Goal: Entertainment & Leisure: Browse casually

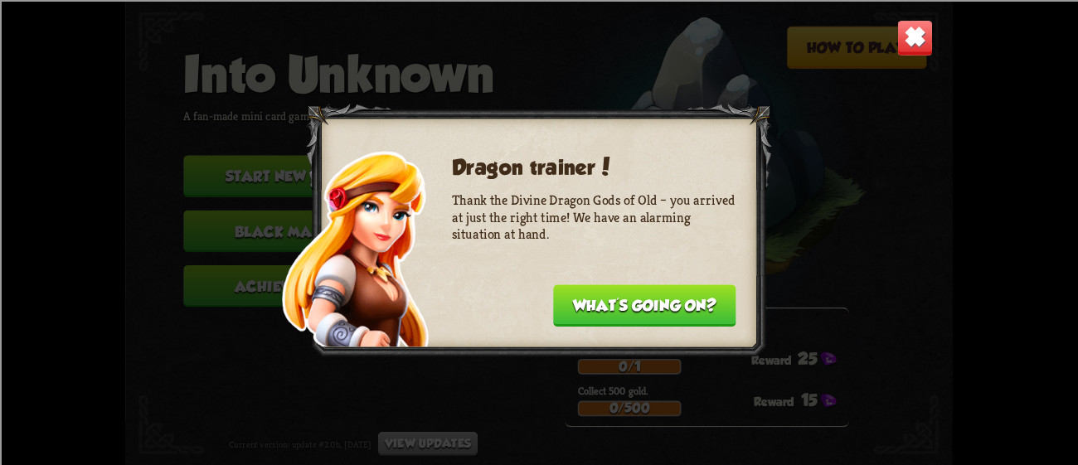
click at [665, 316] on button "What's going on?" at bounding box center [644, 305] width 183 height 42
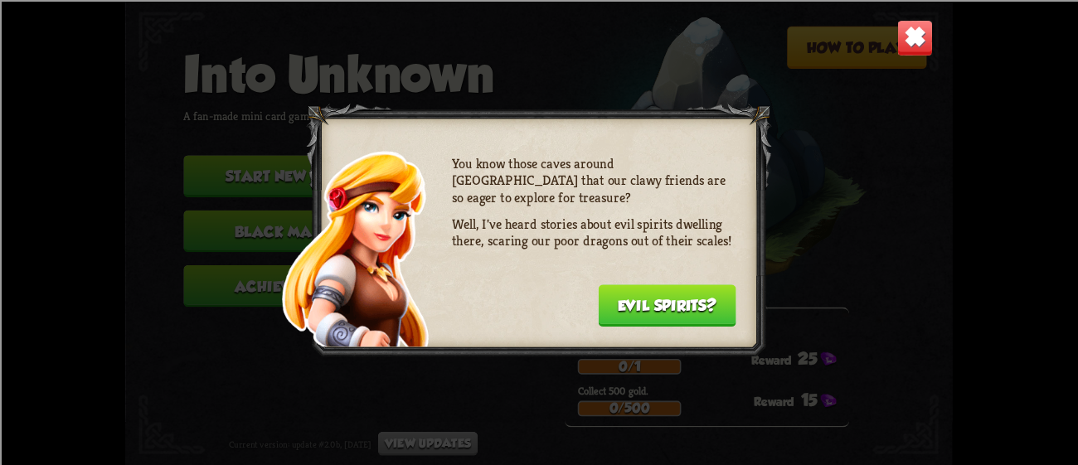
click at [688, 310] on button "Evil spirits?" at bounding box center [667, 305] width 138 height 42
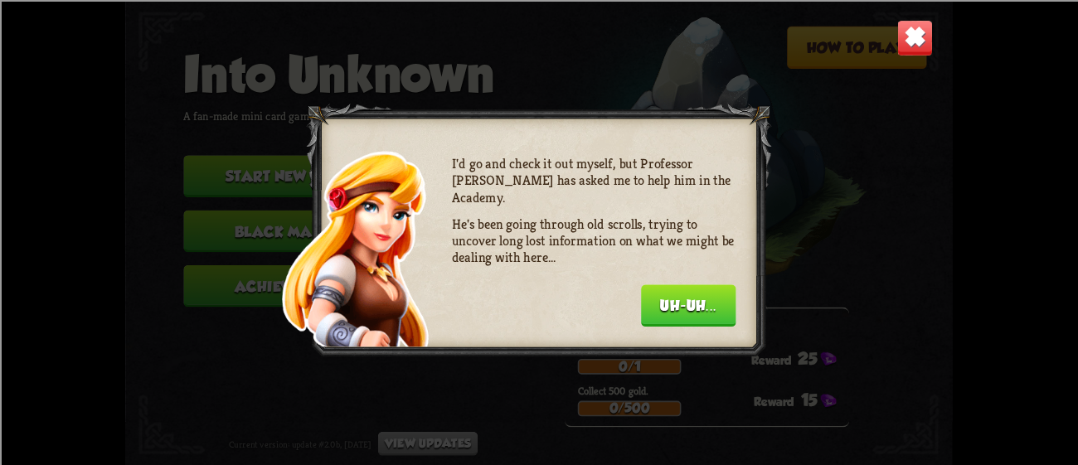
click at [919, 65] on div "Dragon trainer! Thank the Divine Dragon Gods of Old – you arrived at just the r…" at bounding box center [538, 232] width 827 height 465
click at [918, 50] on img at bounding box center [915, 37] width 36 height 36
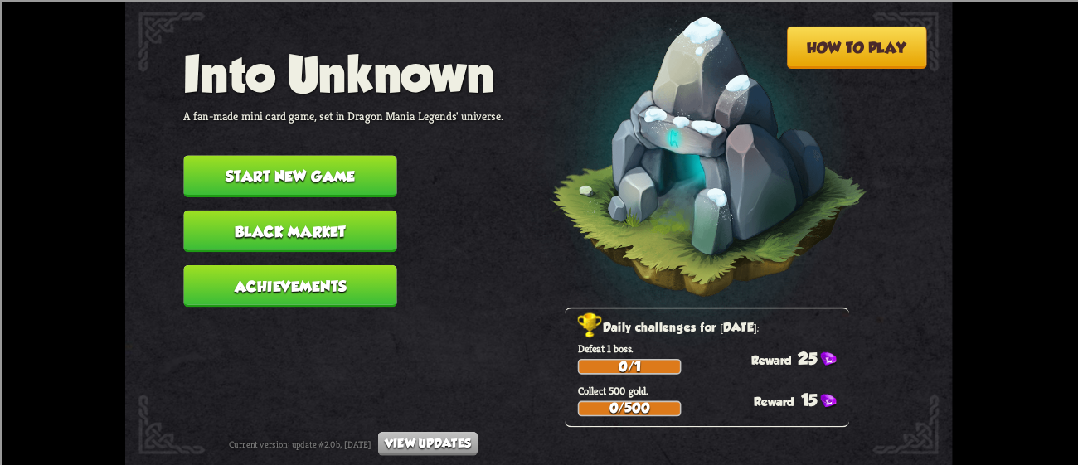
click at [228, 176] on button "Start new game" at bounding box center [289, 176] width 213 height 42
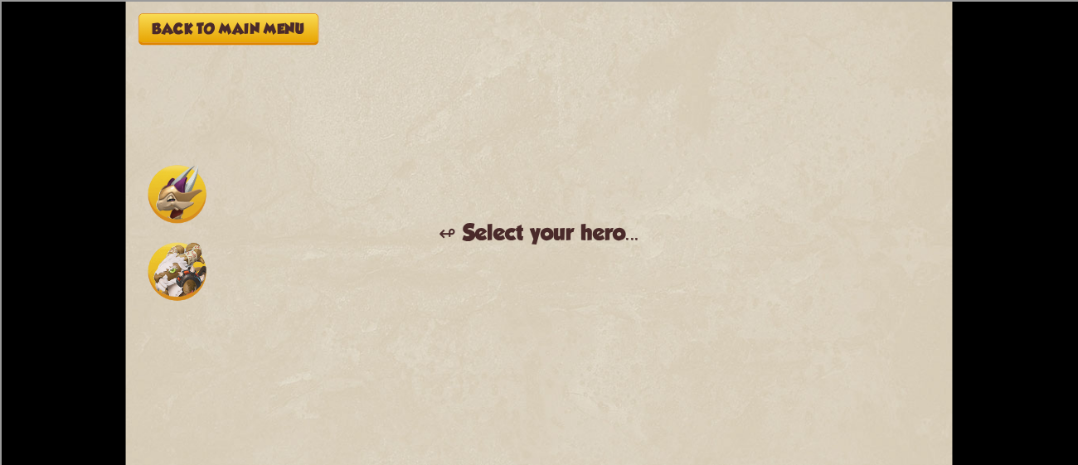
click at [164, 198] on img at bounding box center [177, 194] width 58 height 58
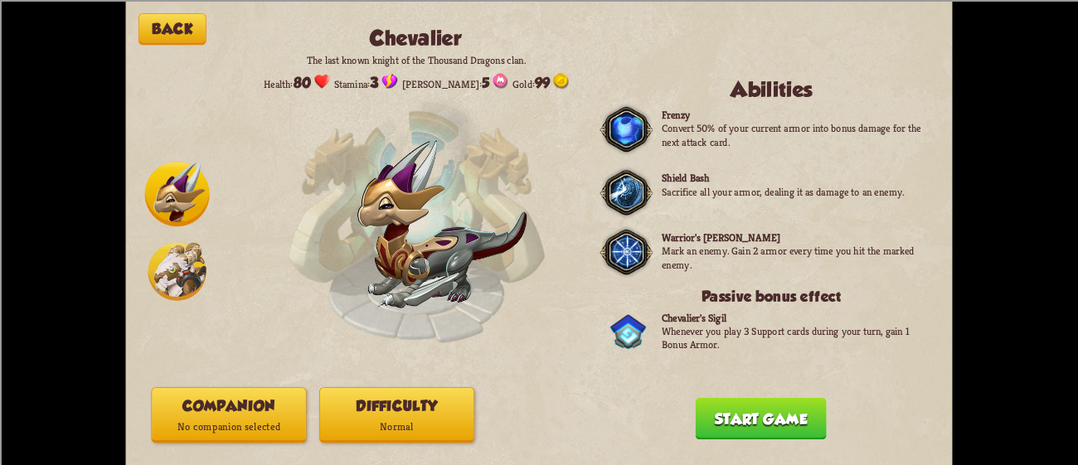
click at [735, 428] on button "Start game" at bounding box center [761, 418] width 131 height 42
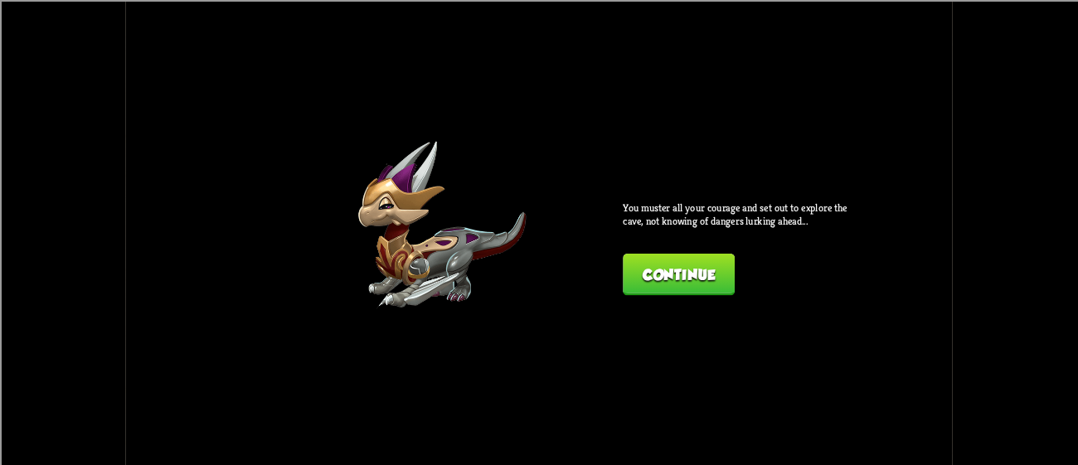
click at [696, 277] on button "Continue" at bounding box center [679, 274] width 112 height 42
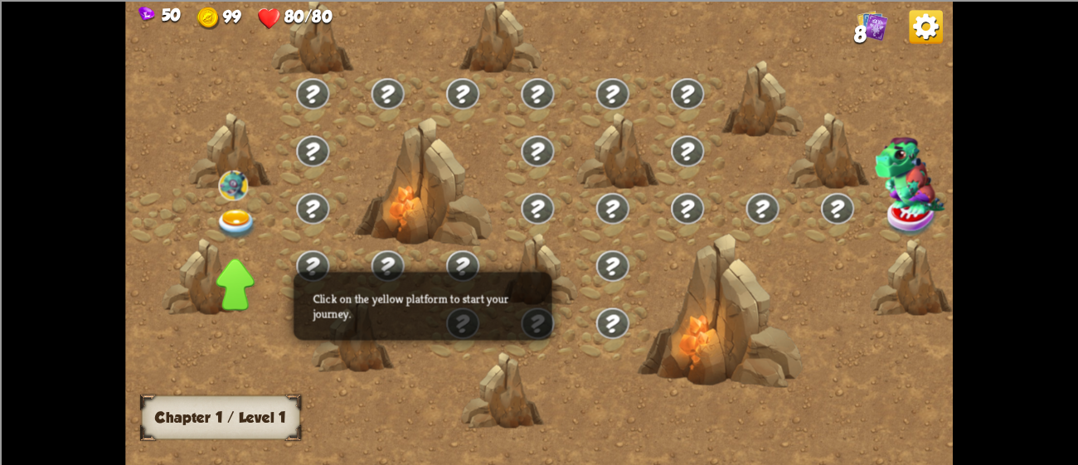
click at [220, 215] on img at bounding box center [236, 224] width 41 height 31
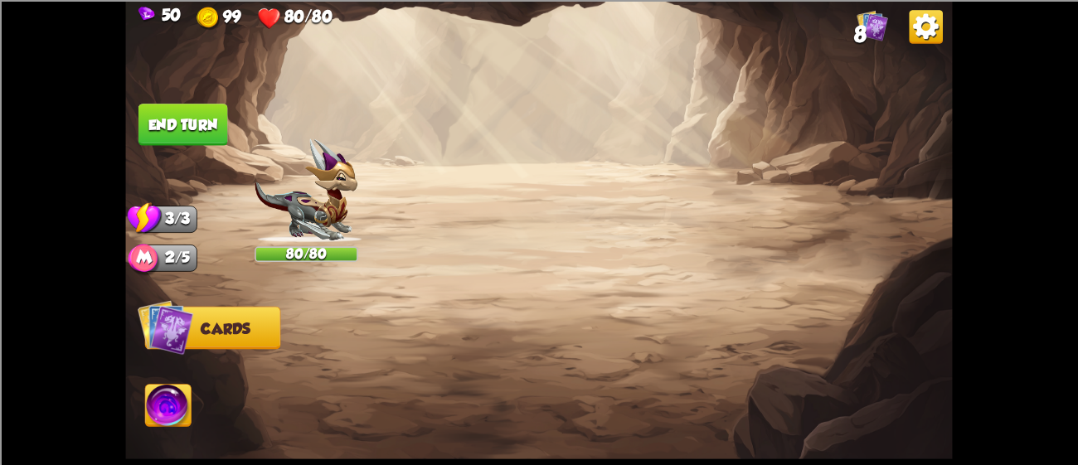
click at [899, 27] on img at bounding box center [915, 37] width 36 height 36
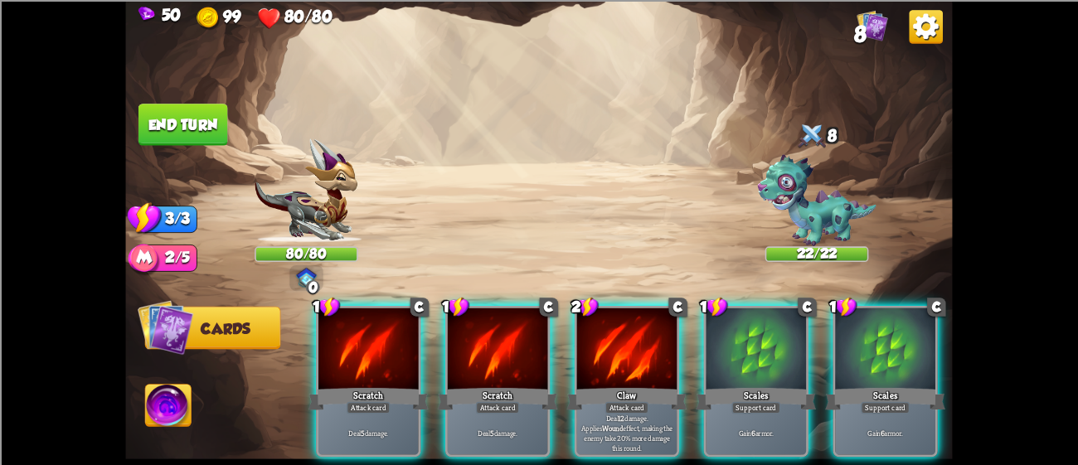
click at [919, 38] on img at bounding box center [926, 27] width 34 height 34
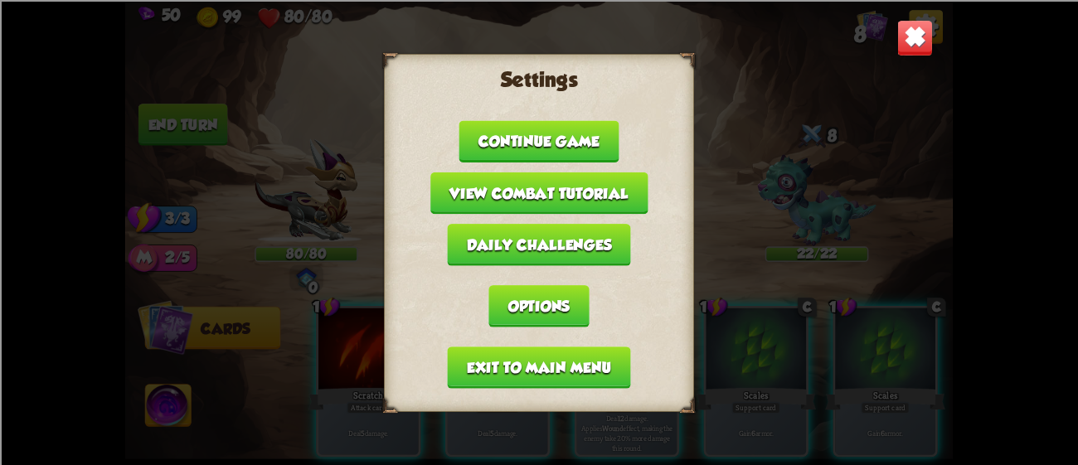
click at [919, 38] on img at bounding box center [915, 37] width 36 height 36
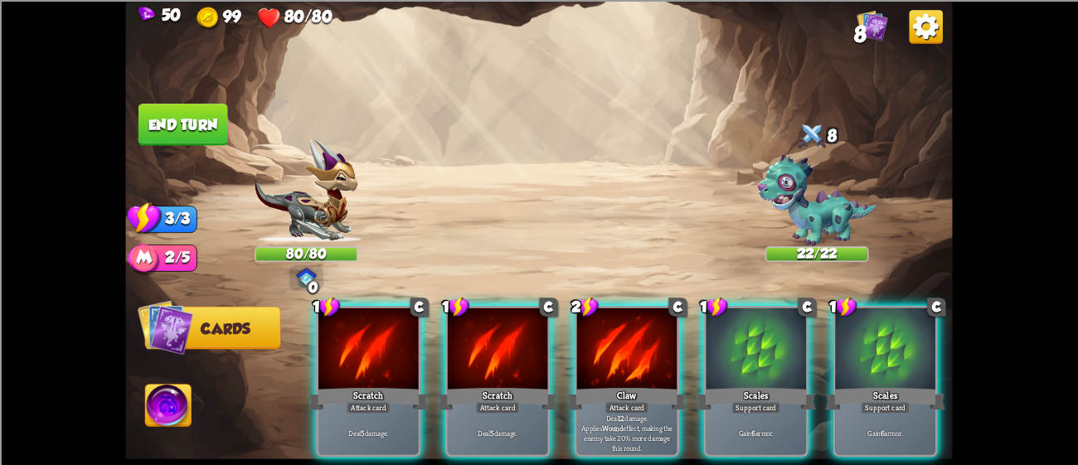
click at [919, 38] on img at bounding box center [926, 27] width 34 height 34
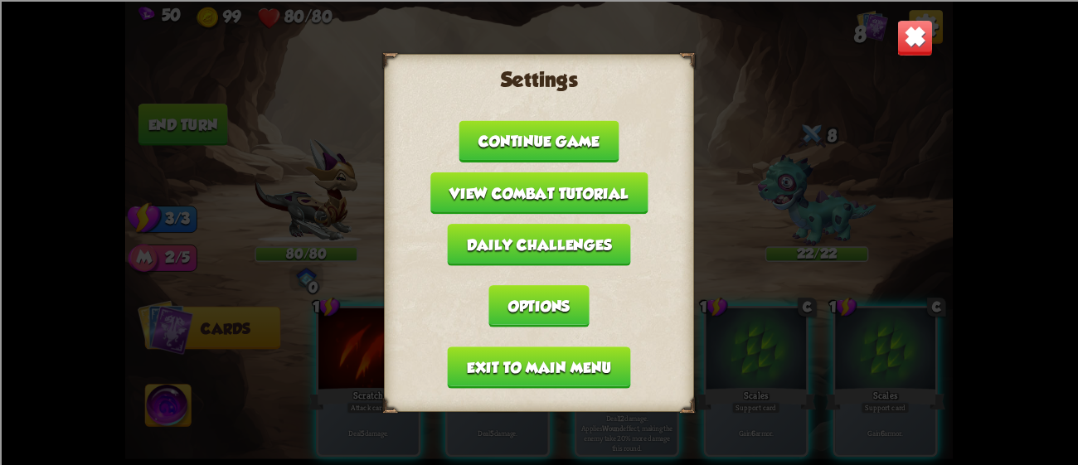
click at [926, 36] on img at bounding box center [915, 37] width 36 height 36
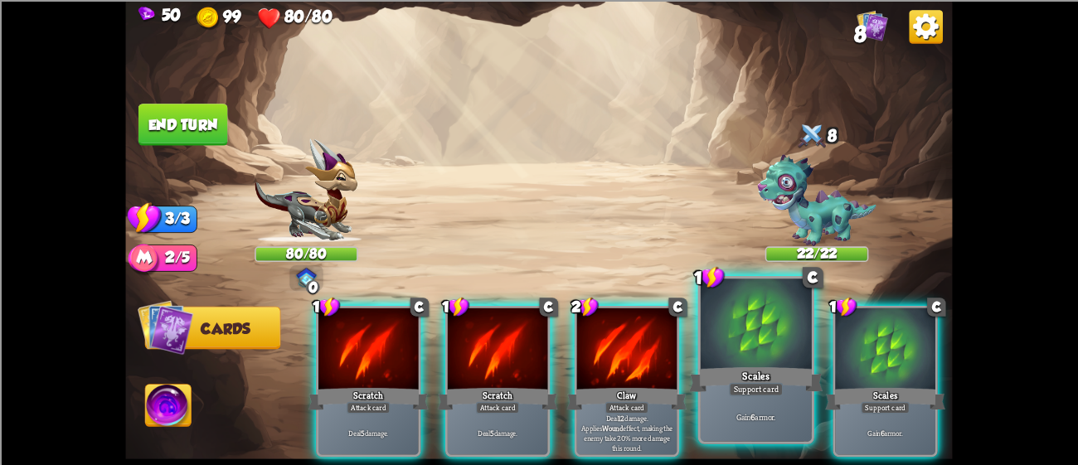
click at [779, 352] on div at bounding box center [756, 326] width 111 height 94
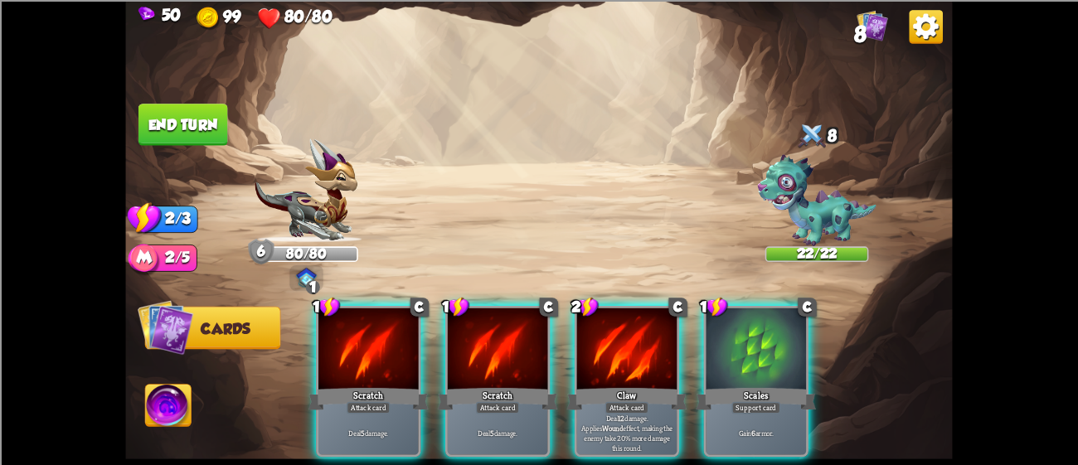
click at [779, 352] on div at bounding box center [756, 350] width 100 height 85
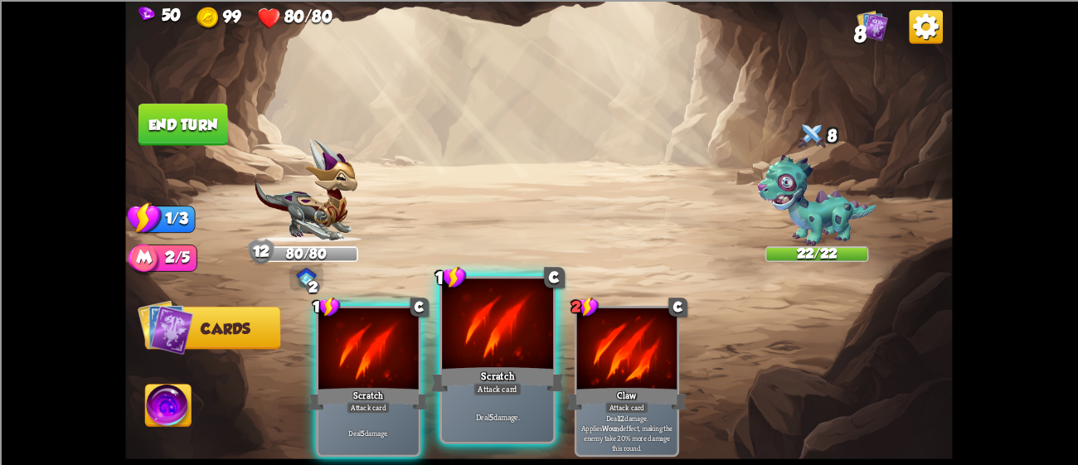
click at [480, 328] on div at bounding box center [497, 326] width 111 height 94
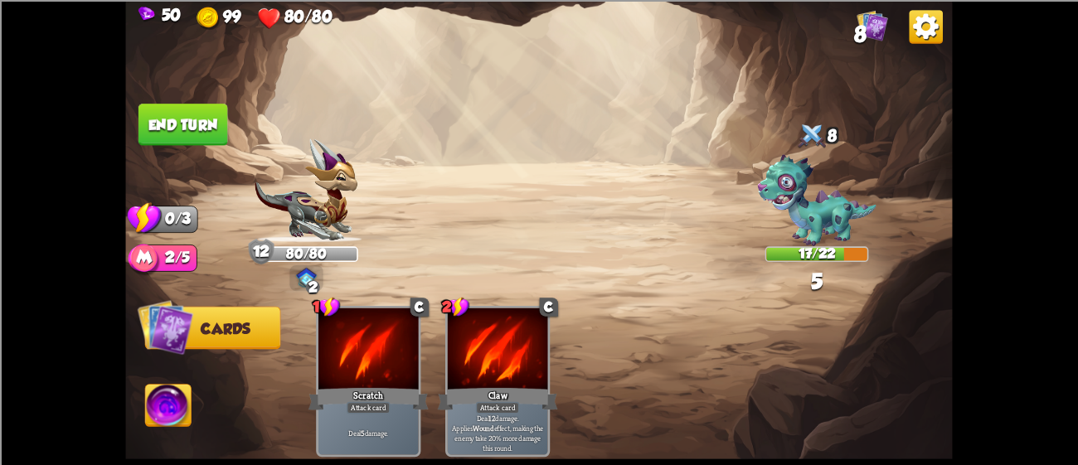
click at [165, 136] on button "End turn" at bounding box center [183, 125] width 90 height 42
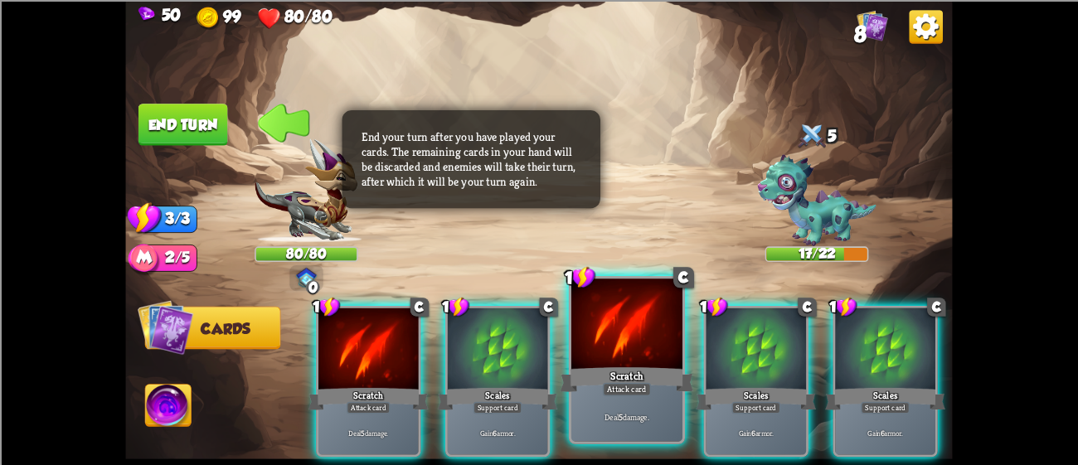
click at [683, 381] on div "Scratch" at bounding box center [626, 379] width 133 height 30
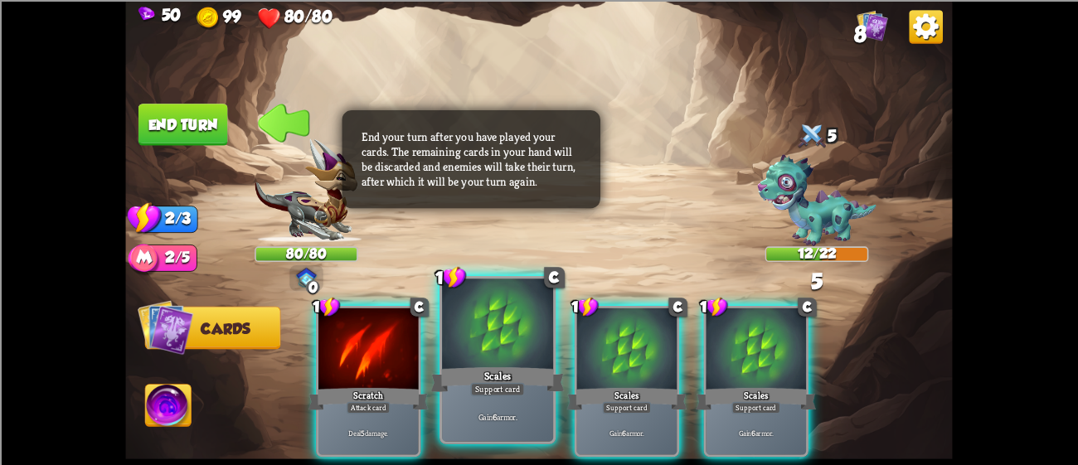
click at [548, 357] on div at bounding box center [497, 326] width 111 height 94
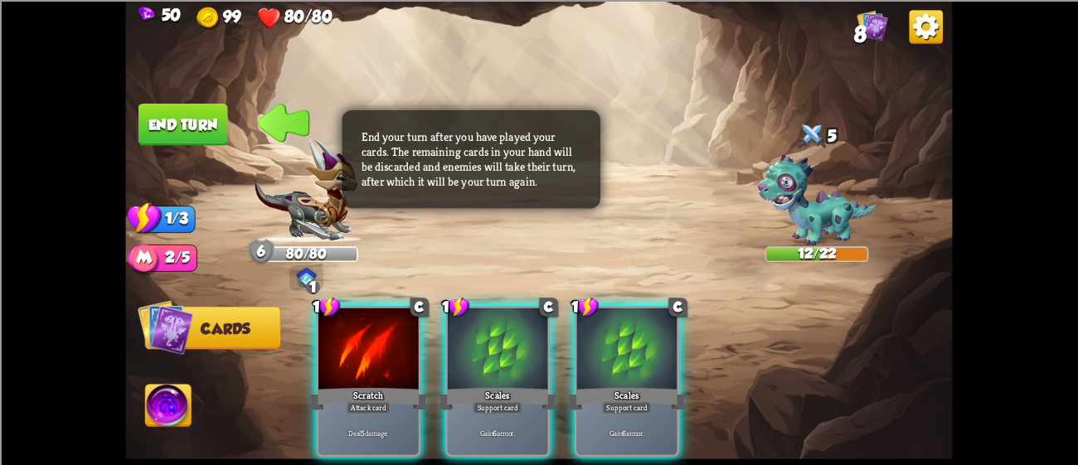
click at [548, 357] on div at bounding box center [498, 350] width 100 height 85
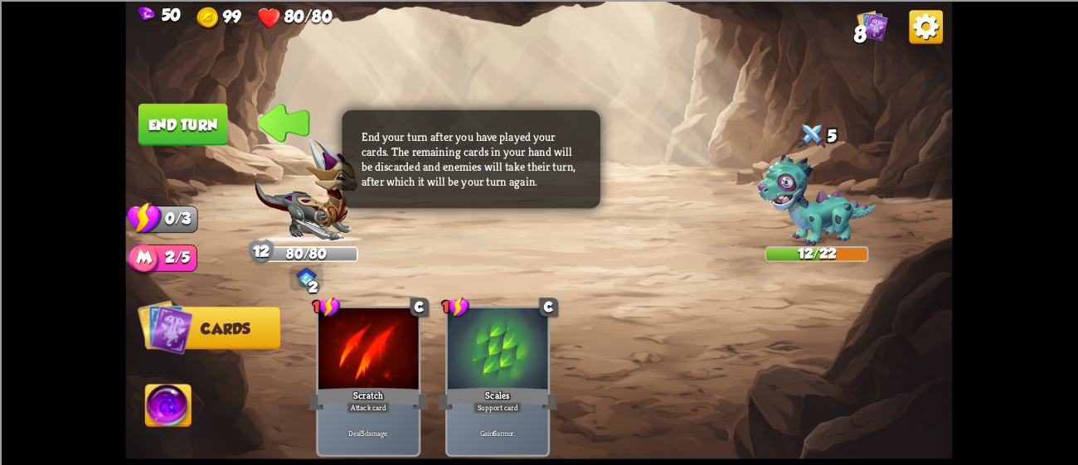
click at [208, 111] on button "End turn" at bounding box center [183, 125] width 90 height 42
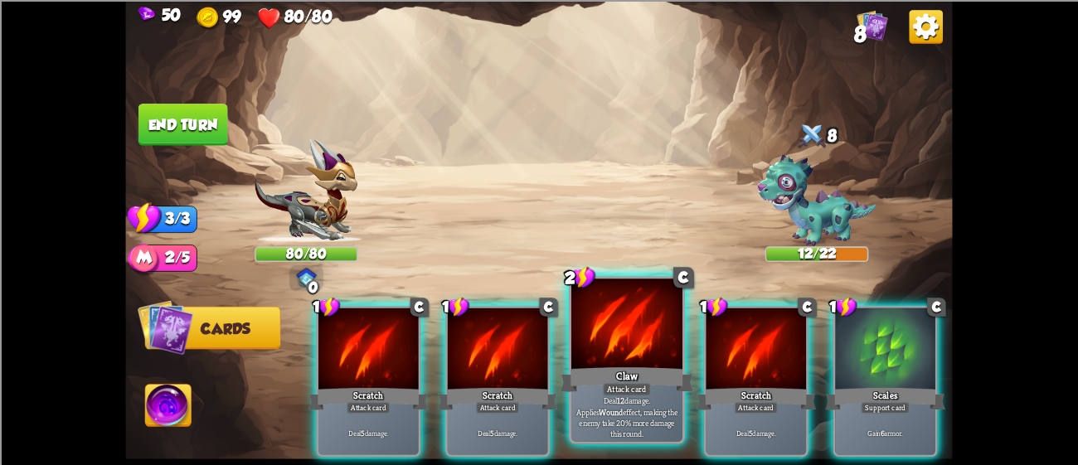
click at [618, 374] on div "Claw" at bounding box center [626, 379] width 133 height 30
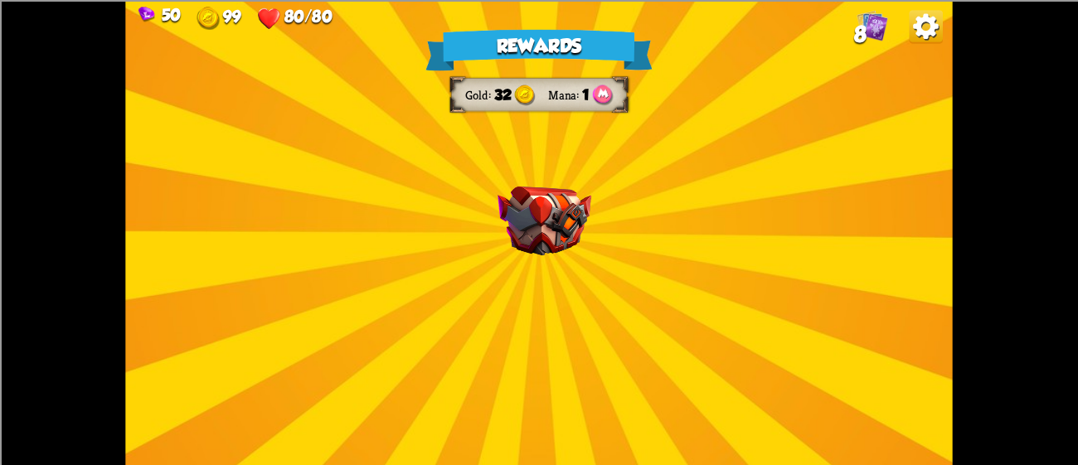
click at [604, 115] on div "Rewards Gold 32 Mana 1 Select a card 1 C Shell Support card If you have no armo…" at bounding box center [538, 232] width 827 height 465
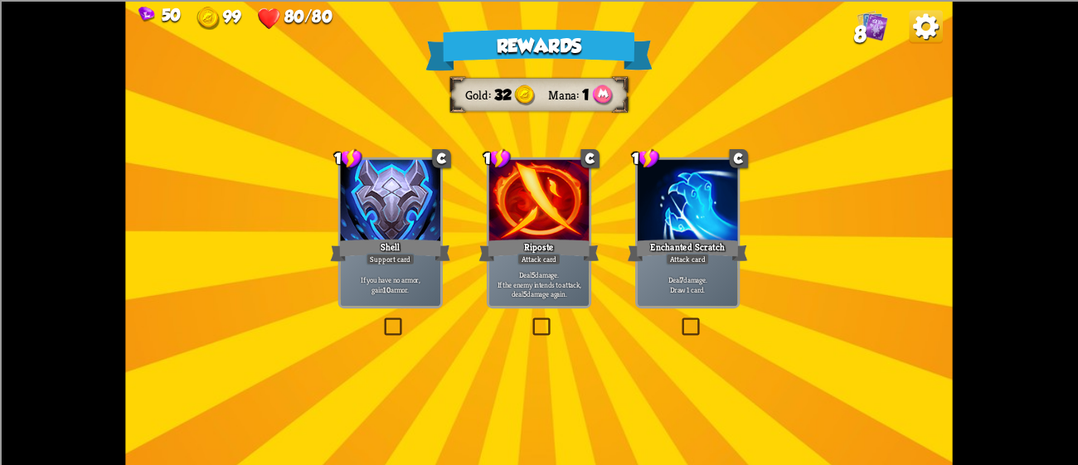
click at [348, 203] on div at bounding box center [390, 201] width 100 height 85
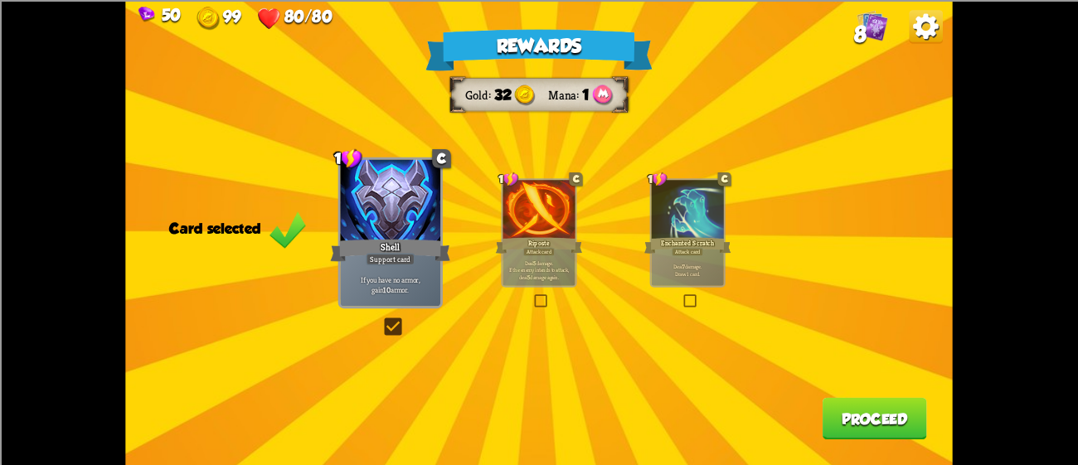
click at [886, 429] on button "Proceed" at bounding box center [874, 418] width 104 height 42
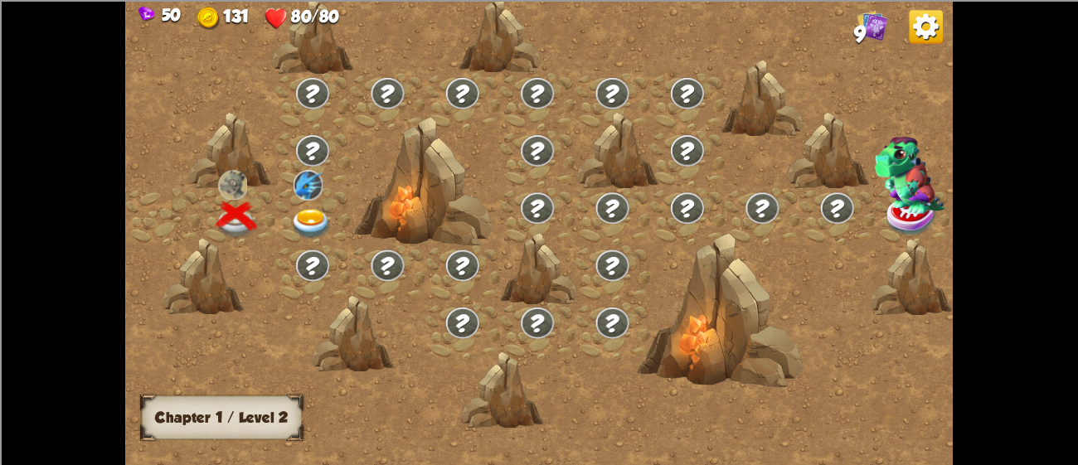
click at [307, 199] on img at bounding box center [308, 185] width 30 height 30
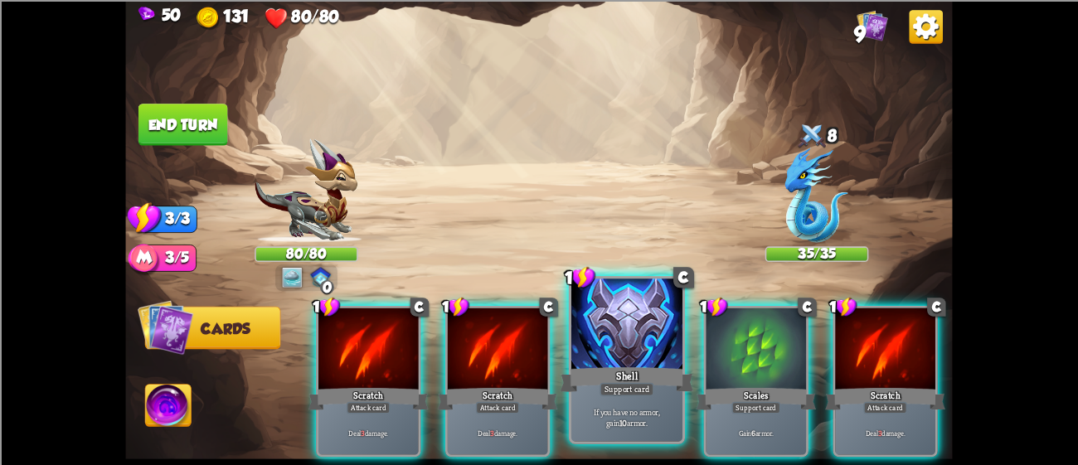
click at [656, 374] on div "Shell" at bounding box center [626, 379] width 133 height 30
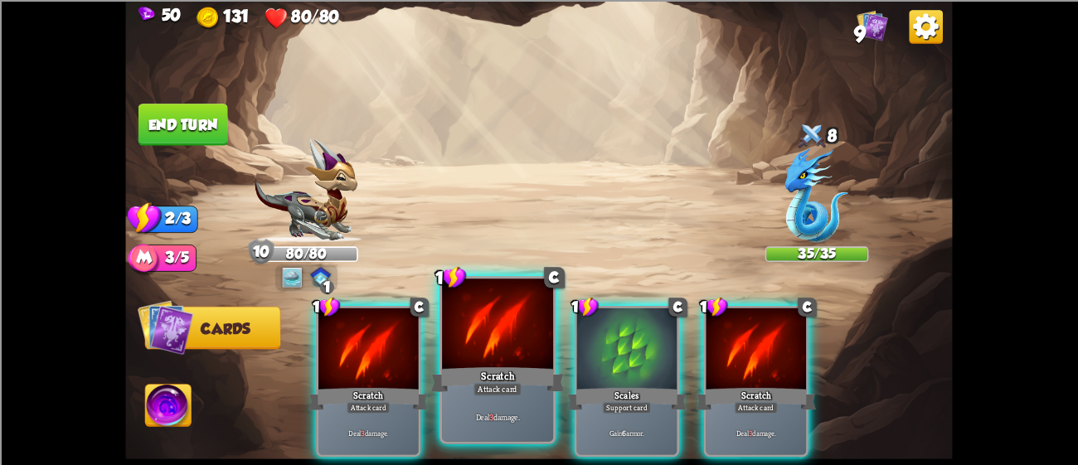
click at [457, 342] on div at bounding box center [497, 326] width 111 height 94
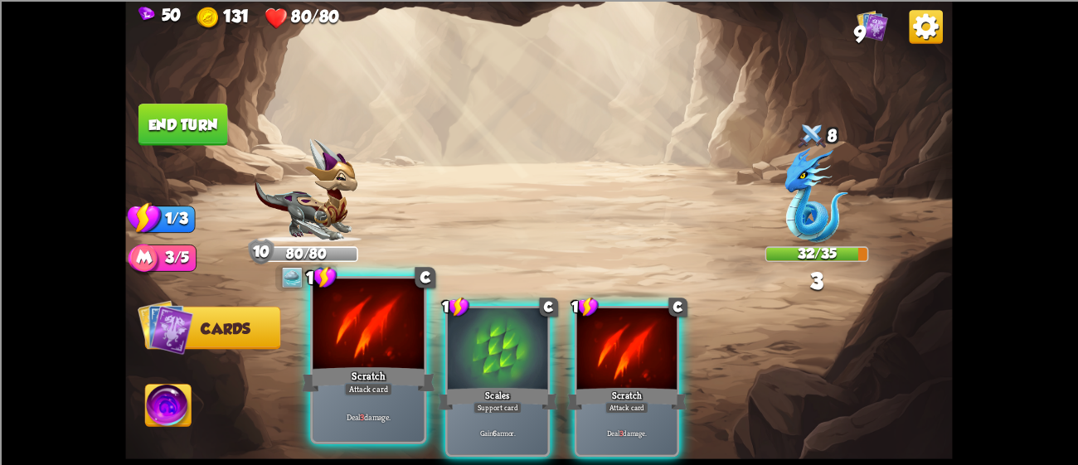
click at [381, 343] on div at bounding box center [368, 326] width 111 height 94
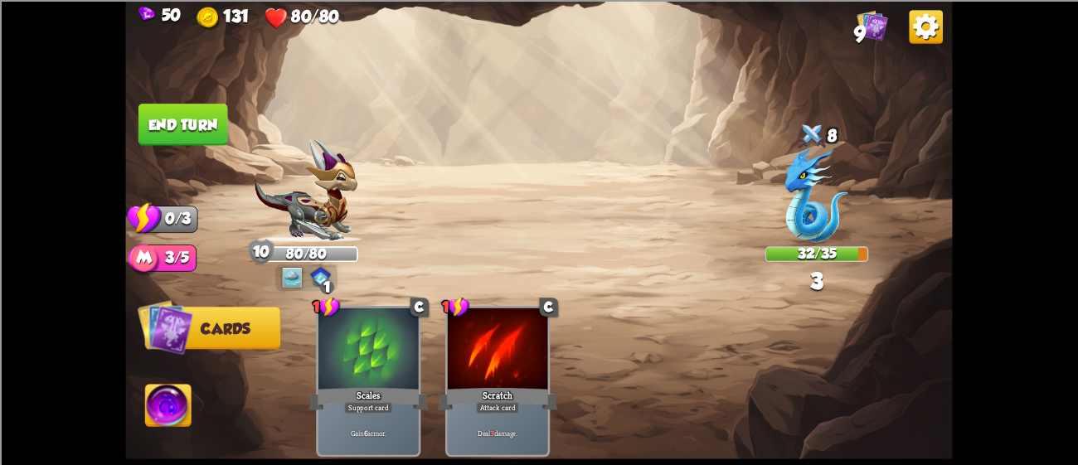
click at [206, 126] on button "End turn" at bounding box center [183, 125] width 90 height 42
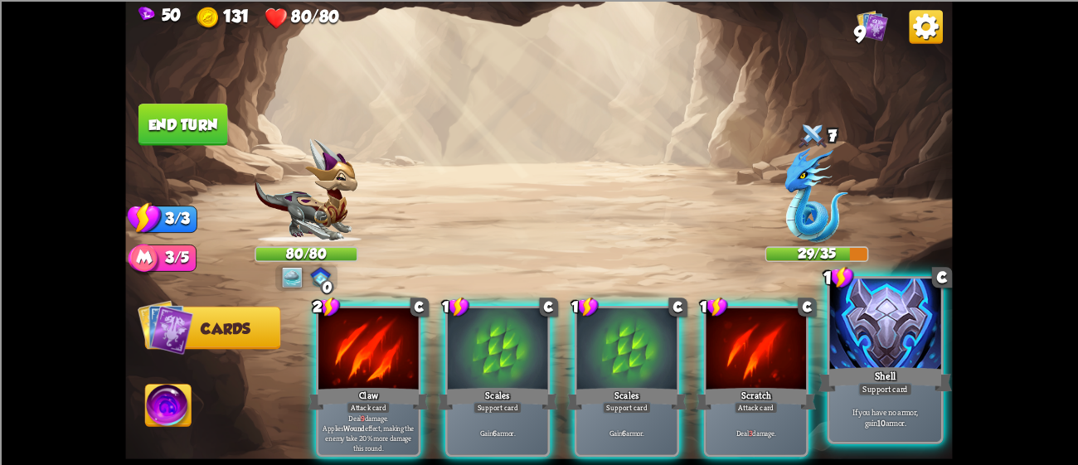
click at [895, 344] on div at bounding box center [885, 326] width 111 height 94
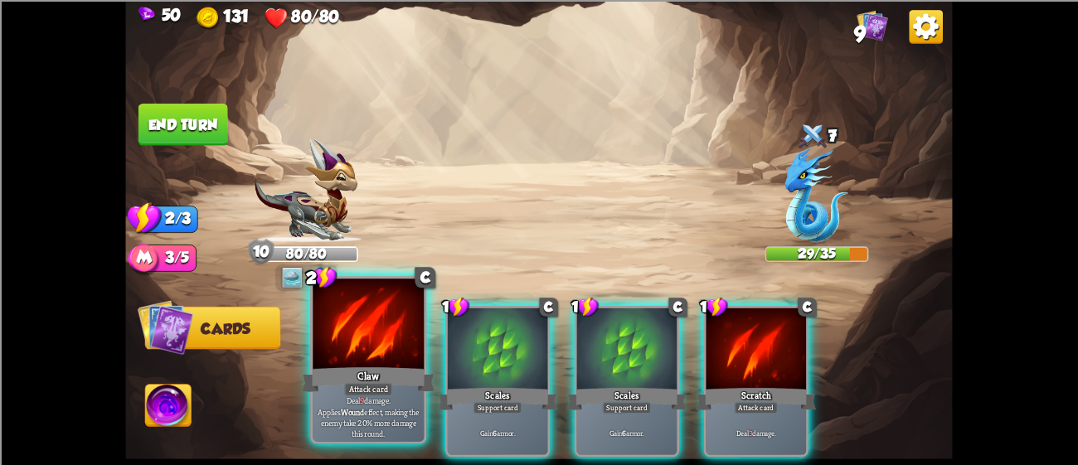
click at [323, 327] on div at bounding box center [368, 326] width 111 height 94
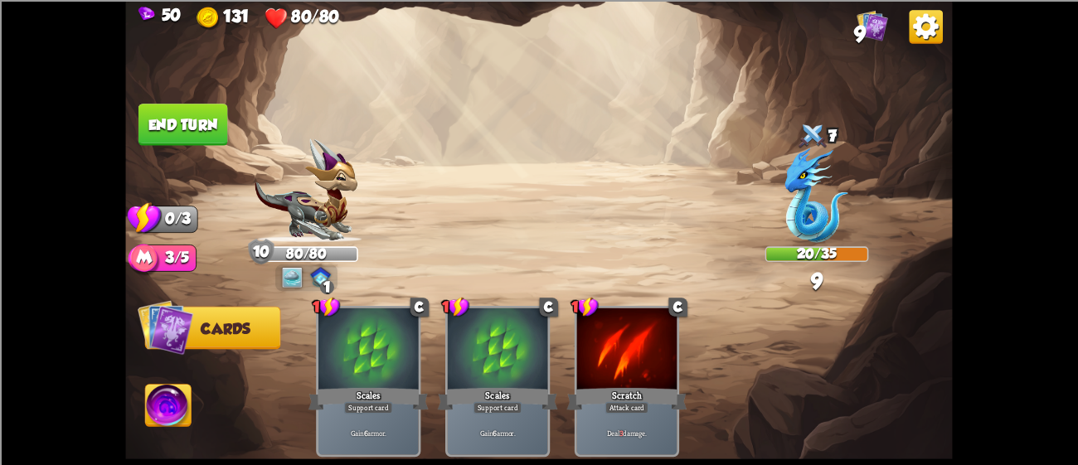
click at [178, 100] on img at bounding box center [538, 232] width 827 height 465
click at [181, 108] on button "End turn" at bounding box center [183, 125] width 90 height 42
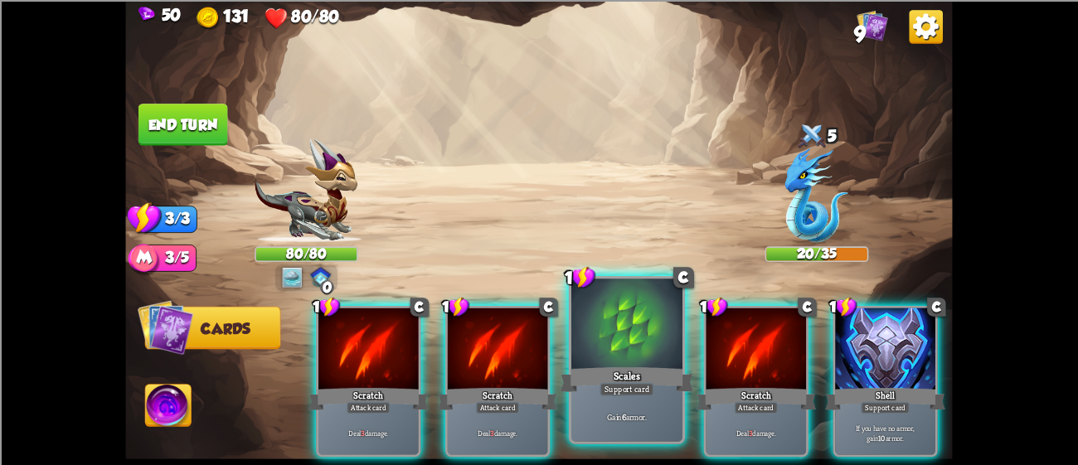
click at [622, 343] on div at bounding box center [626, 326] width 111 height 94
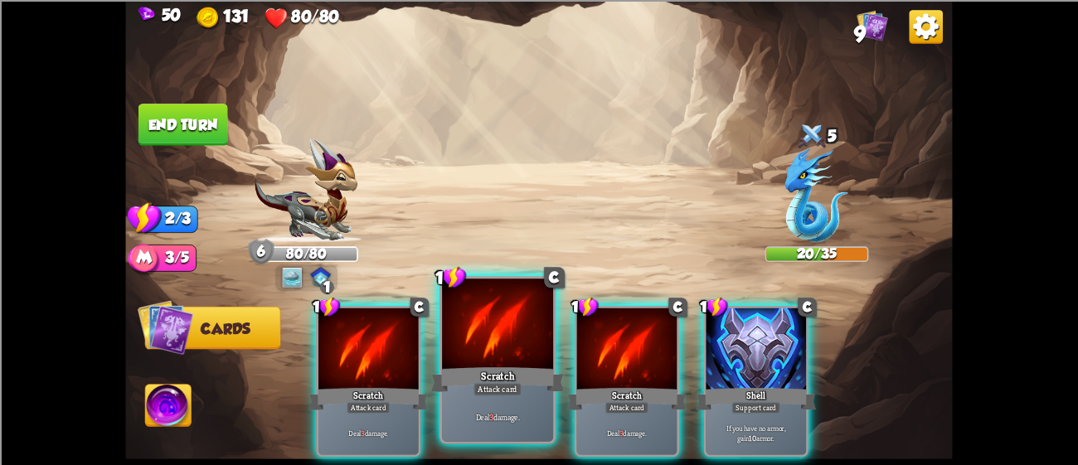
click at [492, 338] on div at bounding box center [497, 326] width 111 height 94
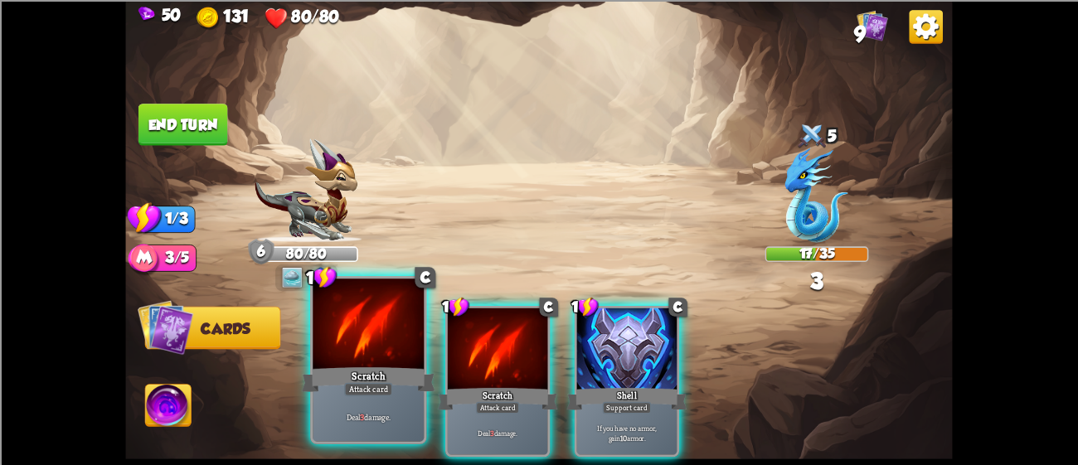
click at [356, 349] on div at bounding box center [368, 326] width 111 height 94
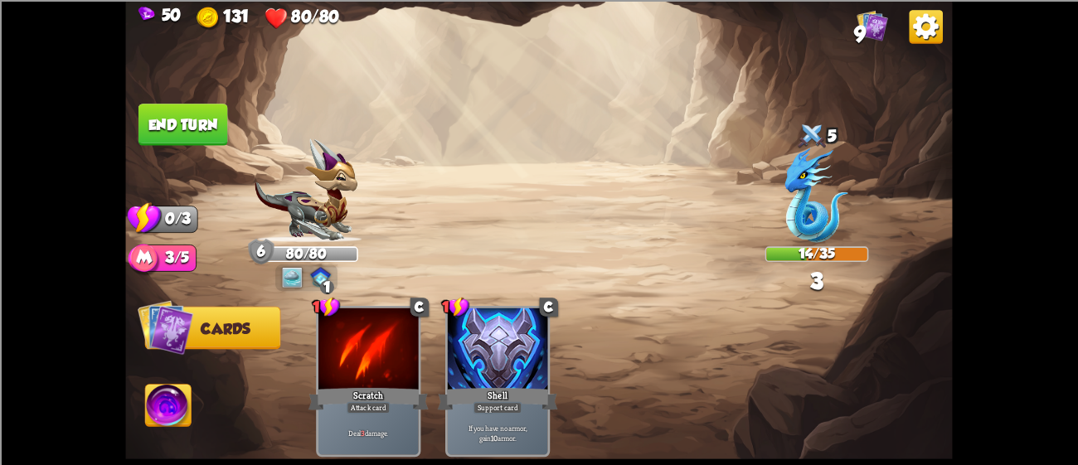
click at [192, 111] on button "End turn" at bounding box center [183, 125] width 90 height 42
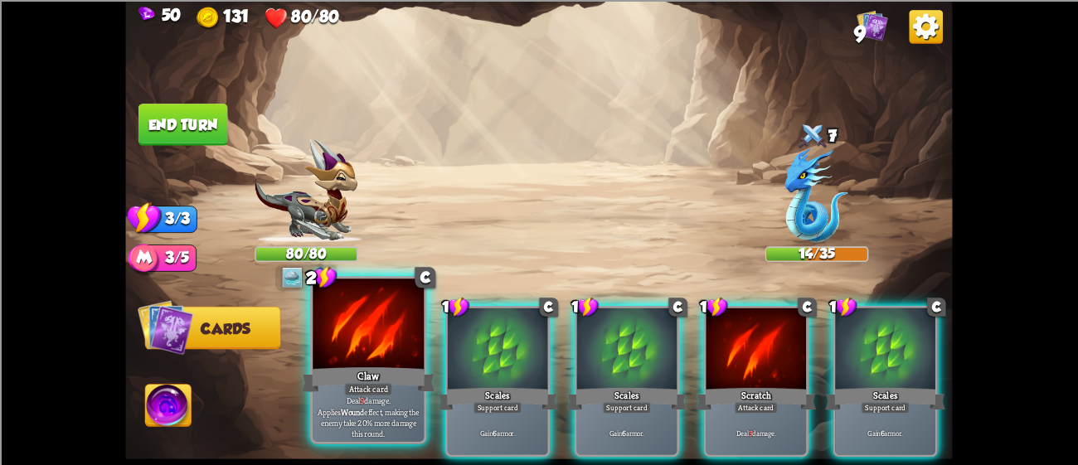
click at [353, 357] on div at bounding box center [368, 326] width 111 height 94
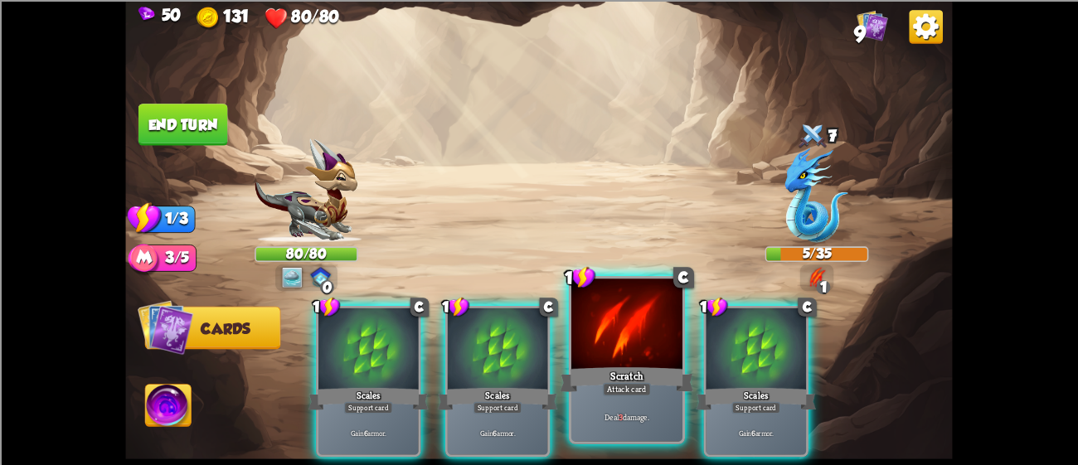
click at [585, 339] on div at bounding box center [626, 326] width 111 height 94
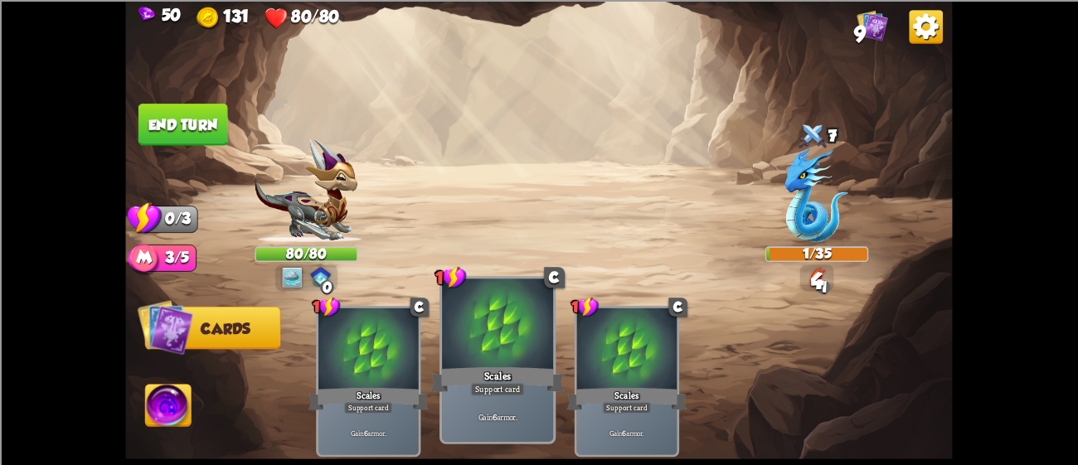
click at [552, 340] on div at bounding box center [497, 326] width 111 height 94
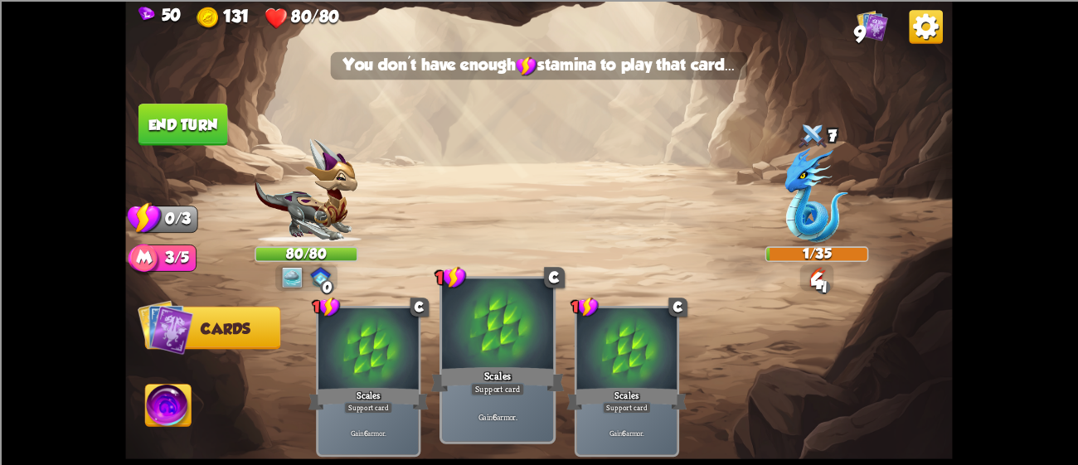
click at [552, 340] on div at bounding box center [497, 326] width 111 height 94
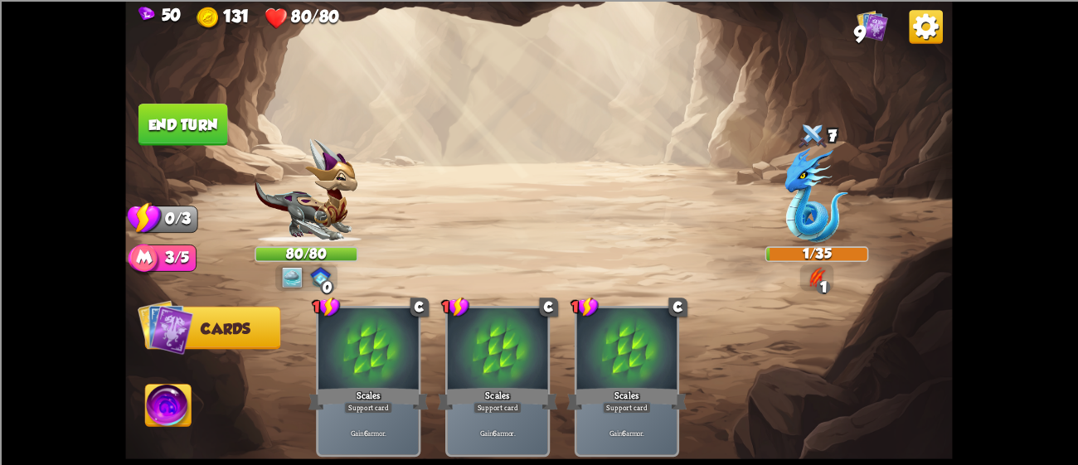
click at [174, 392] on img at bounding box center [168, 408] width 46 height 46
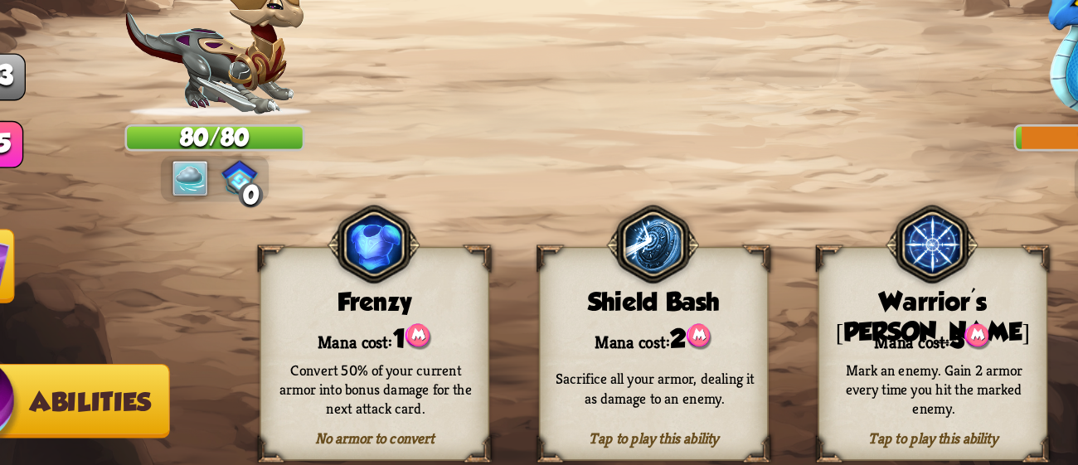
click at [426, 366] on img at bounding box center [423, 369] width 16 height 16
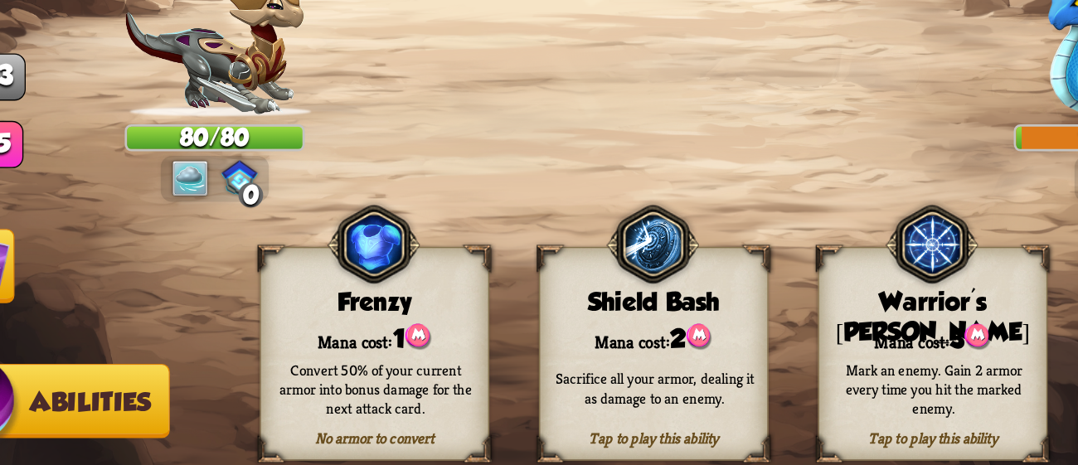
click at [182, 330] on img at bounding box center [166, 326] width 46 height 46
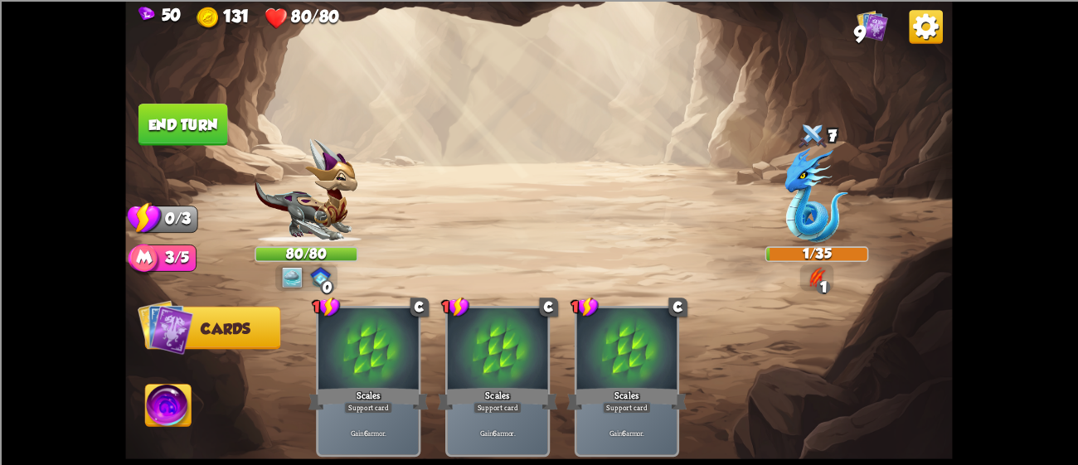
click at [934, 17] on img at bounding box center [926, 27] width 34 height 34
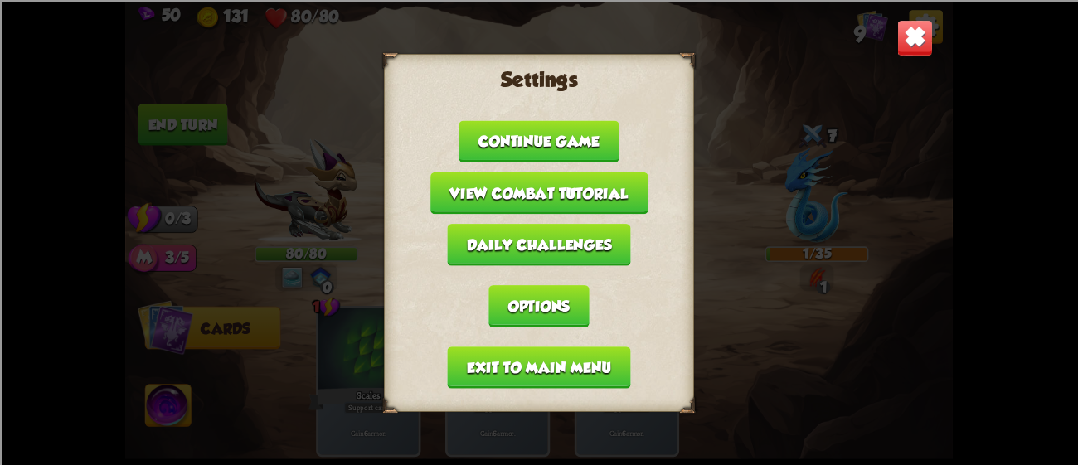
click at [554, 360] on button "Exit to main menu" at bounding box center [539, 368] width 183 height 42
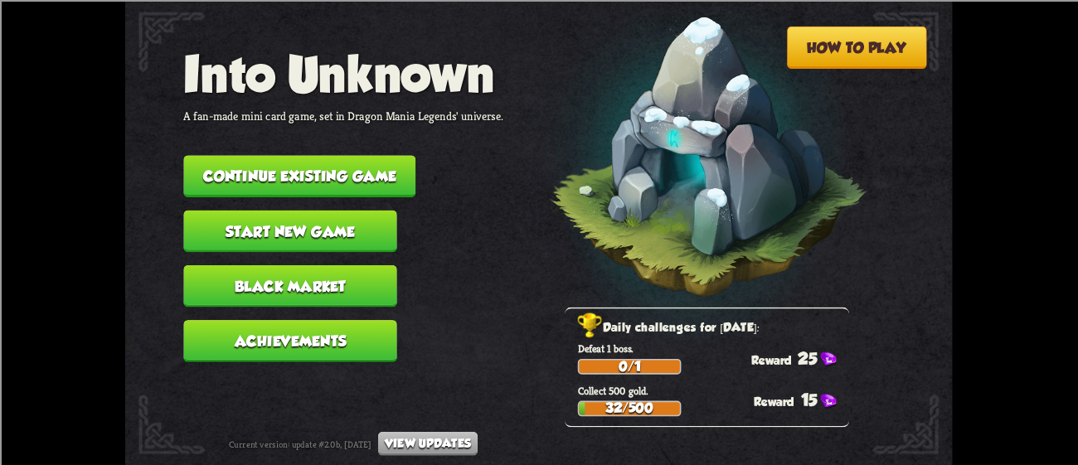
click at [350, 155] on button "Continue existing game" at bounding box center [299, 176] width 232 height 42
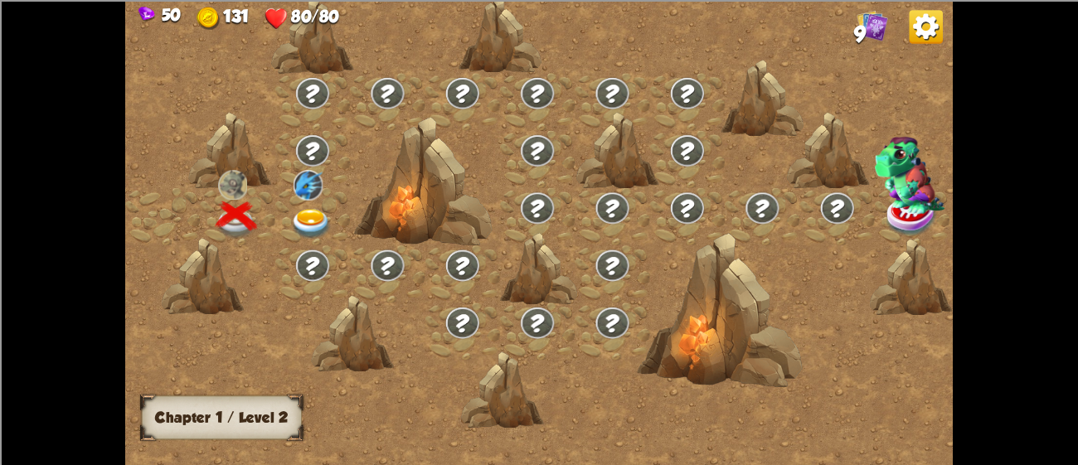
click at [301, 206] on div at bounding box center [312, 216] width 75 height 57
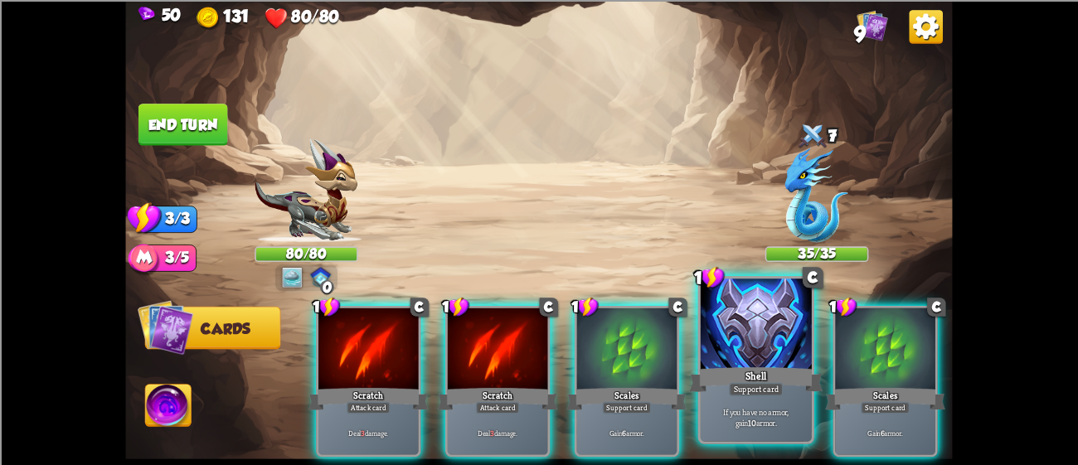
click at [715, 378] on div "Shell" at bounding box center [755, 379] width 133 height 30
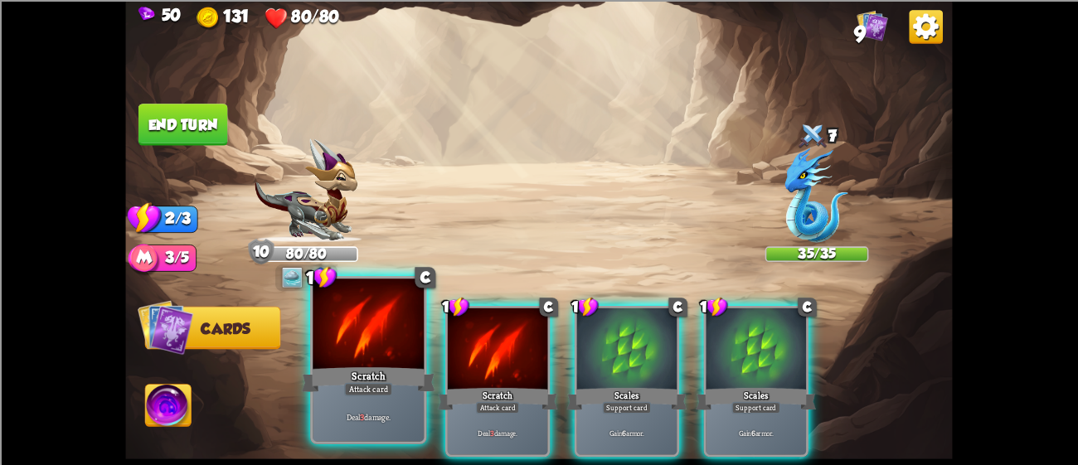
click at [416, 338] on div at bounding box center [368, 326] width 111 height 94
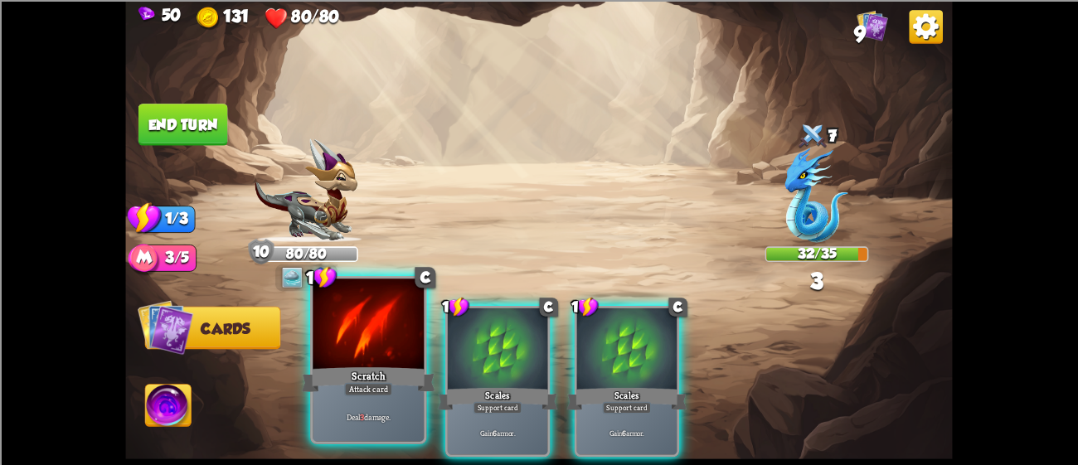
click at [371, 337] on div at bounding box center [368, 326] width 111 height 94
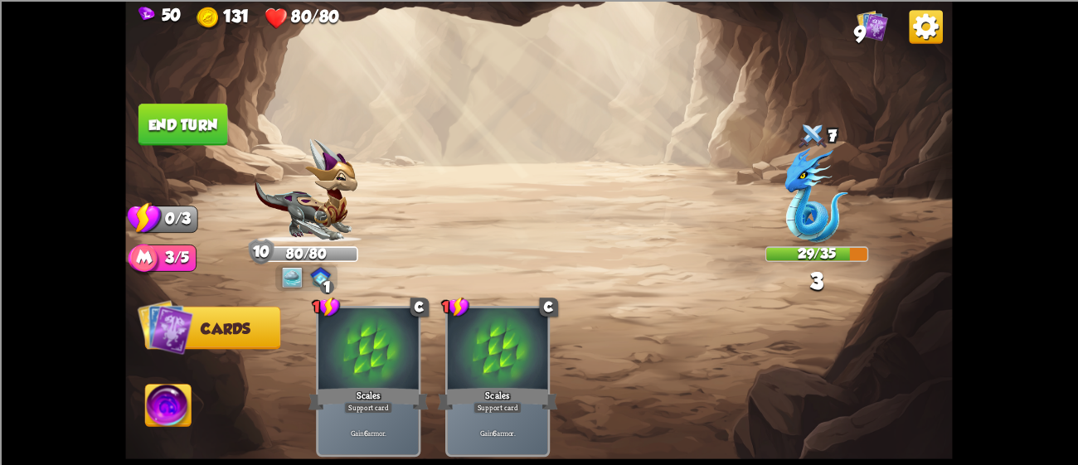
click at [174, 138] on button "End turn" at bounding box center [183, 125] width 90 height 42
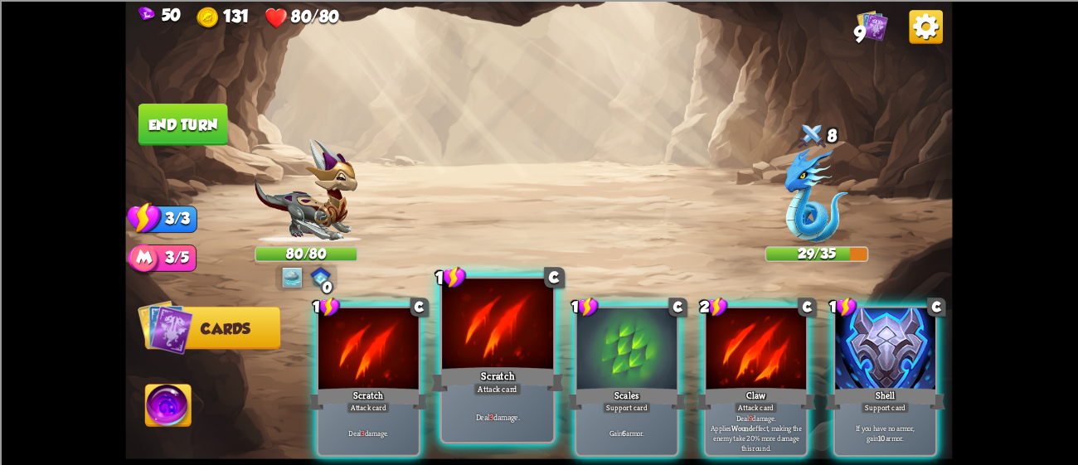
click at [458, 337] on div at bounding box center [497, 326] width 111 height 94
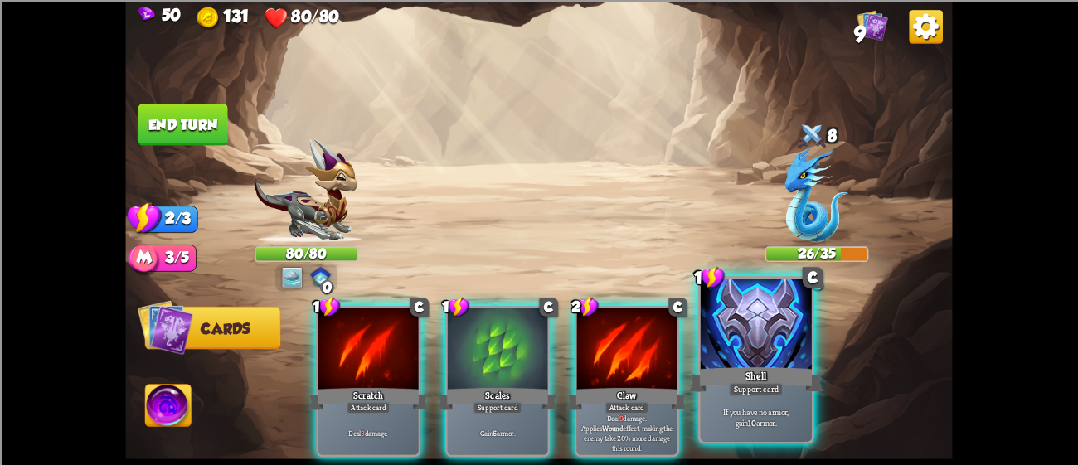
click at [807, 314] on div at bounding box center [756, 326] width 111 height 94
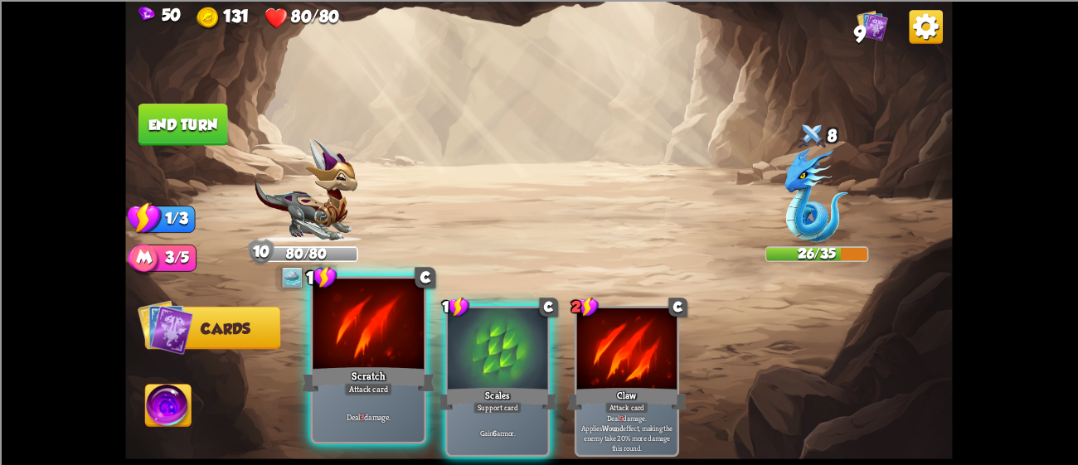
click at [393, 361] on div at bounding box center [368, 326] width 111 height 94
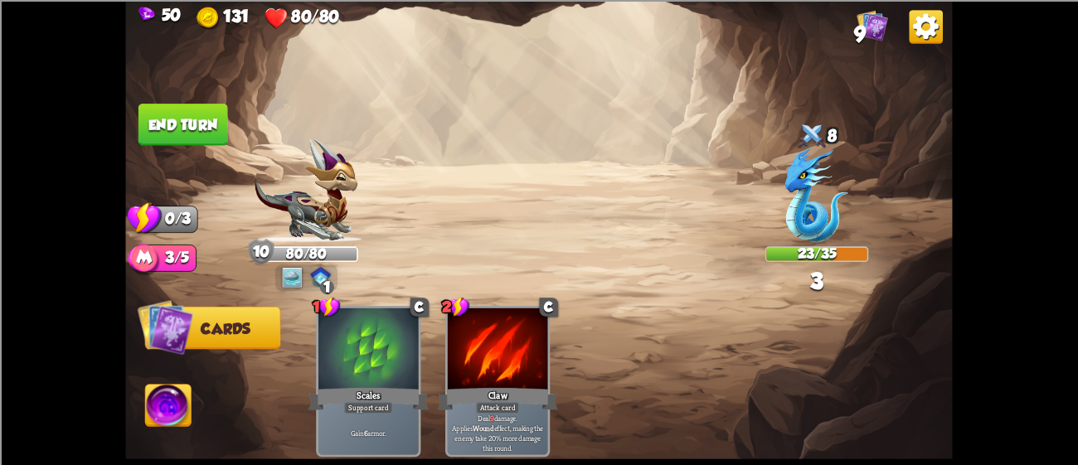
click at [211, 101] on img at bounding box center [538, 232] width 827 height 465
click at [206, 108] on button "End turn" at bounding box center [183, 125] width 90 height 42
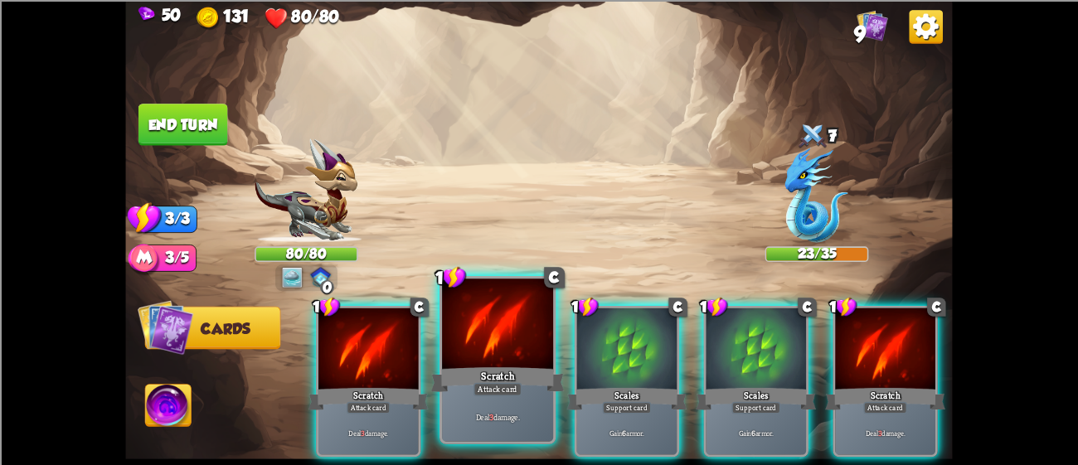
click at [479, 373] on div "Scratch" at bounding box center [497, 379] width 133 height 30
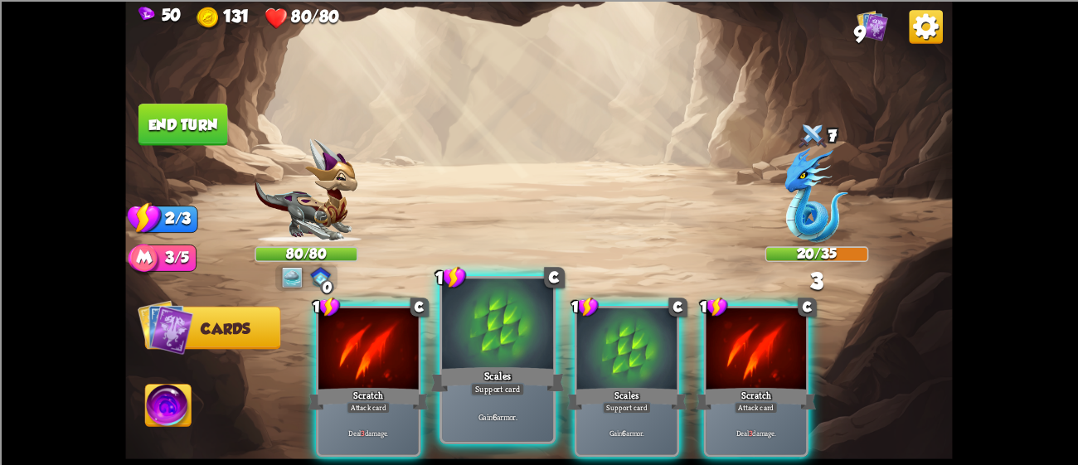
click at [479, 373] on div "Scales" at bounding box center [497, 379] width 133 height 30
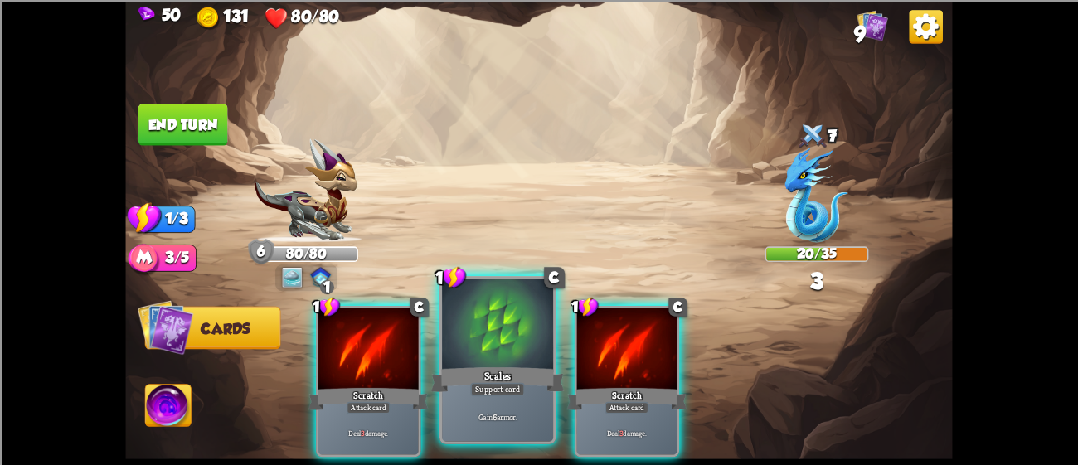
click at [484, 377] on div "Scales" at bounding box center [497, 379] width 133 height 30
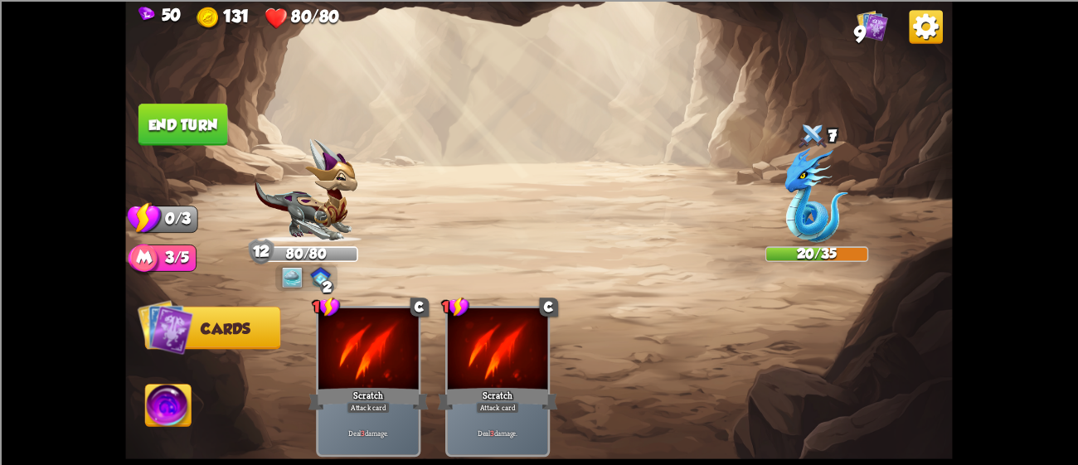
click at [216, 116] on button "End turn" at bounding box center [183, 125] width 90 height 42
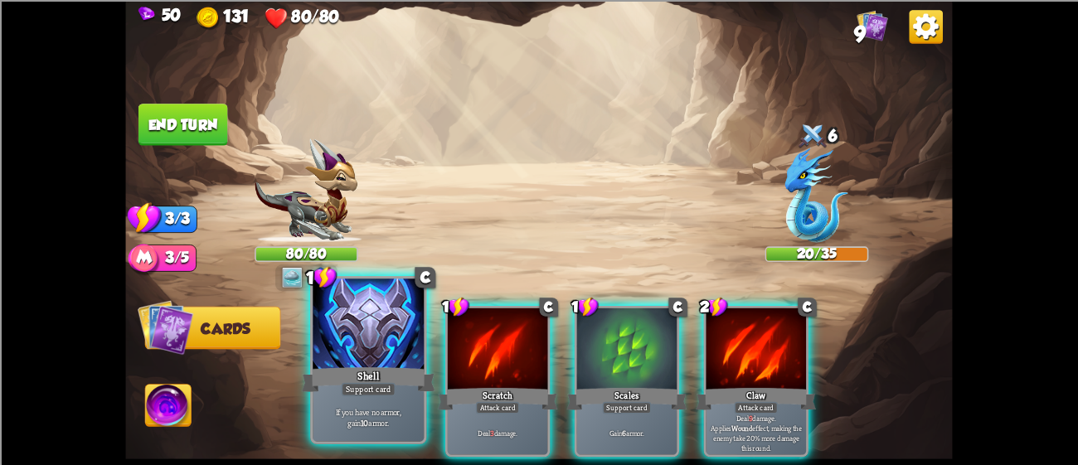
click at [340, 332] on div at bounding box center [368, 326] width 111 height 94
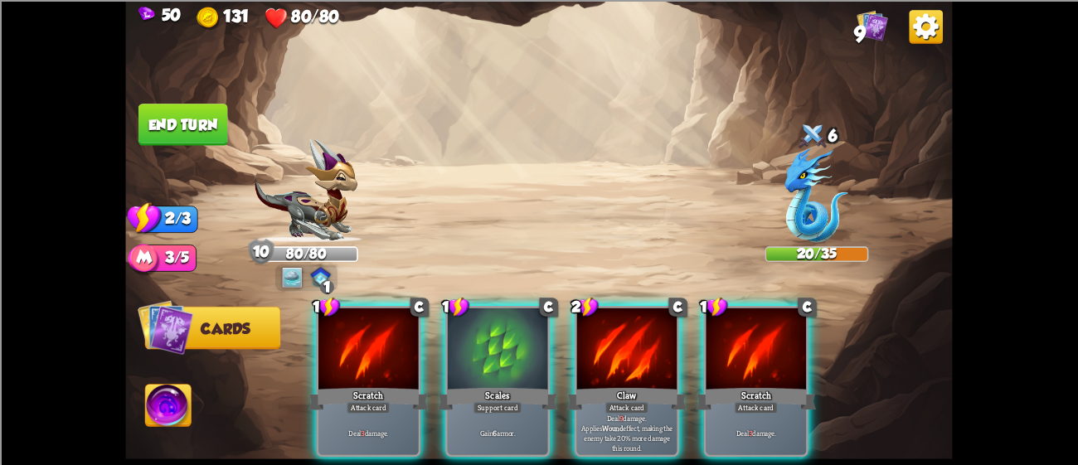
click at [340, 332] on div at bounding box center [368, 350] width 100 height 85
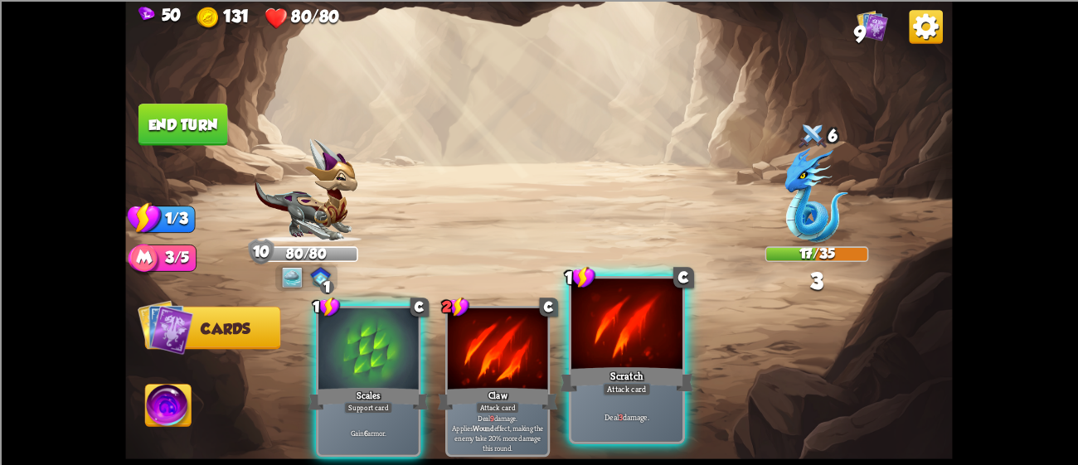
click at [592, 367] on div "Scratch" at bounding box center [626, 379] width 133 height 30
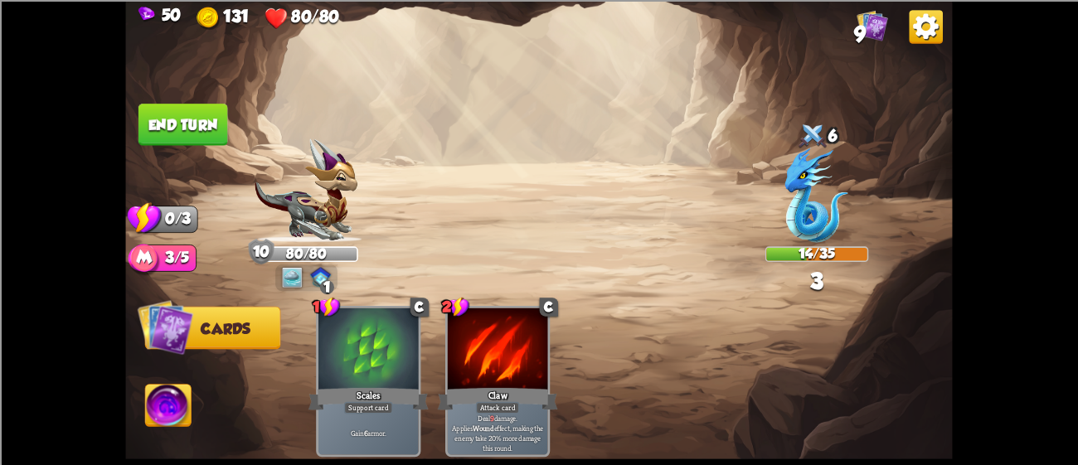
click at [182, 131] on button "End turn" at bounding box center [183, 125] width 90 height 42
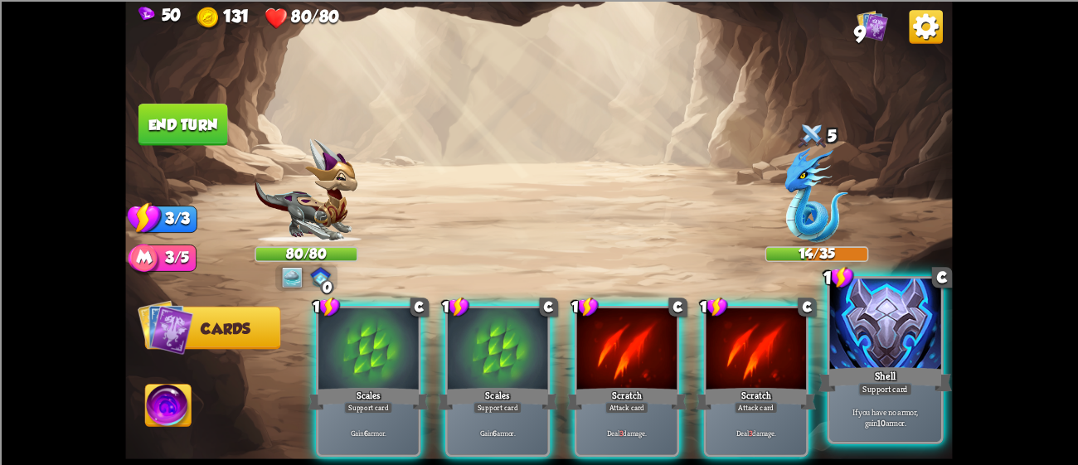
click at [852, 341] on div at bounding box center [885, 326] width 111 height 94
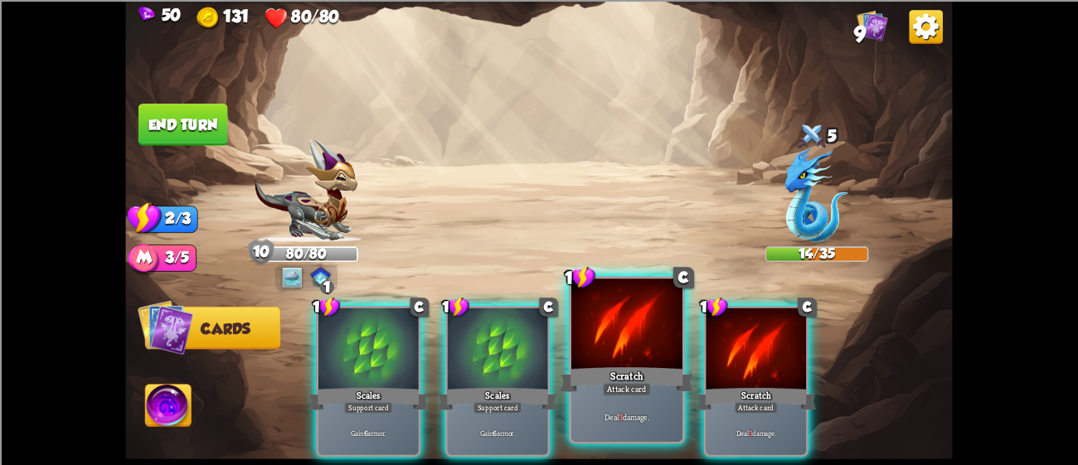
click at [647, 338] on div at bounding box center [626, 326] width 111 height 94
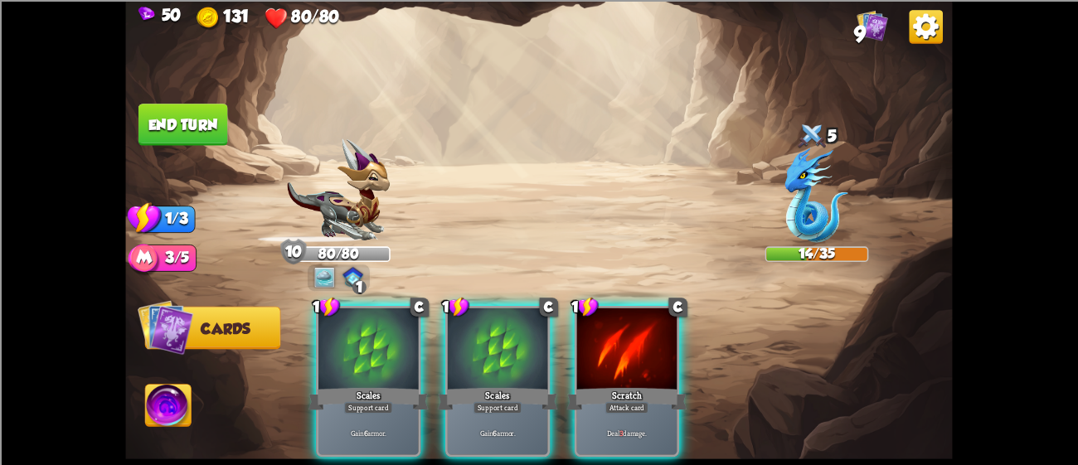
click at [647, 338] on div at bounding box center [627, 350] width 100 height 85
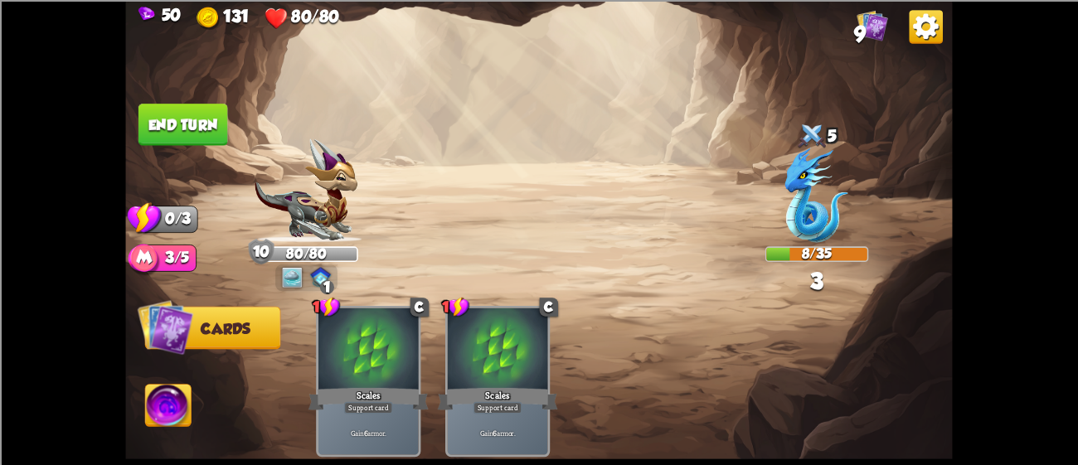
click at [201, 111] on button "End turn" at bounding box center [183, 125] width 90 height 42
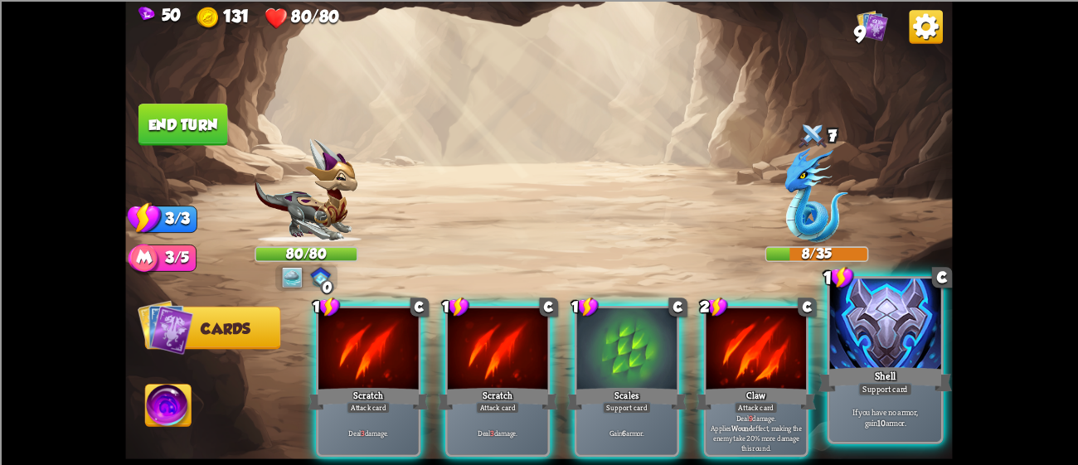
click at [861, 378] on div "Shell" at bounding box center [884, 379] width 133 height 30
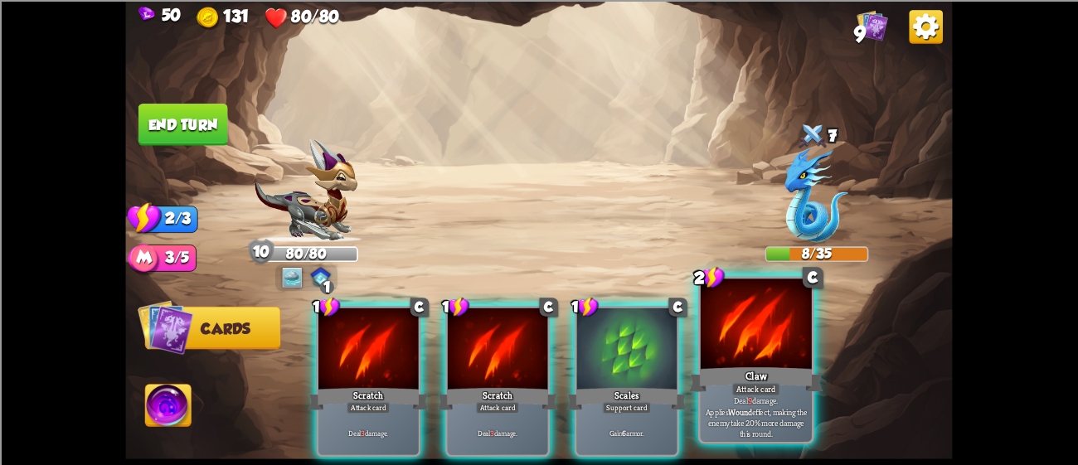
click at [744, 365] on div "Claw" at bounding box center [755, 379] width 133 height 30
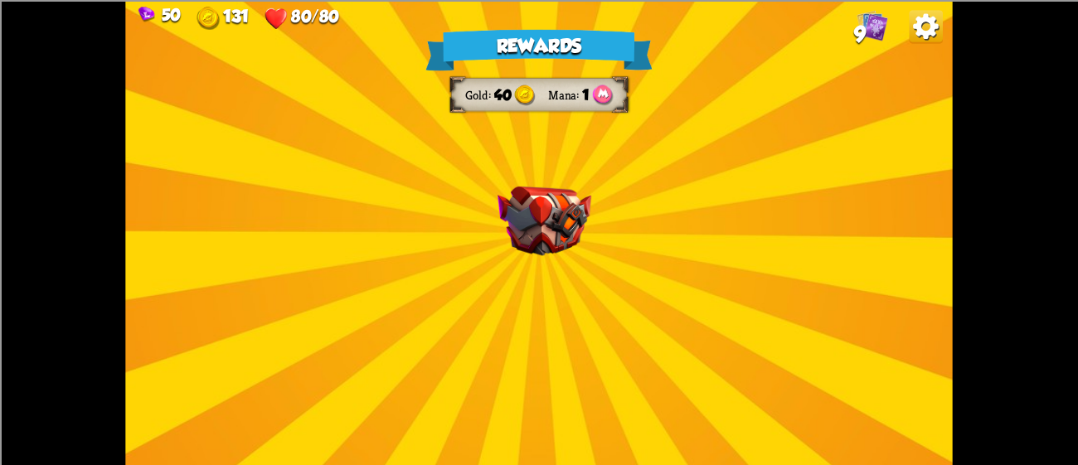
click at [517, 182] on div "Rewards Gold 40 Mana 1 Select a card 2 C Claw Attack card Deal 12 damage. Appli…" at bounding box center [538, 232] width 827 height 465
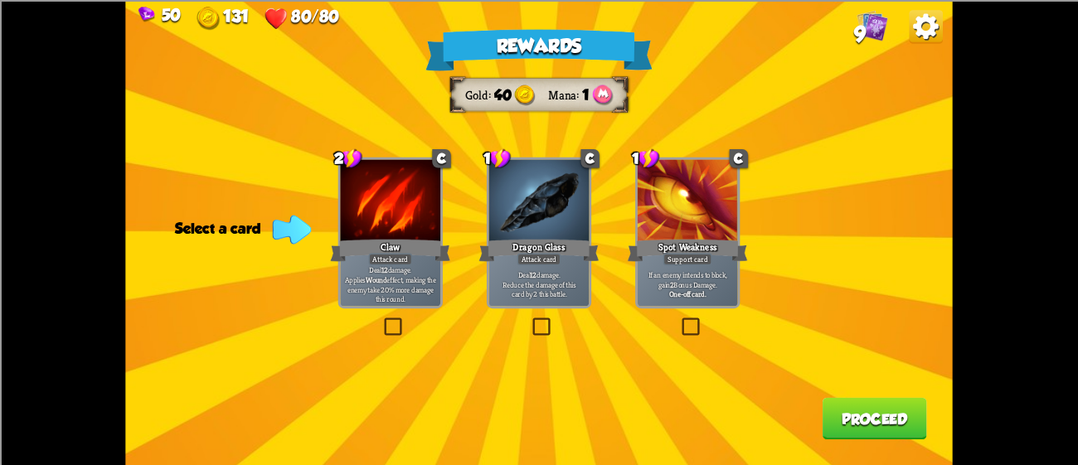
click at [418, 227] on div at bounding box center [390, 201] width 100 height 85
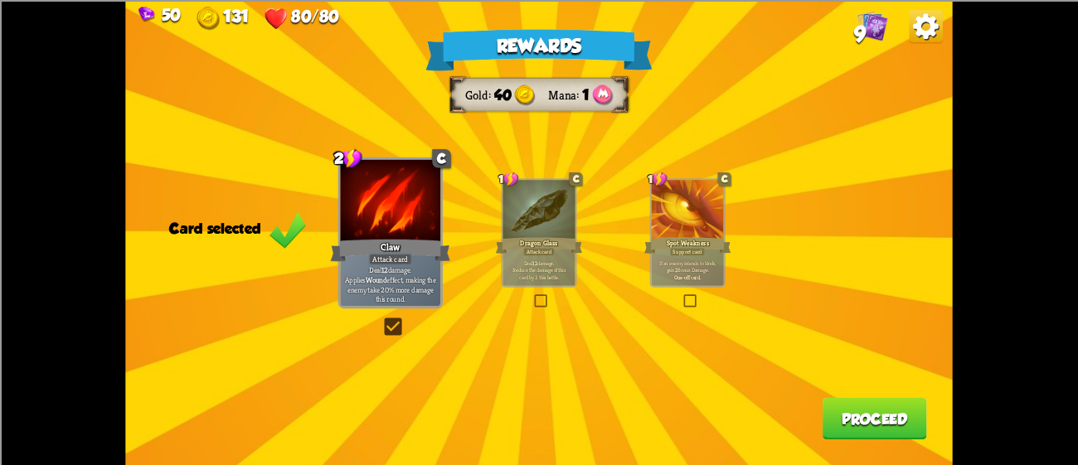
click at [521, 220] on div at bounding box center [538, 210] width 72 height 61
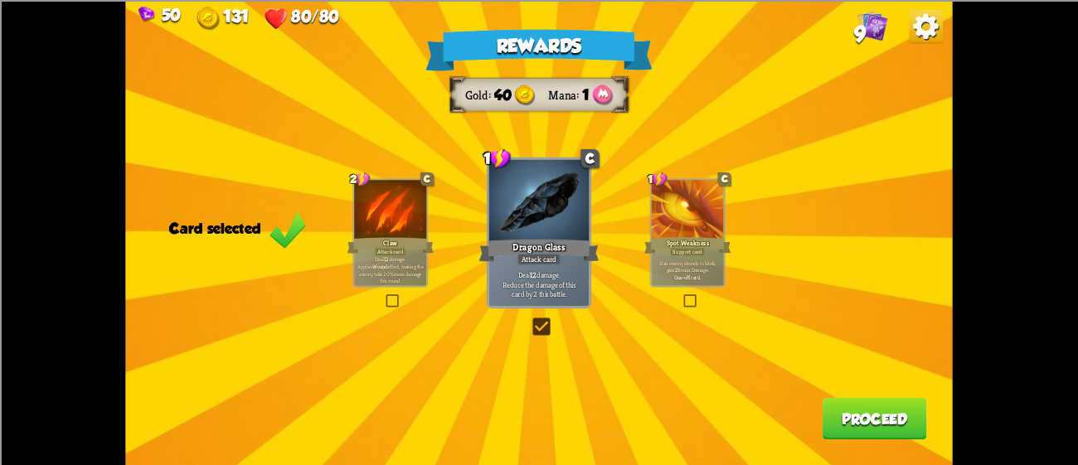
click at [704, 244] on div "Spot Weakness" at bounding box center [687, 244] width 87 height 19
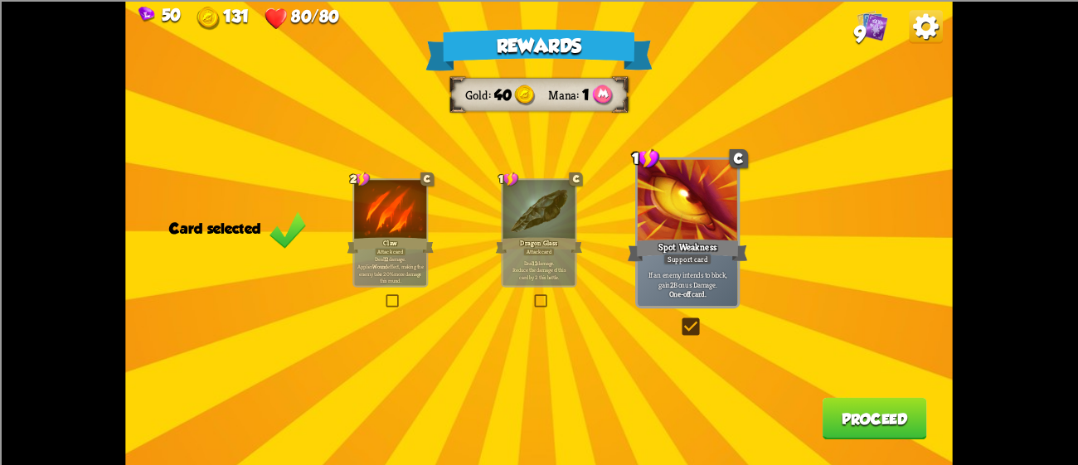
click at [410, 217] on div at bounding box center [390, 210] width 72 height 61
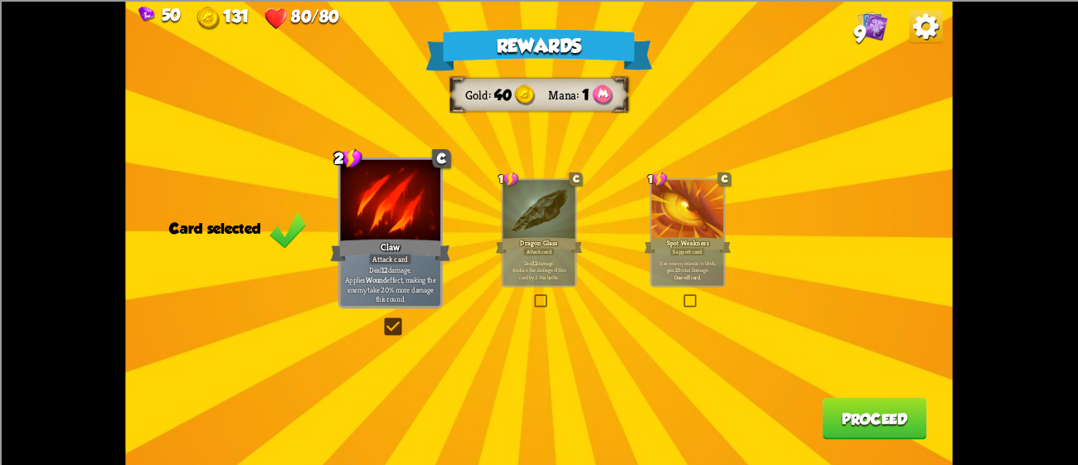
click at [870, 408] on button "Proceed" at bounding box center [874, 418] width 104 height 42
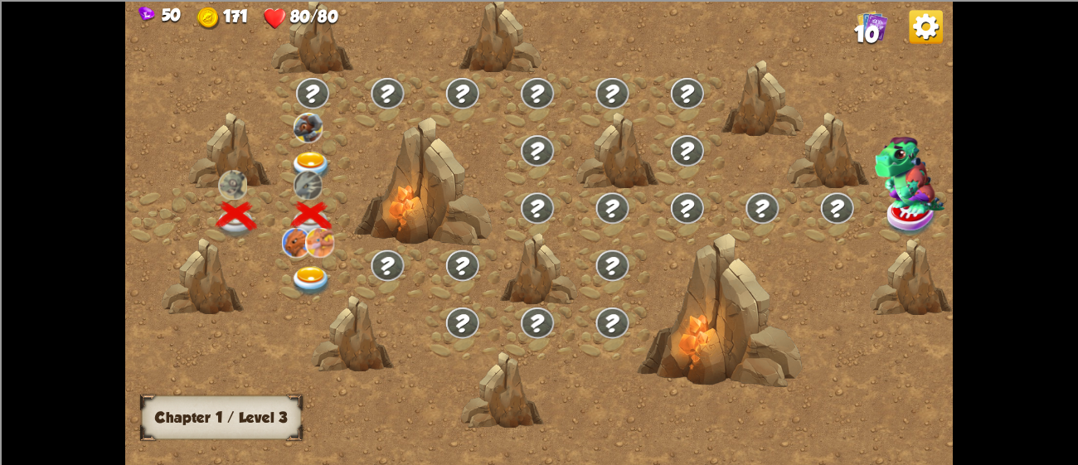
click at [313, 261] on div at bounding box center [312, 273] width 75 height 57
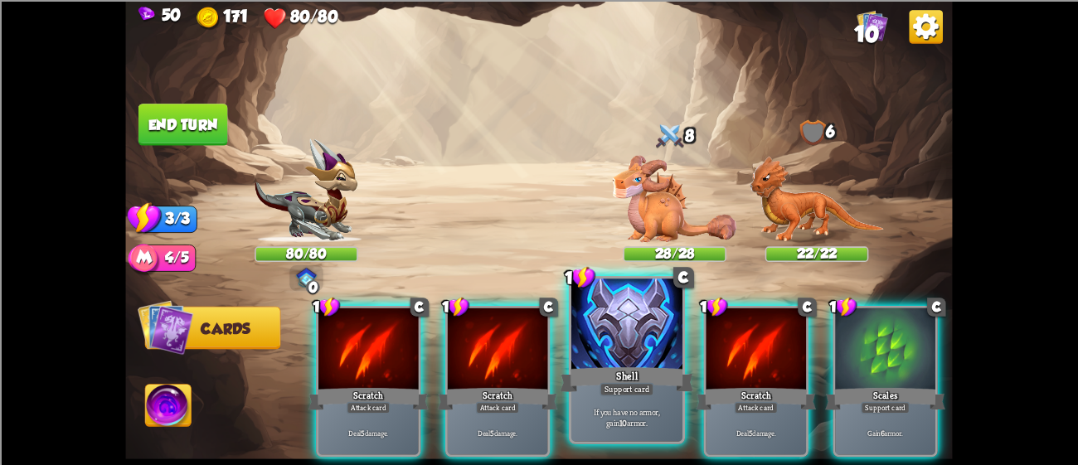
click at [611, 338] on div at bounding box center [626, 326] width 111 height 94
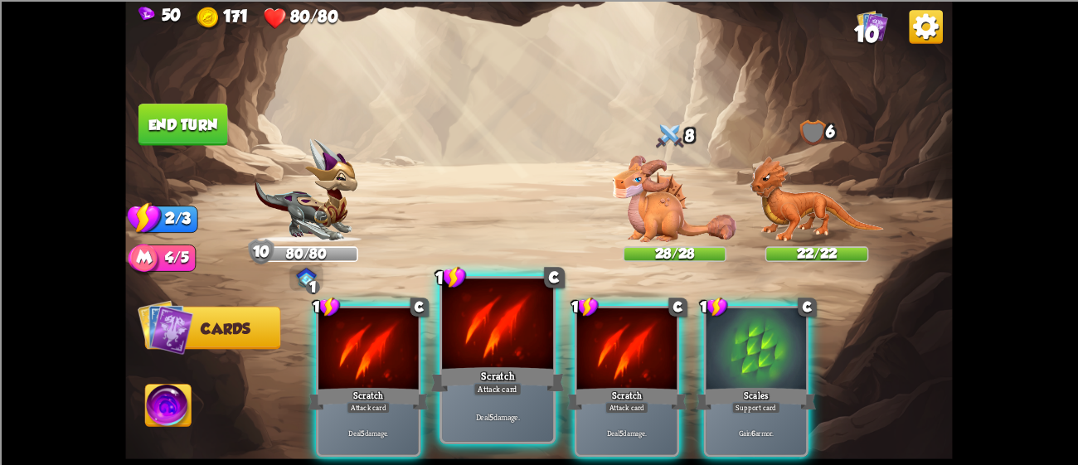
click at [495, 337] on div at bounding box center [497, 326] width 111 height 94
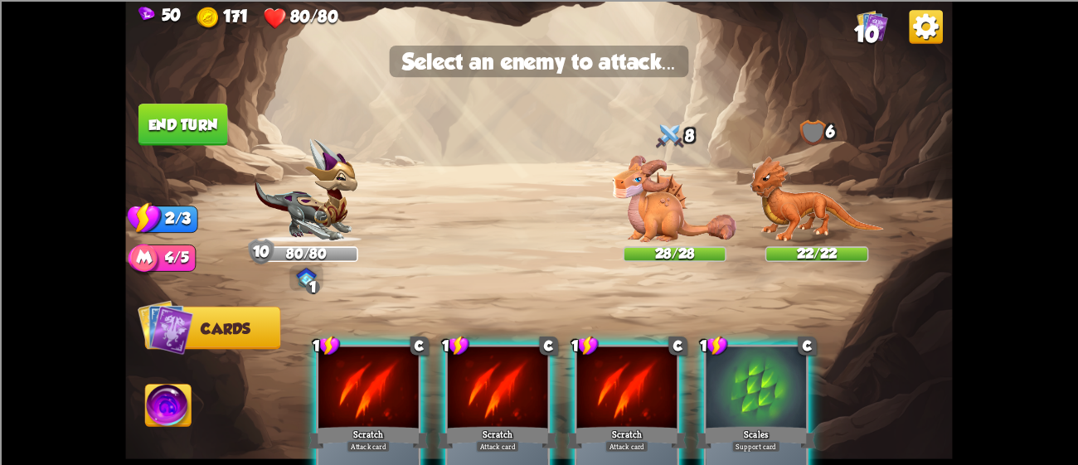
click at [649, 243] on img at bounding box center [538, 232] width 827 height 465
click at [656, 225] on img at bounding box center [675, 198] width 124 height 87
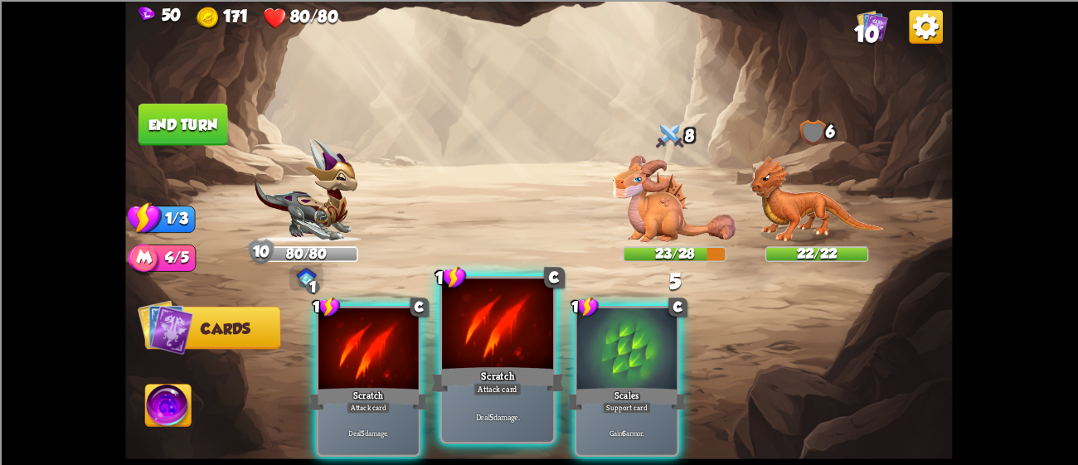
click at [533, 346] on div at bounding box center [497, 326] width 111 height 94
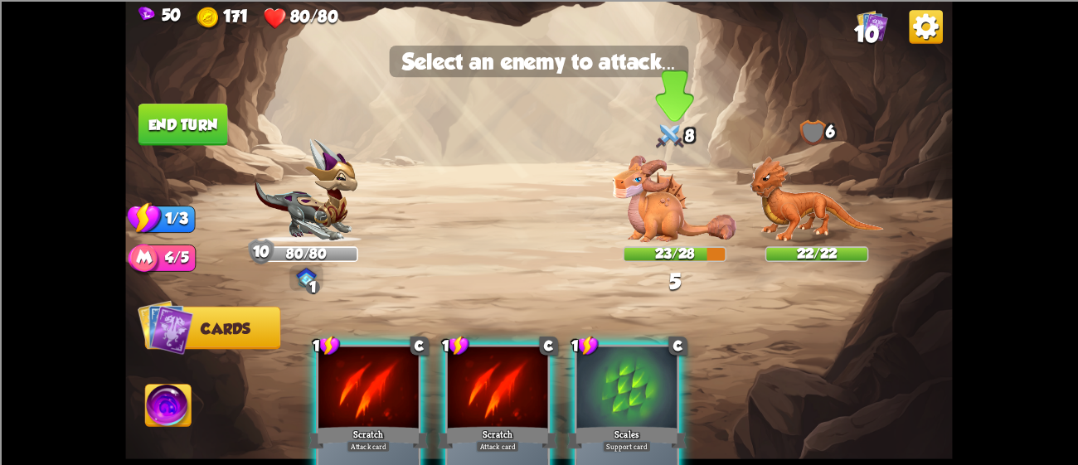
click at [680, 178] on img at bounding box center [675, 198] width 124 height 87
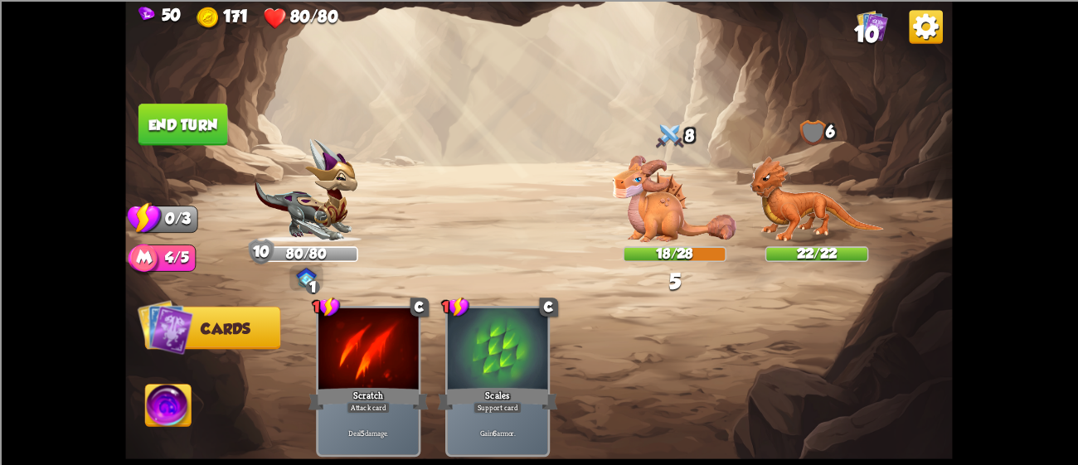
click at [215, 113] on button "End turn" at bounding box center [183, 125] width 90 height 42
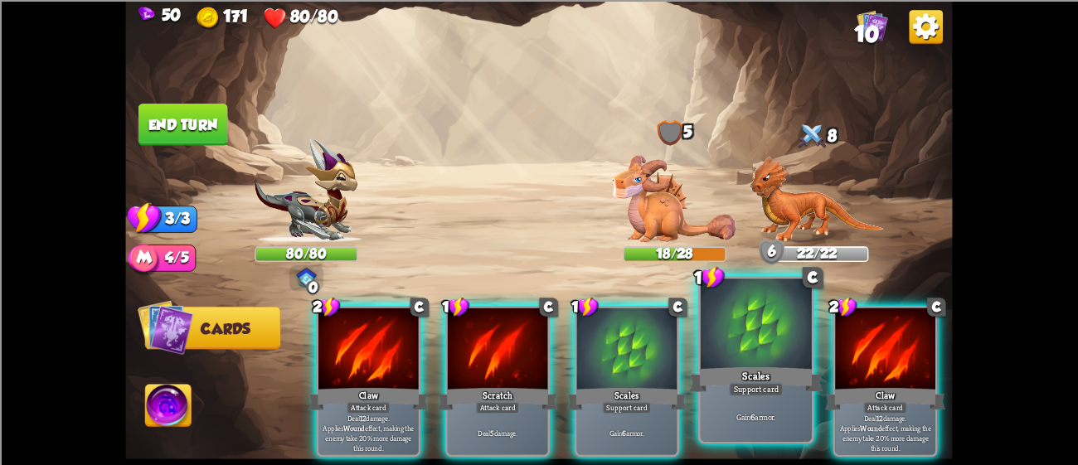
click at [783, 344] on div at bounding box center [756, 326] width 111 height 94
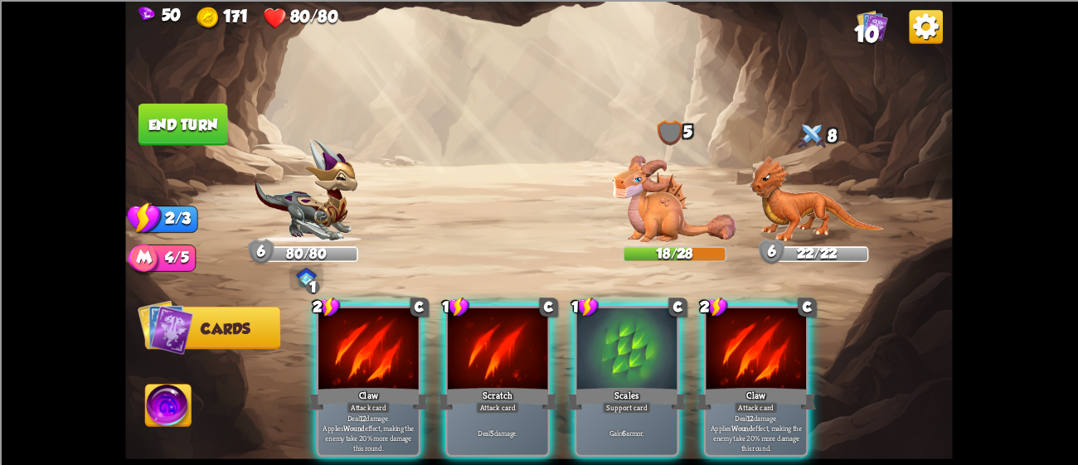
click at [563, 342] on div "2 C Claw Attack card Deal 12 damage. Applies Wound effect, making the enemy tak…" at bounding box center [622, 362] width 662 height 206
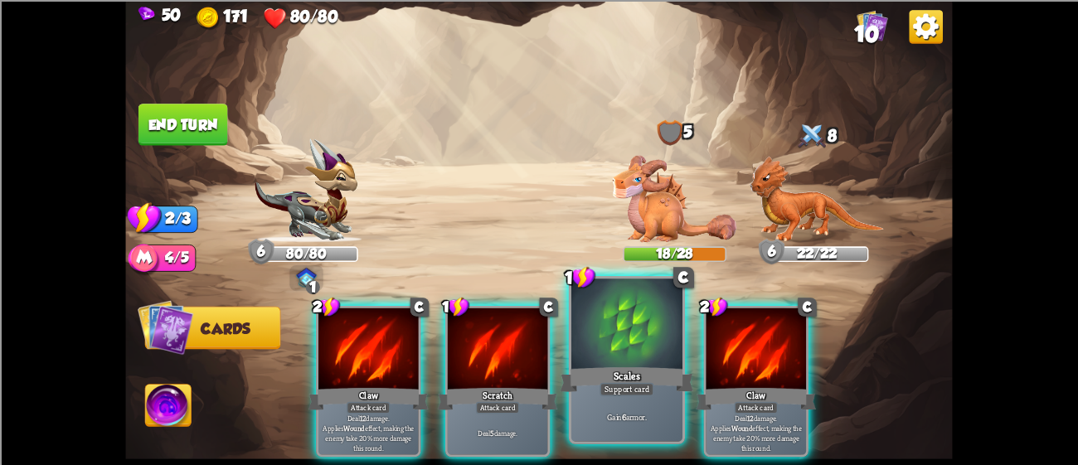
click at [609, 335] on div at bounding box center [626, 326] width 111 height 94
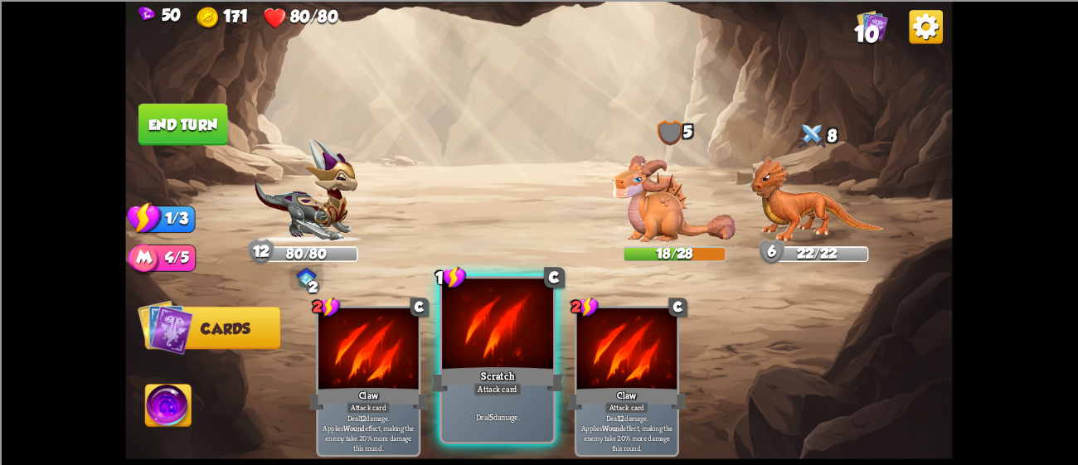
click at [473, 325] on div at bounding box center [497, 326] width 111 height 94
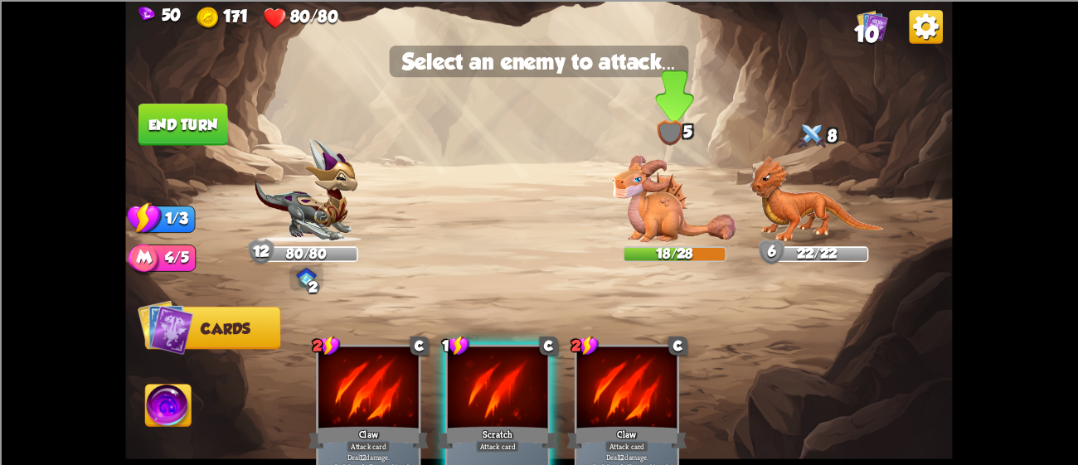
click at [666, 200] on img at bounding box center [675, 198] width 124 height 87
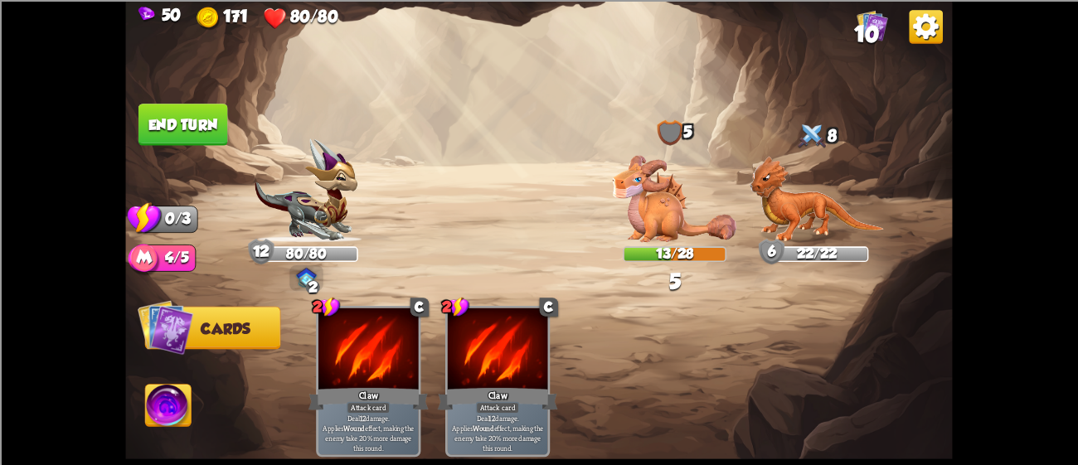
click at [210, 124] on button "End turn" at bounding box center [183, 125] width 90 height 42
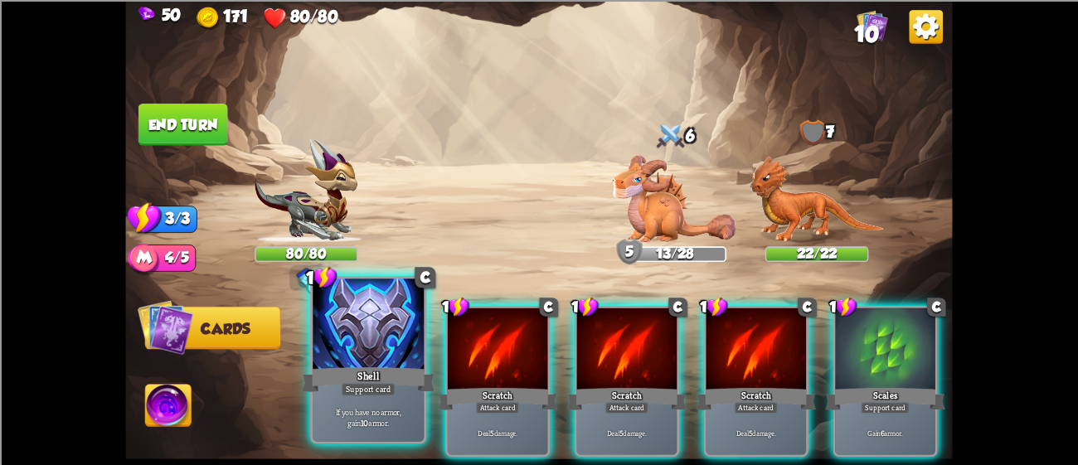
click at [371, 346] on div at bounding box center [368, 326] width 111 height 94
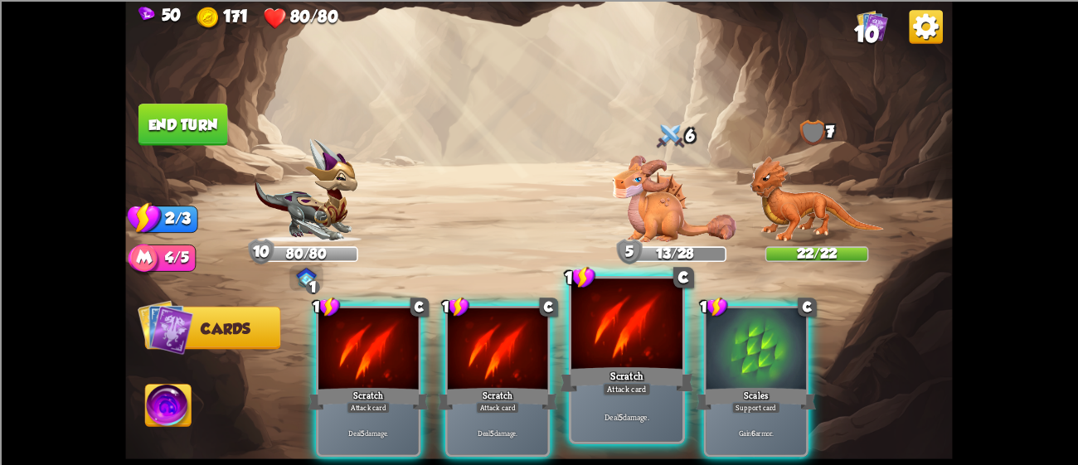
click at [629, 350] on div at bounding box center [626, 326] width 111 height 94
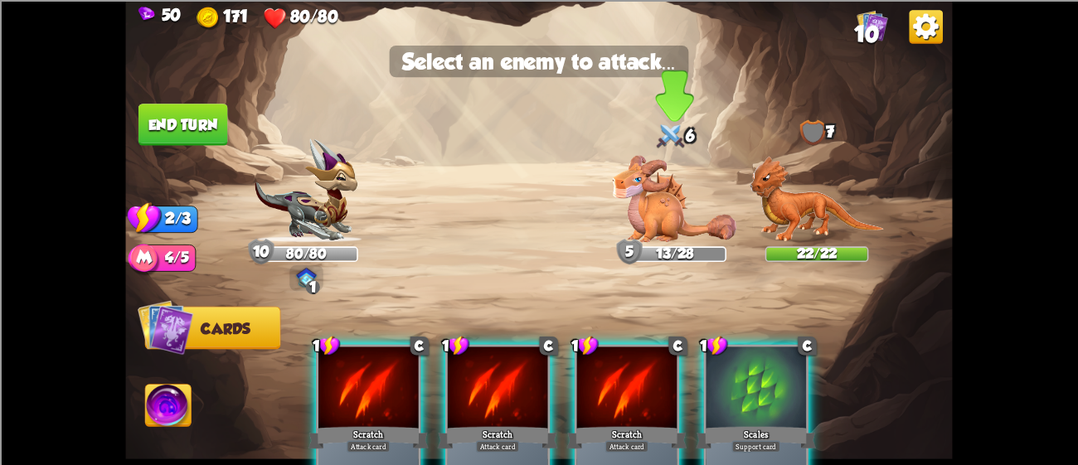
click at [651, 216] on img at bounding box center [675, 198] width 124 height 87
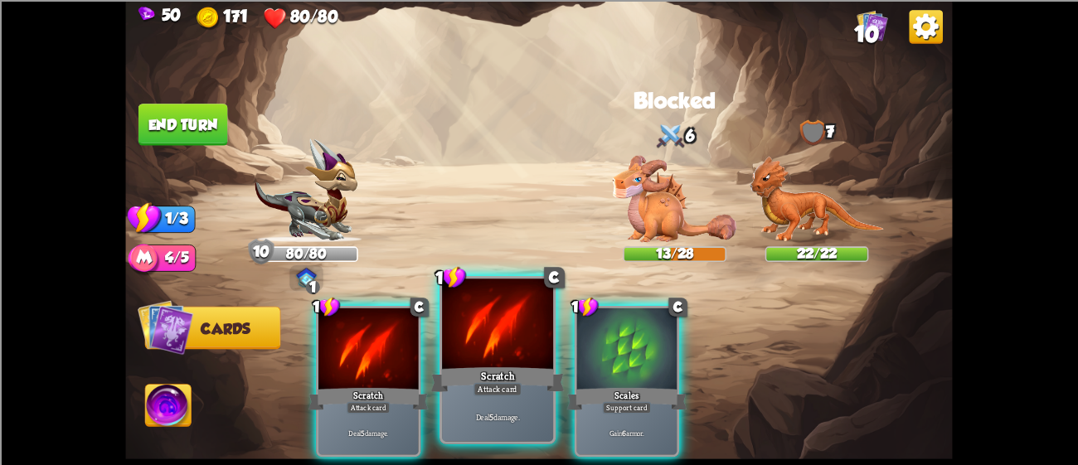
click at [453, 404] on div "Deal 5 damage." at bounding box center [497, 417] width 111 height 48
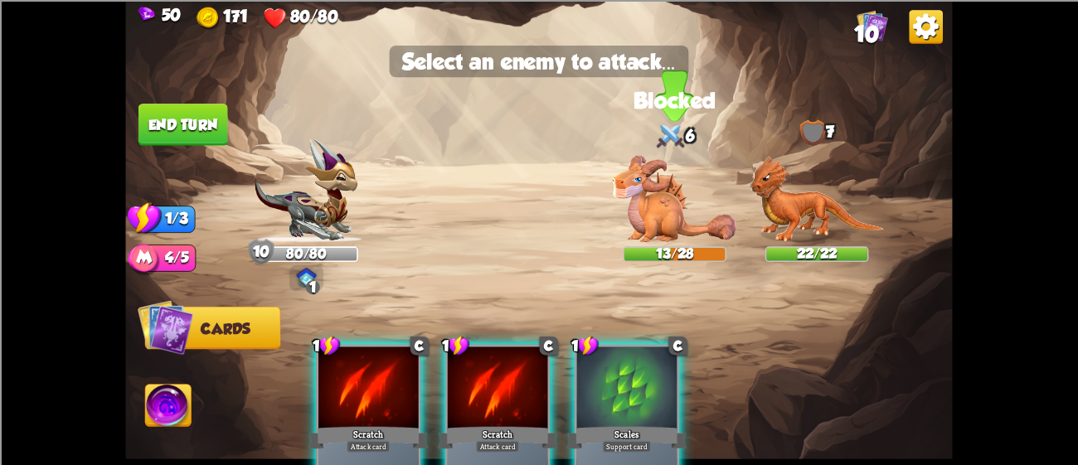
click at [652, 199] on img at bounding box center [675, 198] width 124 height 87
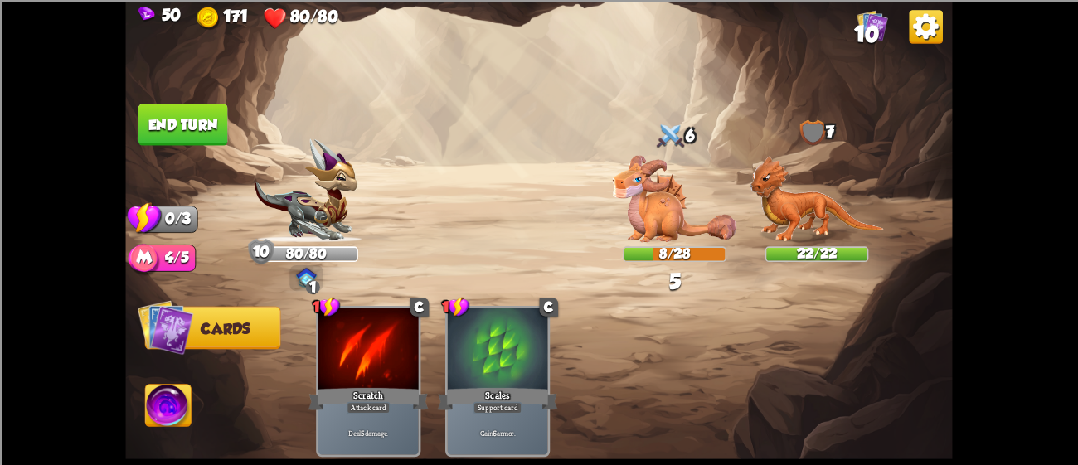
click at [149, 114] on button "End turn" at bounding box center [183, 125] width 90 height 42
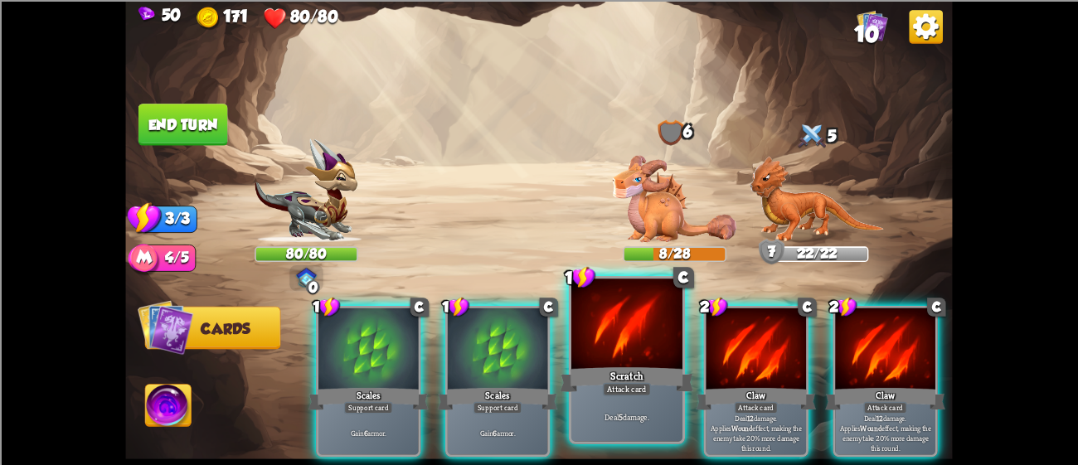
click at [624, 365] on div "Scratch" at bounding box center [626, 379] width 133 height 30
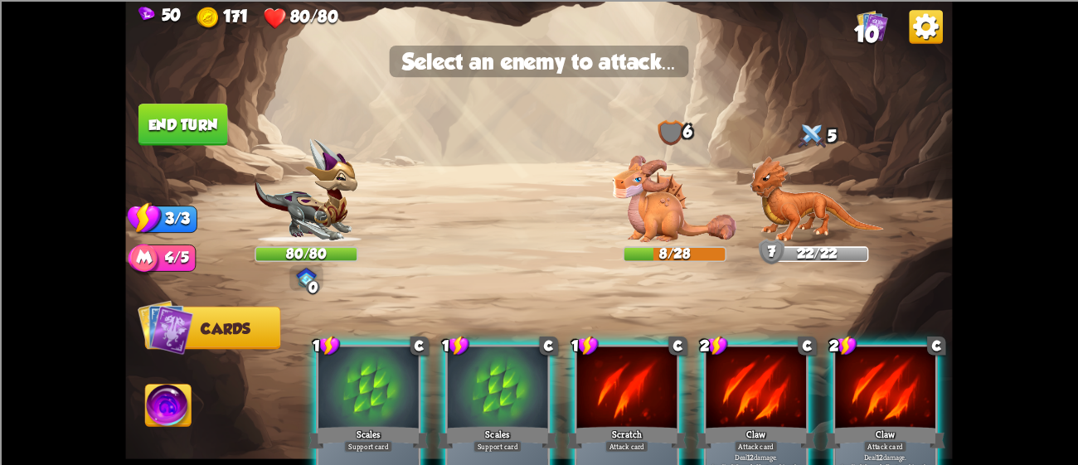
click at [604, 418] on div at bounding box center [627, 389] width 100 height 85
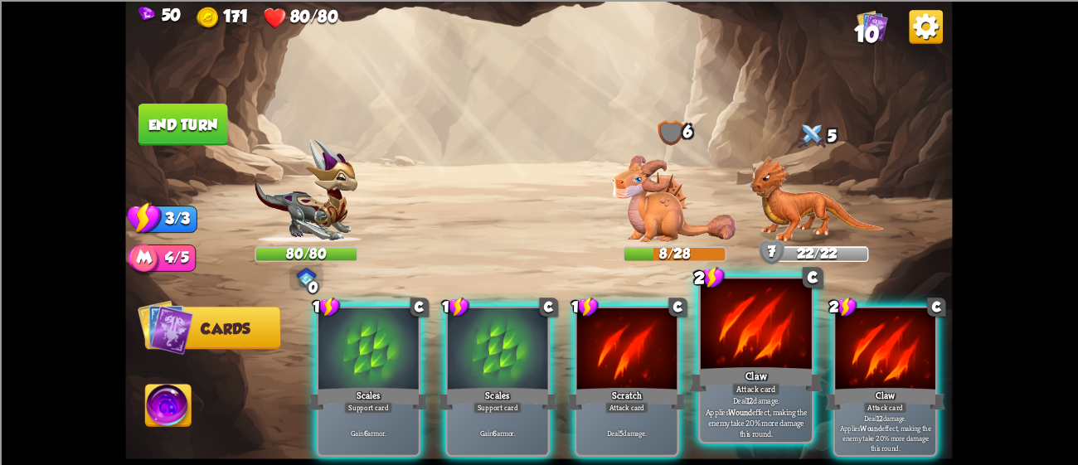
click at [713, 366] on div "Claw" at bounding box center [755, 379] width 133 height 30
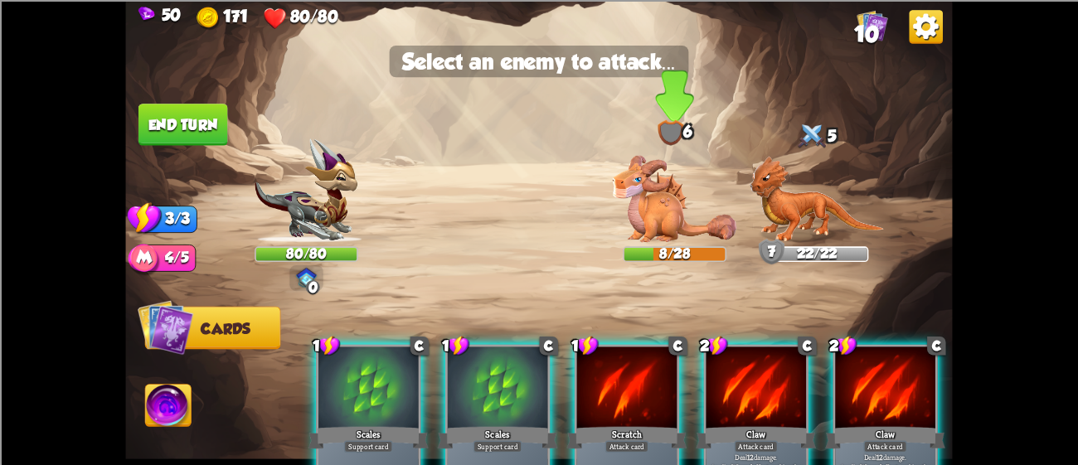
click at [639, 135] on div "6" at bounding box center [675, 132] width 104 height 26
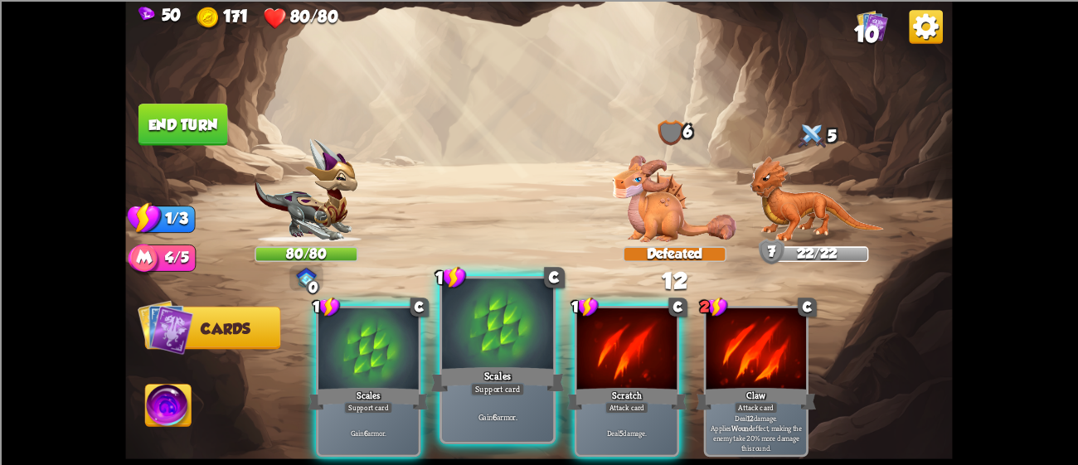
click at [449, 388] on div "Scales" at bounding box center [497, 379] width 133 height 30
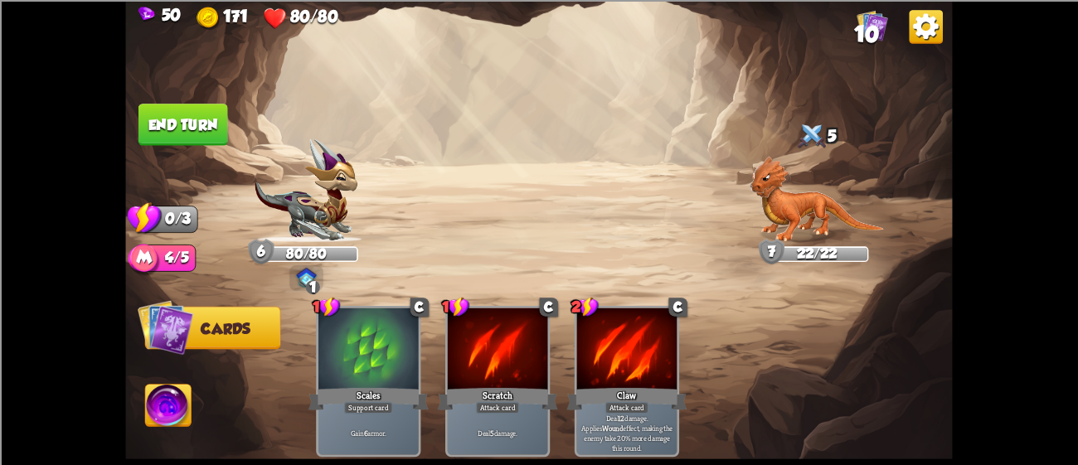
click at [179, 89] on img at bounding box center [538, 232] width 827 height 465
click at [183, 99] on img at bounding box center [538, 232] width 827 height 465
click at [187, 121] on button "End turn" at bounding box center [183, 125] width 90 height 42
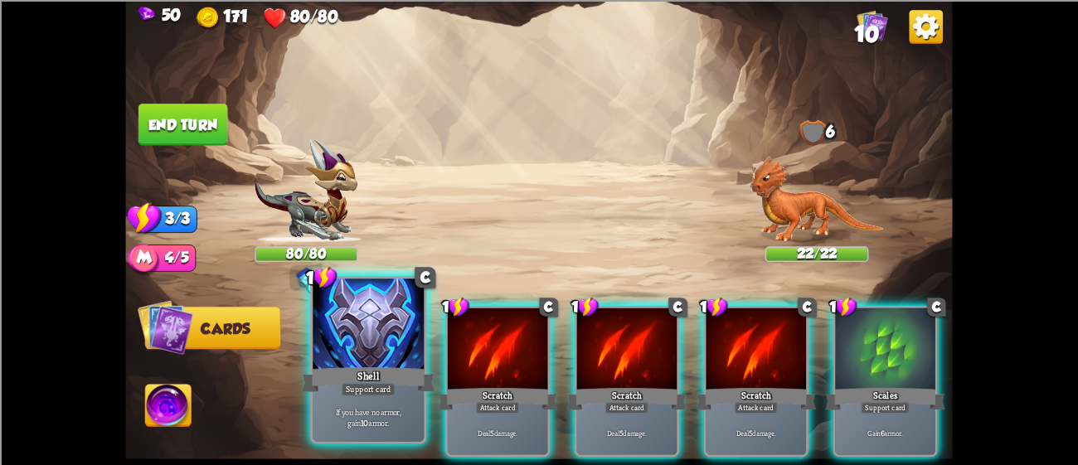
click at [374, 396] on div "If you have no armor, gain 10 armor." at bounding box center [368, 417] width 111 height 48
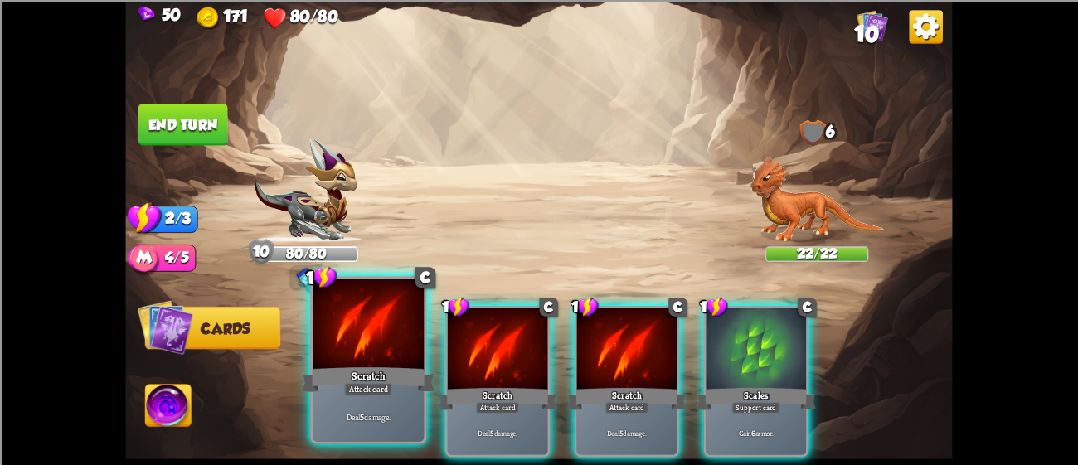
click at [385, 391] on div "Attack card" at bounding box center [368, 388] width 48 height 13
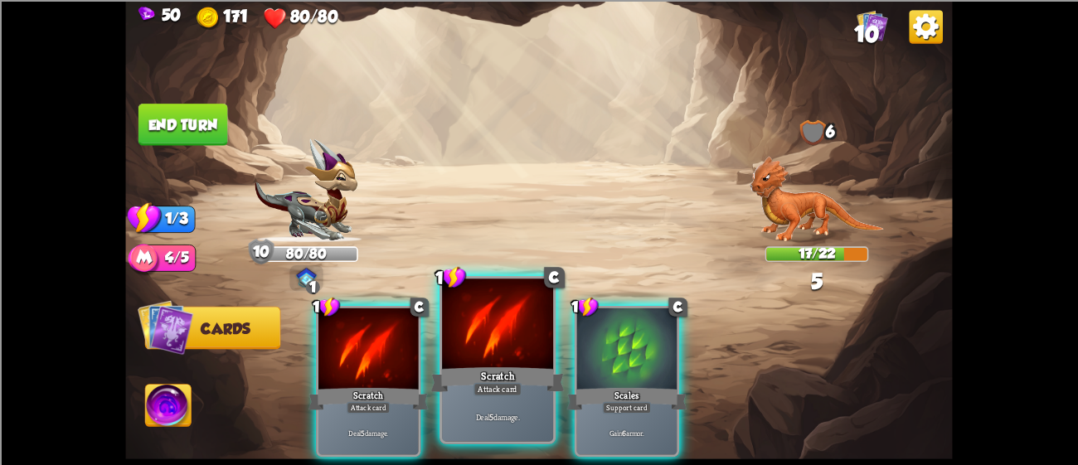
click at [484, 308] on div at bounding box center [497, 326] width 111 height 94
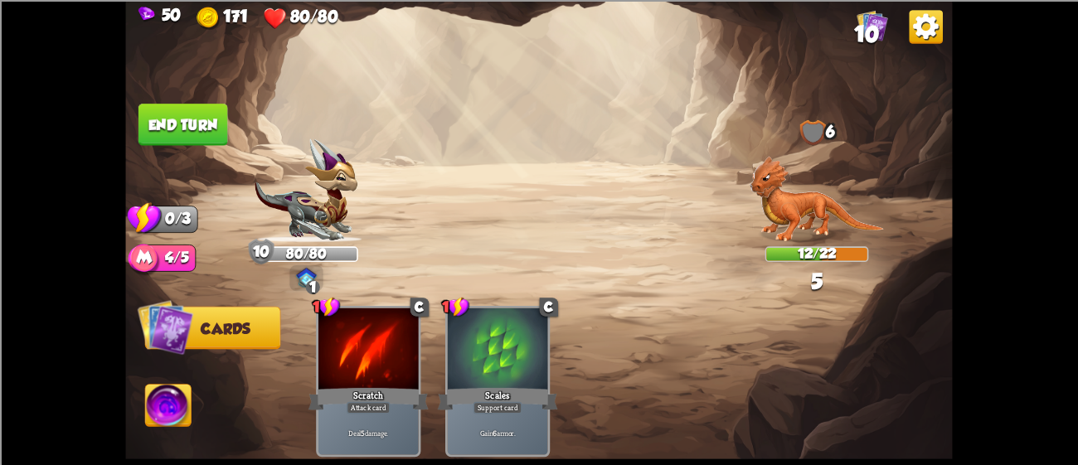
click at [177, 109] on button "End turn" at bounding box center [183, 125] width 90 height 42
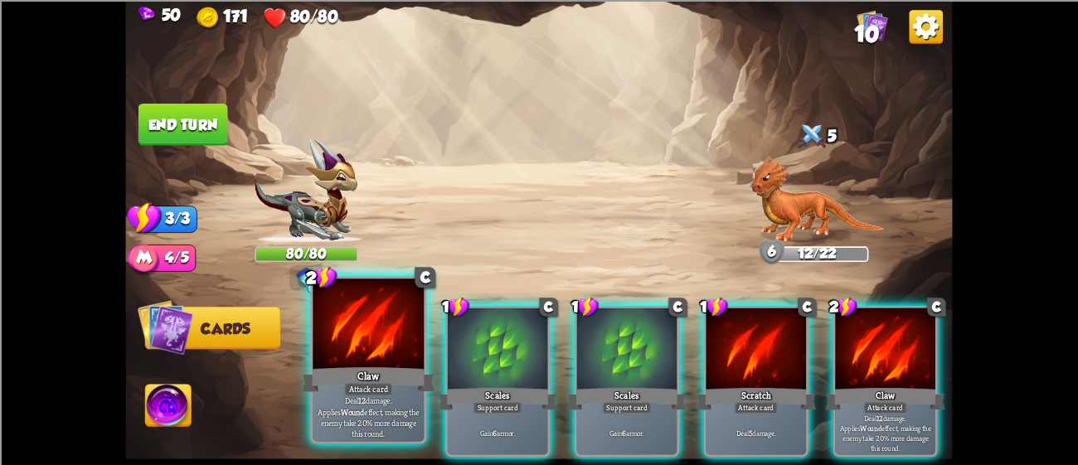
click at [404, 357] on div at bounding box center [368, 326] width 111 height 94
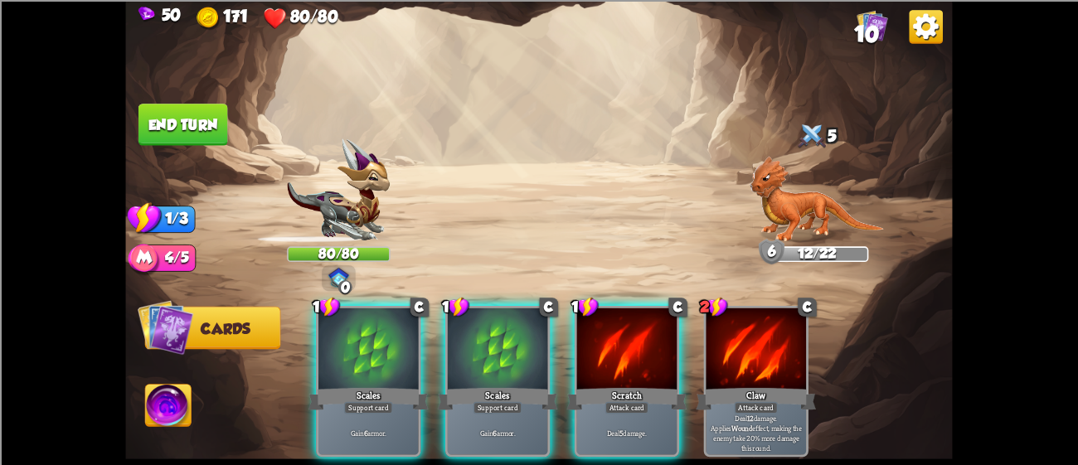
click at [404, 357] on div at bounding box center [368, 350] width 100 height 85
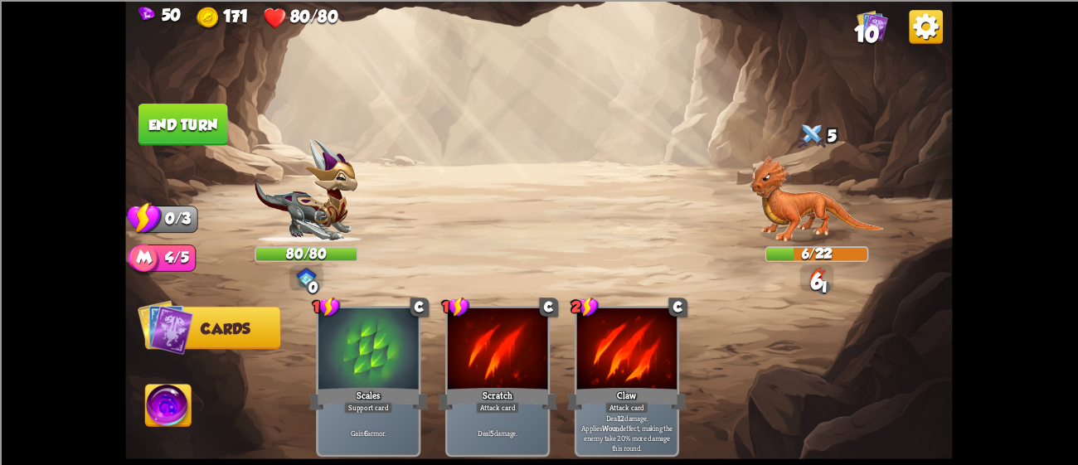
click at [153, 116] on button "End turn" at bounding box center [183, 125] width 90 height 42
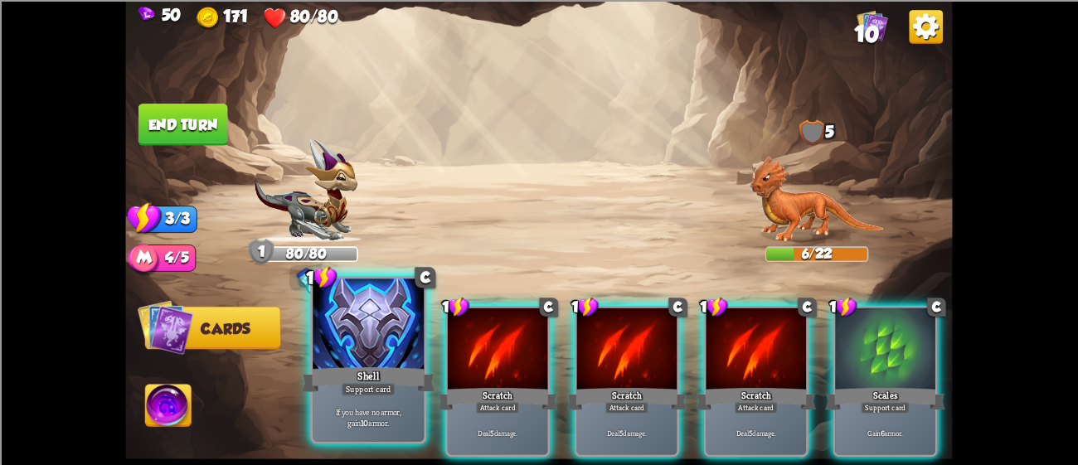
click at [393, 362] on div at bounding box center [368, 326] width 111 height 94
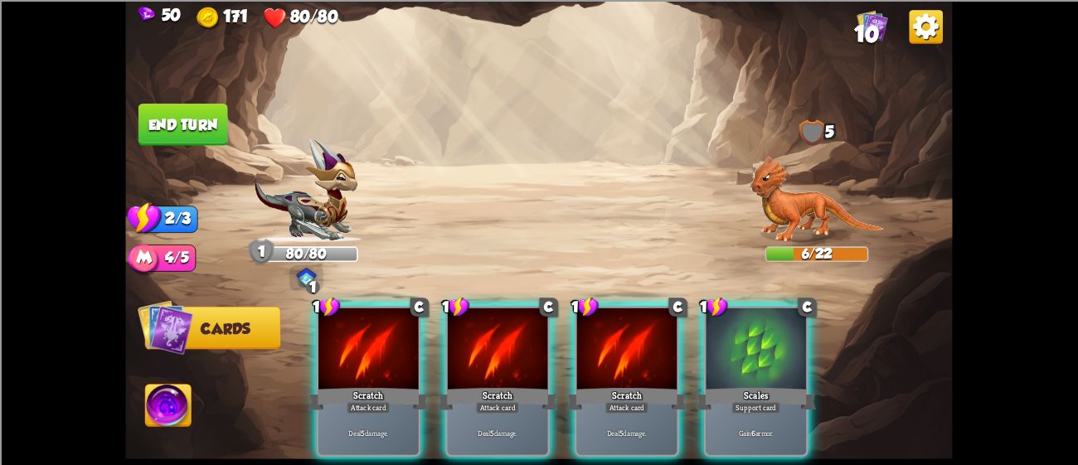
click at [393, 362] on div at bounding box center [368, 350] width 100 height 85
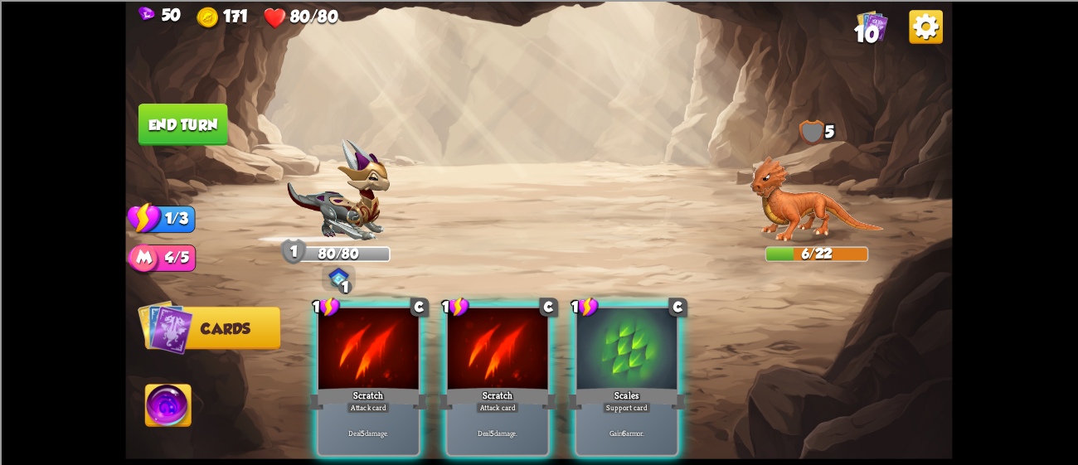
click at [393, 362] on div at bounding box center [368, 350] width 100 height 85
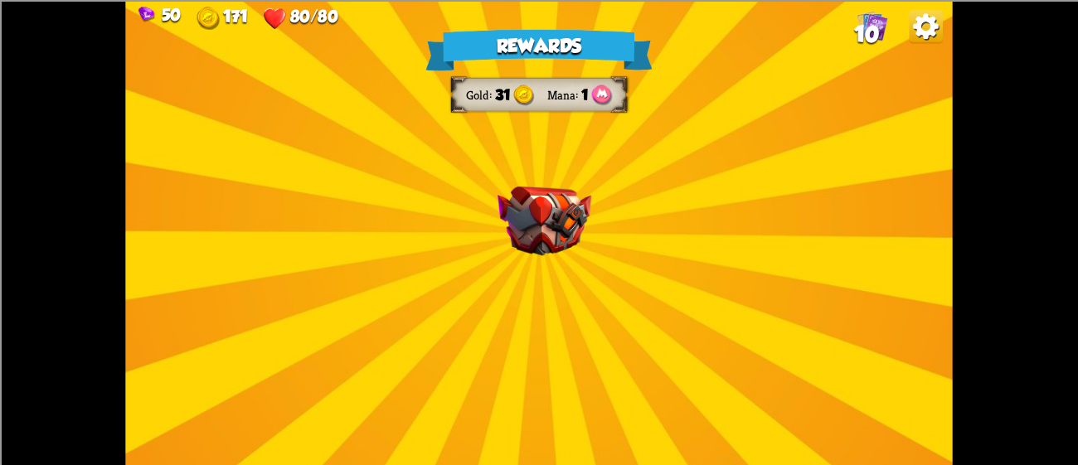
click at [621, 173] on div "Rewards Gold 31 Mana 1 Select a card 2 C Flame Barrier Support card Gain 8 armo…" at bounding box center [538, 232] width 827 height 465
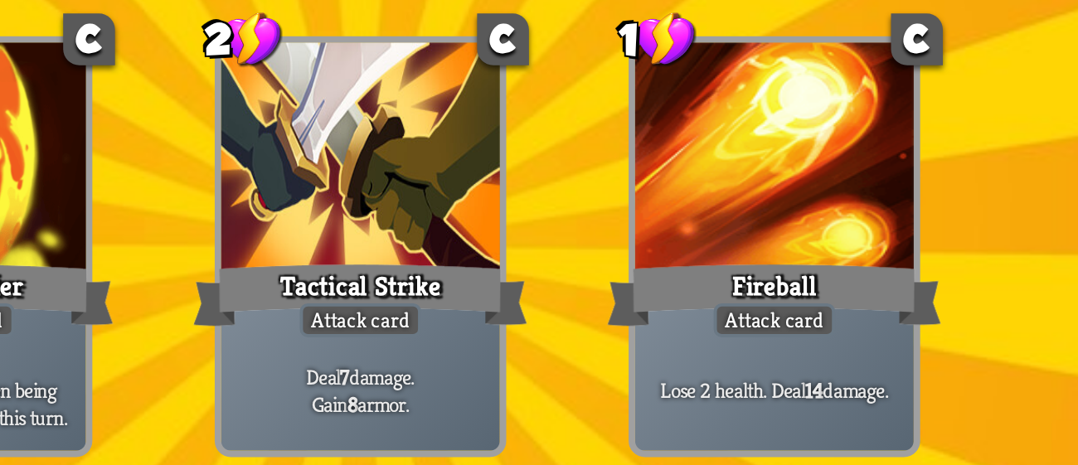
click at [559, 226] on div at bounding box center [539, 201] width 100 height 85
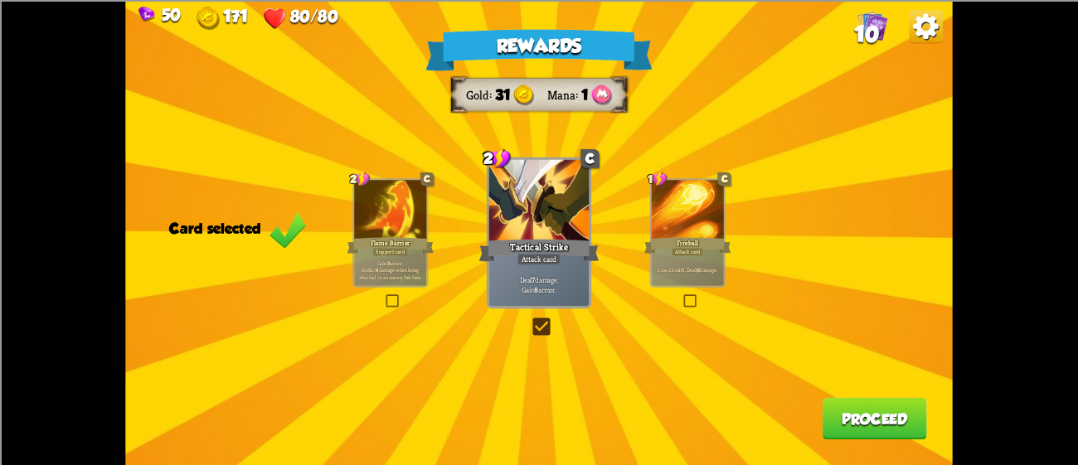
click at [832, 422] on button "Proceed" at bounding box center [874, 418] width 104 height 42
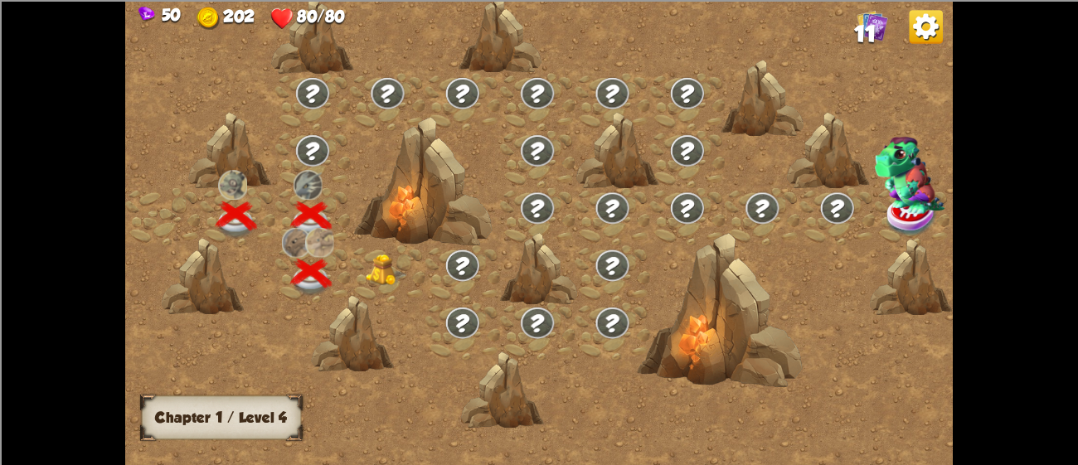
click at [366, 255] on img at bounding box center [386, 271] width 41 height 32
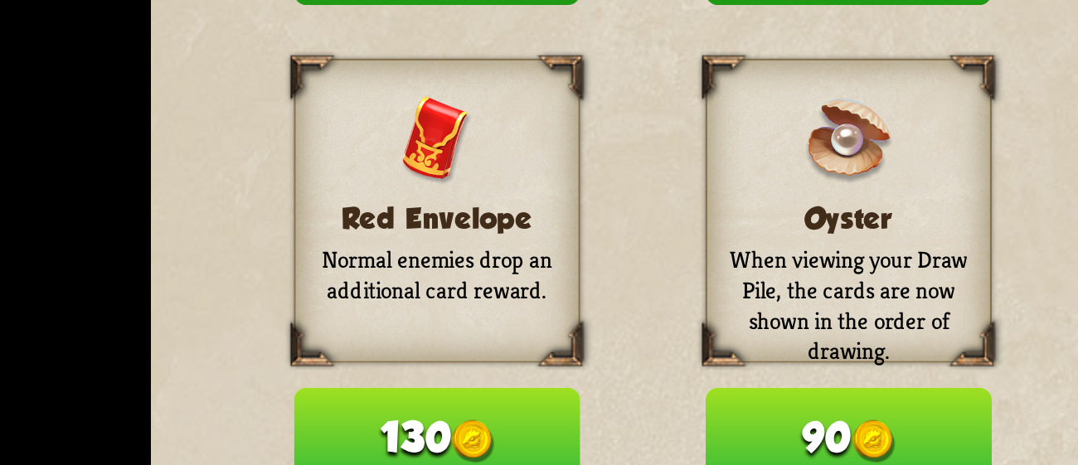
click at [251, 423] on button "130" at bounding box center [229, 424] width 104 height 36
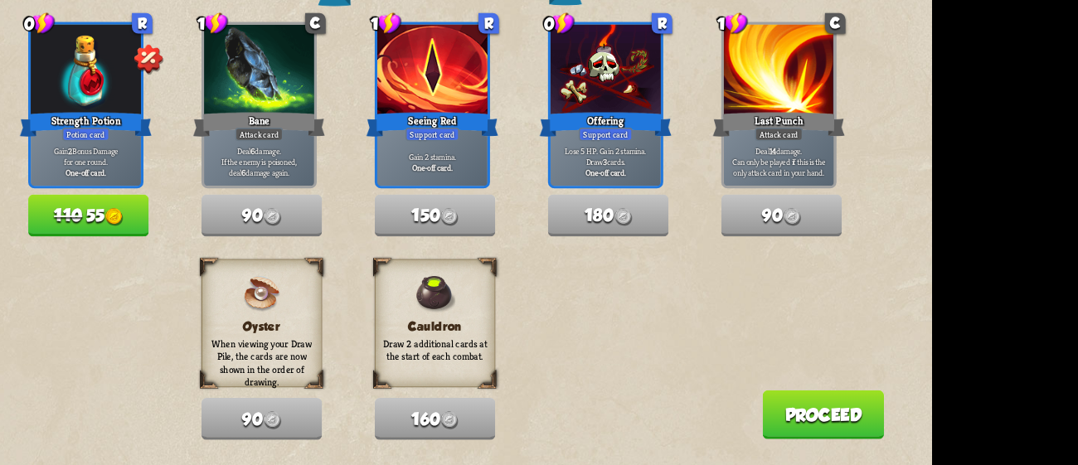
click at [825, 414] on button "Proceed" at bounding box center [859, 421] width 104 height 42
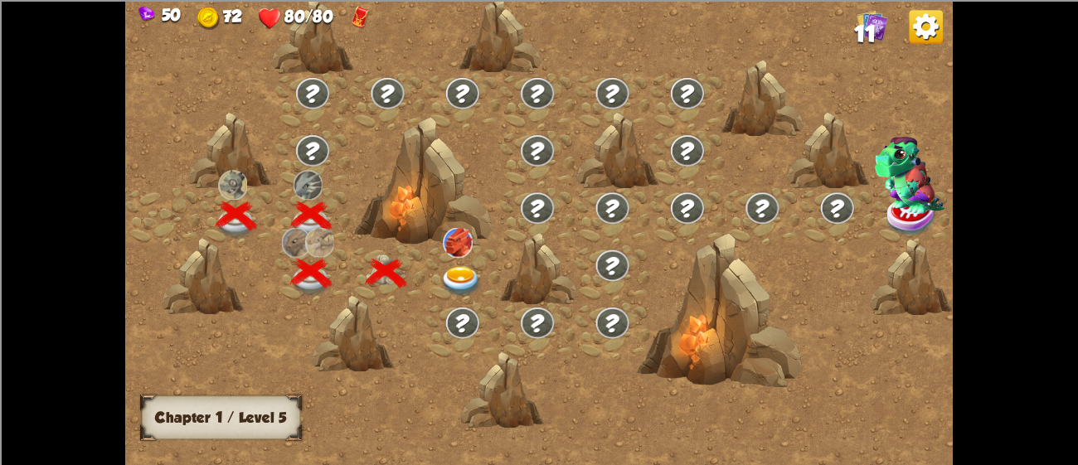
click at [463, 271] on img at bounding box center [461, 281] width 41 height 31
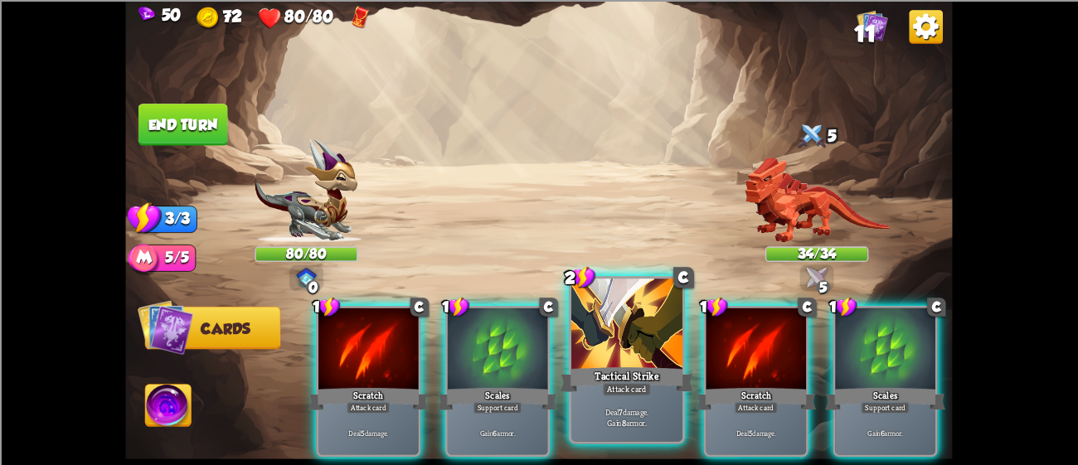
click at [623, 351] on div at bounding box center [626, 326] width 111 height 94
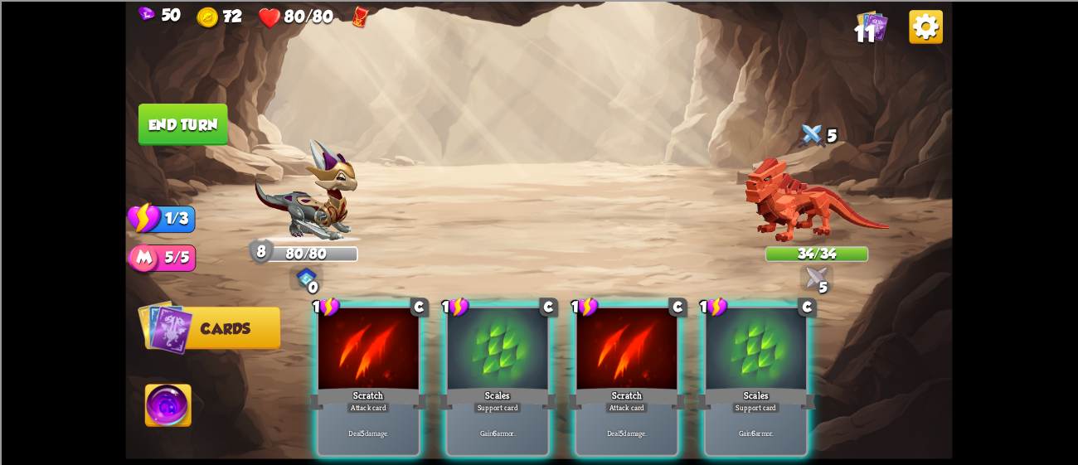
click at [623, 351] on div at bounding box center [627, 350] width 100 height 85
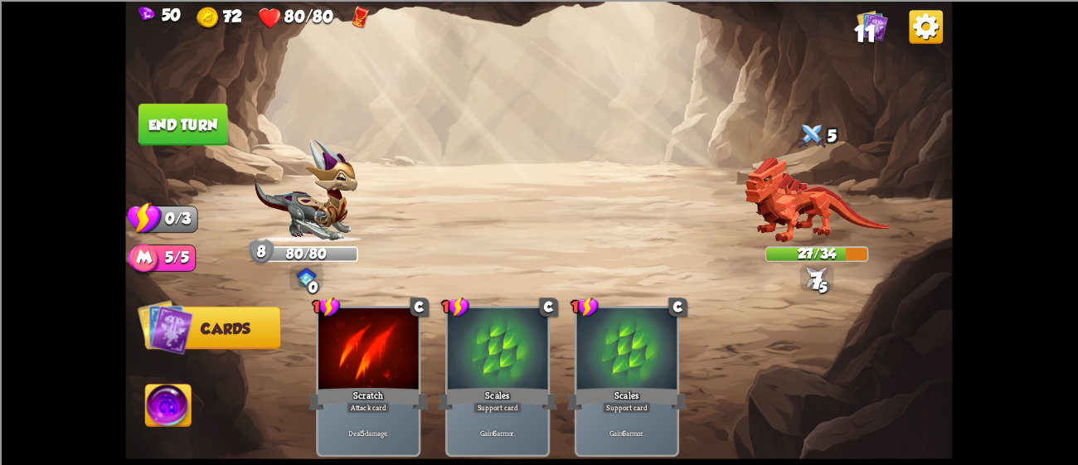
click at [159, 122] on button "End turn" at bounding box center [183, 125] width 90 height 42
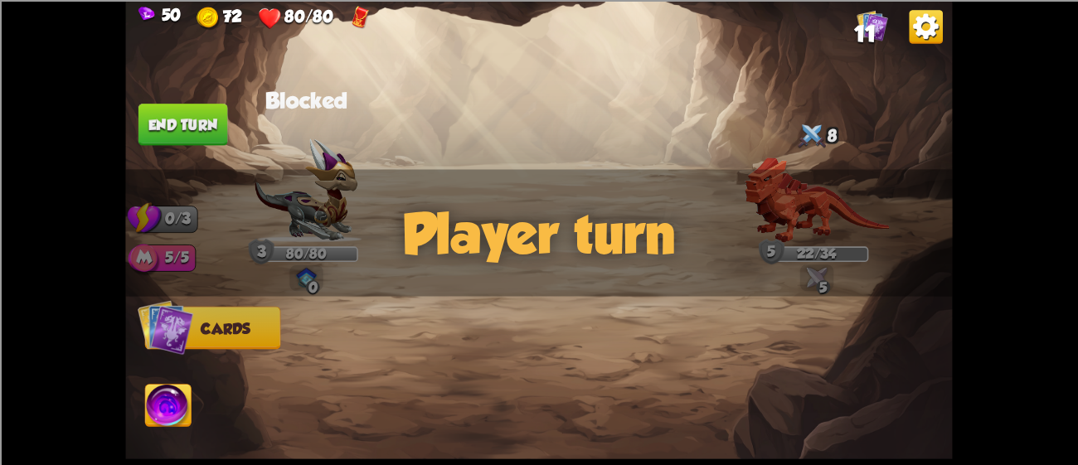
click at [770, 197] on div "Player turn" at bounding box center [538, 232] width 827 height 127
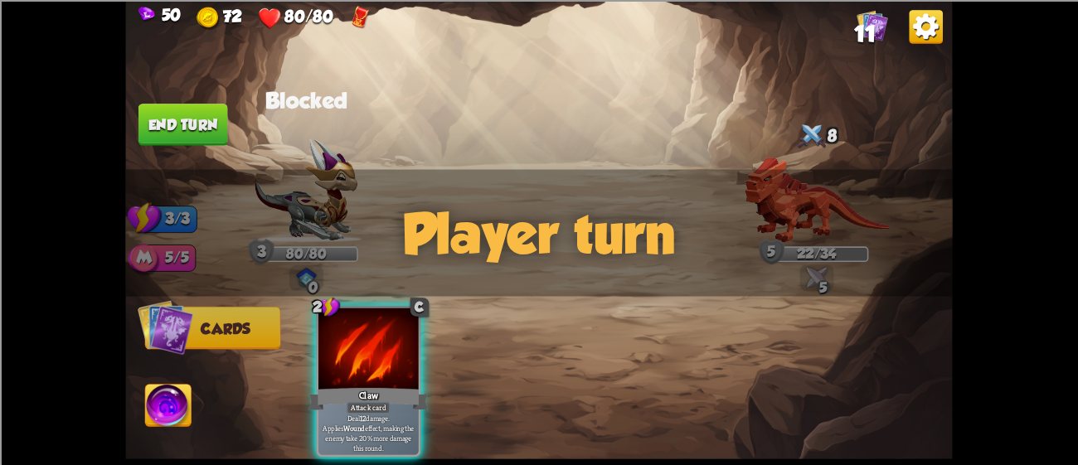
click at [770, 197] on div "Player turn" at bounding box center [538, 232] width 827 height 127
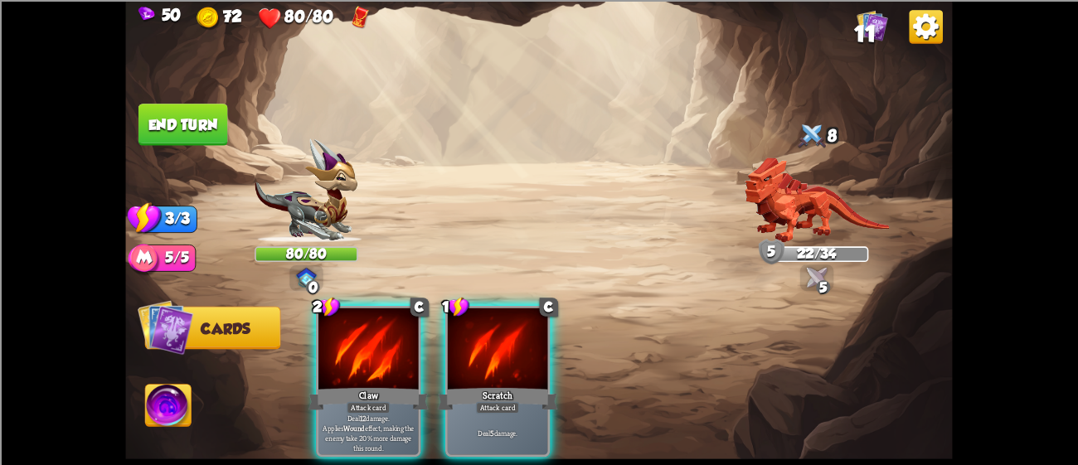
click at [770, 197] on div "Player turn" at bounding box center [538, 232] width 827 height 127
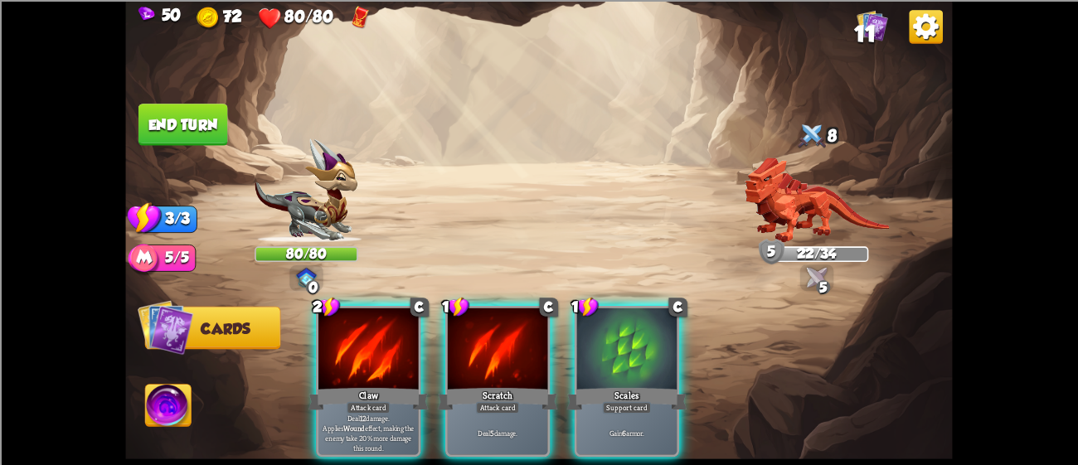
click at [770, 197] on div "Player turn" at bounding box center [538, 232] width 827 height 127
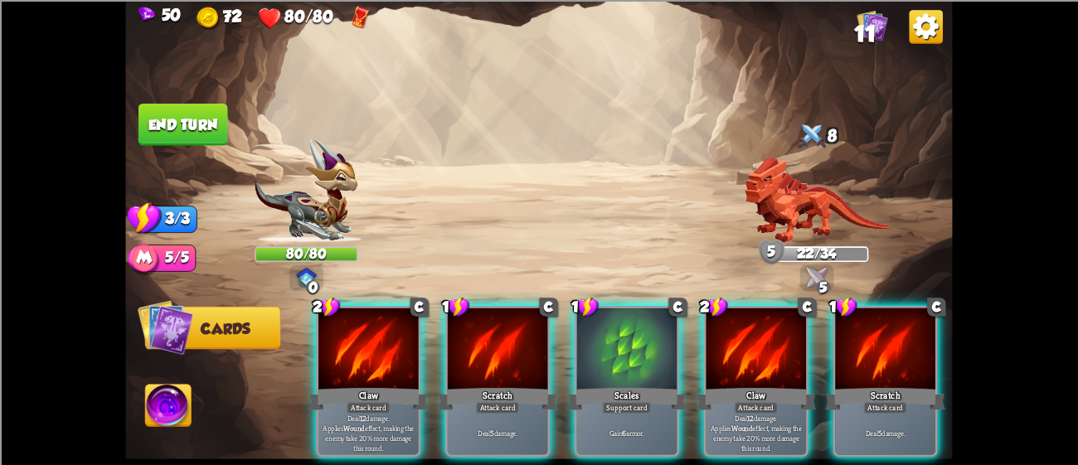
click at [770, 197] on div "Player turn" at bounding box center [538, 232] width 827 height 127
click at [770, 197] on img at bounding box center [816, 199] width 145 height 85
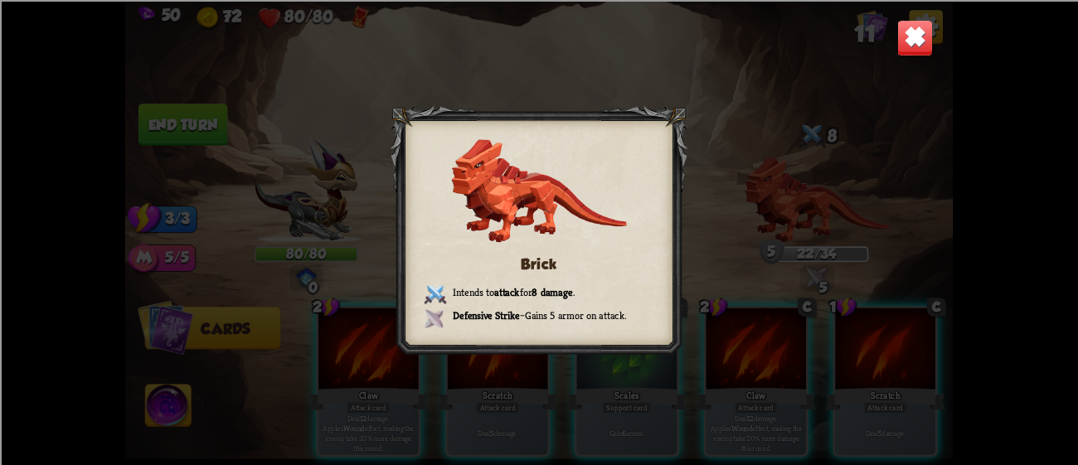
click at [908, 32] on img at bounding box center [915, 37] width 36 height 36
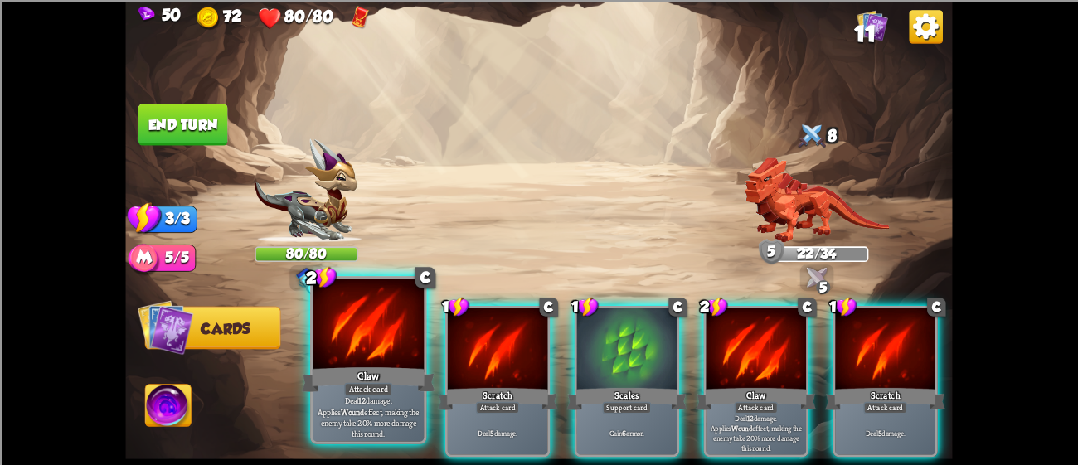
click at [381, 351] on div at bounding box center [368, 326] width 111 height 94
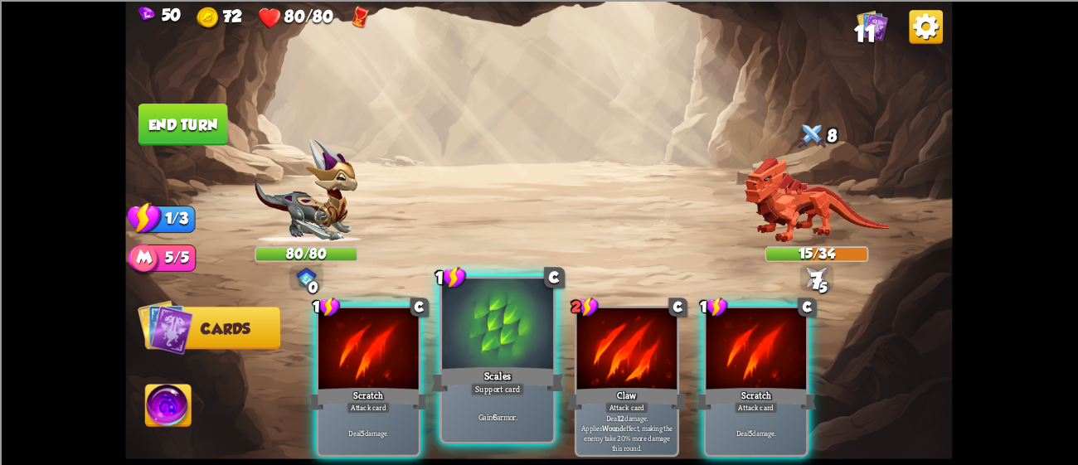
click at [449, 351] on div at bounding box center [497, 326] width 111 height 94
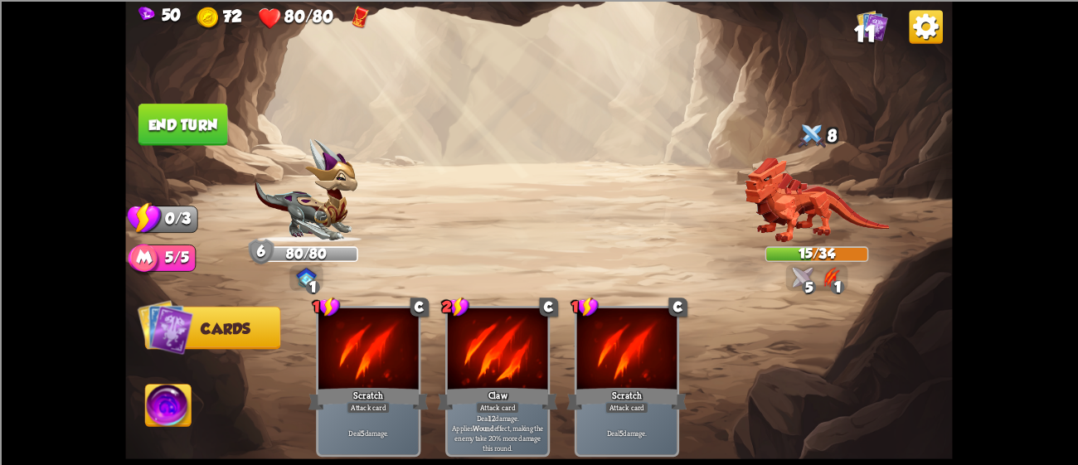
click at [166, 122] on button "End turn" at bounding box center [183, 125] width 90 height 42
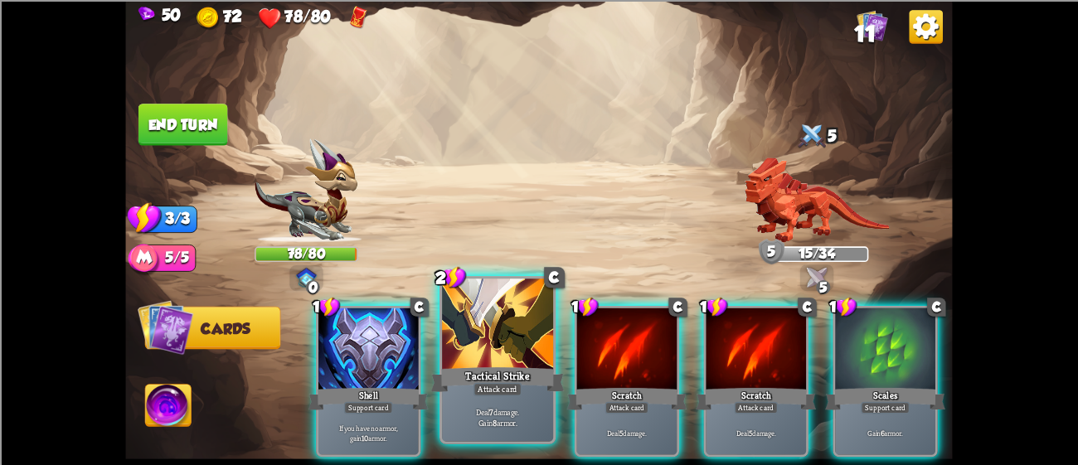
click at [511, 352] on div at bounding box center [497, 326] width 111 height 94
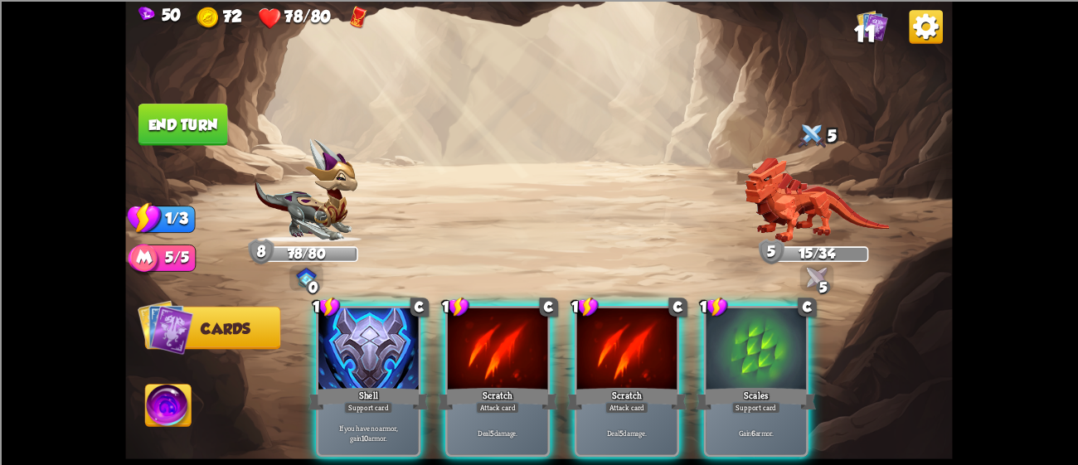
click at [511, 352] on div at bounding box center [498, 350] width 100 height 85
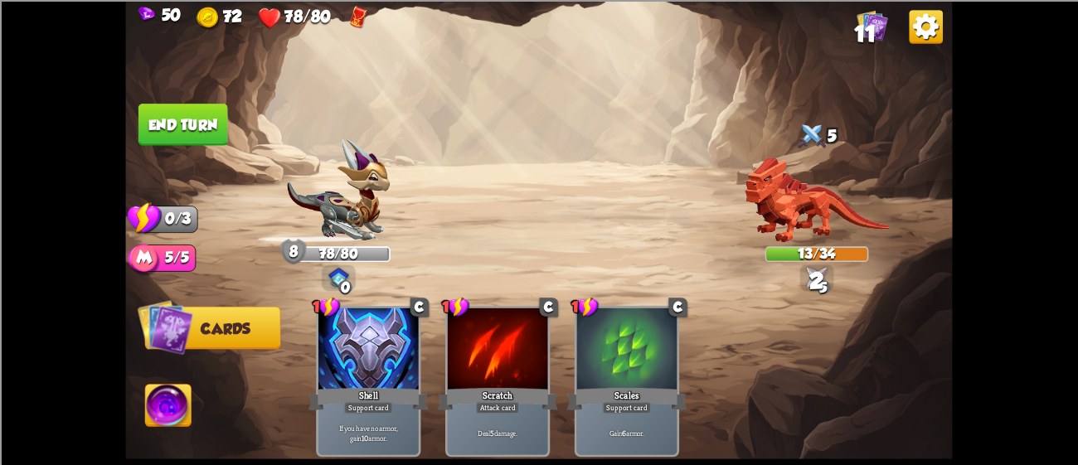
click at [170, 124] on button "End turn" at bounding box center [183, 125] width 90 height 42
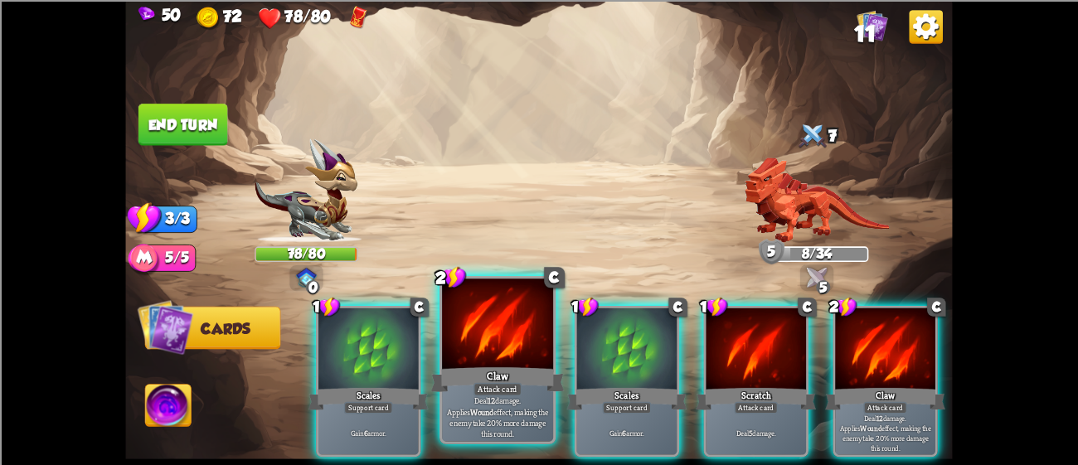
click at [507, 378] on div "Claw" at bounding box center [497, 379] width 133 height 30
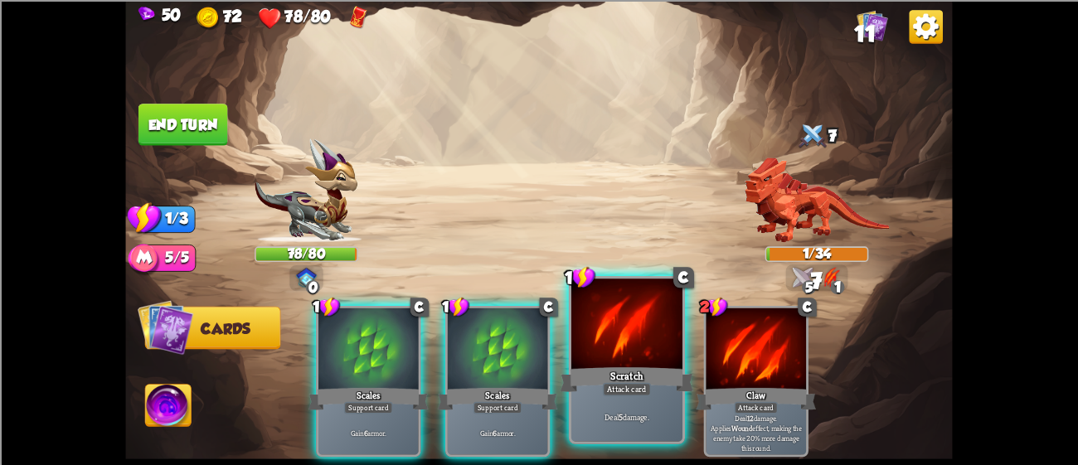
click at [596, 389] on div "Scratch" at bounding box center [626, 379] width 133 height 30
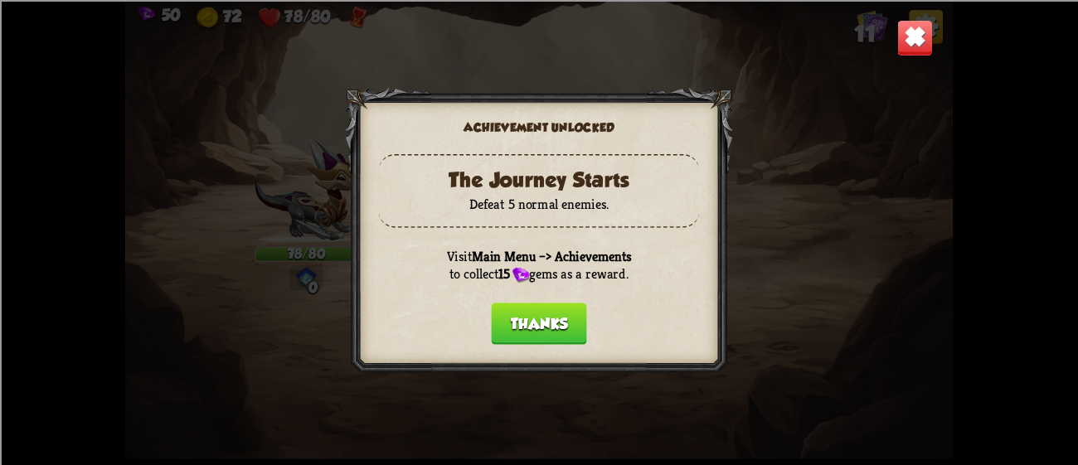
click at [552, 307] on button "Thanks" at bounding box center [538, 324] width 95 height 42
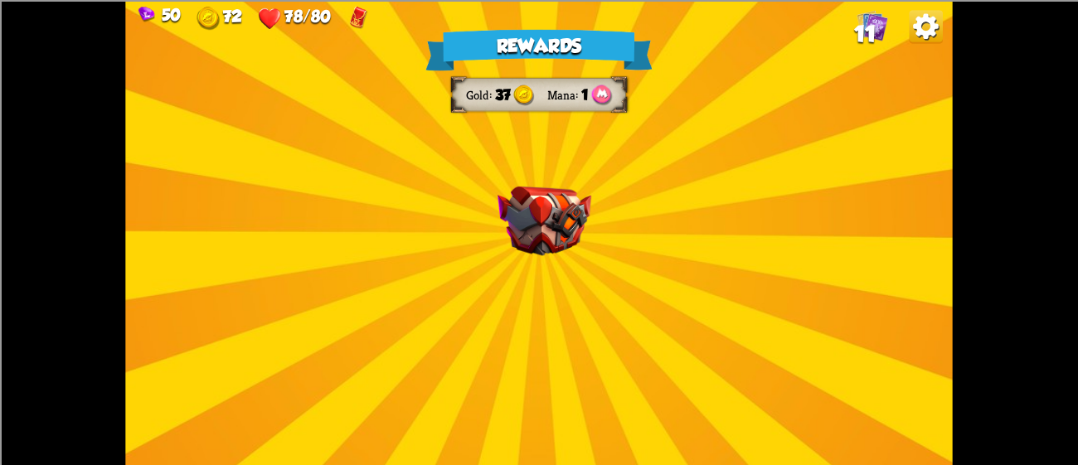
click at [546, 267] on div "Rewards Gold 37 Mana 1 Select a card 1 C Fire Breath Attack card Deal 6 damage …" at bounding box center [538, 232] width 827 height 465
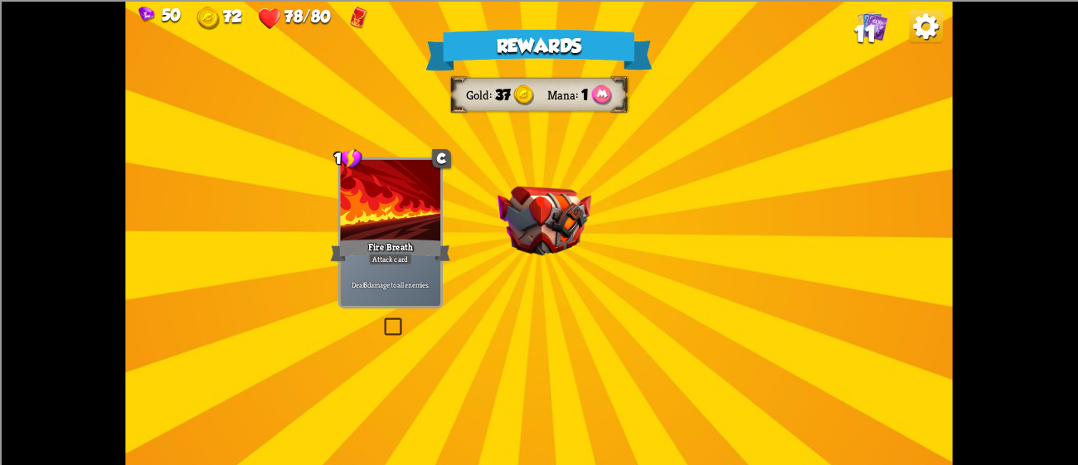
click at [546, 267] on div "Rewards Gold 37 Mana 1 Select a card 1 C Fire Breath Attack card Deal 6 damage …" at bounding box center [538, 232] width 827 height 465
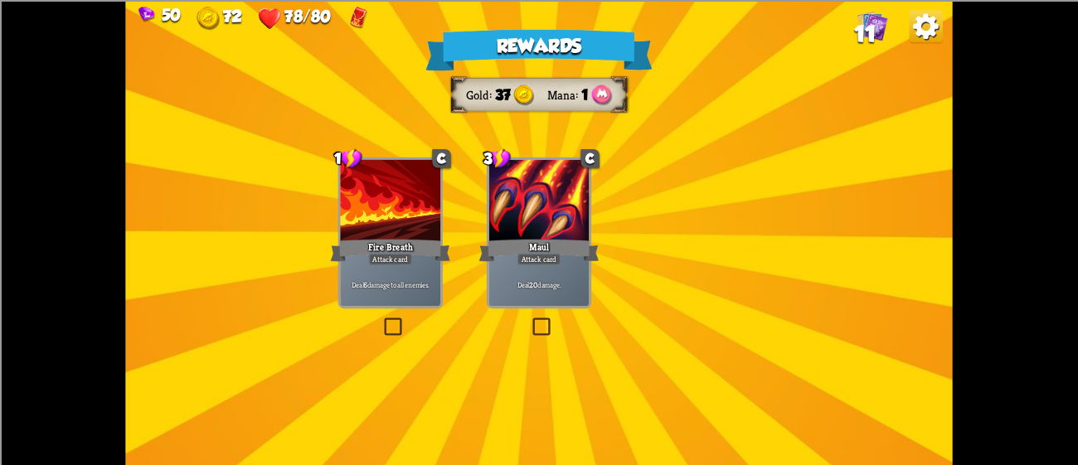
click at [546, 267] on div "Rewards Gold 37 Mana 1 Select a card 1 C Fire Breath Attack card Deal 6 damage …" at bounding box center [538, 232] width 827 height 465
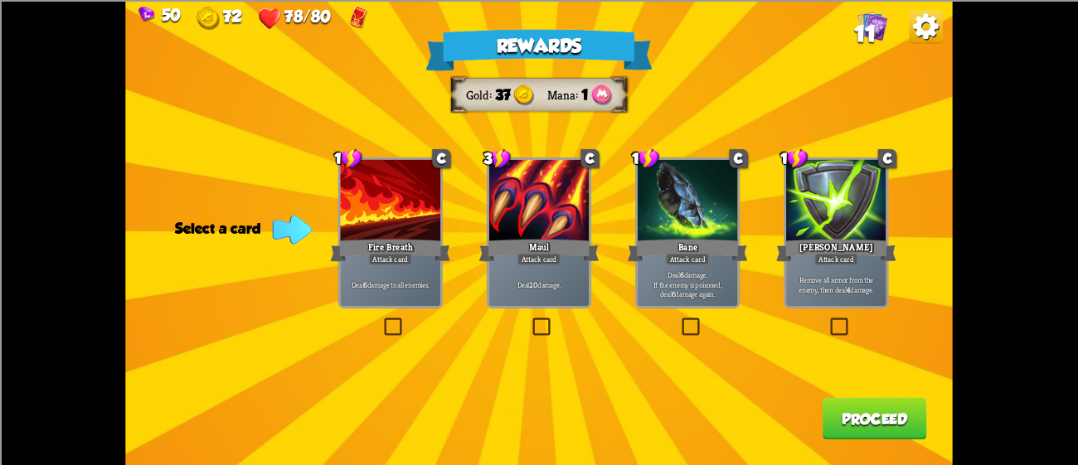
click at [686, 228] on div at bounding box center [688, 201] width 100 height 85
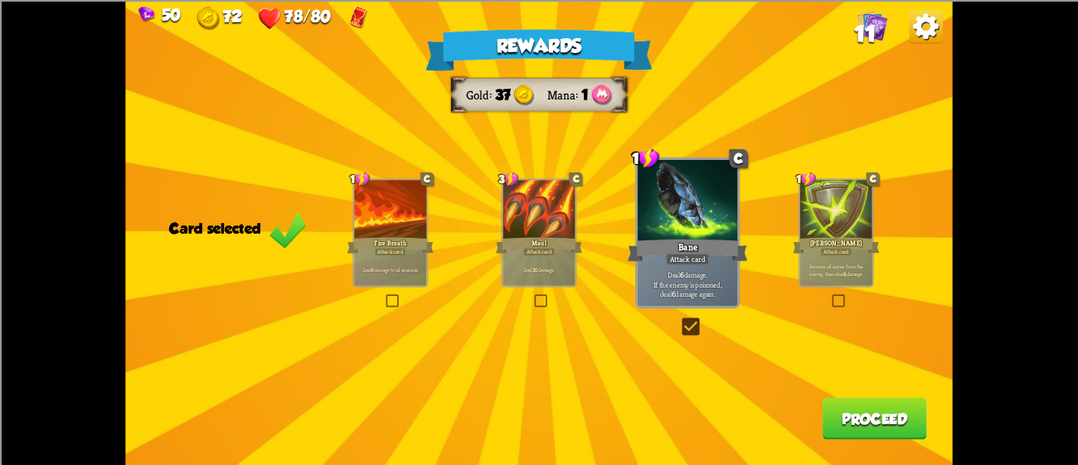
click at [834, 249] on div "Attack card" at bounding box center [836, 251] width 32 height 9
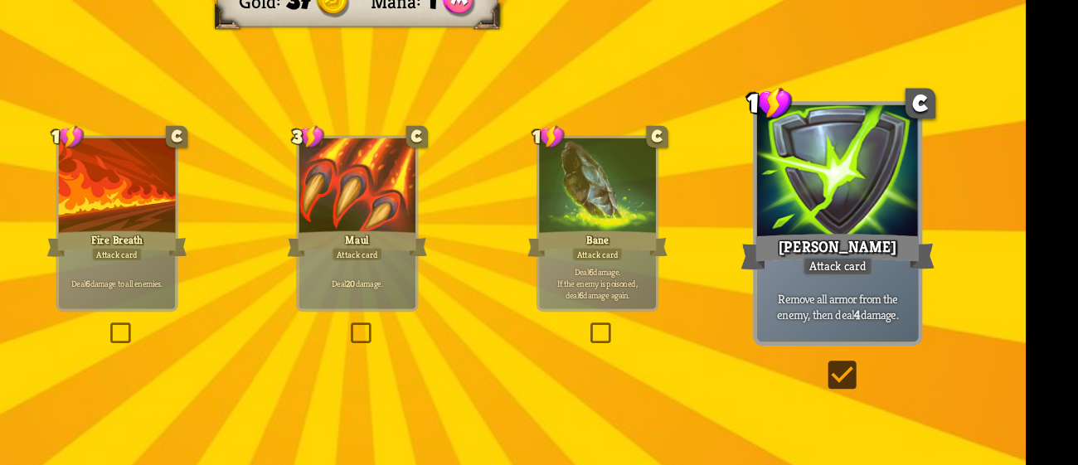
click at [834, 248] on div "[PERSON_NAME]" at bounding box center [836, 249] width 120 height 27
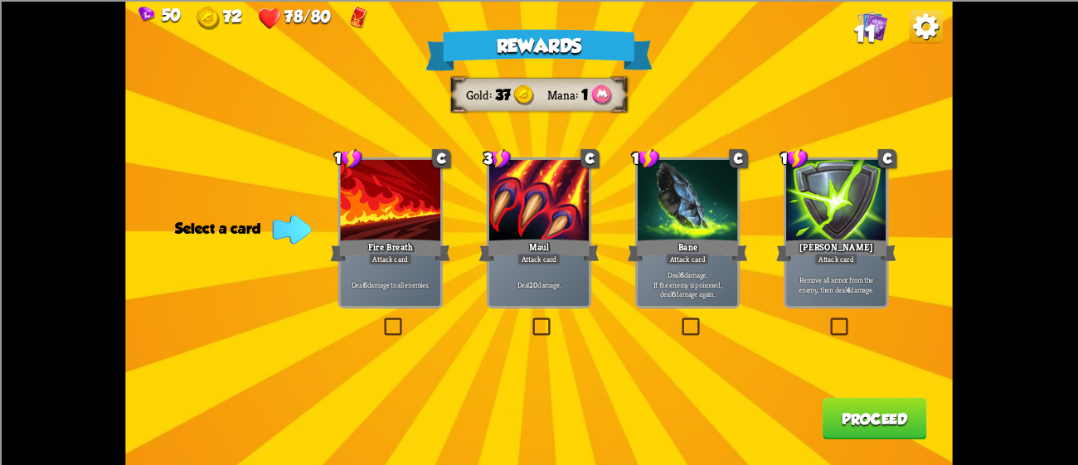
click at [834, 249] on div "[PERSON_NAME]" at bounding box center [836, 249] width 120 height 27
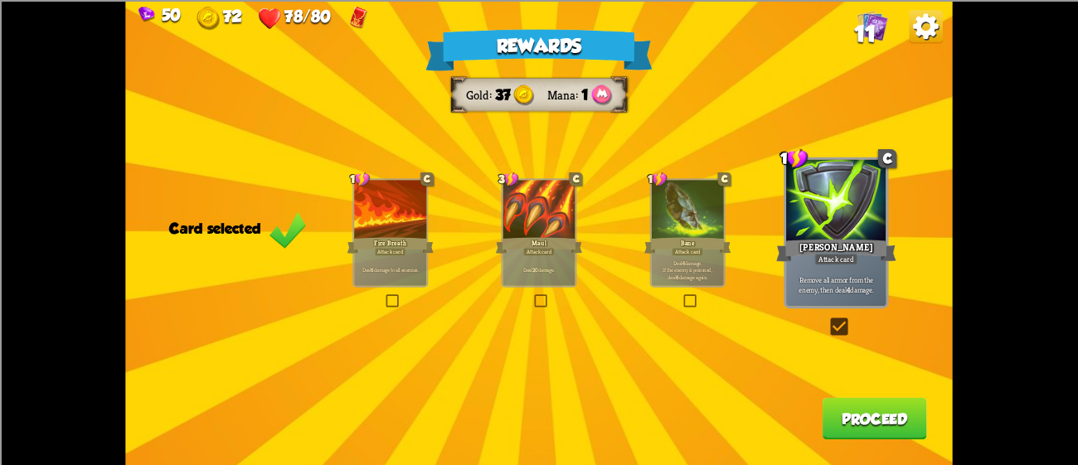
click at [869, 429] on button "Proceed" at bounding box center [874, 418] width 104 height 42
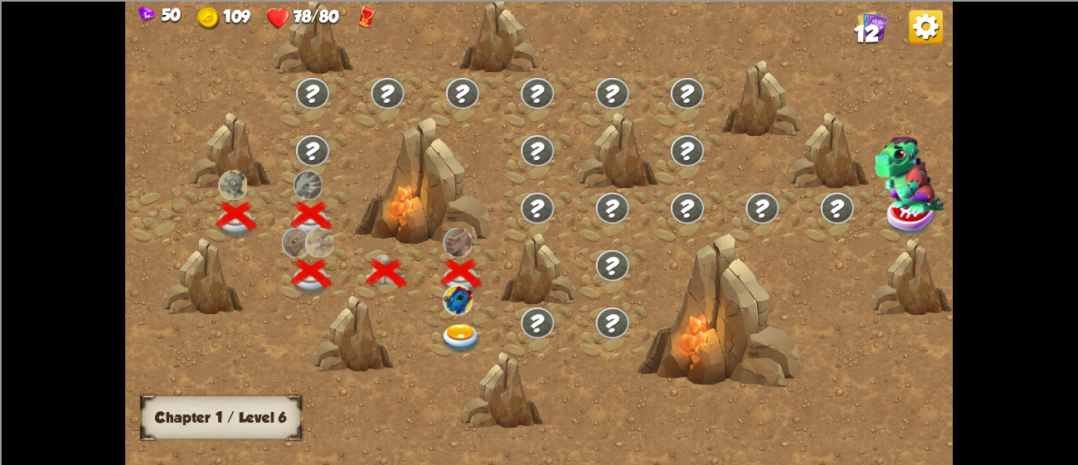
click at [461, 332] on img at bounding box center [461, 339] width 41 height 31
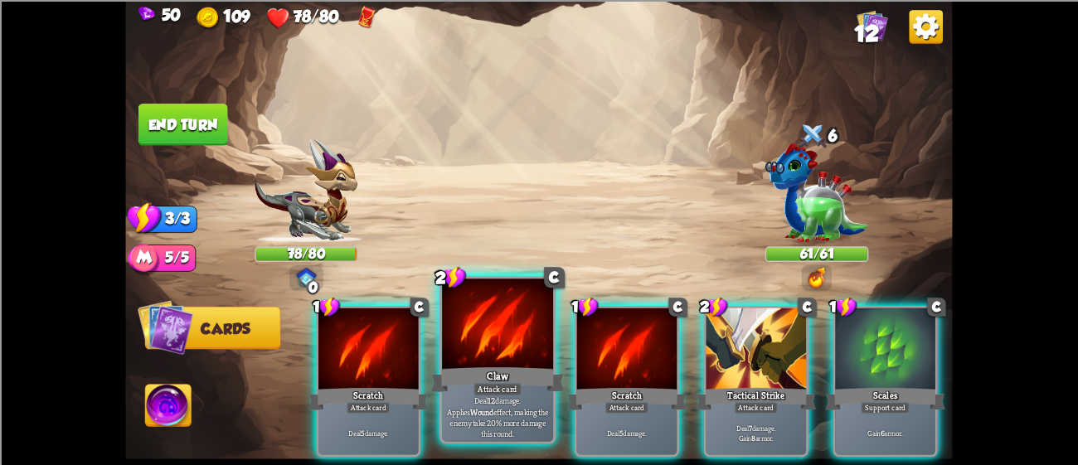
click at [478, 327] on div at bounding box center [497, 326] width 111 height 94
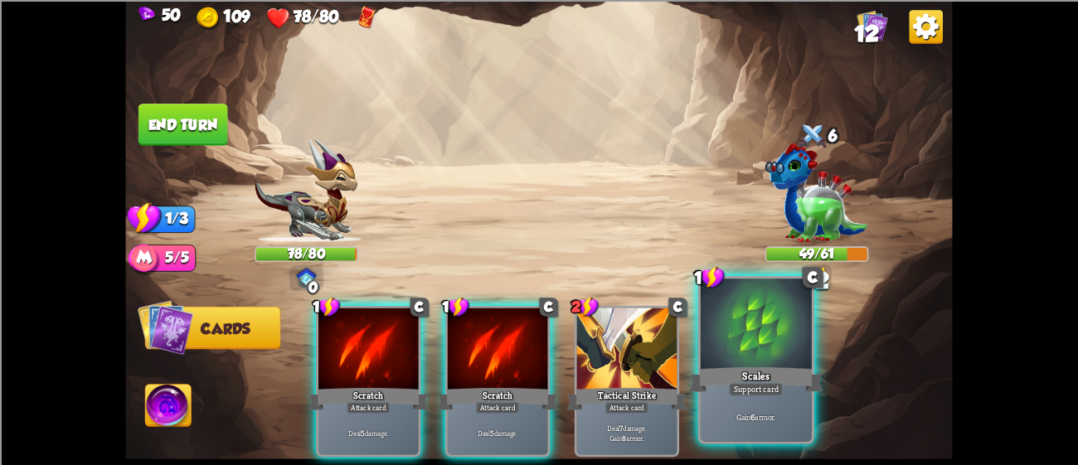
click at [723, 353] on div at bounding box center [756, 326] width 111 height 94
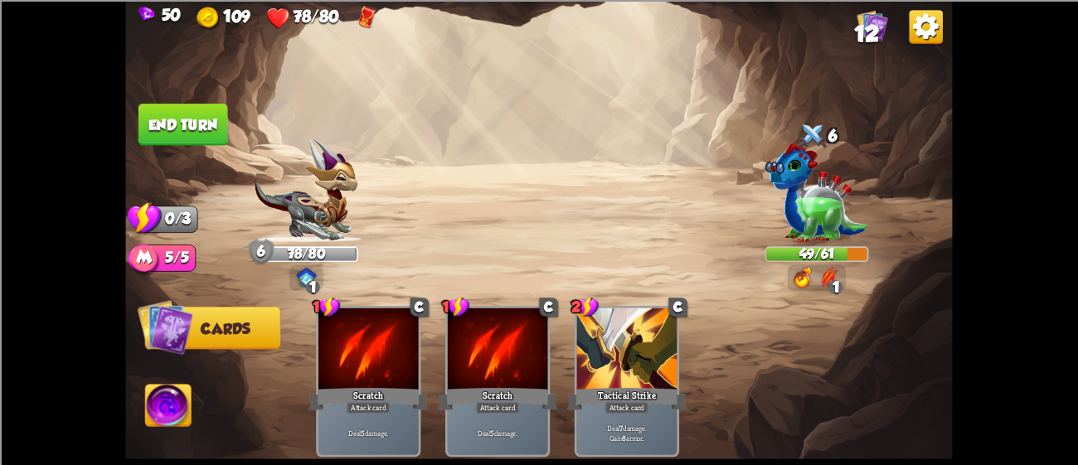
click at [165, 120] on button "End turn" at bounding box center [183, 125] width 90 height 42
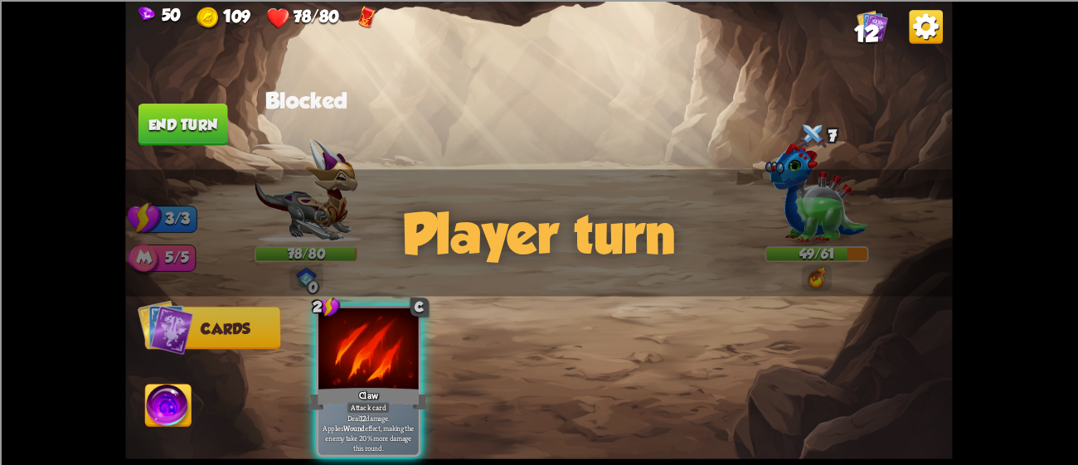
click at [165, 120] on button "End turn" at bounding box center [183, 125] width 90 height 42
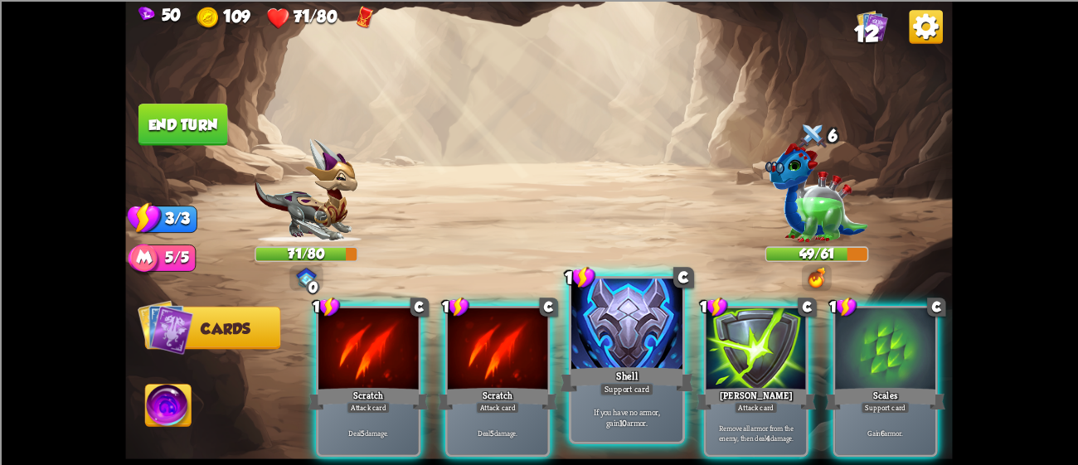
click at [614, 379] on div "Shell" at bounding box center [626, 379] width 133 height 30
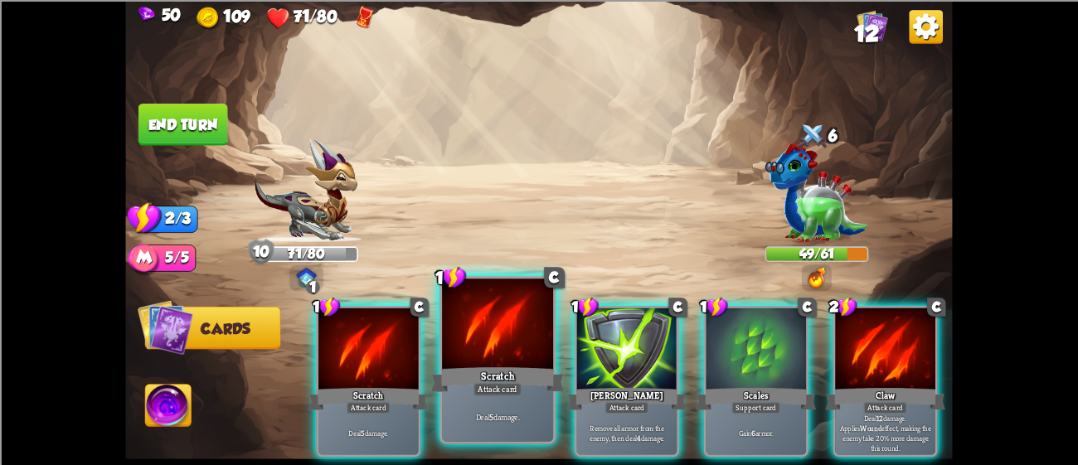
scroll to position [0, 323]
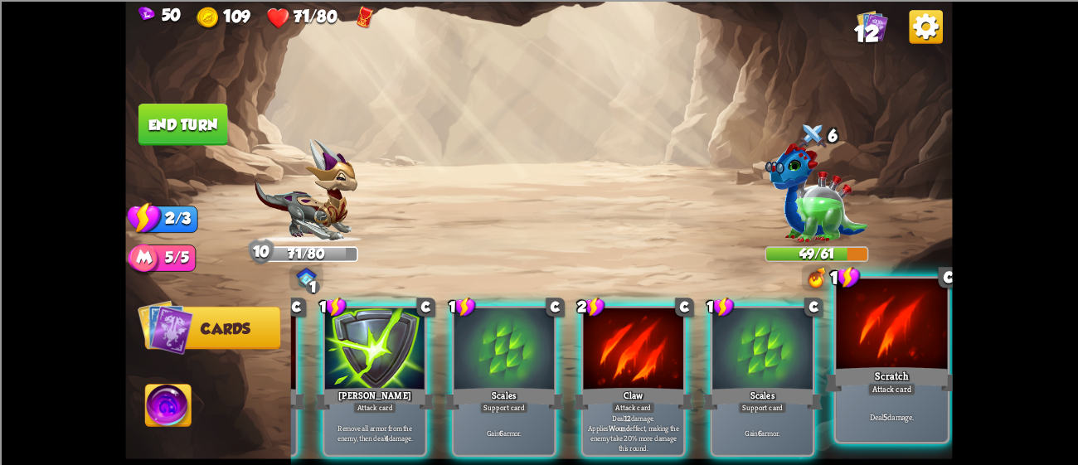
click at [890, 313] on div at bounding box center [891, 326] width 111 height 94
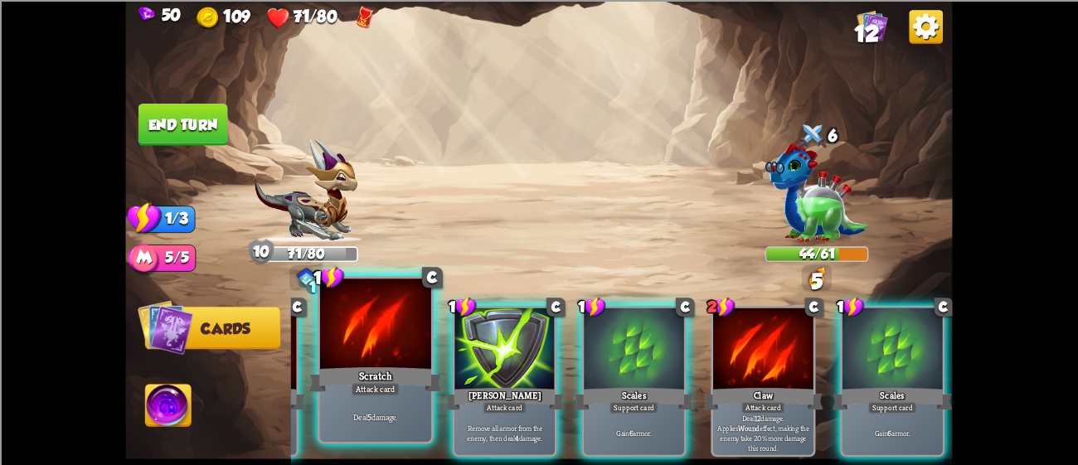
click at [377, 303] on div at bounding box center [375, 326] width 111 height 94
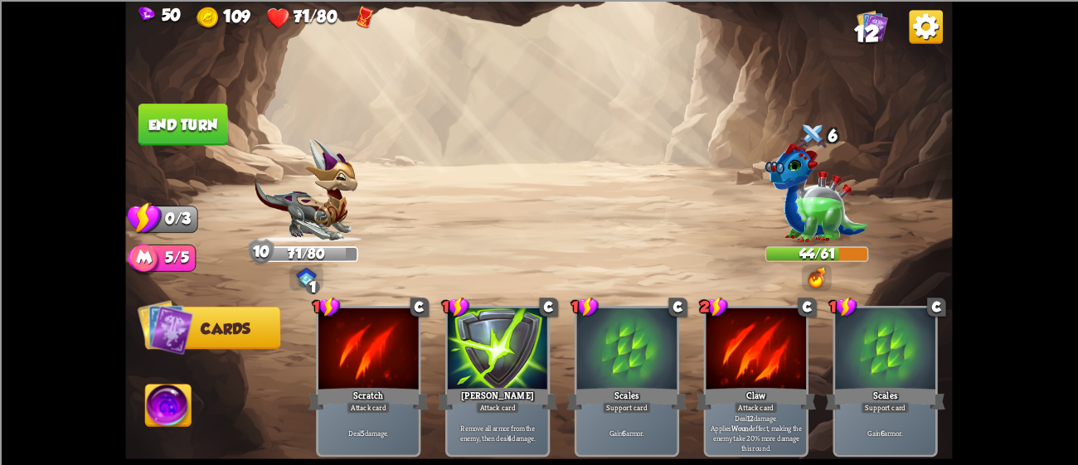
scroll to position [0, 0]
click at [188, 129] on button "End turn" at bounding box center [183, 125] width 90 height 42
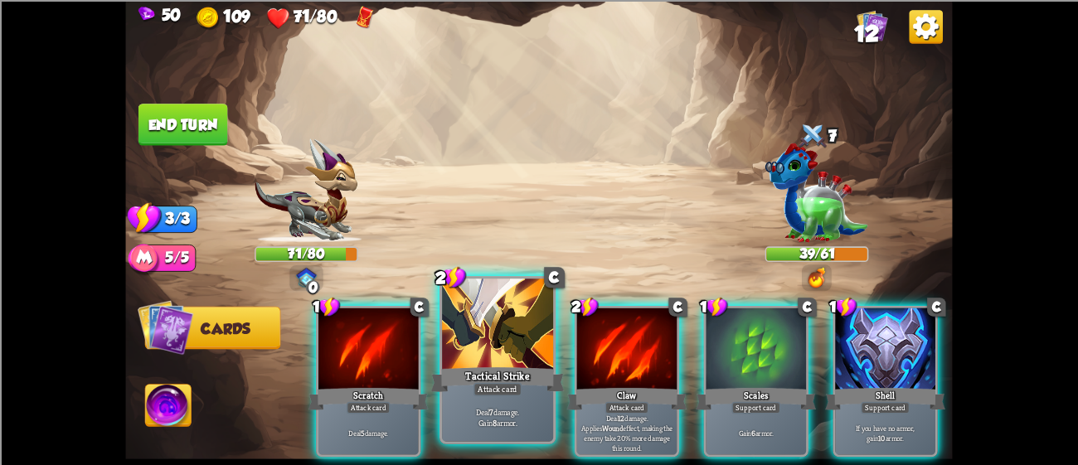
click at [469, 319] on div at bounding box center [497, 326] width 111 height 94
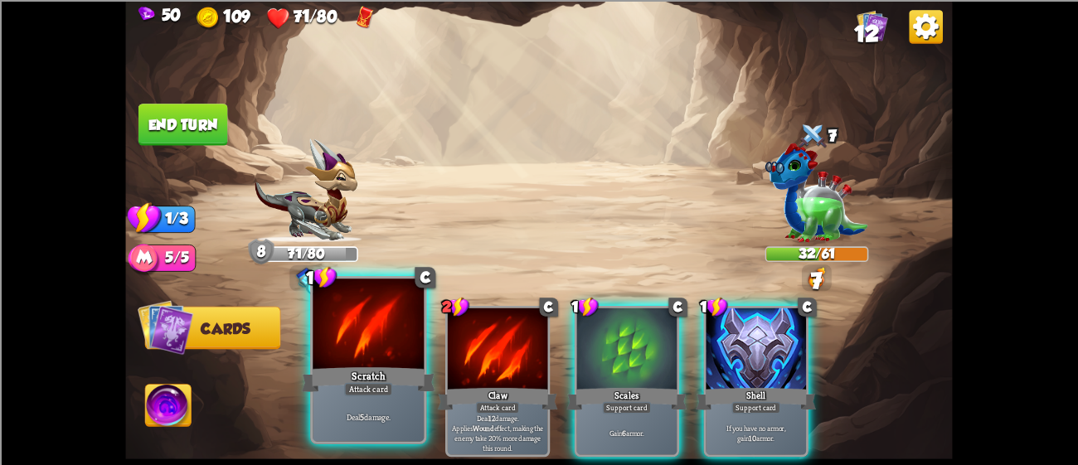
click at [347, 334] on div at bounding box center [368, 326] width 111 height 94
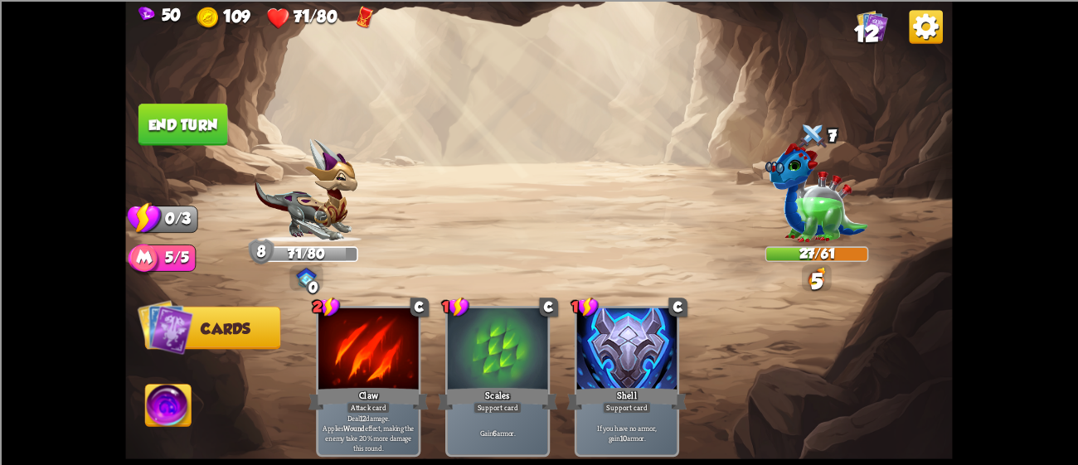
click at [182, 107] on button "End turn" at bounding box center [183, 125] width 90 height 42
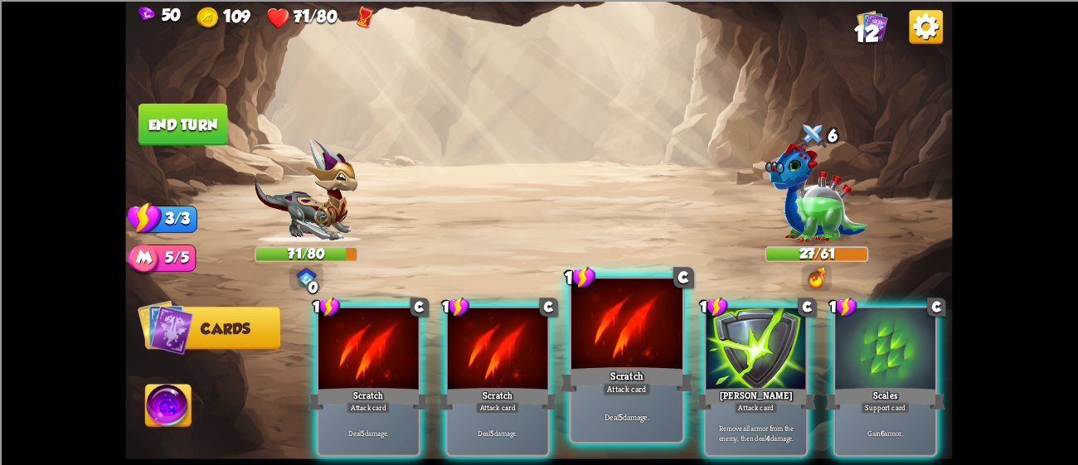
click at [607, 368] on div "Scratch" at bounding box center [626, 379] width 133 height 30
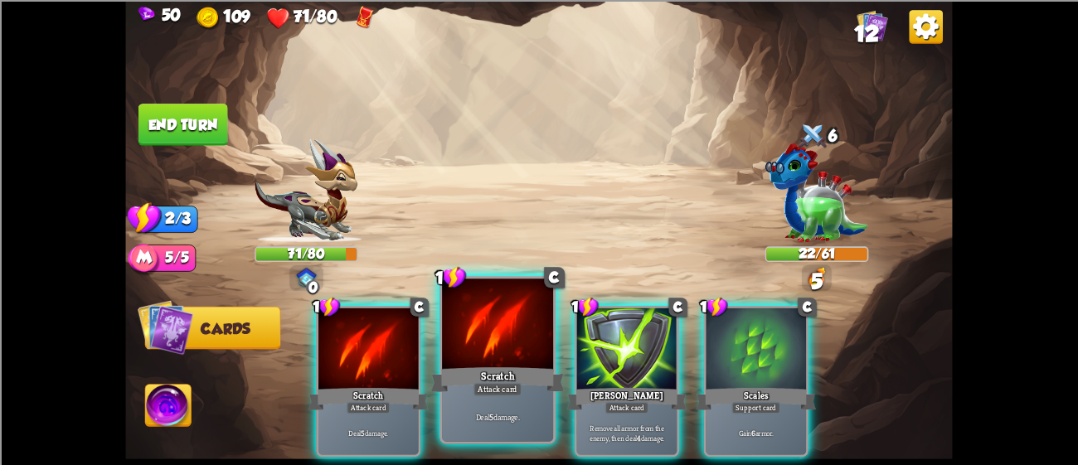
click at [502, 361] on div at bounding box center [497, 326] width 111 height 94
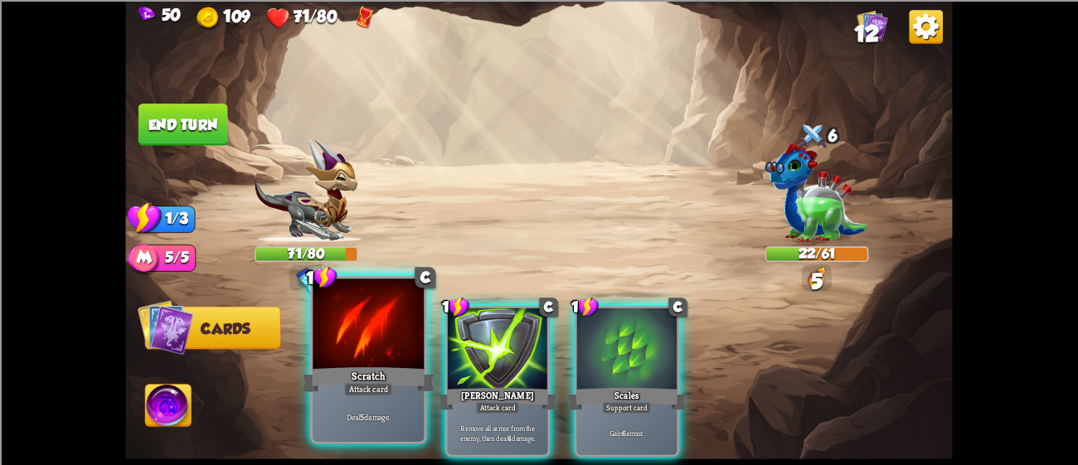
click at [419, 337] on div at bounding box center [368, 326] width 111 height 94
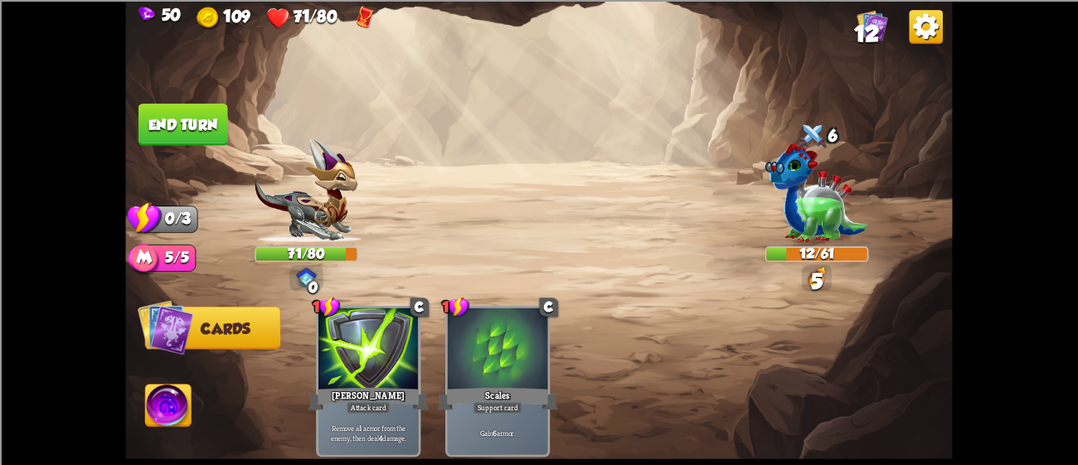
click at [176, 116] on button "End turn" at bounding box center [183, 125] width 90 height 42
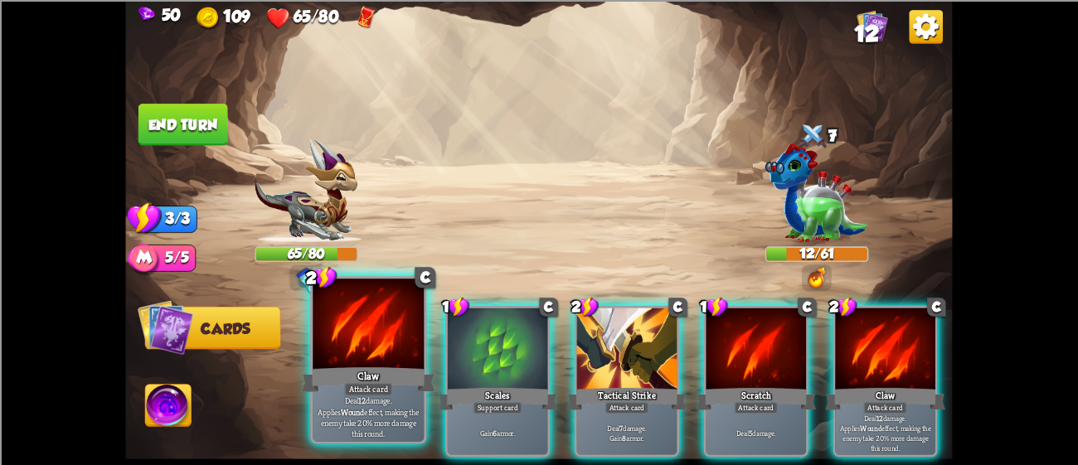
click at [308, 371] on div "Claw" at bounding box center [368, 379] width 133 height 30
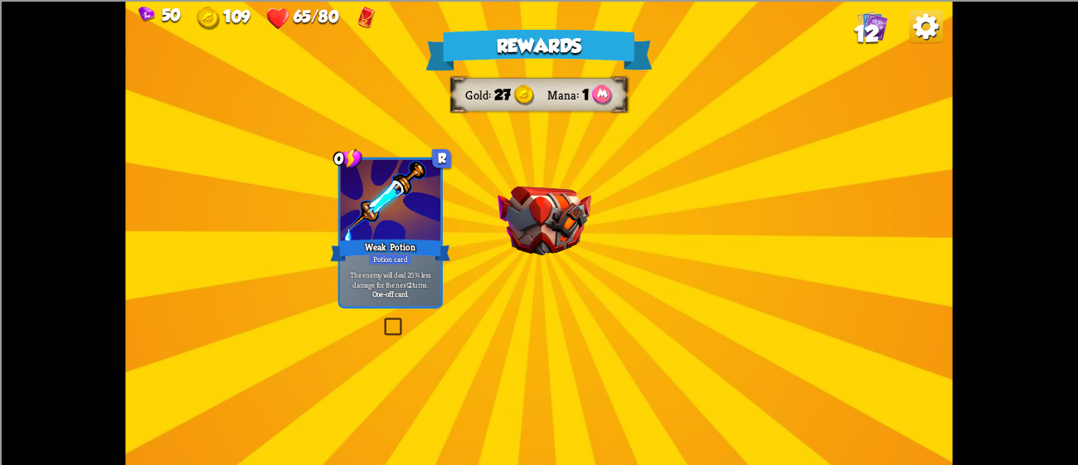
click at [543, 237] on div at bounding box center [543, 237] width 0 height 0
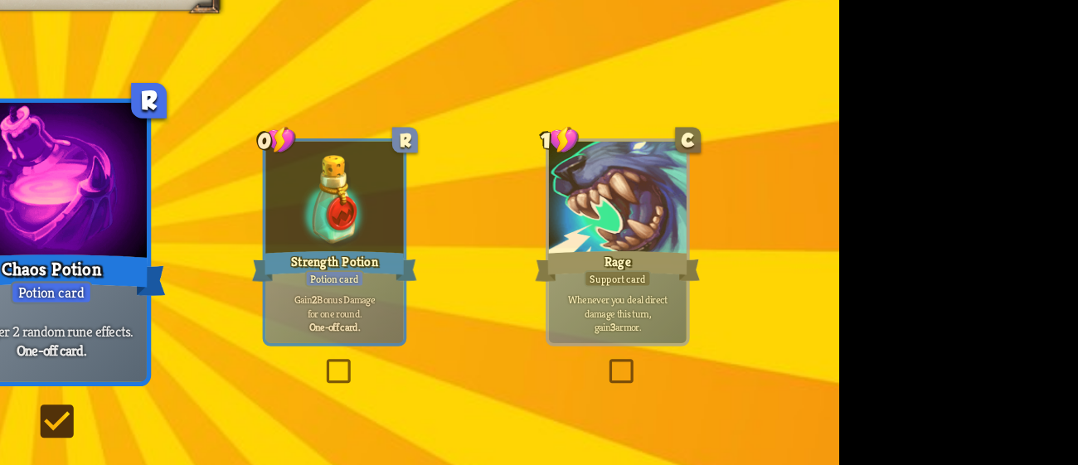
click at [801, 223] on div at bounding box center [836, 210] width 72 height 61
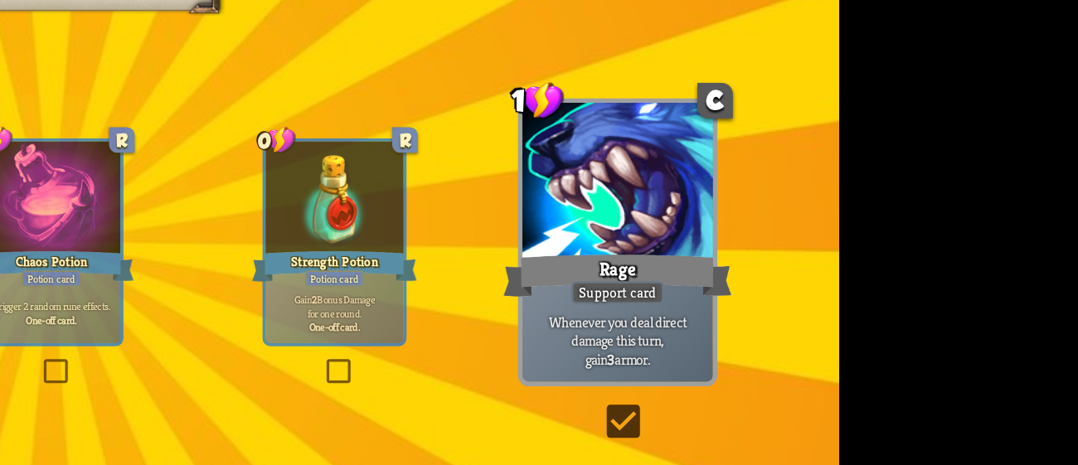
click at [655, 212] on div at bounding box center [688, 210] width 72 height 61
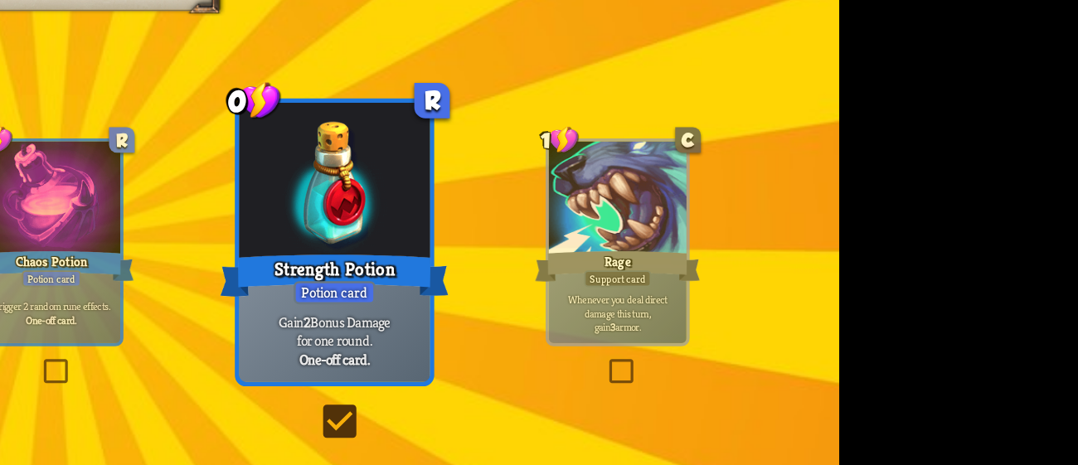
click at [802, 224] on div at bounding box center [836, 210] width 72 height 61
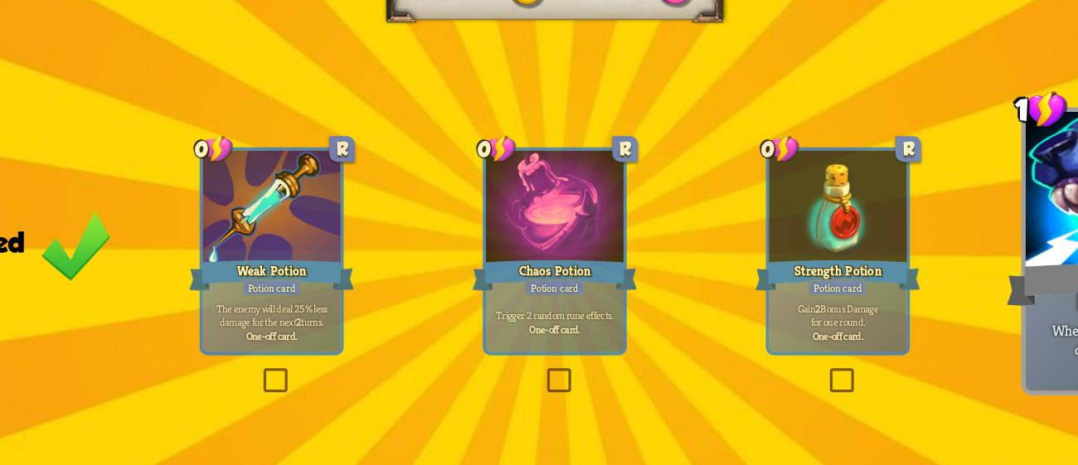
click at [376, 234] on div at bounding box center [390, 210] width 72 height 61
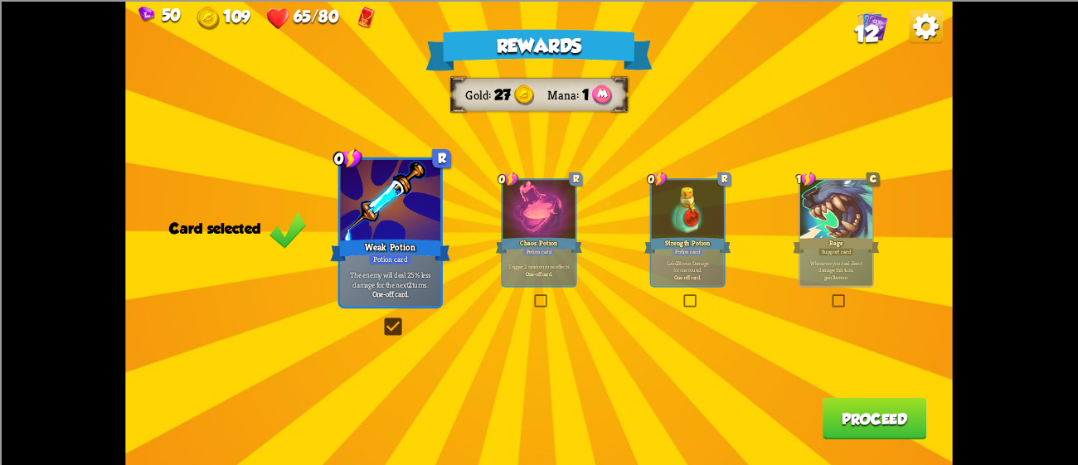
click at [904, 435] on button "Proceed" at bounding box center [874, 418] width 104 height 42
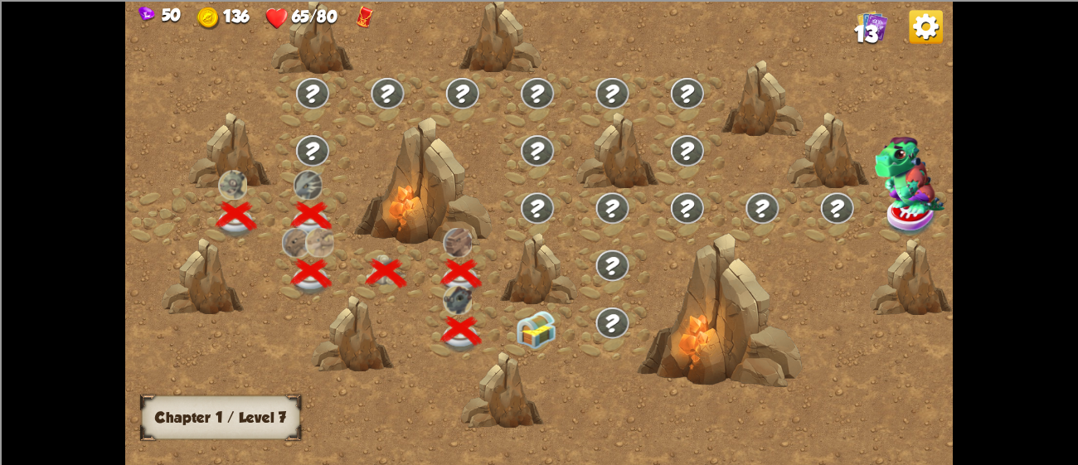
click at [546, 318] on img at bounding box center [536, 330] width 41 height 39
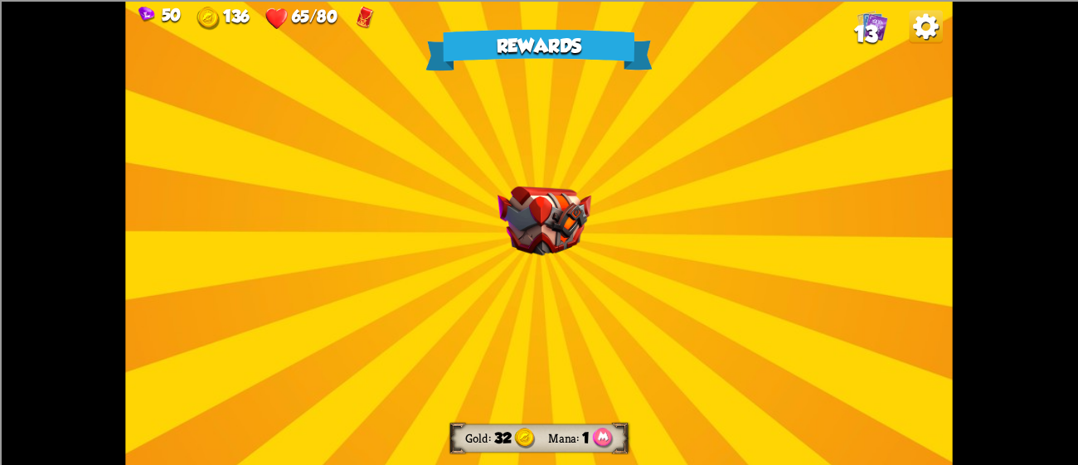
click at [501, 202] on img at bounding box center [544, 221] width 94 height 70
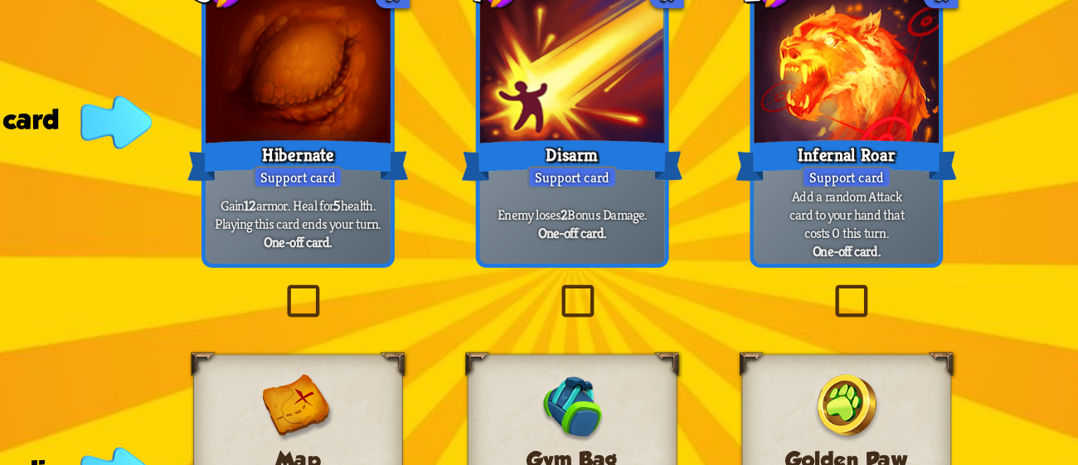
click at [395, 175] on div "Hibernate" at bounding box center [390, 179] width 120 height 27
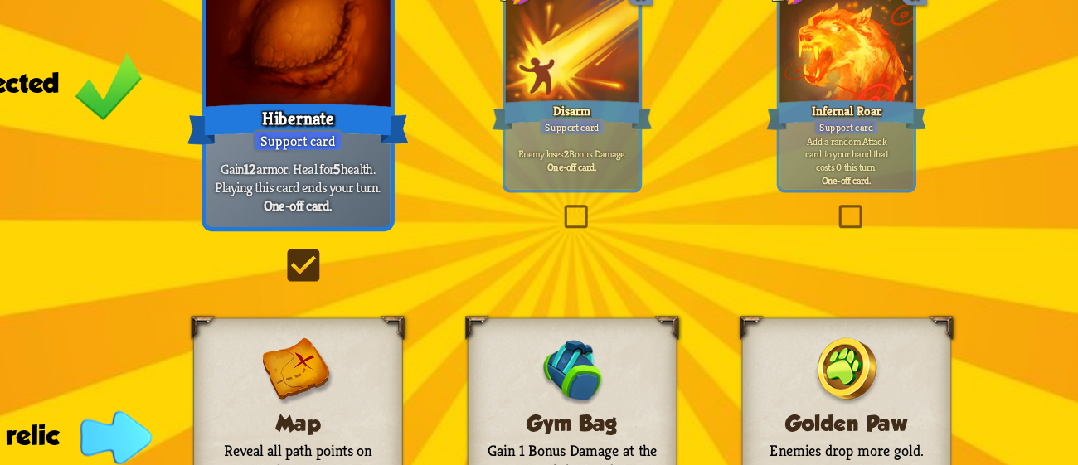
click at [395, 194] on div "Gain 12 armor. Heal for 5 health. Playing this card ends your turn. One-off car…" at bounding box center [390, 214] width 100 height 44
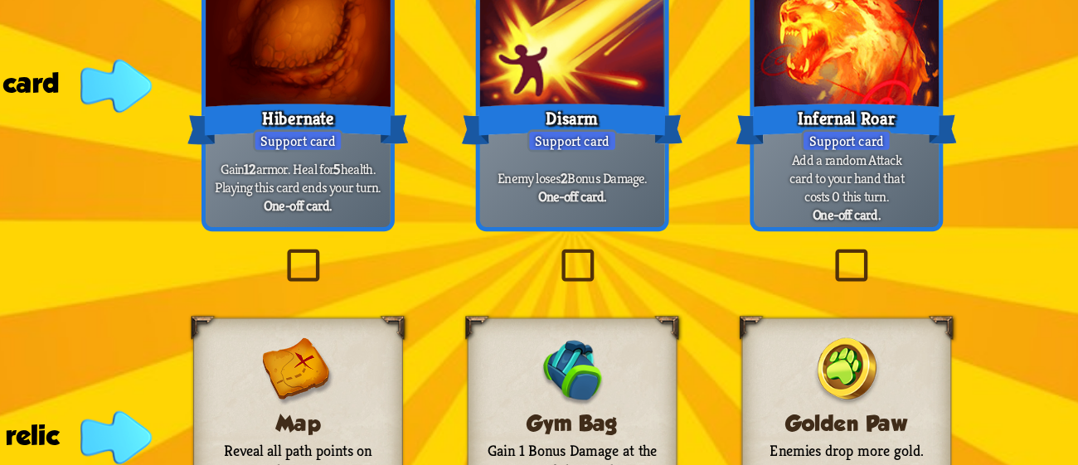
click at [395, 194] on div "Gain 12 armor. Heal for 5 health. Playing this card ends your turn. One-off car…" at bounding box center [390, 214] width 100 height 44
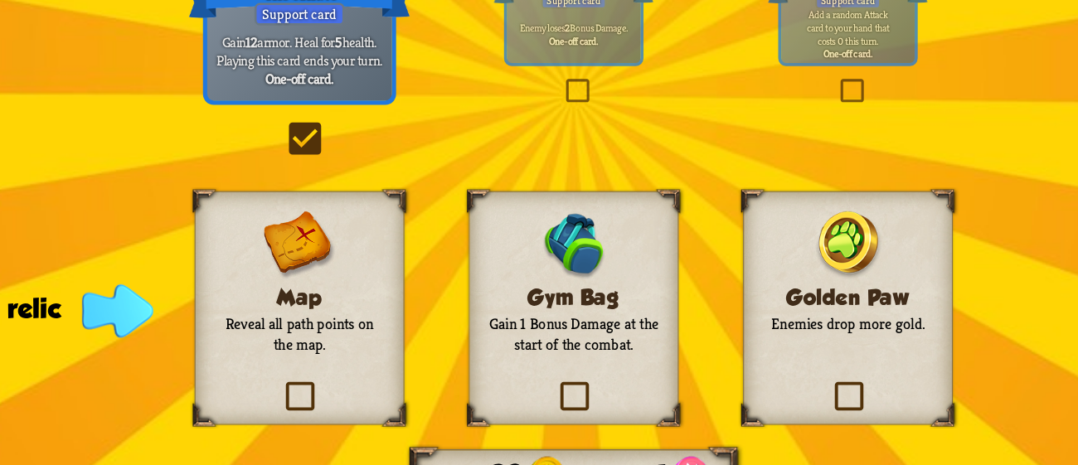
click at [665, 356] on p "Enemies drop more gold." at bounding box center [688, 356] width 92 height 11
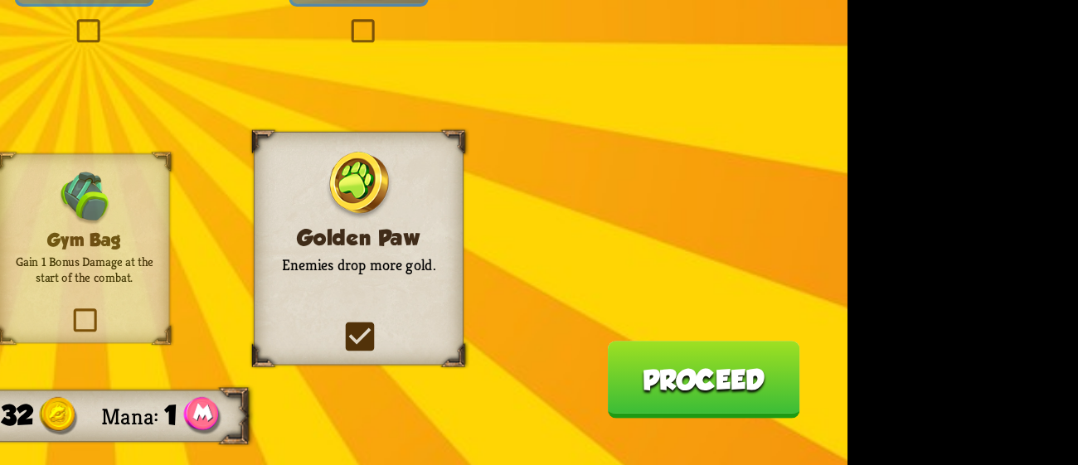
click at [883, 419] on button "Proceed" at bounding box center [874, 418] width 104 height 42
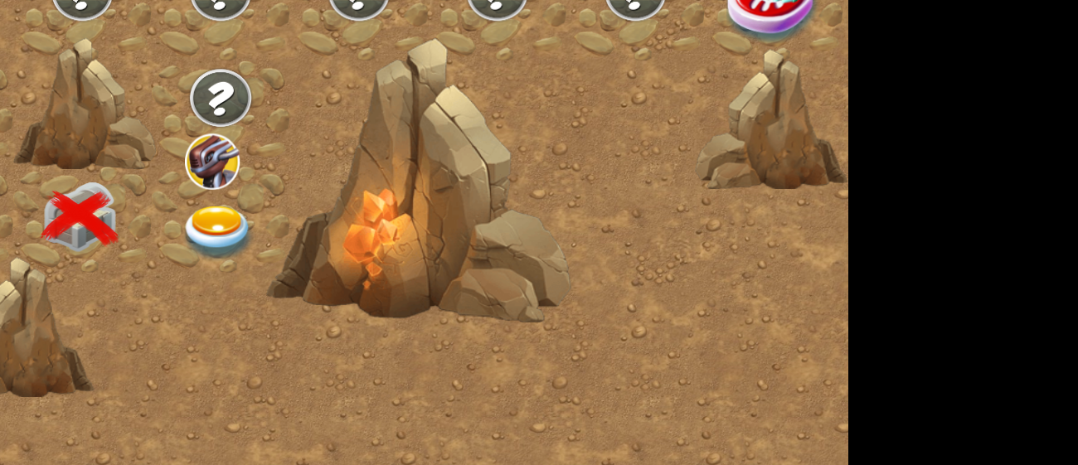
click at [607, 326] on img at bounding box center [610, 339] width 41 height 31
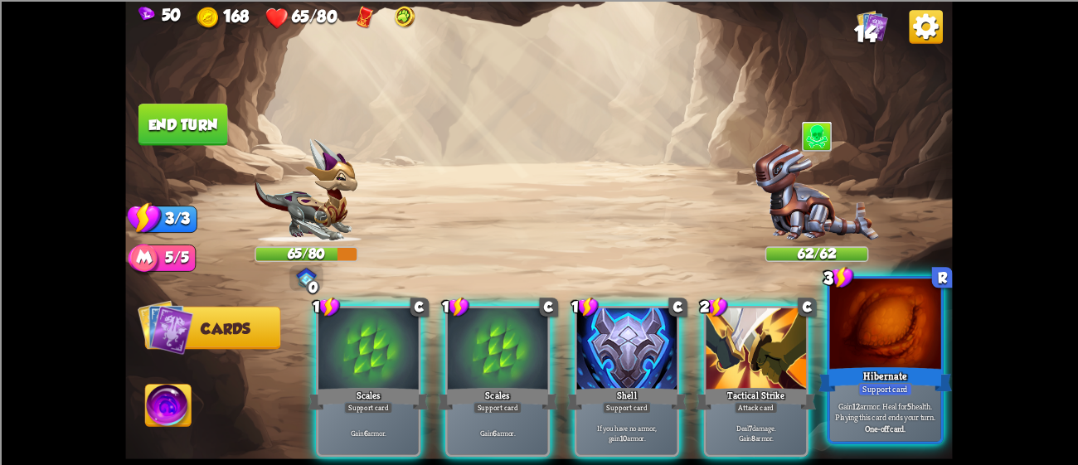
click at [885, 326] on div at bounding box center [885, 326] width 111 height 94
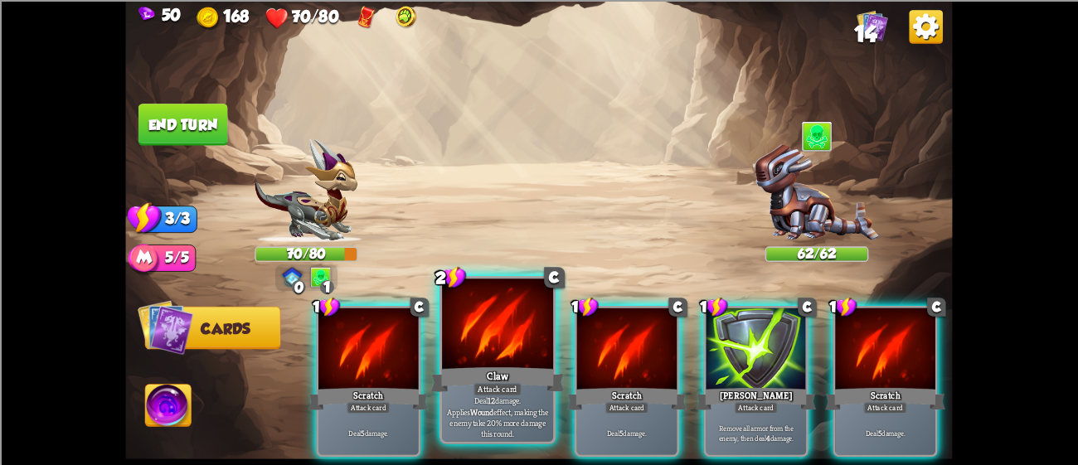
click at [460, 346] on div at bounding box center [497, 326] width 111 height 94
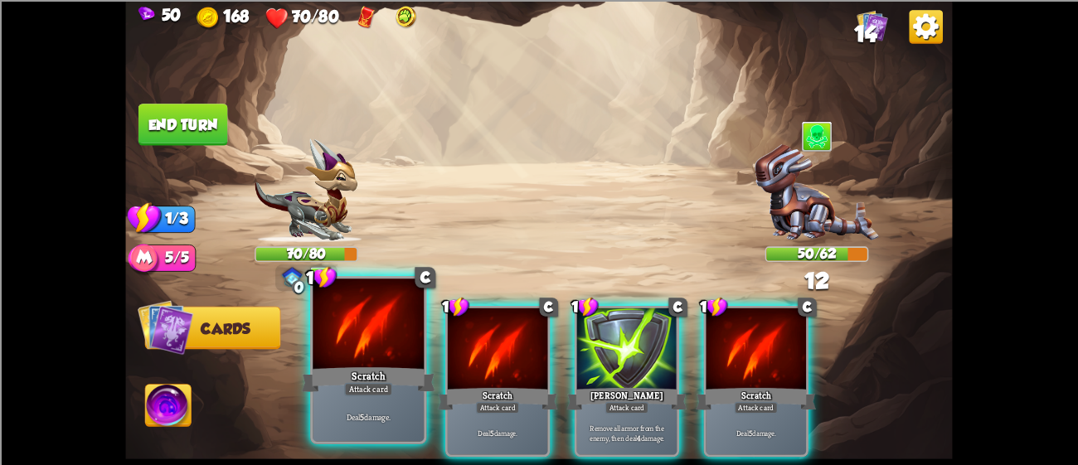
click at [339, 337] on div at bounding box center [368, 326] width 111 height 94
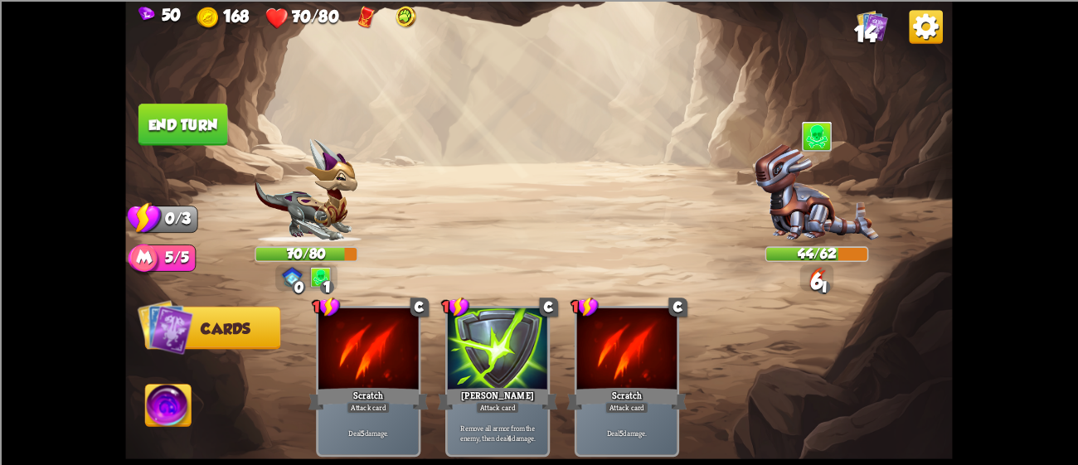
click at [154, 99] on img at bounding box center [538, 232] width 827 height 465
click at [160, 114] on button "End turn" at bounding box center [183, 125] width 90 height 42
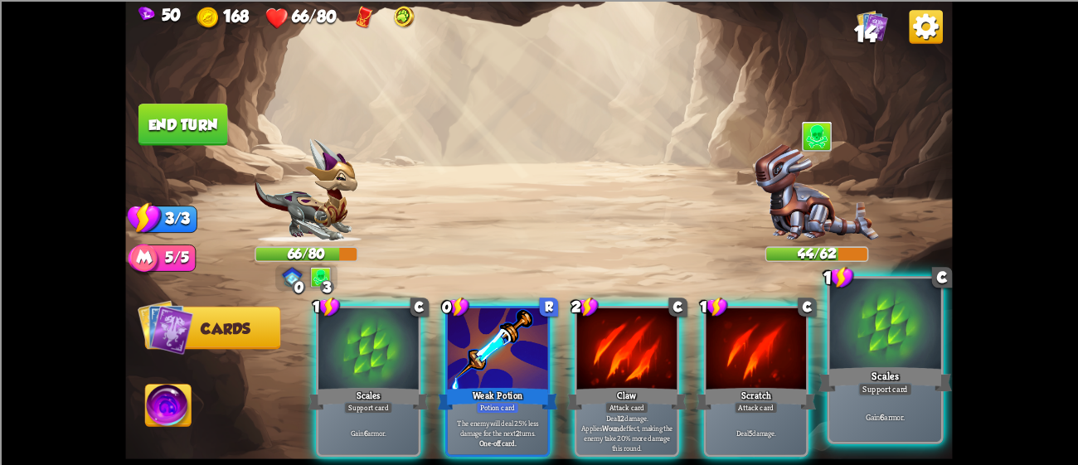
click at [877, 352] on div at bounding box center [885, 326] width 111 height 94
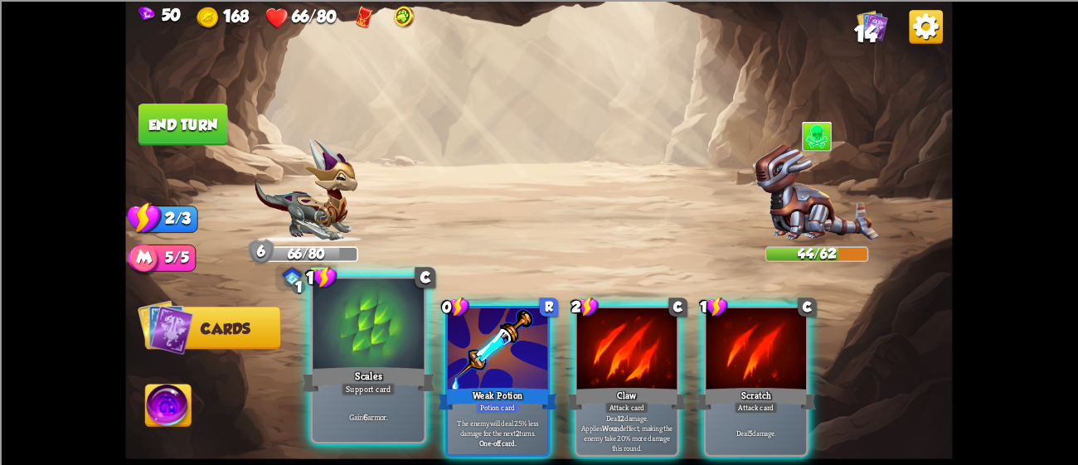
click at [338, 357] on div at bounding box center [368, 326] width 111 height 94
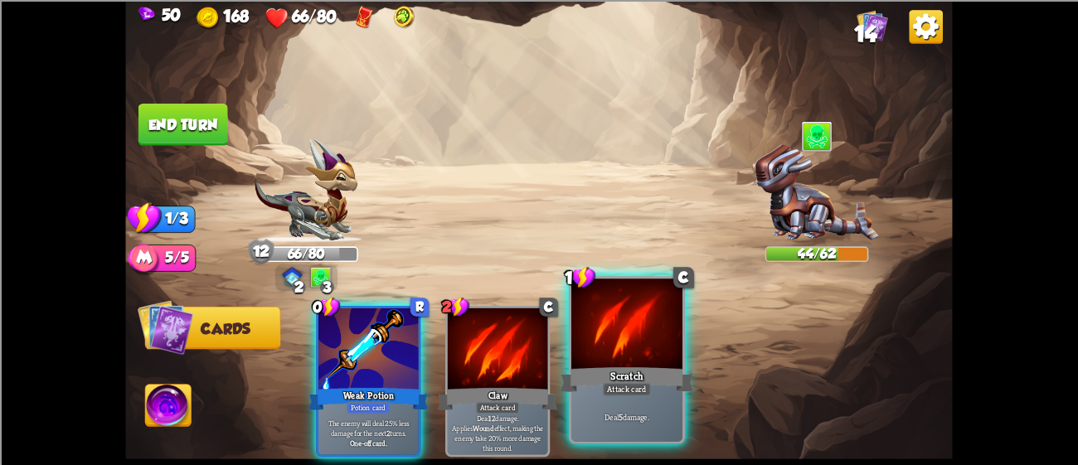
click at [601, 361] on div at bounding box center [626, 326] width 111 height 94
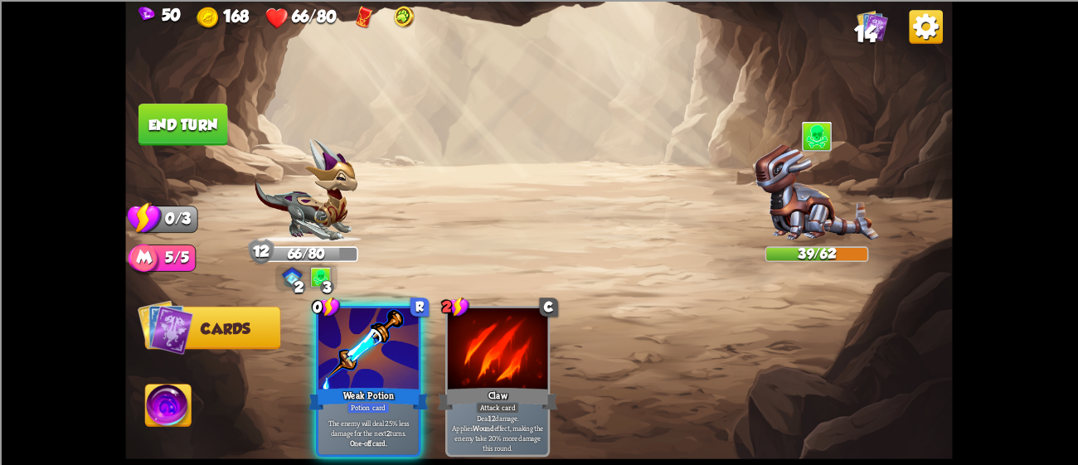
click at [177, 128] on button "End turn" at bounding box center [183, 125] width 90 height 42
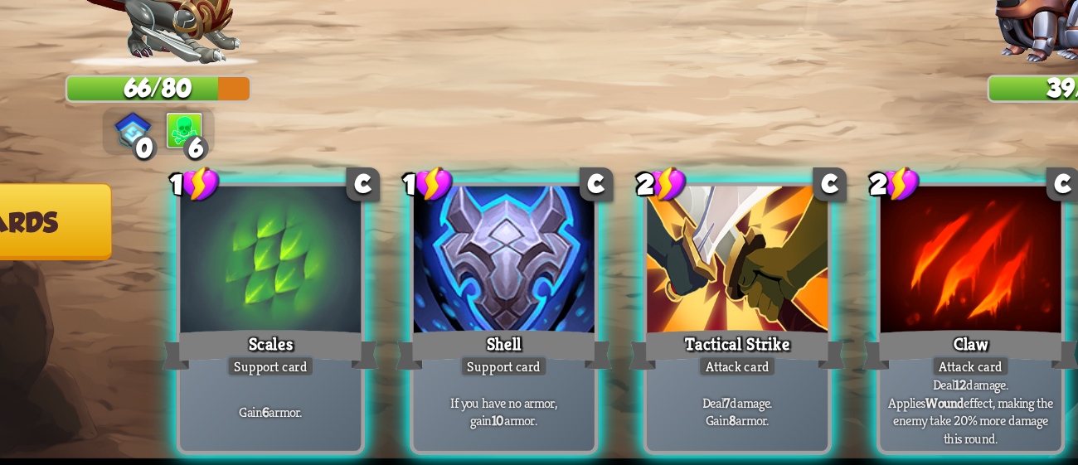
click at [599, 313] on div at bounding box center [627, 350] width 100 height 85
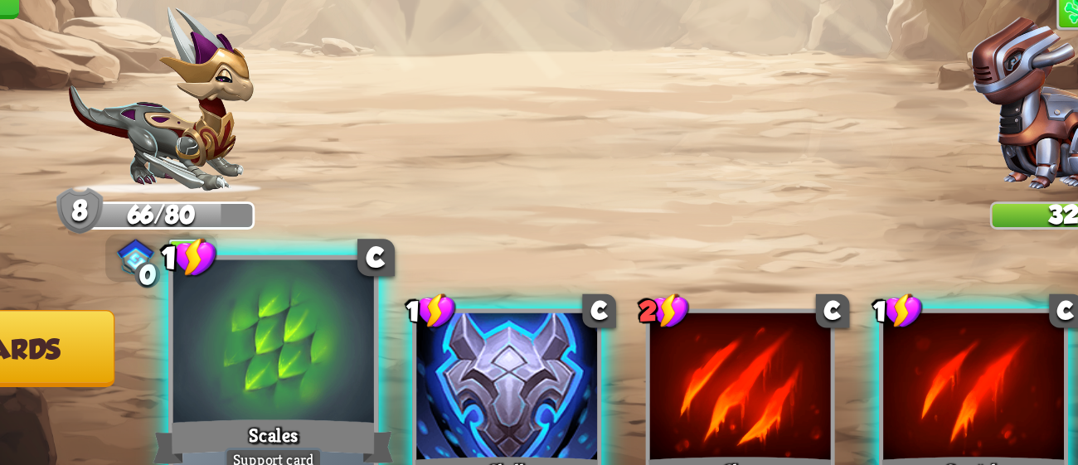
click at [398, 322] on div at bounding box center [368, 326] width 111 height 94
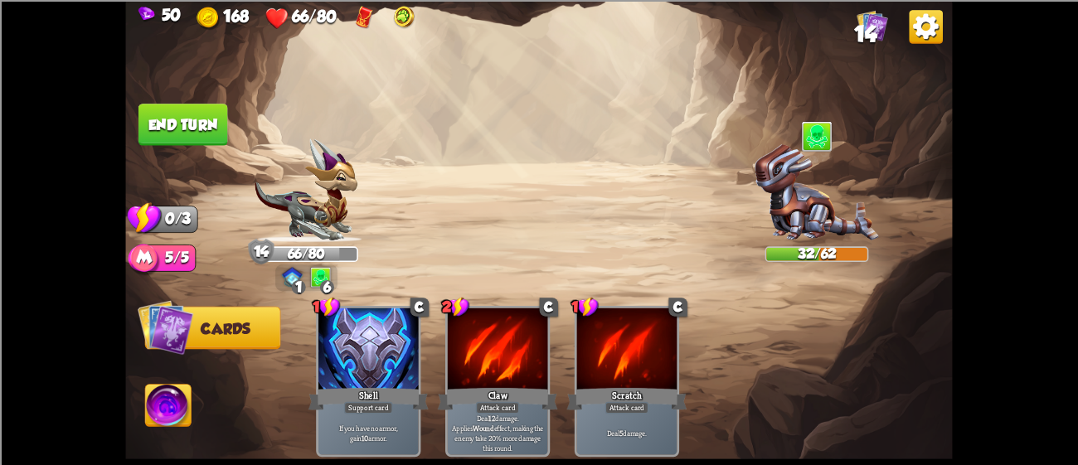
click at [195, 99] on img at bounding box center [538, 232] width 827 height 465
click at [197, 110] on button "End turn" at bounding box center [183, 125] width 90 height 42
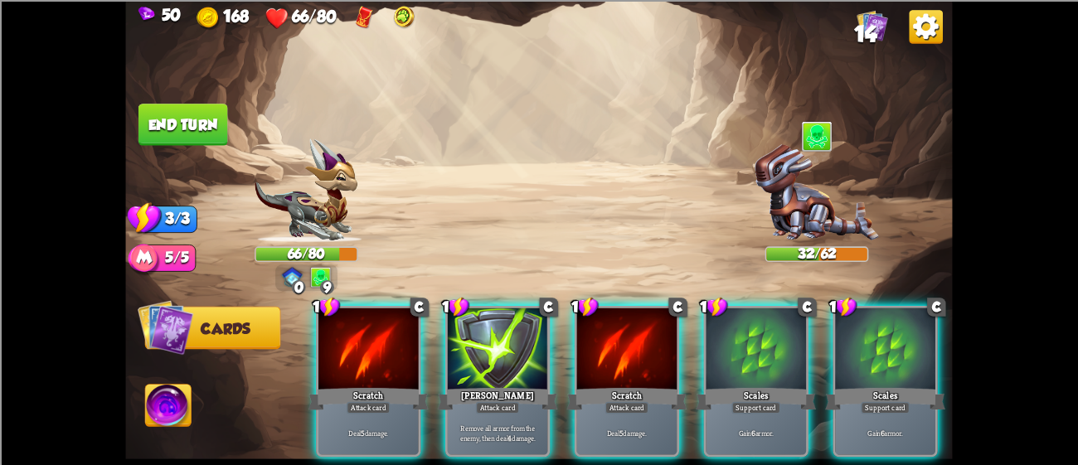
click at [158, 386] on img at bounding box center [538, 232] width 827 height 465
click at [161, 405] on img at bounding box center [168, 408] width 46 height 46
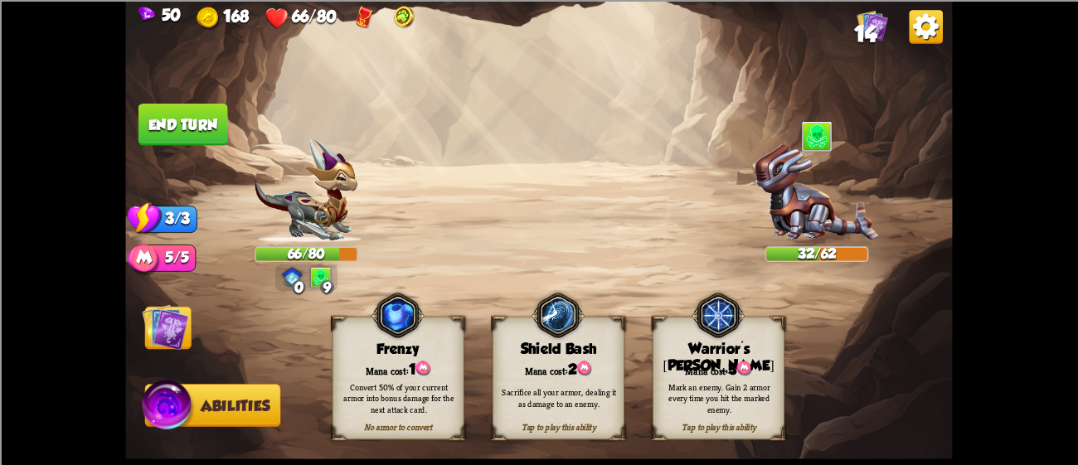
click at [730, 334] on img at bounding box center [717, 316] width 53 height 54
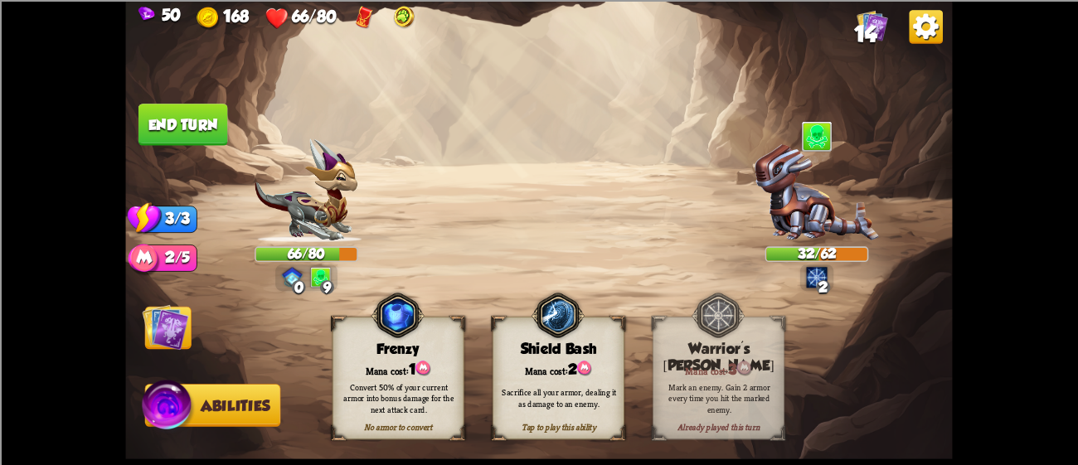
click at [152, 326] on img at bounding box center [166, 326] width 46 height 46
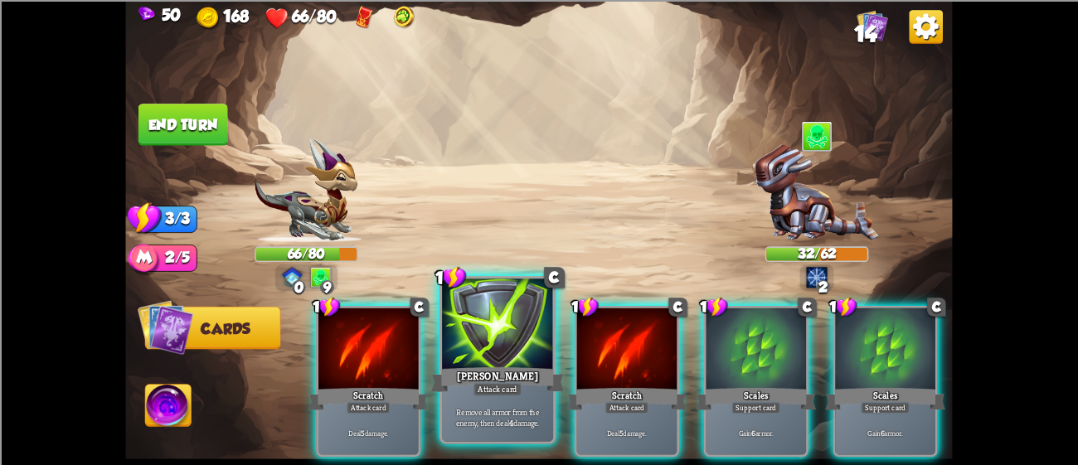
click at [492, 332] on div at bounding box center [497, 326] width 111 height 94
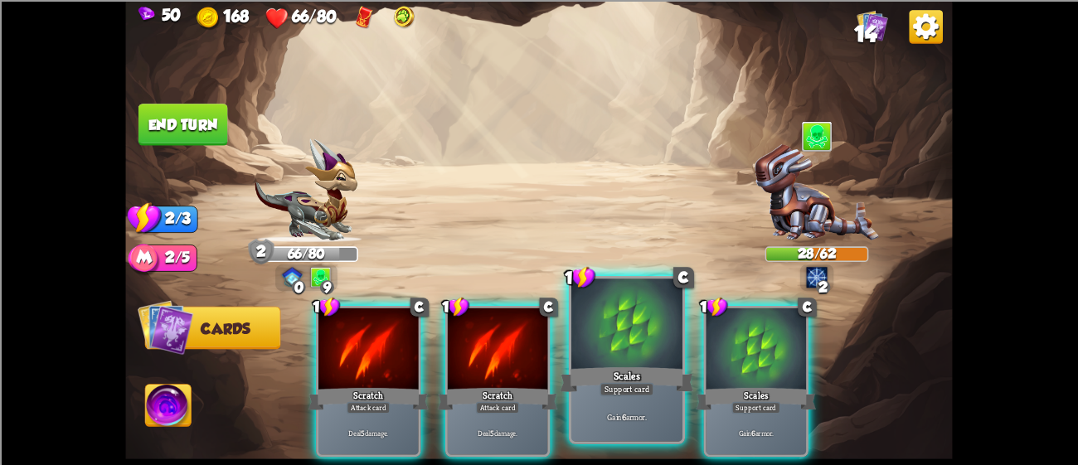
click at [659, 346] on div at bounding box center [626, 326] width 111 height 94
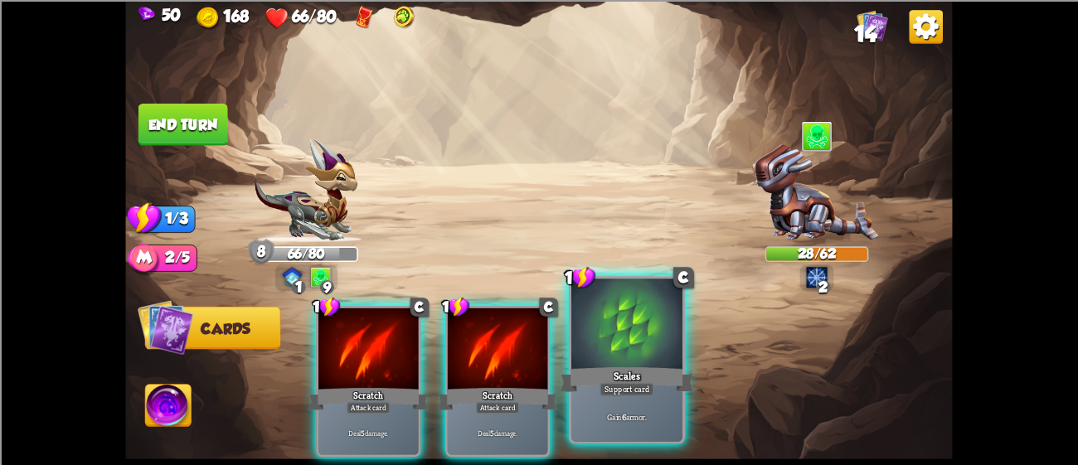
click at [634, 327] on div at bounding box center [626, 326] width 111 height 94
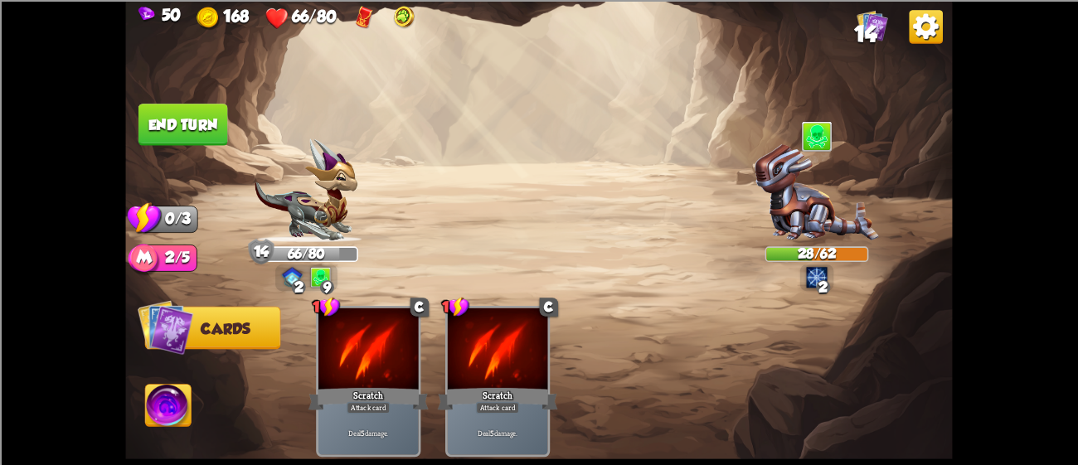
click at [208, 106] on button "End turn" at bounding box center [183, 125] width 90 height 42
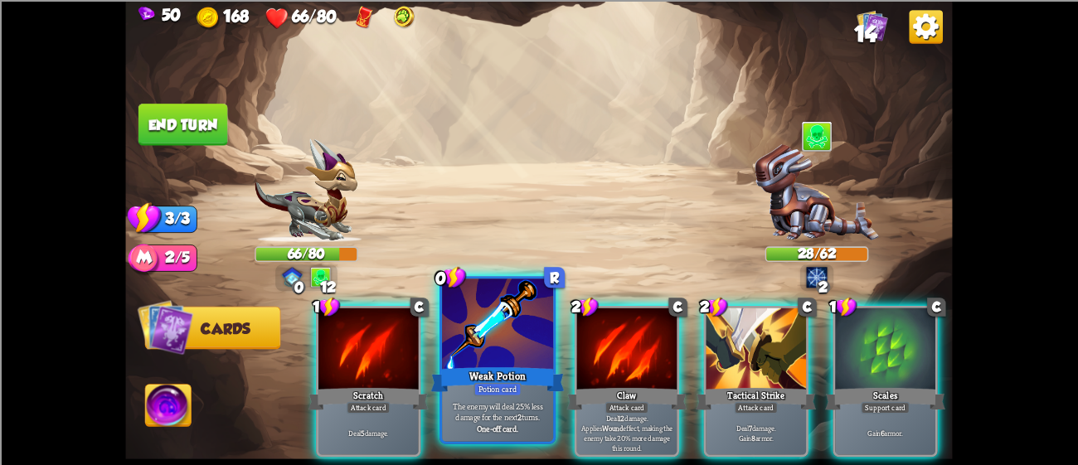
click at [478, 346] on div at bounding box center [497, 326] width 111 height 94
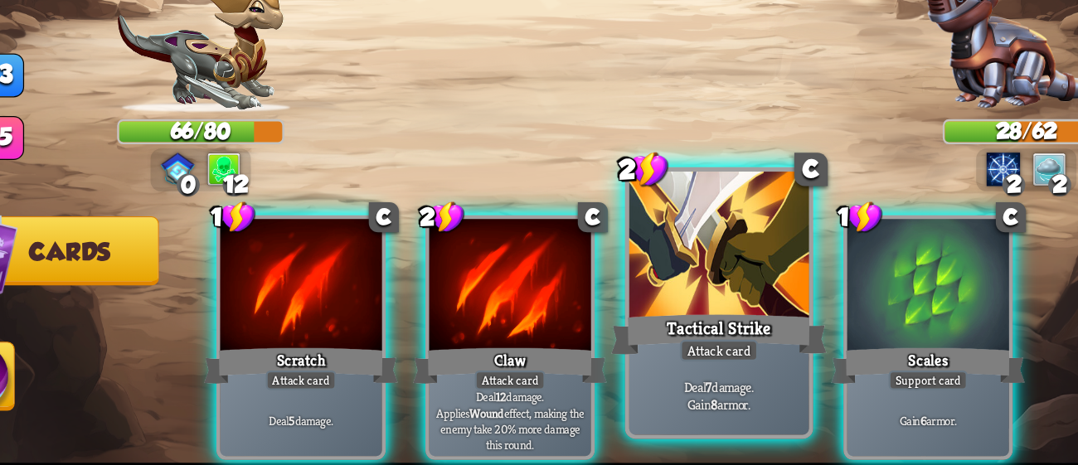
click at [585, 337] on div at bounding box center [626, 326] width 111 height 94
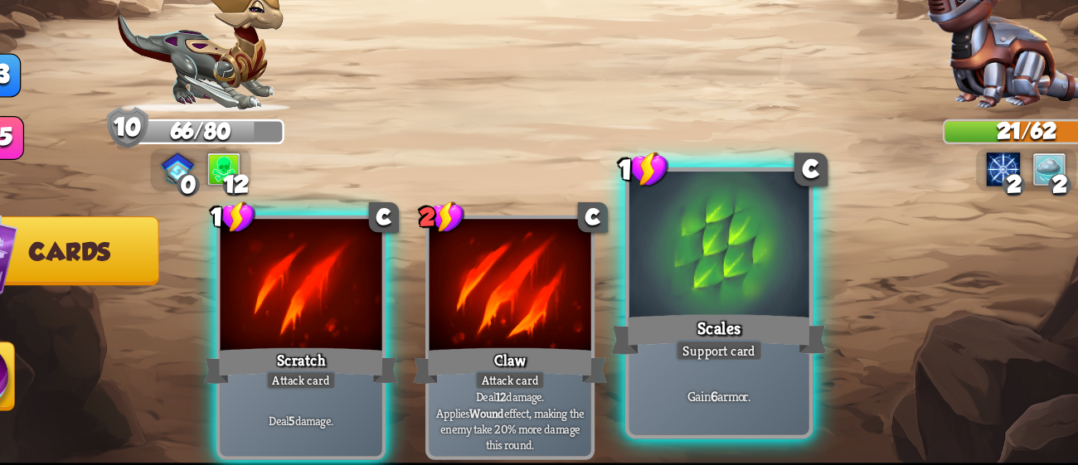
click at [584, 338] on div at bounding box center [626, 326] width 111 height 94
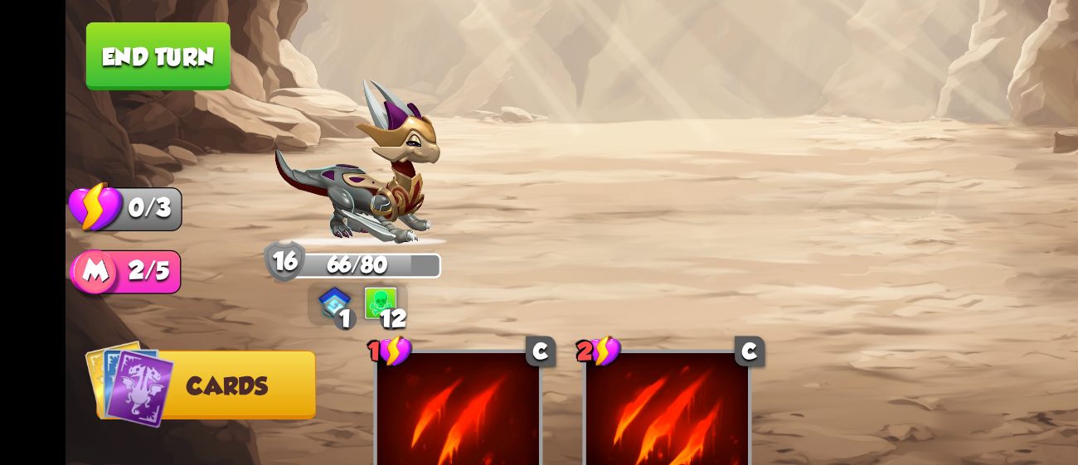
click at [221, 111] on button "End turn" at bounding box center [183, 125] width 90 height 42
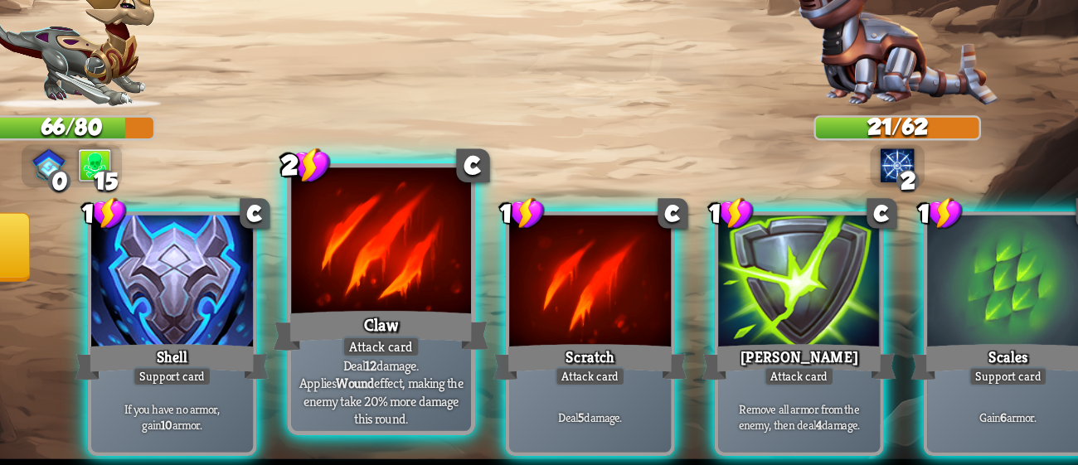
click at [516, 335] on div at bounding box center [497, 326] width 111 height 94
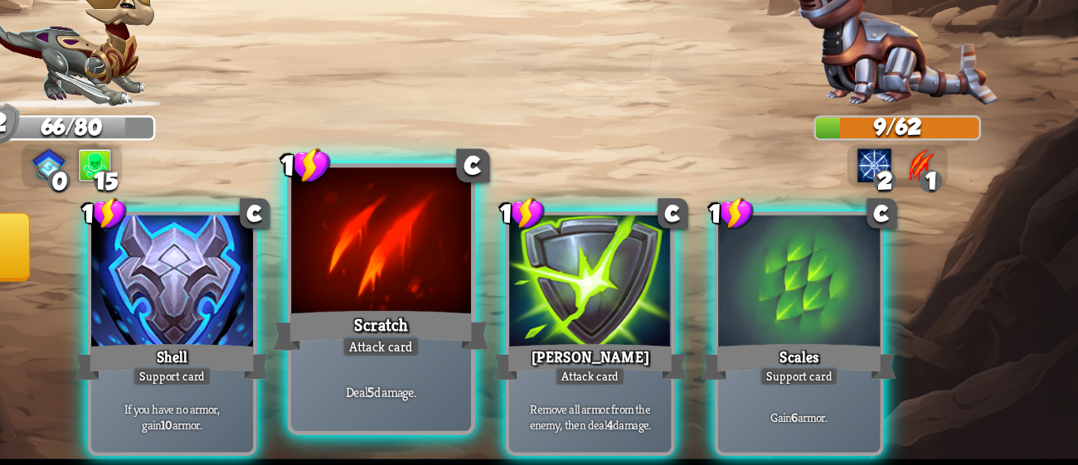
click at [484, 386] on div "Attack card" at bounding box center [497, 388] width 48 height 13
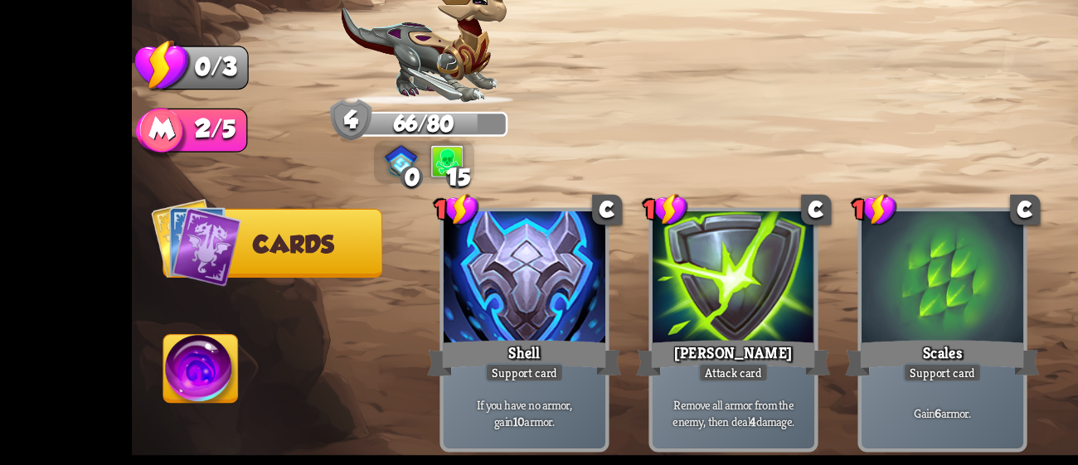
click at [129, 392] on img at bounding box center [538, 232] width 827 height 465
click at [148, 398] on img at bounding box center [168, 408] width 46 height 46
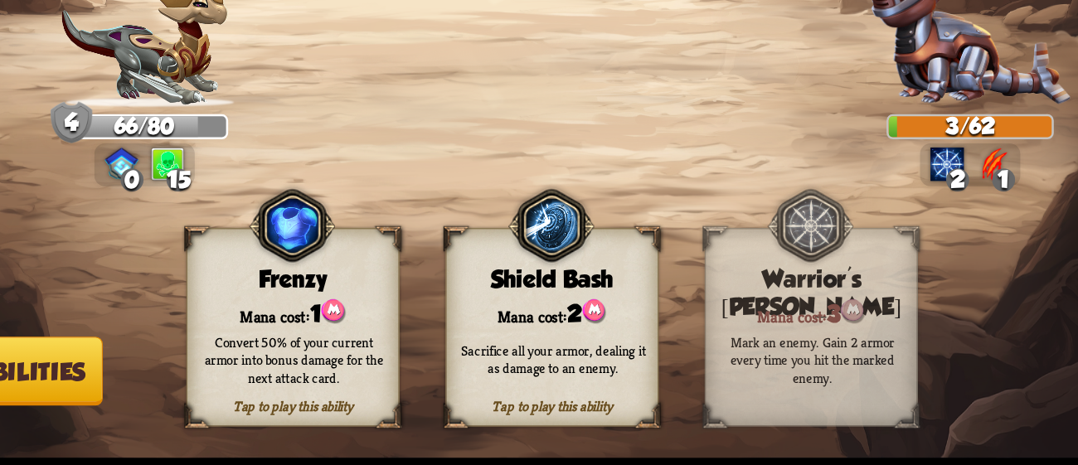
click at [581, 372] on div "Sacrifice all your armor, dealing it as damage to an enemy." at bounding box center [559, 397] width 132 height 51
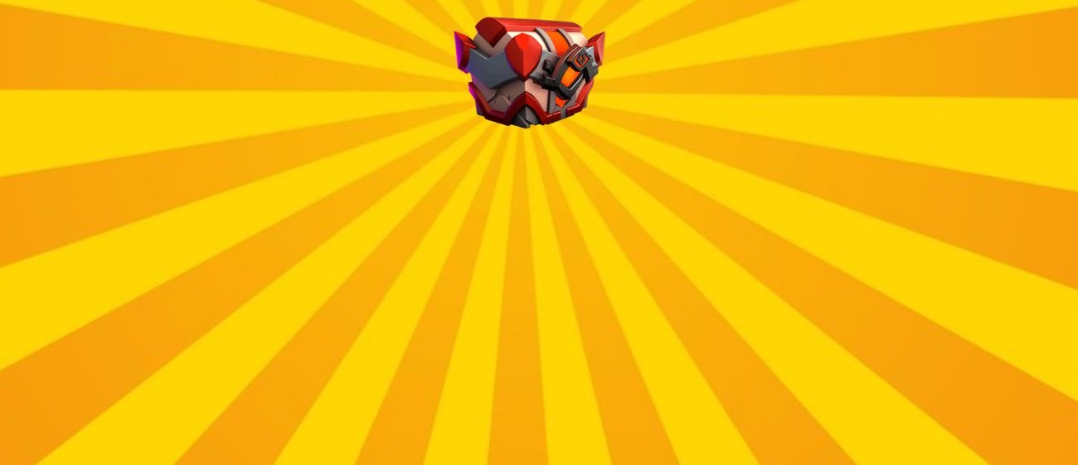
click at [543, 177] on div "Rewards Gold 38 Mana 1 Select a card 1 C Life Leech Support card Heal for 1 hea…" at bounding box center [538, 232] width 827 height 465
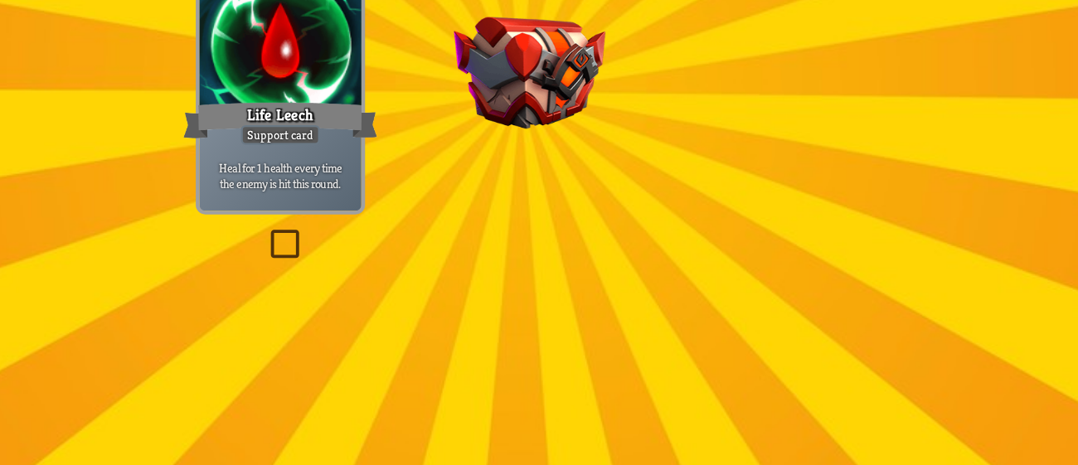
click at [546, 202] on img at bounding box center [544, 221] width 94 height 70
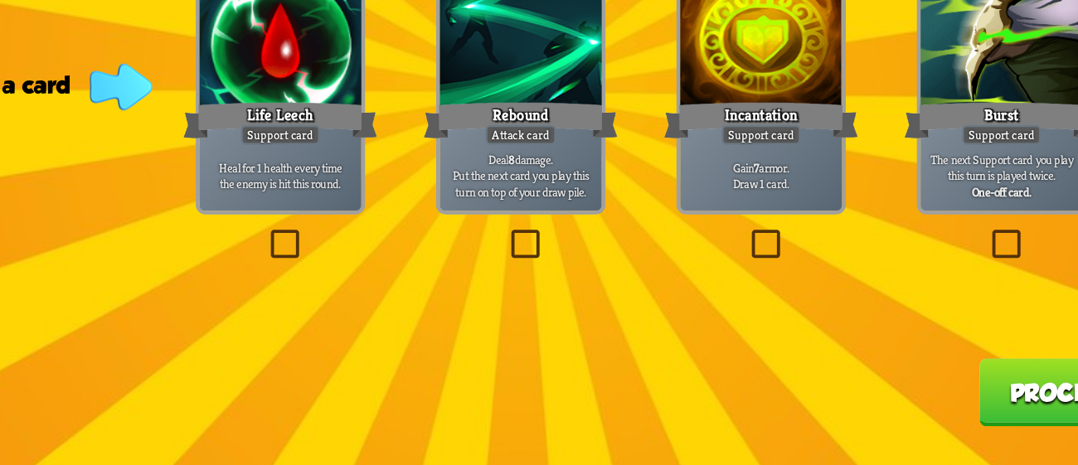
click at [381, 215] on div at bounding box center [390, 201] width 100 height 85
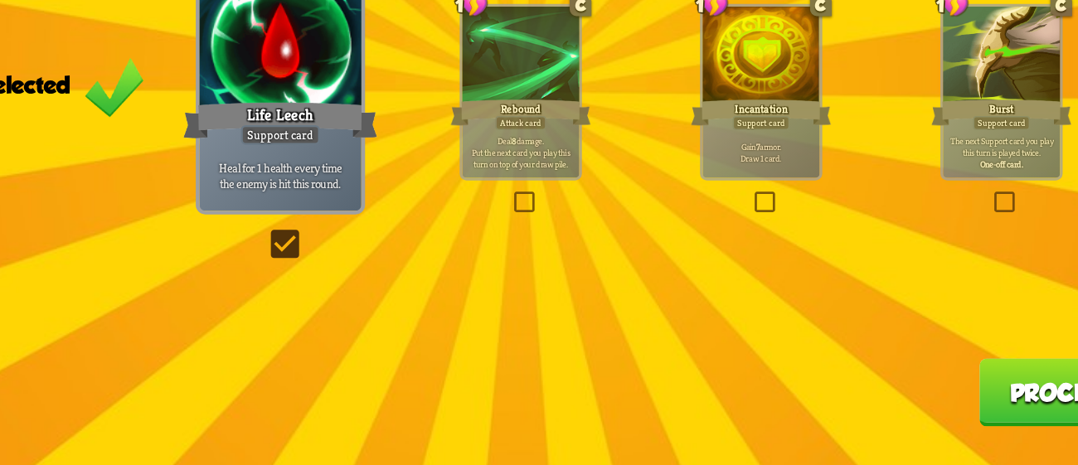
click at [852, 410] on button "Proceed" at bounding box center [874, 418] width 104 height 42
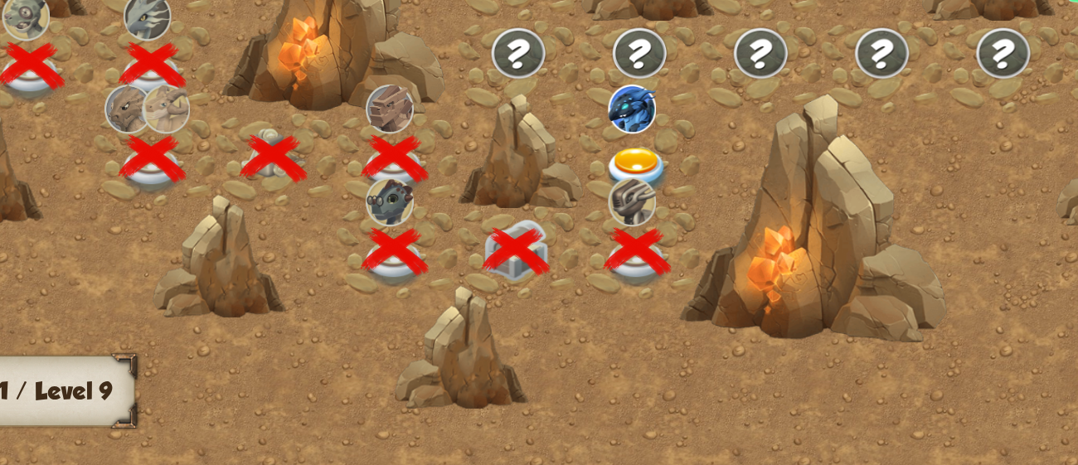
click at [604, 274] on img at bounding box center [610, 281] width 41 height 31
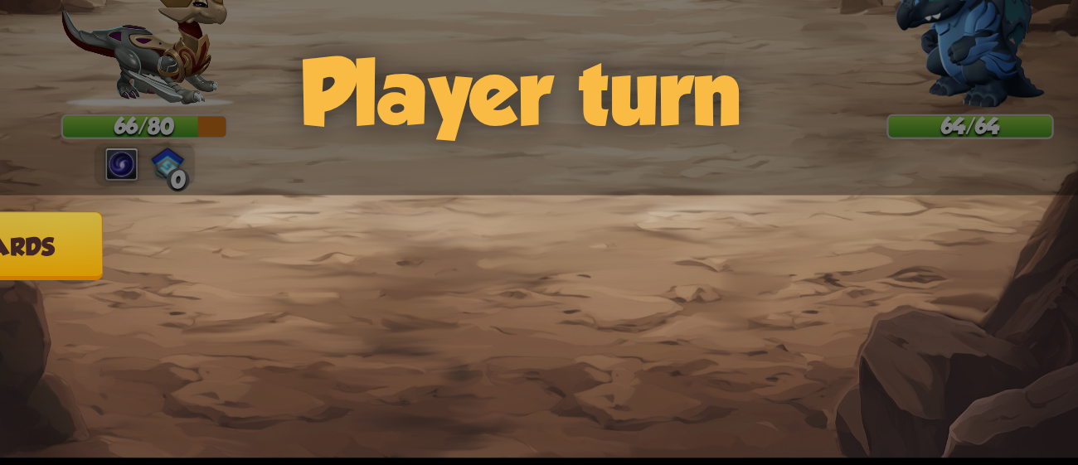
click at [604, 274] on div "Player turn" at bounding box center [538, 232] width 827 height 127
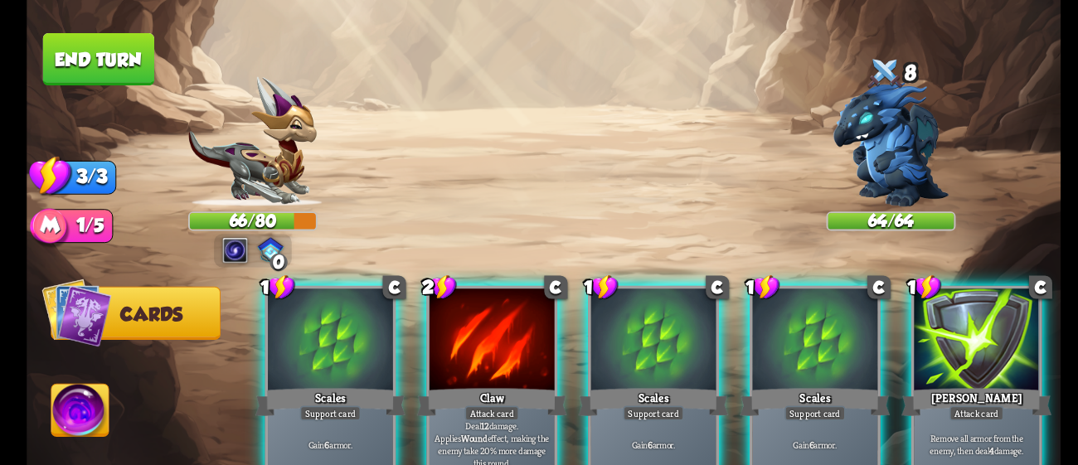
click at [354, 184] on img at bounding box center [306, 190] width 103 height 104
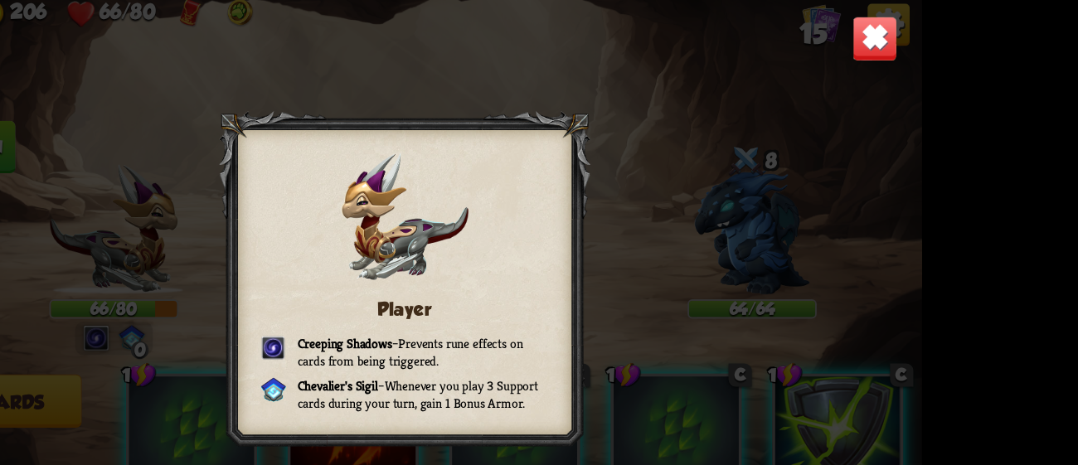
click at [913, 22] on img at bounding box center [915, 37] width 36 height 36
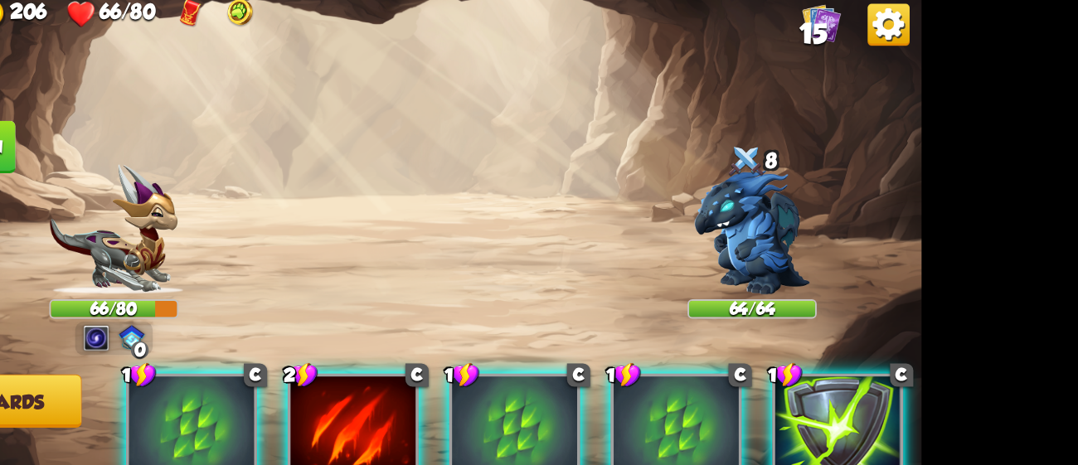
click at [657, 94] on img at bounding box center [538, 232] width 827 height 465
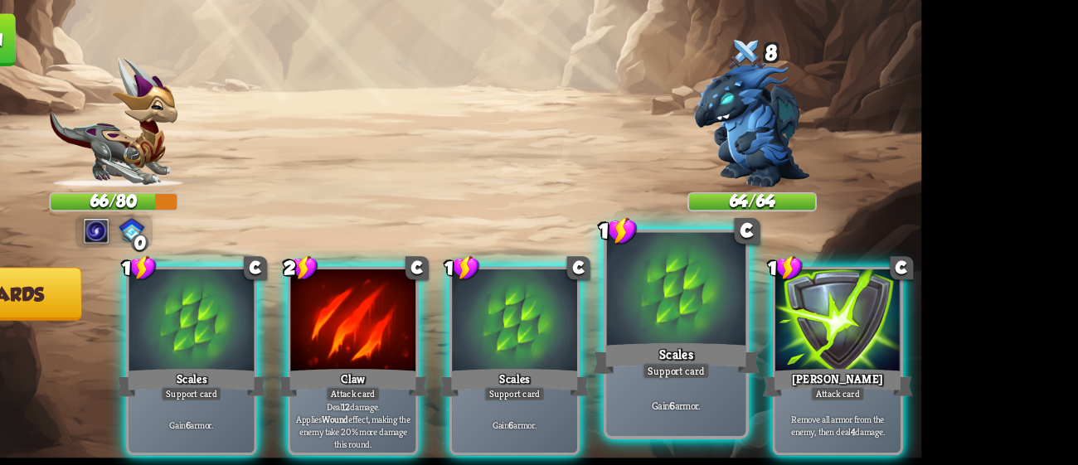
click at [710, 330] on div at bounding box center [756, 326] width 111 height 94
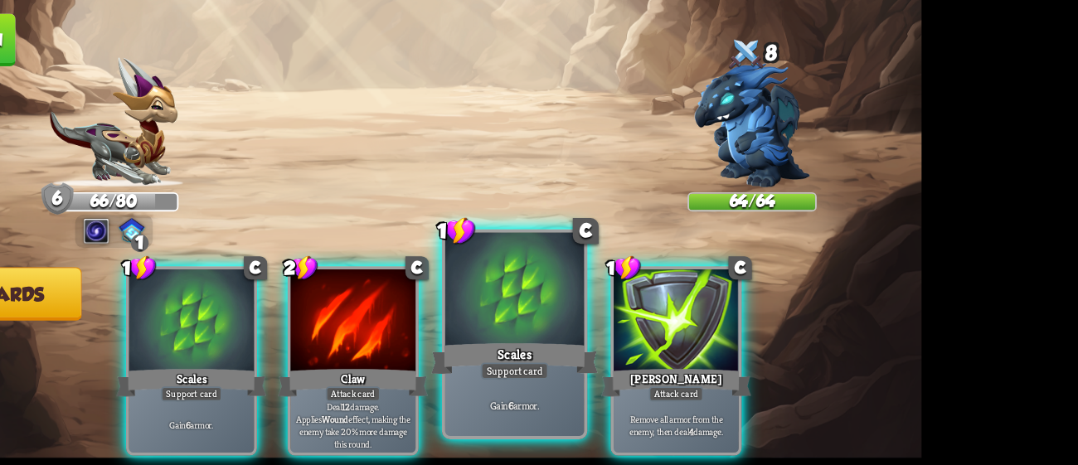
click at [627, 332] on div at bounding box center [626, 326] width 111 height 94
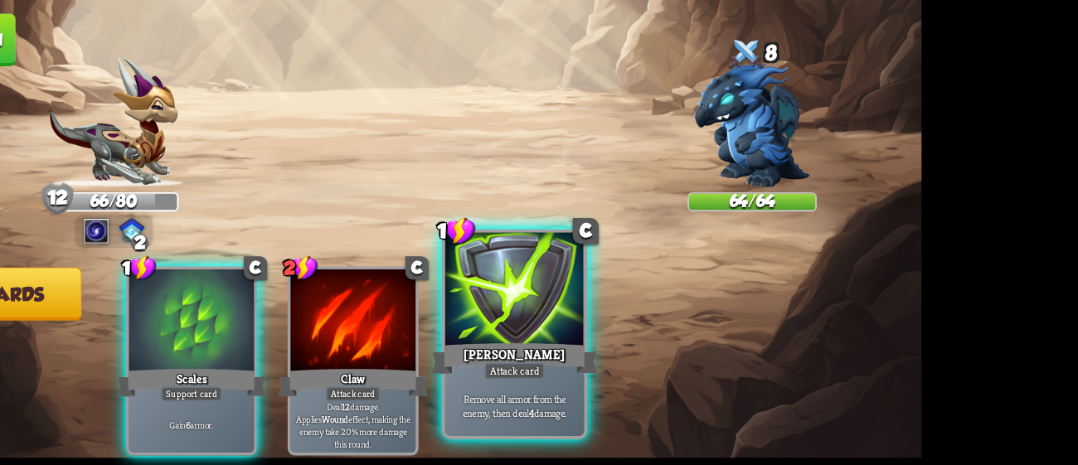
click at [636, 317] on div at bounding box center [626, 326] width 111 height 94
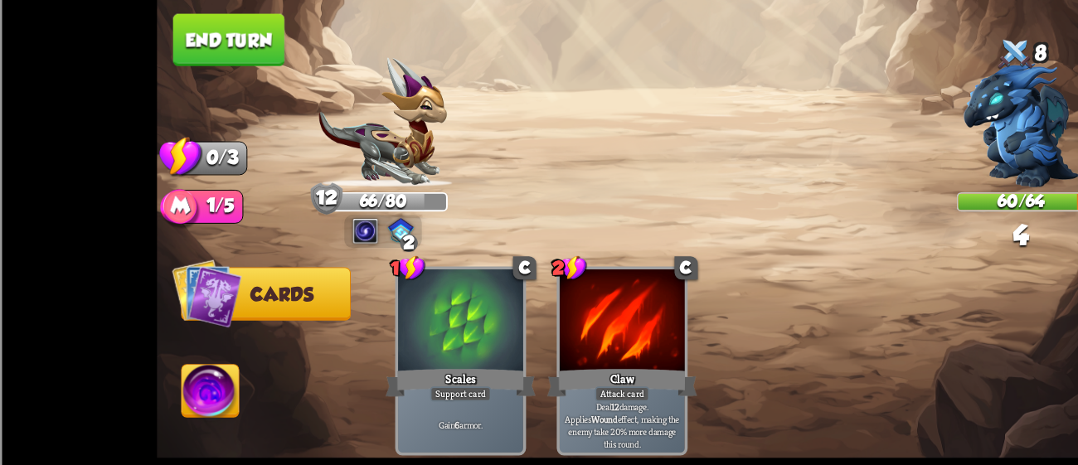
click at [221, 124] on button "End turn" at bounding box center [183, 125] width 90 height 42
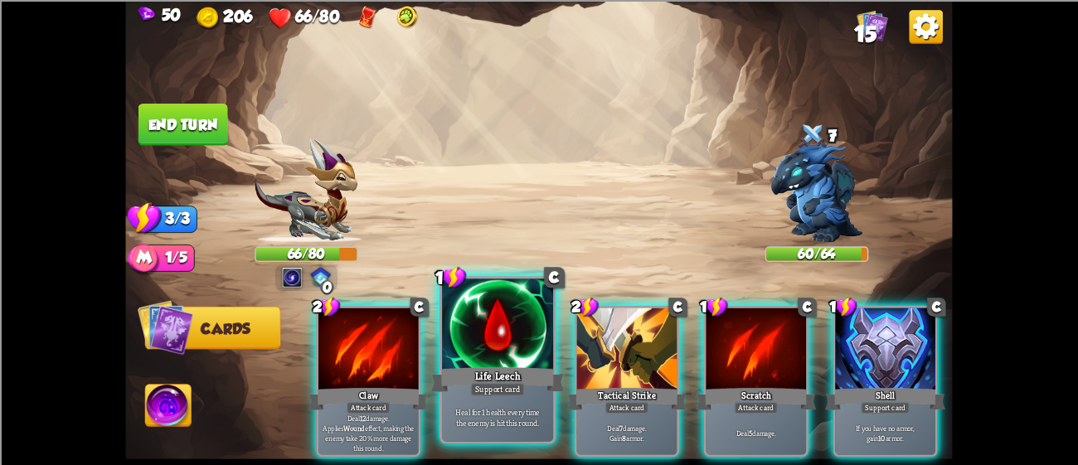
click at [538, 352] on div at bounding box center [497, 326] width 111 height 94
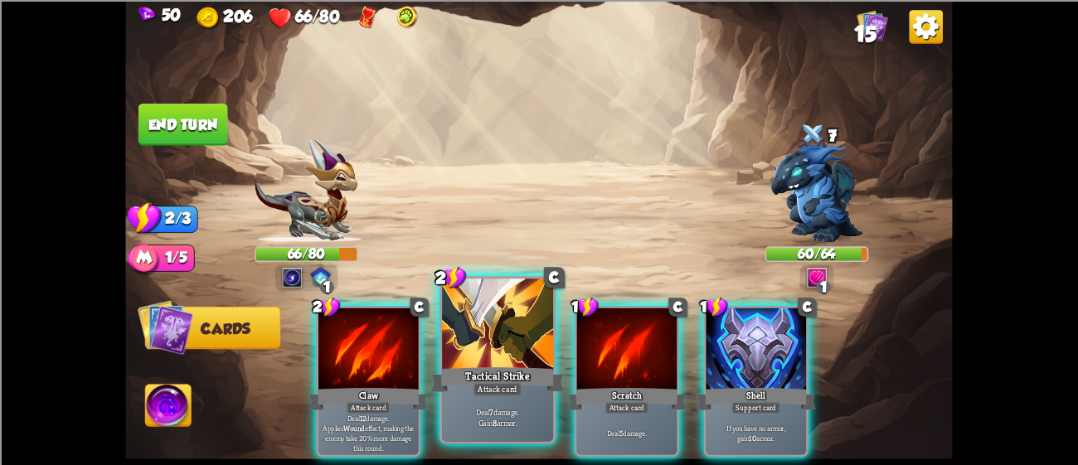
click at [477, 331] on div at bounding box center [497, 326] width 111 height 94
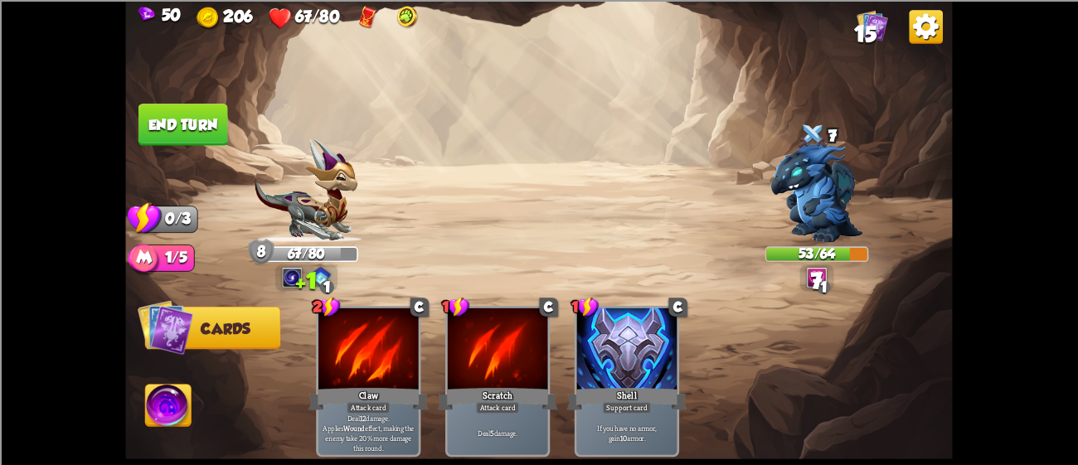
click at [185, 121] on button "End turn" at bounding box center [183, 125] width 90 height 42
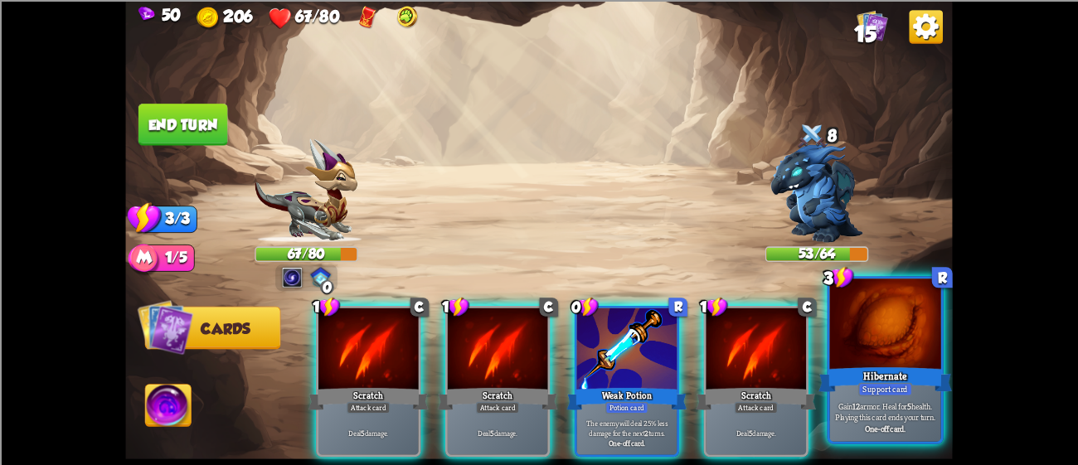
click at [882, 328] on div at bounding box center [885, 326] width 111 height 94
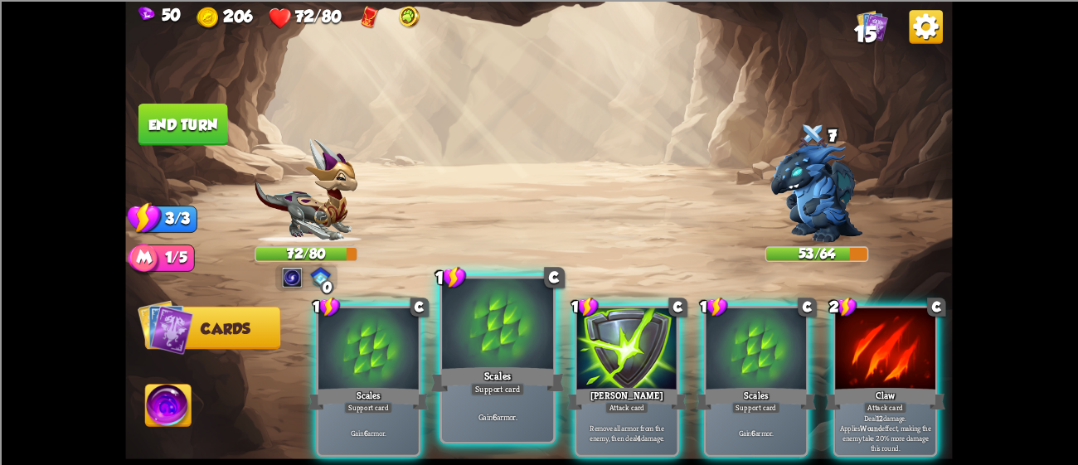
click at [497, 333] on div at bounding box center [497, 326] width 111 height 94
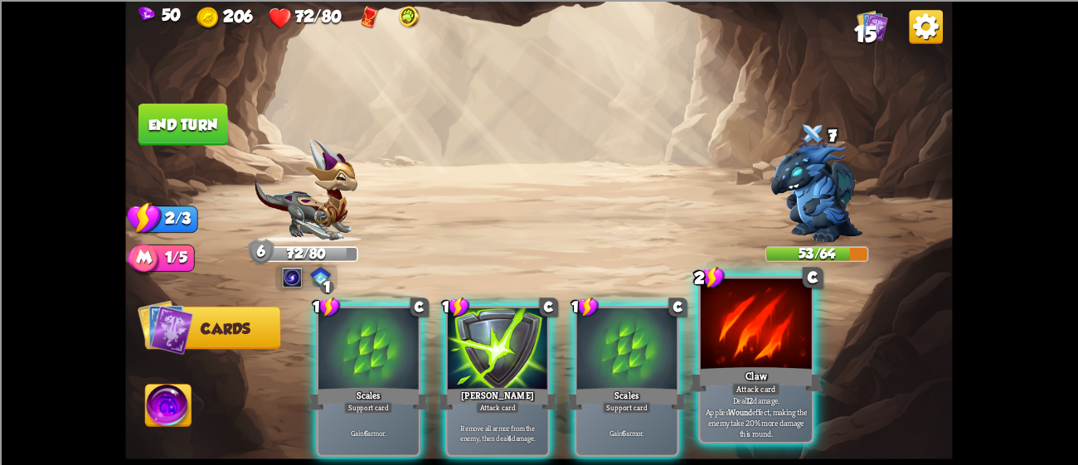
click at [735, 340] on div at bounding box center [756, 326] width 111 height 94
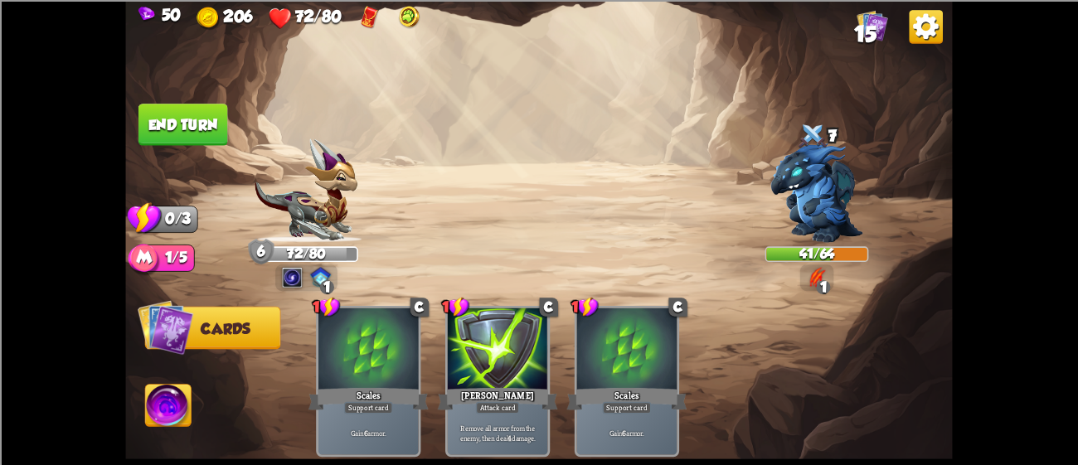
click at [172, 98] on img at bounding box center [538, 232] width 827 height 465
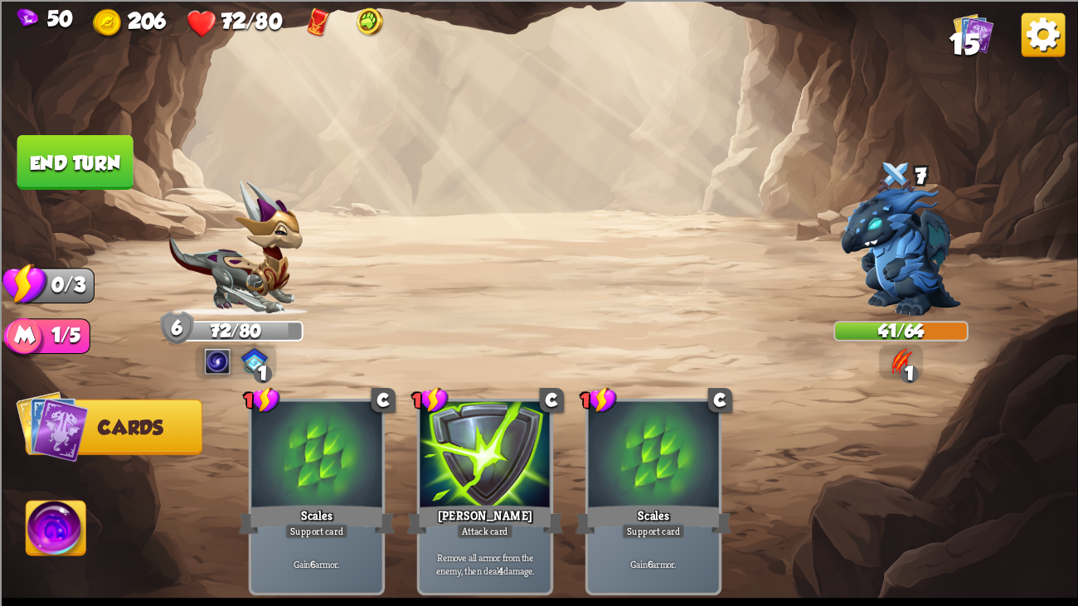
click at [42, 165] on button "End turn" at bounding box center [75, 161] width 116 height 55
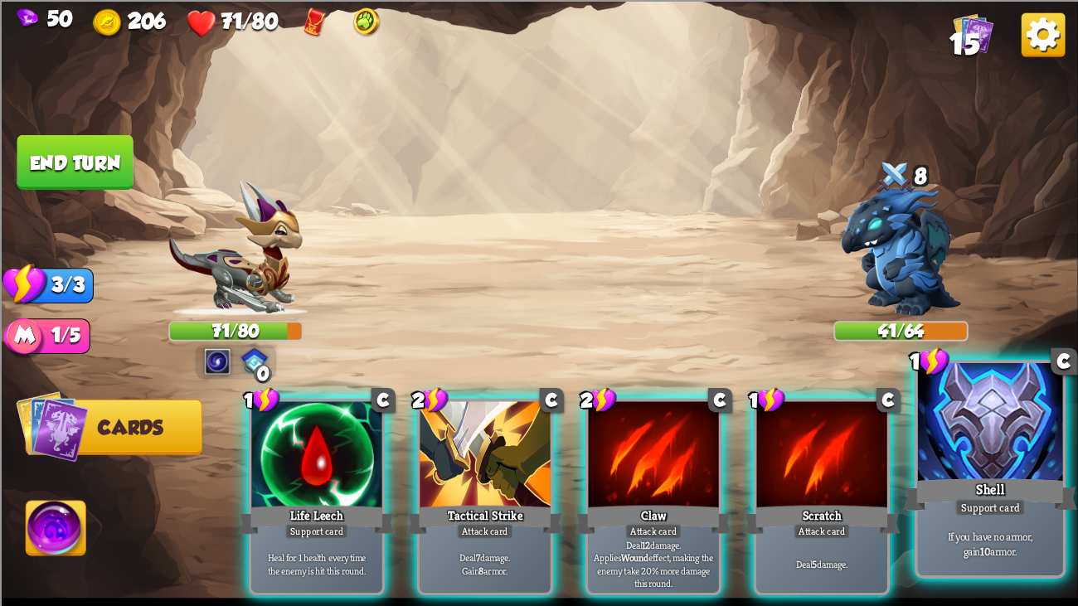
click at [1006, 453] on div at bounding box center [990, 424] width 145 height 122
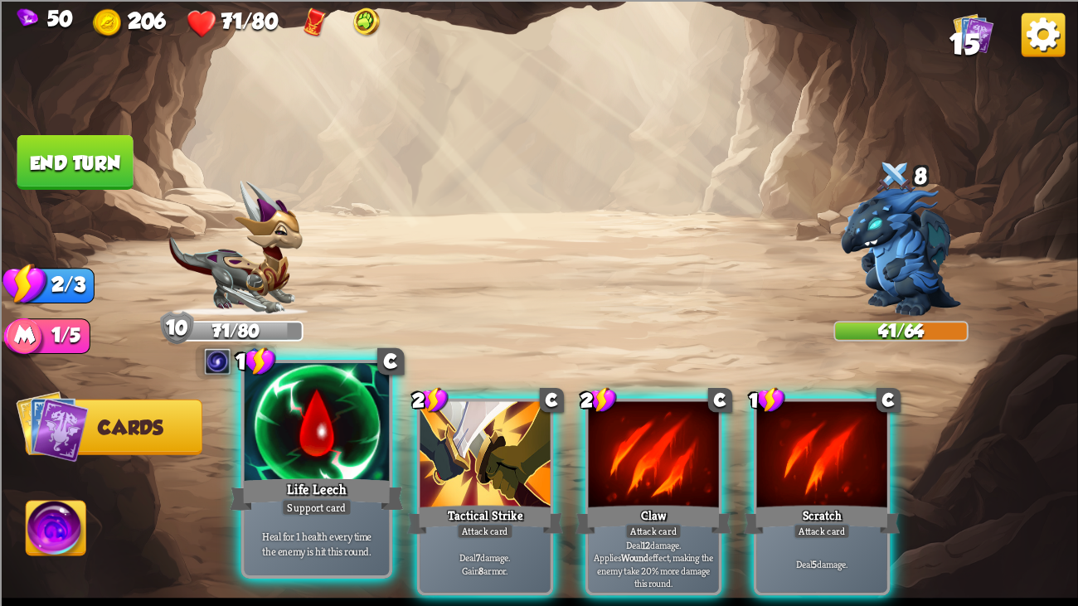
click at [329, 464] on div "Life Leech" at bounding box center [317, 494] width 174 height 39
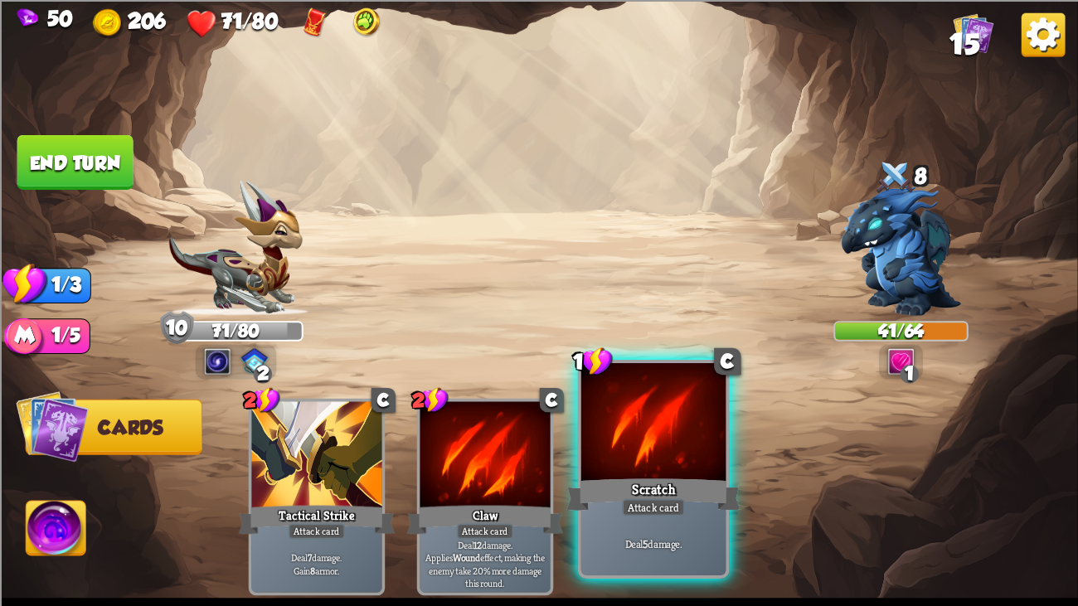
click at [602, 464] on div at bounding box center [653, 424] width 145 height 122
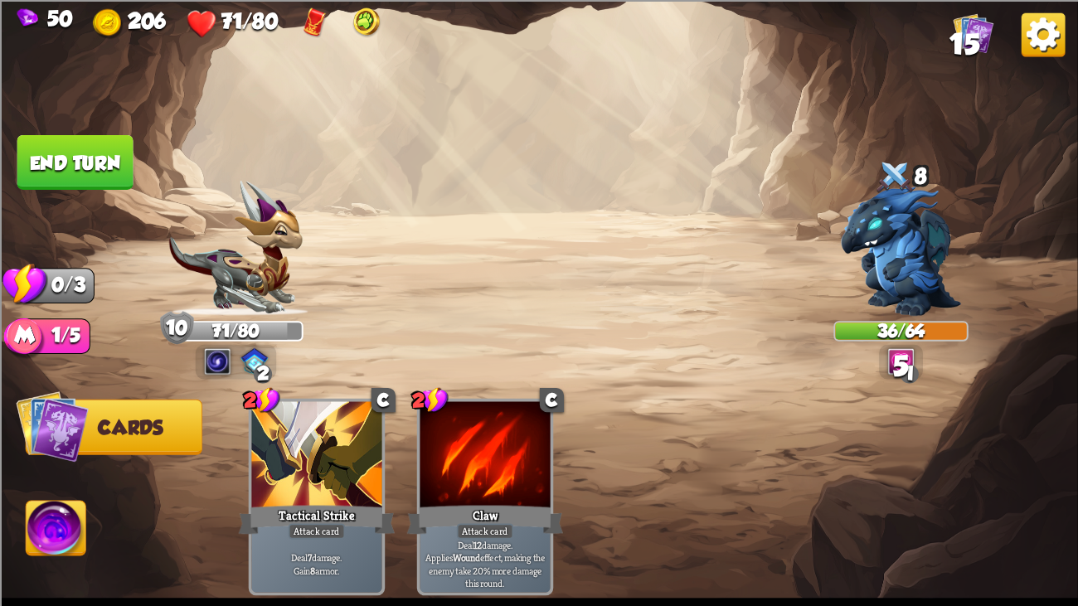
click at [102, 137] on button "End turn" at bounding box center [75, 161] width 116 height 55
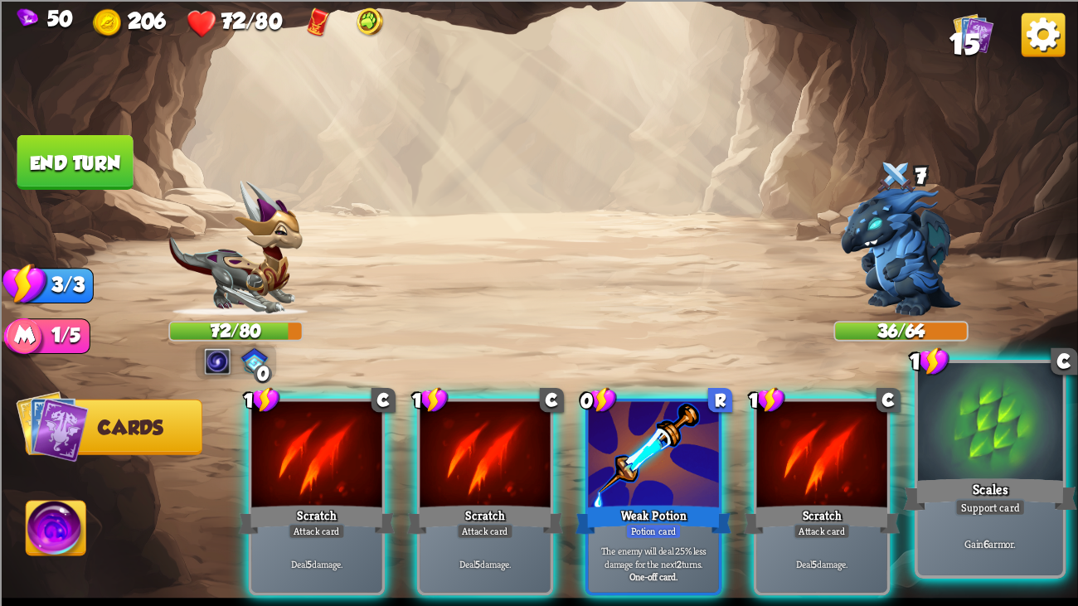
click at [980, 433] on div at bounding box center [990, 424] width 145 height 122
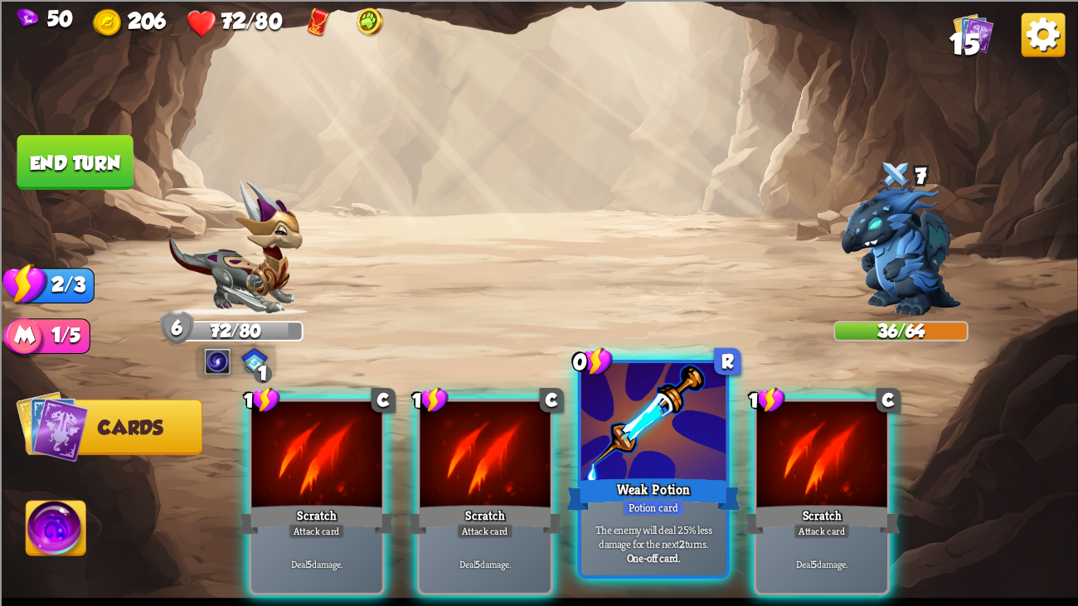
click at [673, 418] on div at bounding box center [653, 424] width 145 height 122
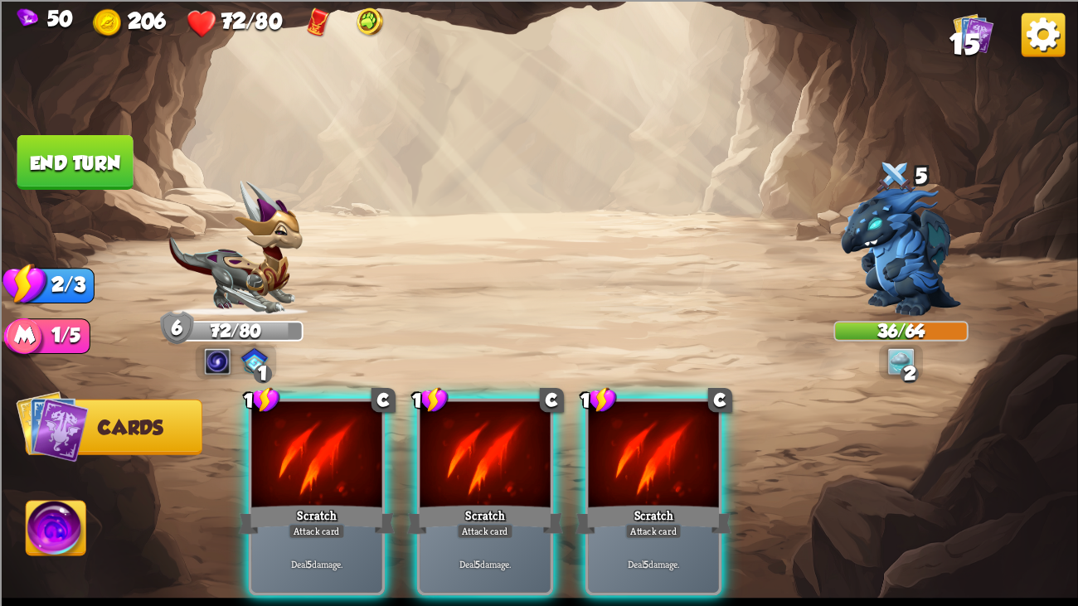
click at [572, 418] on div "1 C Scratch Attack card Deal 5 damage. 1 C Scratch Attack card Deal 5 damage. 1…" at bounding box center [647, 471] width 862 height 269
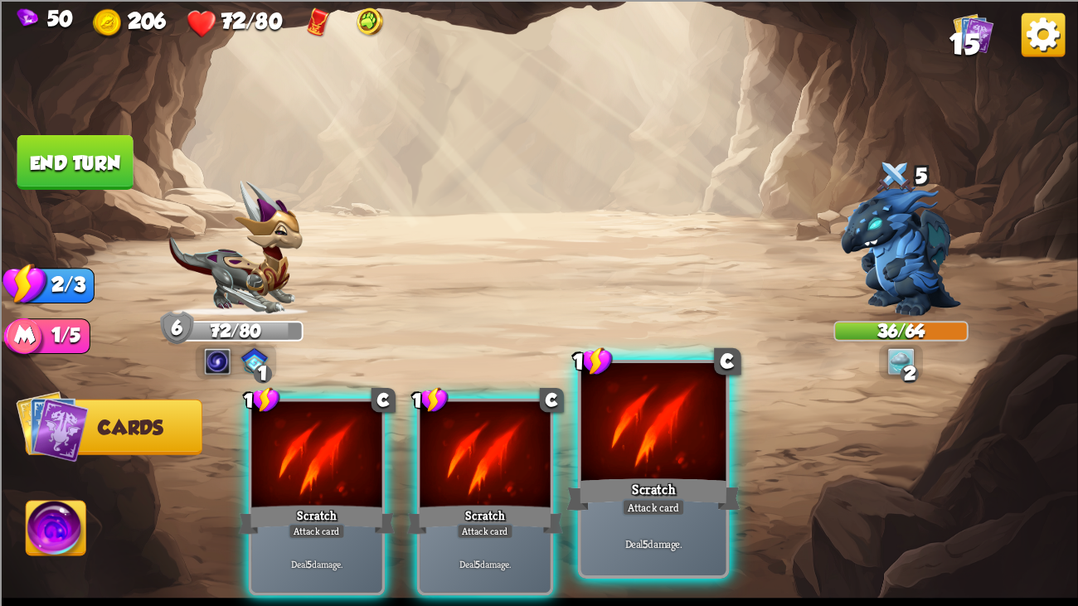
click at [619, 435] on div at bounding box center [653, 424] width 145 height 122
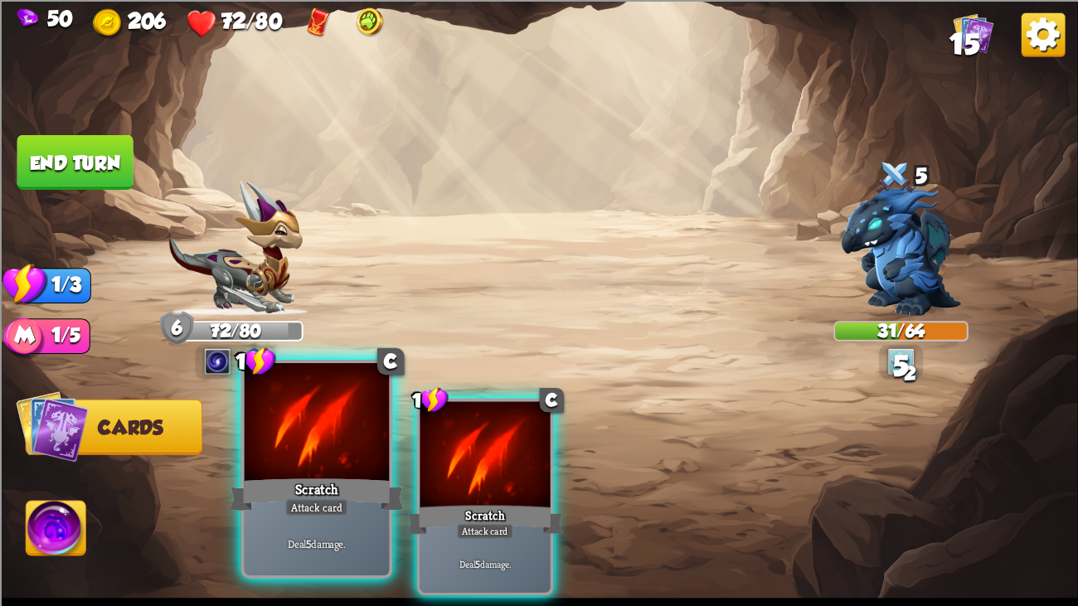
click at [332, 418] on div at bounding box center [317, 424] width 145 height 122
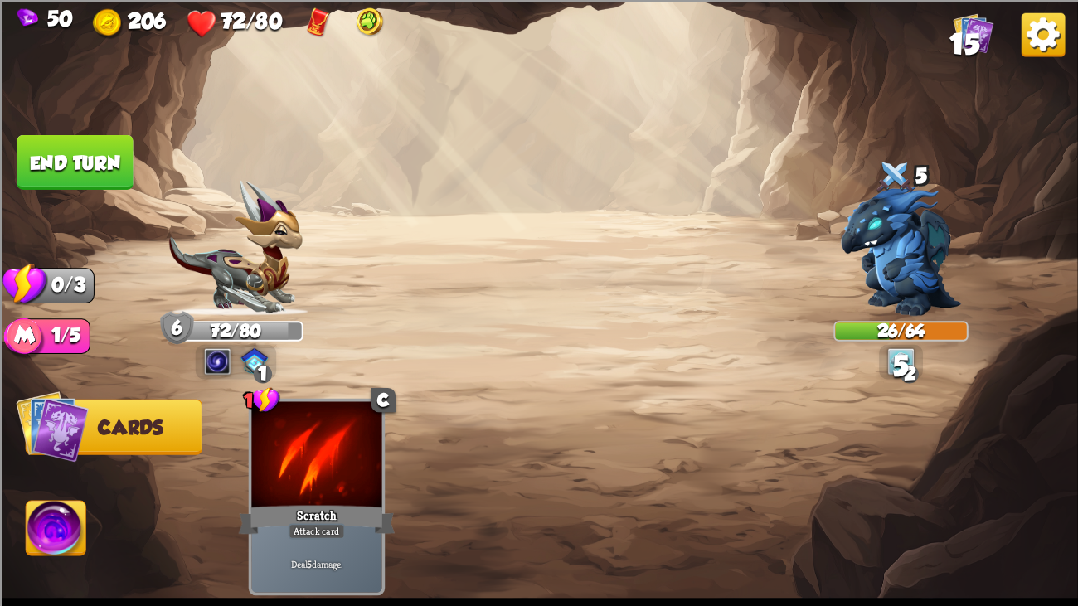
click at [86, 152] on button "End turn" at bounding box center [75, 161] width 116 height 55
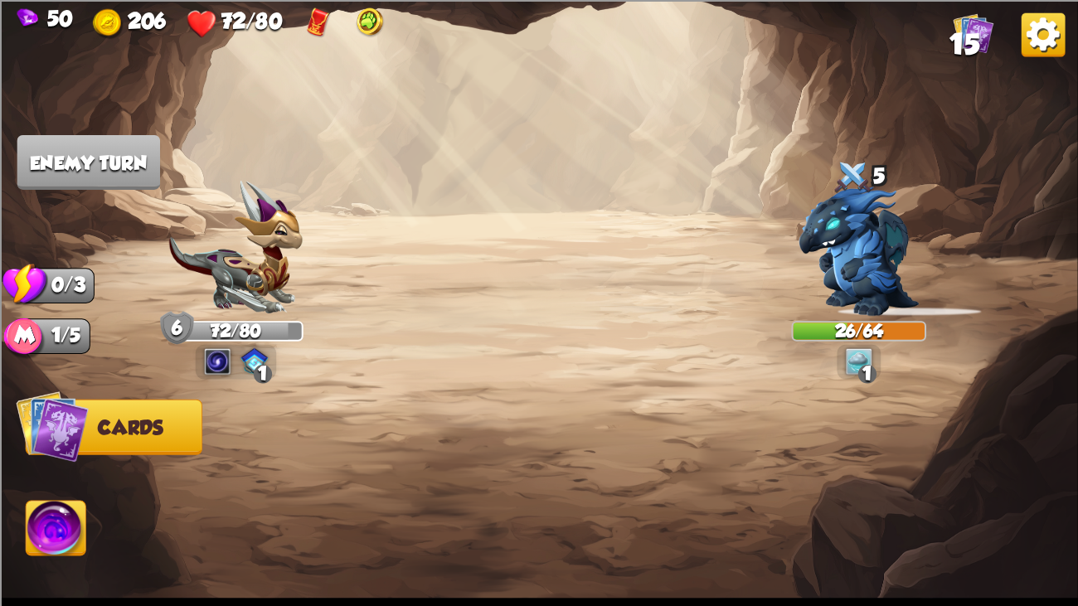
click at [278, 167] on img at bounding box center [539, 303] width 1078 height 606
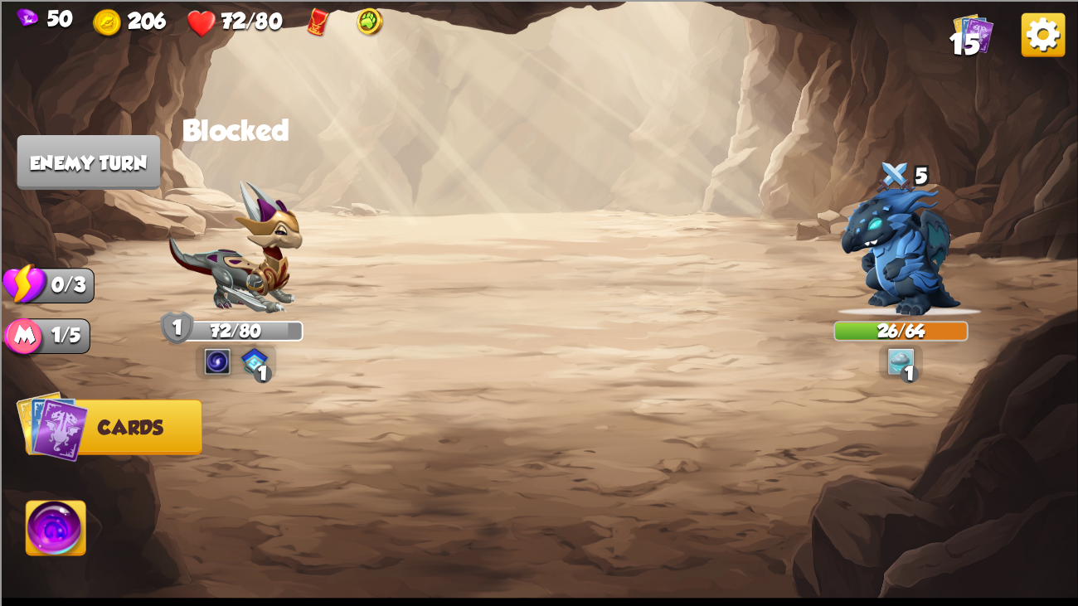
click at [278, 167] on img at bounding box center [539, 303] width 1078 height 606
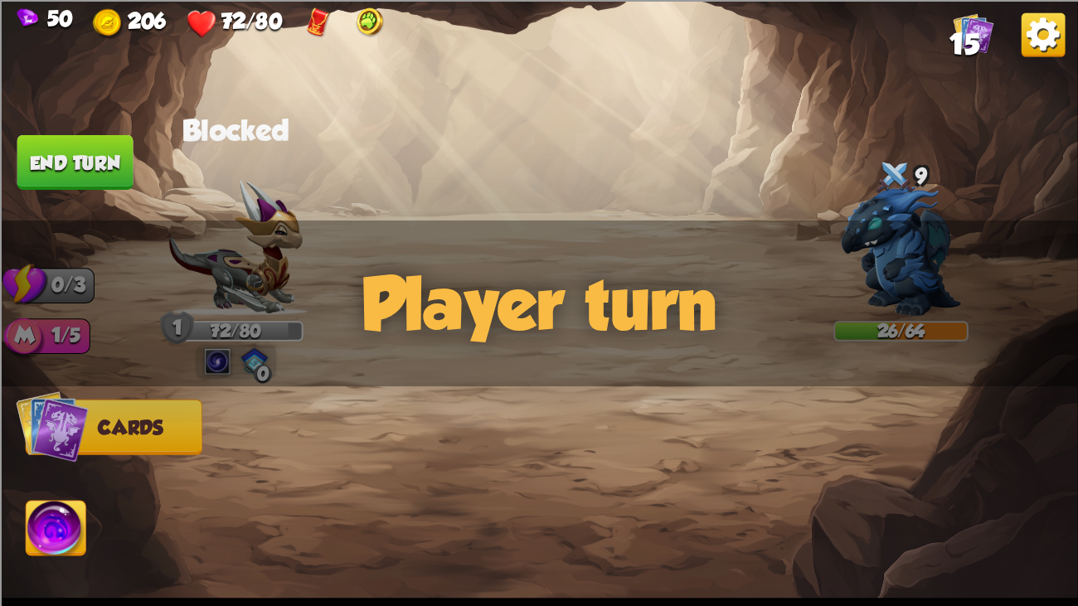
click at [278, 167] on img at bounding box center [539, 303] width 1078 height 606
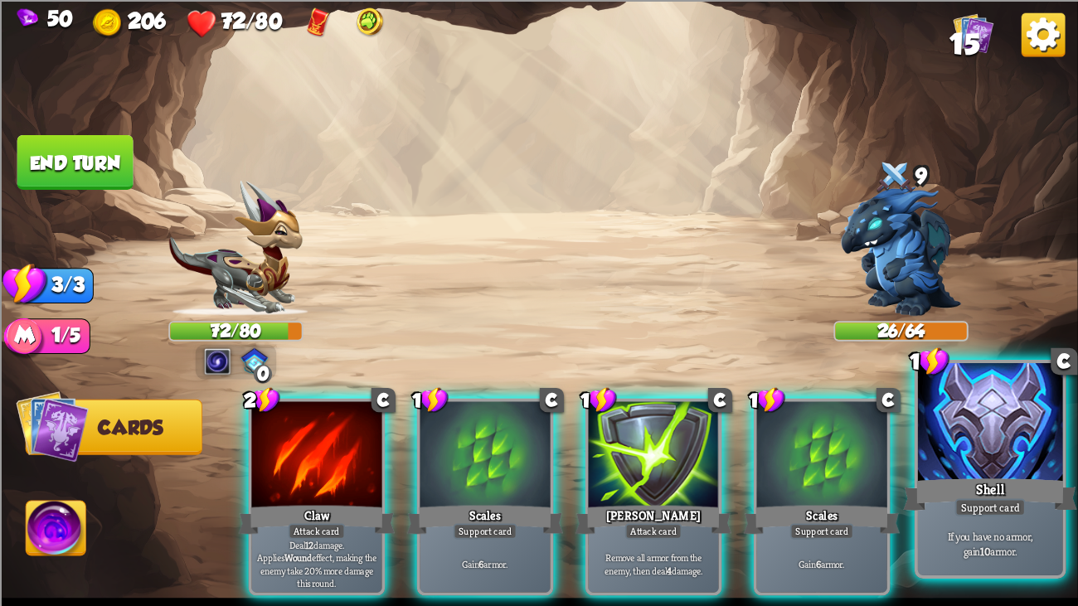
click at [1035, 441] on div at bounding box center [990, 424] width 145 height 122
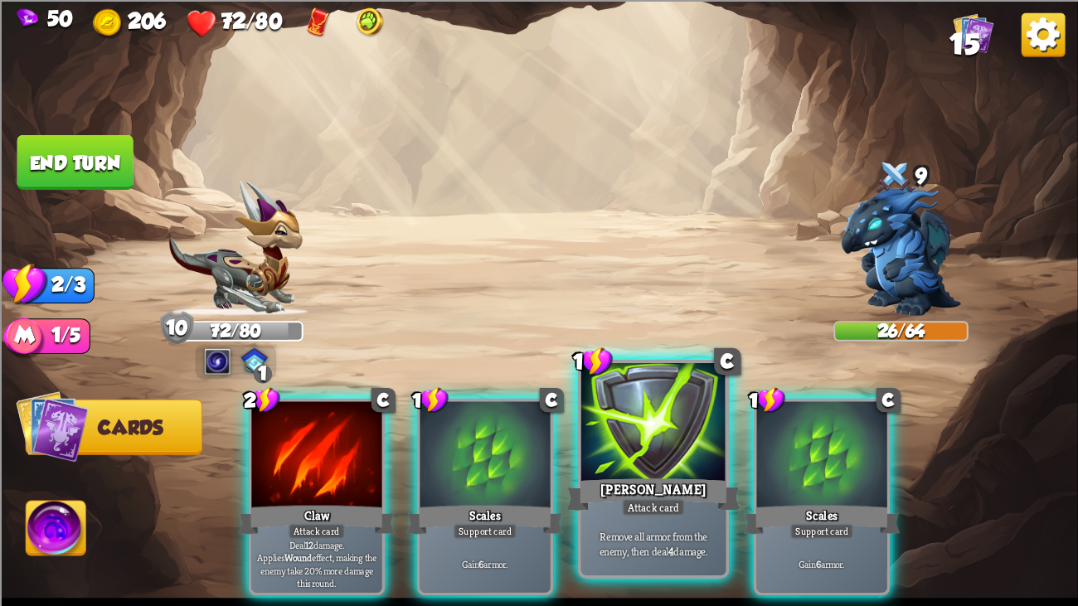
click at [628, 434] on div at bounding box center [653, 424] width 145 height 122
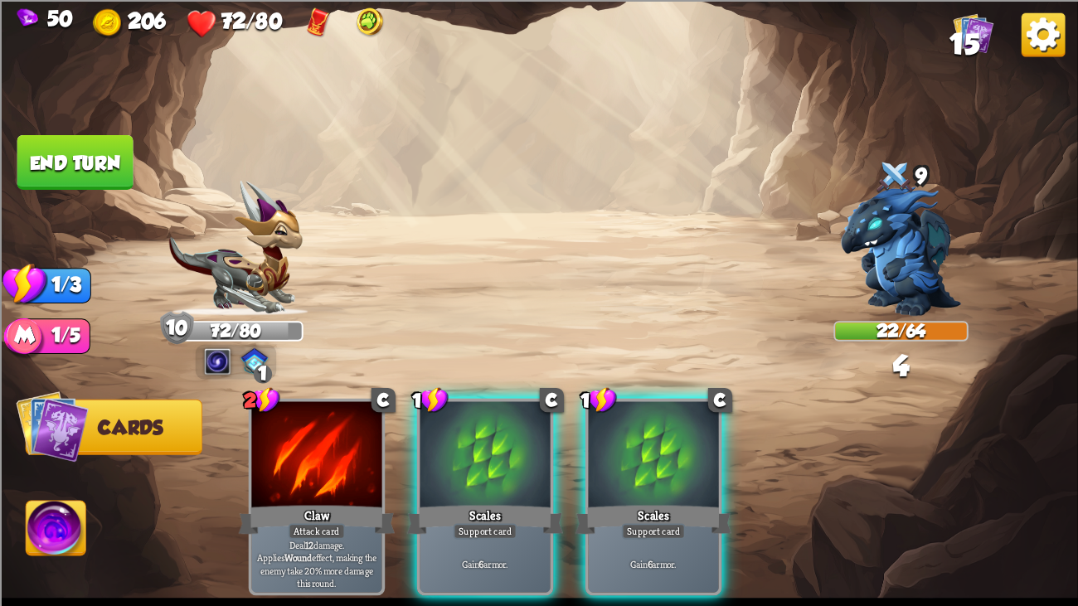
click at [72, 148] on button "End turn" at bounding box center [75, 161] width 116 height 55
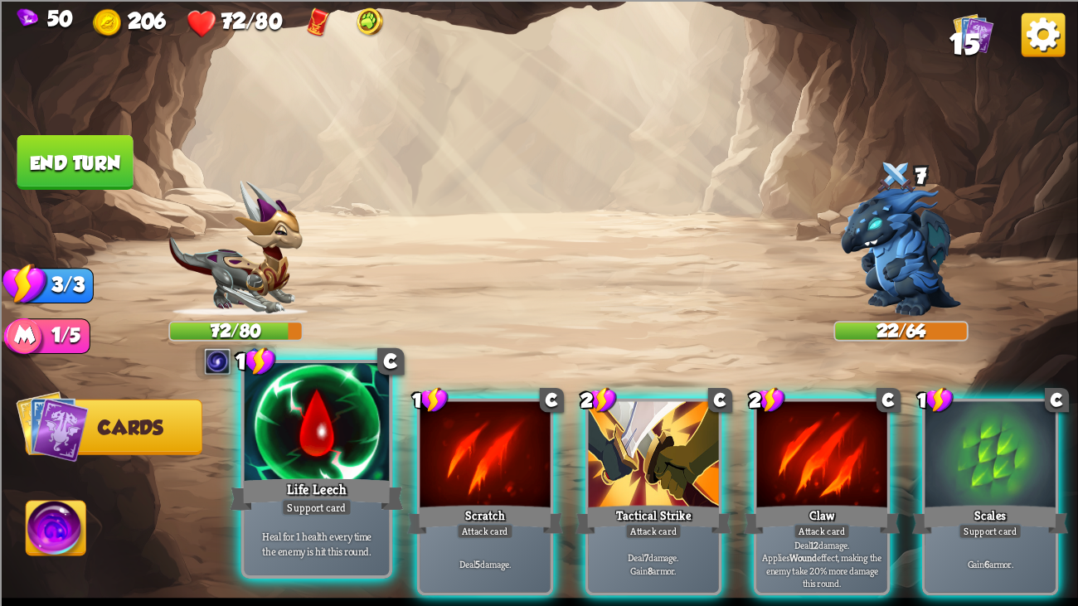
click at [324, 464] on div "Life Leech" at bounding box center [317, 494] width 174 height 39
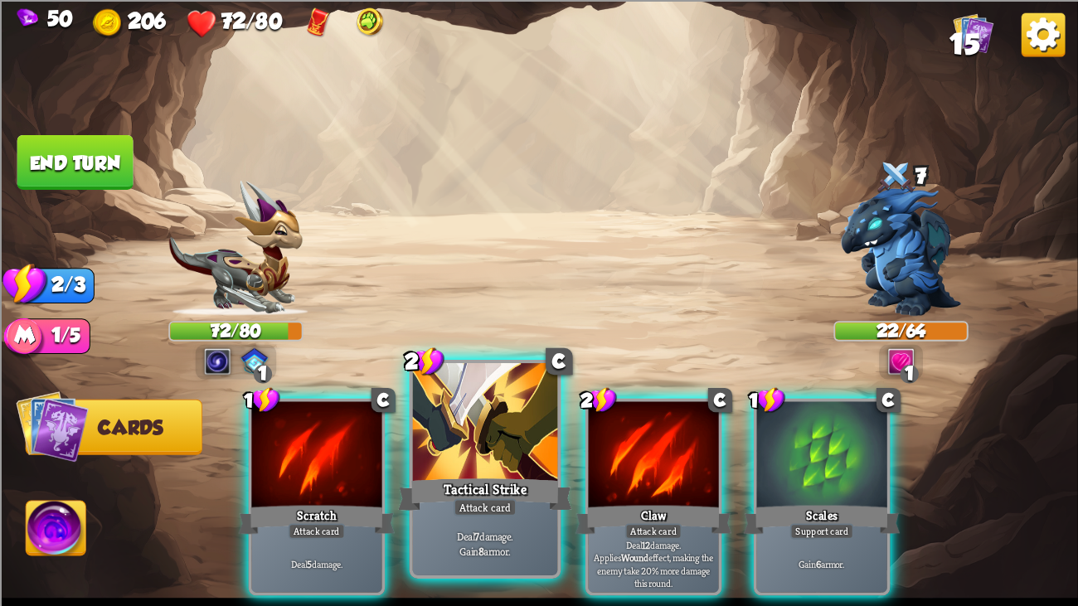
click at [446, 455] on div at bounding box center [485, 424] width 145 height 122
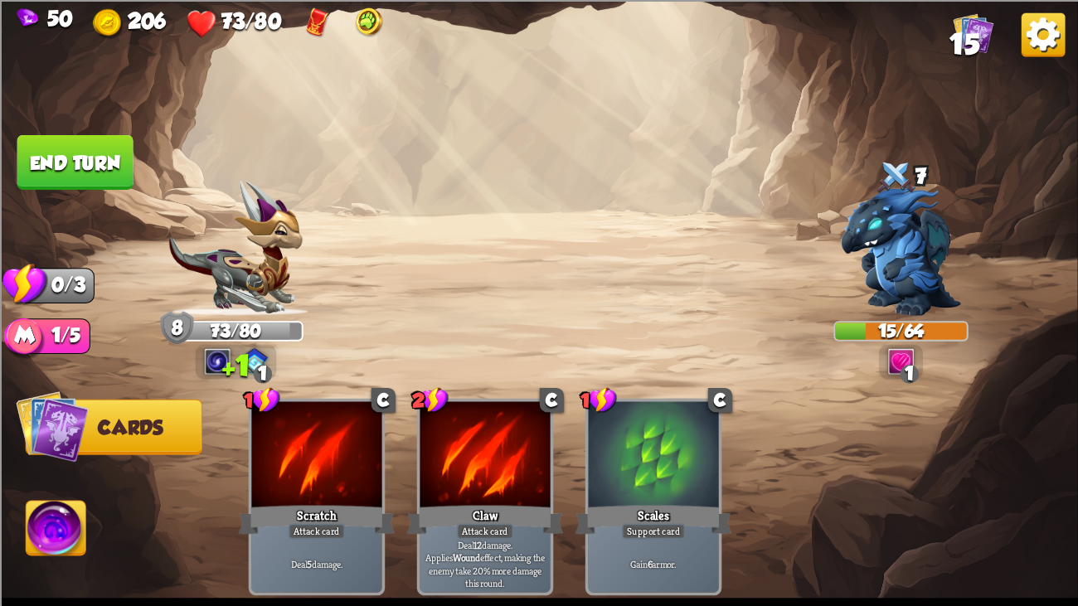
click at [64, 154] on button "End turn" at bounding box center [75, 161] width 116 height 55
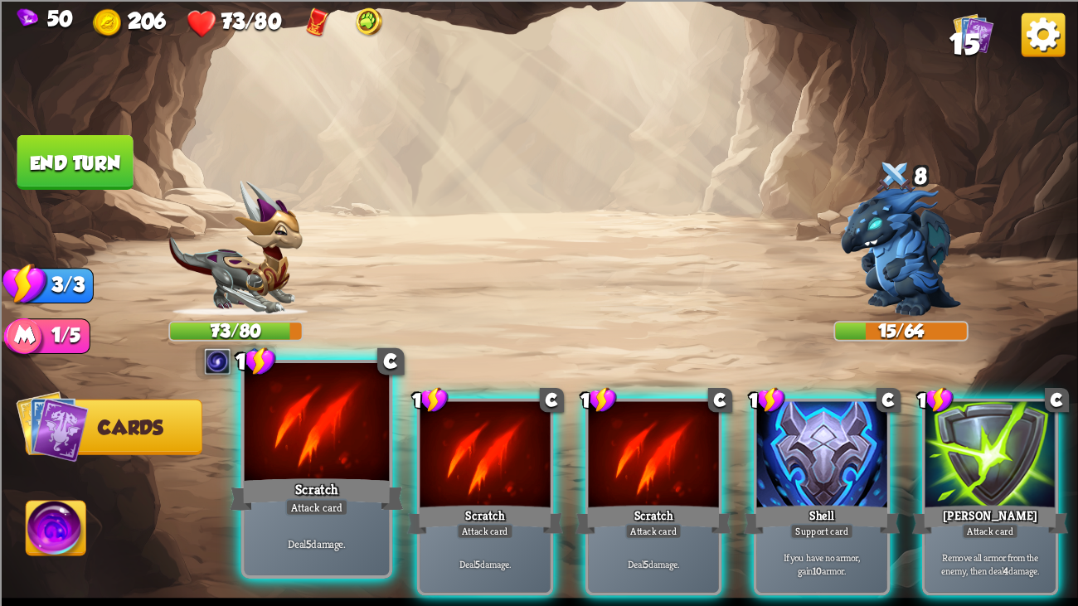
click at [352, 444] on div at bounding box center [317, 424] width 145 height 122
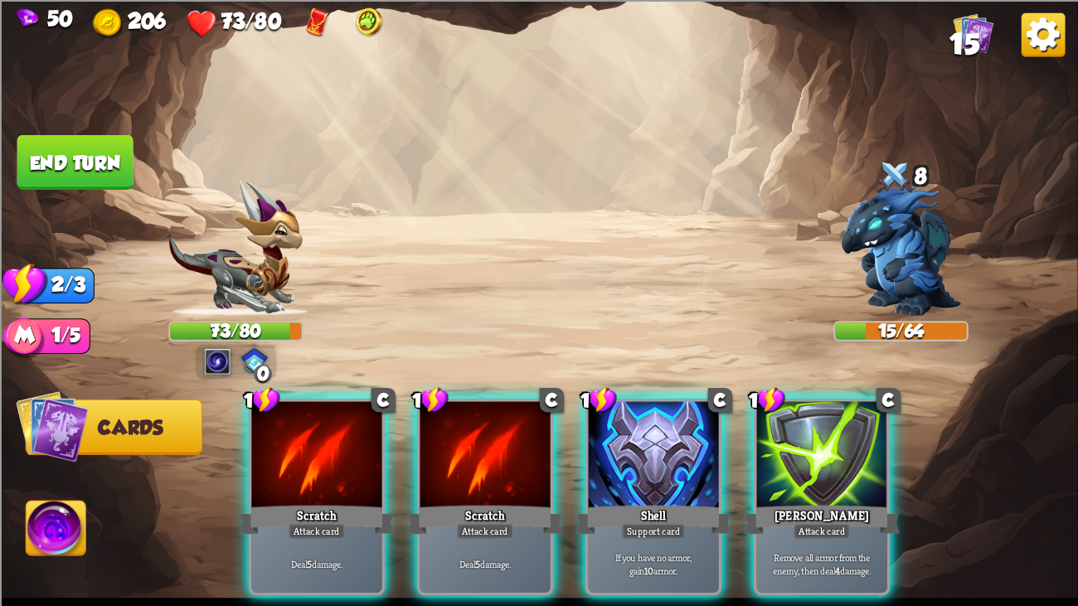
click at [352, 444] on div at bounding box center [316, 455] width 130 height 109
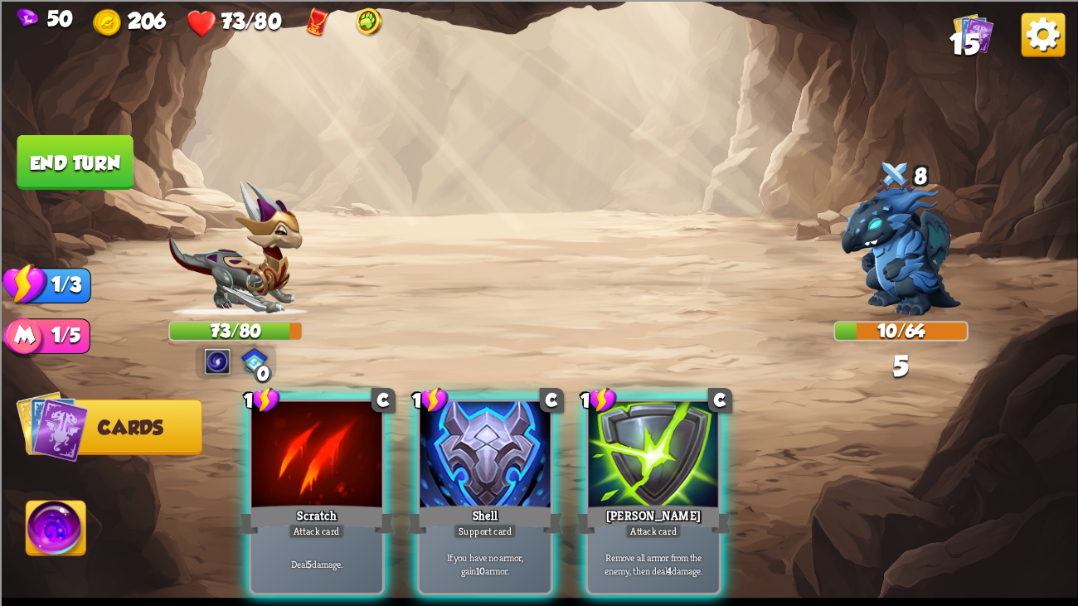
click at [352, 444] on div at bounding box center [316, 455] width 130 height 109
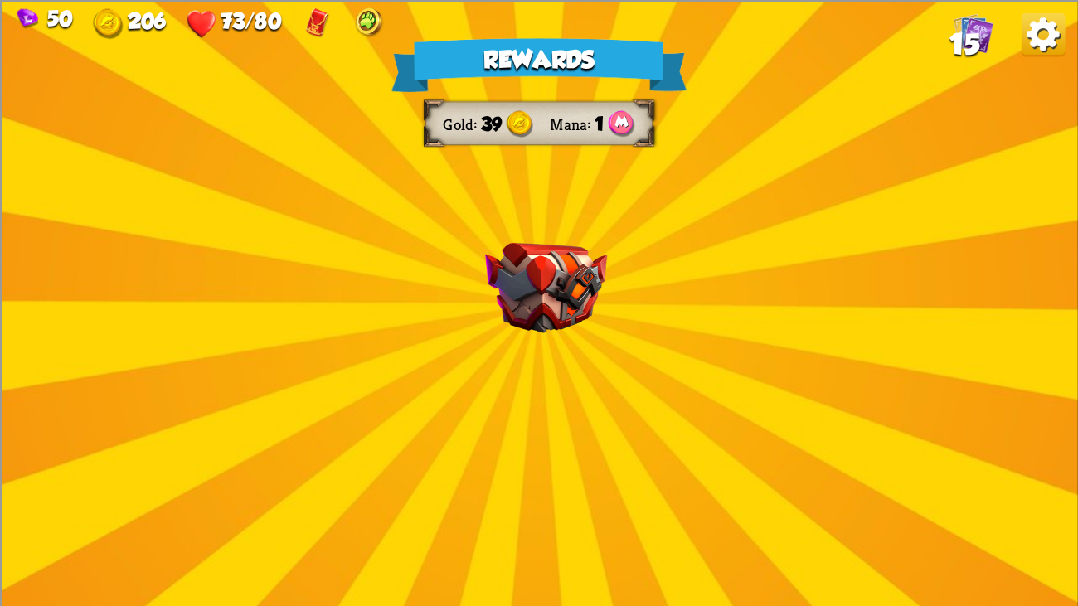
click at [100, 151] on div "Rewards Gold 39 Mana 1 Select a card 0 C Growl Attack card Deal 4 damage. 0 C D…" at bounding box center [539, 303] width 1078 height 606
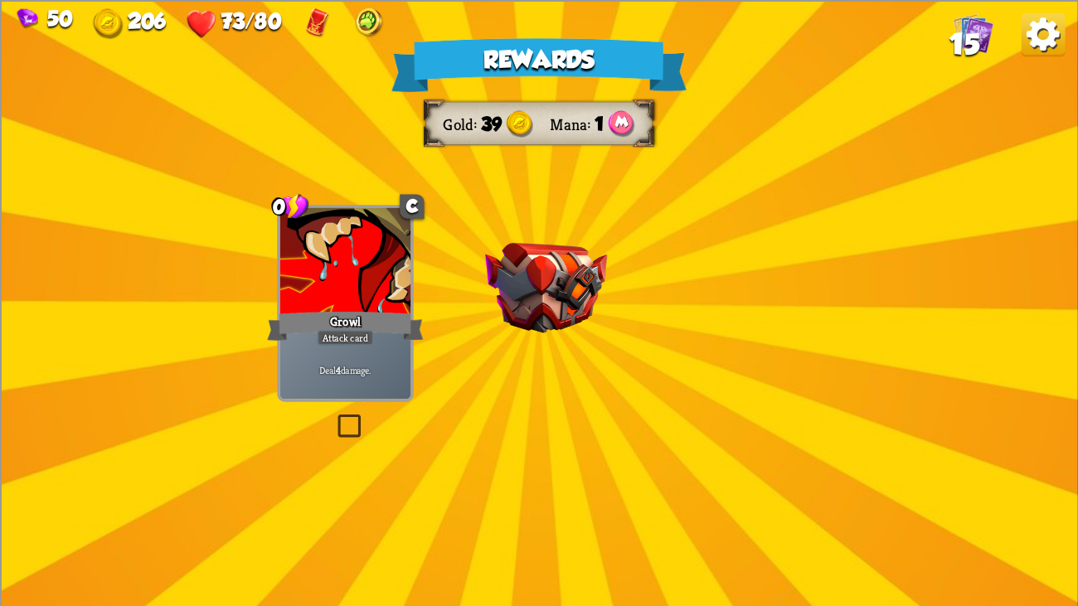
click at [501, 164] on div "Rewards Gold 39 Mana 1 Select a card 0 C Growl Attack card Deal 4 damage. 0 C D…" at bounding box center [539, 303] width 1078 height 606
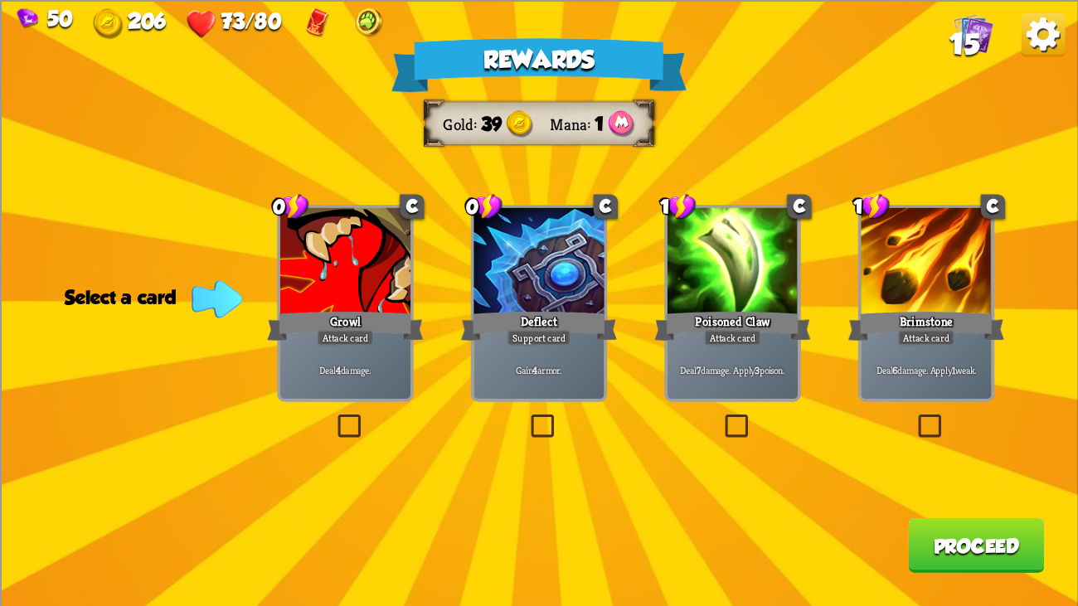
click at [789, 279] on div at bounding box center [732, 261] width 130 height 109
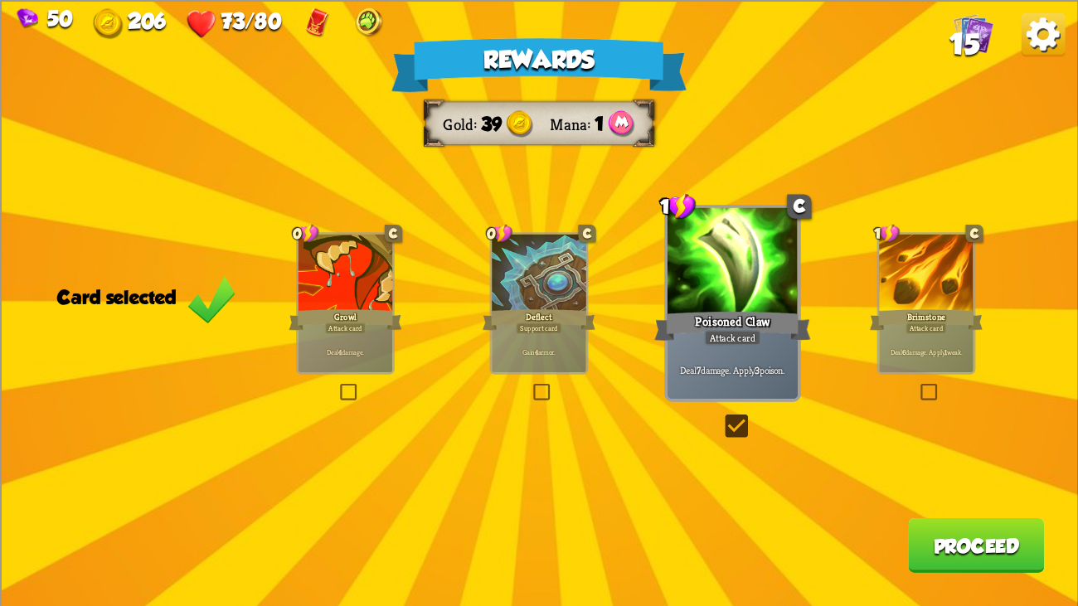
click at [929, 464] on button "Proceed" at bounding box center [976, 544] width 136 height 55
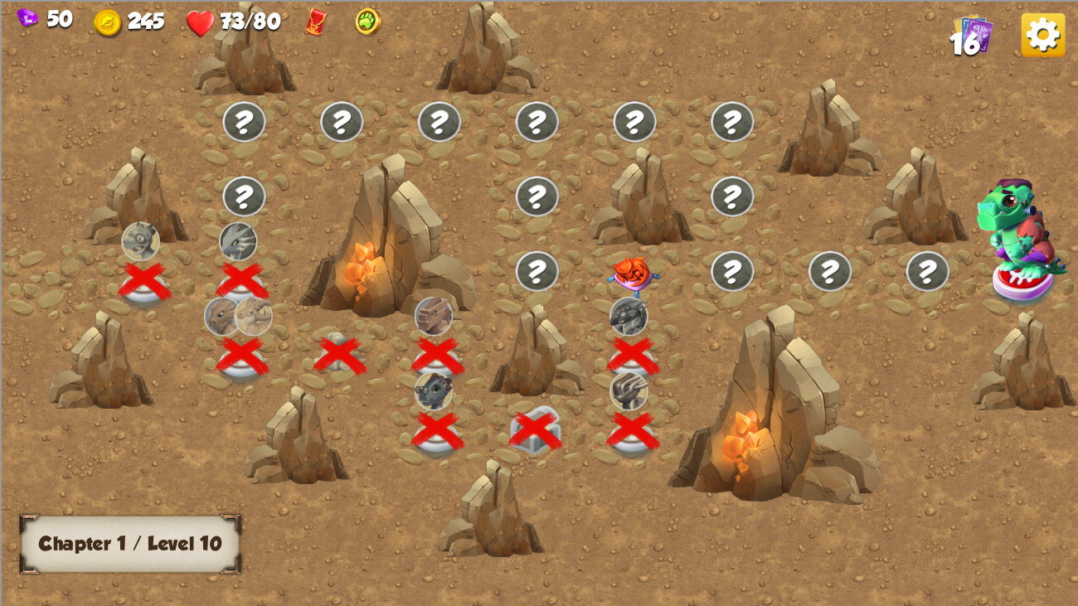
click at [617, 264] on img at bounding box center [633, 277] width 54 height 42
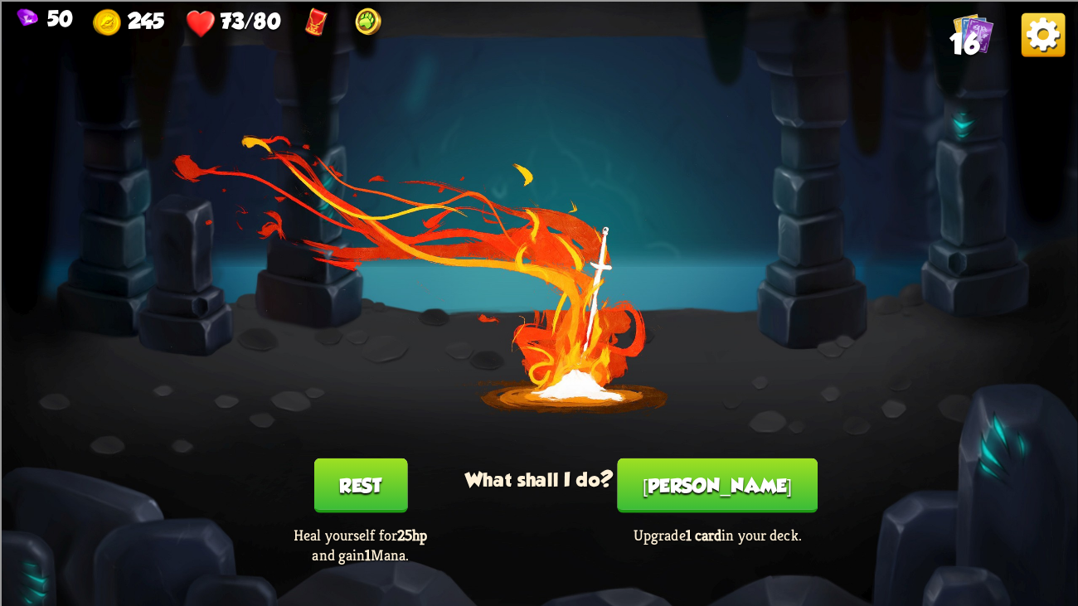
click at [694, 464] on button "[PERSON_NAME]" at bounding box center [717, 485] width 200 height 55
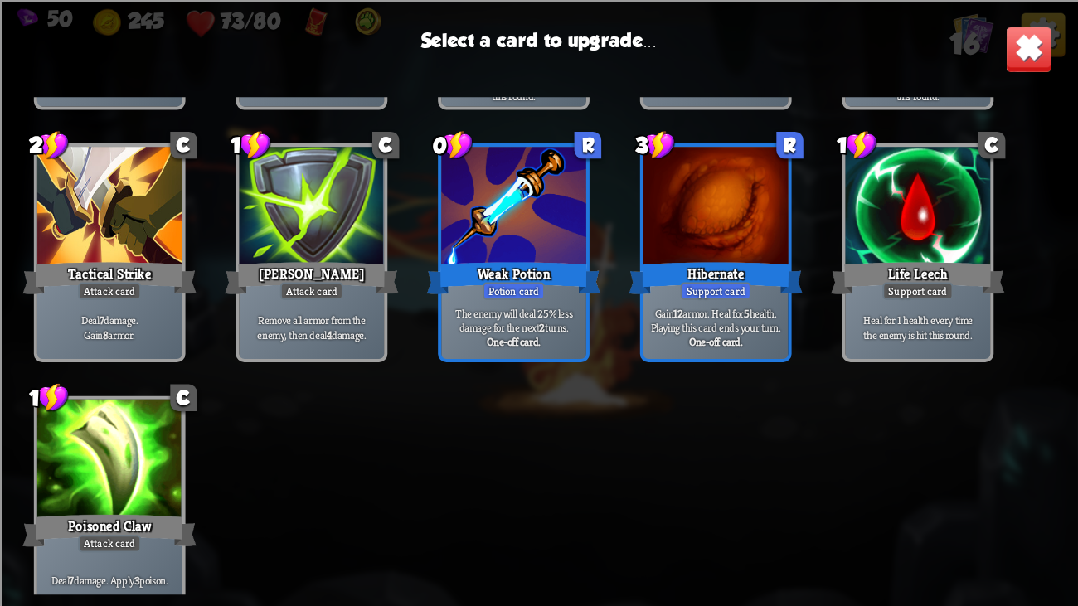
scroll to position [500, 0]
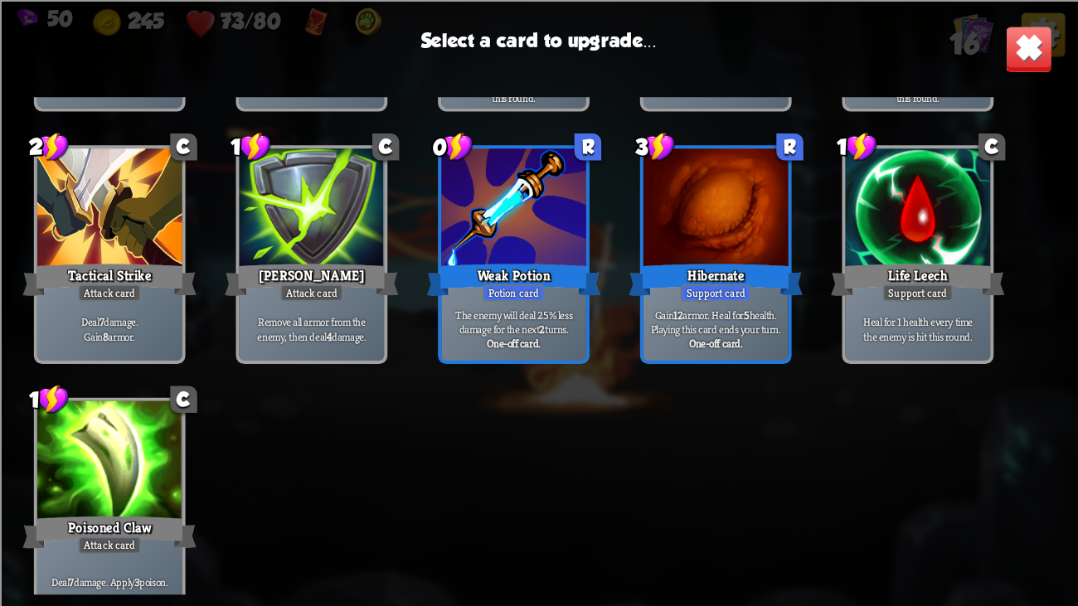
click at [735, 235] on div at bounding box center [715, 209] width 145 height 122
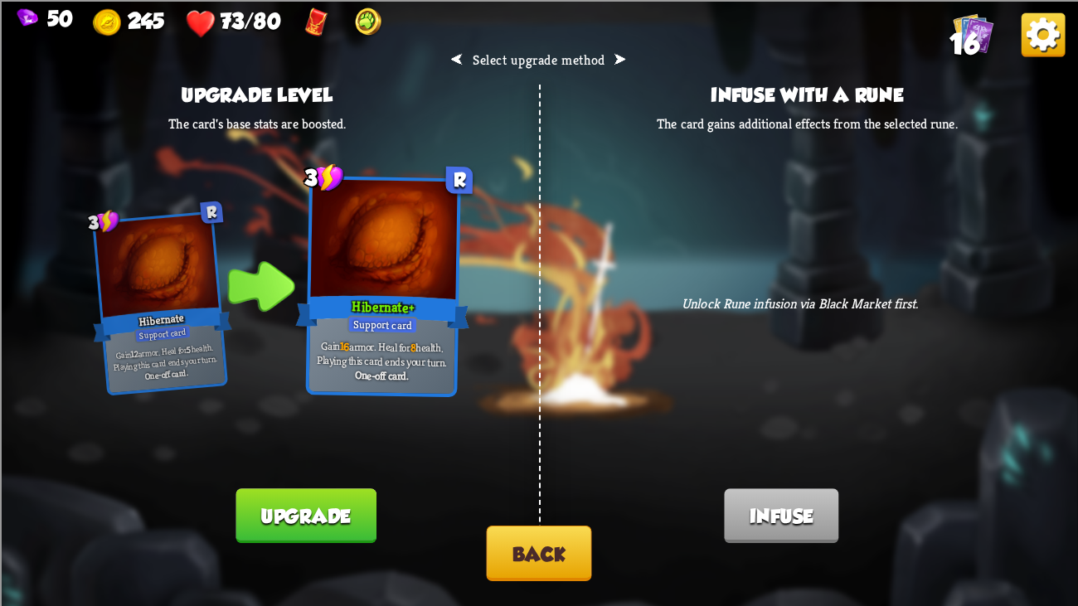
click at [318, 464] on button "Upgrade" at bounding box center [305, 515] width 140 height 55
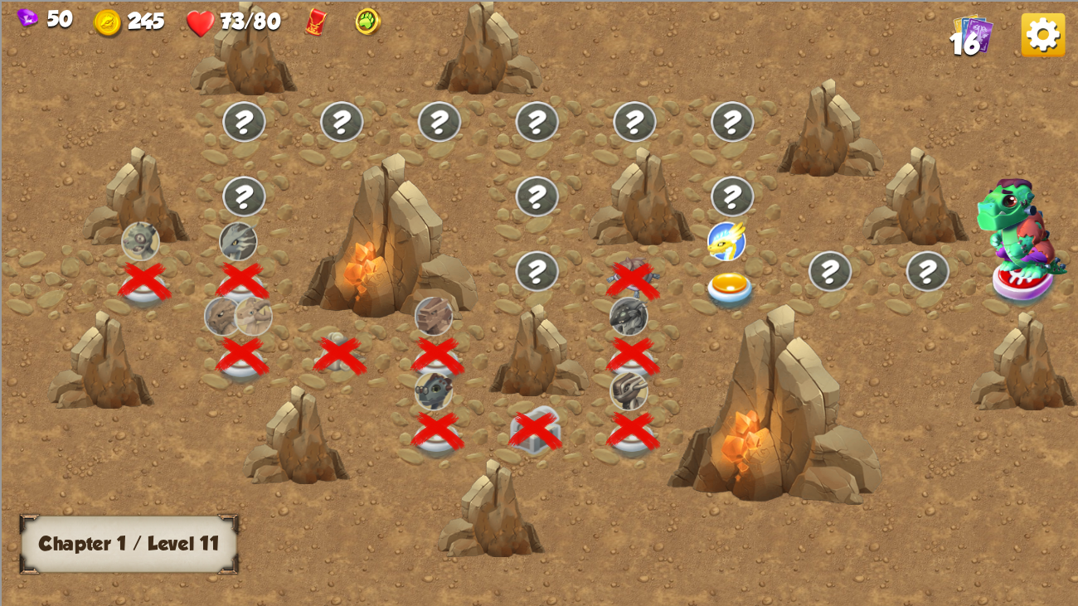
scroll to position [0, 251]
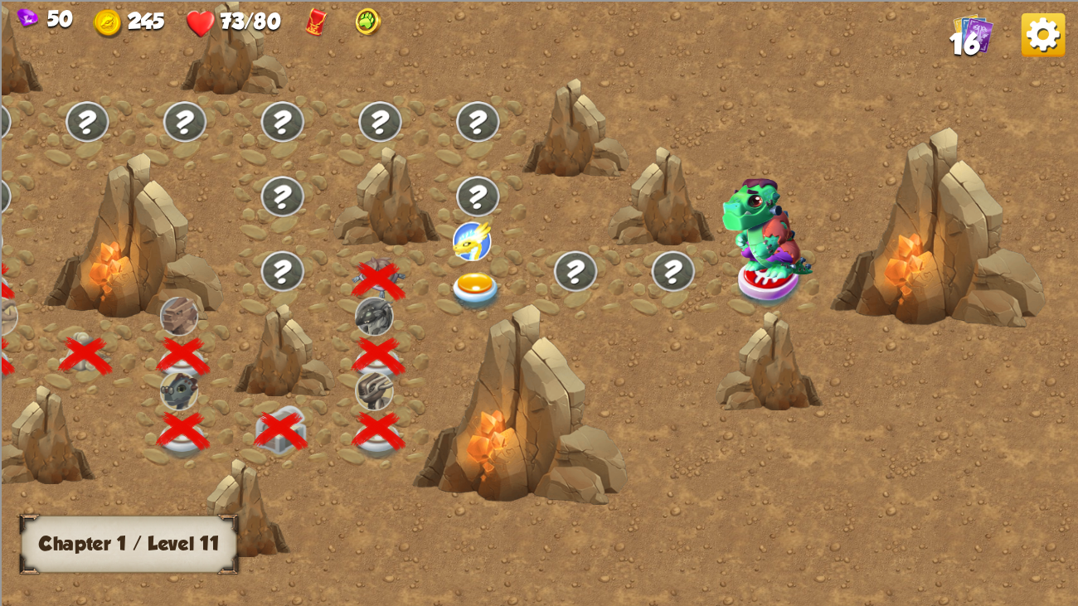
click at [472, 269] on div at bounding box center [478, 282] width 98 height 75
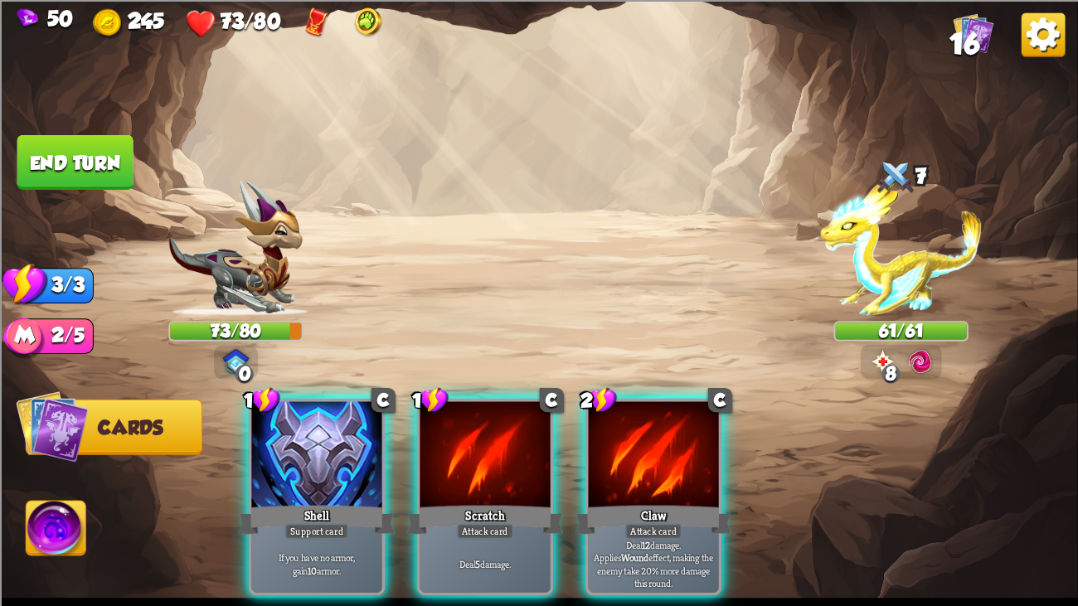
click at [893, 282] on div "Player turn" at bounding box center [539, 303] width 1078 height 166
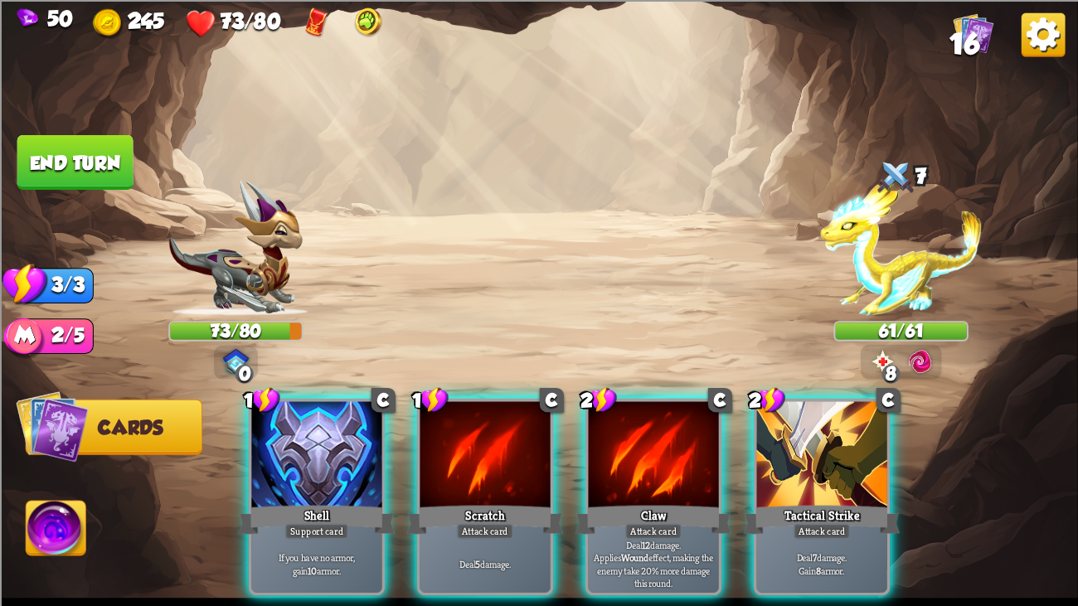
click at [893, 282] on div "Player turn" at bounding box center [539, 303] width 1078 height 166
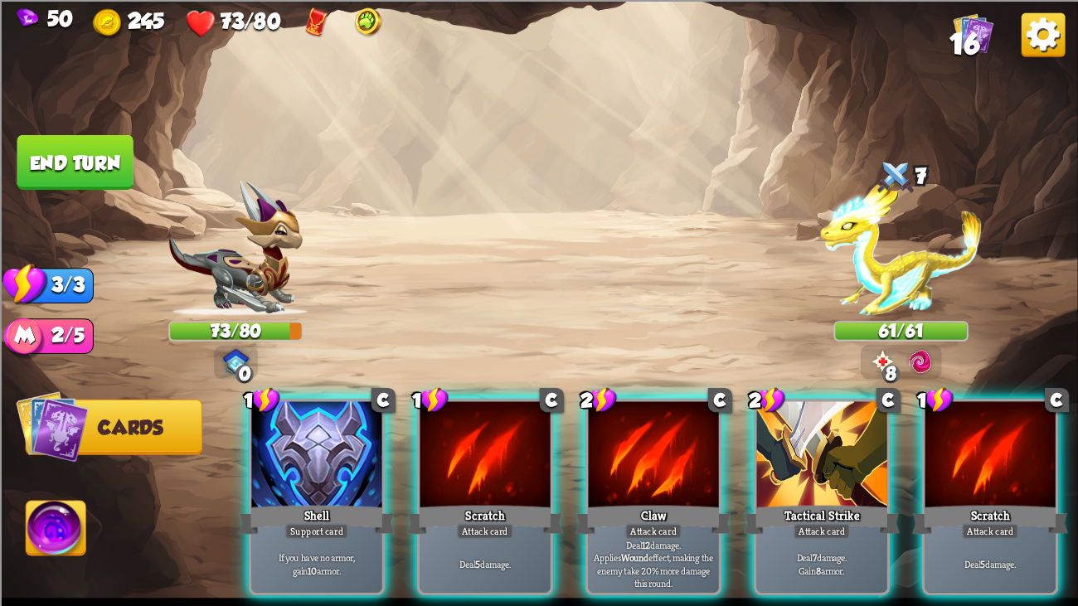
click at [893, 282] on div "Player turn" at bounding box center [539, 303] width 1078 height 166
click at [893, 282] on img at bounding box center [901, 248] width 162 height 135
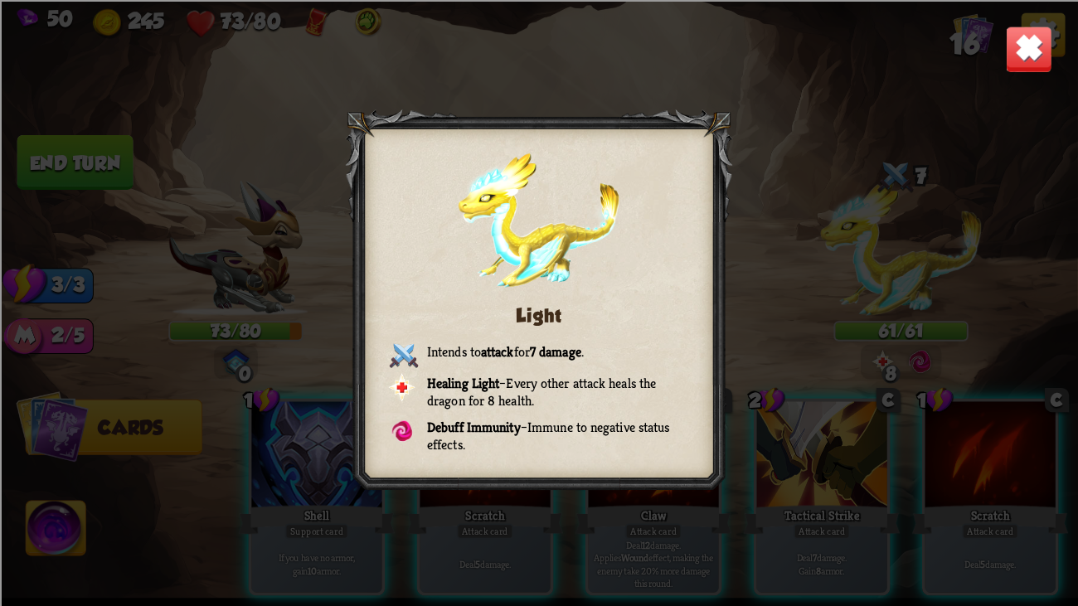
click at [893, 282] on div "Light Intends to attack for 7 damage . Healing Light – Every other attack heals…" at bounding box center [539, 303] width 1078 height 606
click at [1025, 32] on img at bounding box center [1028, 48] width 47 height 47
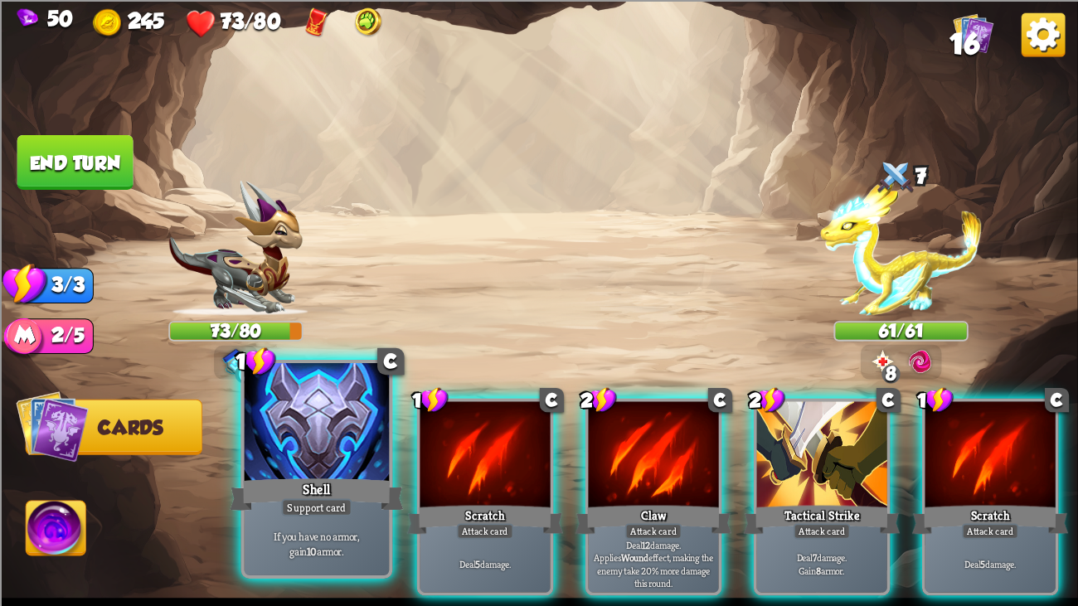
click at [347, 449] on div at bounding box center [317, 424] width 145 height 122
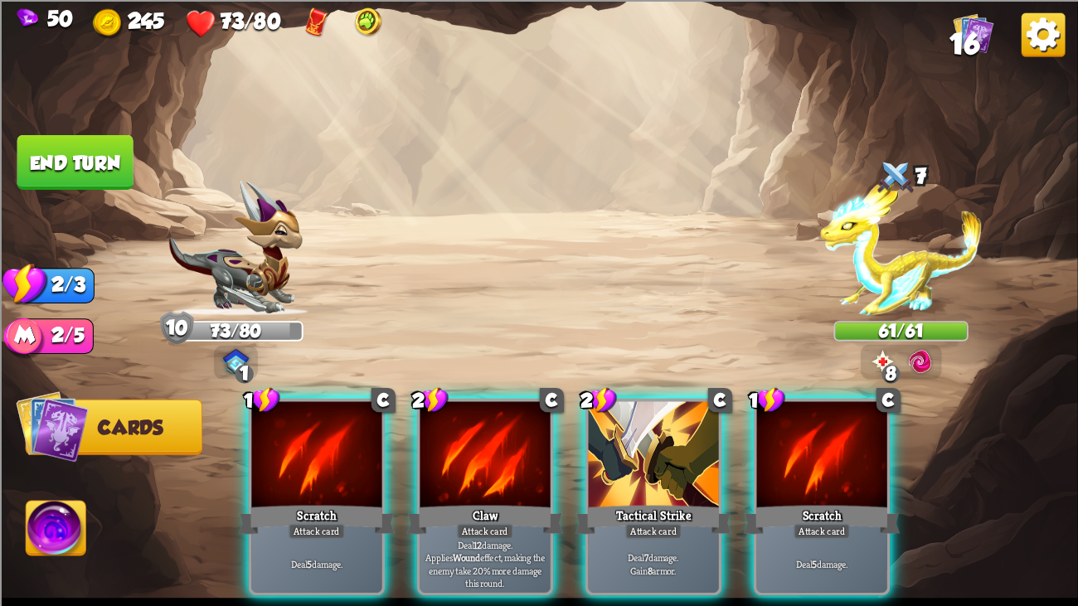
click at [347, 449] on div at bounding box center [316, 455] width 130 height 109
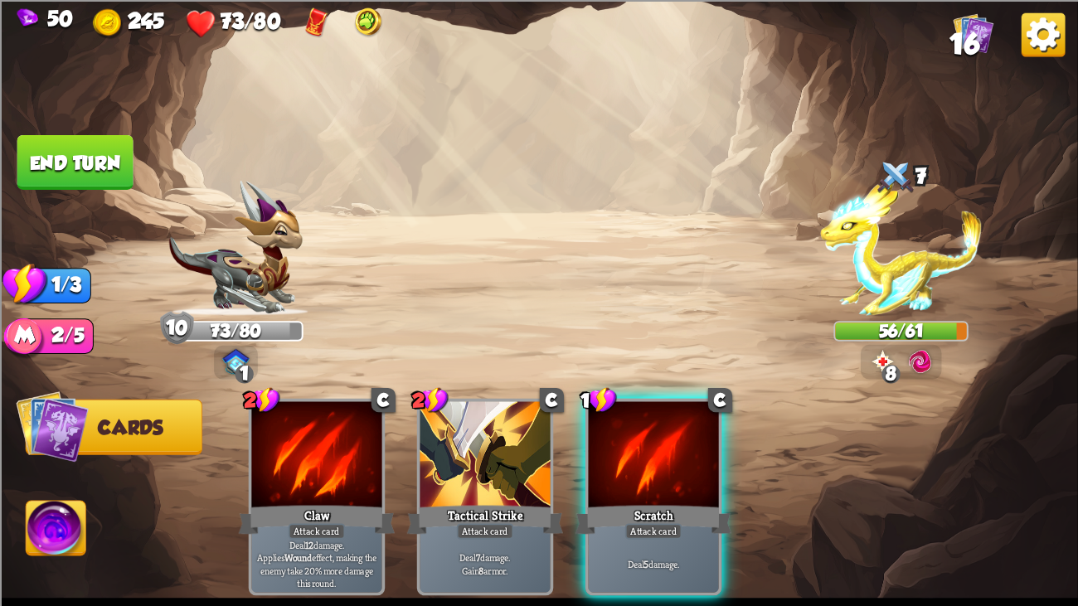
click at [584, 457] on div "2 C Claw Attack card Deal 12 damage. Applies Wound effect, making the enemy tak…" at bounding box center [647, 471] width 862 height 269
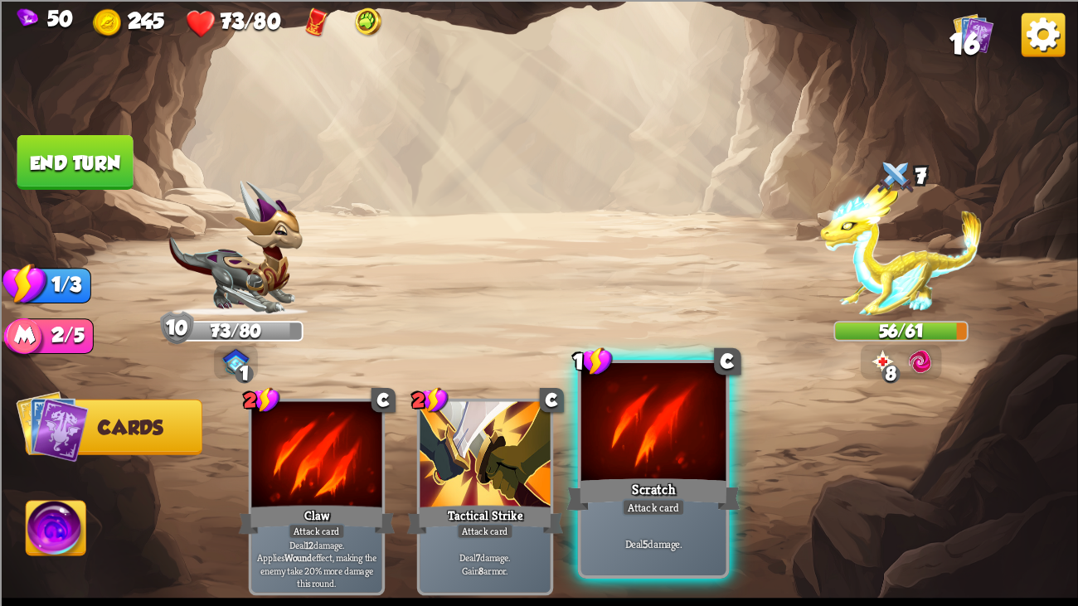
click at [632, 450] on div at bounding box center [653, 424] width 145 height 122
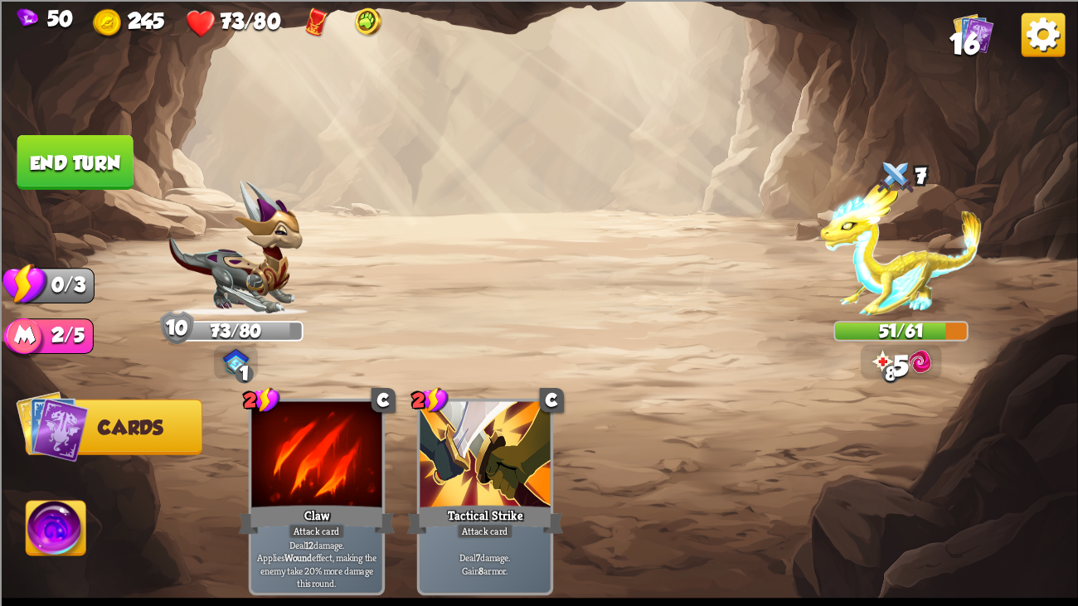
click at [35, 142] on button "End turn" at bounding box center [75, 161] width 116 height 55
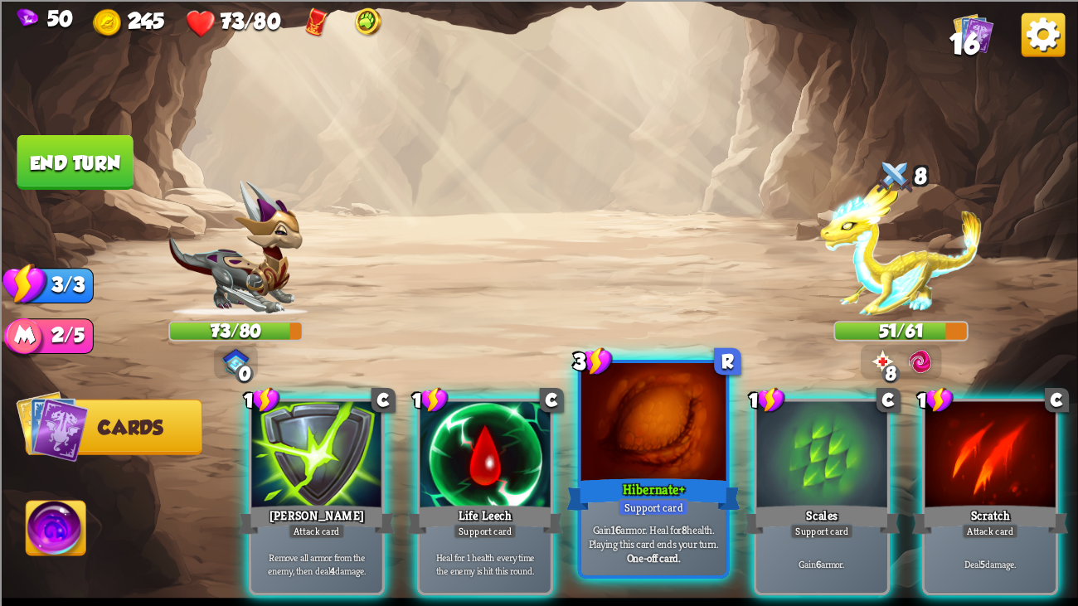
click at [696, 464] on div "Gain 16 armor. Heal for 8 health. Playing this card ends your turn. One-off car…" at bounding box center [653, 543] width 145 height 63
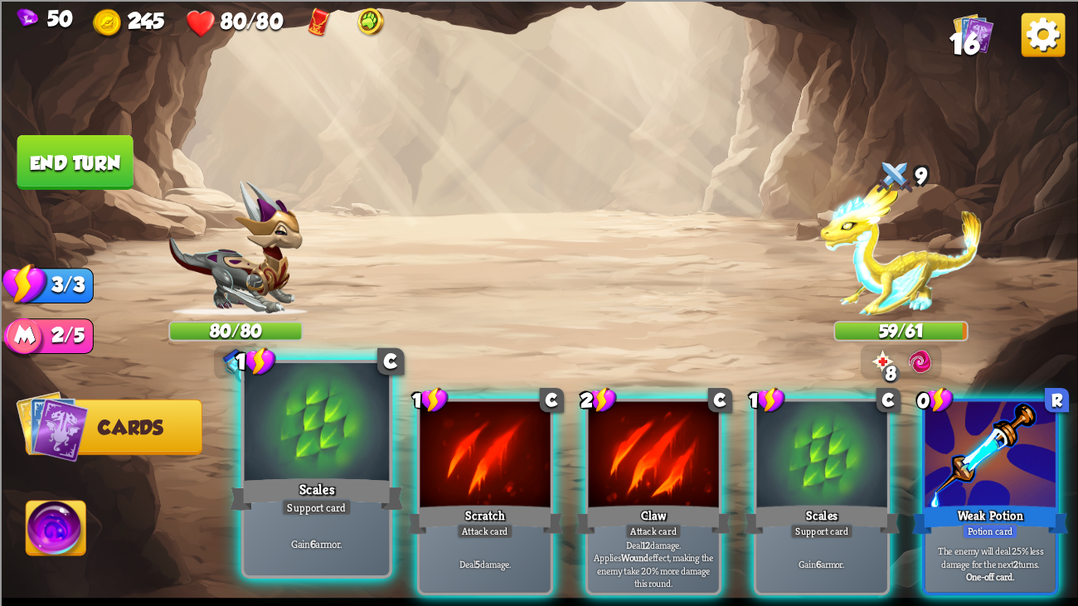
click at [341, 425] on div at bounding box center [317, 424] width 145 height 122
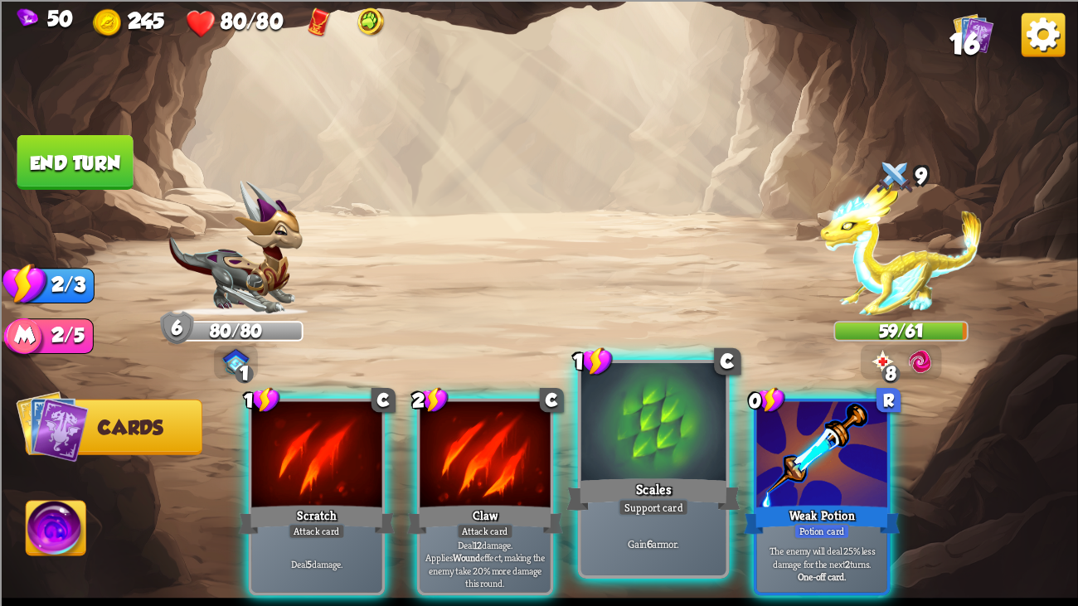
click at [638, 464] on div "Scales" at bounding box center [653, 494] width 174 height 39
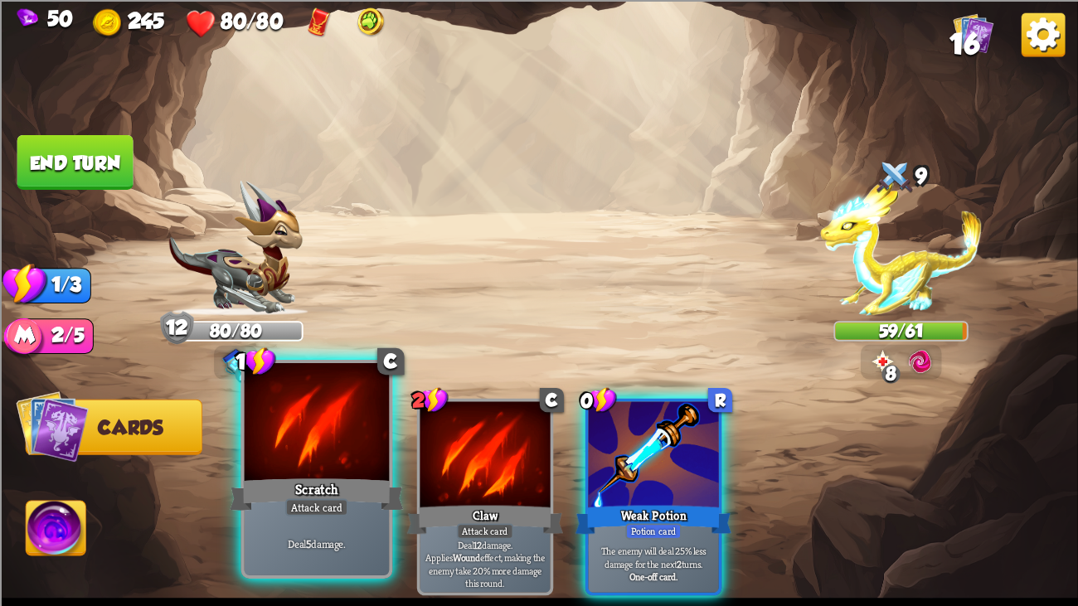
click at [263, 424] on div at bounding box center [317, 424] width 145 height 122
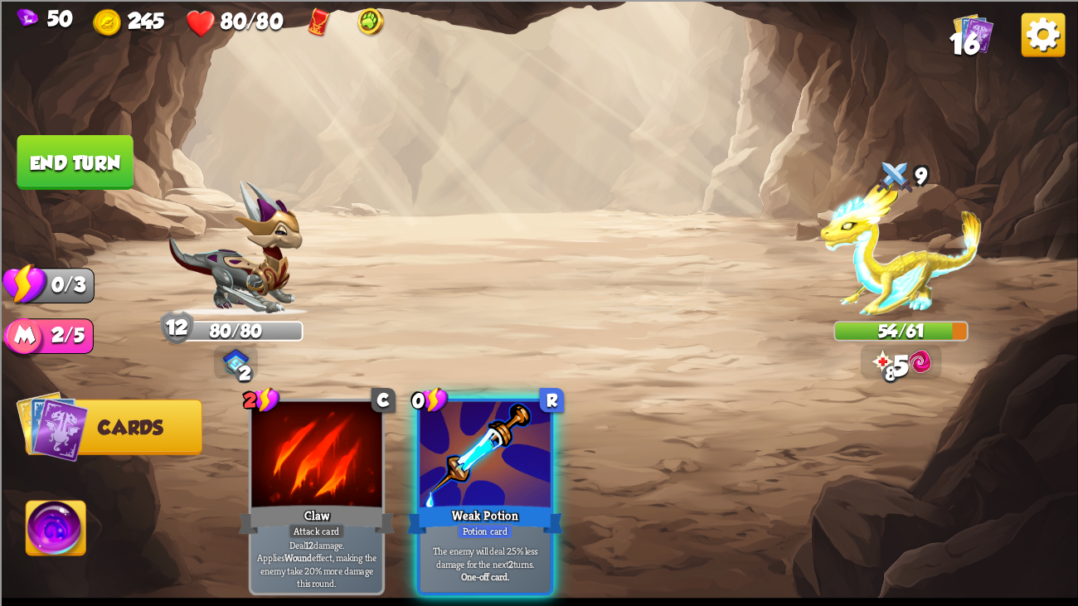
click at [71, 143] on button "End turn" at bounding box center [75, 161] width 116 height 55
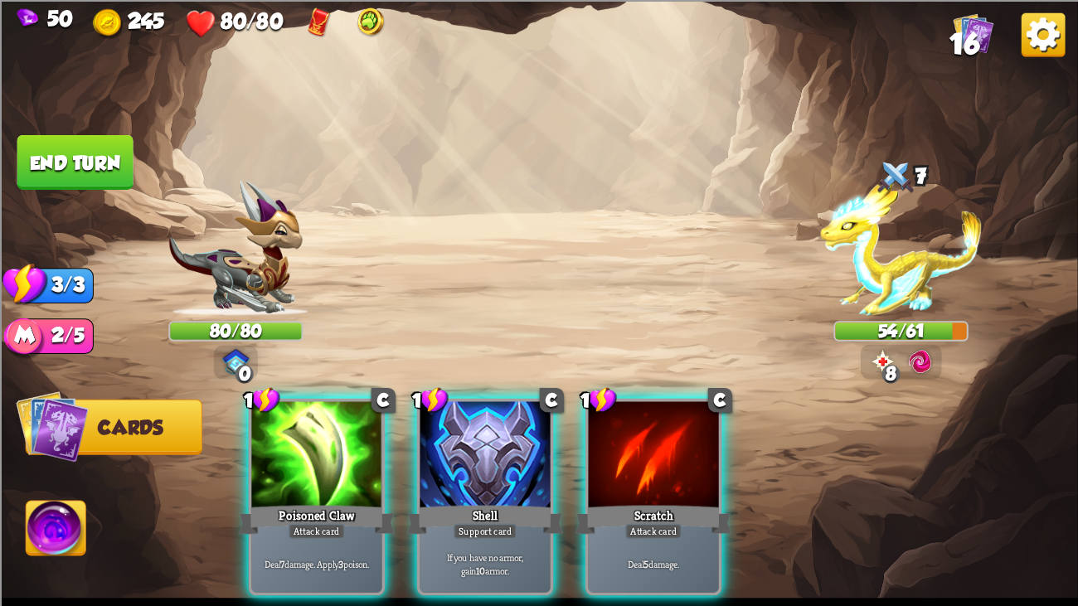
click at [138, 464] on img at bounding box center [539, 303] width 1078 height 606
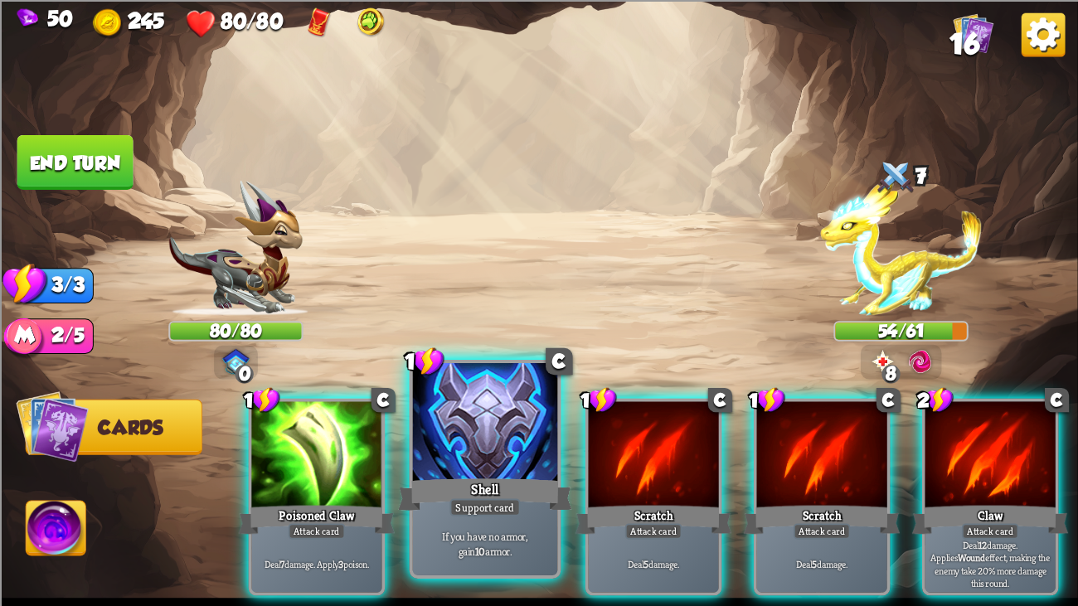
click at [463, 464] on div "Support card" at bounding box center [484, 506] width 70 height 17
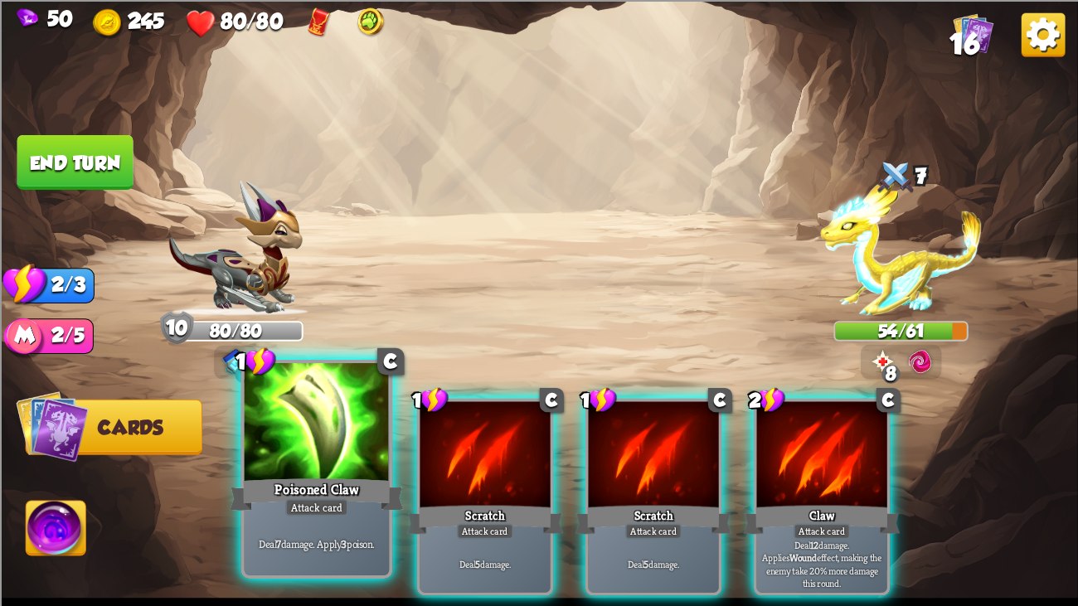
click at [337, 464] on div at bounding box center [317, 424] width 145 height 122
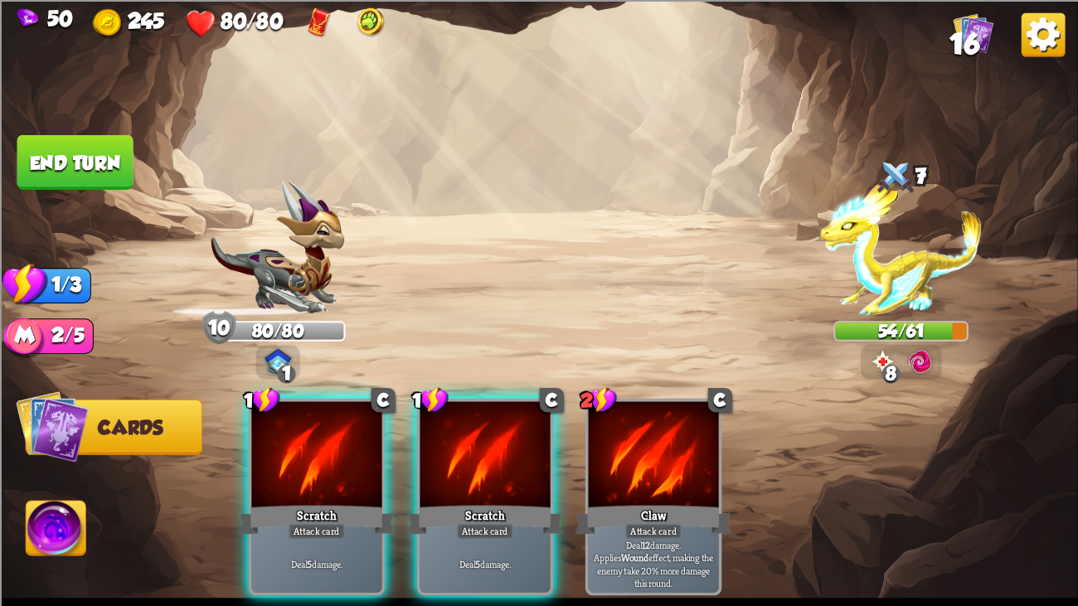
click at [337, 464] on div at bounding box center [316, 455] width 130 height 109
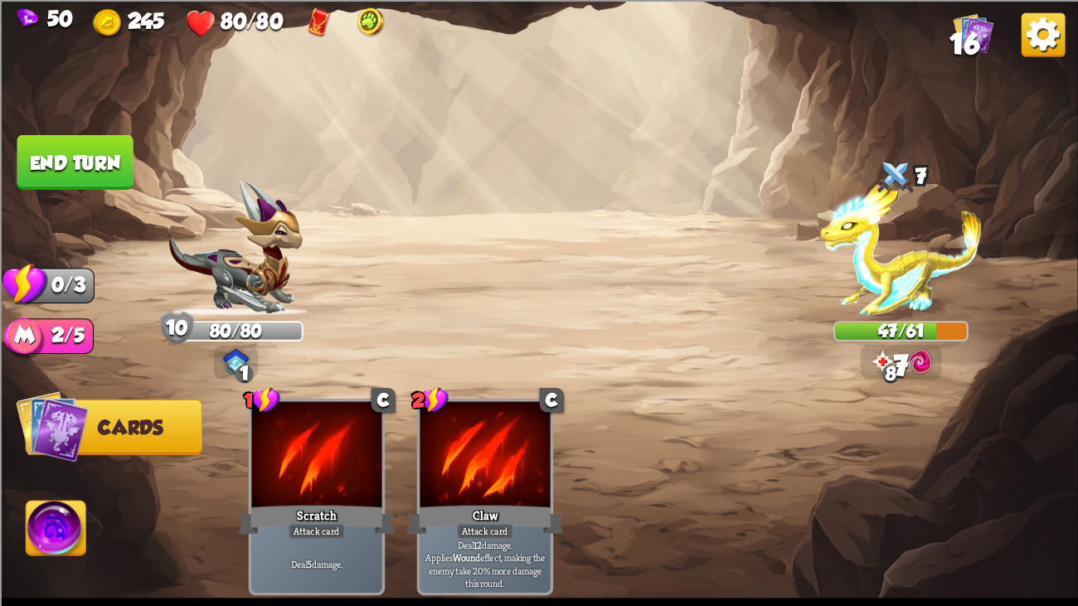
click at [76, 189] on img at bounding box center [539, 303] width 1078 height 606
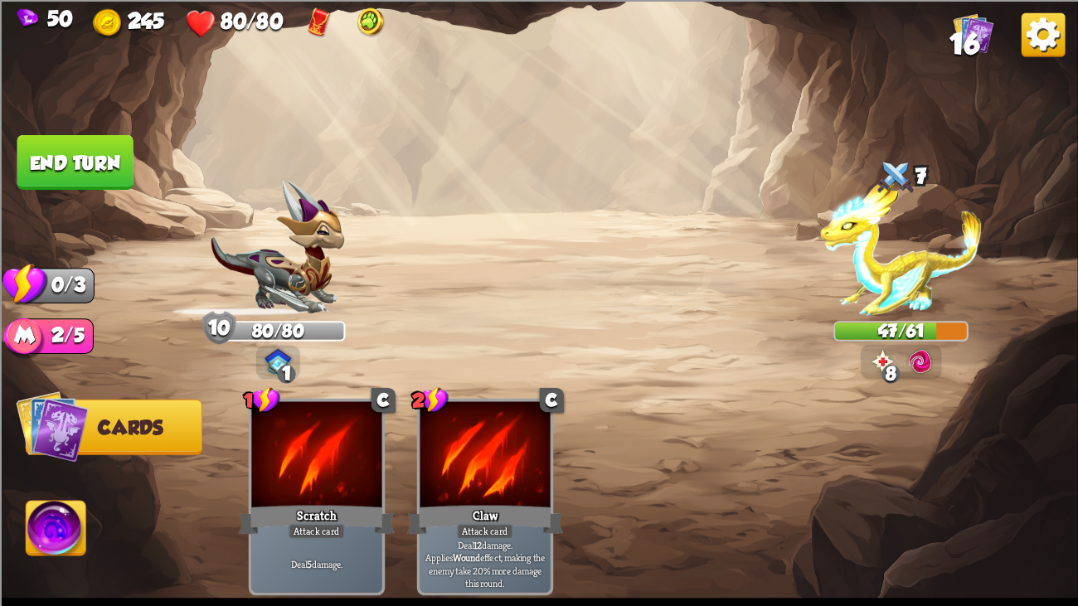
click at [76, 189] on img at bounding box center [539, 303] width 1078 height 606
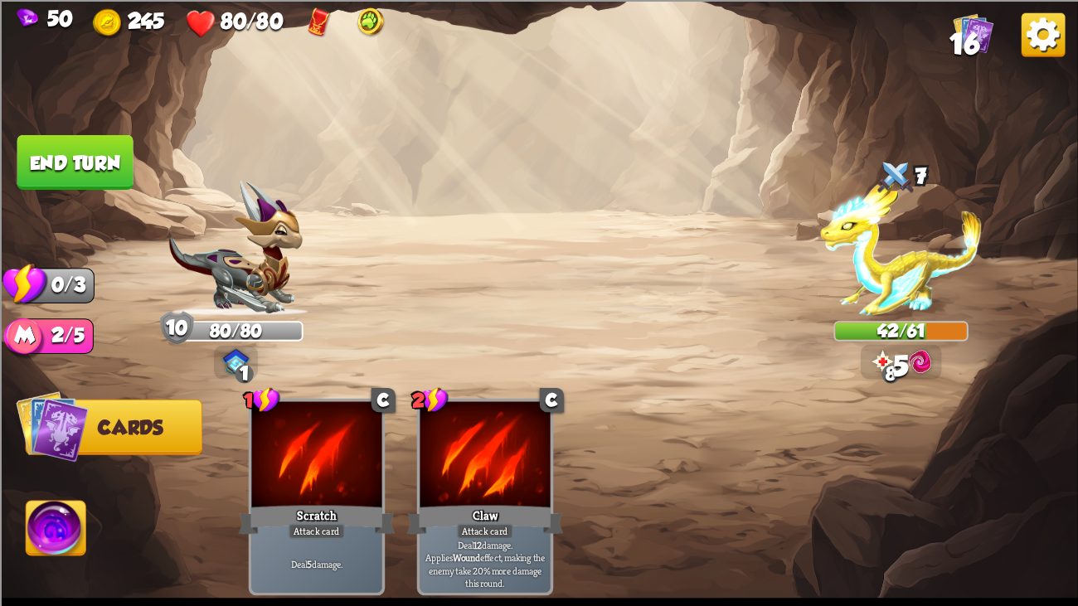
click at [76, 189] on img at bounding box center [539, 303] width 1078 height 606
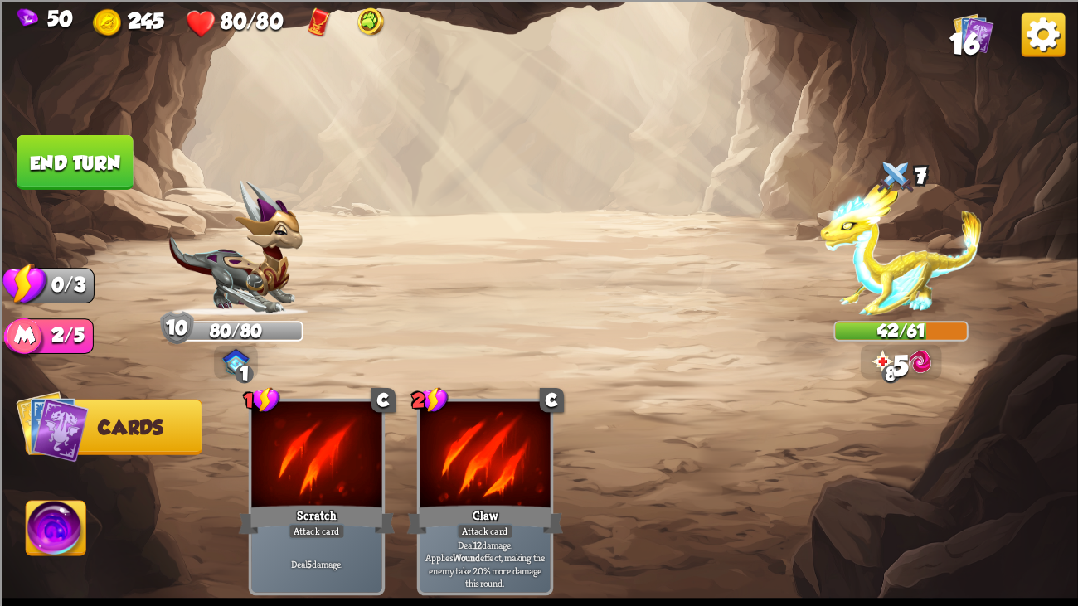
click at [76, 189] on img at bounding box center [539, 303] width 1078 height 606
click at [79, 165] on button "End turn" at bounding box center [75, 161] width 116 height 55
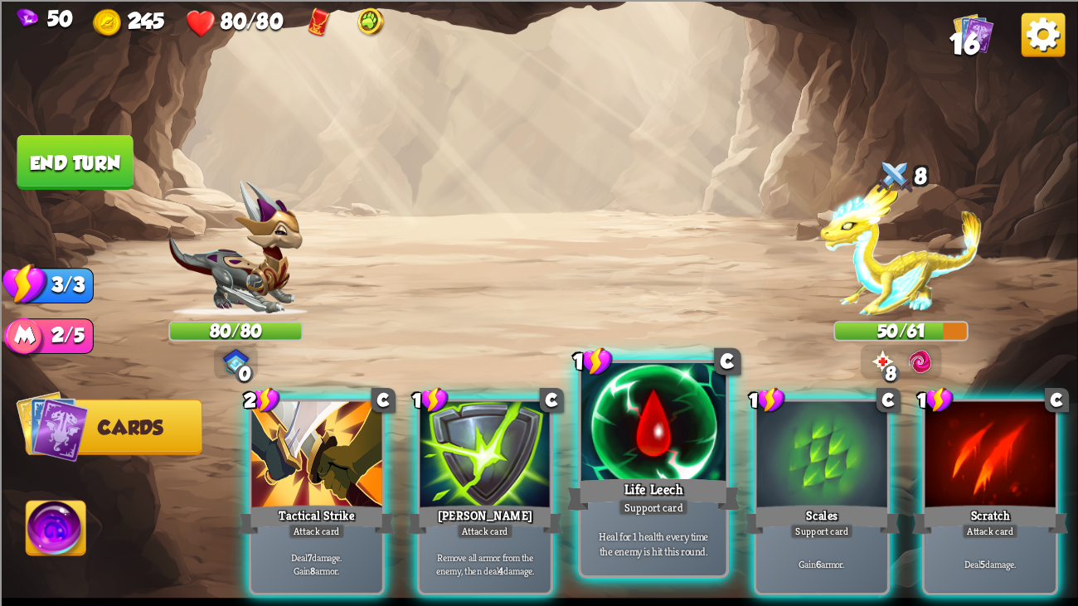
click at [692, 418] on div at bounding box center [653, 424] width 145 height 122
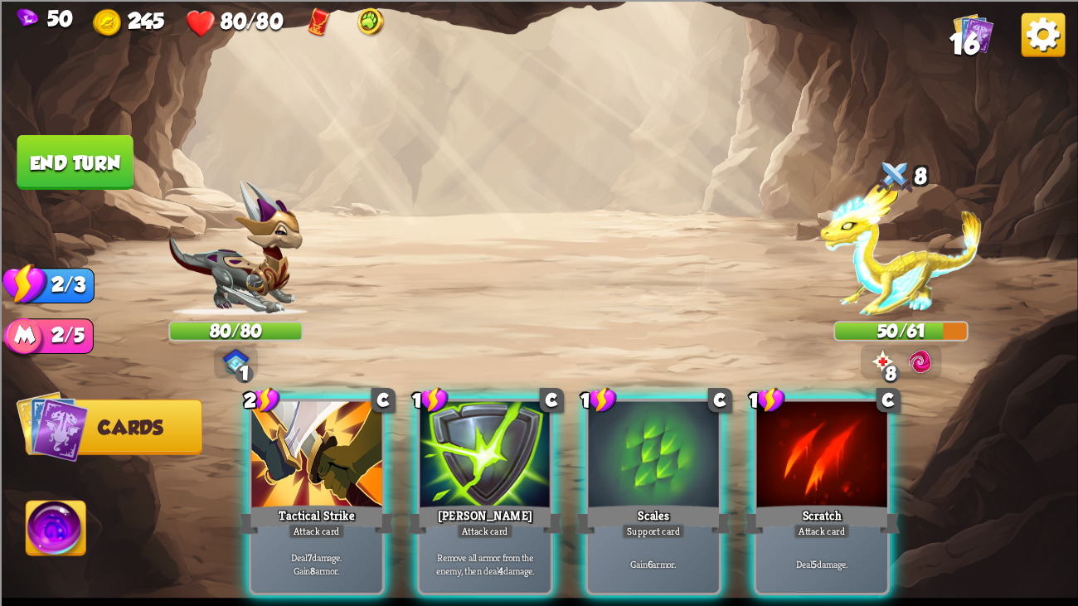
click at [692, 418] on div at bounding box center [653, 455] width 130 height 109
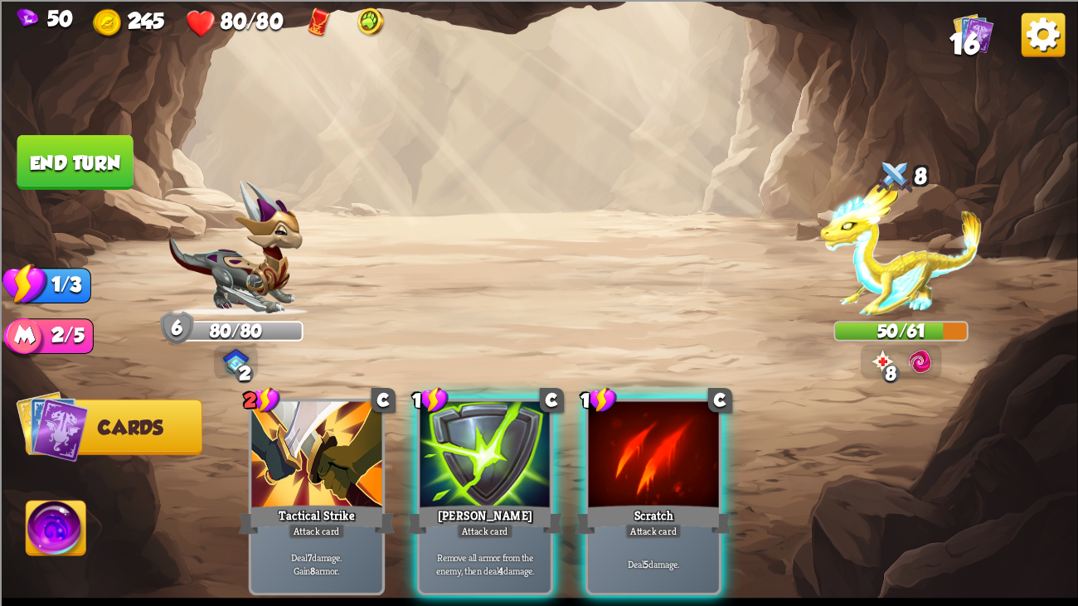
click at [692, 418] on div at bounding box center [653, 455] width 130 height 109
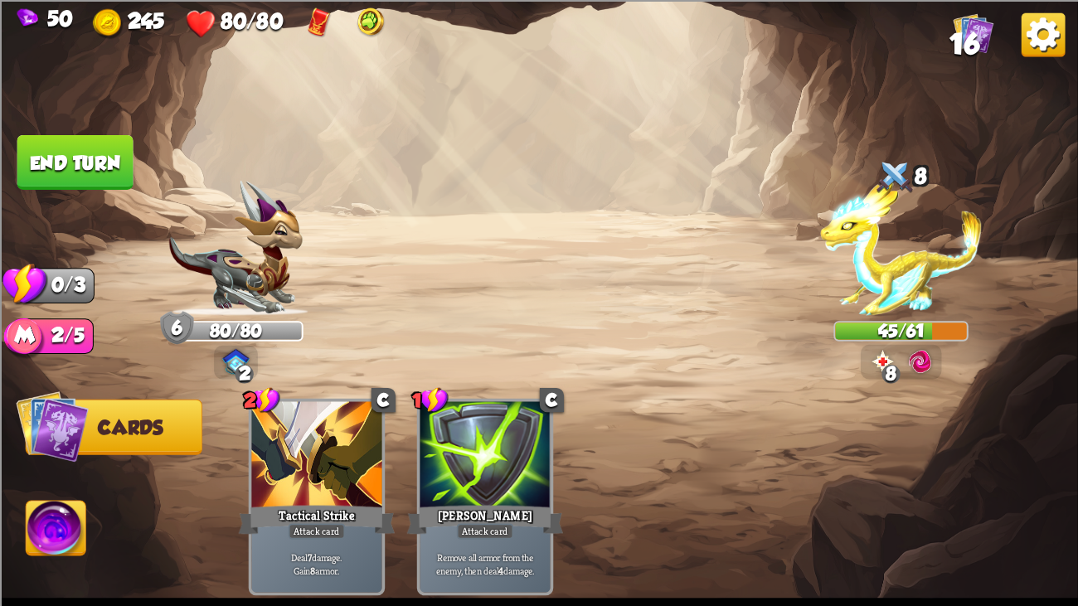
click at [86, 139] on button "End turn" at bounding box center [75, 161] width 116 height 55
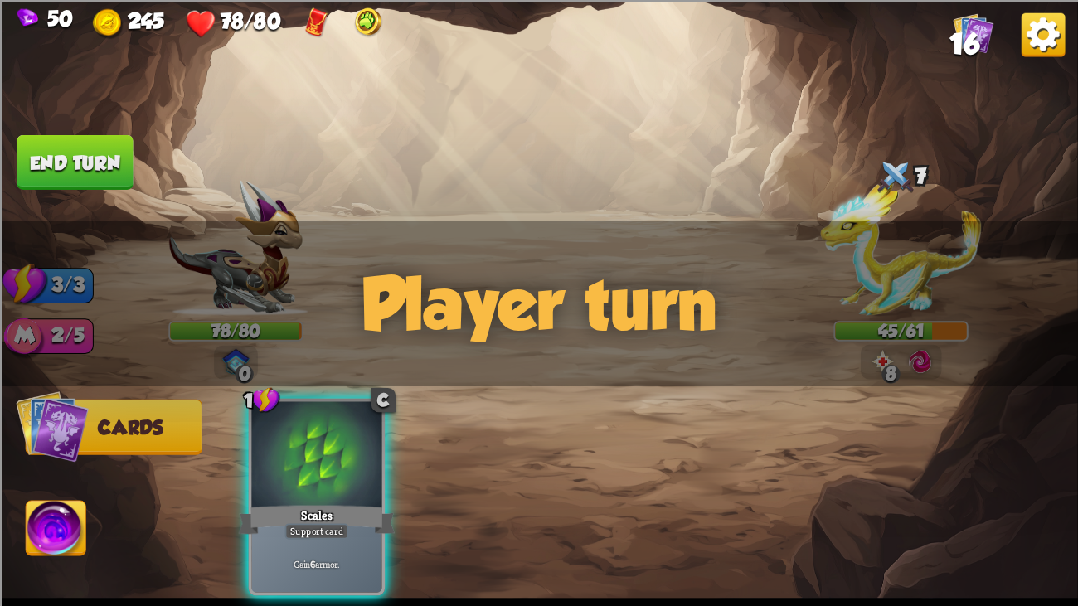
click at [86, 139] on button "End turn" at bounding box center [75, 161] width 116 height 55
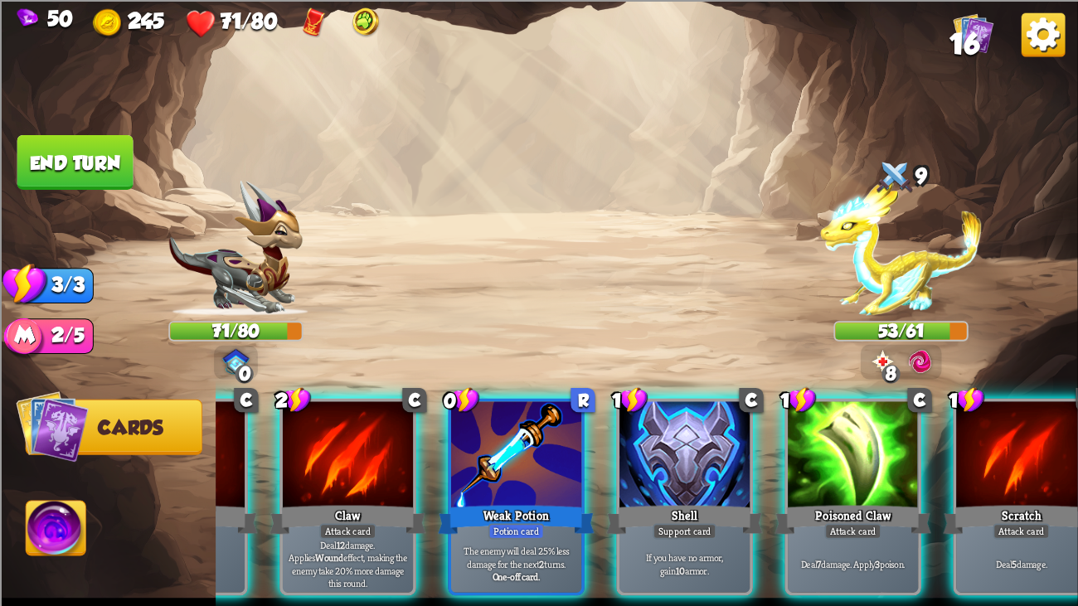
scroll to position [0, 132]
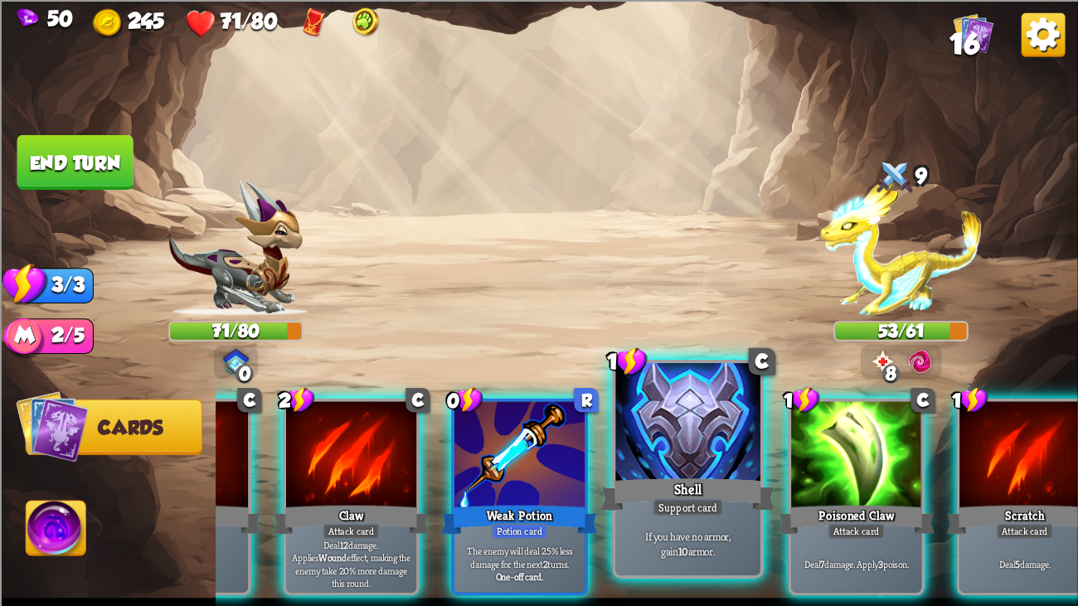
click at [711, 449] on div at bounding box center [687, 424] width 145 height 122
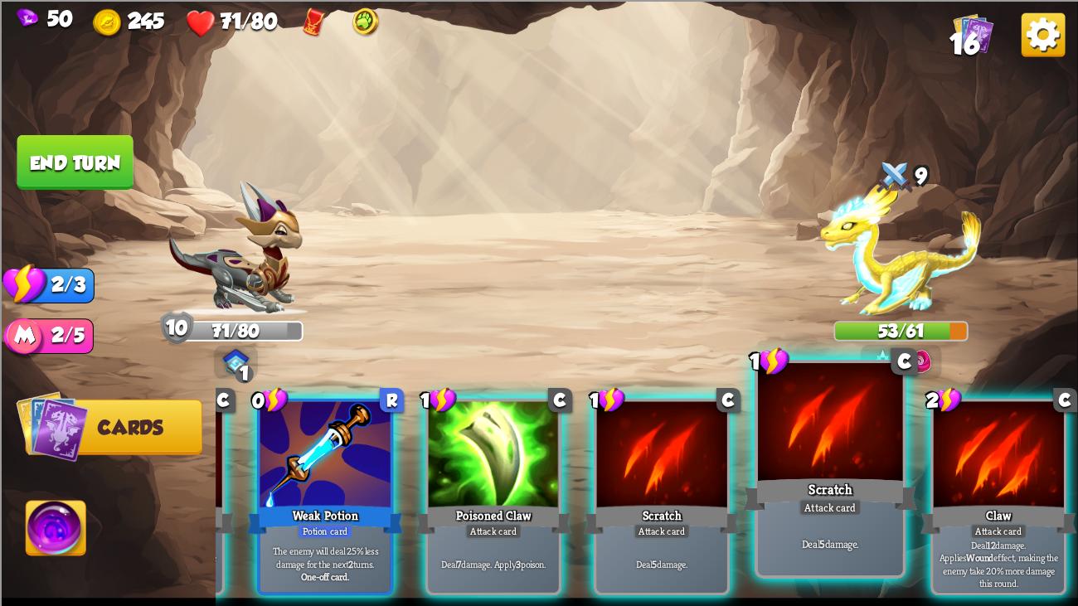
click at [835, 444] on div at bounding box center [830, 424] width 145 height 122
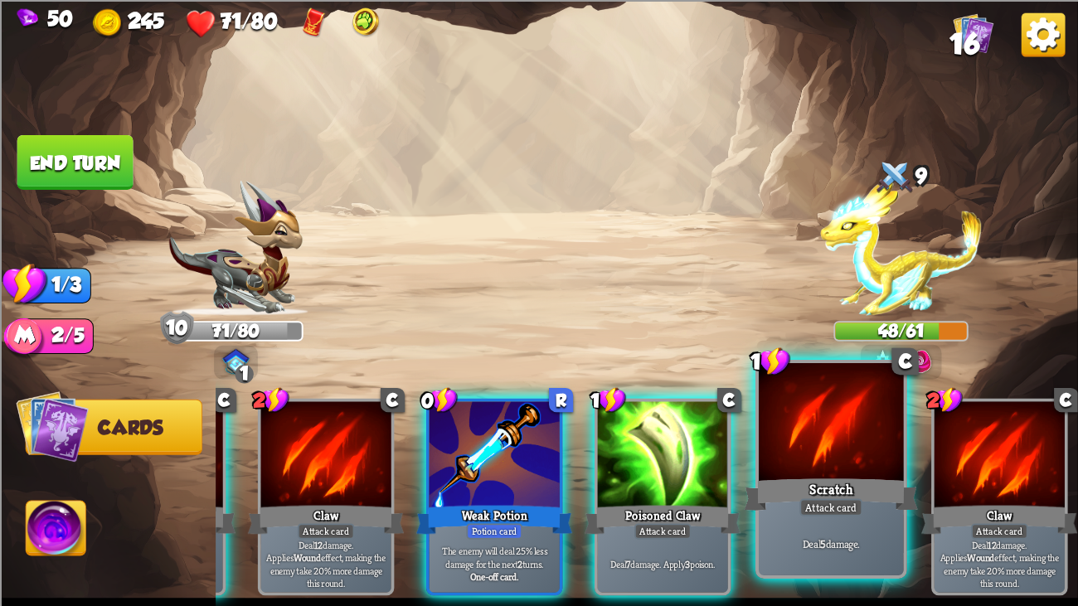
click at [815, 454] on div at bounding box center [831, 424] width 145 height 122
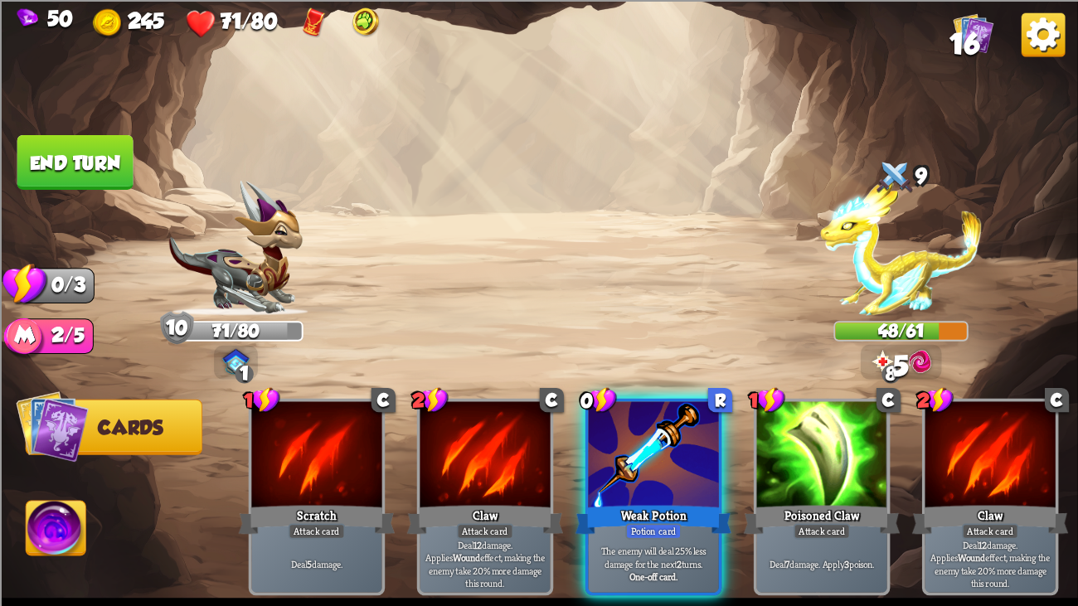
scroll to position [0, 0]
click at [109, 157] on button "End turn" at bounding box center [75, 161] width 116 height 55
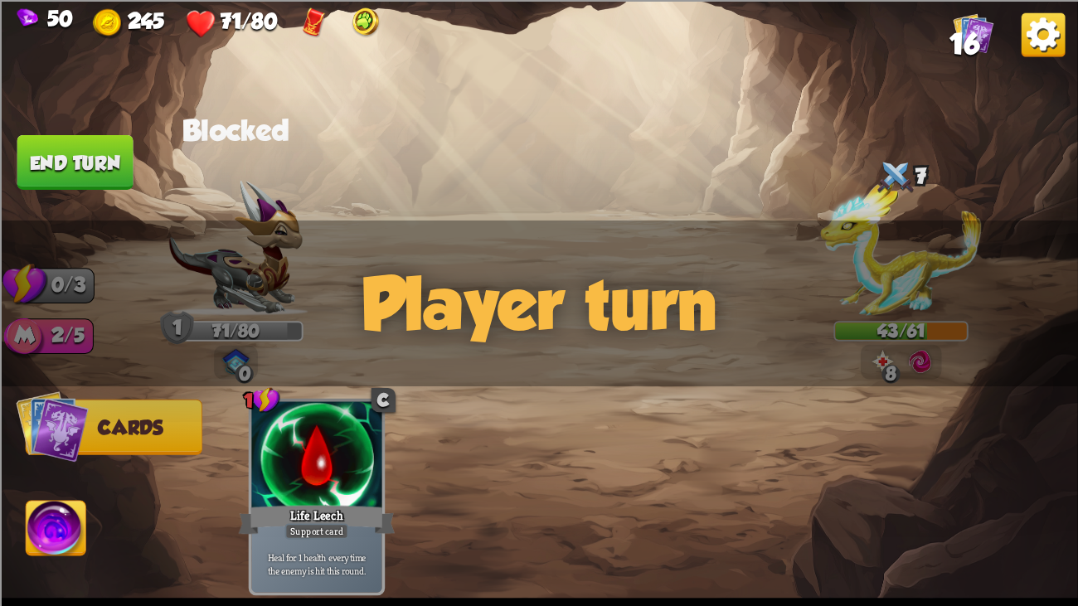
click at [306, 22] on img at bounding box center [315, 22] width 24 height 31
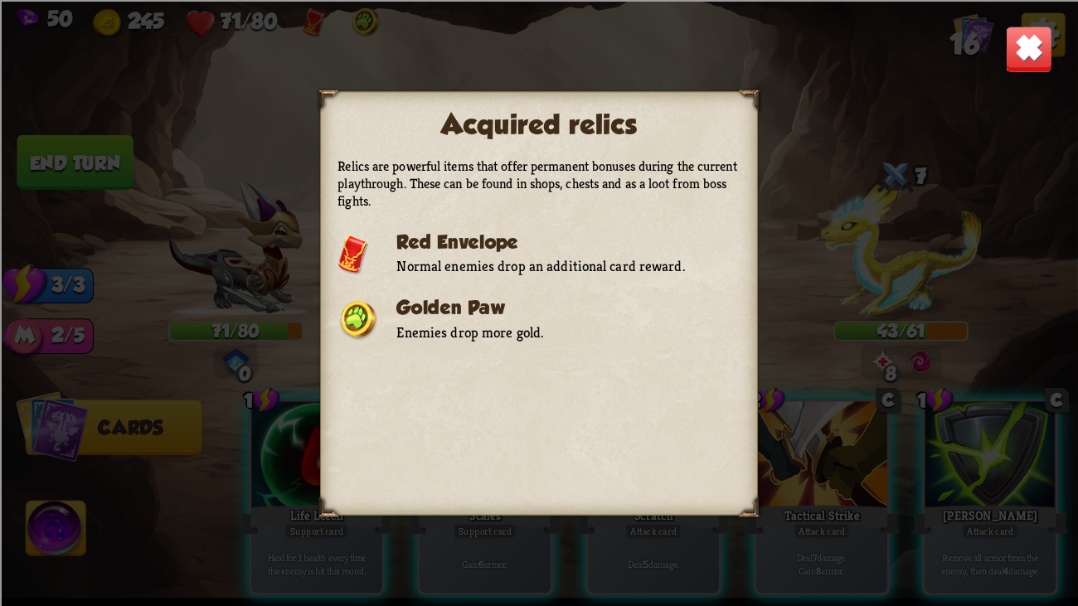
click at [1017, 51] on img at bounding box center [1028, 48] width 47 height 47
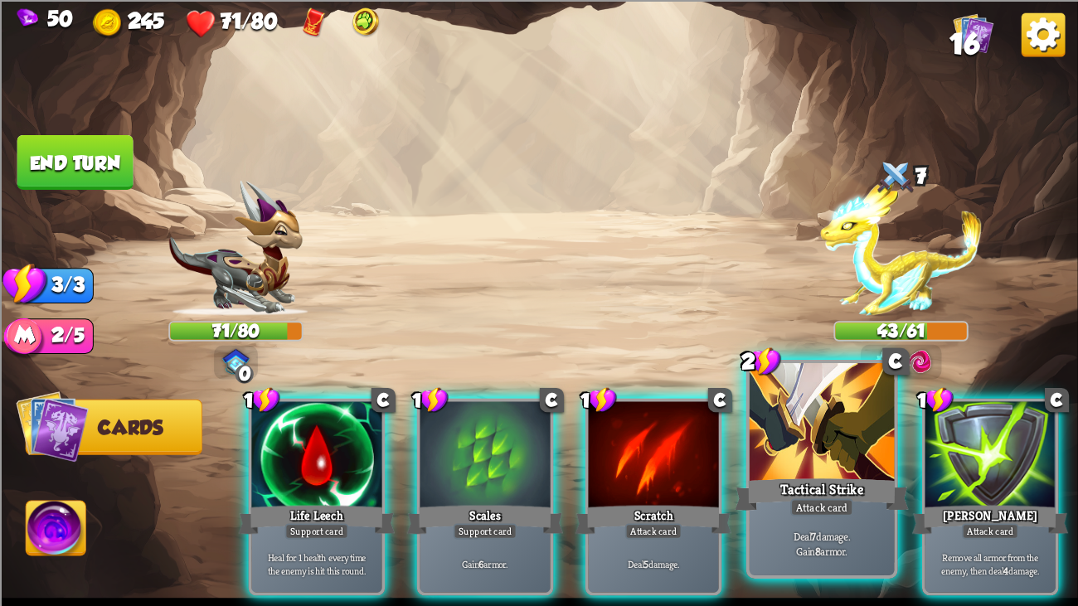
click at [849, 409] on div at bounding box center [821, 424] width 145 height 122
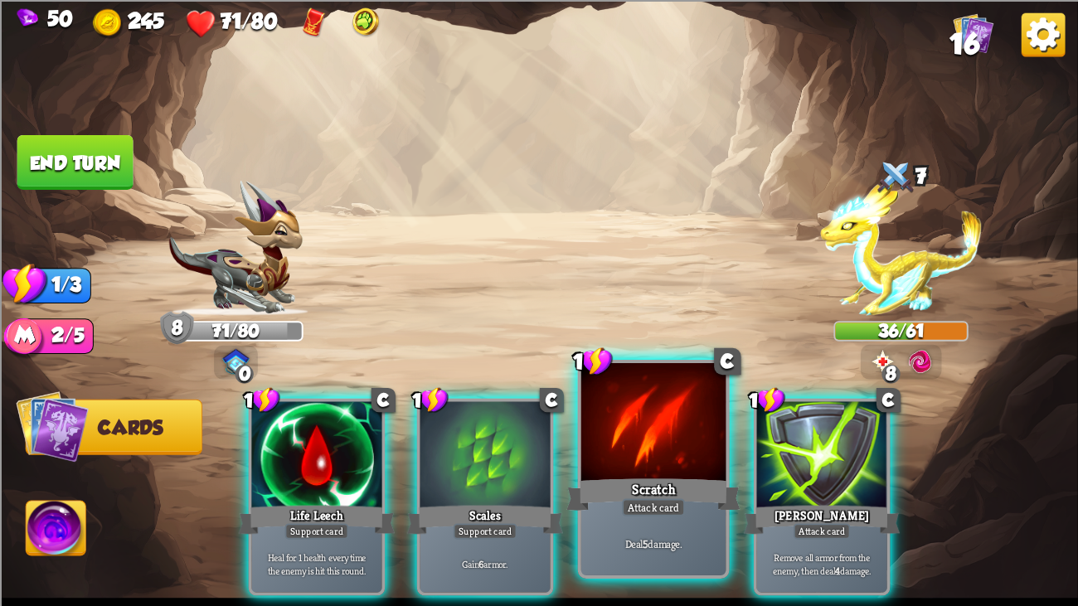
click at [623, 464] on div "Scratch" at bounding box center [653, 494] width 174 height 39
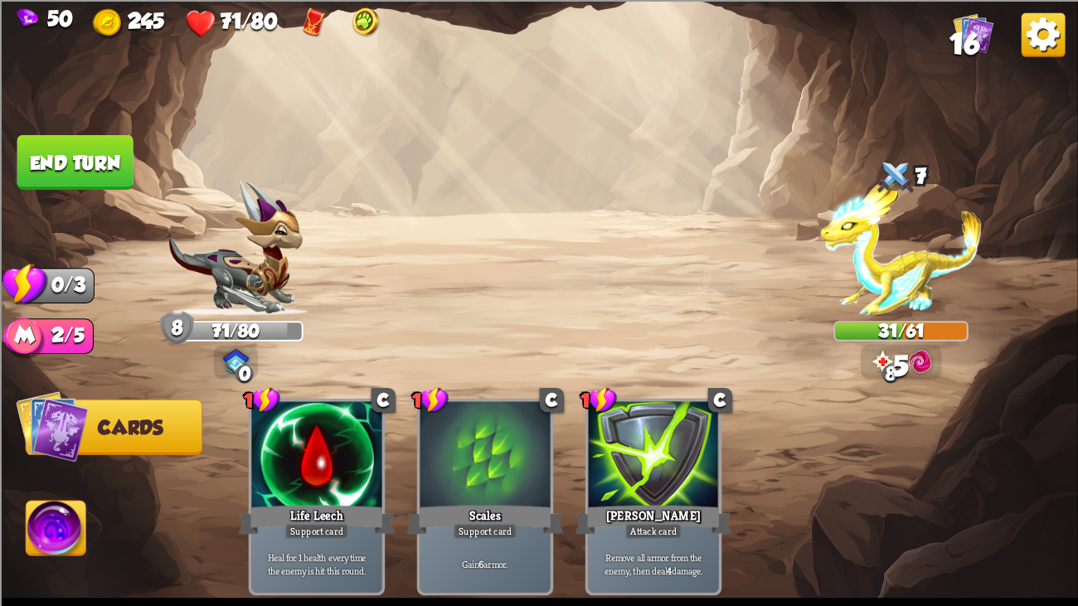
click at [70, 143] on button "End turn" at bounding box center [75, 161] width 116 height 55
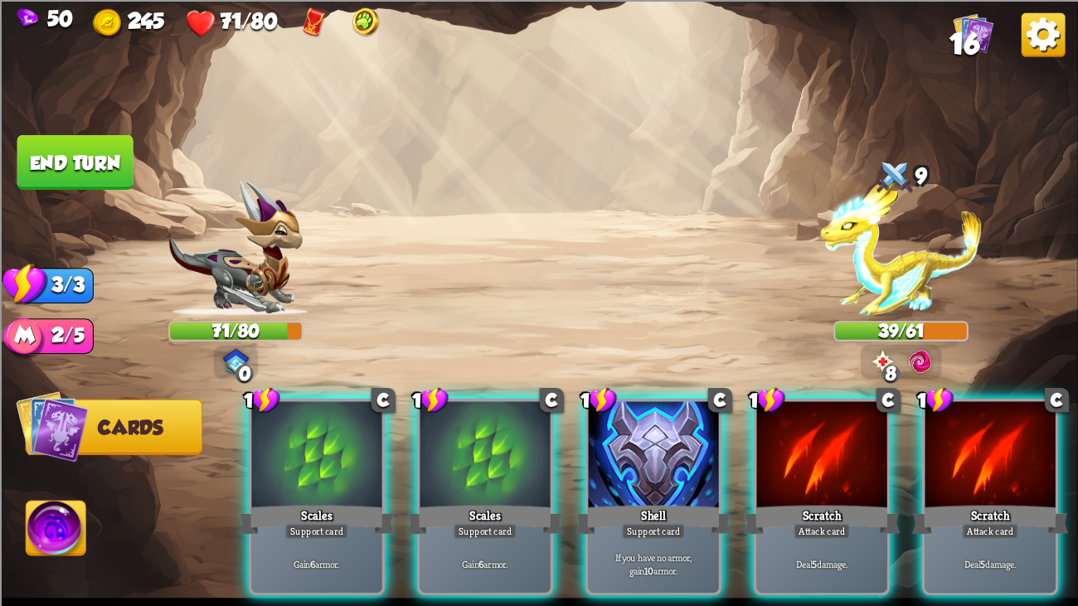
click at [866, 247] on img at bounding box center [901, 248] width 162 height 135
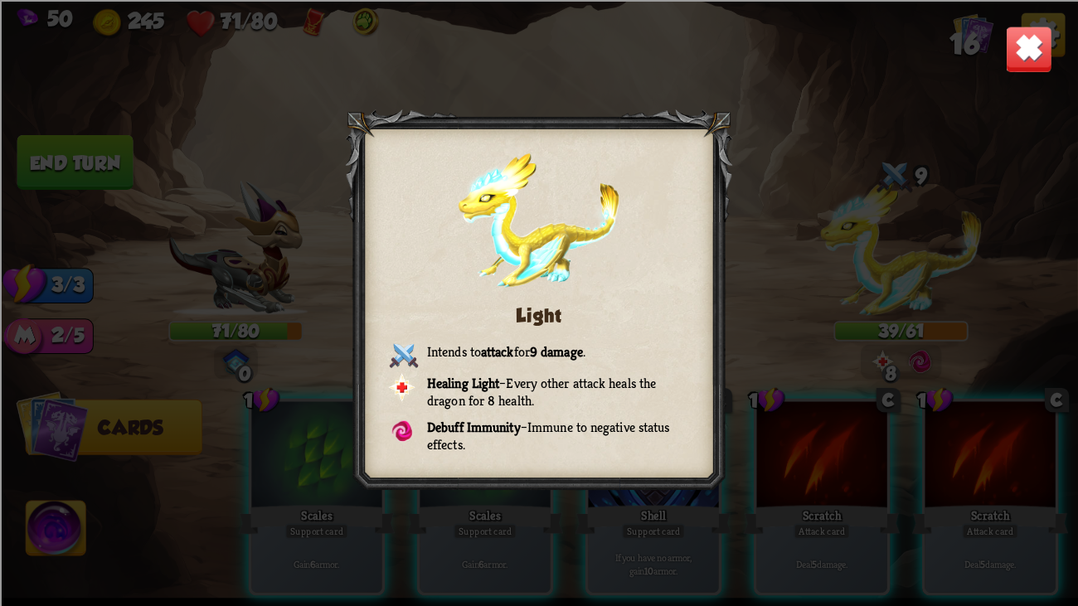
click at [1014, 47] on img at bounding box center [1028, 48] width 47 height 47
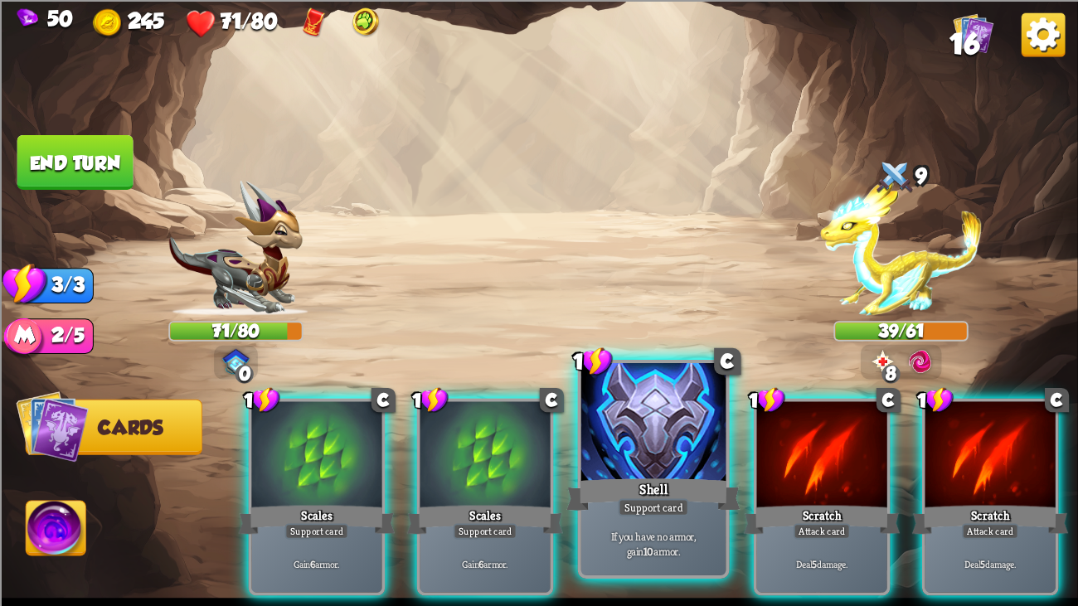
click at [636, 395] on div at bounding box center [653, 424] width 145 height 122
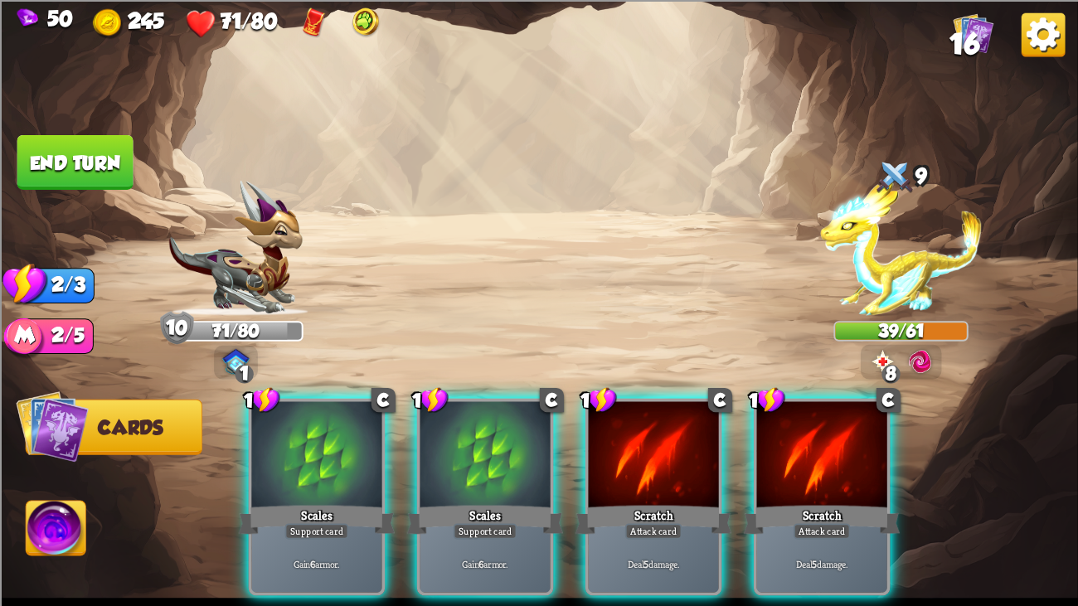
click at [636, 401] on div at bounding box center [653, 455] width 130 height 109
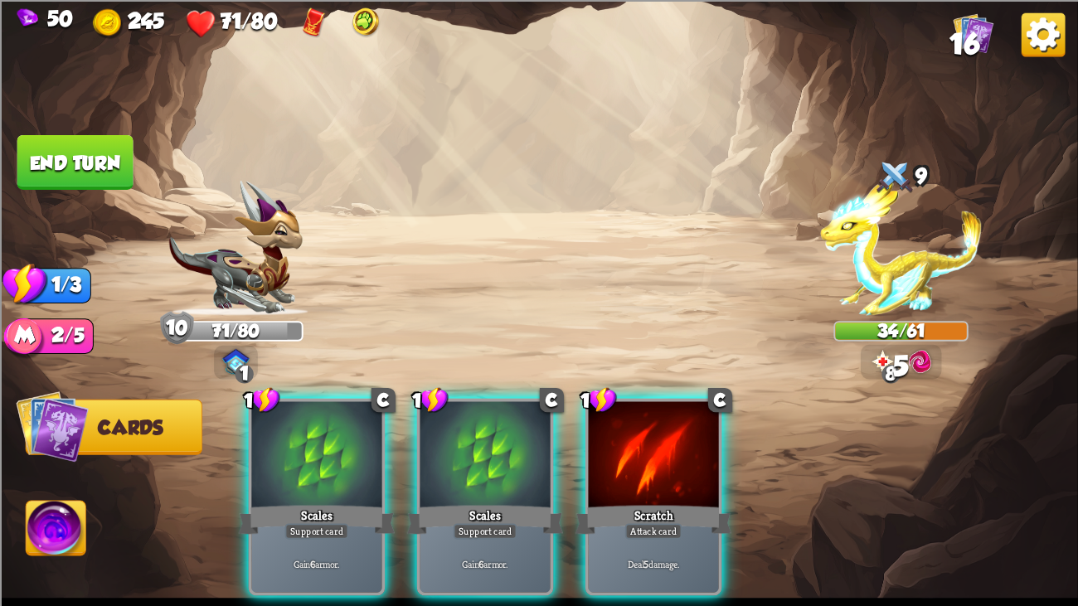
click at [636, 401] on div at bounding box center [653, 455] width 130 height 109
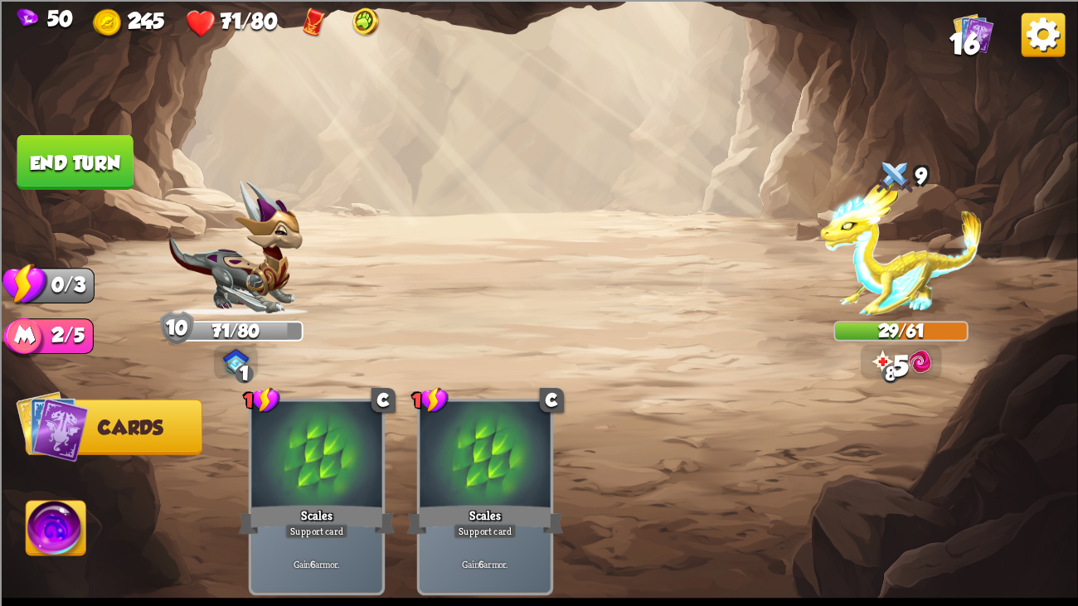
click at [114, 153] on button "End turn" at bounding box center [75, 161] width 116 height 55
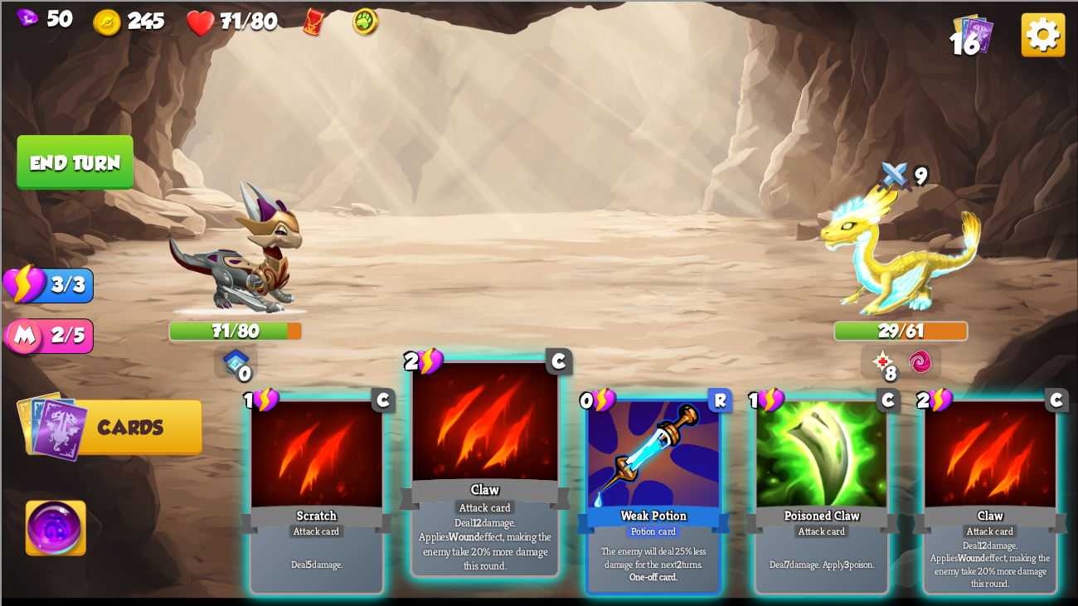
click at [453, 464] on div "Claw" at bounding box center [485, 494] width 174 height 39
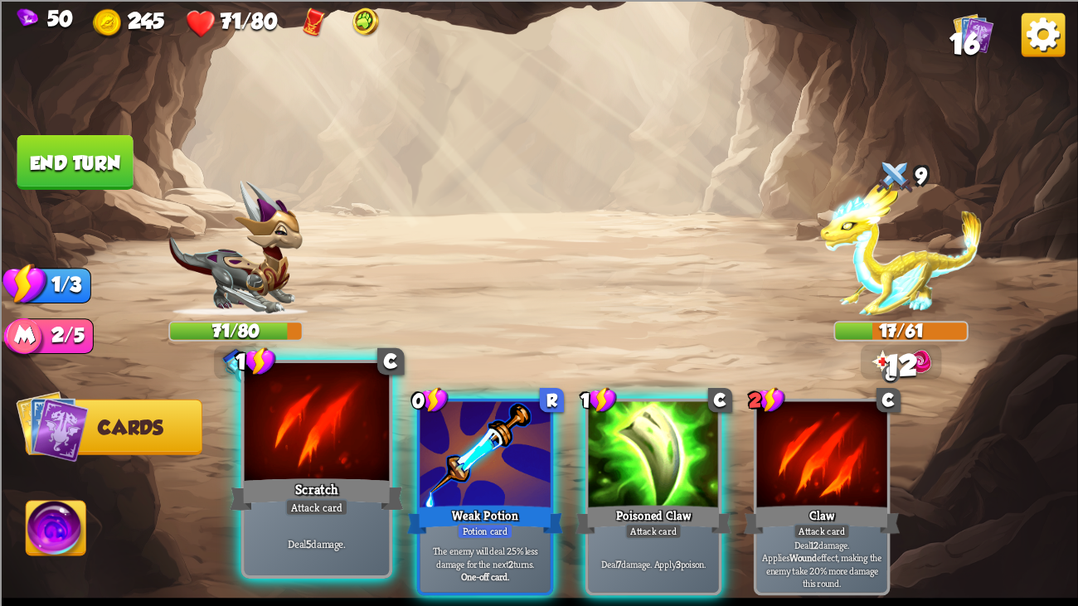
click at [241, 464] on div "1 C Scratch Attack card Deal 5 damage." at bounding box center [317, 469] width 152 height 219
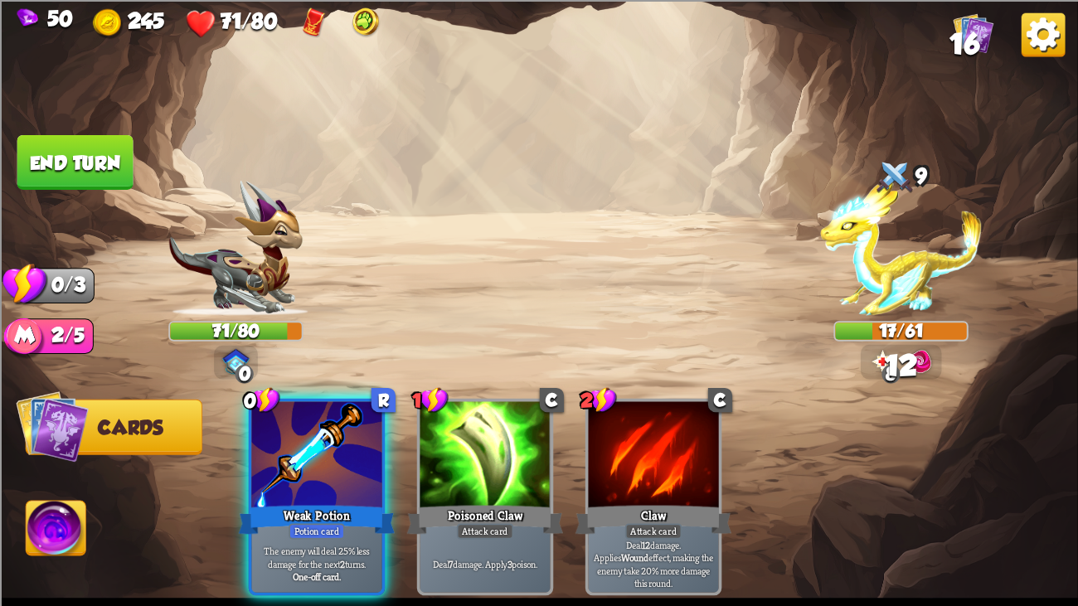
click at [240, 464] on div "0 R Weak Potion Potion card The enemy will deal 25% less damage for the next 2 …" at bounding box center [647, 471] width 862 height 269
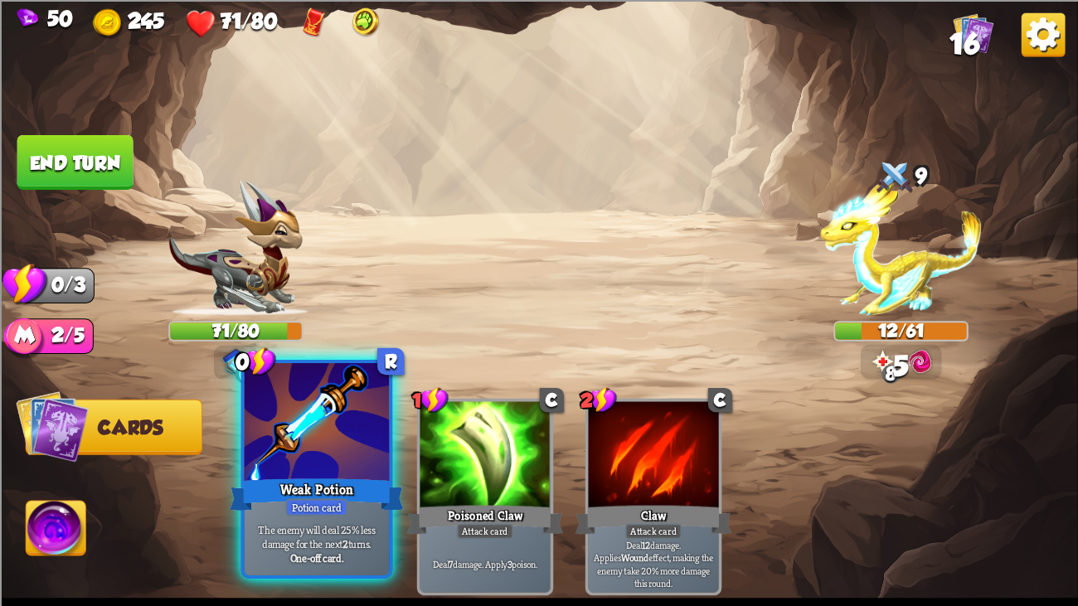
click at [317, 464] on div "Weak Potion" at bounding box center [317, 494] width 174 height 39
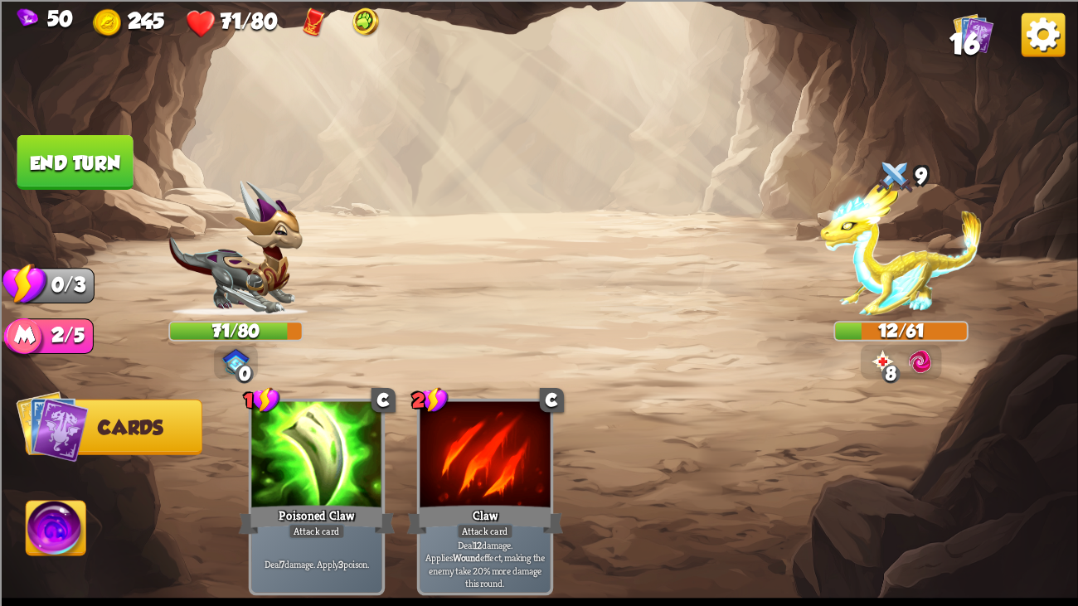
click at [90, 138] on button "End turn" at bounding box center [75, 161] width 116 height 55
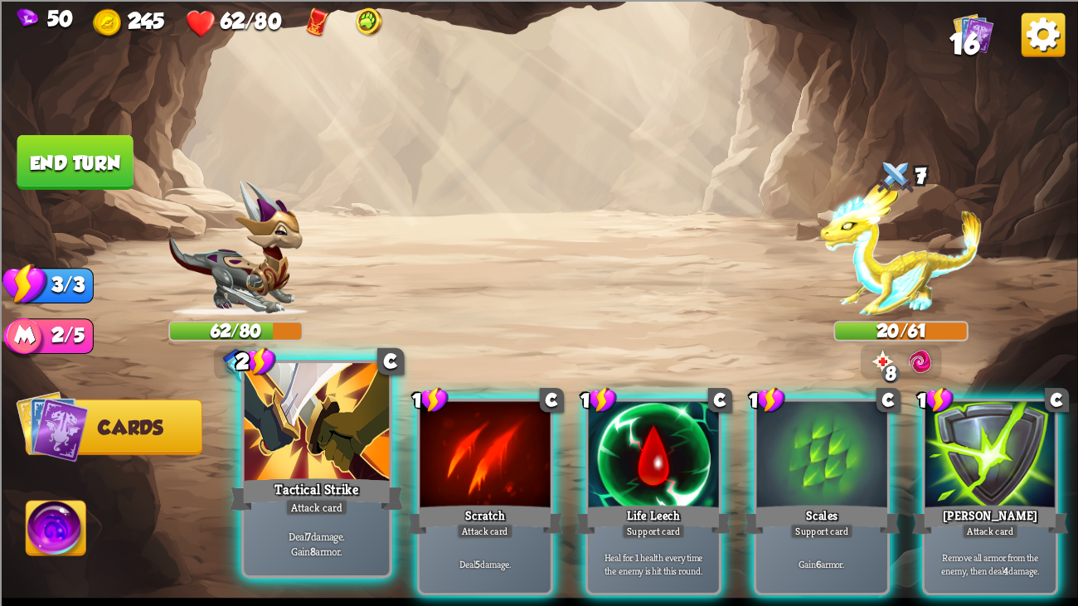
click at [326, 390] on div at bounding box center [317, 424] width 145 height 122
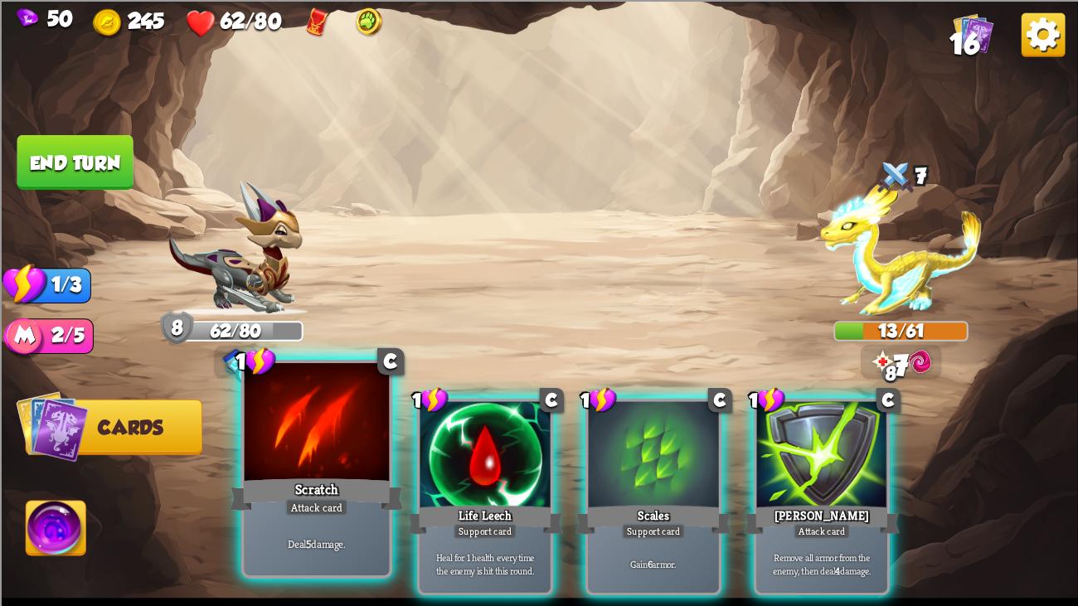
click at [310, 395] on div at bounding box center [317, 424] width 145 height 122
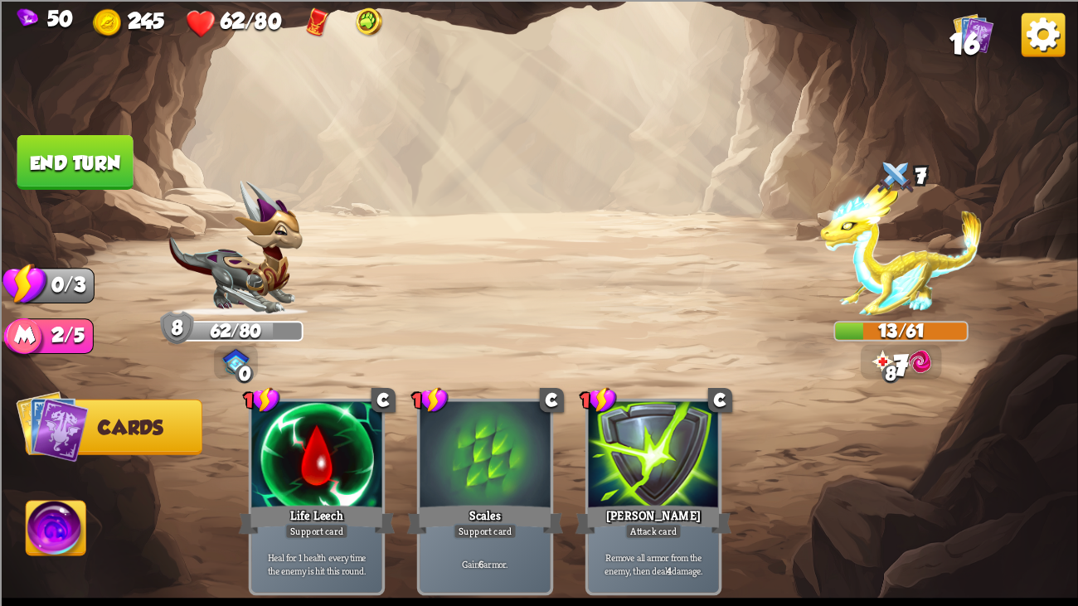
click at [310, 401] on div at bounding box center [316, 455] width 130 height 109
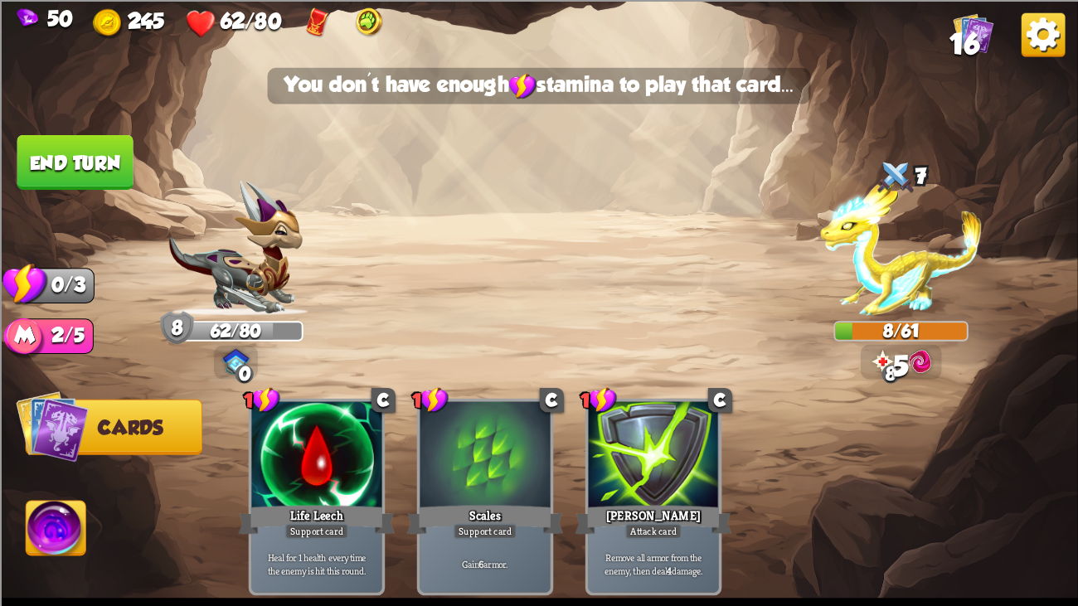
click at [86, 136] on button "End turn" at bounding box center [75, 161] width 116 height 55
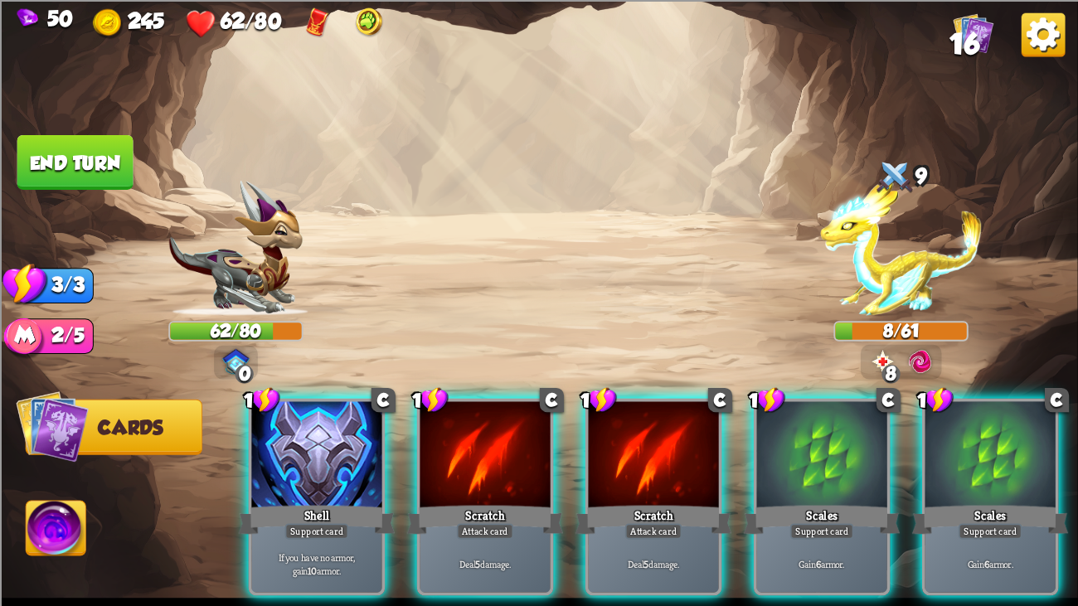
click at [646, 464] on div "Deal 5 damage." at bounding box center [653, 564] width 130 height 57
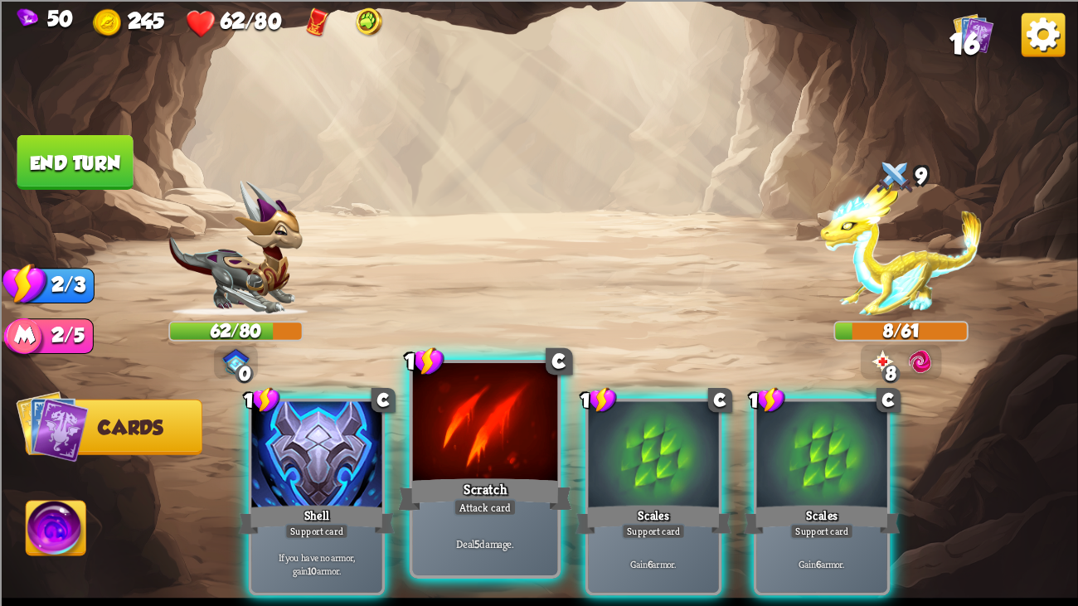
click at [471, 464] on div "Attack card" at bounding box center [484, 506] width 63 height 17
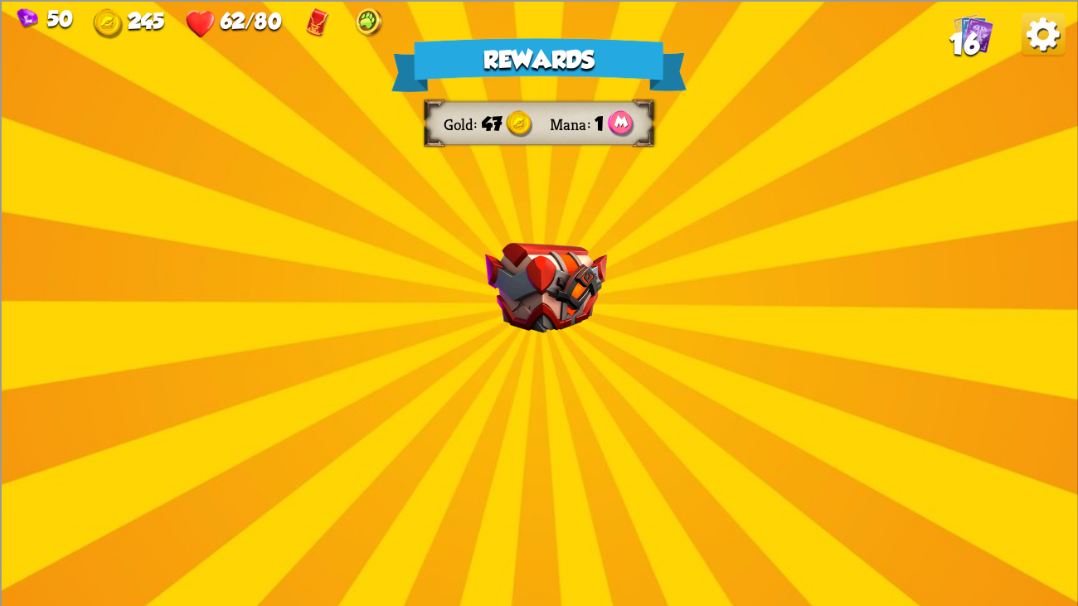
click at [526, 236] on div "Rewards Gold 47 Mana 1 Card selected 1 C Last Punch Attack card Deal 14 damage.…" at bounding box center [539, 303] width 1078 height 606
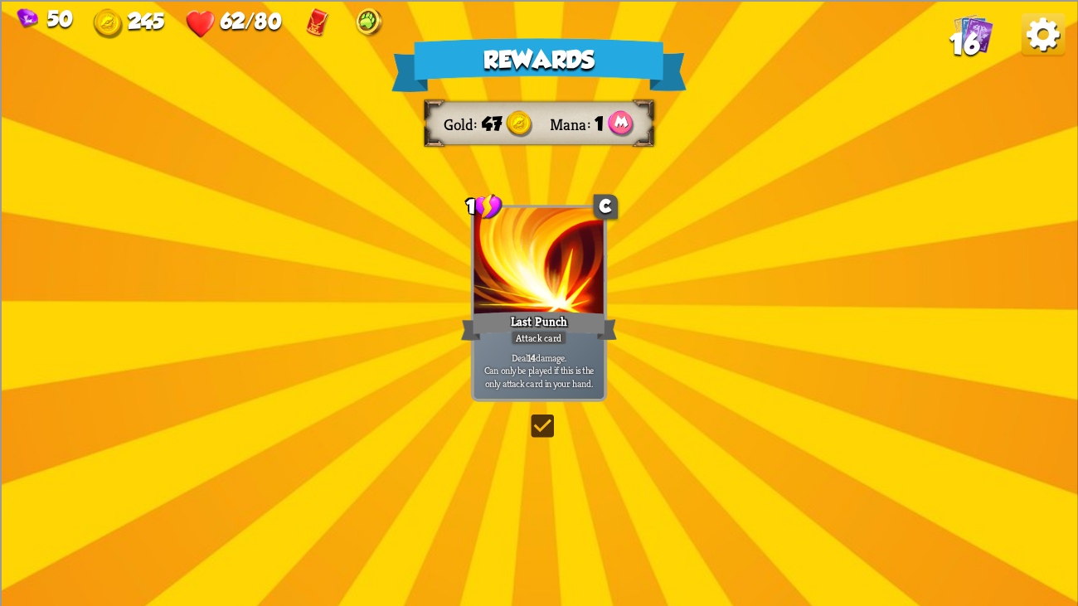
click at [526, 236] on div at bounding box center [538, 261] width 130 height 109
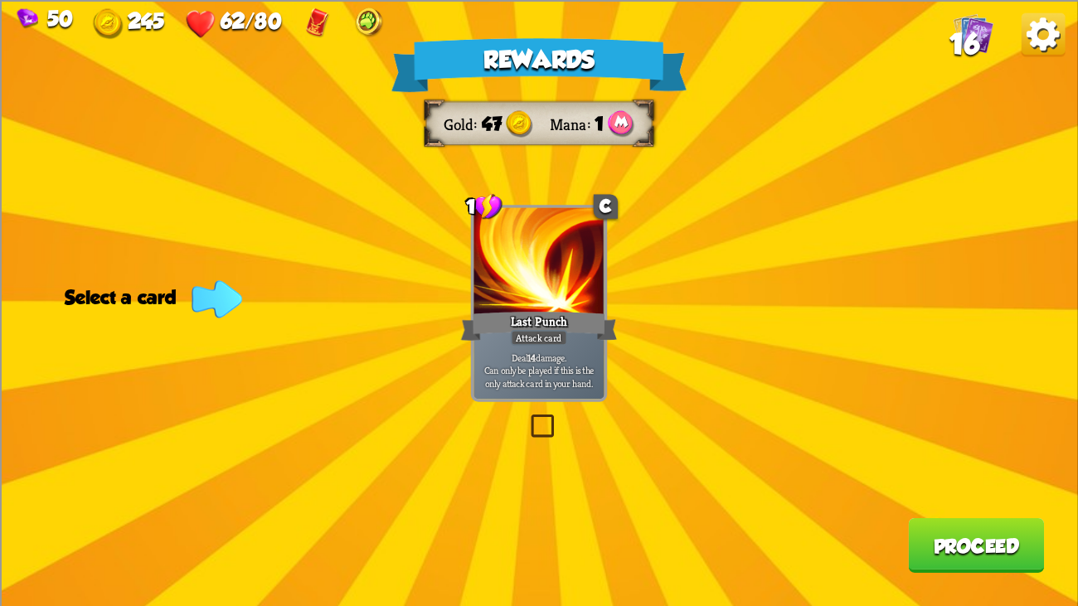
click at [526, 236] on div at bounding box center [538, 261] width 130 height 109
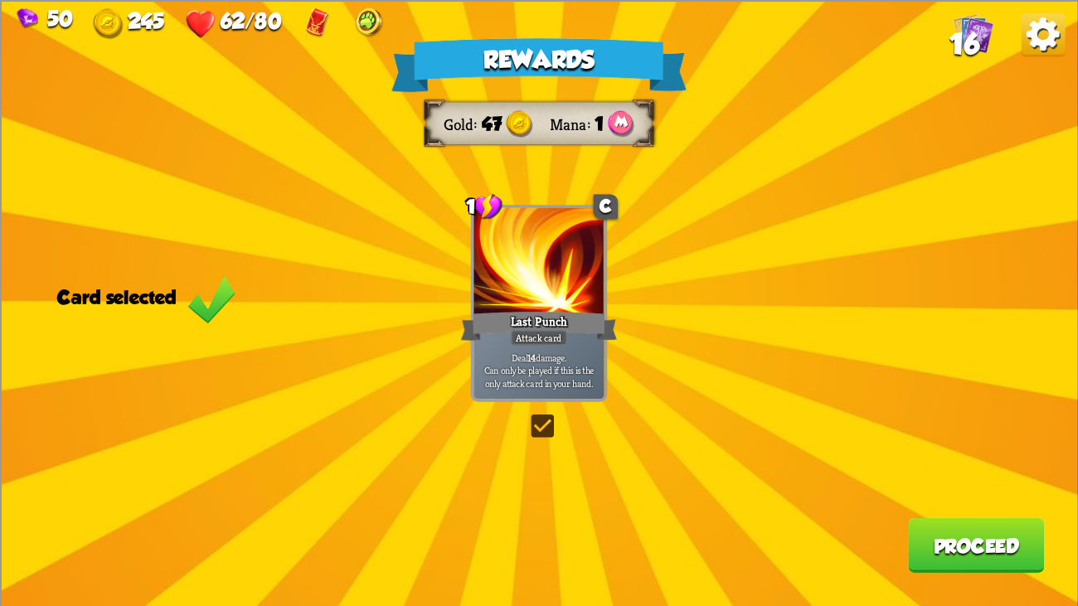
click at [526, 236] on div at bounding box center [538, 261] width 130 height 109
click at [778, 270] on div "Rewards Gold 47 Mana 1 Select a card 1 C Last Punch Attack card Deal 14 damage.…" at bounding box center [539, 303] width 1078 height 606
click at [654, 250] on div "Rewards Gold 47 Mana 1 Select a card 1 C Last Punch Attack card Deal 14 damage.…" at bounding box center [539, 303] width 1078 height 606
click at [371, 283] on div "Rewards Gold 47 Mana 1 Select a card 1 C Last Punch Attack card Deal 14 damage.…" at bounding box center [539, 303] width 1078 height 606
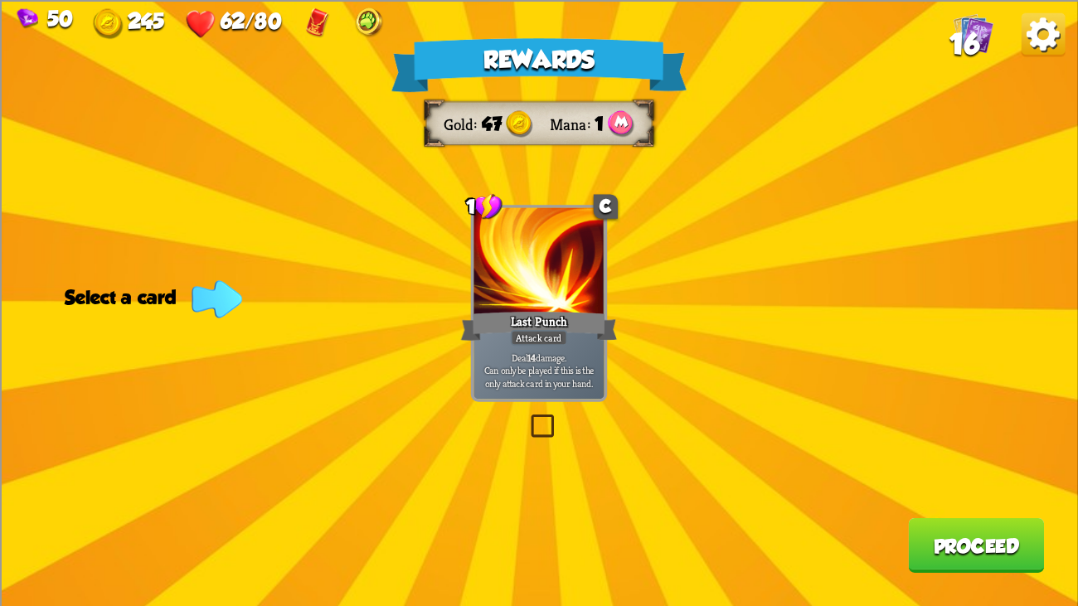
click at [495, 275] on div at bounding box center [538, 261] width 130 height 109
click at [971, 464] on button "Proceed" at bounding box center [976, 544] width 136 height 55
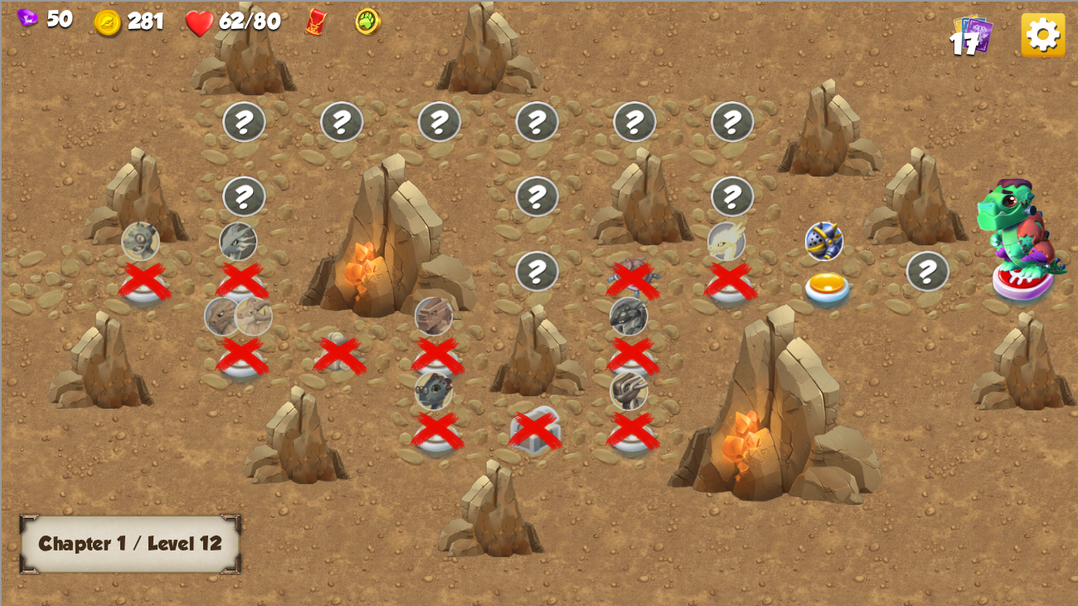
scroll to position [0, 251]
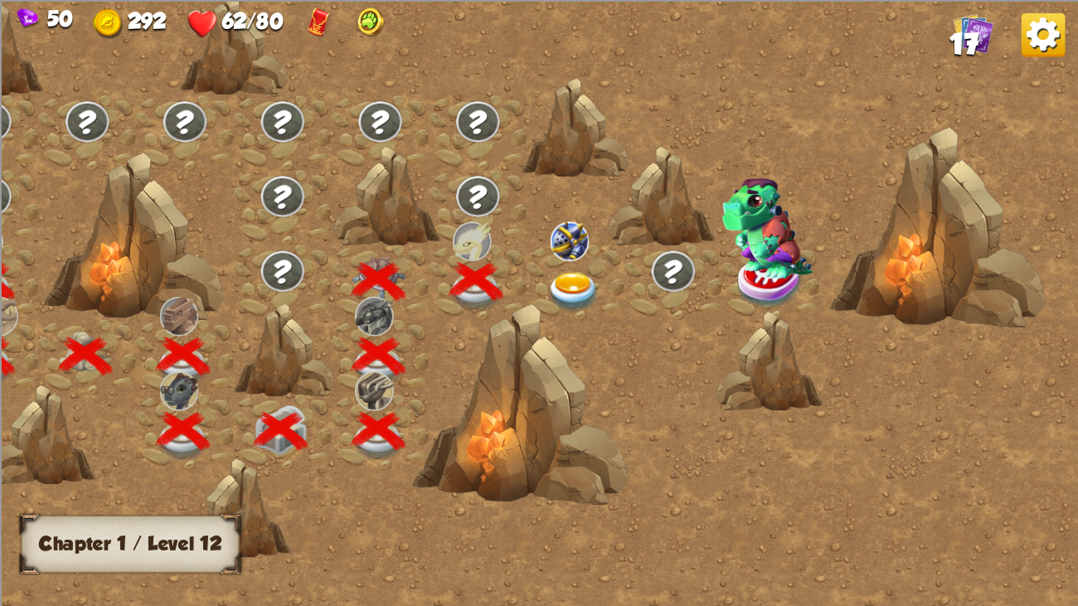
click at [568, 269] on div at bounding box center [575, 282] width 98 height 75
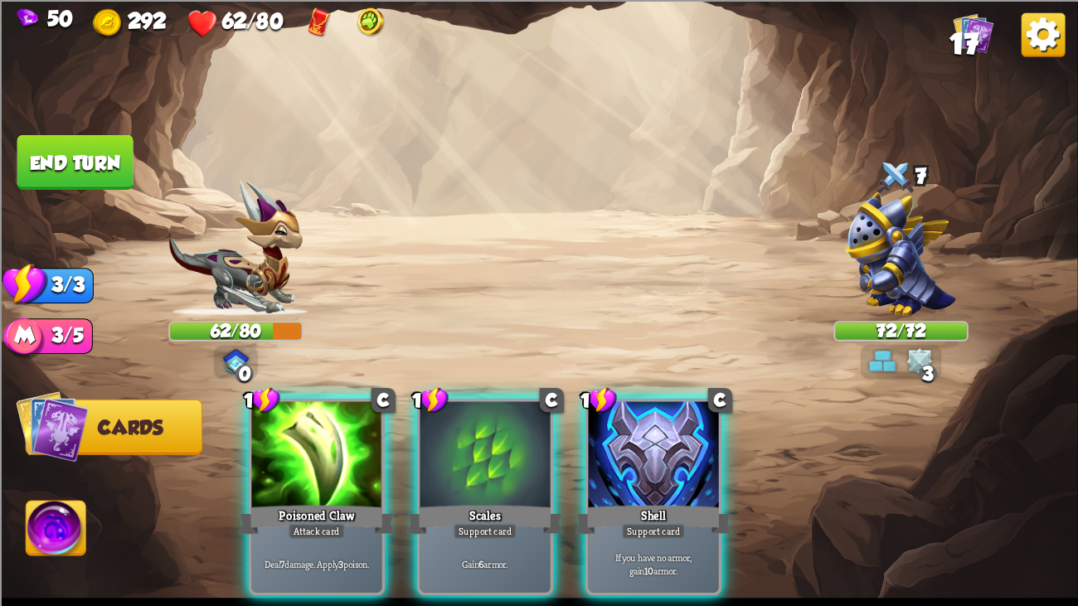
click at [887, 264] on div "Player turn" at bounding box center [539, 303] width 1078 height 166
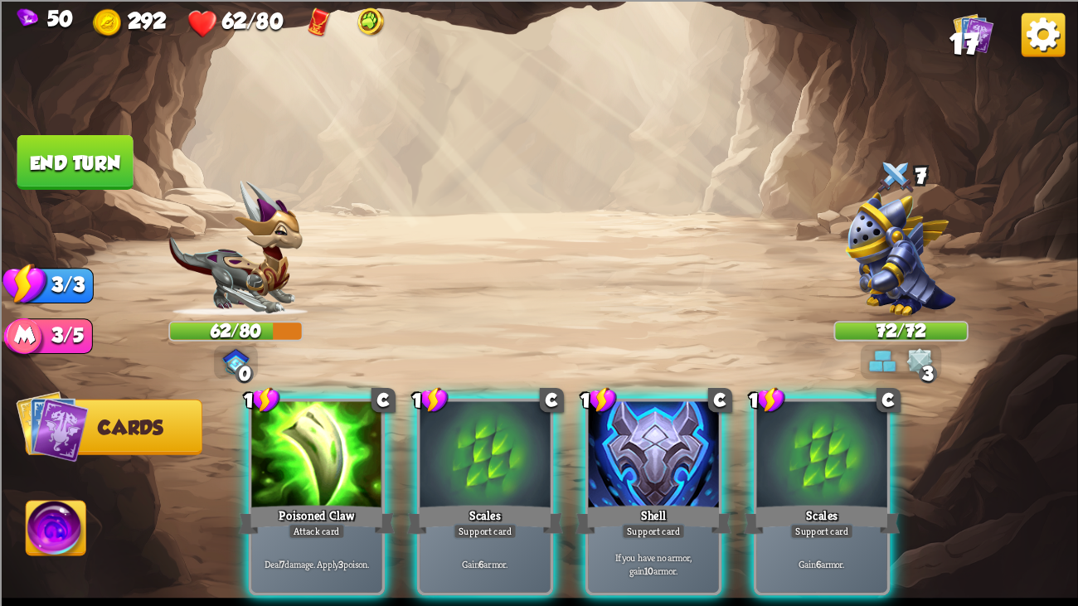
click at [887, 264] on div "Player turn" at bounding box center [539, 303] width 1078 height 166
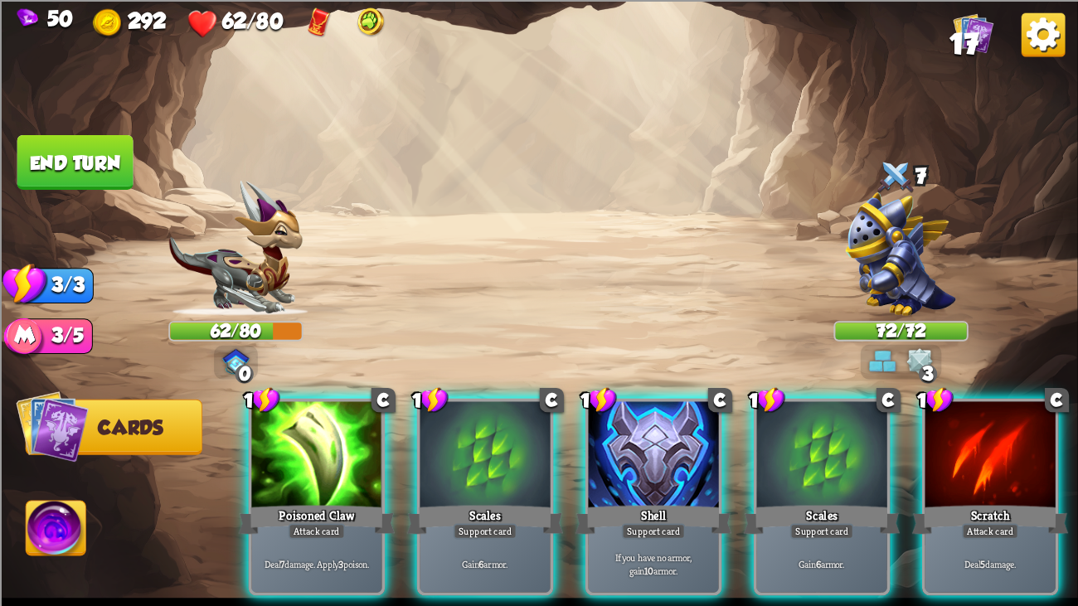
click at [887, 264] on div "Player turn" at bounding box center [539, 303] width 1078 height 166
click at [887, 264] on img at bounding box center [901, 254] width 111 height 124
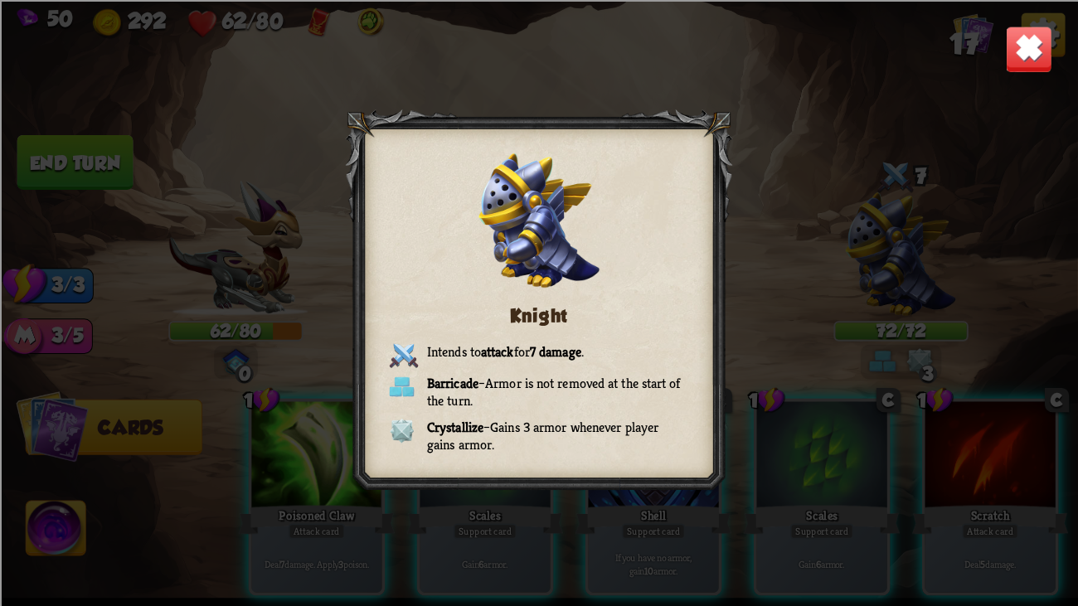
click at [1011, 59] on img at bounding box center [1028, 48] width 47 height 47
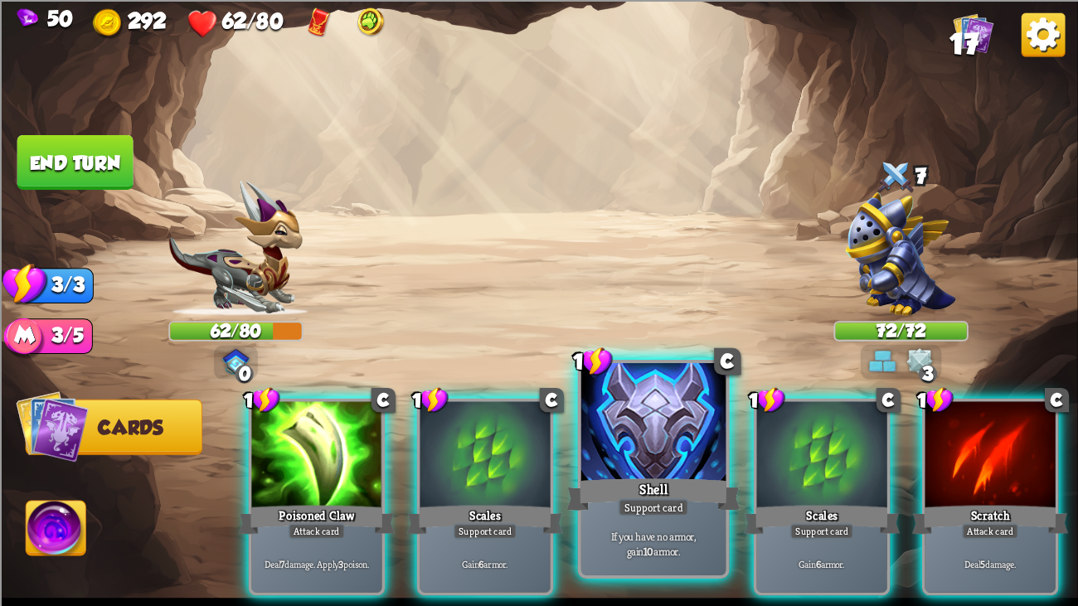
click at [679, 464] on div "Shell" at bounding box center [653, 494] width 174 height 39
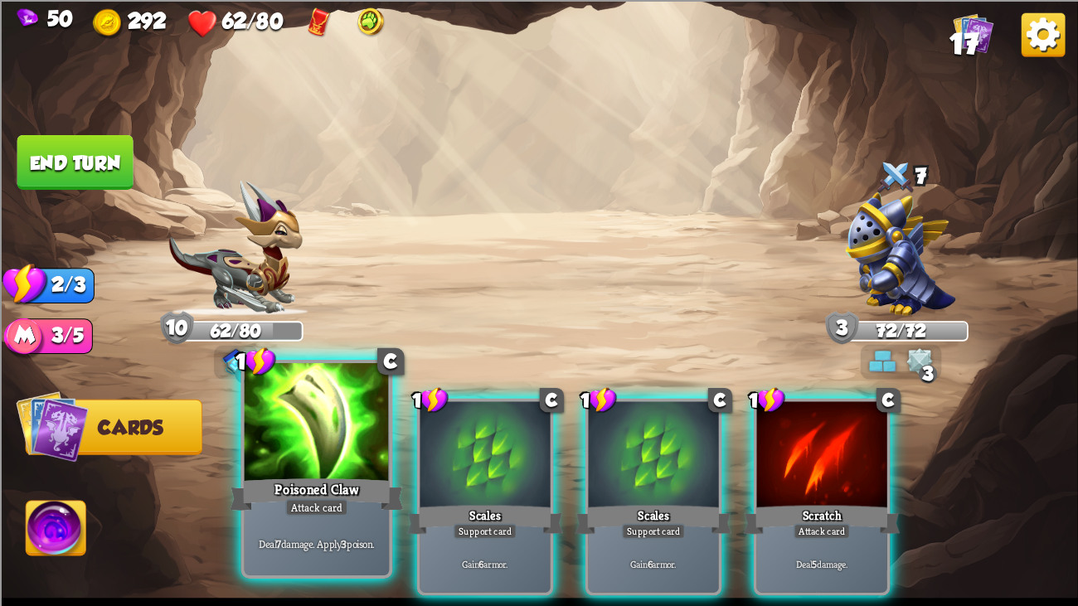
click at [279, 447] on div at bounding box center [317, 424] width 145 height 122
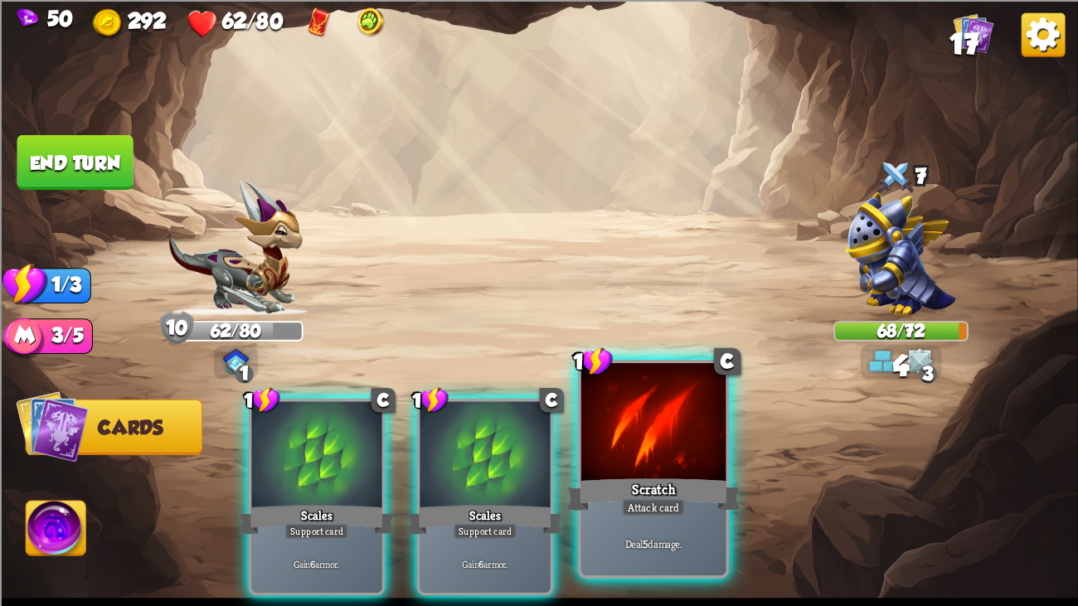
click at [601, 442] on div at bounding box center [653, 424] width 145 height 122
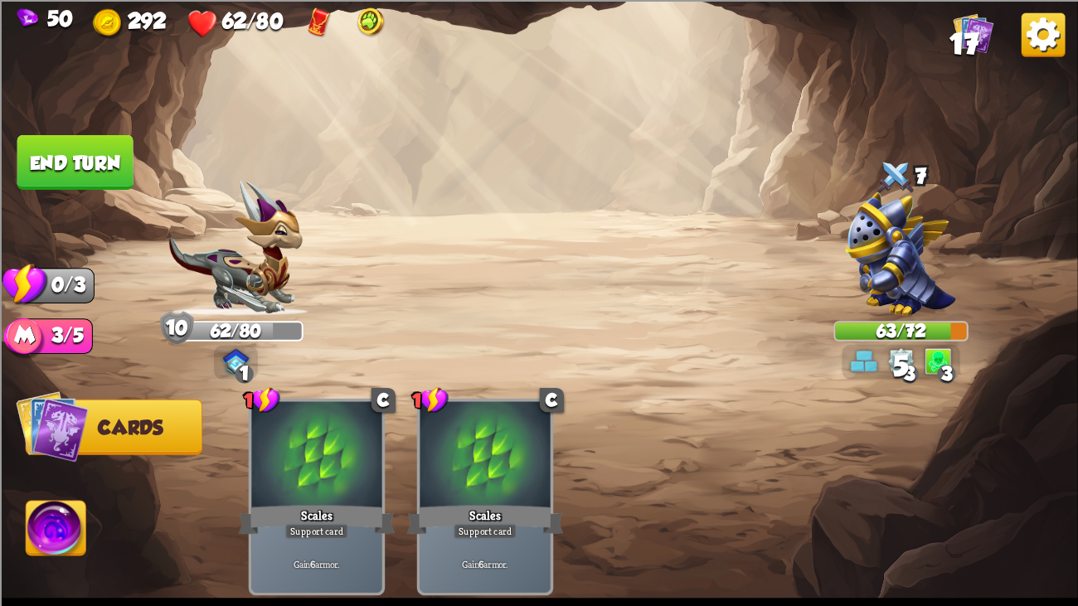
click at [57, 148] on button "End turn" at bounding box center [75, 161] width 116 height 55
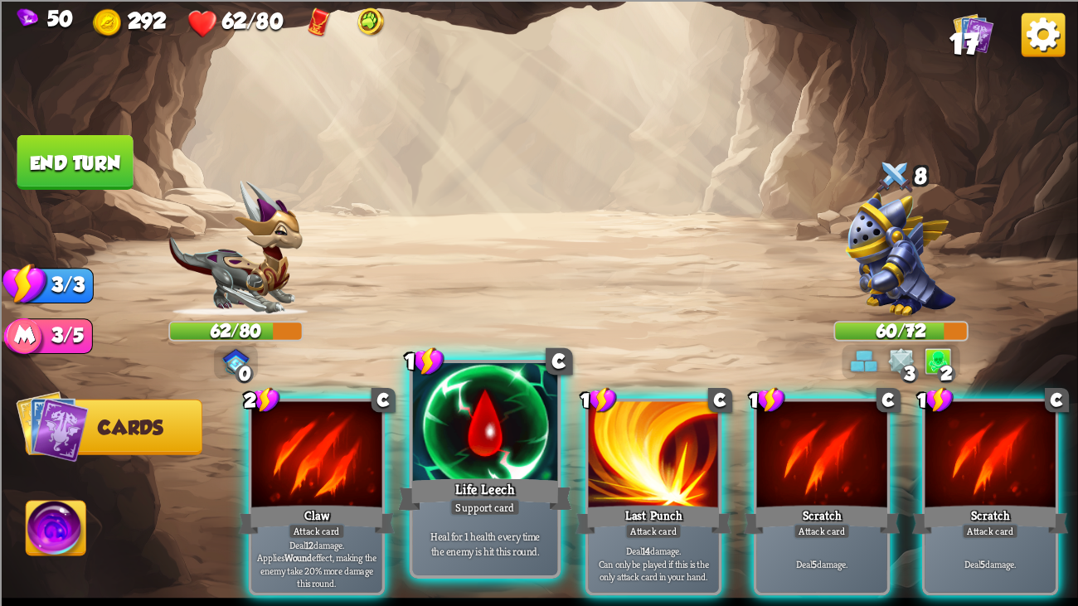
click at [532, 435] on div at bounding box center [485, 424] width 145 height 122
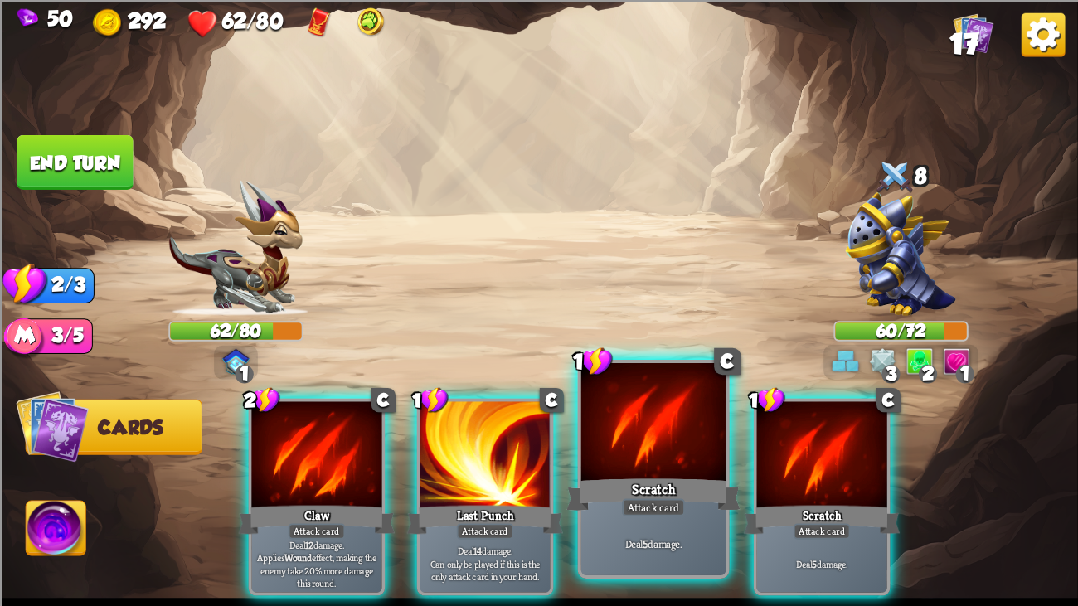
click at [657, 464] on div at bounding box center [653, 424] width 145 height 122
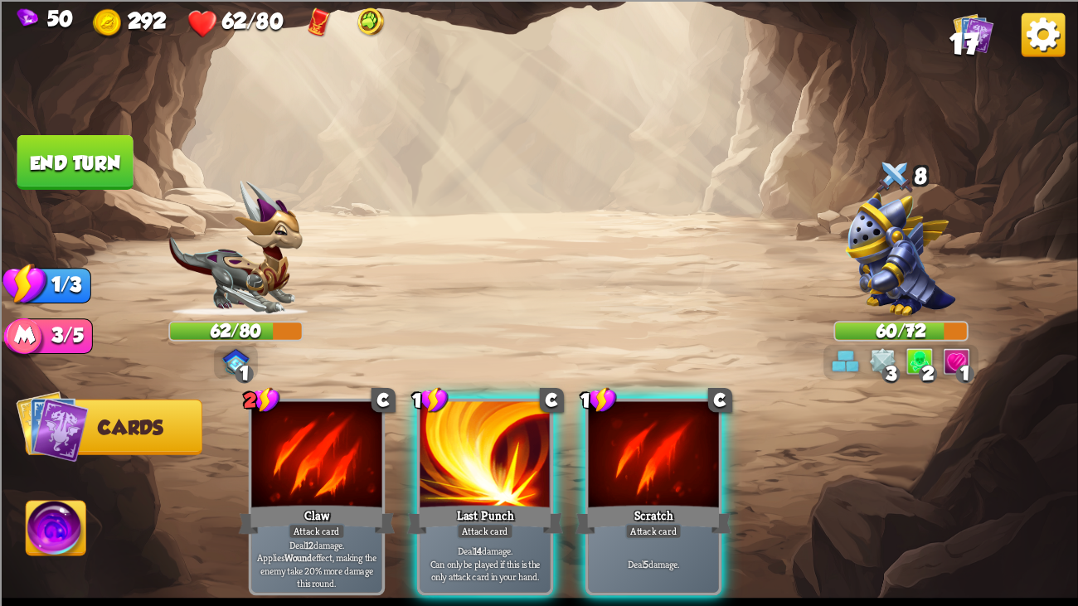
click at [657, 464] on div at bounding box center [653, 455] width 130 height 109
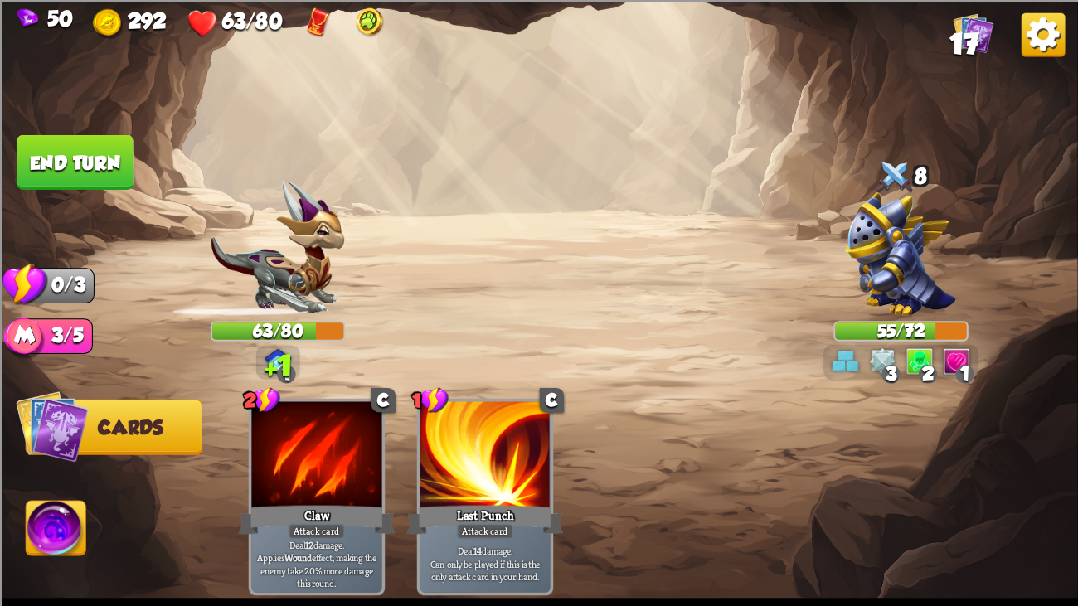
click at [106, 162] on button "End turn" at bounding box center [75, 161] width 116 height 55
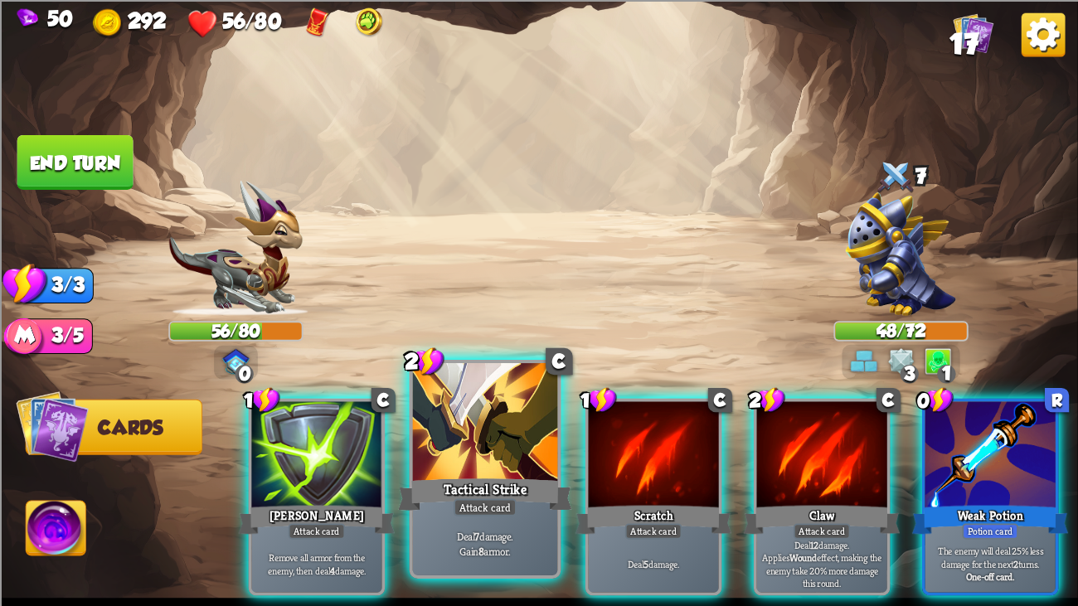
click at [516, 426] on div at bounding box center [485, 424] width 145 height 122
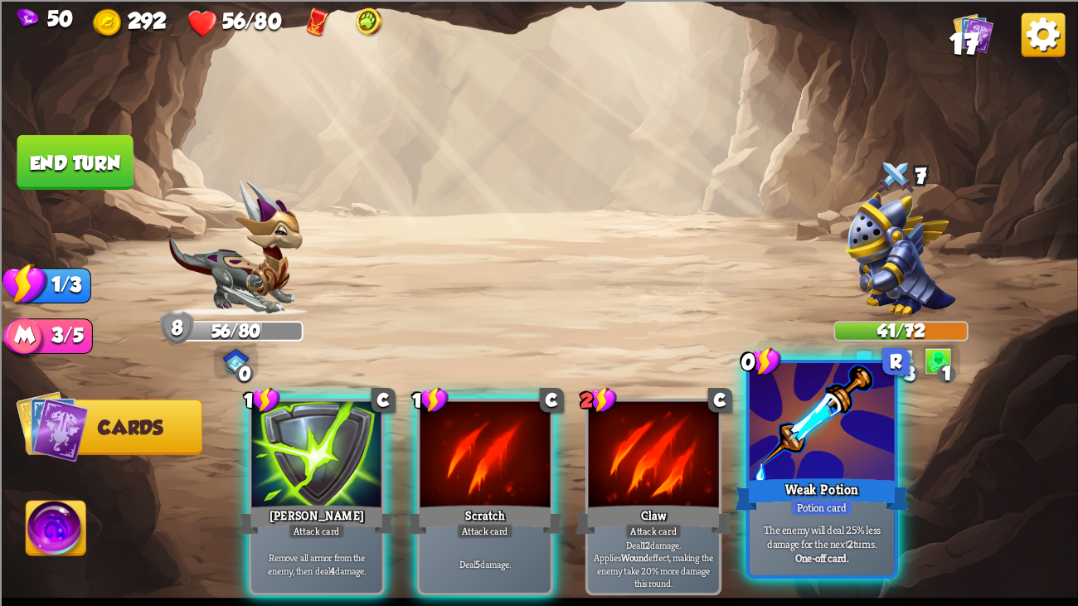
click at [804, 452] on div at bounding box center [821, 424] width 145 height 122
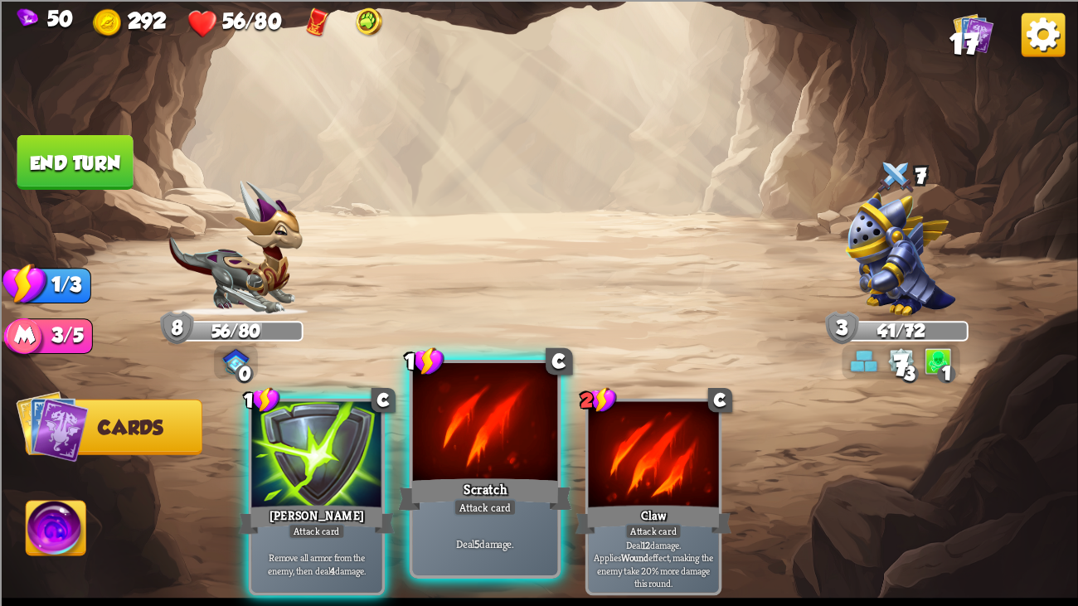
click at [460, 429] on div at bounding box center [485, 424] width 145 height 122
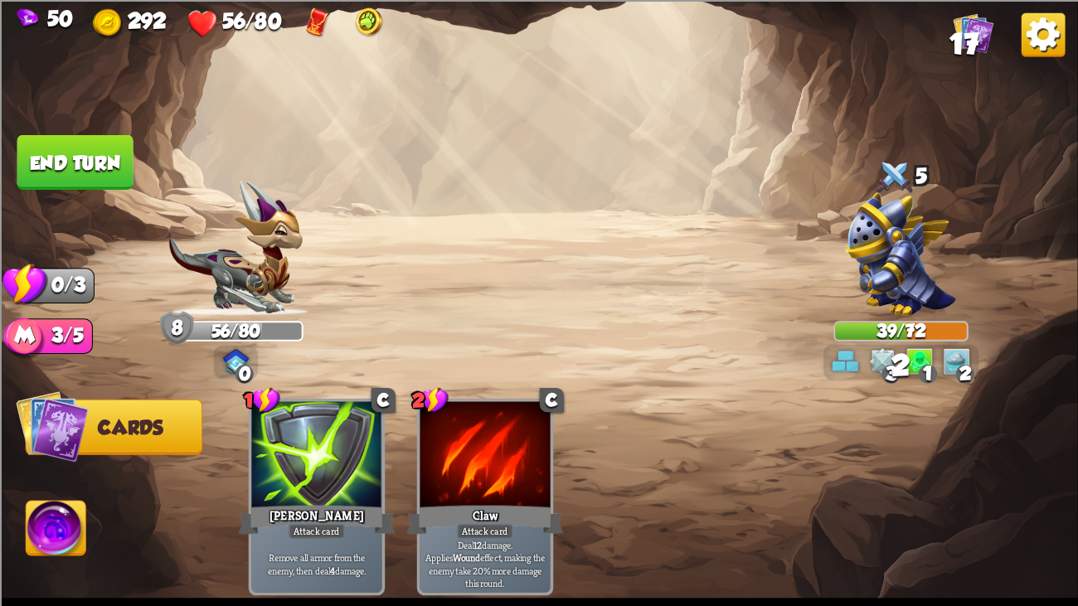
click at [59, 144] on button "End turn" at bounding box center [75, 161] width 116 height 55
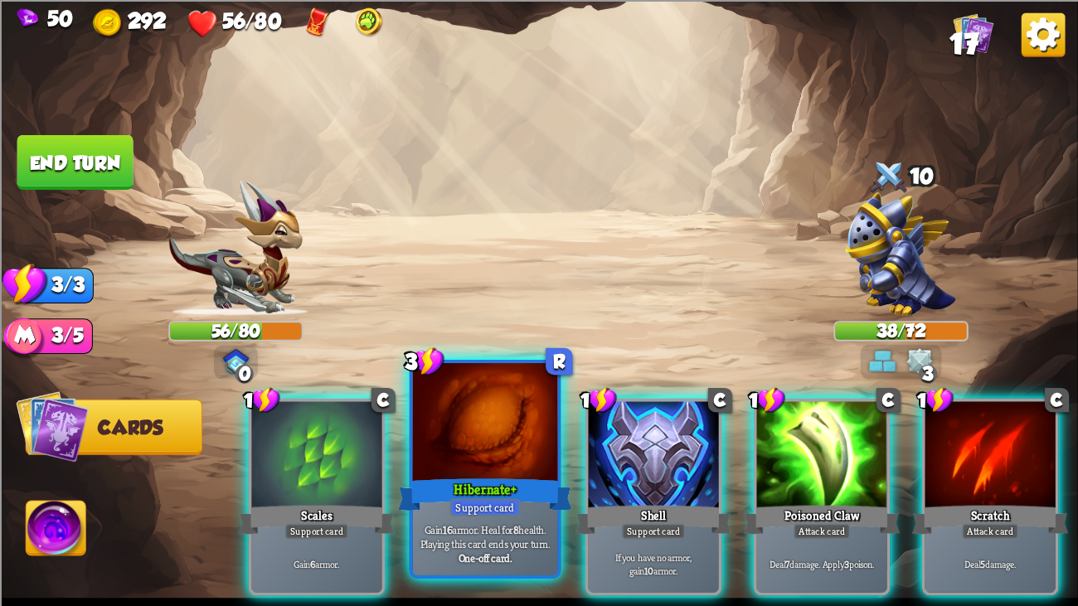
click at [469, 420] on div at bounding box center [485, 424] width 145 height 122
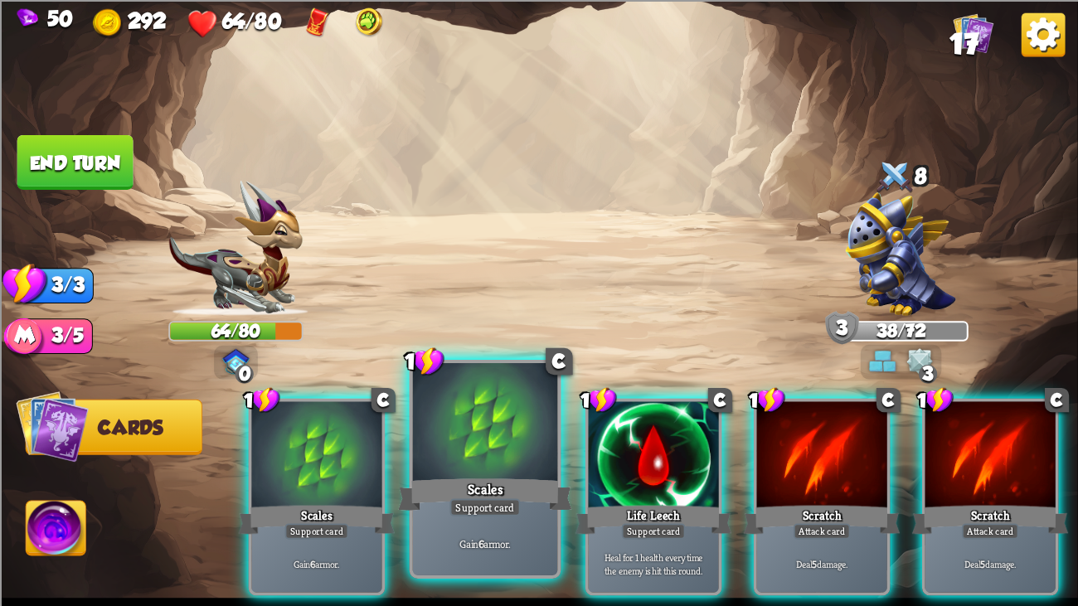
click at [453, 464] on div "Scales" at bounding box center [485, 494] width 174 height 39
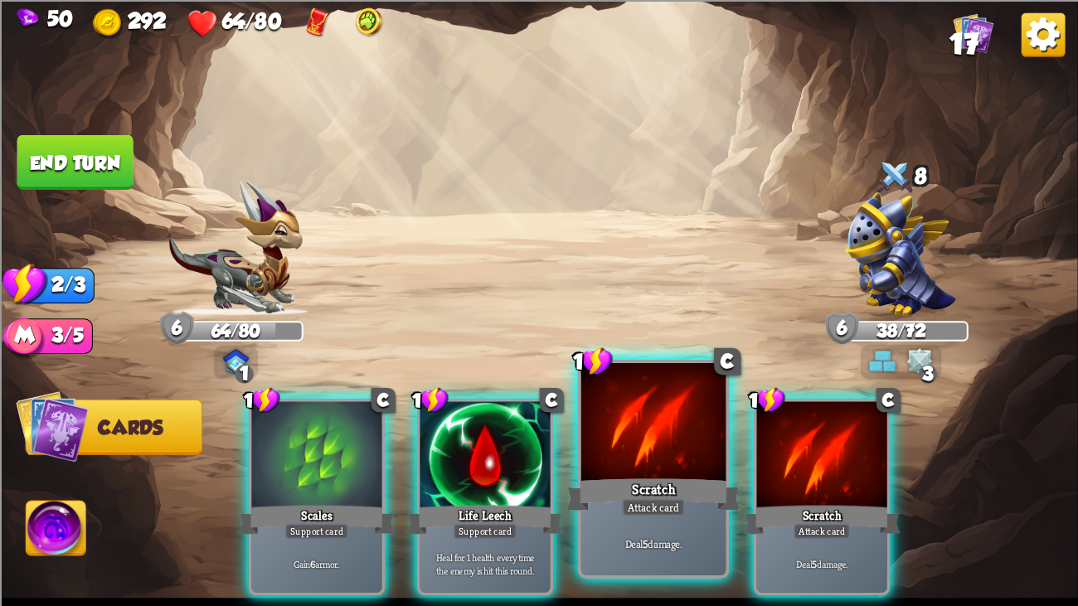
click at [595, 464] on div at bounding box center [653, 424] width 145 height 122
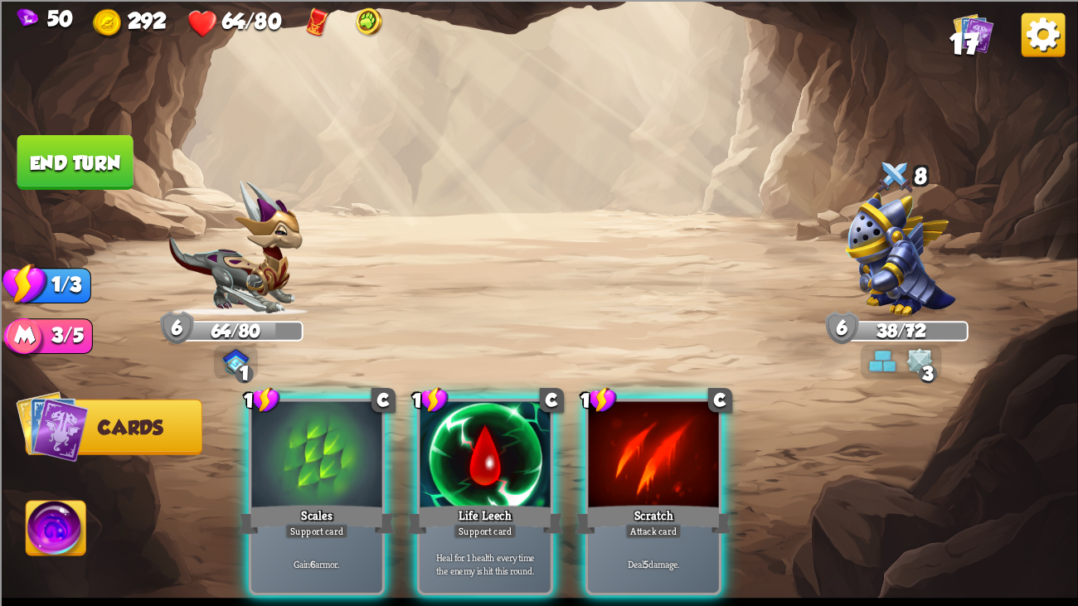
click at [595, 464] on div at bounding box center [653, 455] width 130 height 109
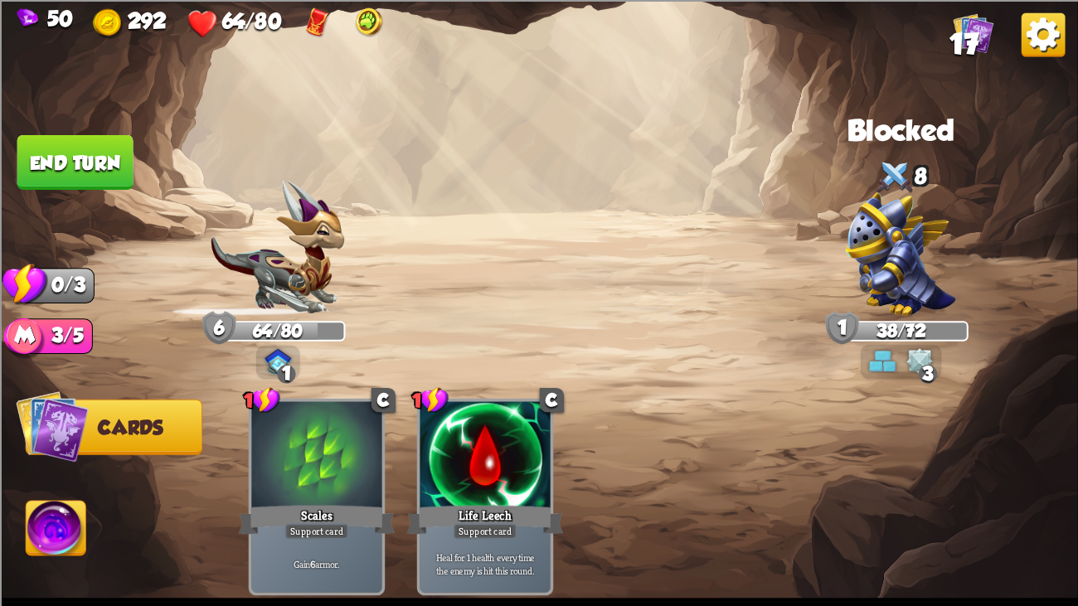
click at [61, 159] on button "End turn" at bounding box center [75, 161] width 116 height 55
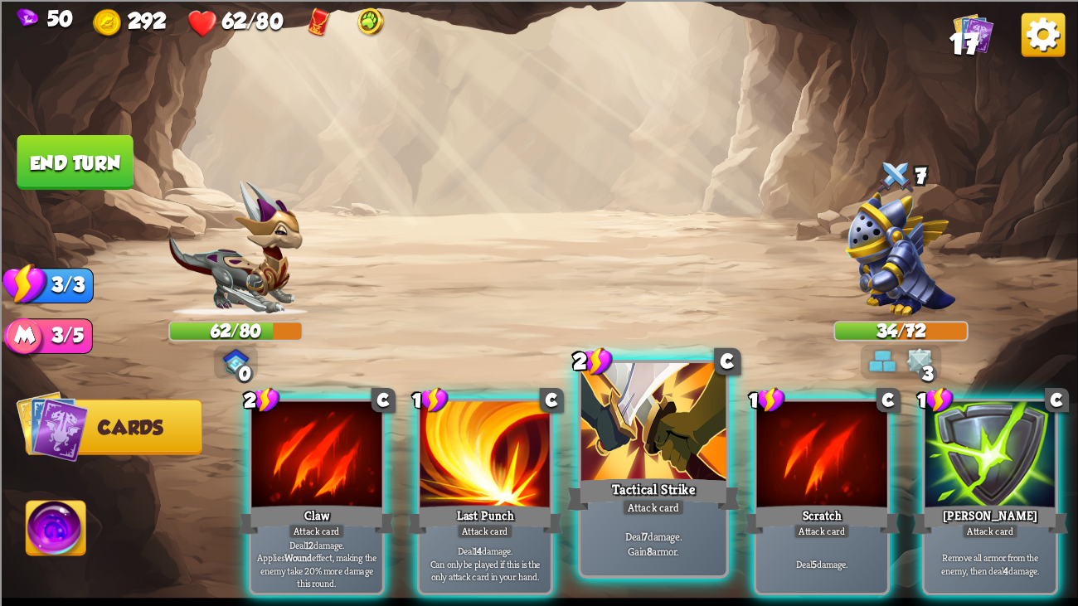
click at [643, 454] on div at bounding box center [653, 424] width 145 height 122
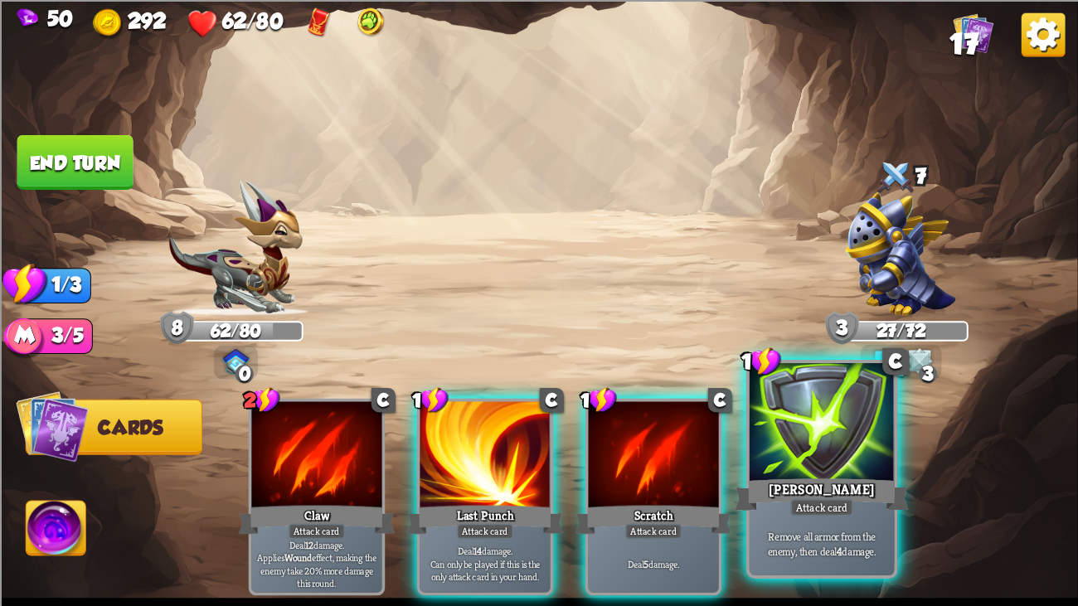
click at [750, 443] on div at bounding box center [821, 424] width 145 height 122
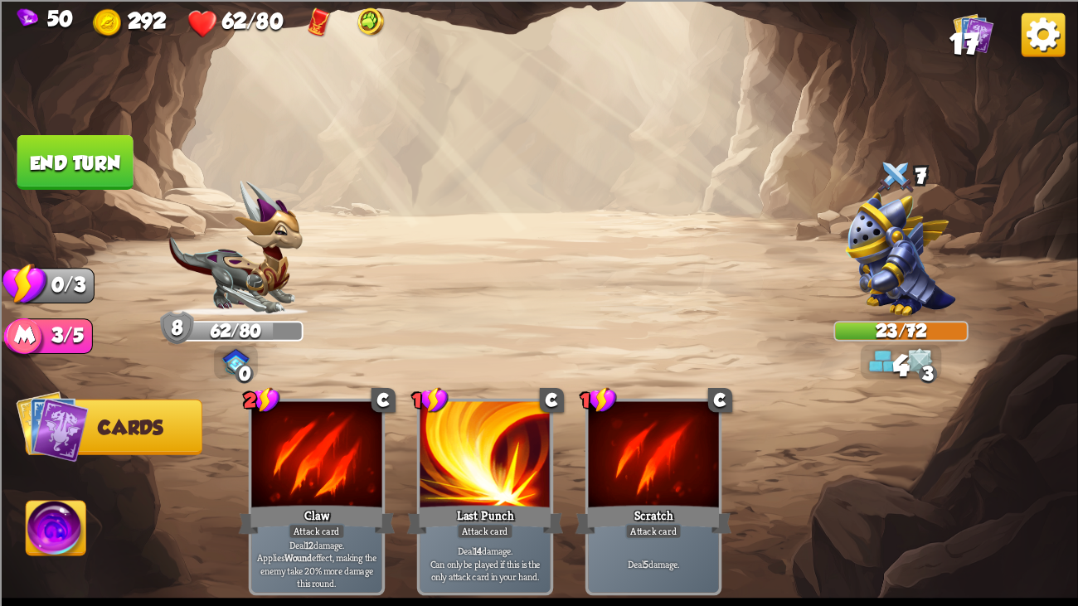
click at [65, 136] on button "End turn" at bounding box center [75, 161] width 116 height 55
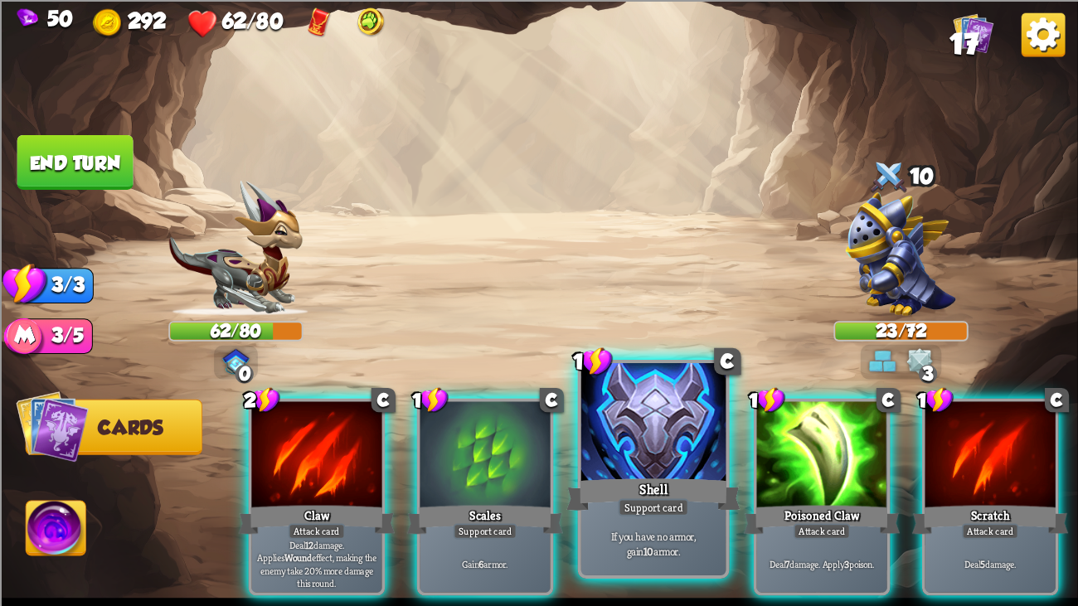
click at [606, 437] on div at bounding box center [653, 424] width 145 height 122
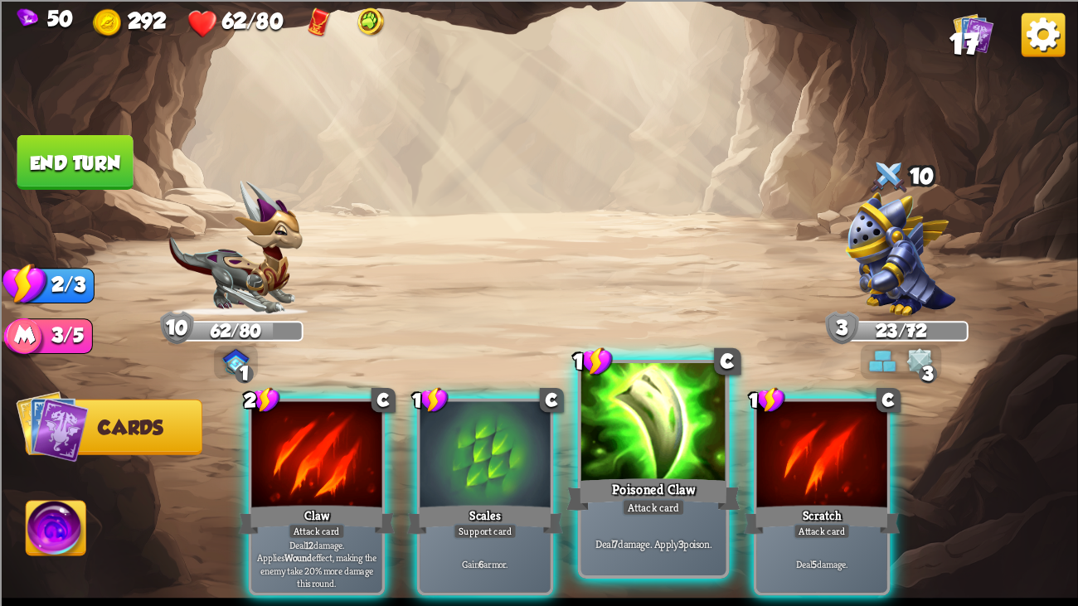
click at [697, 430] on div at bounding box center [653, 424] width 145 height 122
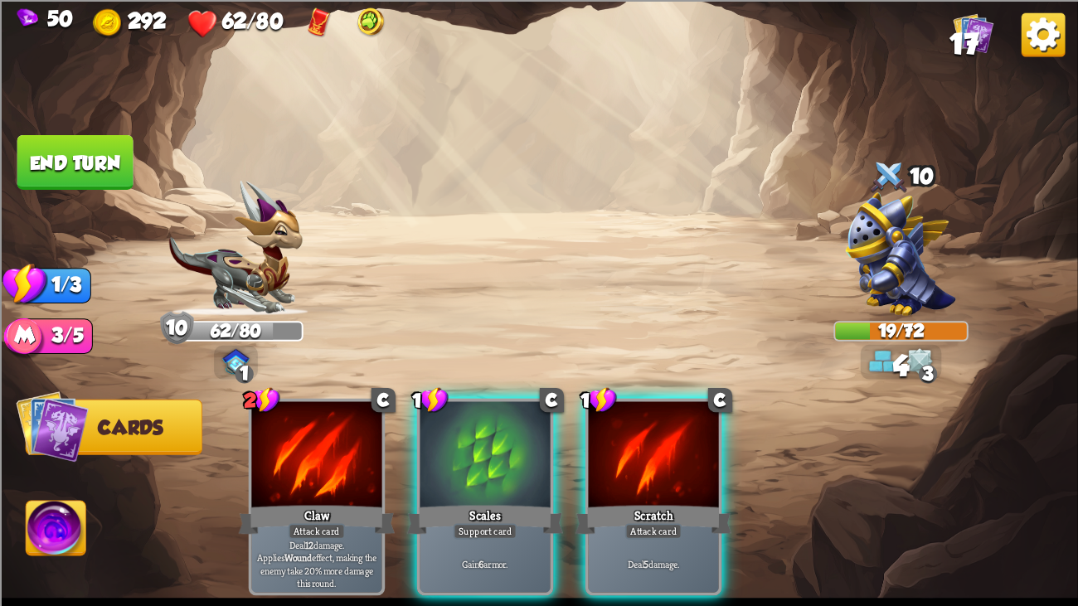
click at [114, 139] on button "End turn" at bounding box center [75, 161] width 116 height 55
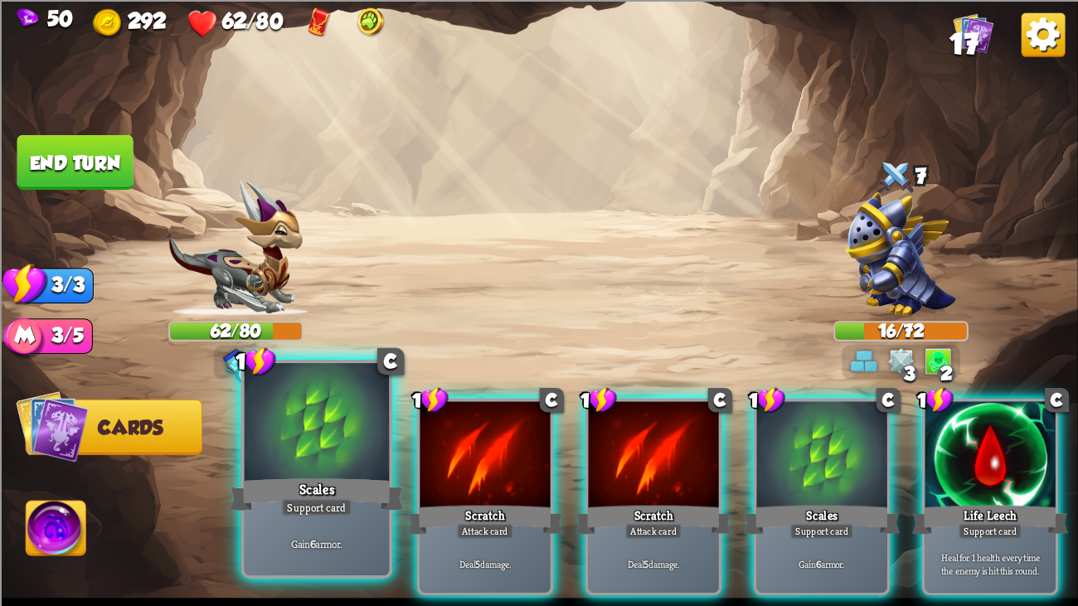
click at [290, 439] on div at bounding box center [317, 424] width 145 height 122
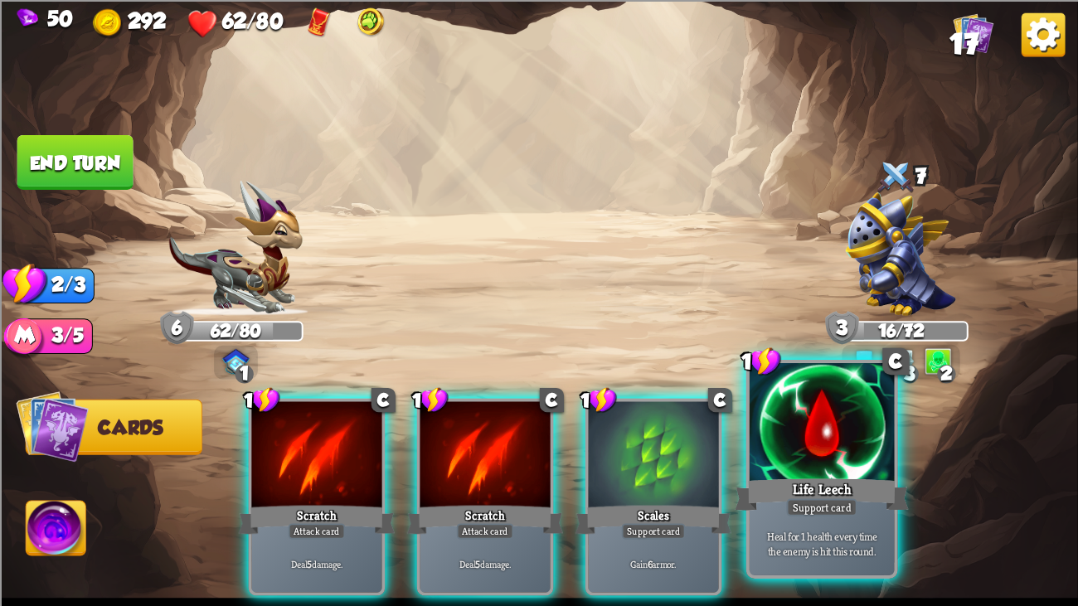
click at [856, 464] on div "Life Leech" at bounding box center [822, 494] width 174 height 39
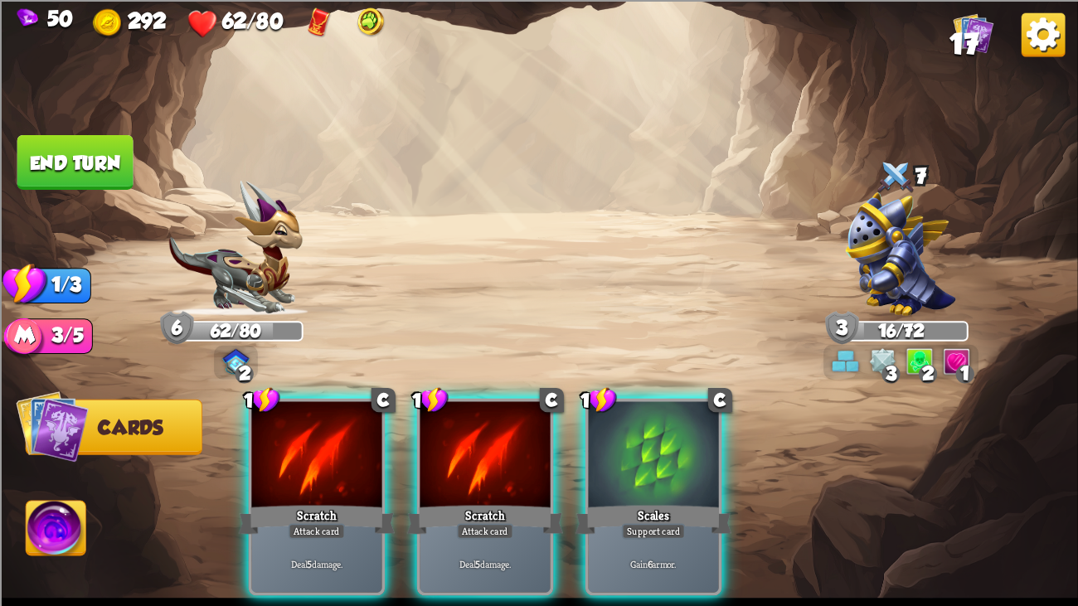
click at [477, 390] on div "1 C Scratch Attack card Deal 5 damage. 1 C Scratch Attack card Deal 5 damage. 1…" at bounding box center [647, 471] width 862 height 269
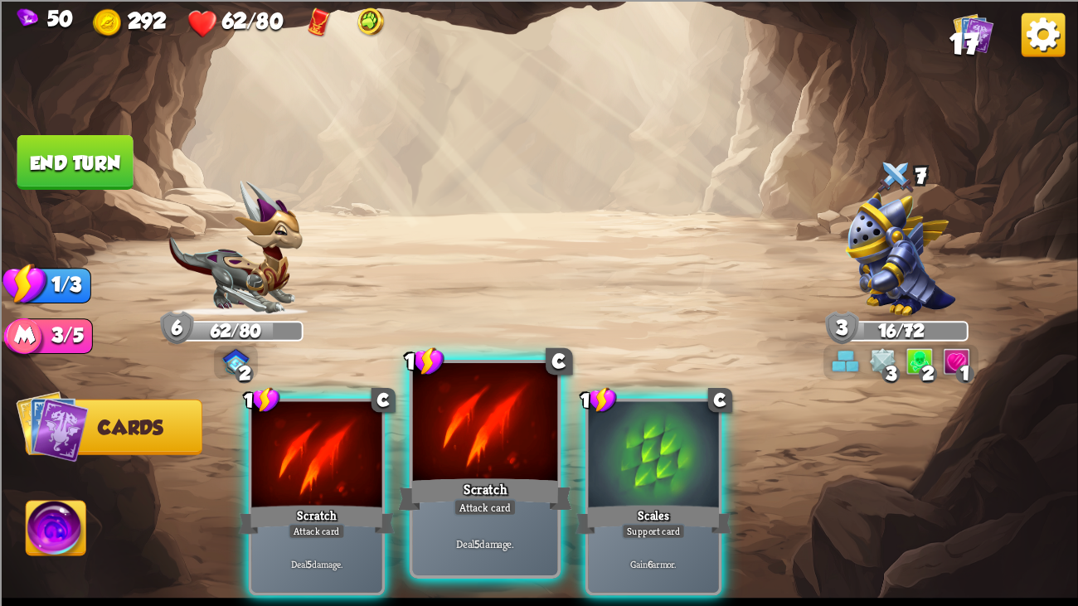
click at [492, 456] on div at bounding box center [485, 424] width 145 height 122
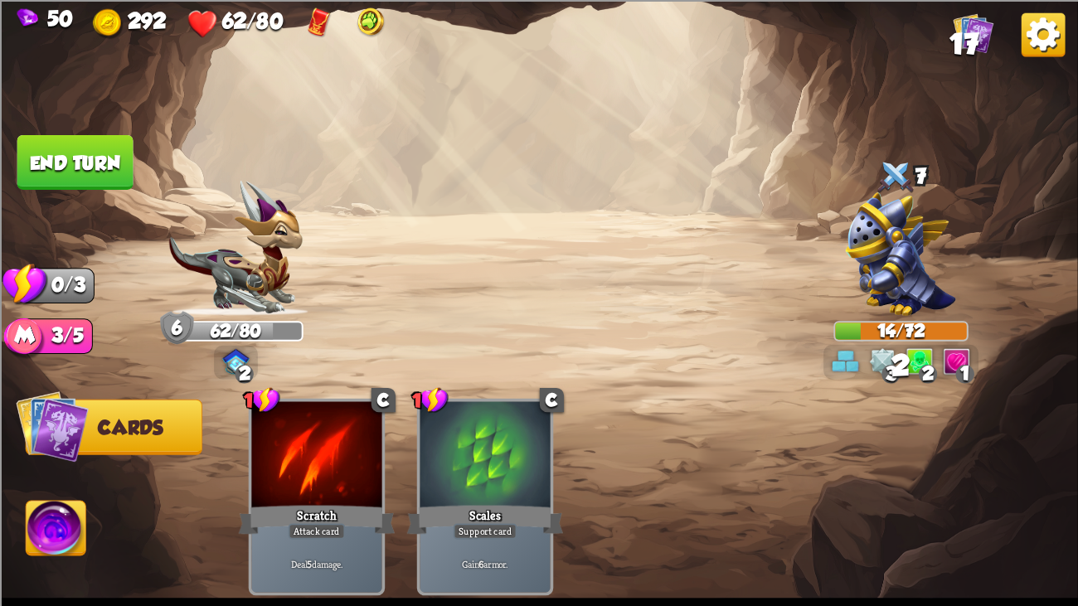
click at [103, 164] on button "End turn" at bounding box center [75, 161] width 116 height 55
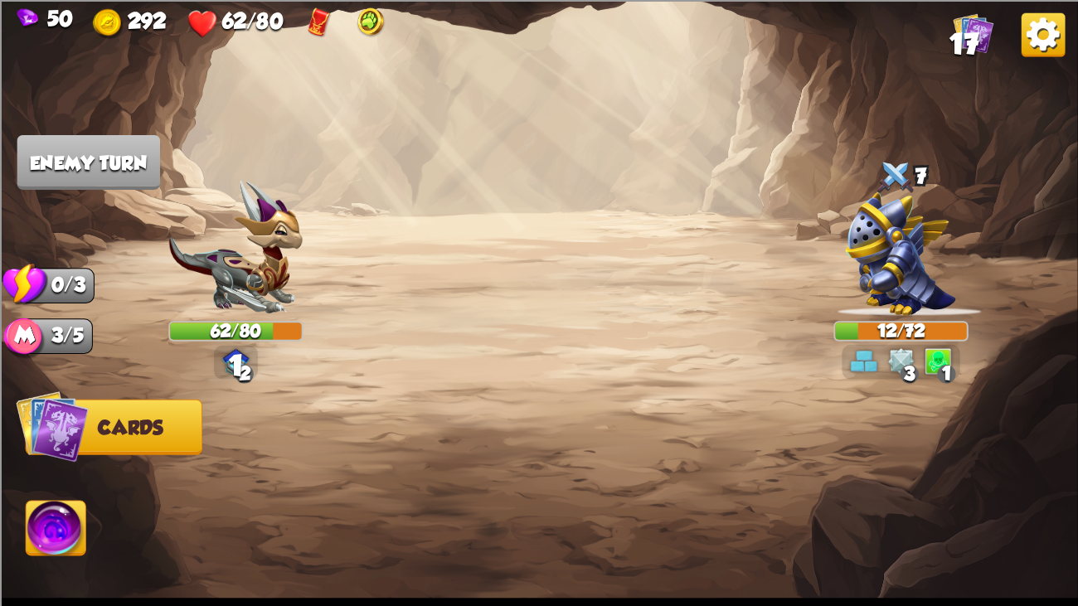
click at [104, 76] on img at bounding box center [539, 303] width 1078 height 606
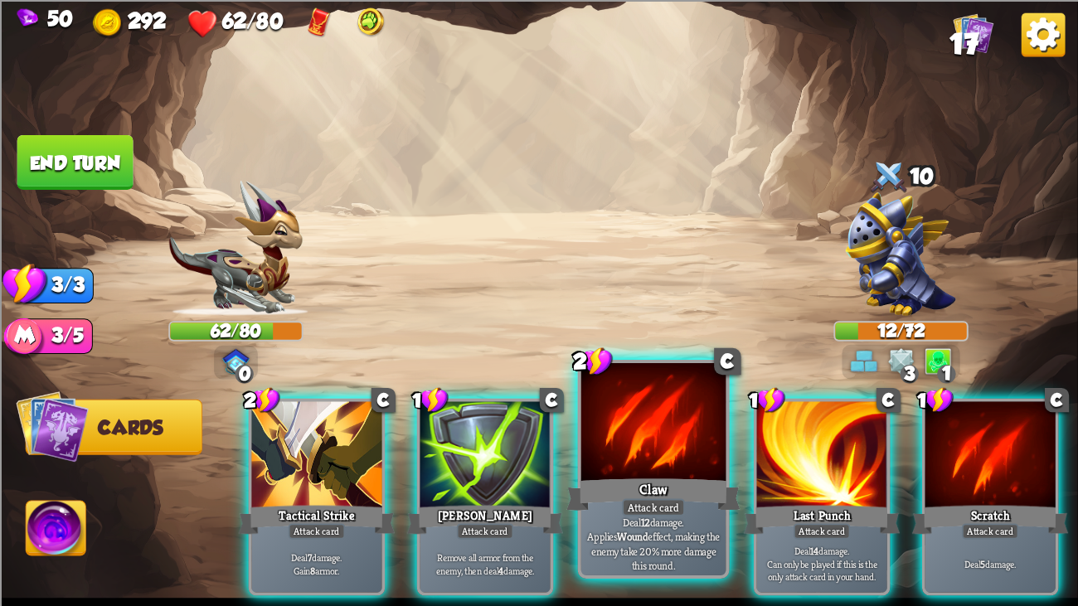
click at [665, 463] on div at bounding box center [653, 424] width 145 height 122
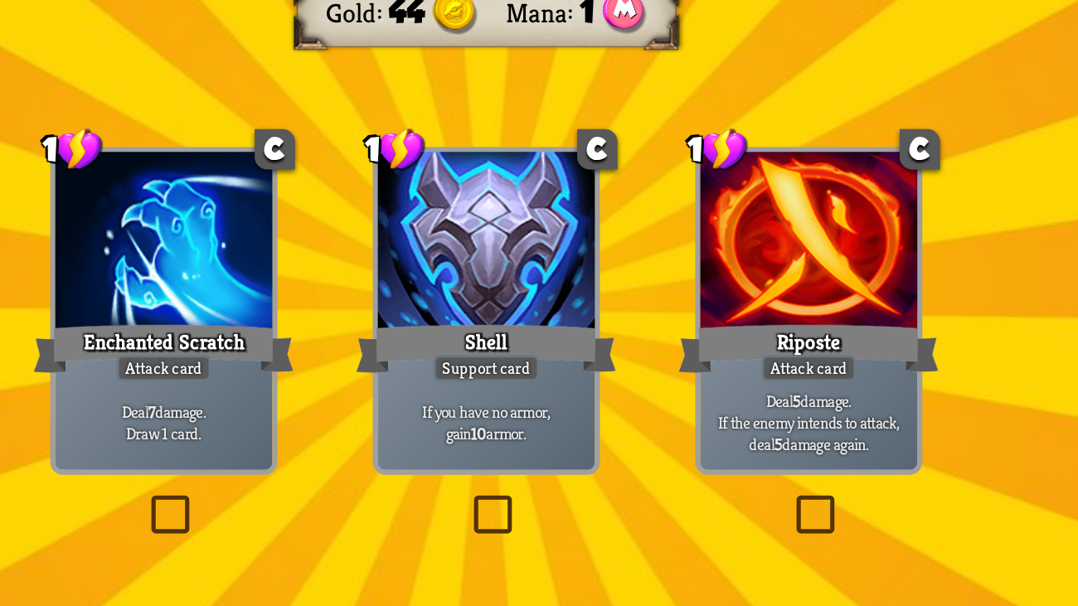
click at [342, 303] on div at bounding box center [345, 261] width 130 height 109
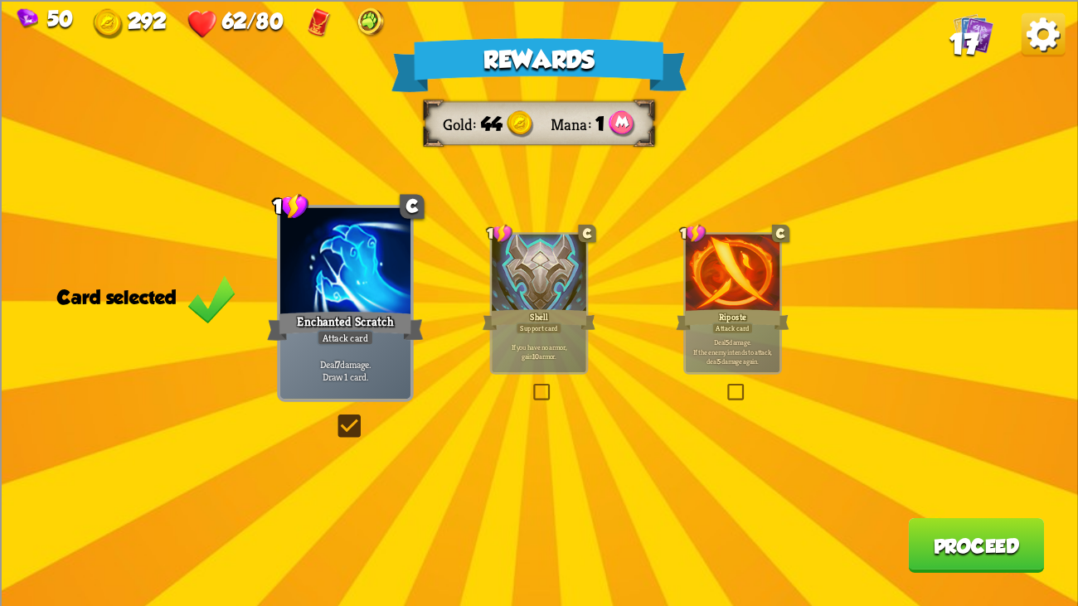
click at [735, 266] on div at bounding box center [733, 274] width 95 height 80
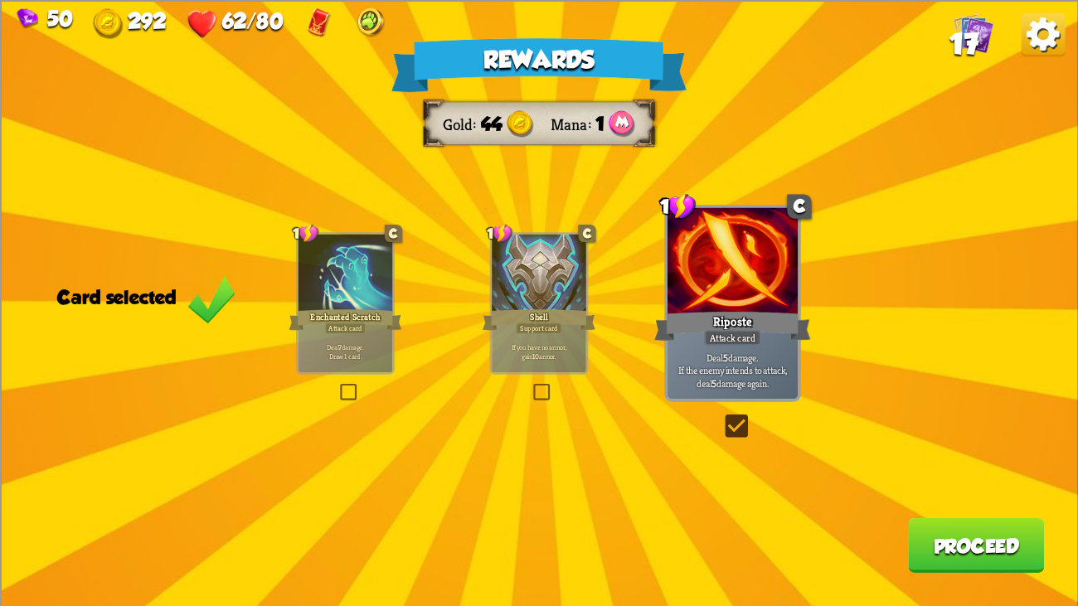
click at [934, 464] on button "Proceed" at bounding box center [976, 544] width 136 height 55
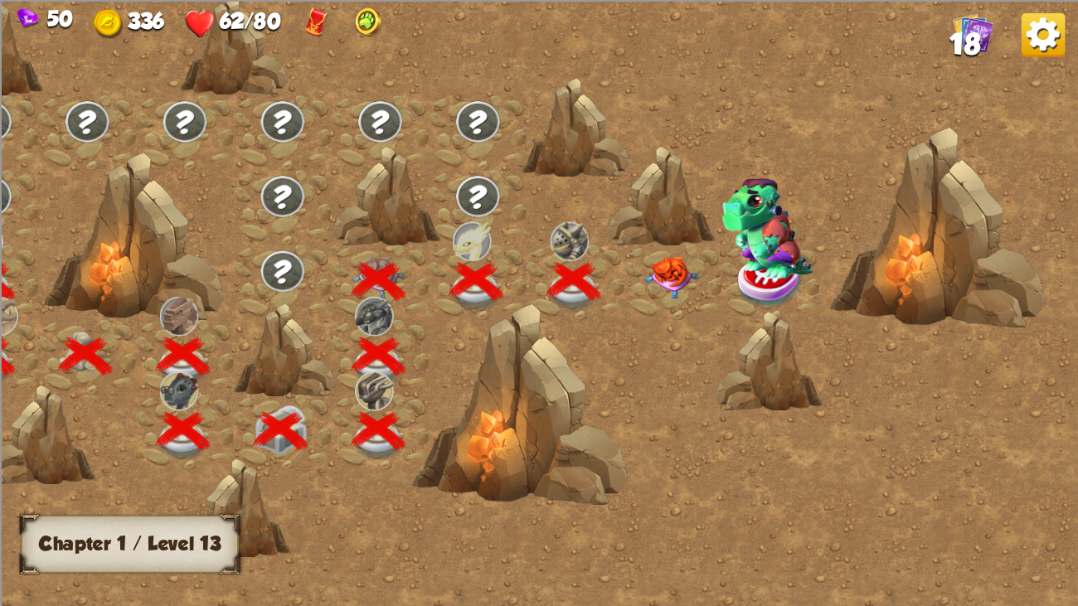
click at [693, 279] on img at bounding box center [671, 277] width 54 height 42
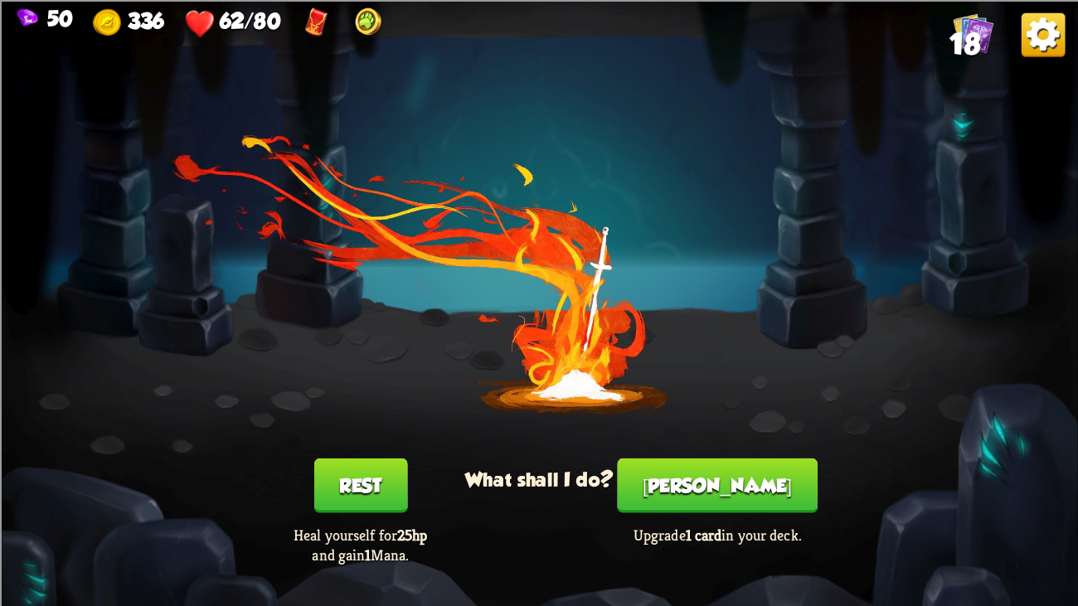
click at [720, 464] on button "[PERSON_NAME]" at bounding box center [717, 485] width 200 height 55
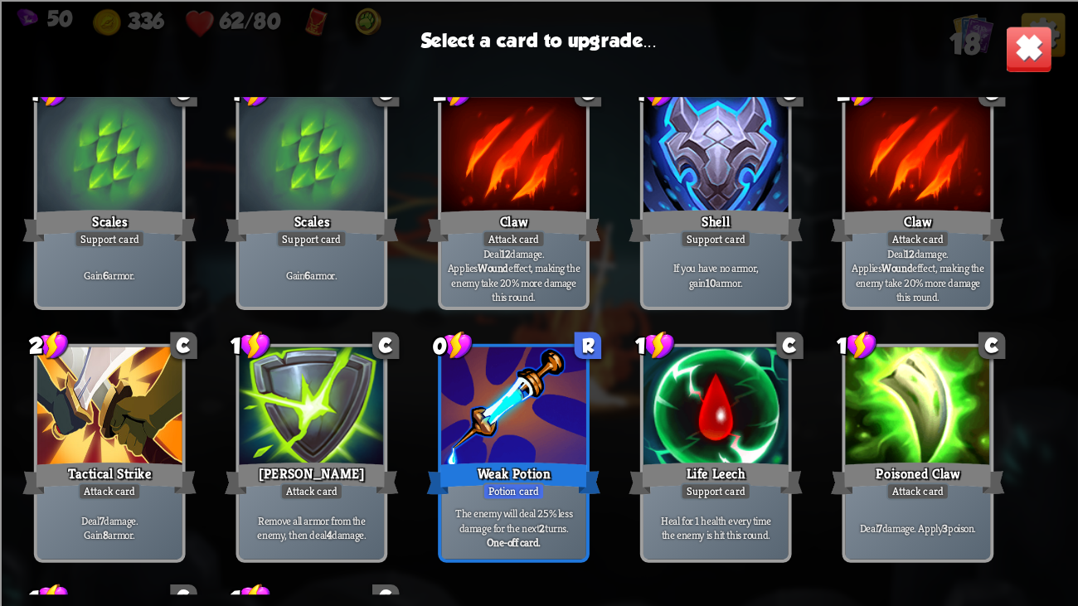
scroll to position [309, 0]
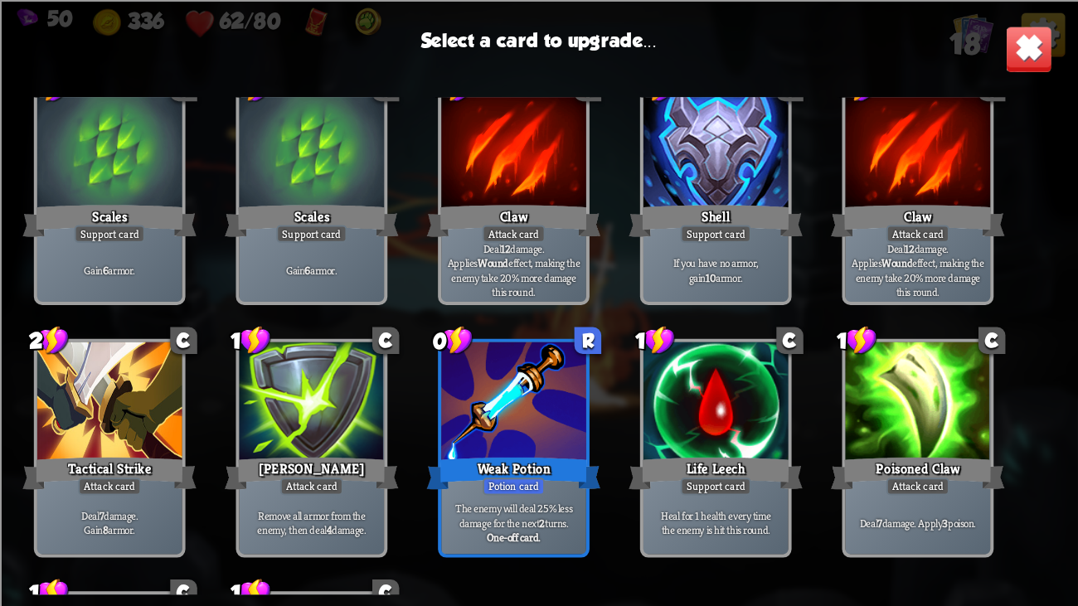
click at [917, 394] on div at bounding box center [918, 403] width 145 height 122
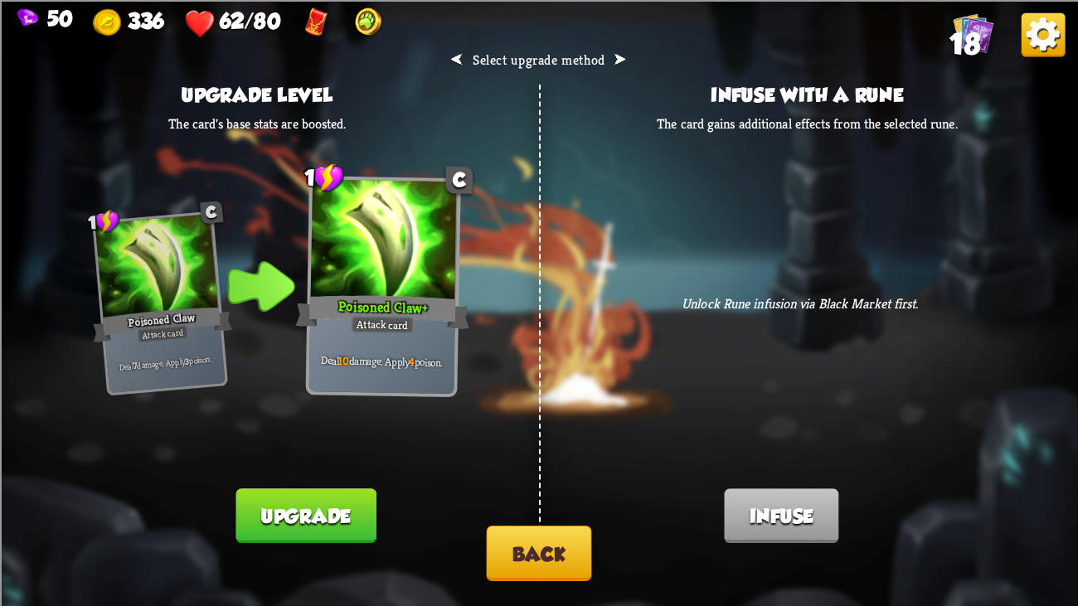
click at [544, 464] on button "Back" at bounding box center [539, 554] width 105 height 56
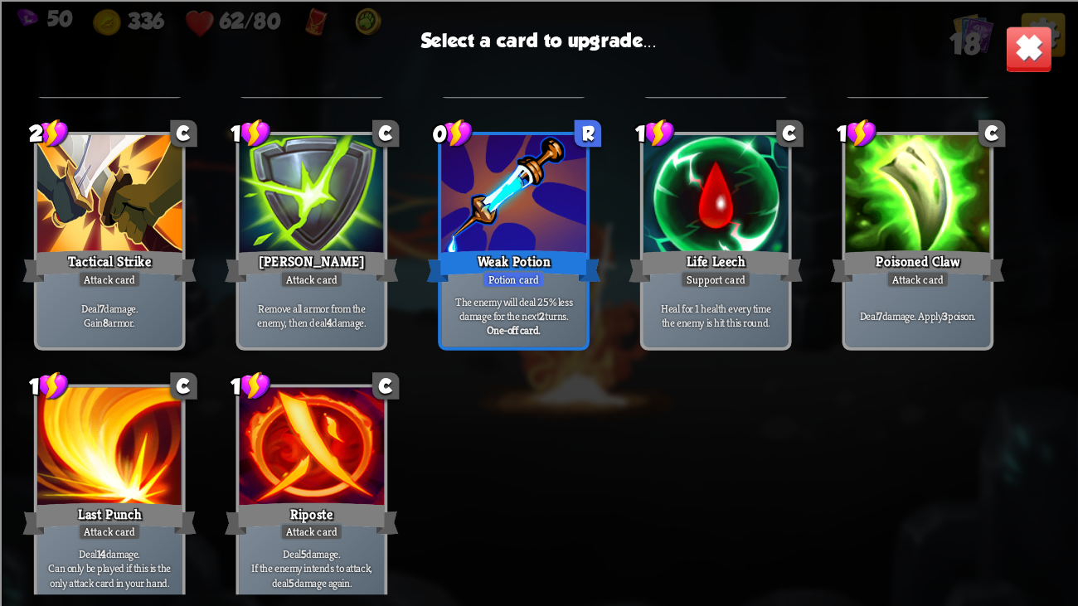
scroll to position [518, 0]
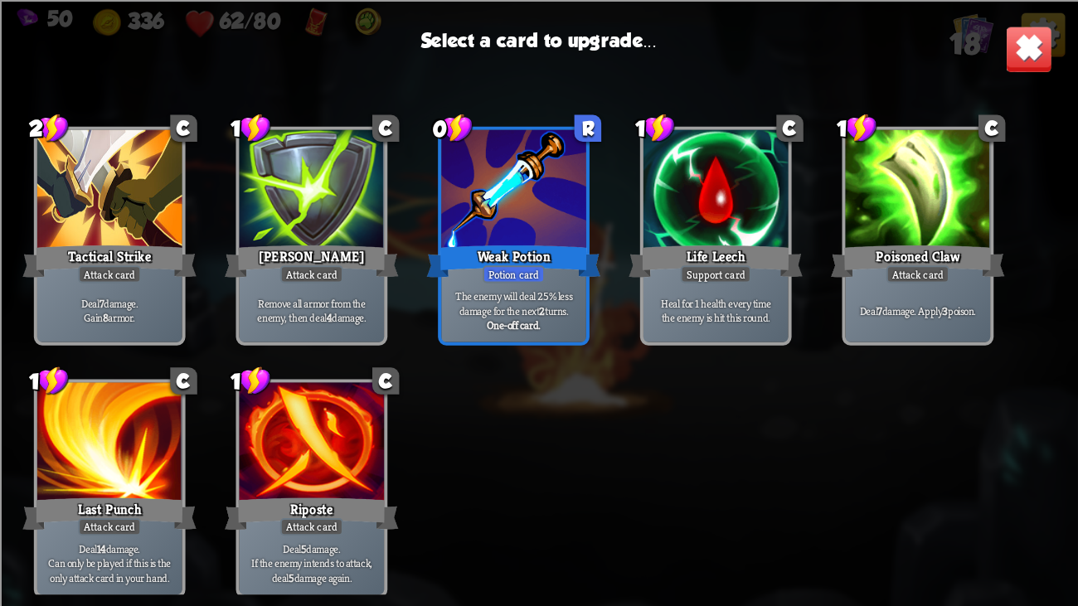
click at [885, 225] on div at bounding box center [918, 191] width 145 height 122
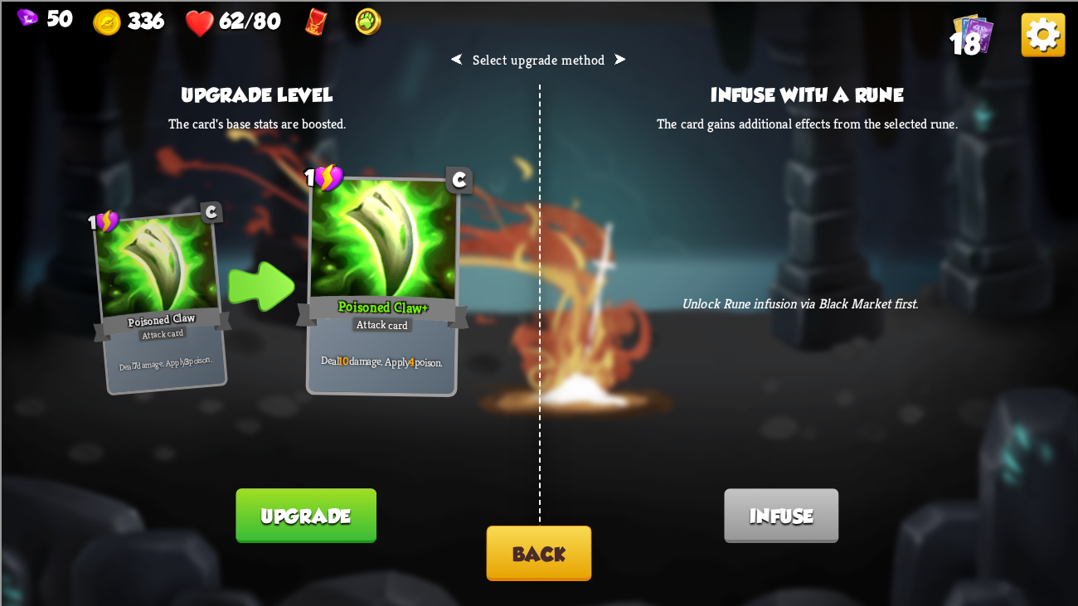
click at [545, 464] on button "Back" at bounding box center [539, 554] width 105 height 56
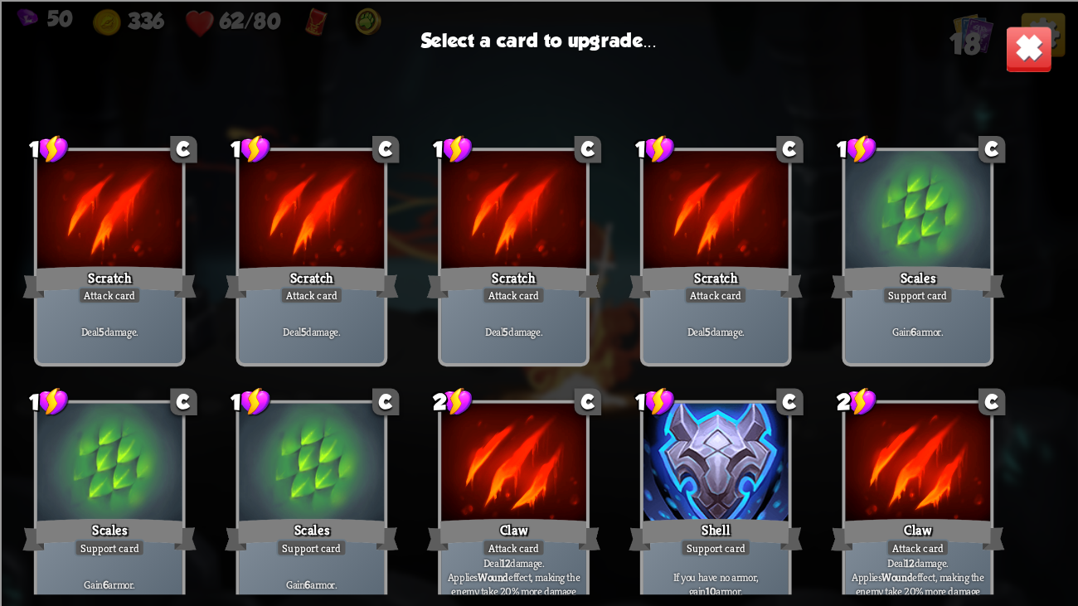
scroll to position [522, 0]
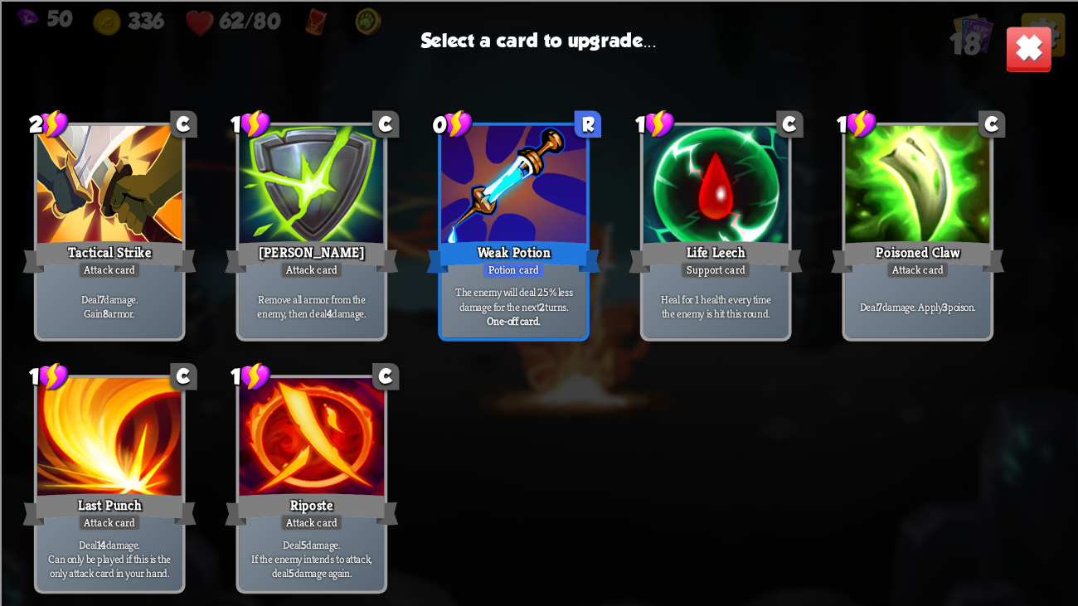
click at [698, 296] on p "Heal for 1 health every time the enemy is hit this round." at bounding box center [716, 306] width 138 height 29
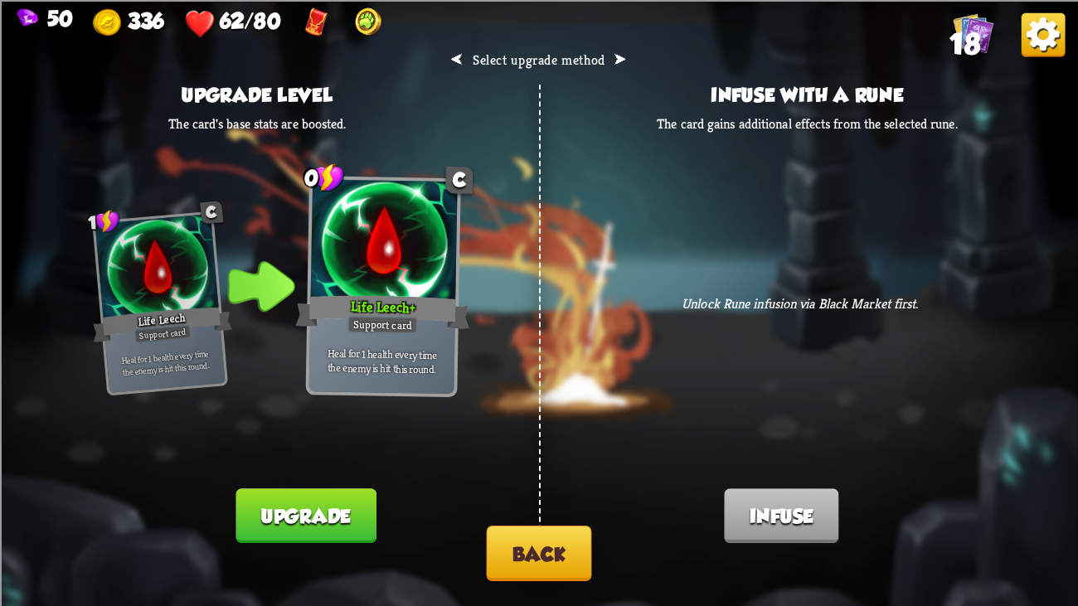
click at [349, 464] on button "Upgrade" at bounding box center [305, 515] width 140 height 55
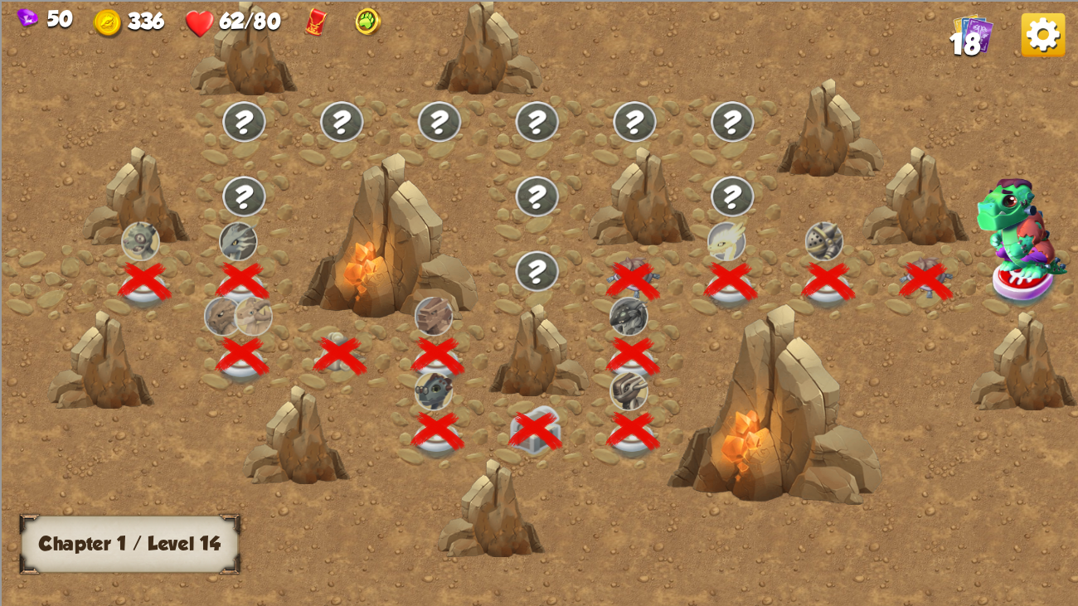
scroll to position [0, 251]
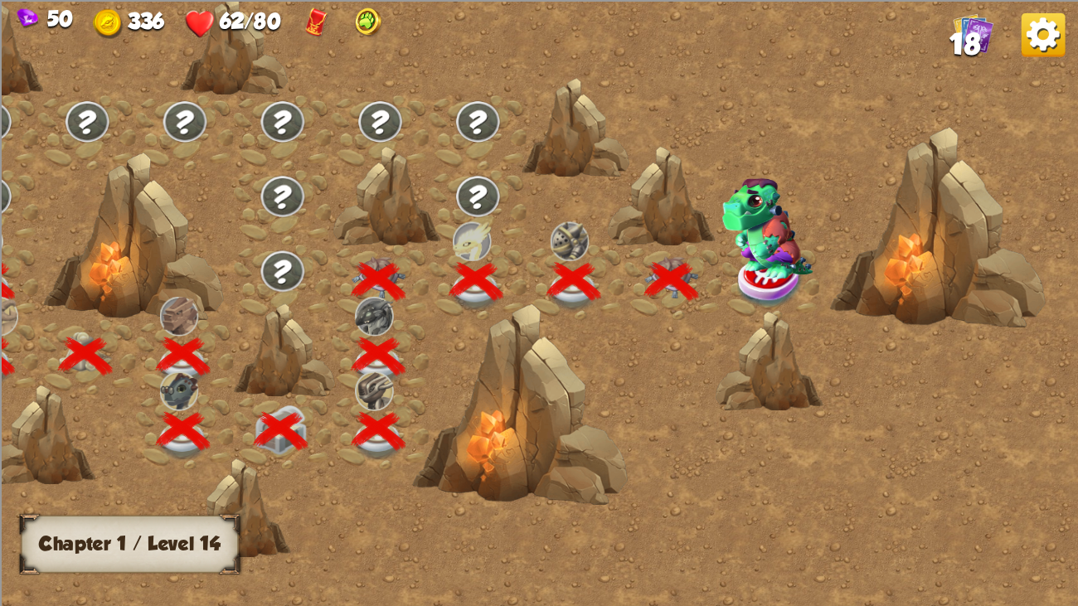
click at [769, 259] on img at bounding box center [766, 228] width 91 height 101
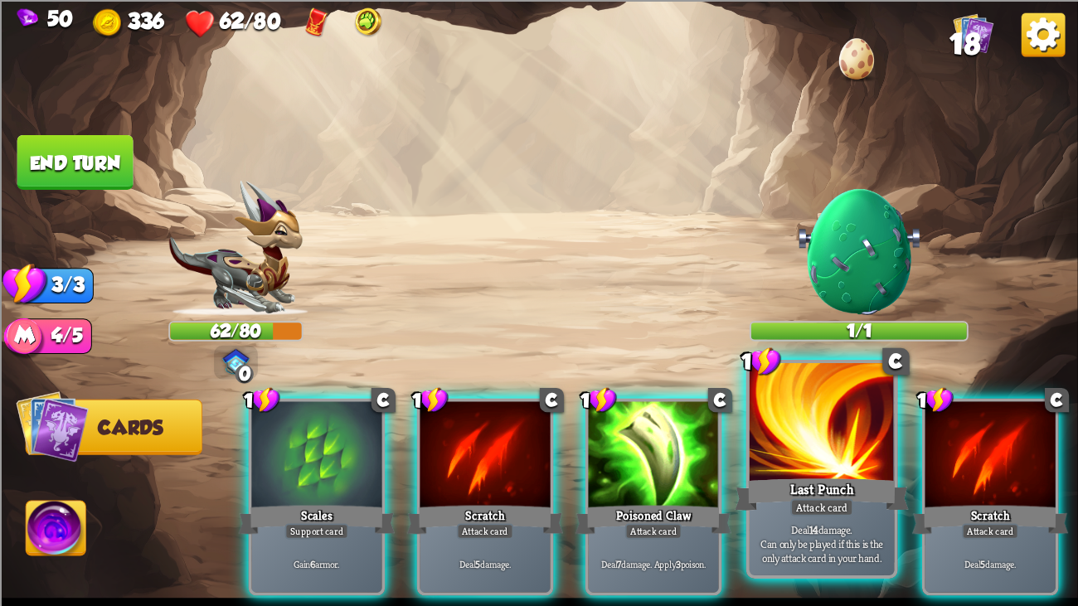
click at [812, 431] on div at bounding box center [821, 424] width 145 height 122
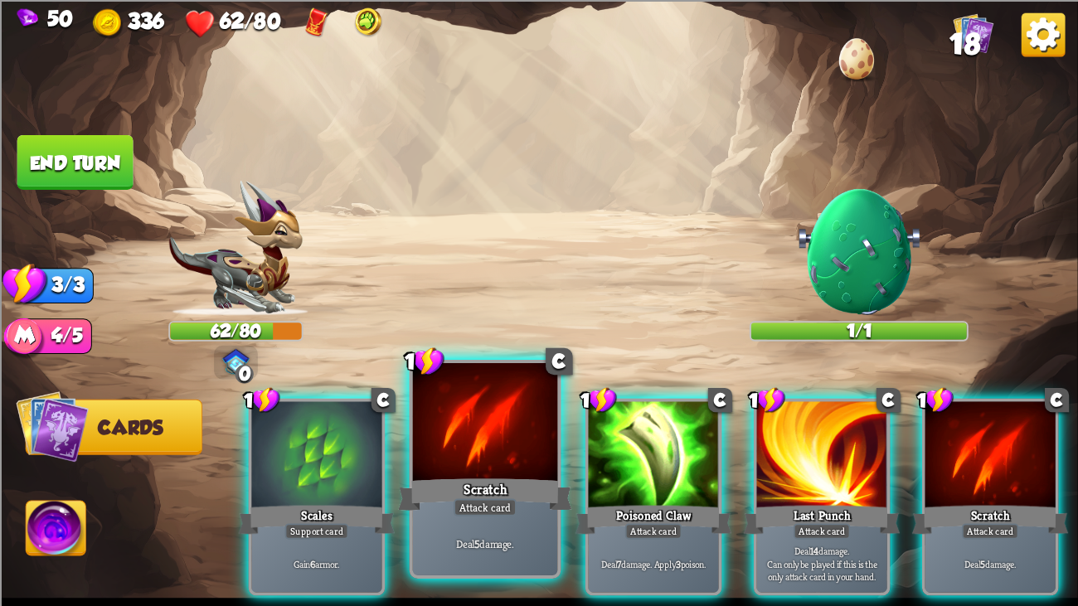
click at [483, 442] on div at bounding box center [485, 424] width 145 height 122
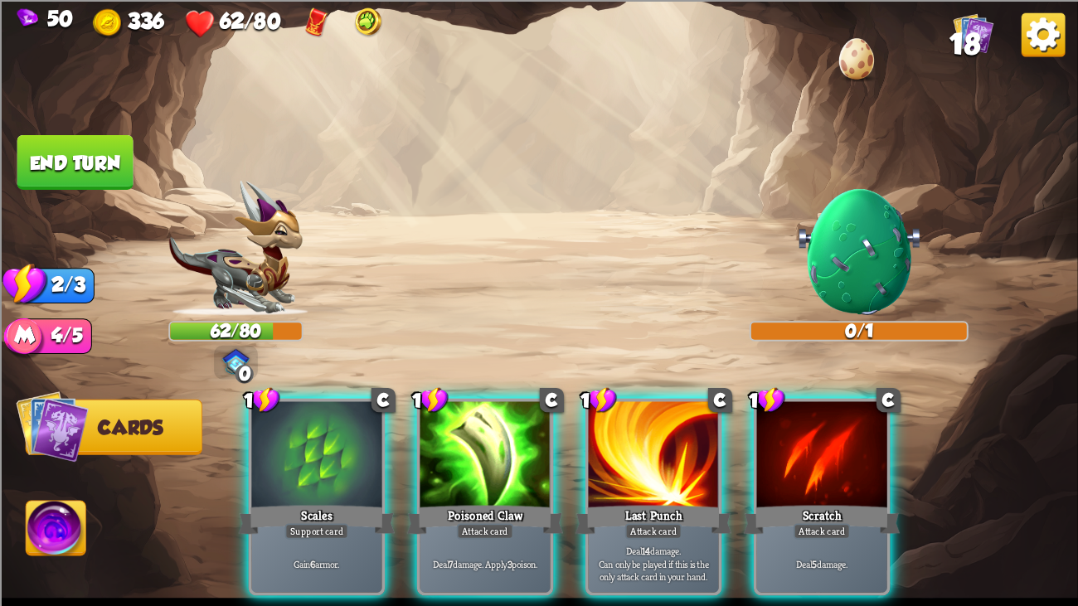
click at [94, 153] on button "End turn" at bounding box center [75, 161] width 116 height 55
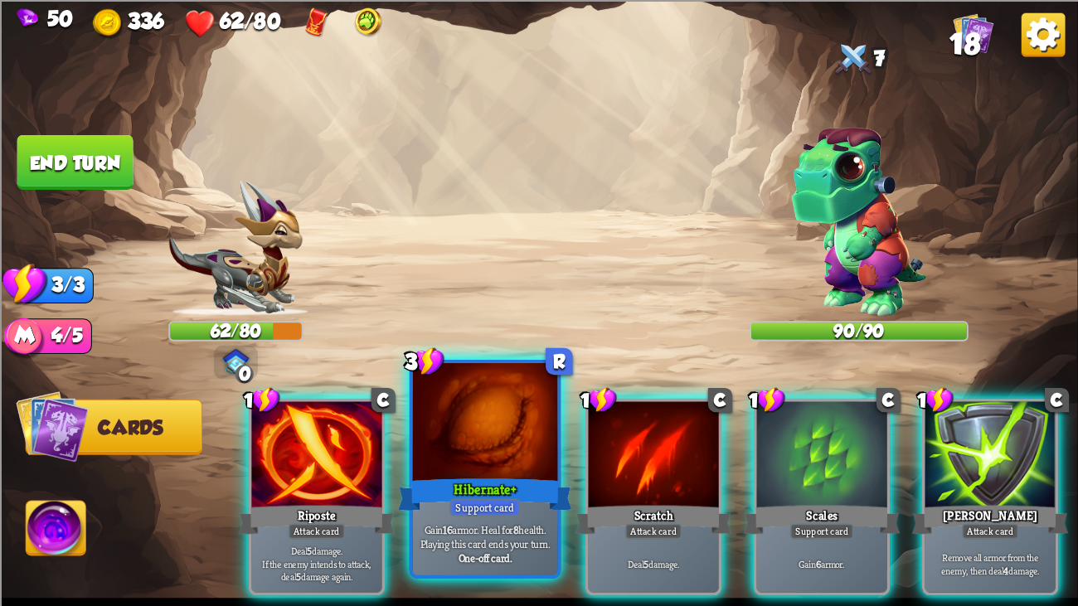
click at [466, 434] on div at bounding box center [485, 424] width 145 height 122
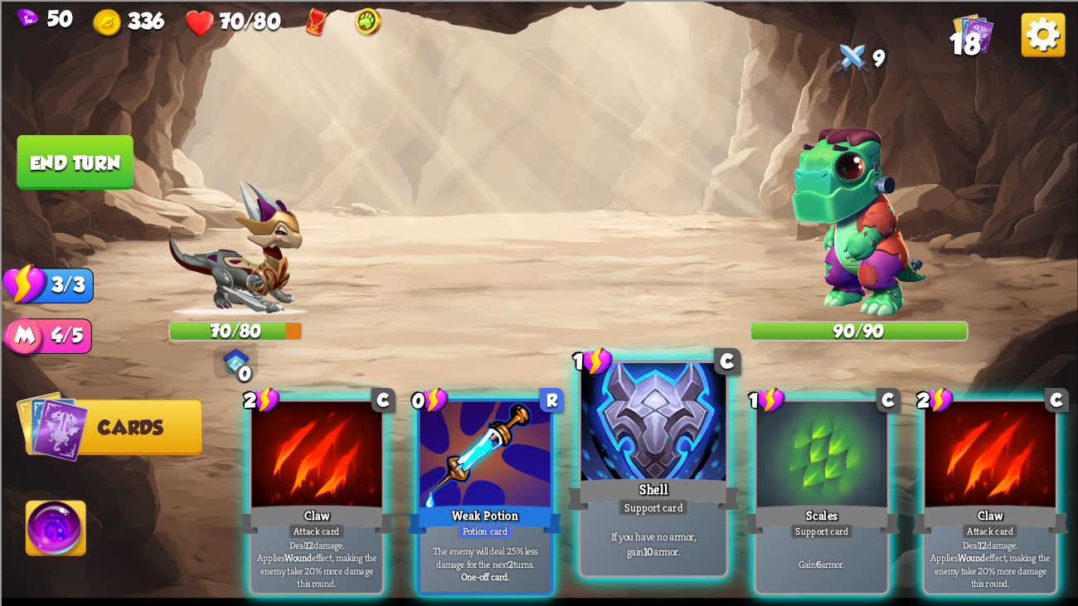
click at [671, 444] on div at bounding box center [653, 424] width 145 height 122
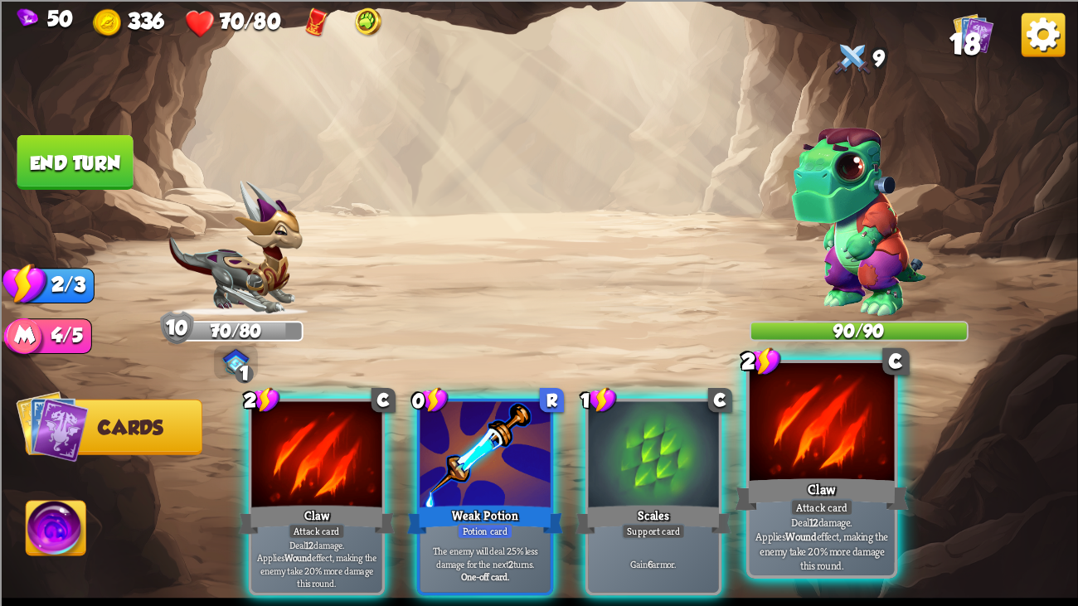
click at [855, 464] on div "Claw" at bounding box center [822, 494] width 174 height 39
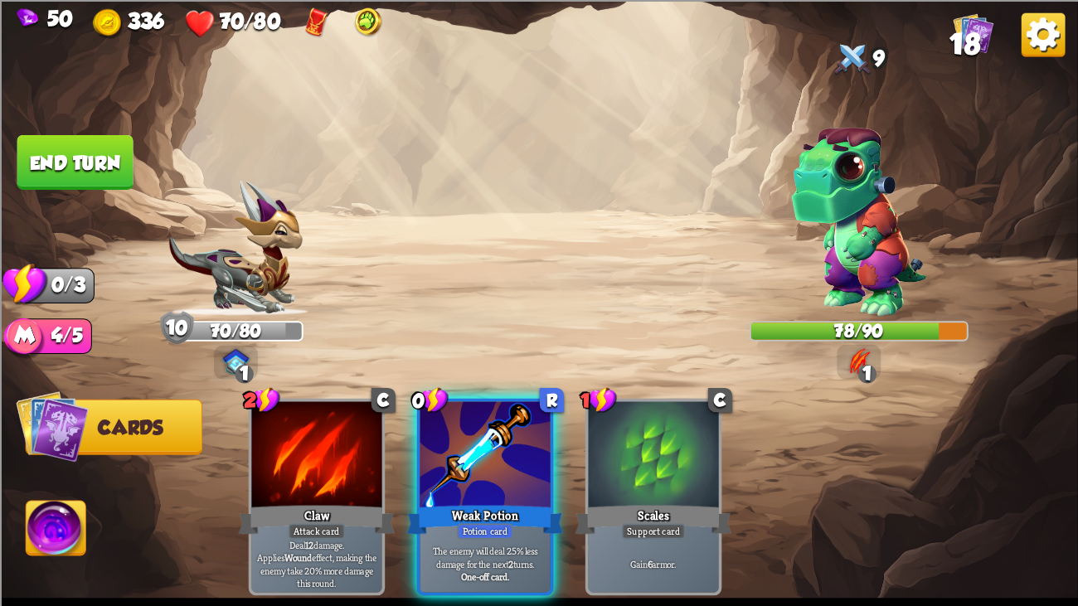
click at [108, 140] on button "End turn" at bounding box center [75, 161] width 116 height 55
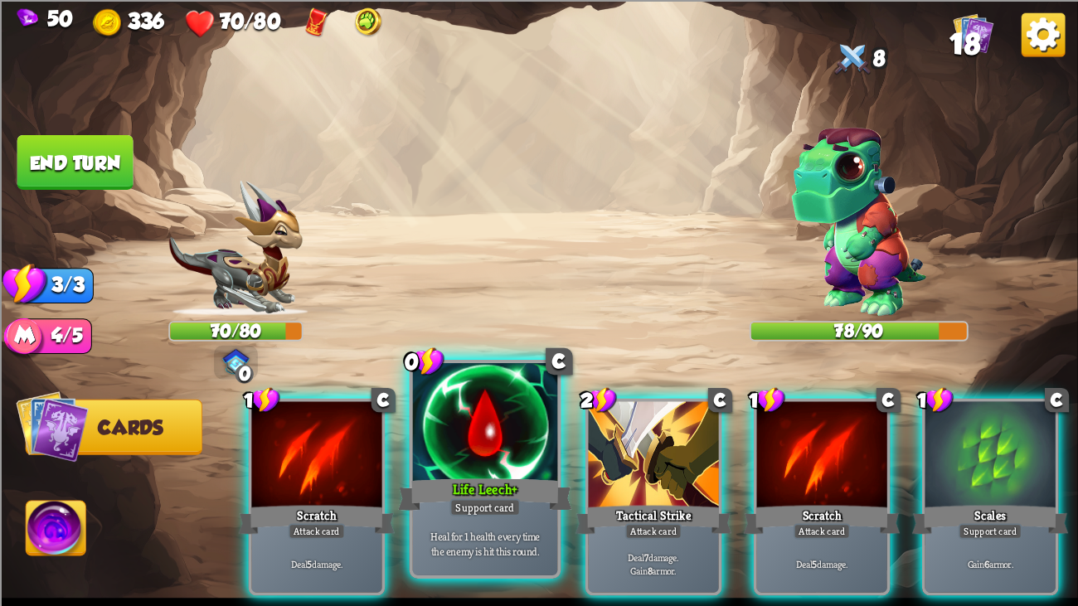
click at [507, 429] on div at bounding box center [485, 424] width 145 height 122
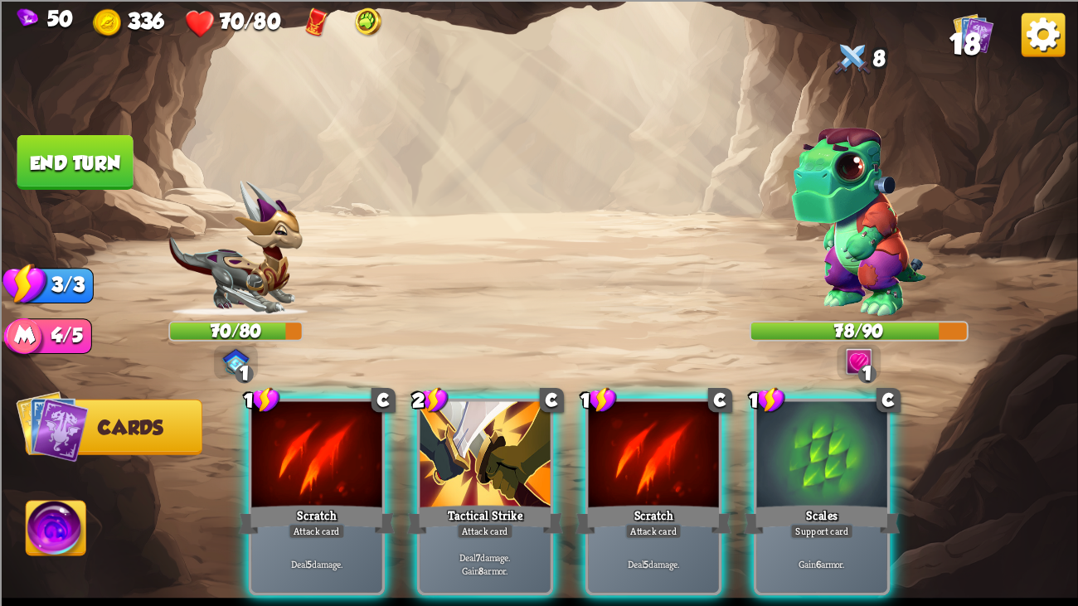
click at [507, 429] on div at bounding box center [484, 455] width 130 height 109
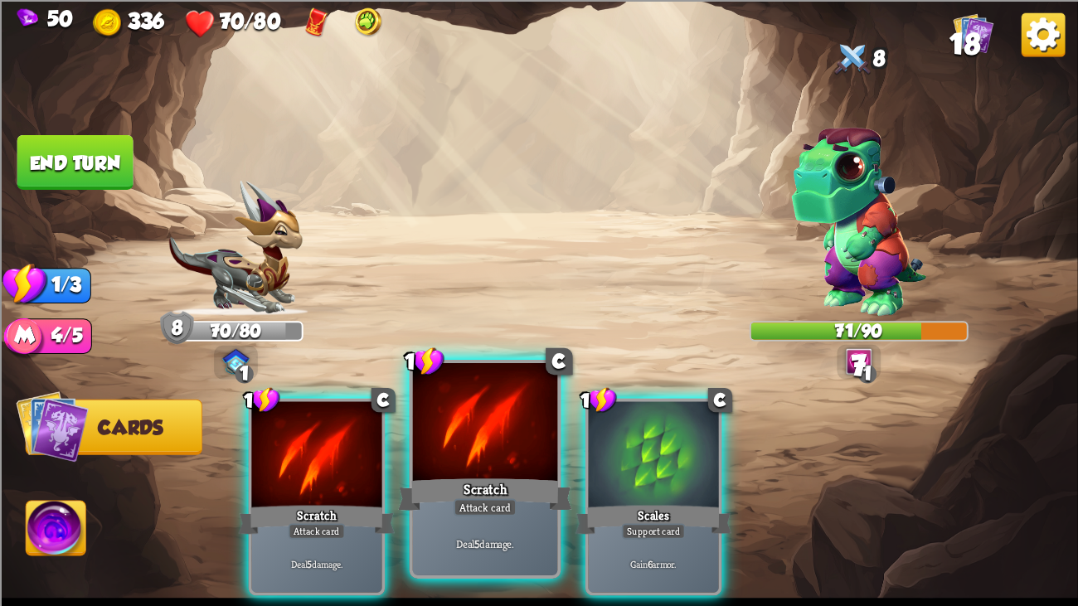
click at [451, 435] on div at bounding box center [485, 424] width 145 height 122
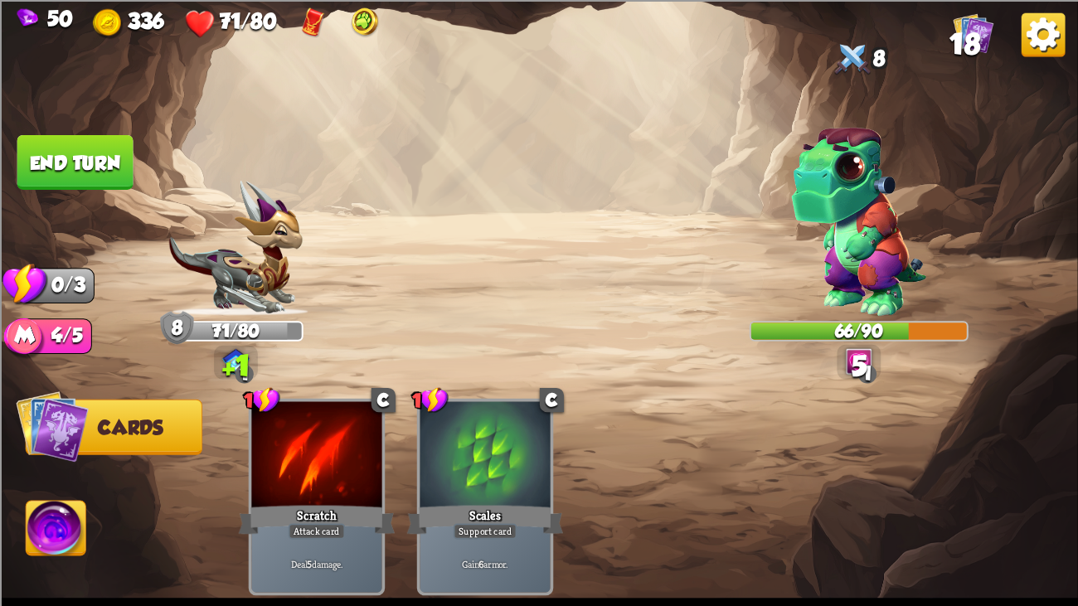
click at [77, 137] on button "End turn" at bounding box center [75, 161] width 116 height 55
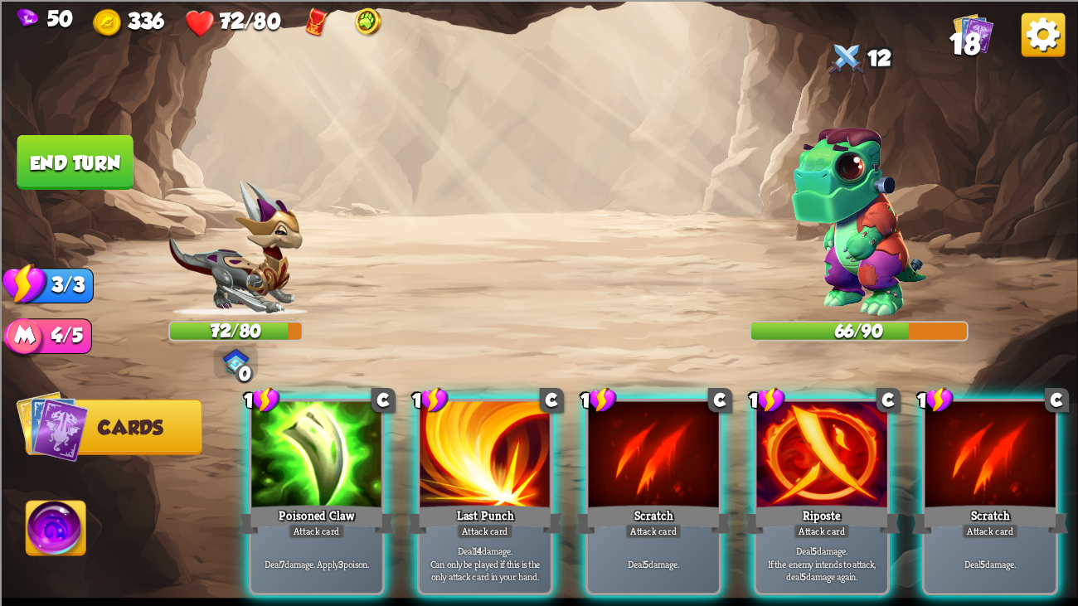
click at [65, 464] on img at bounding box center [57, 531] width 60 height 61
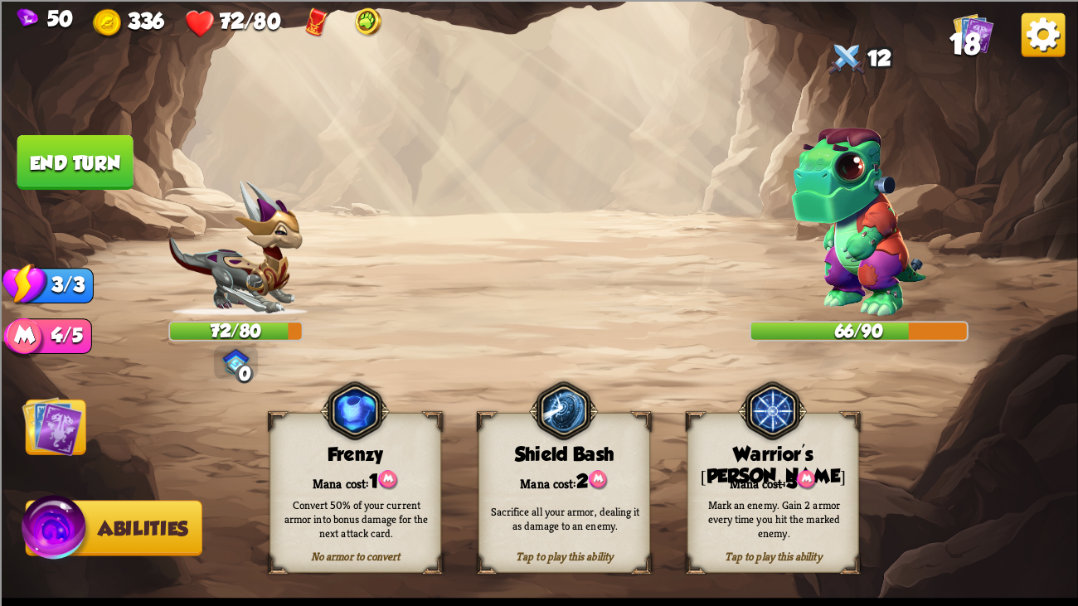
click at [55, 456] on img at bounding box center [52, 425] width 61 height 61
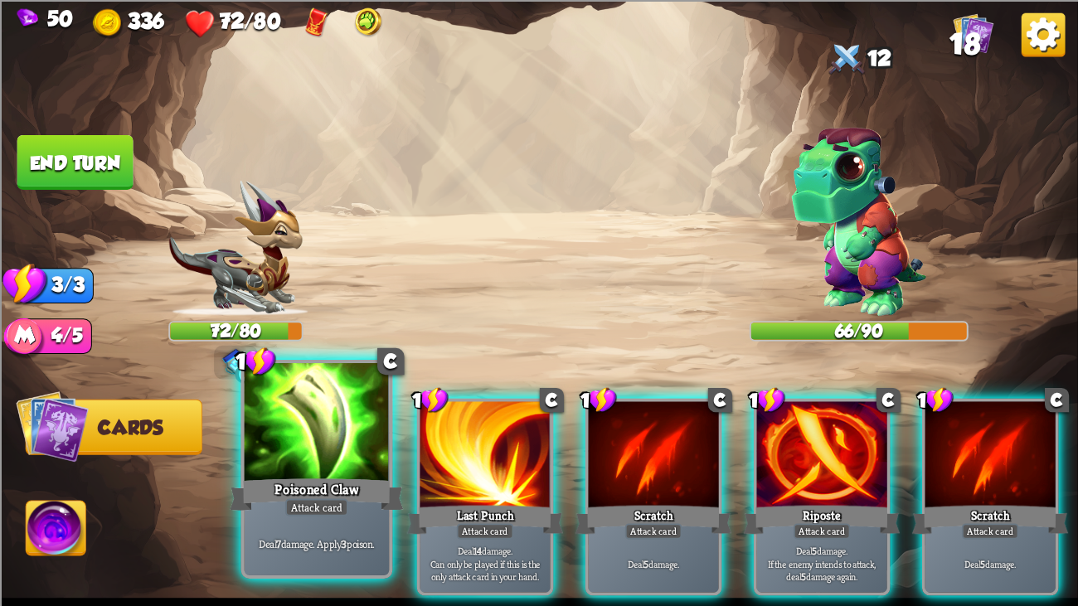
click at [291, 436] on div at bounding box center [317, 424] width 145 height 122
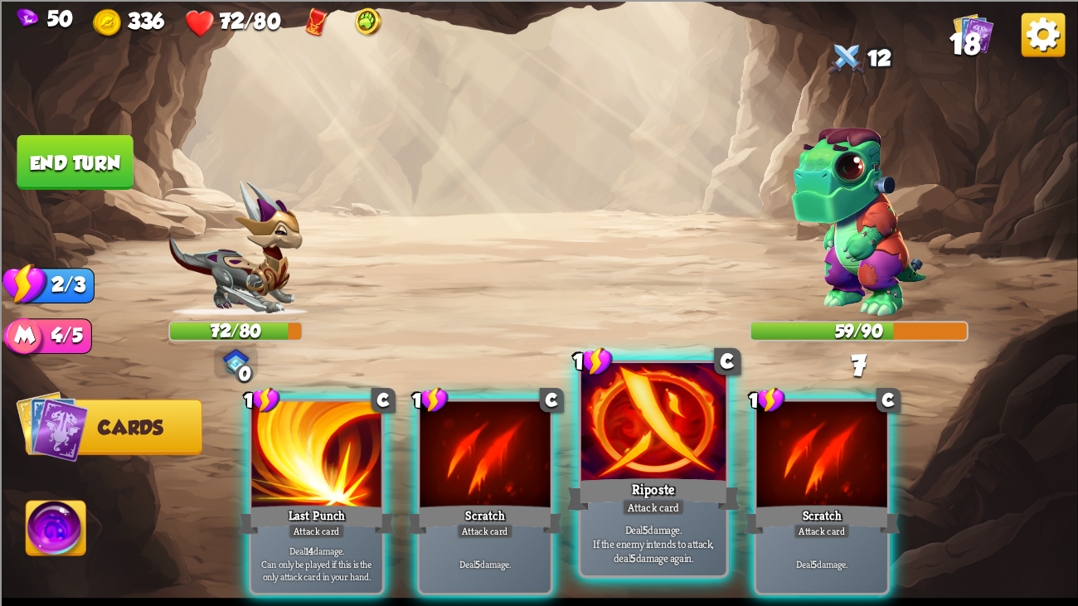
click at [609, 453] on div at bounding box center [653, 424] width 145 height 122
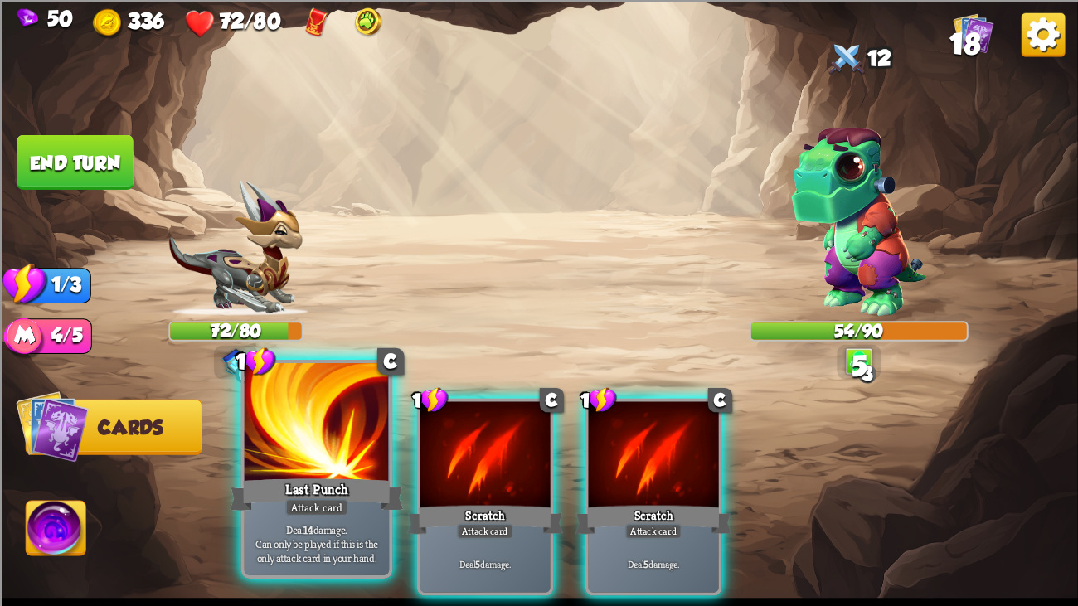
click at [303, 421] on div at bounding box center [317, 424] width 145 height 122
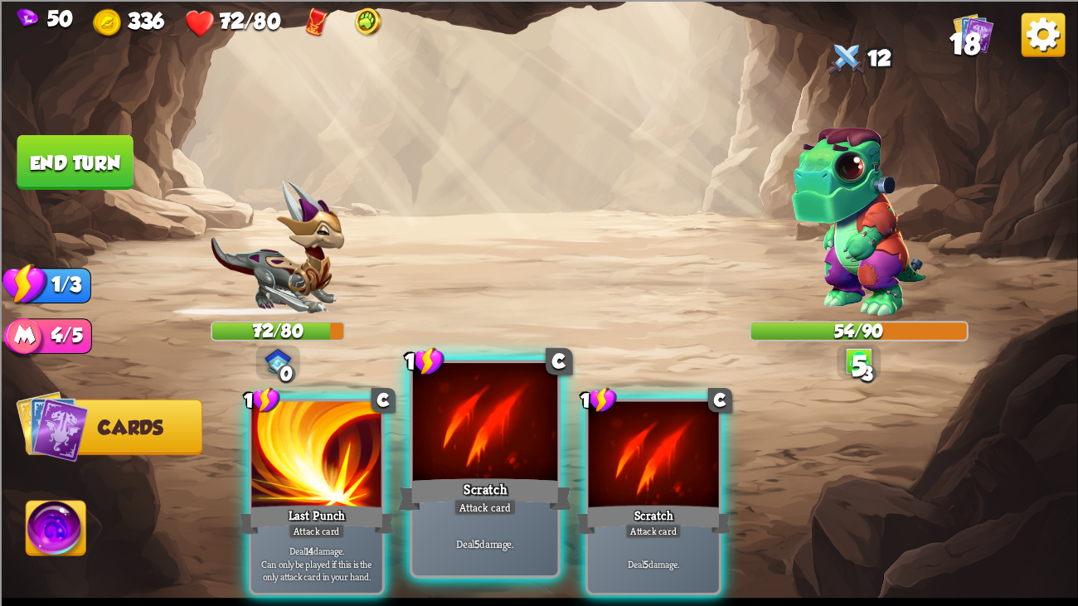
click at [480, 439] on div at bounding box center [485, 424] width 145 height 122
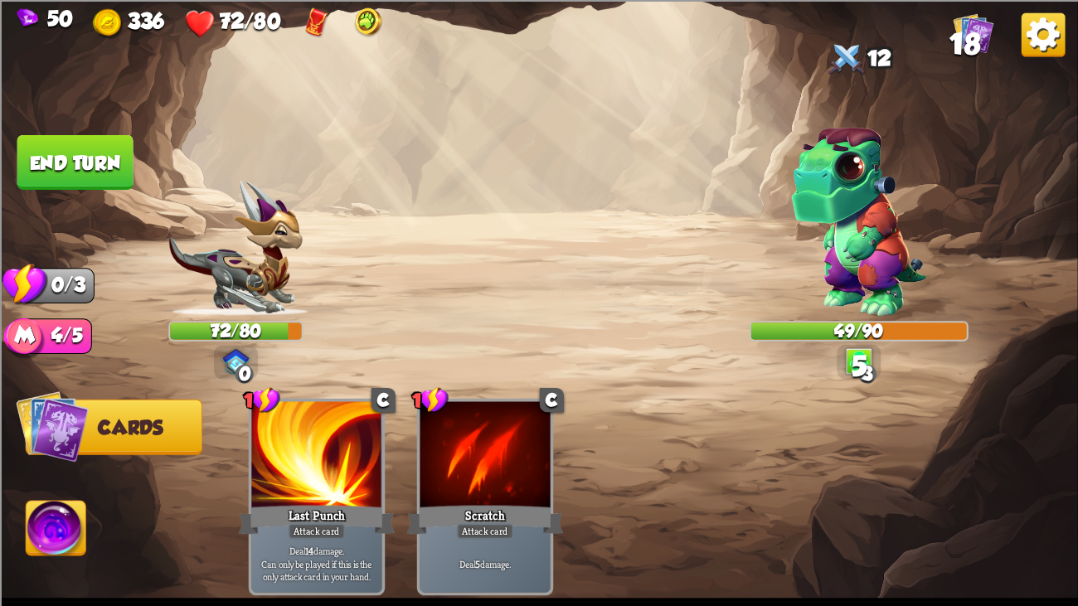
click at [41, 179] on button "End turn" at bounding box center [75, 161] width 116 height 55
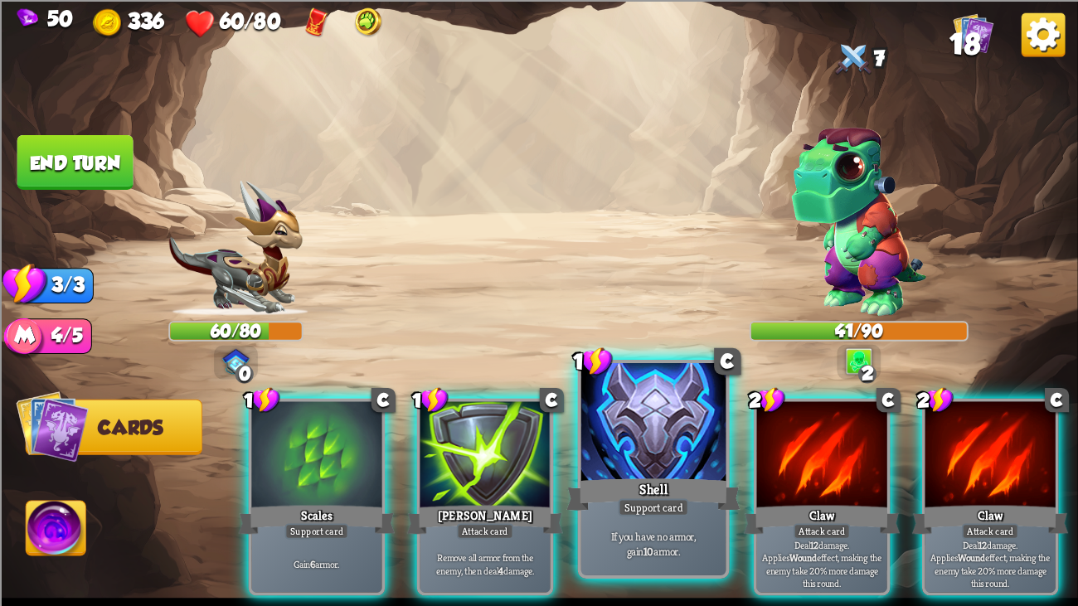
click at [683, 405] on div at bounding box center [653, 424] width 145 height 122
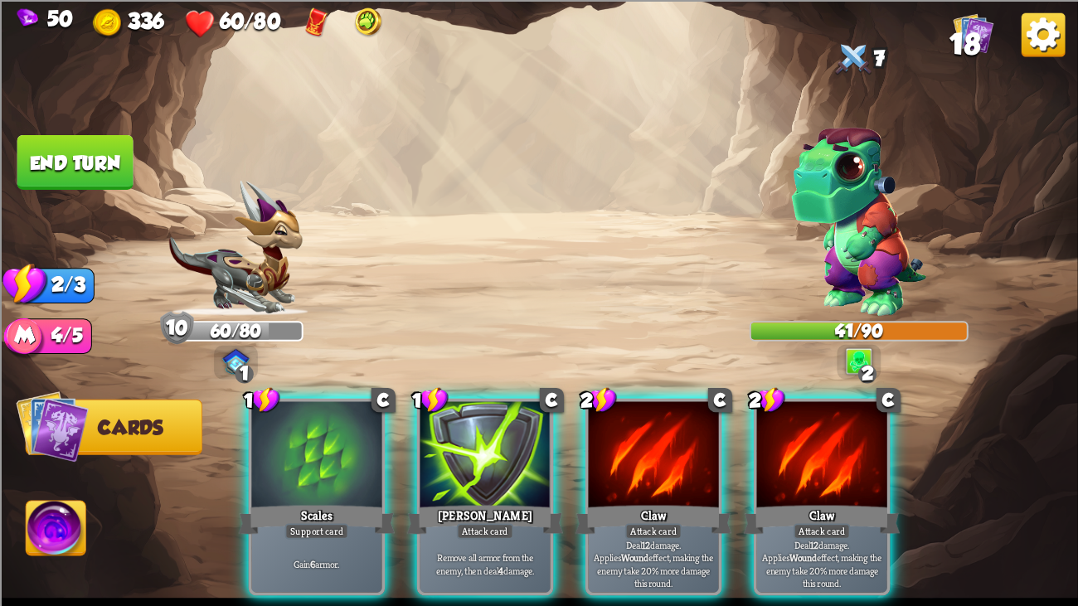
click at [683, 405] on div at bounding box center [653, 455] width 130 height 109
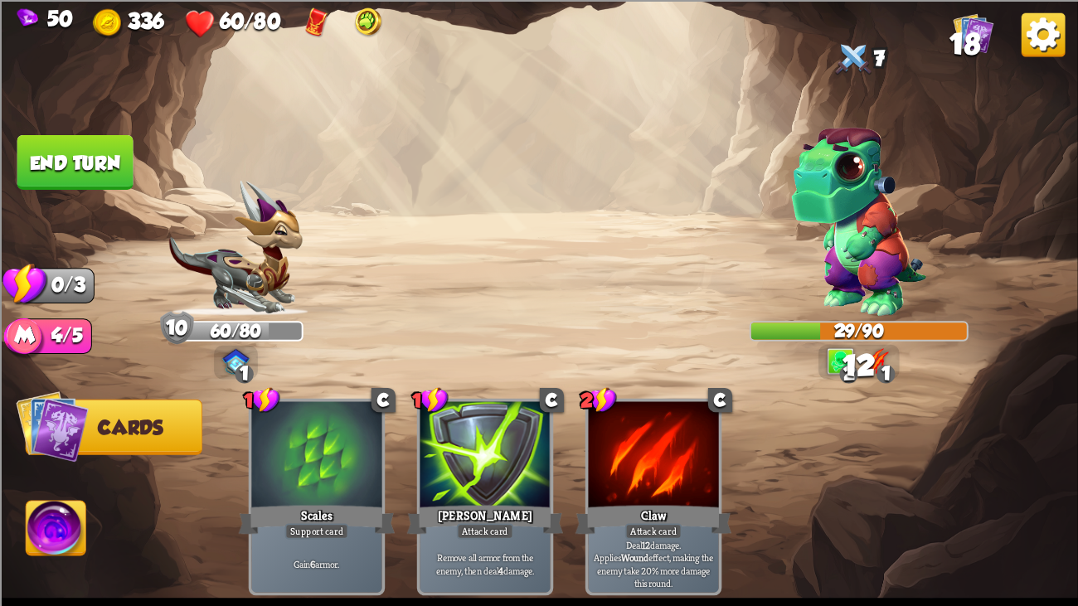
click at [74, 131] on img at bounding box center [539, 303] width 1078 height 606
click at [81, 149] on button "End turn" at bounding box center [75, 161] width 116 height 55
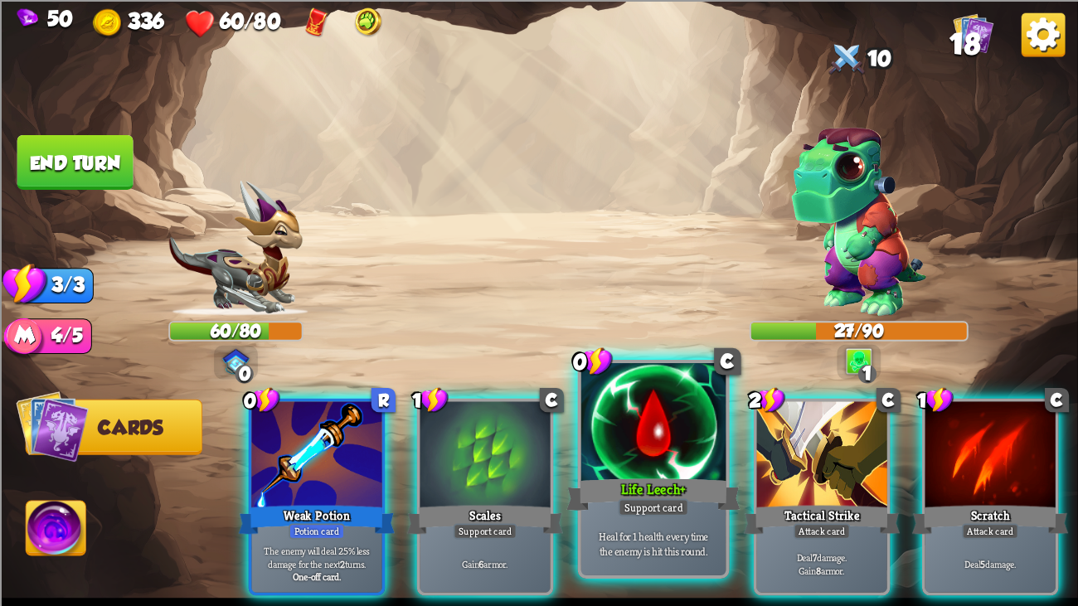
click at [684, 464] on div at bounding box center [653, 424] width 145 height 122
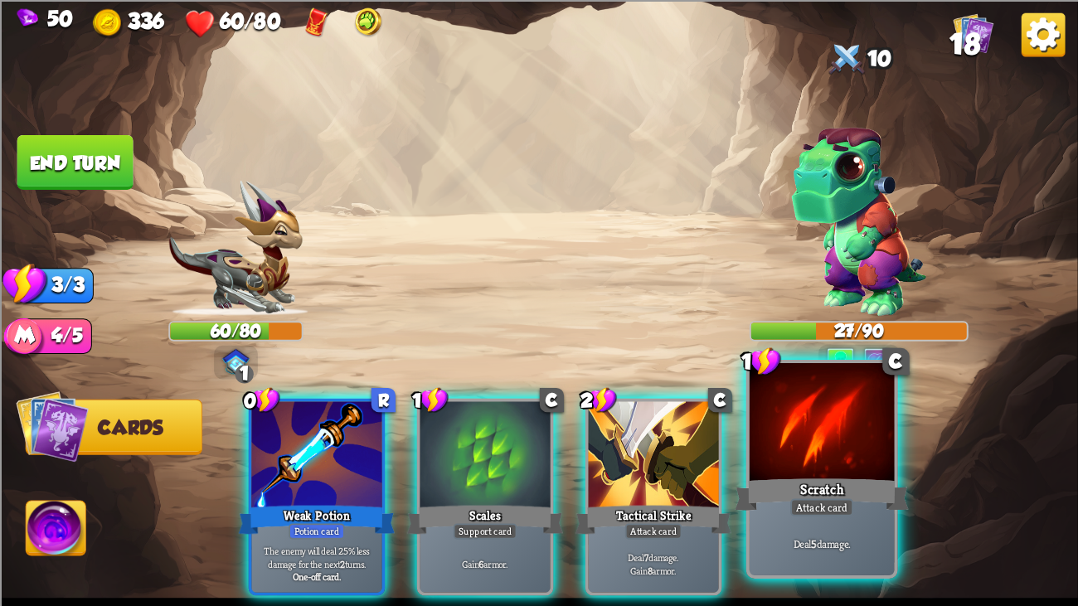
click at [812, 464] on div "Scratch" at bounding box center [822, 494] width 174 height 39
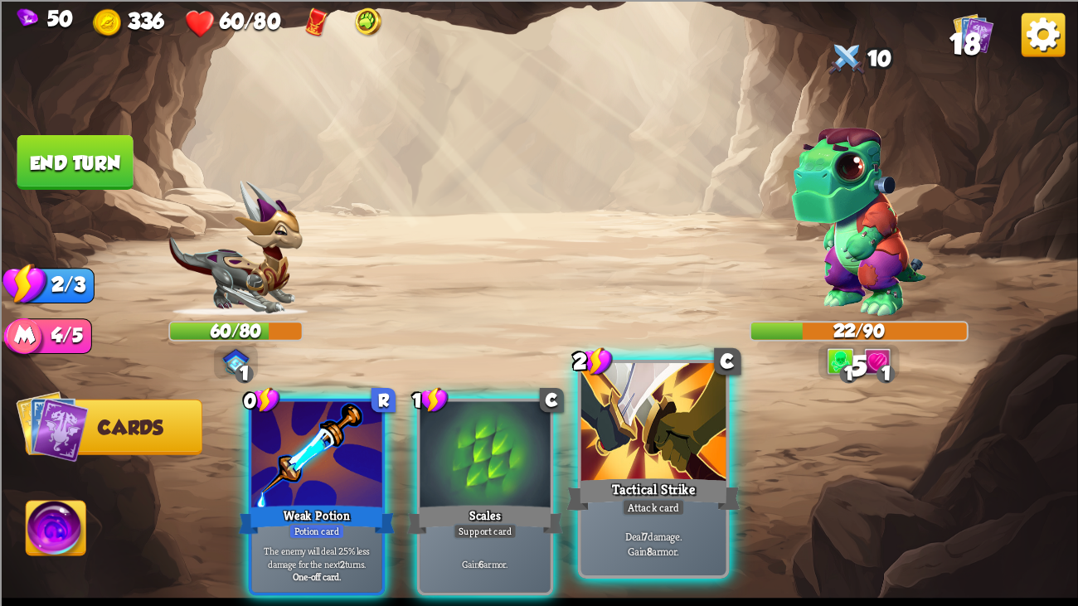
click at [697, 429] on div at bounding box center [653, 424] width 145 height 122
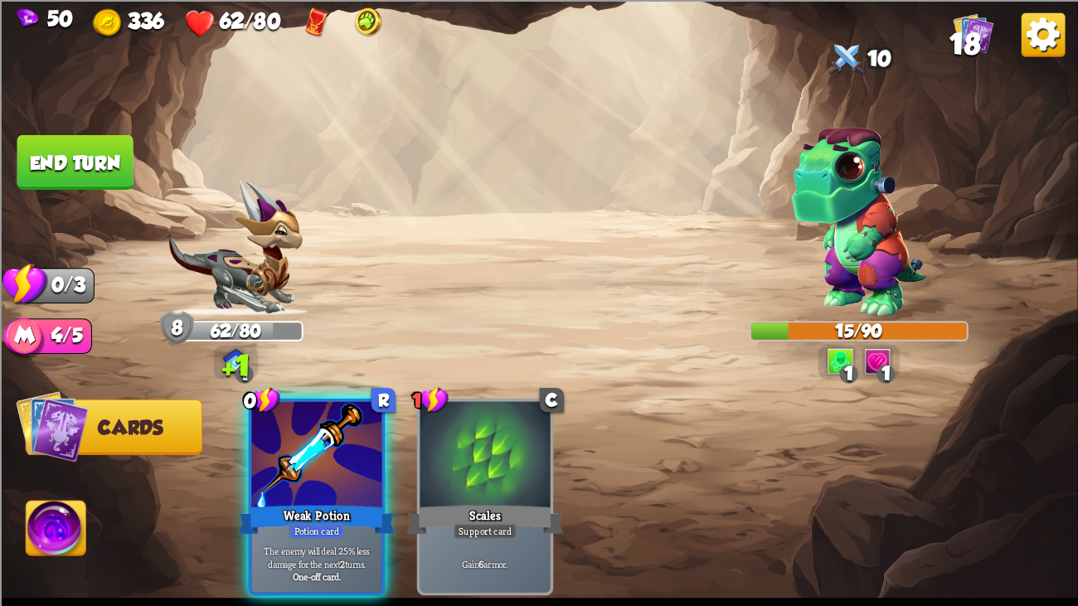
click at [50, 161] on button "End turn" at bounding box center [75, 161] width 116 height 55
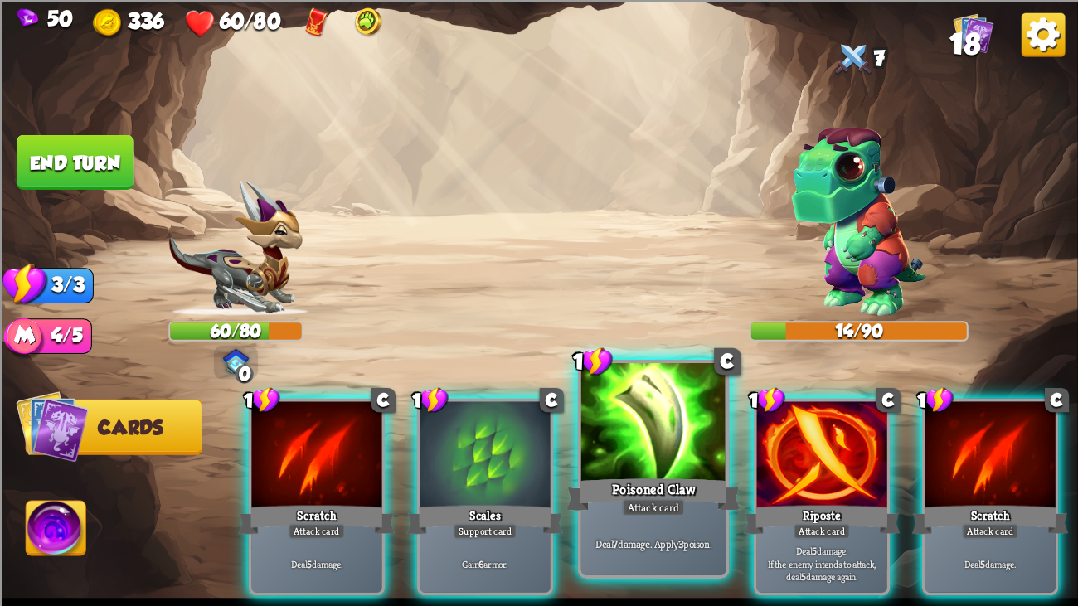
click at [608, 464] on div at bounding box center [653, 424] width 145 height 122
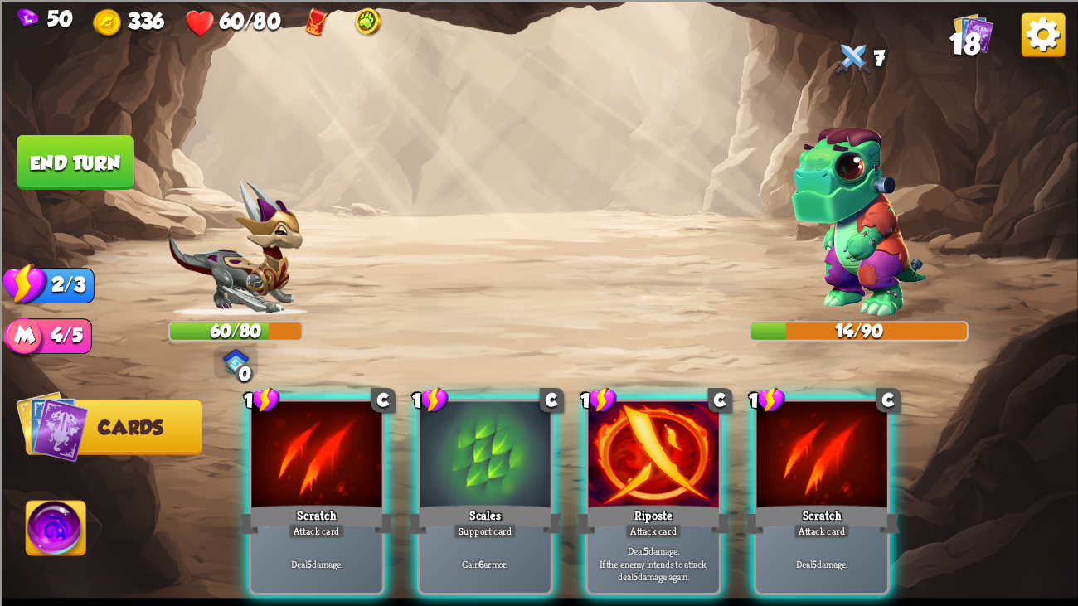
click at [608, 464] on div at bounding box center [653, 455] width 130 height 109
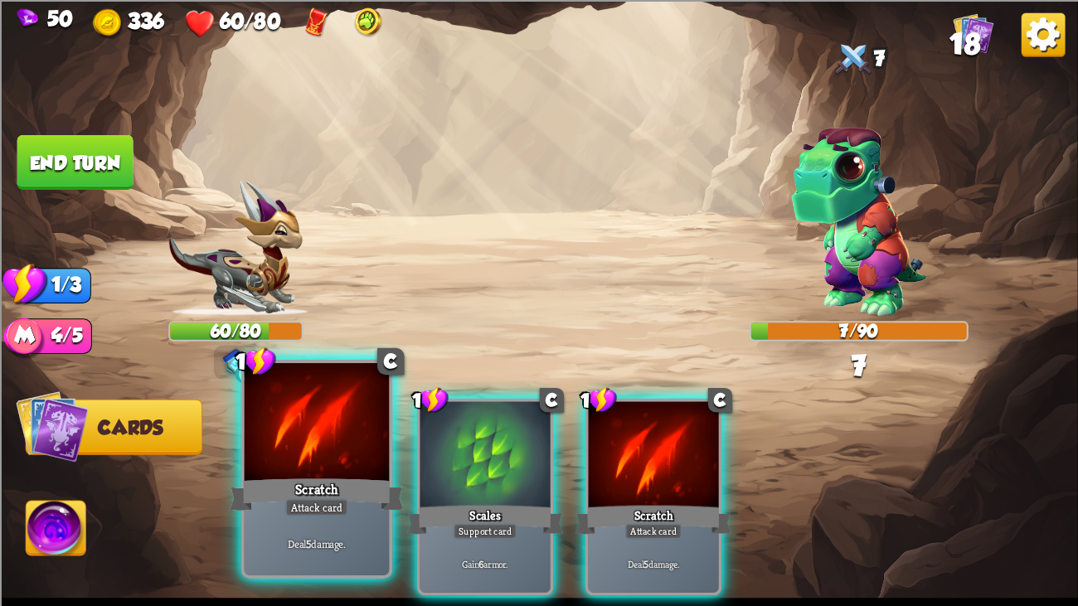
click at [282, 419] on div at bounding box center [317, 424] width 145 height 122
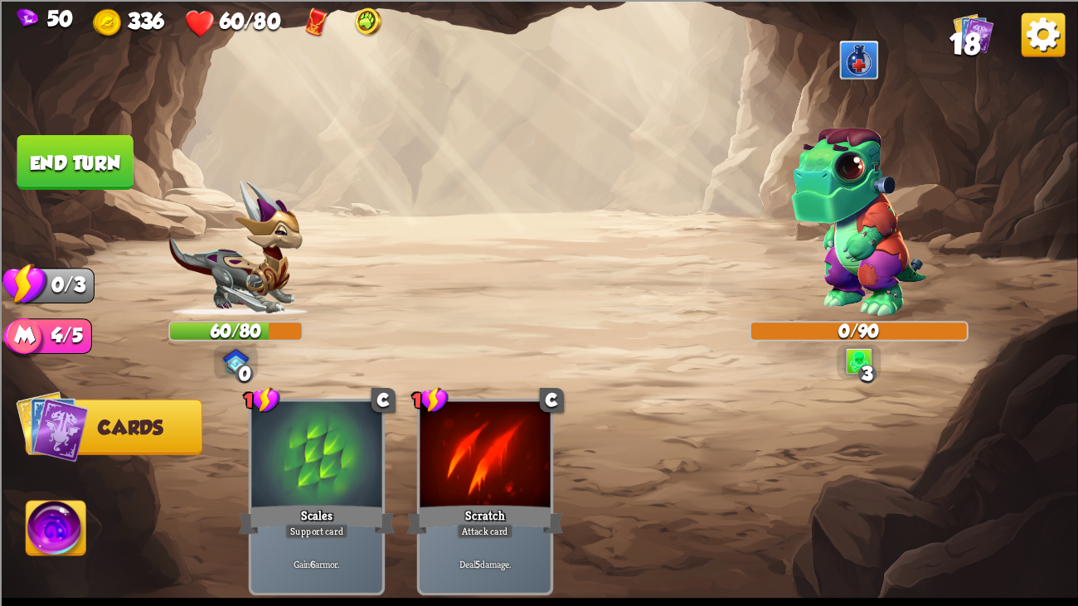
click at [900, 206] on img at bounding box center [859, 221] width 135 height 188
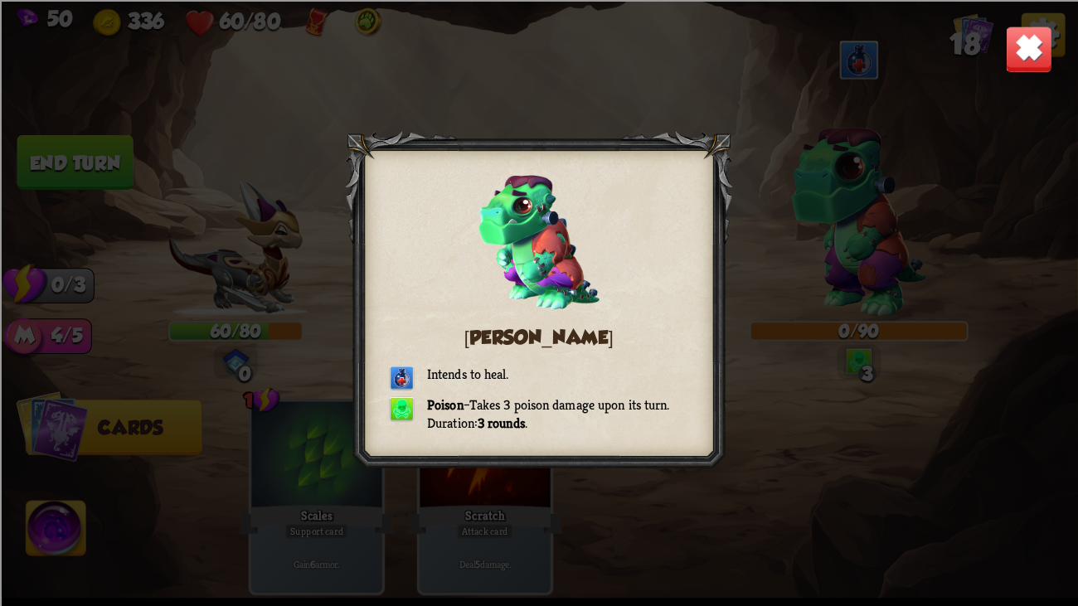
click at [1030, 51] on img at bounding box center [1028, 48] width 47 height 47
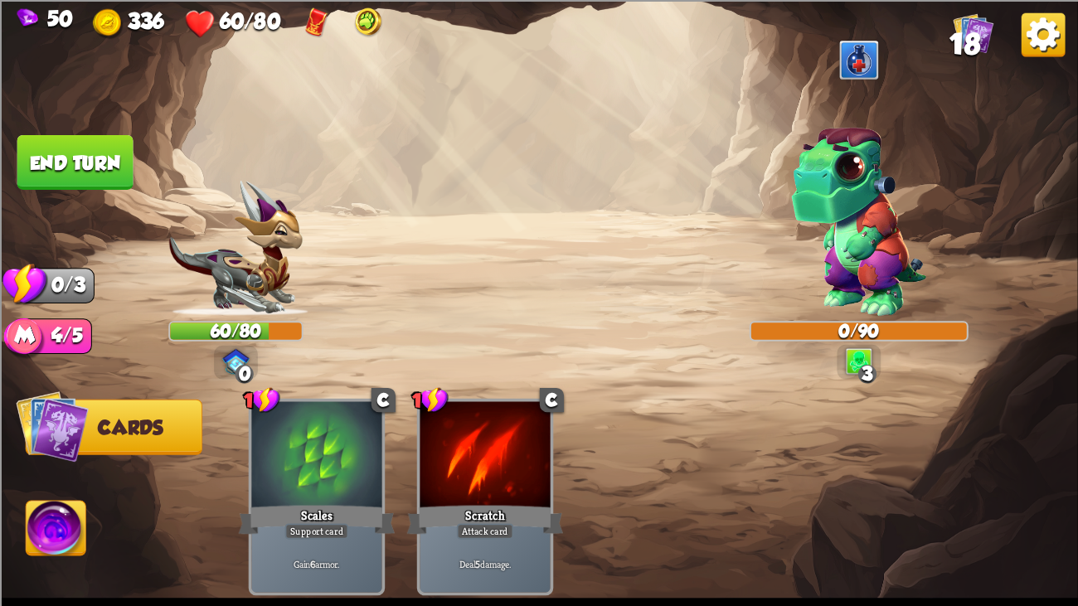
click at [53, 152] on button "End turn" at bounding box center [75, 161] width 116 height 55
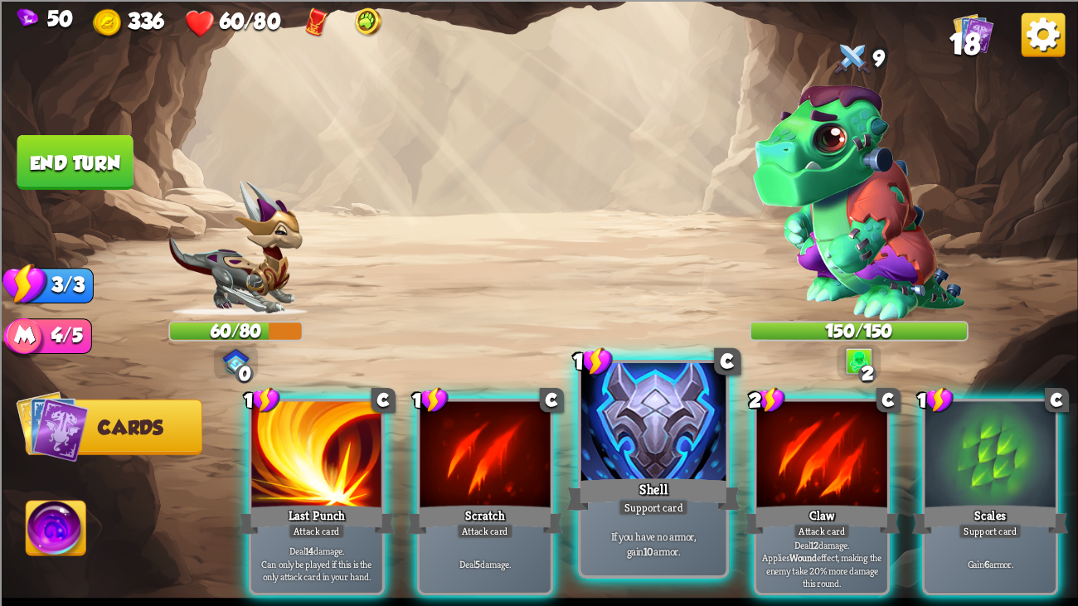
click at [663, 464] on div "Shell" at bounding box center [653, 494] width 174 height 39
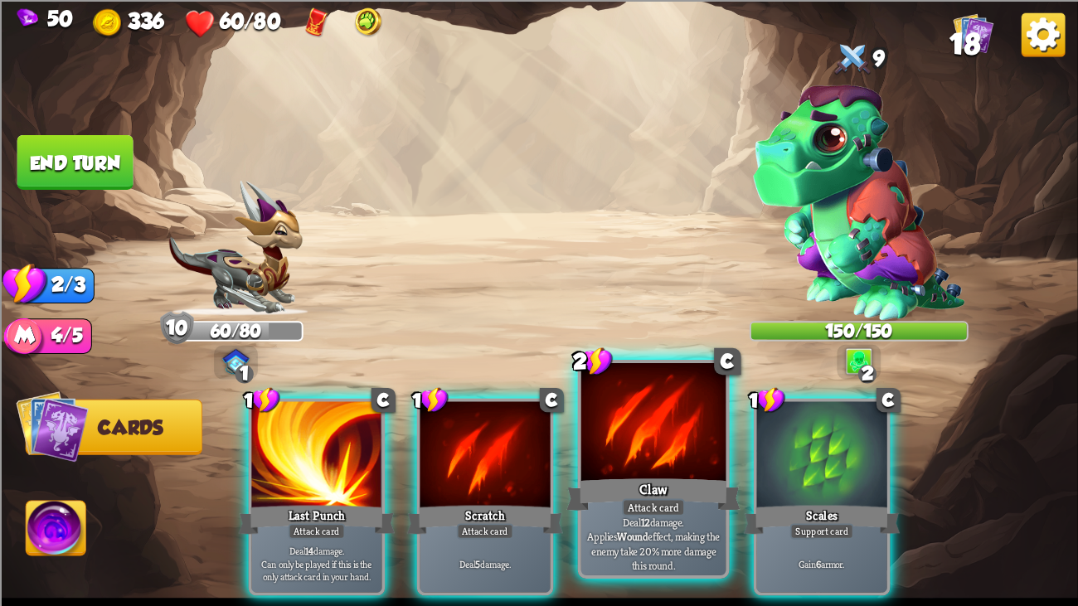
click at [637, 460] on div at bounding box center [653, 424] width 145 height 122
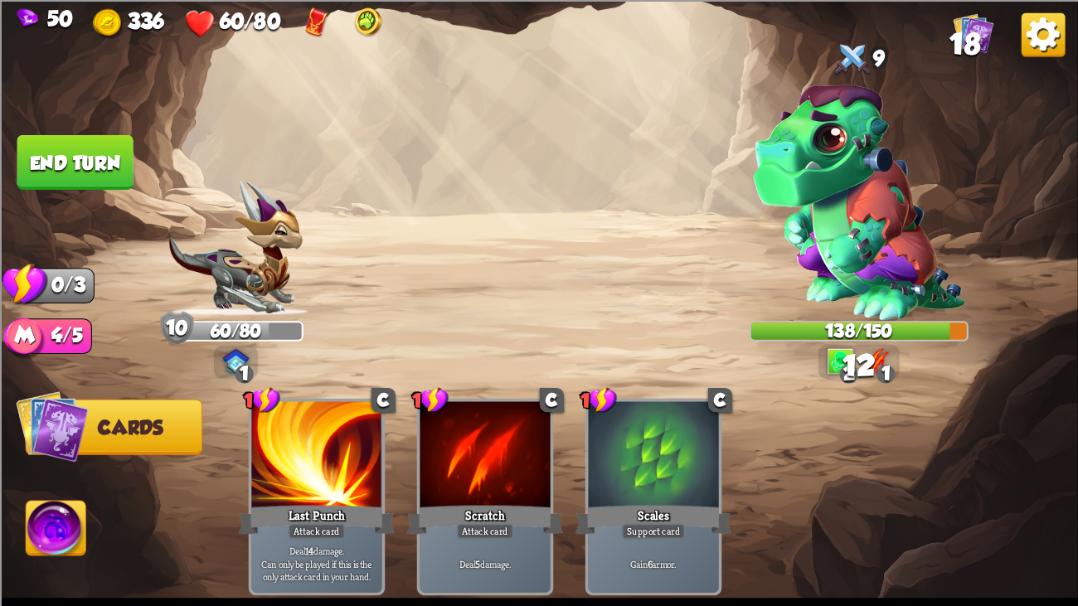
click at [109, 158] on button "End turn" at bounding box center [75, 161] width 116 height 55
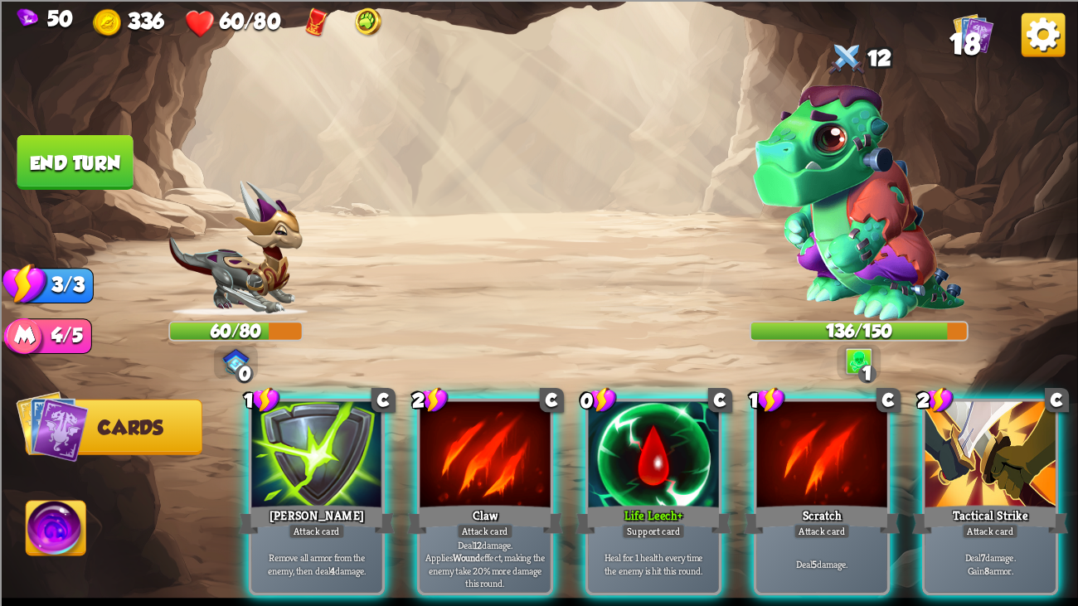
click at [348, 143] on img at bounding box center [539, 303] width 1078 height 606
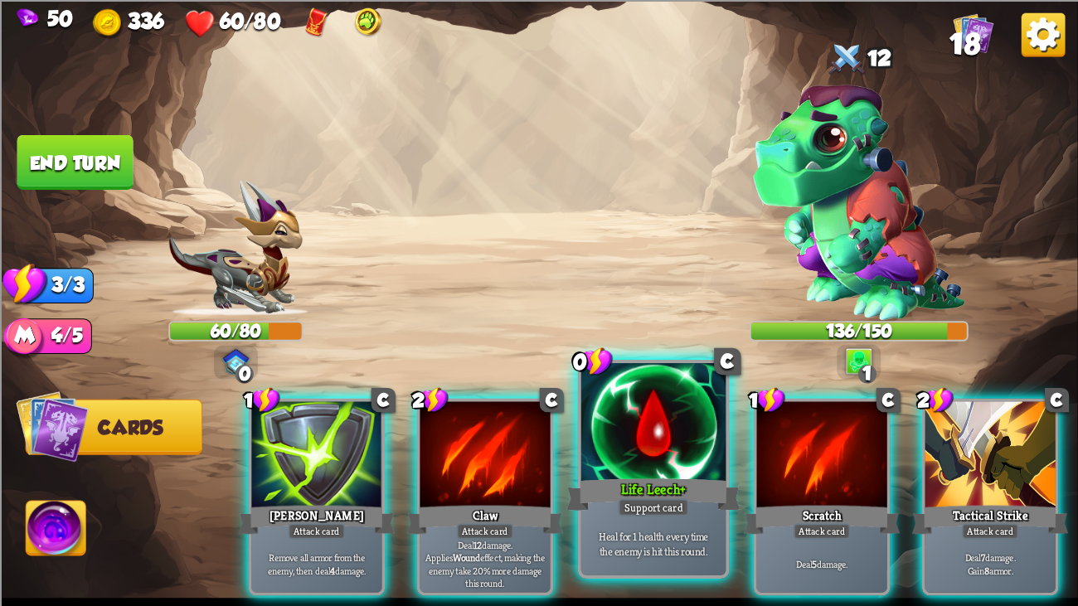
click at [646, 395] on div at bounding box center [653, 424] width 145 height 122
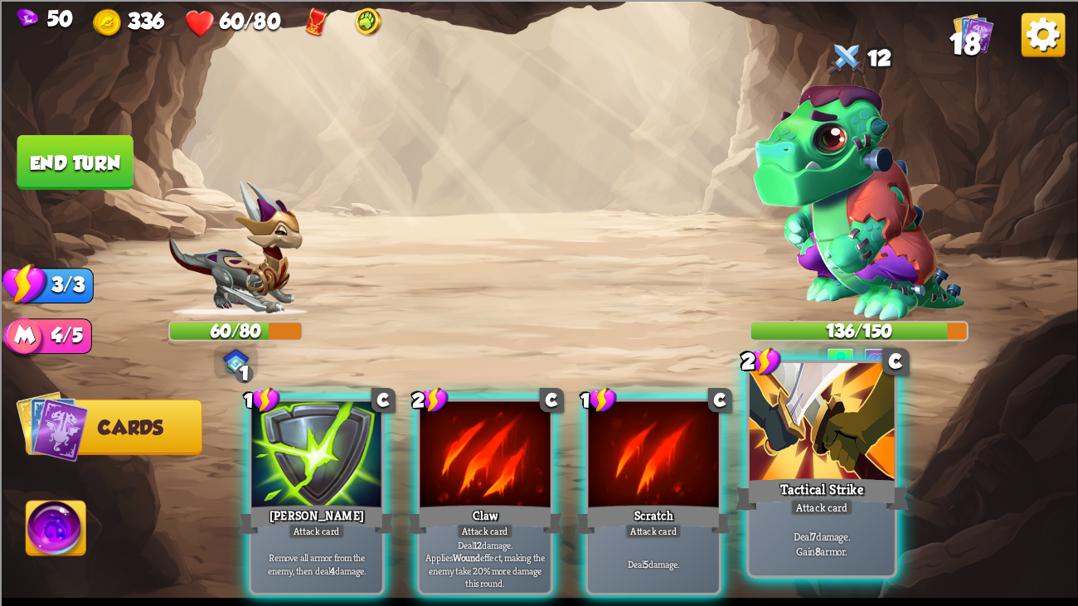
click at [818, 453] on div at bounding box center [821, 424] width 145 height 122
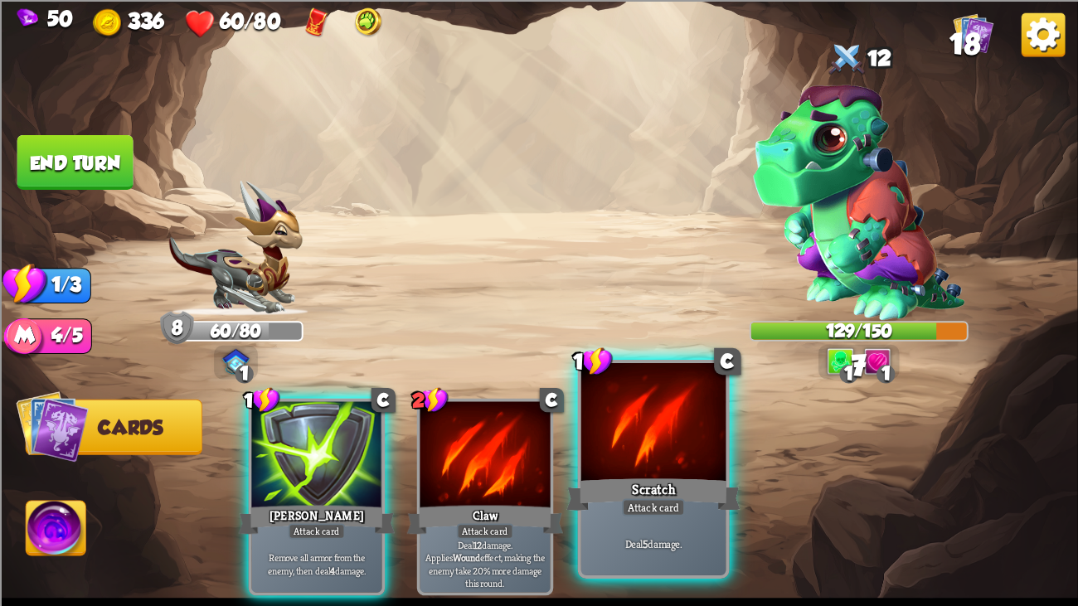
click at [654, 464] on div "Scratch" at bounding box center [653, 494] width 174 height 39
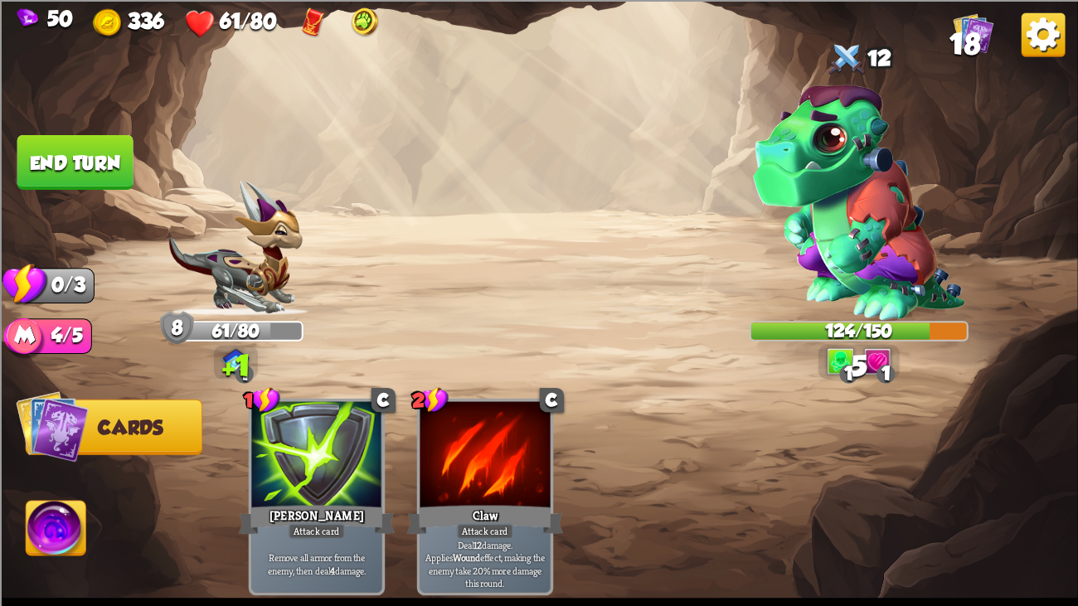
click at [104, 125] on img at bounding box center [539, 303] width 1078 height 606
click at [109, 143] on button "End turn" at bounding box center [75, 161] width 116 height 55
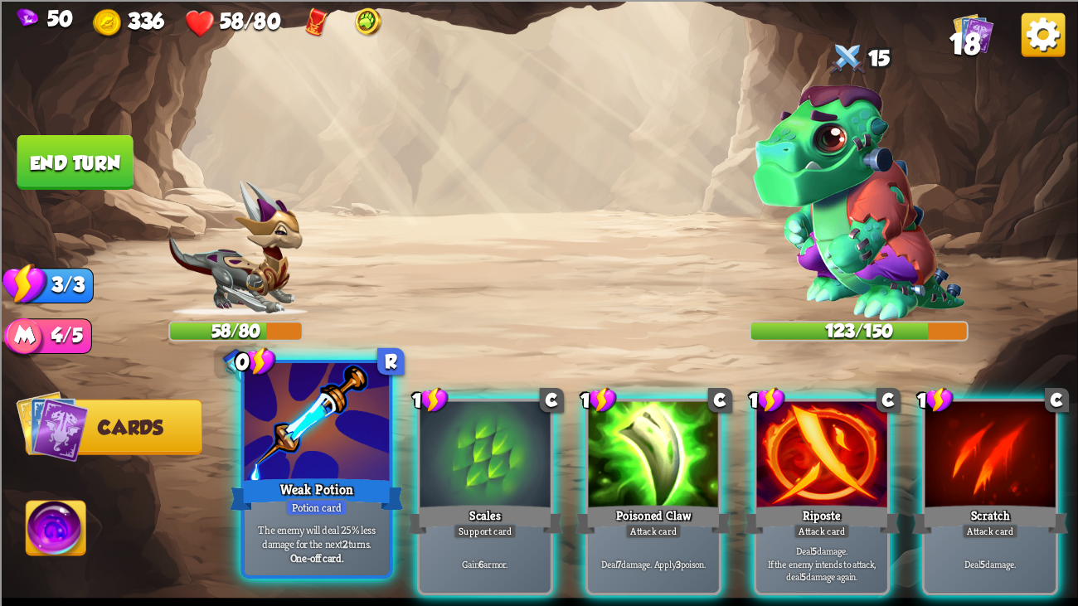
click at [328, 464] on div "Weak Potion" at bounding box center [317, 494] width 174 height 39
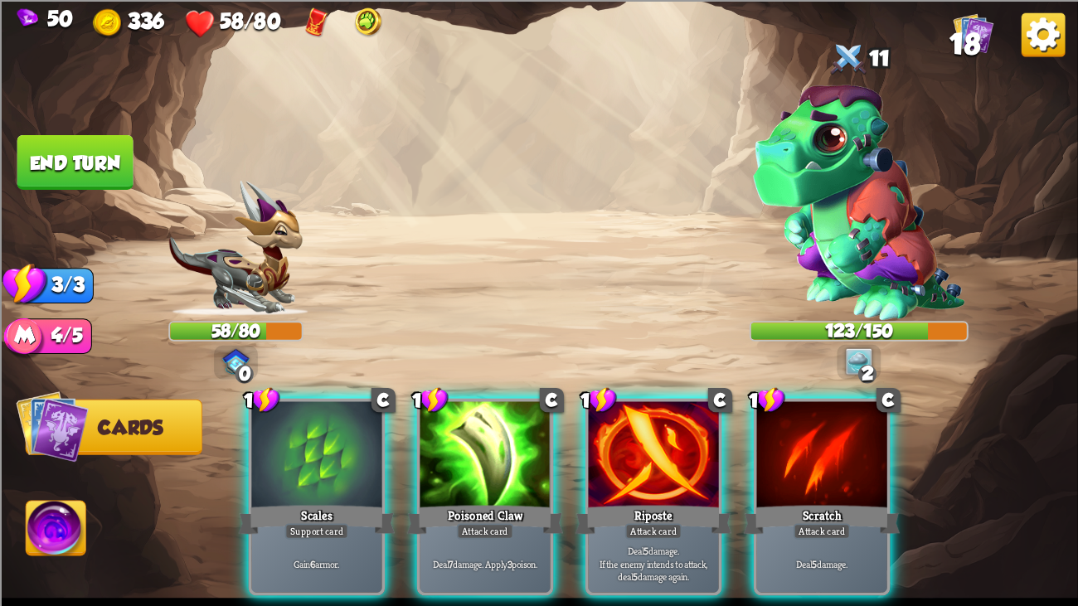
click at [61, 464] on img at bounding box center [57, 531] width 60 height 61
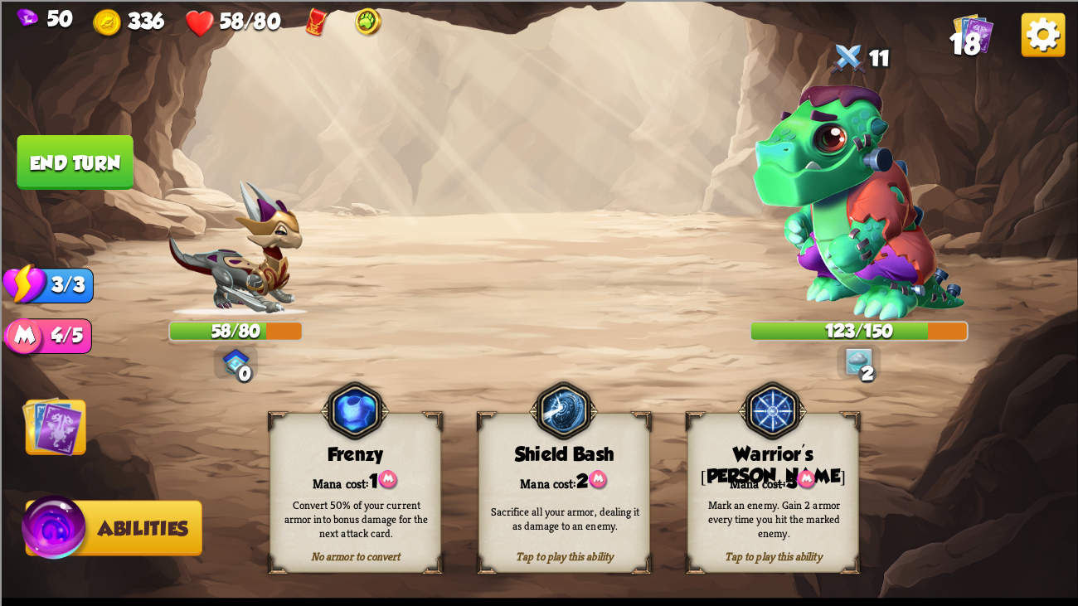
click at [787, 464] on span "3" at bounding box center [791, 482] width 11 height 22
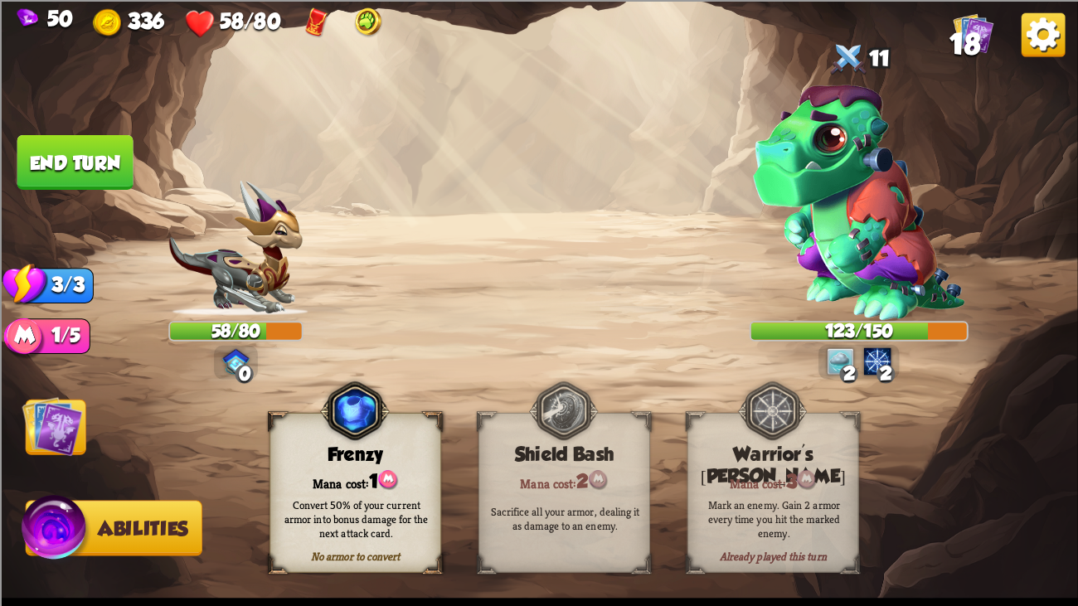
click at [70, 411] on img at bounding box center [52, 425] width 61 height 61
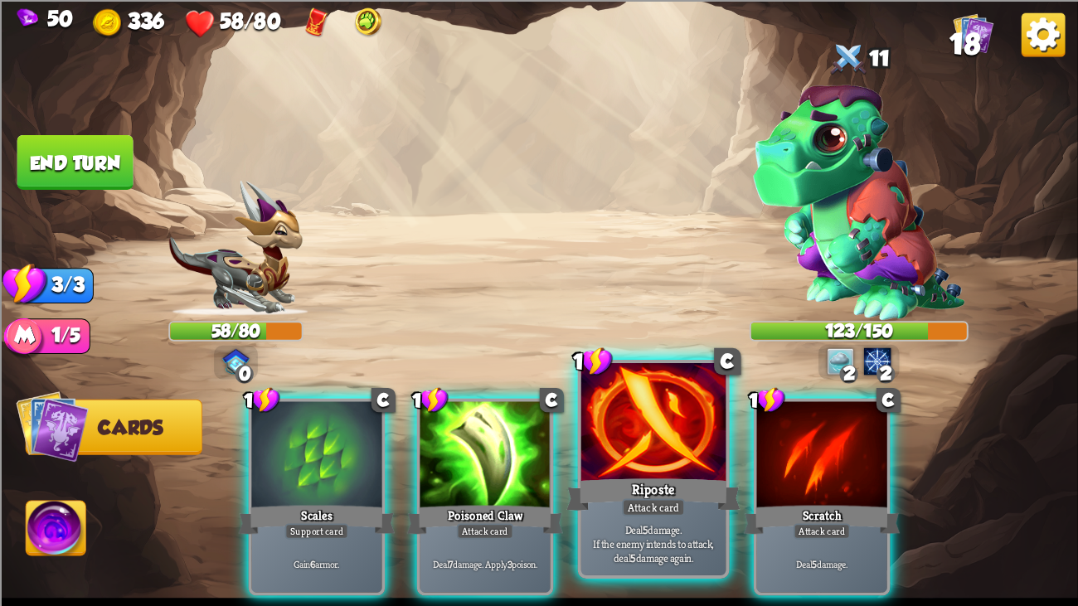
click at [666, 464] on div "Riposte" at bounding box center [653, 494] width 174 height 39
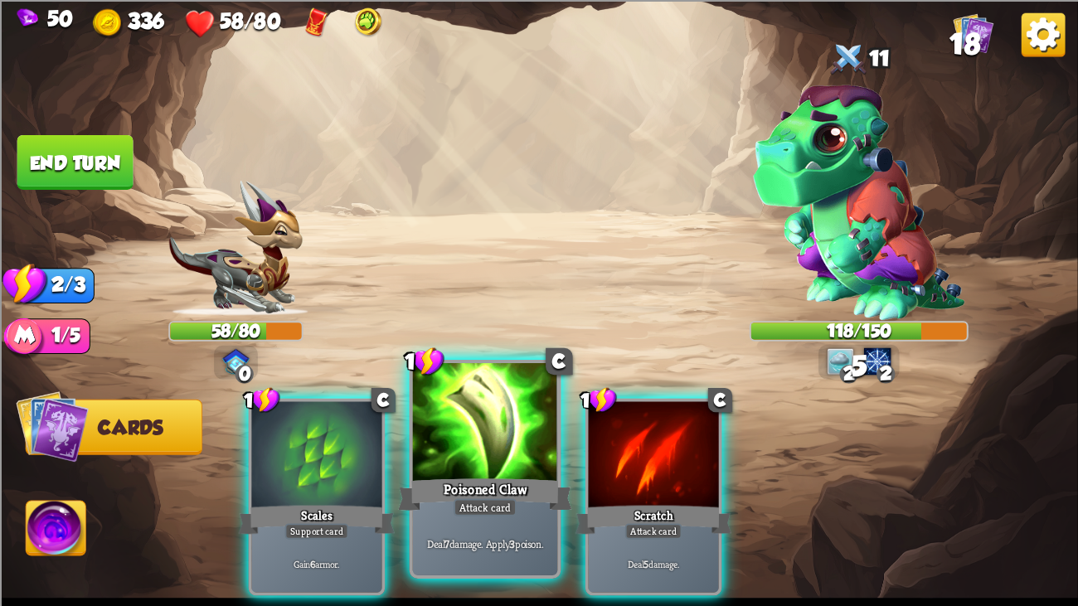
click at [492, 449] on div at bounding box center [485, 424] width 145 height 122
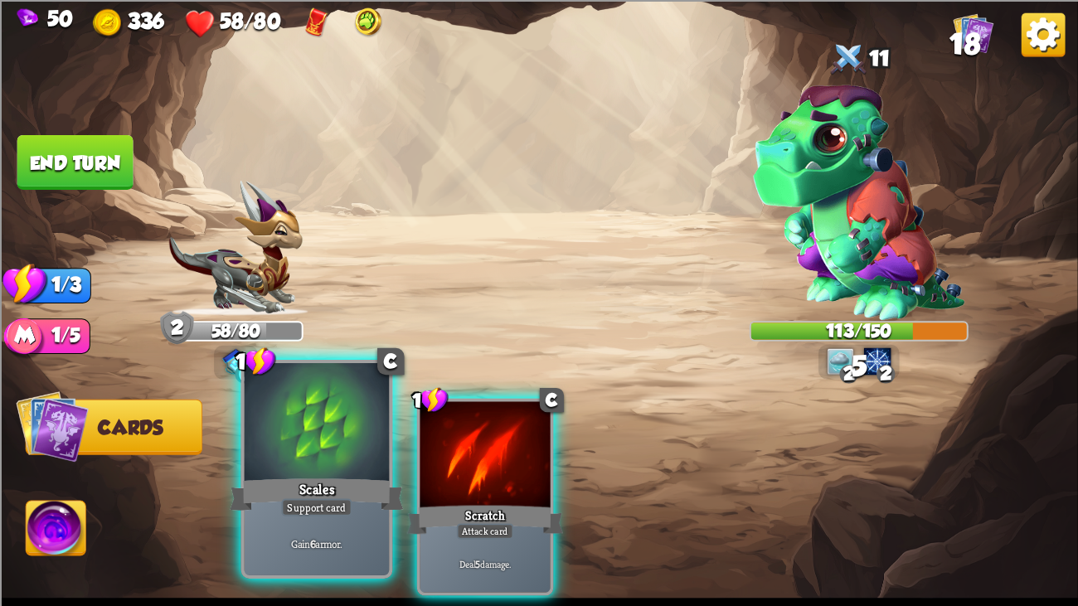
click at [260, 463] on div at bounding box center [317, 424] width 145 height 122
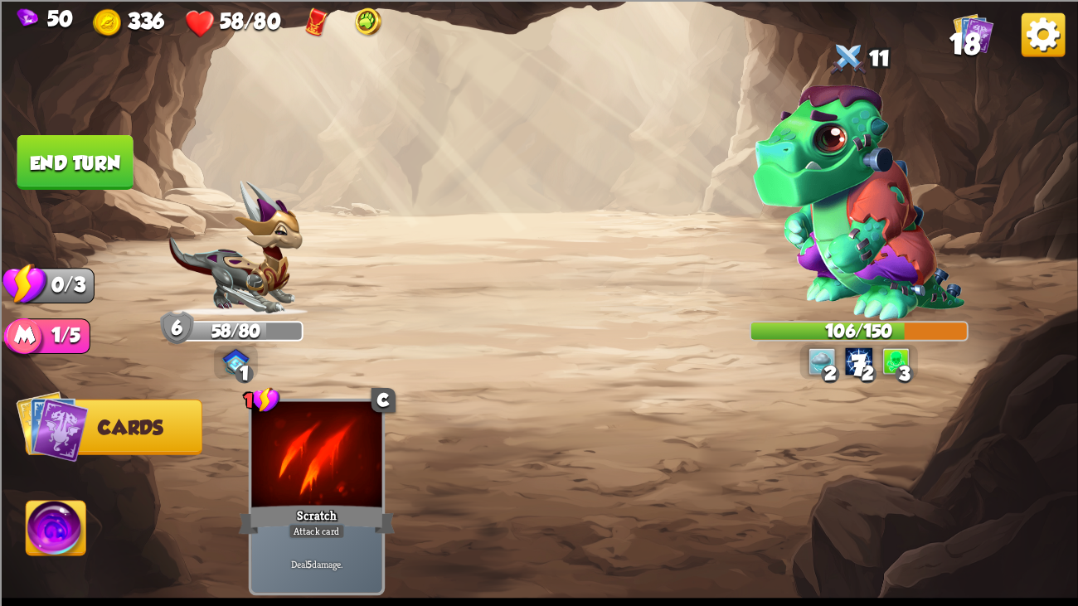
click at [85, 149] on button "End turn" at bounding box center [75, 161] width 116 height 55
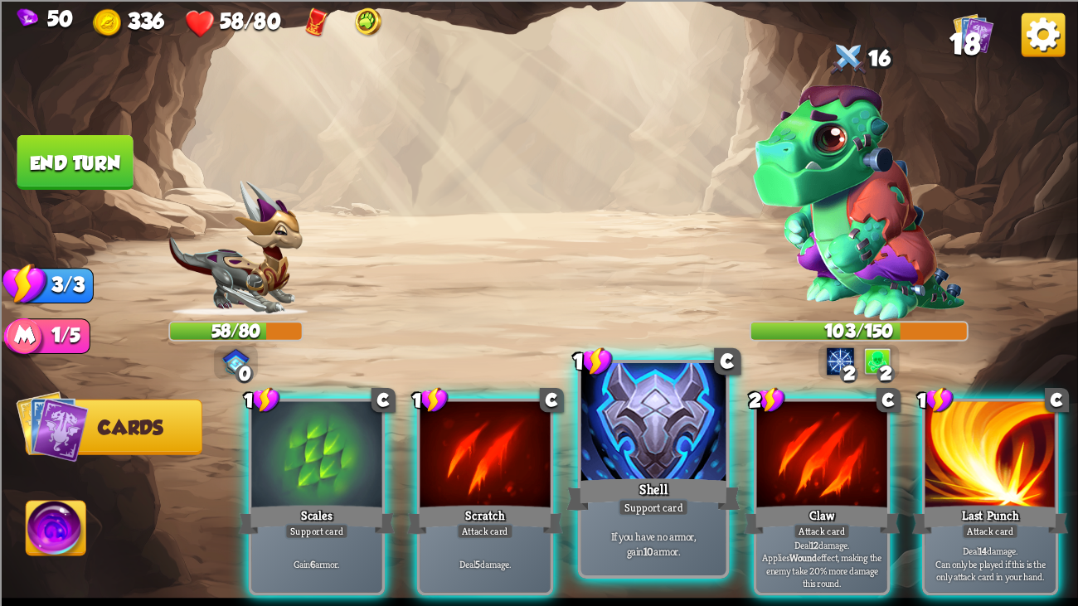
click at [660, 415] on div at bounding box center [653, 424] width 145 height 122
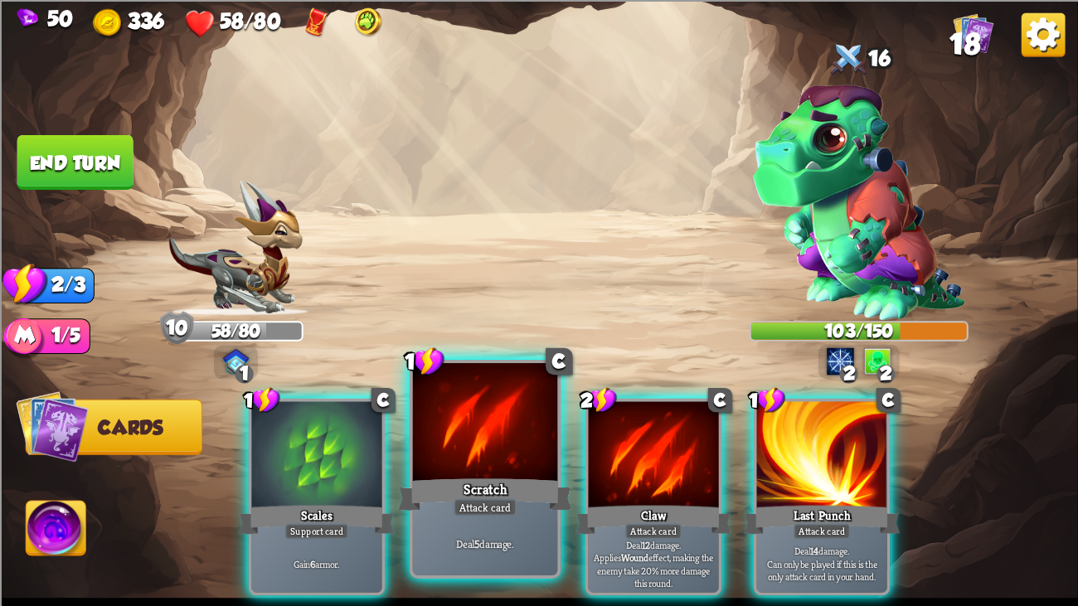
click at [458, 451] on div at bounding box center [485, 424] width 145 height 122
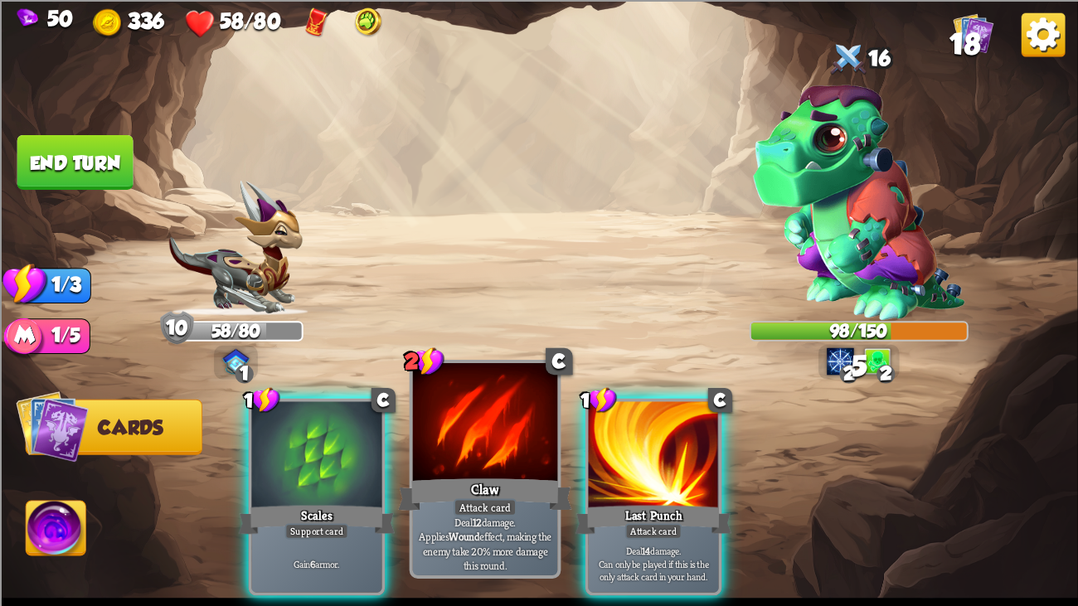
click at [545, 444] on div at bounding box center [485, 424] width 145 height 122
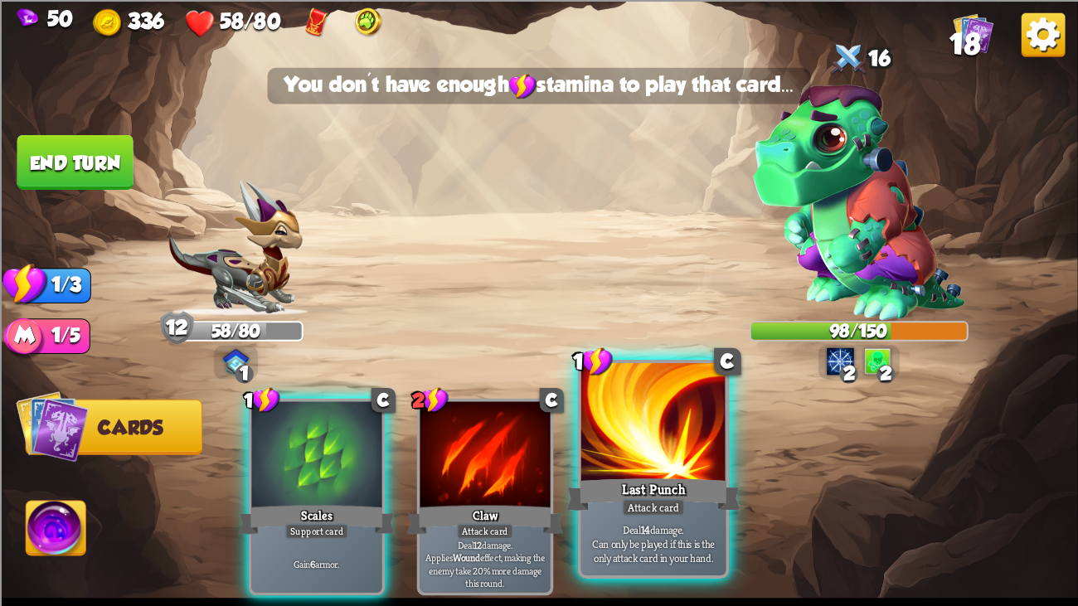
click at [648, 459] on div at bounding box center [653, 424] width 145 height 122
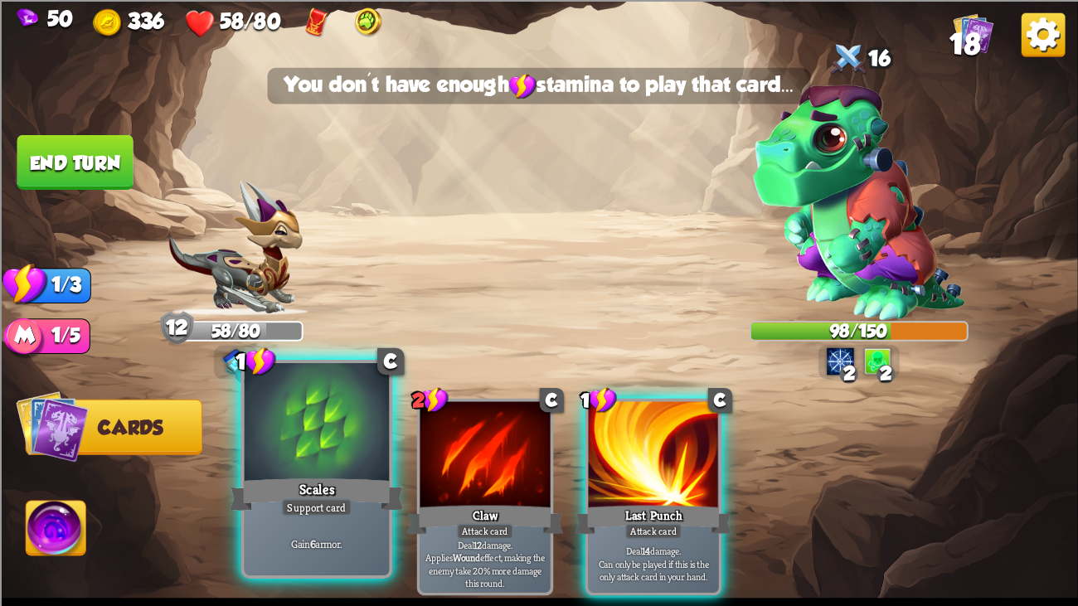
click at [343, 439] on div at bounding box center [317, 424] width 145 height 122
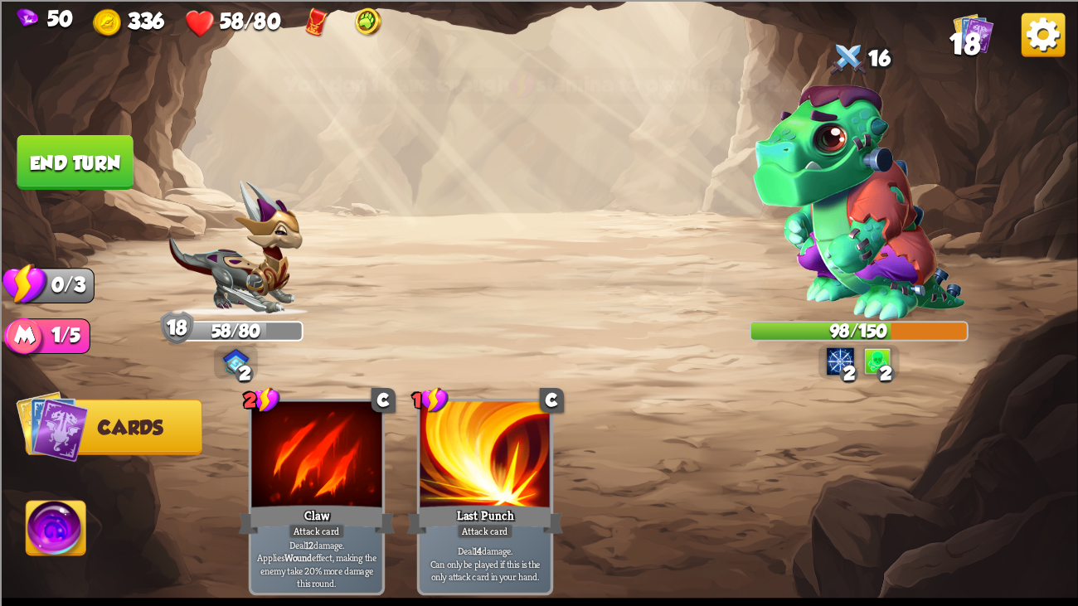
click at [105, 151] on button "End turn" at bounding box center [75, 161] width 116 height 55
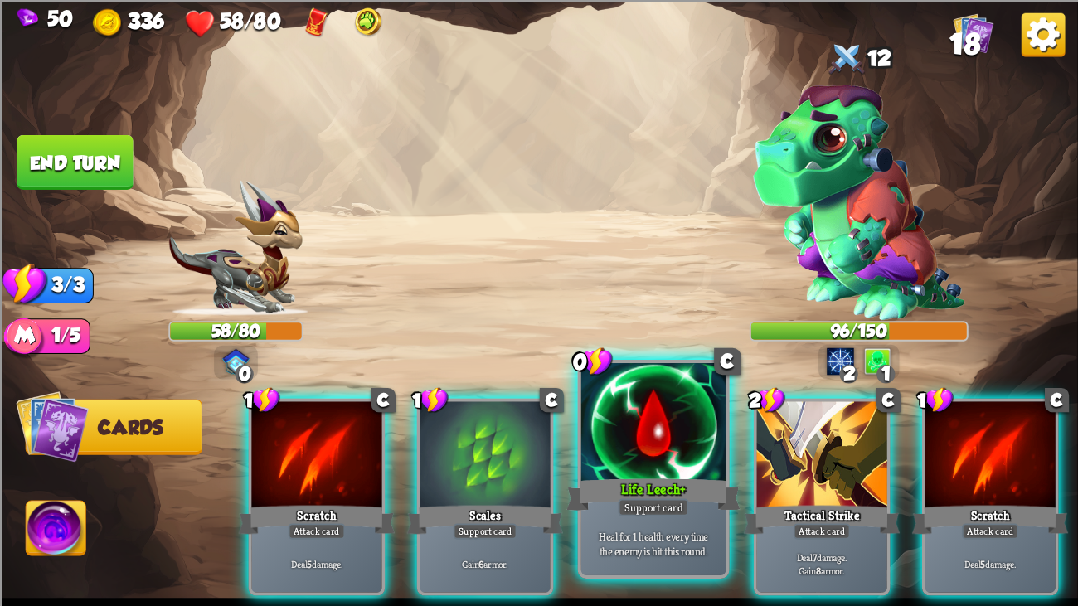
click at [654, 464] on div "Life Leech+" at bounding box center [653, 494] width 174 height 39
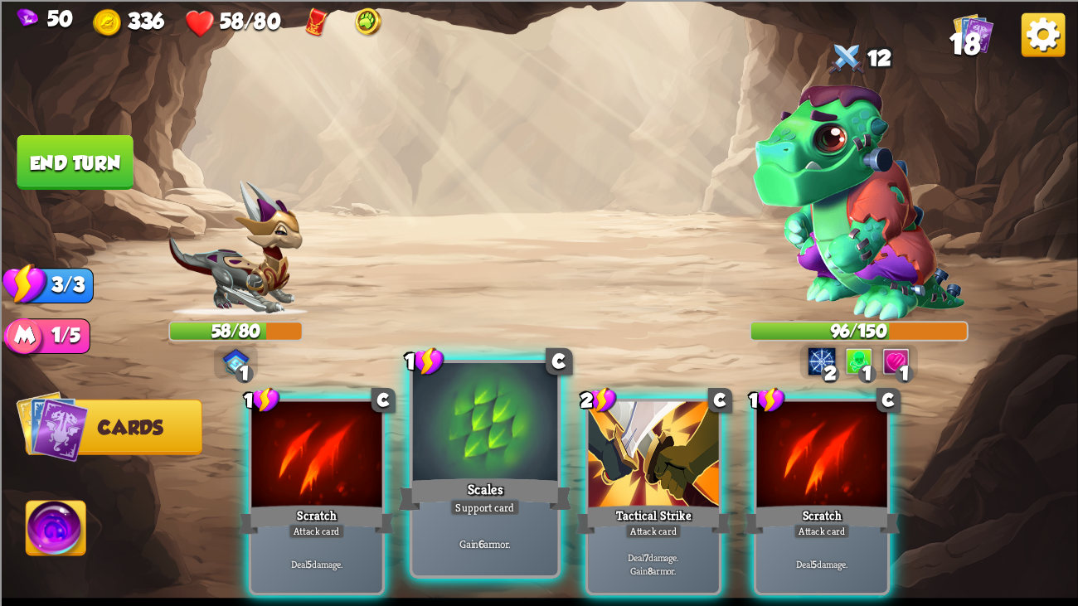
click at [507, 385] on div at bounding box center [485, 424] width 145 height 122
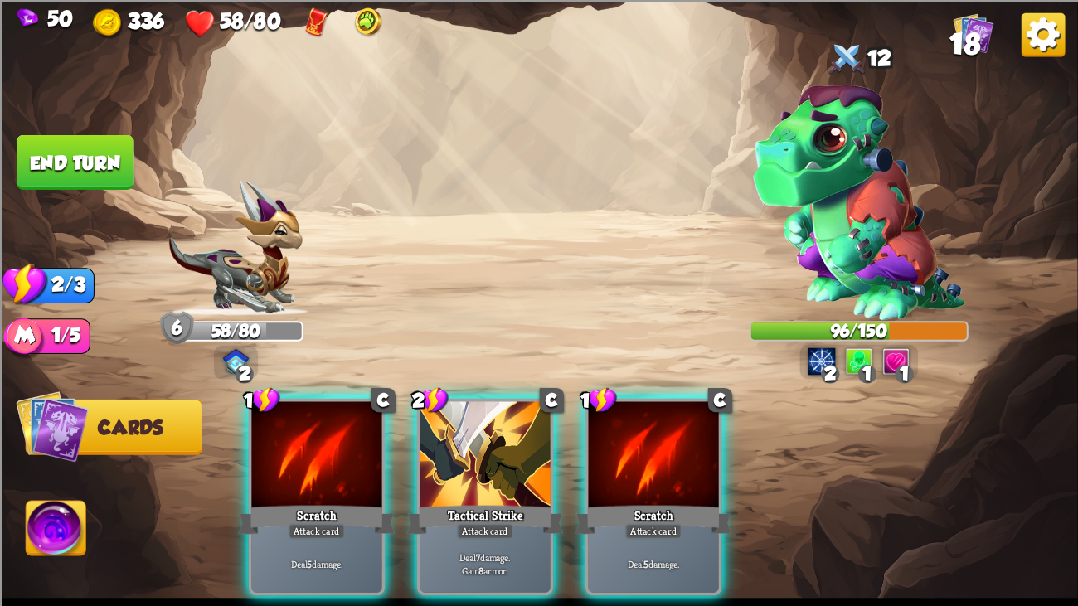
click at [507, 401] on div at bounding box center [484, 455] width 130 height 109
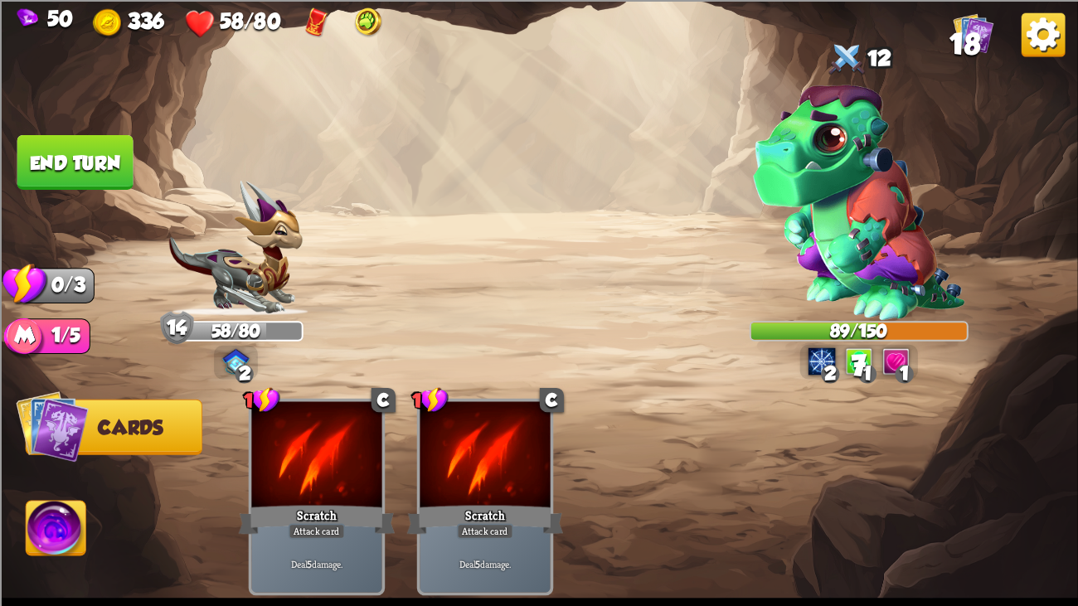
click at [100, 148] on button "End turn" at bounding box center [75, 161] width 116 height 55
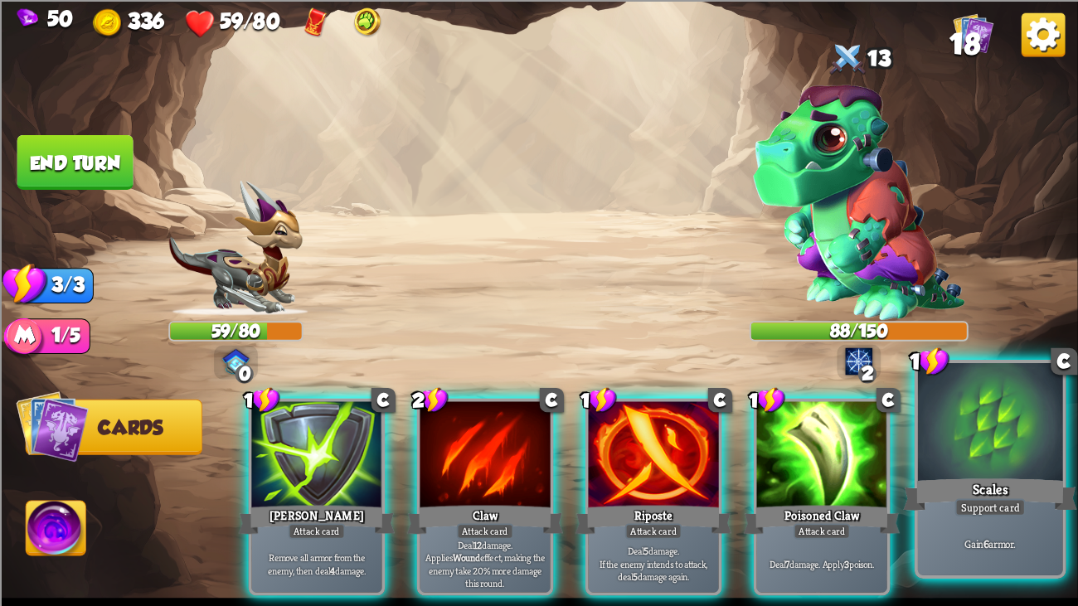
click at [1034, 458] on div at bounding box center [990, 424] width 145 height 122
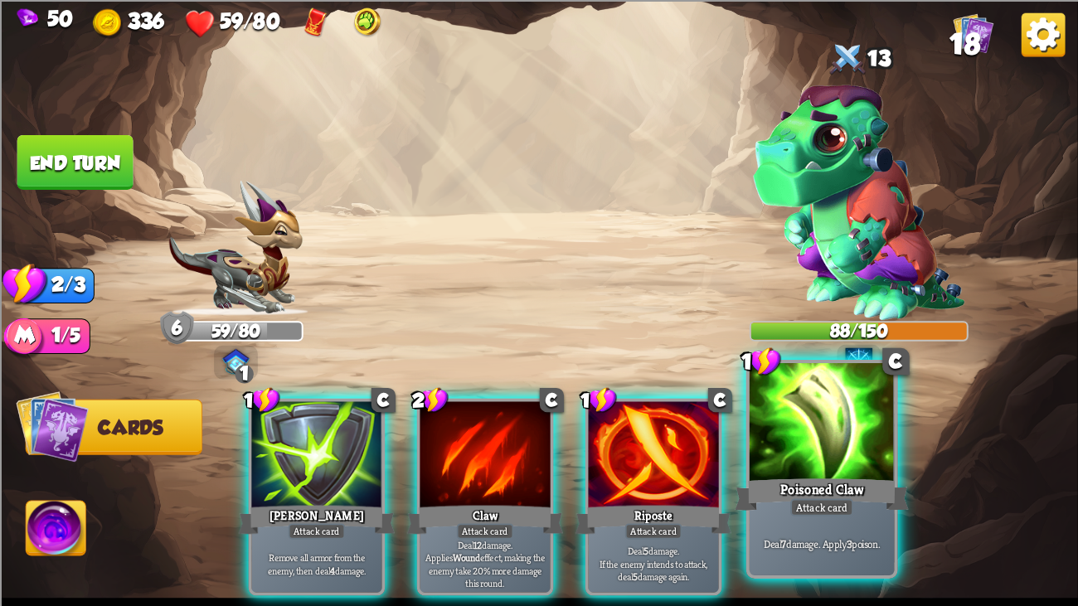
click at [841, 453] on div at bounding box center [821, 424] width 145 height 122
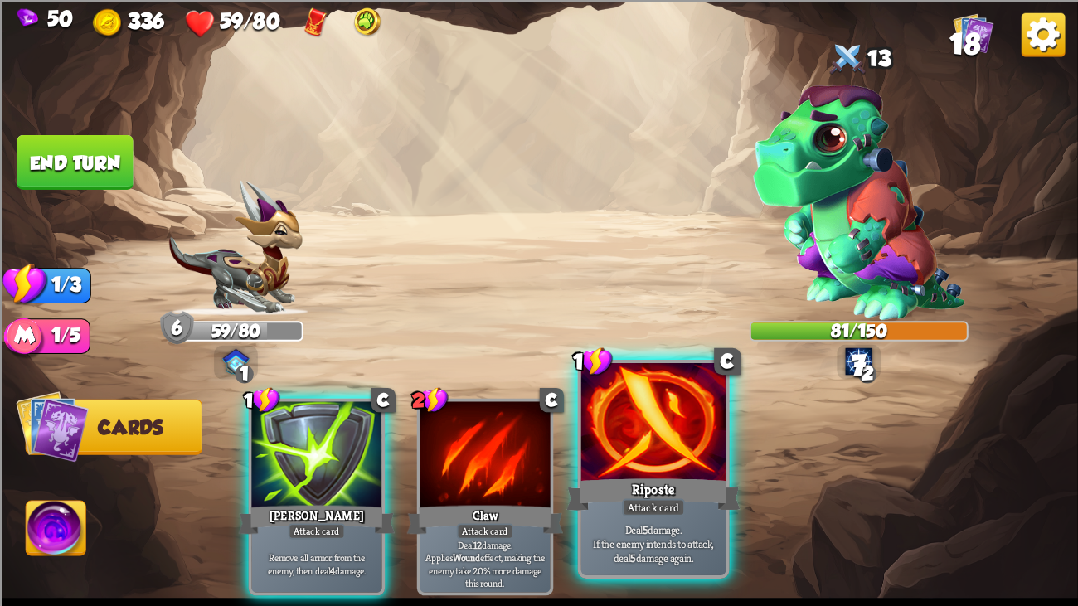
click at [686, 419] on div at bounding box center [653, 424] width 145 height 122
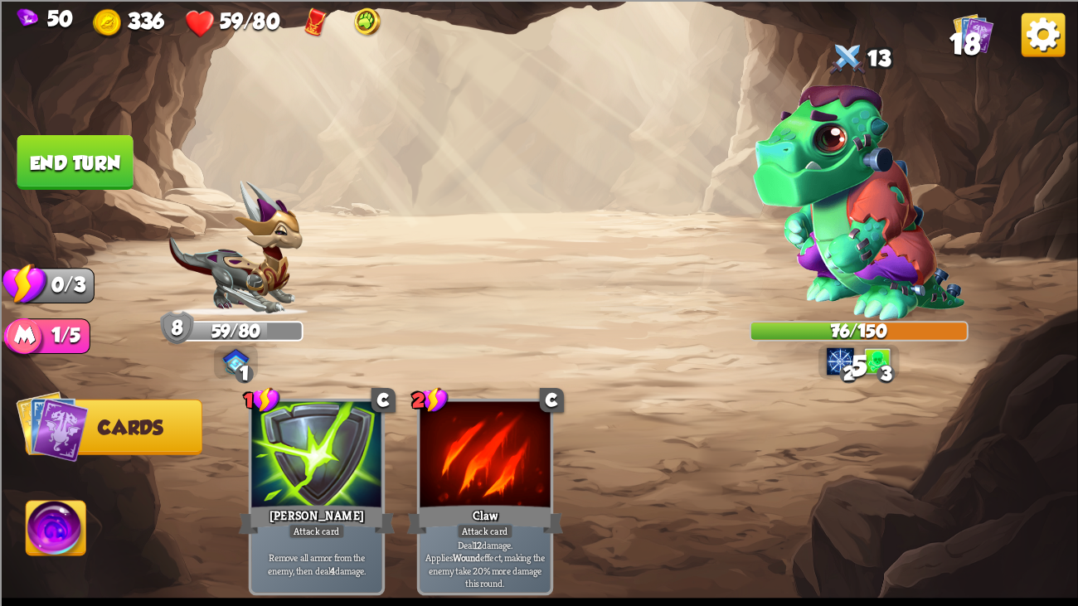
click at [76, 149] on button "End turn" at bounding box center [75, 161] width 116 height 55
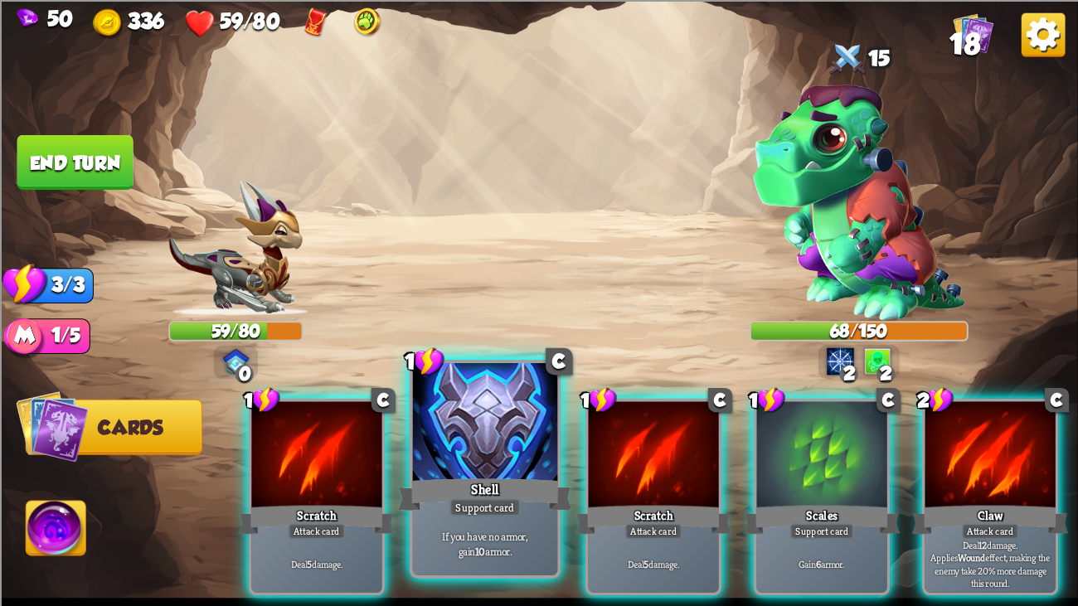
click at [445, 405] on div at bounding box center [485, 424] width 145 height 122
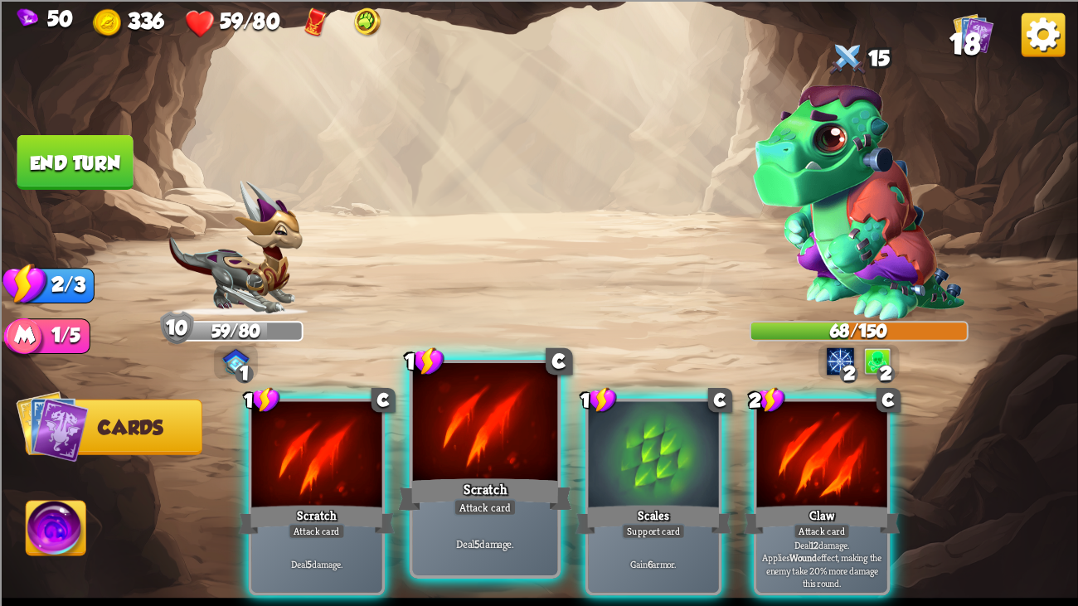
click at [511, 412] on div at bounding box center [485, 424] width 145 height 122
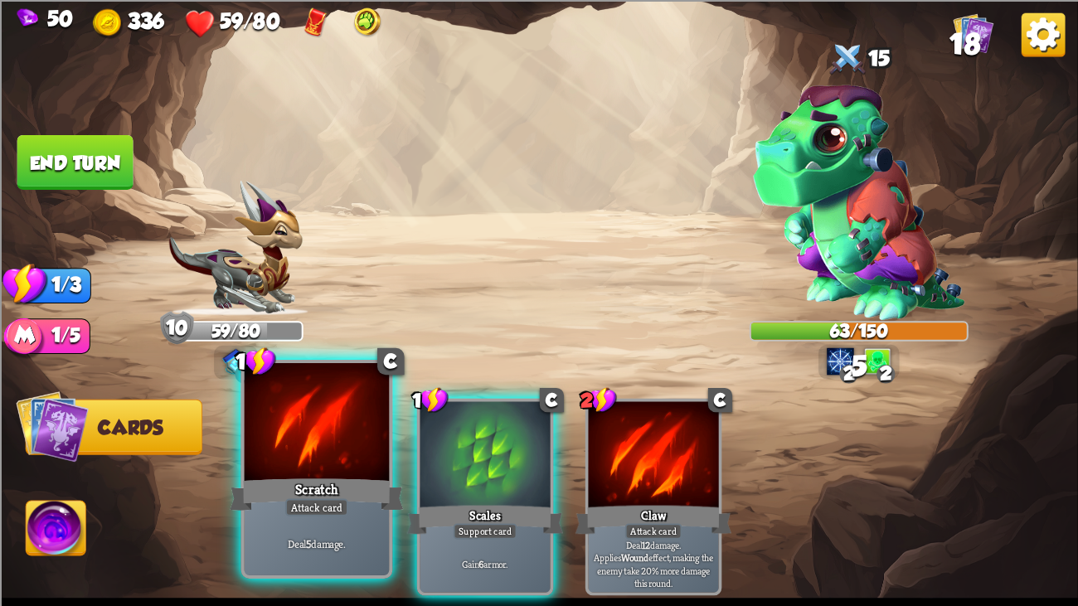
click at [264, 434] on div at bounding box center [317, 424] width 145 height 122
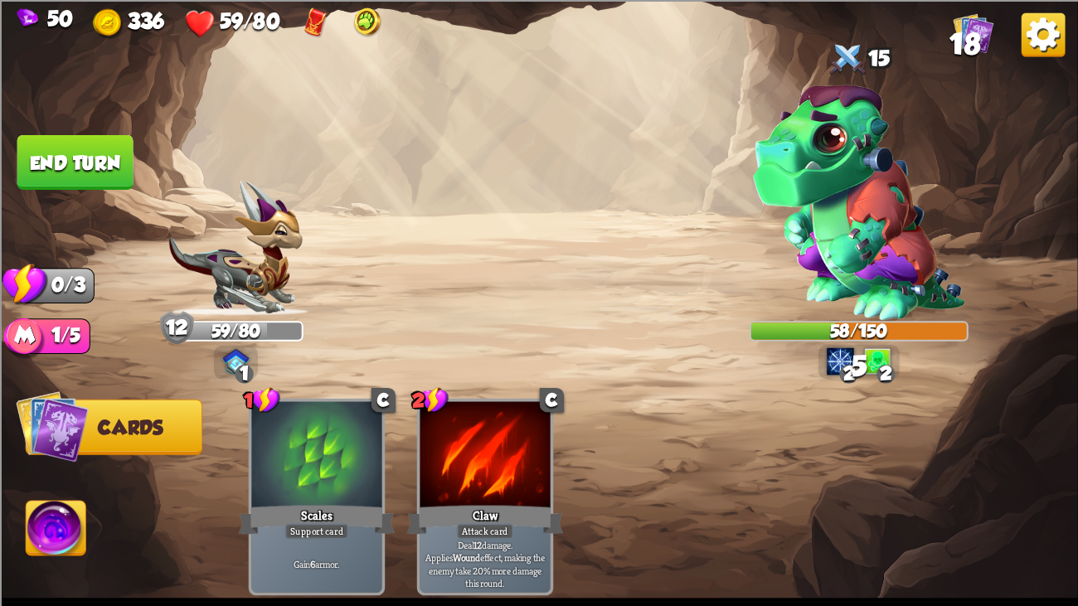
click at [109, 187] on img at bounding box center [539, 303] width 1078 height 606
click at [94, 168] on button "End turn" at bounding box center [75, 161] width 116 height 55
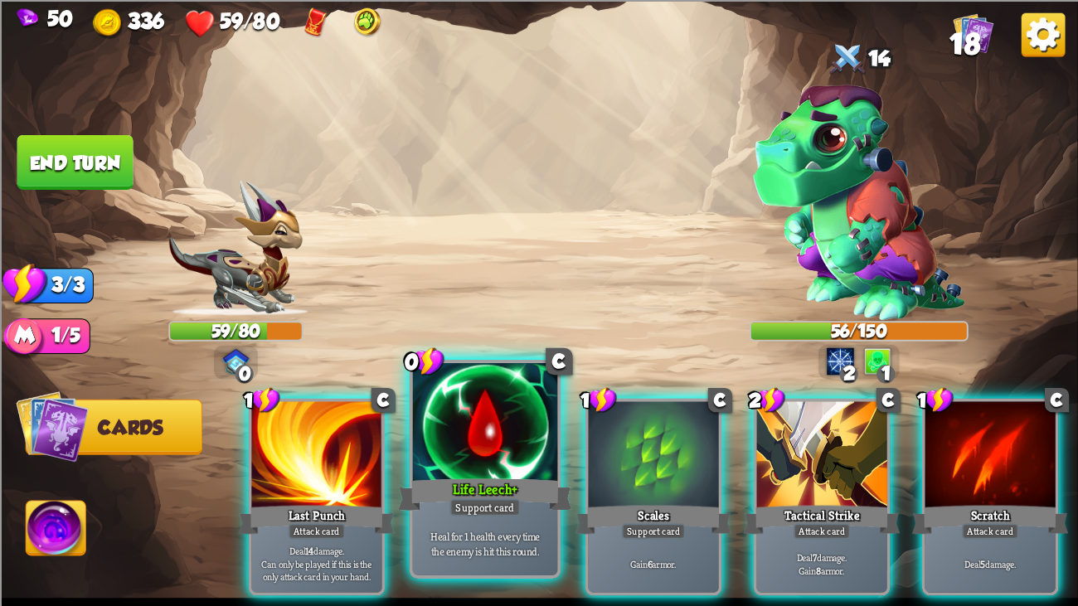
click at [434, 464] on div "Life Leech+" at bounding box center [485, 494] width 174 height 39
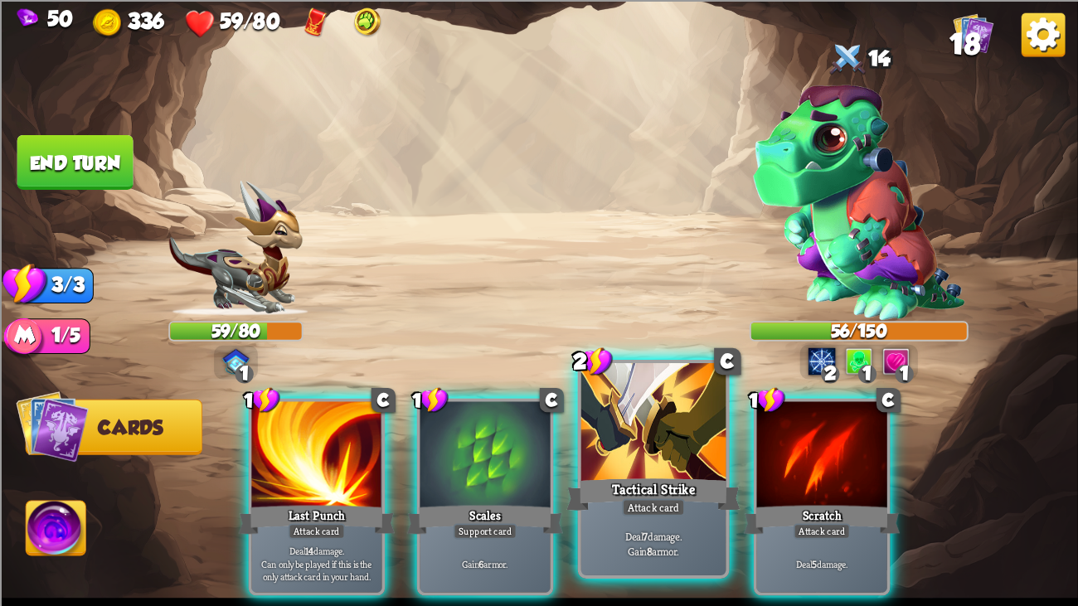
click at [629, 442] on div at bounding box center [653, 424] width 145 height 122
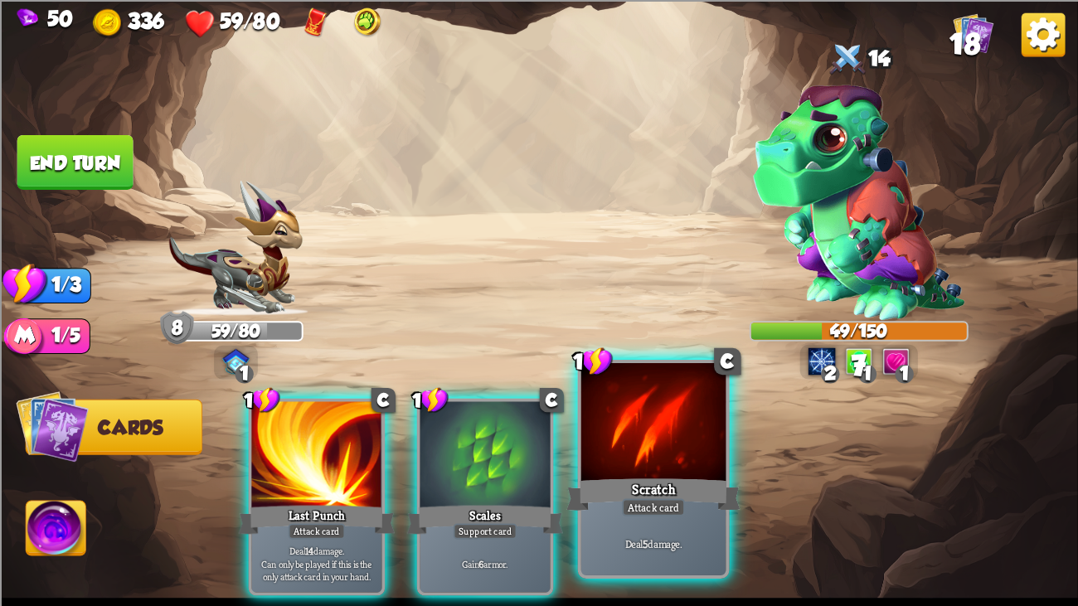
click at [635, 442] on div at bounding box center [653, 424] width 145 height 122
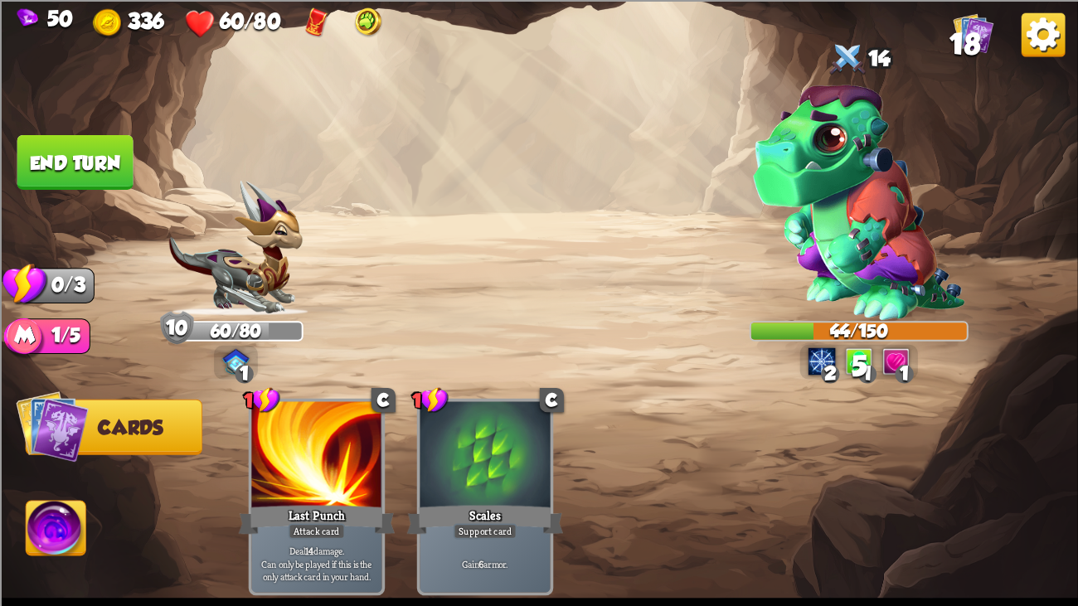
click at [75, 134] on button "End turn" at bounding box center [75, 161] width 116 height 55
click at [75, 133] on img at bounding box center [539, 303] width 1078 height 606
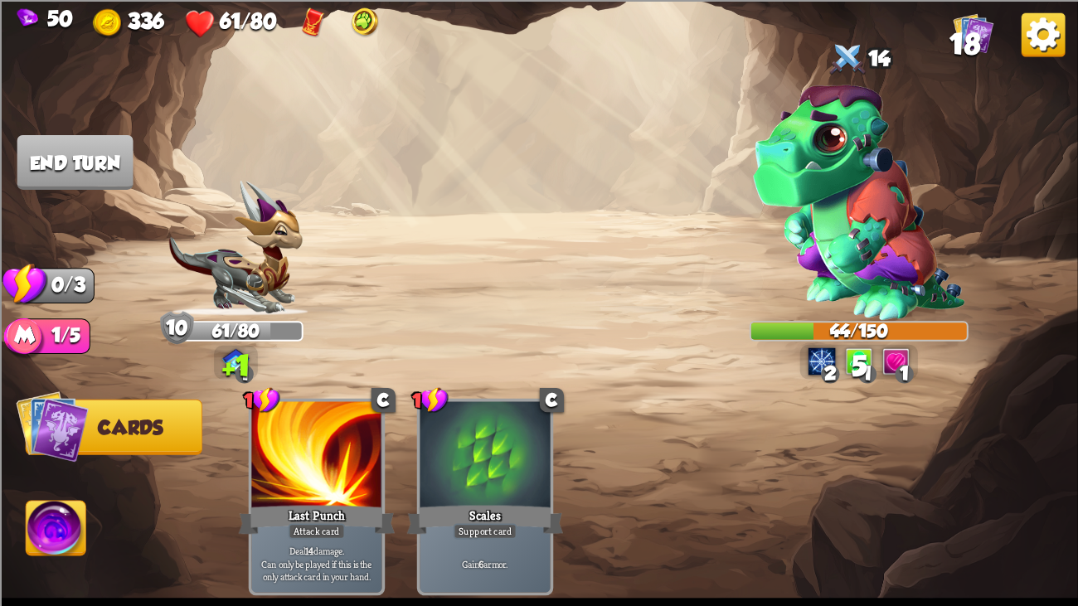
click at [75, 133] on img at bounding box center [539, 303] width 1078 height 606
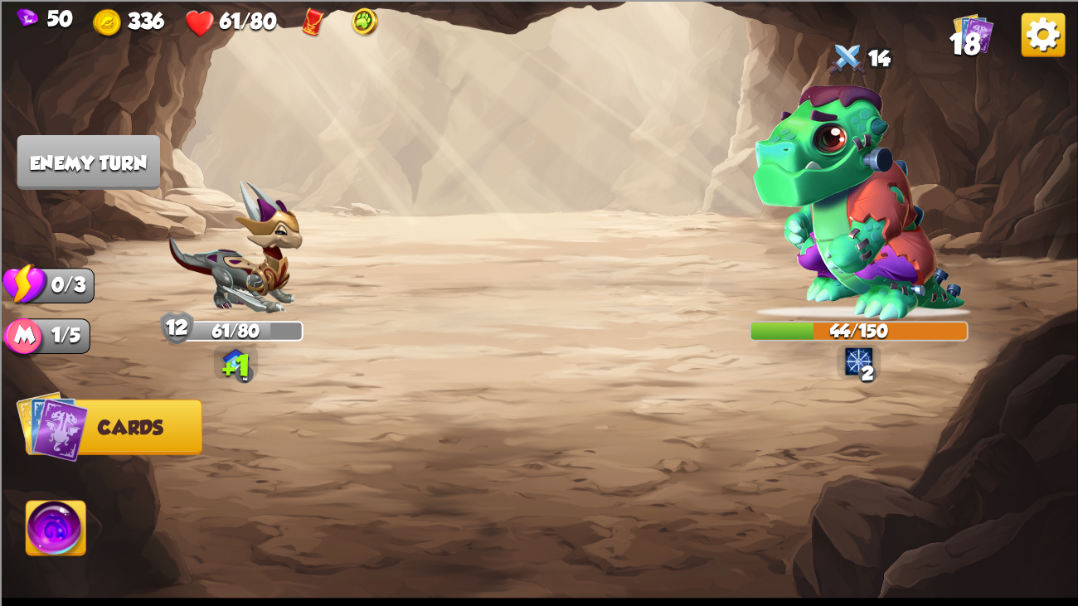
click at [75, 133] on img at bounding box center [539, 303] width 1078 height 606
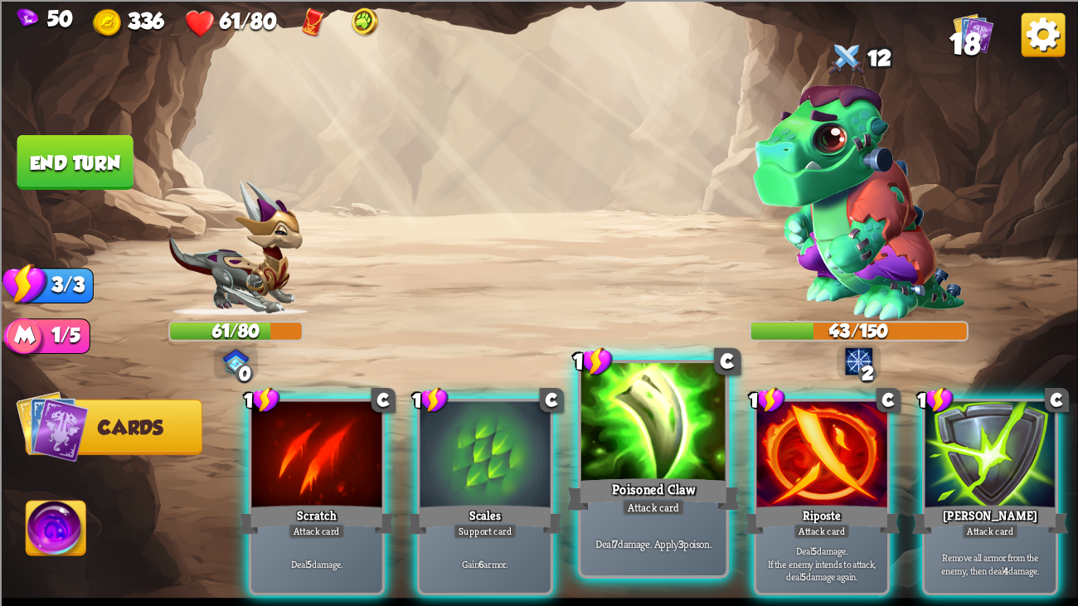
click at [674, 458] on div at bounding box center [653, 424] width 145 height 122
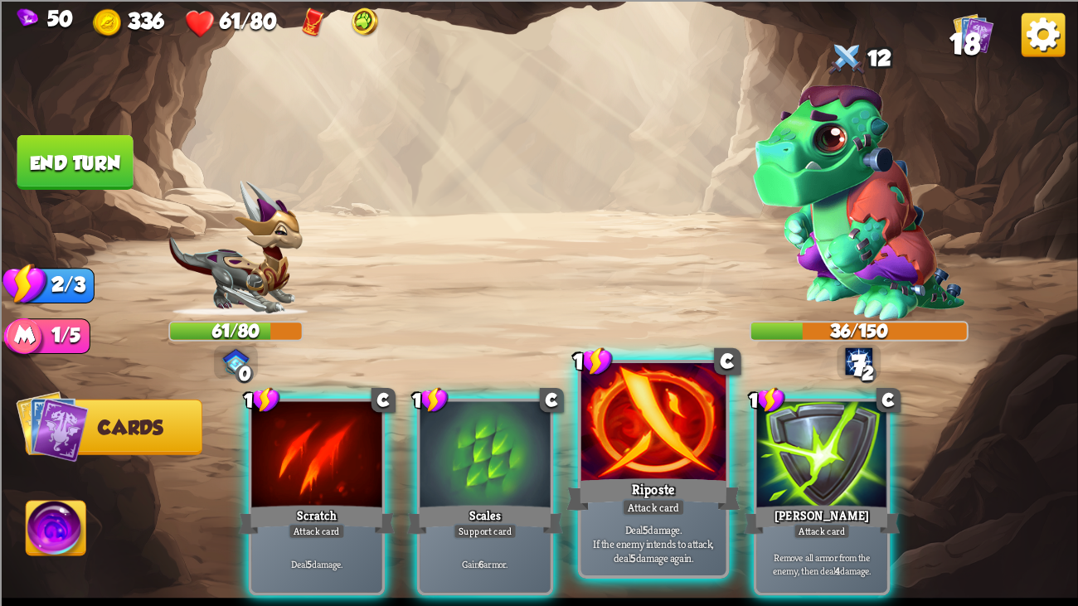
click at [653, 458] on div at bounding box center [653, 424] width 145 height 122
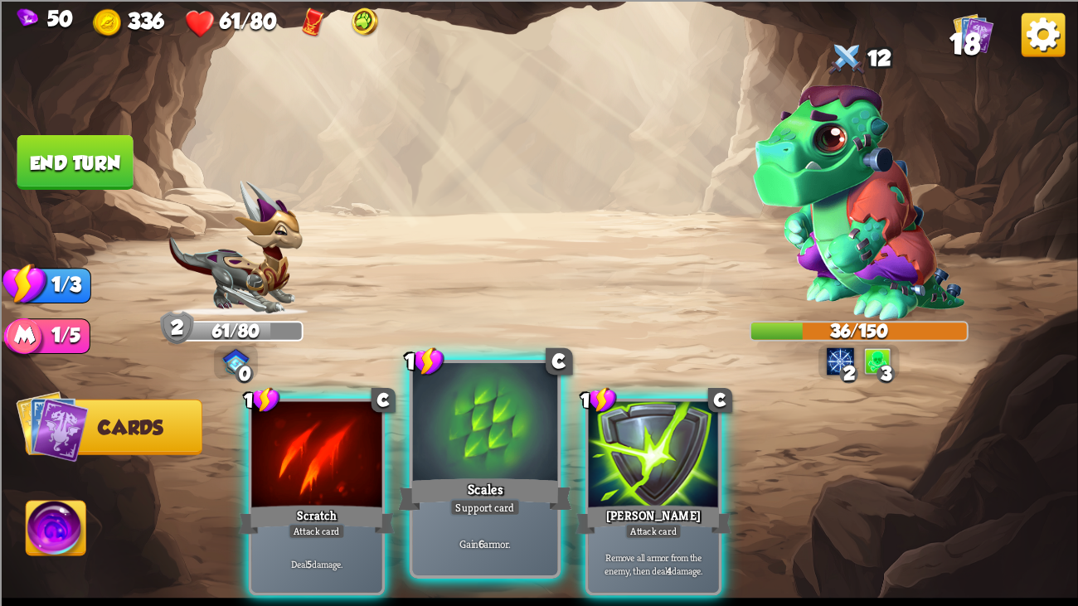
click at [442, 437] on div at bounding box center [485, 424] width 145 height 122
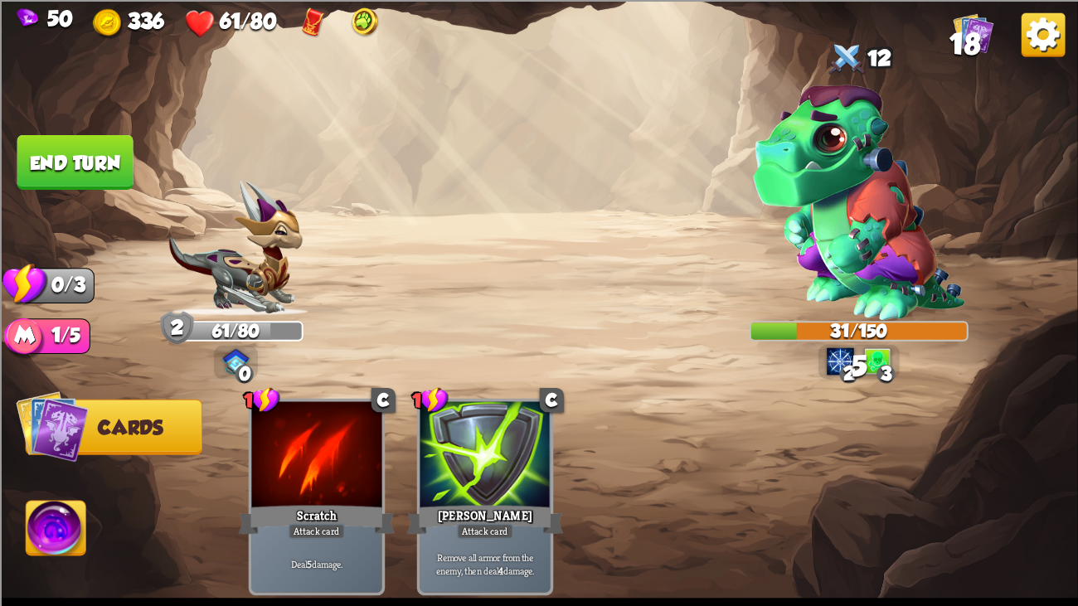
click at [124, 151] on button "End turn" at bounding box center [75, 161] width 116 height 55
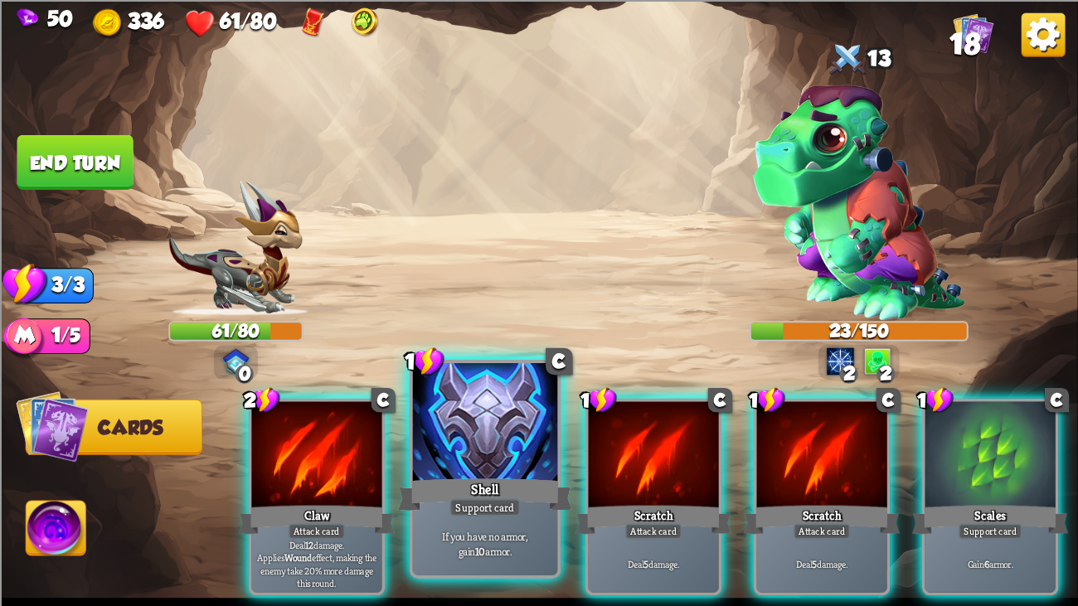
click at [505, 426] on div at bounding box center [485, 424] width 145 height 122
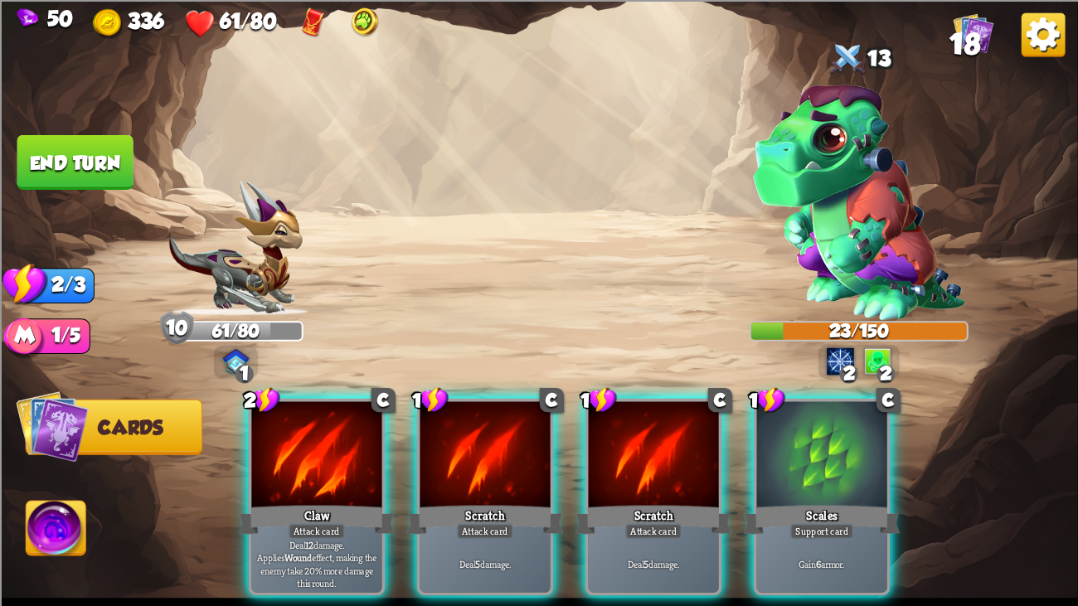
click at [505, 426] on div at bounding box center [484, 455] width 130 height 109
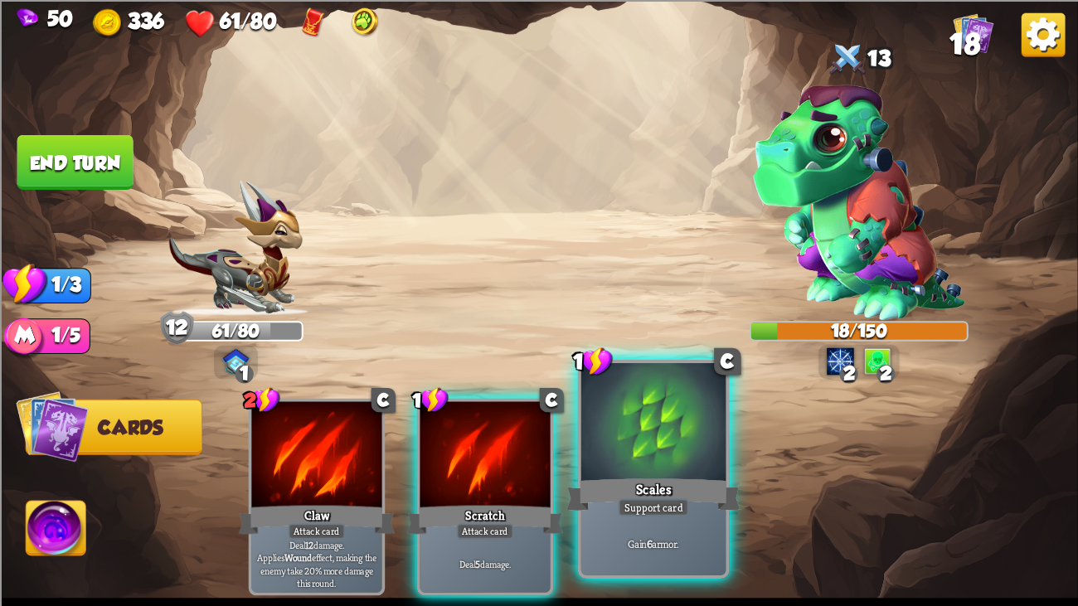
click at [629, 442] on div at bounding box center [653, 424] width 145 height 122
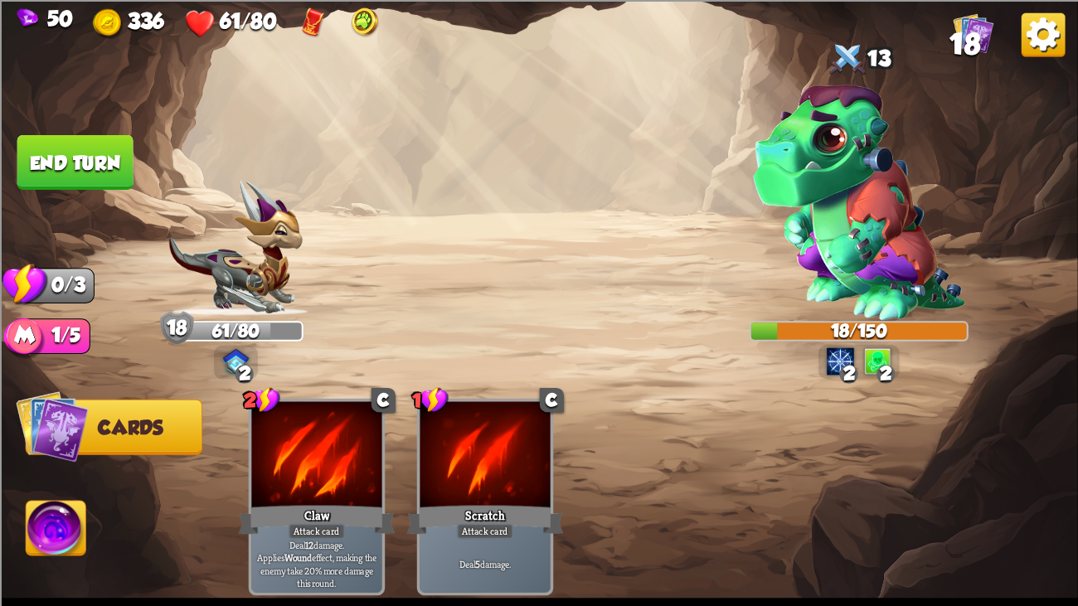
click at [99, 146] on button "End turn" at bounding box center [75, 161] width 116 height 55
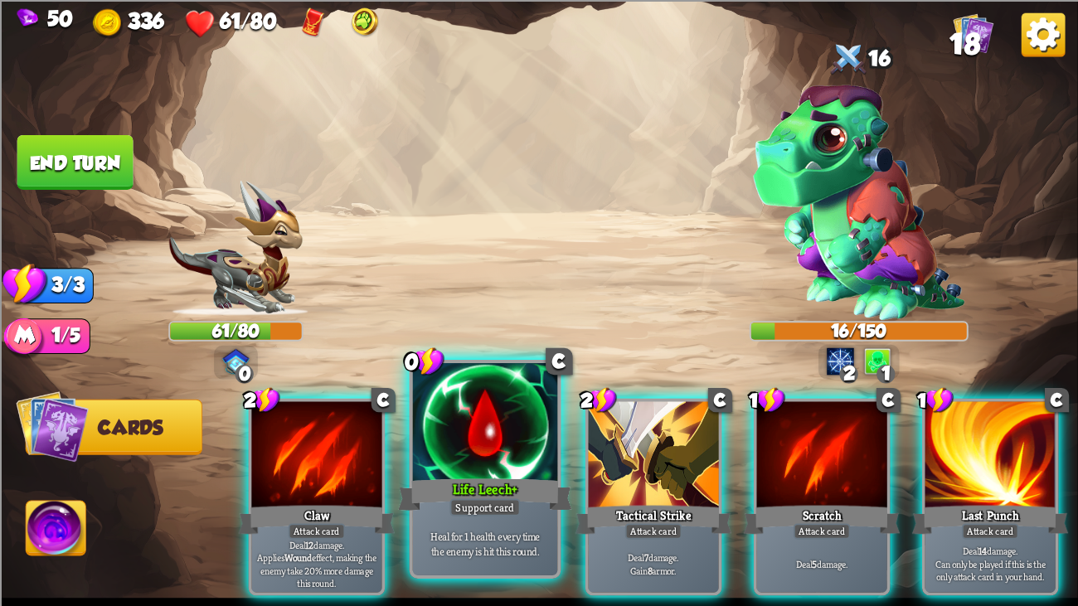
click at [452, 453] on div at bounding box center [485, 424] width 145 height 122
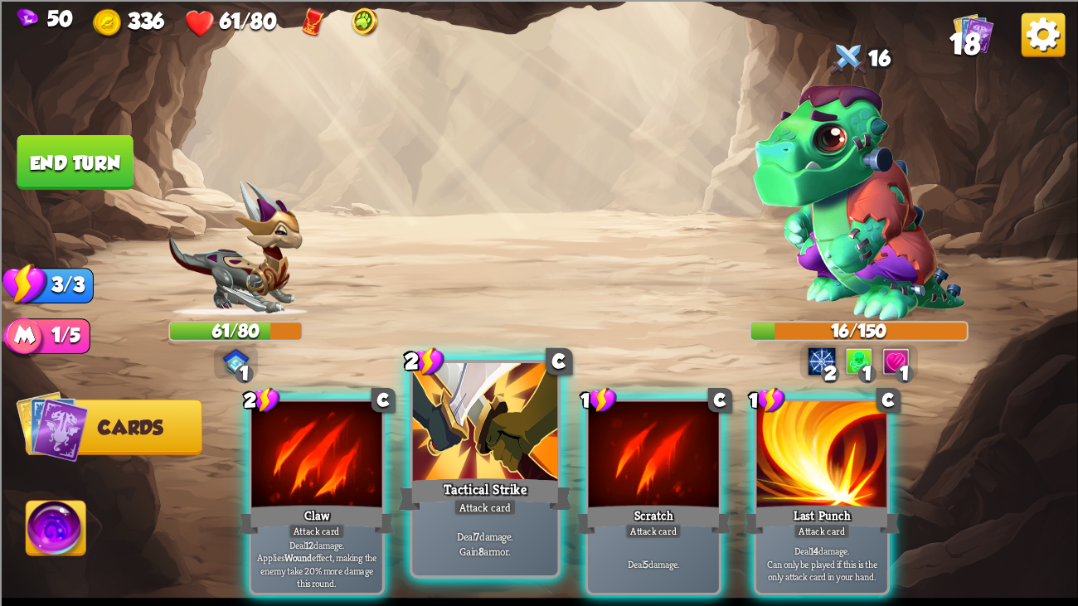
click at [546, 433] on div at bounding box center [485, 424] width 145 height 122
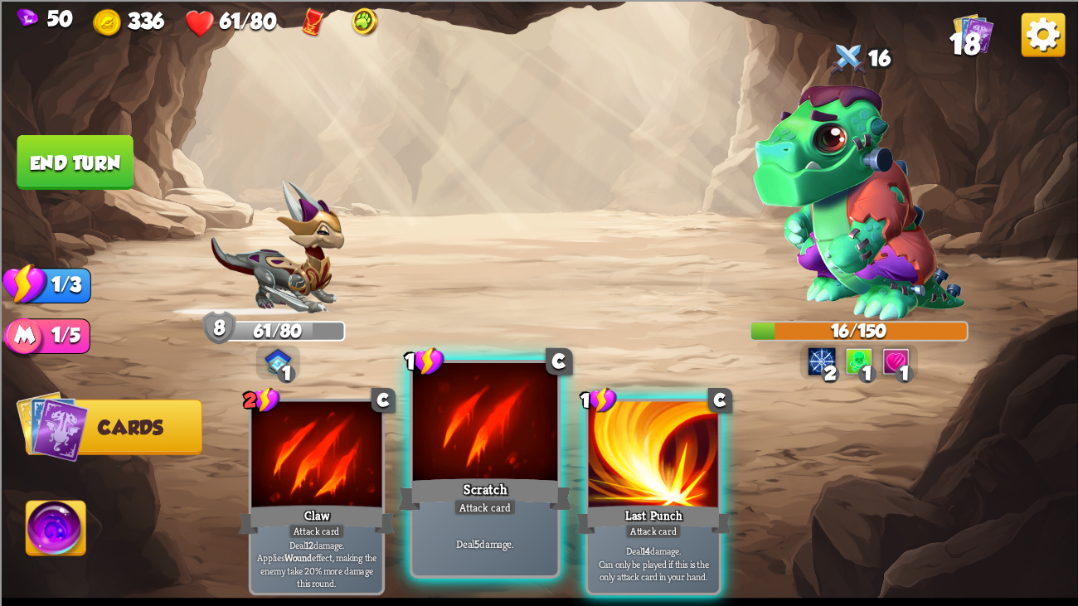
click at [505, 429] on div at bounding box center [485, 424] width 145 height 122
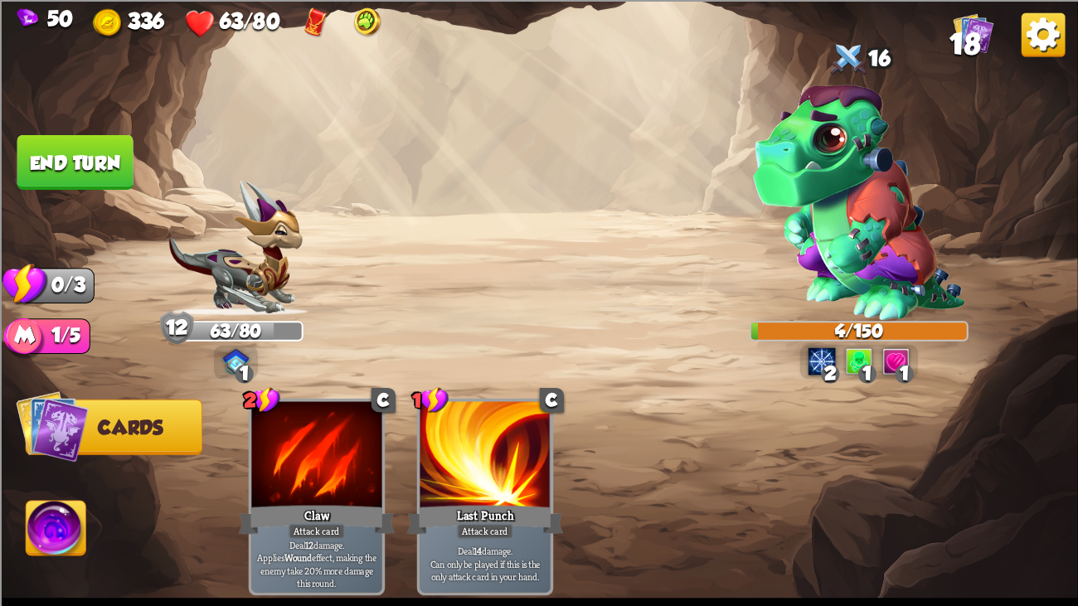
click at [114, 190] on img at bounding box center [539, 303] width 1078 height 606
click at [83, 165] on button "End turn" at bounding box center [75, 161] width 116 height 55
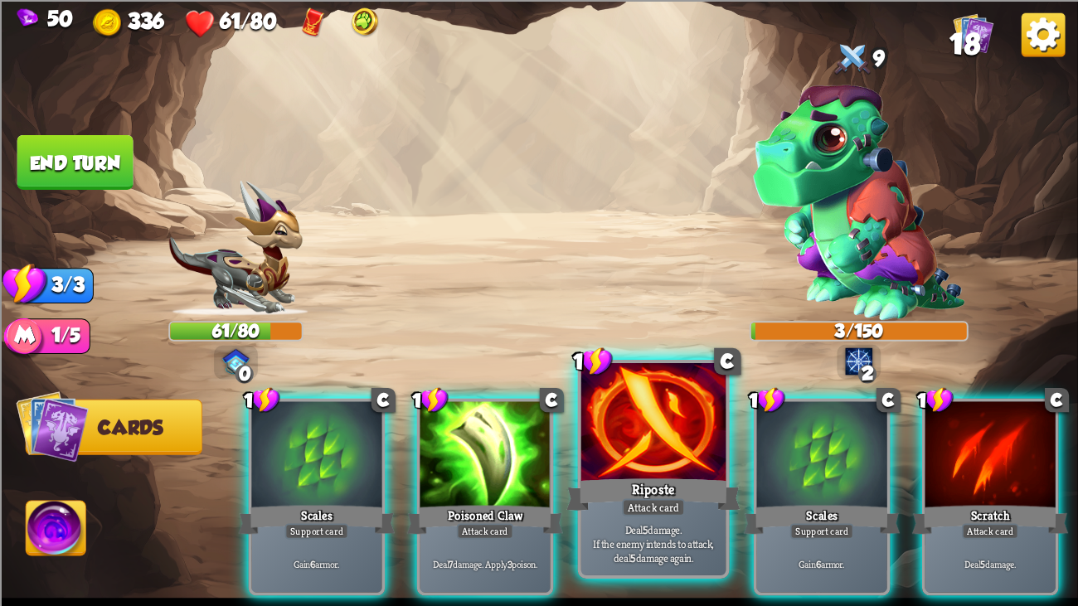
click at [628, 456] on div at bounding box center [653, 424] width 145 height 122
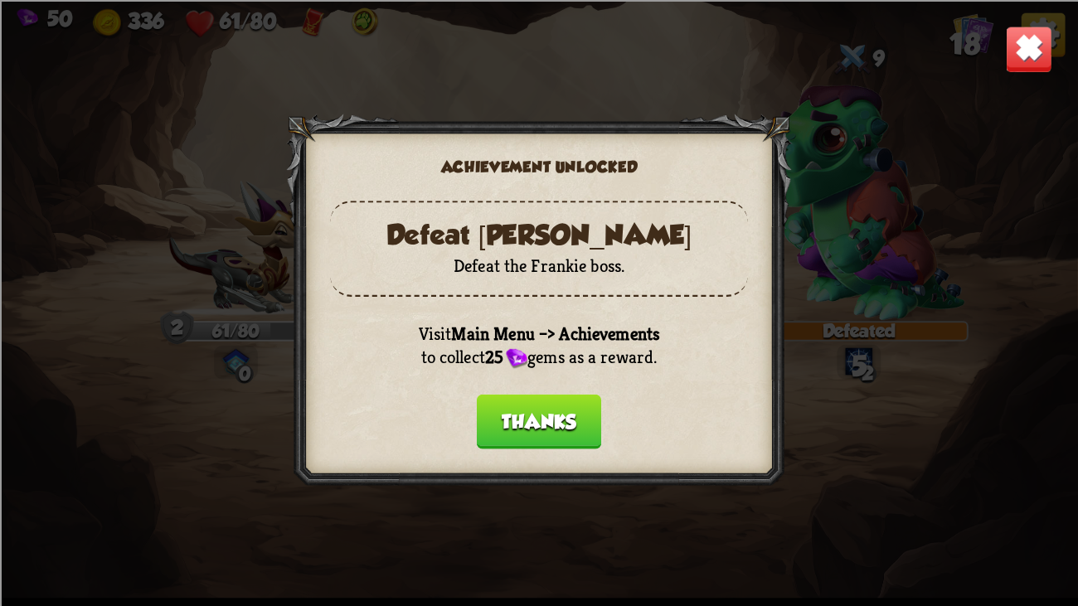
click at [528, 423] on button "Thanks" at bounding box center [539, 421] width 124 height 55
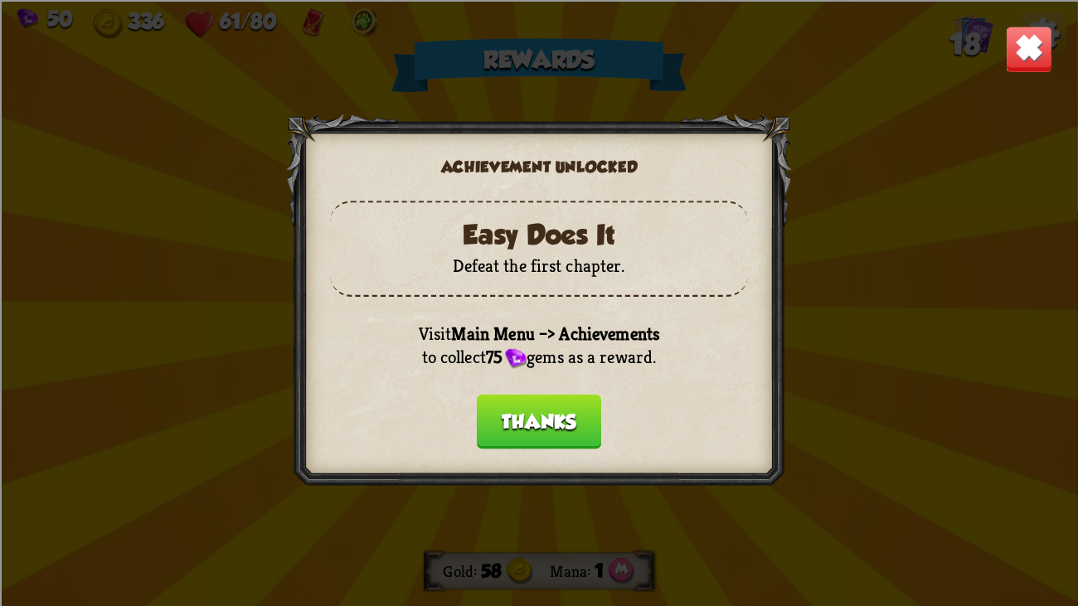
click at [555, 401] on button "Thanks" at bounding box center [539, 421] width 124 height 55
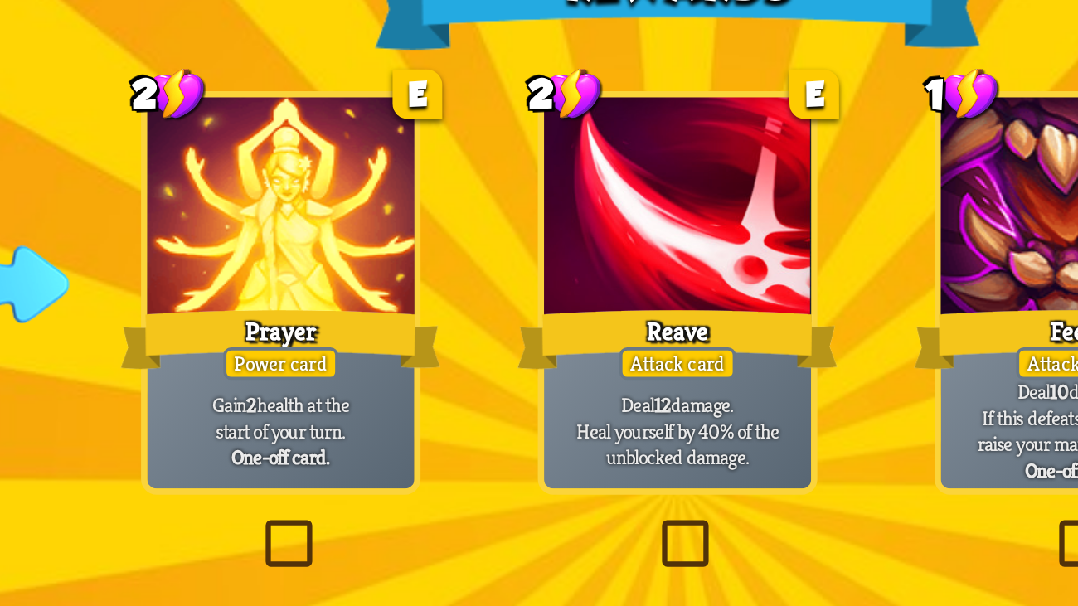
click at [367, 147] on div at bounding box center [345, 169] width 130 height 109
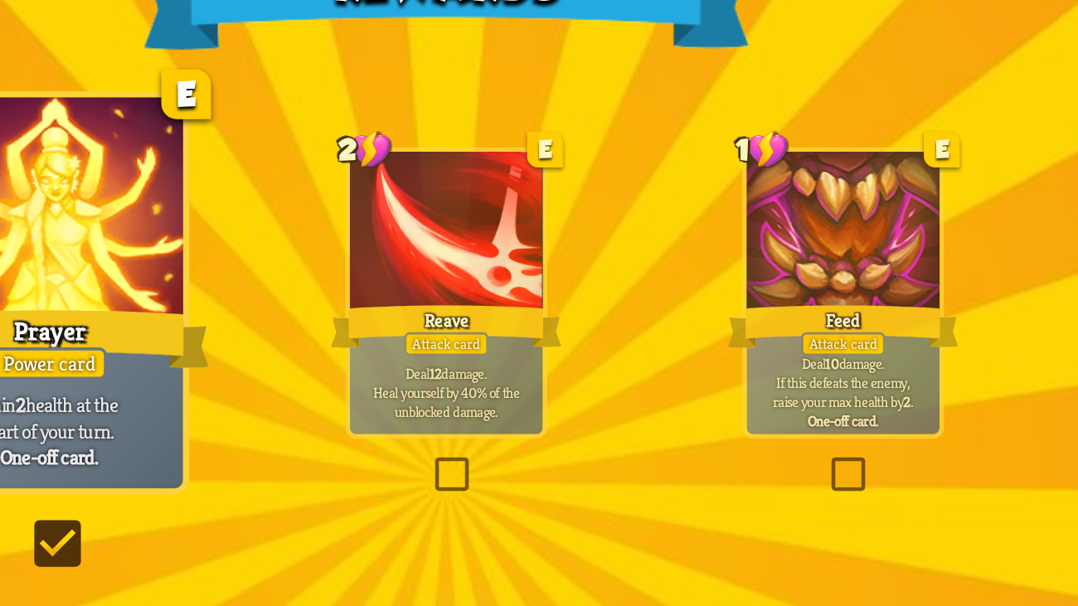
click at [480, 147] on div "Rewards Gold 58 Mana 1 Card selected 2 E Prayer Power card Gain 2 health at the…" at bounding box center [539, 303] width 1078 height 606
click at [487, 152] on div "Rewards Gold 58 Mana 1 Card selected 2 E Prayer Power card Gain 2 health at the…" at bounding box center [539, 303] width 1078 height 606
click at [518, 157] on div at bounding box center [539, 182] width 95 height 80
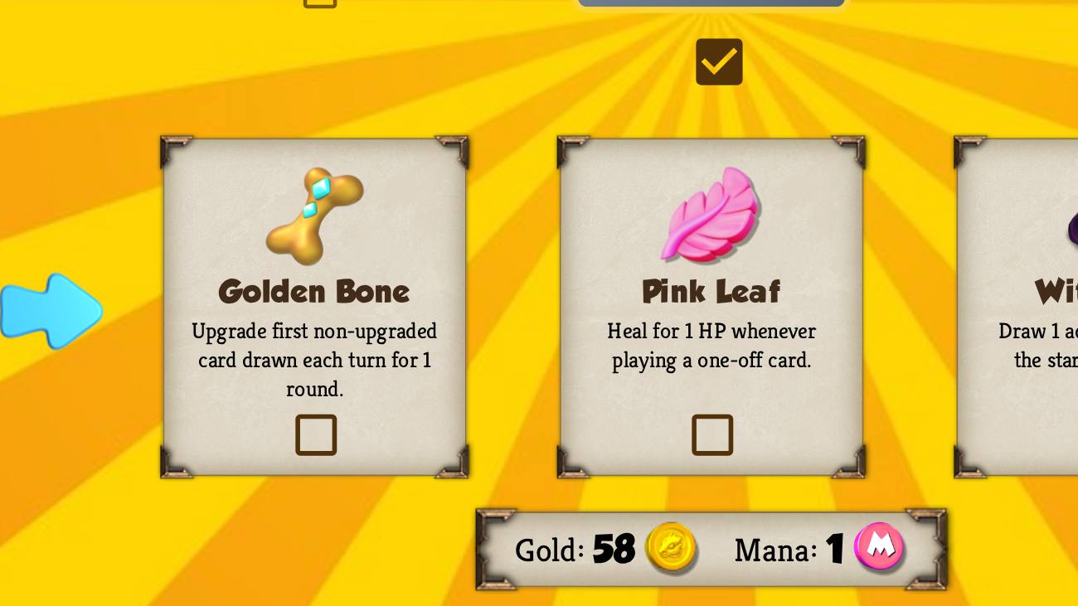
click at [397, 448] on h3 "Golden Bone" at bounding box center [345, 444] width 120 height 17
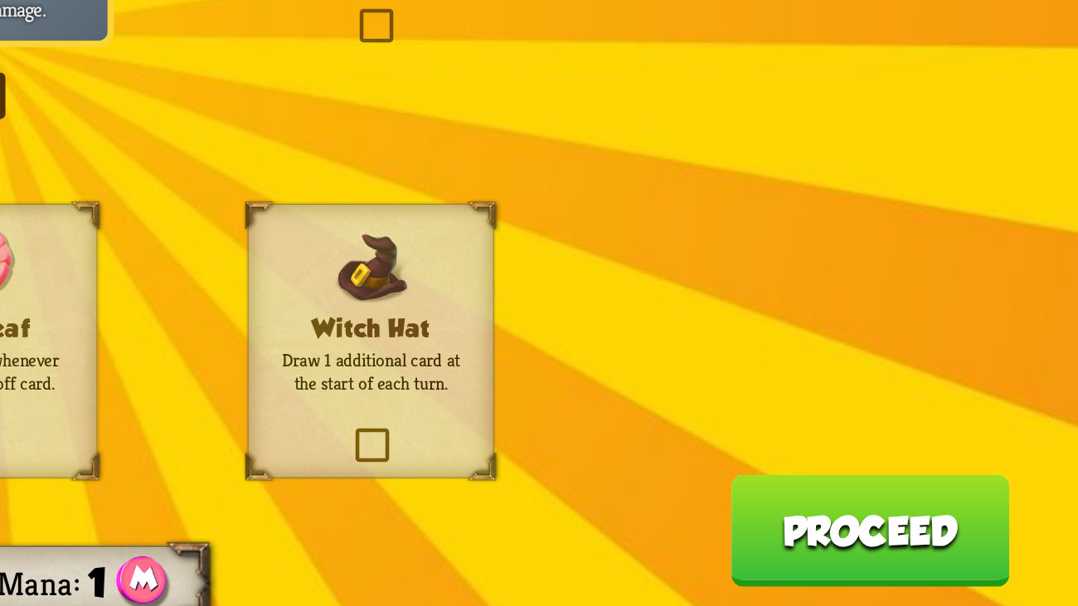
scroll to position [0, 0]
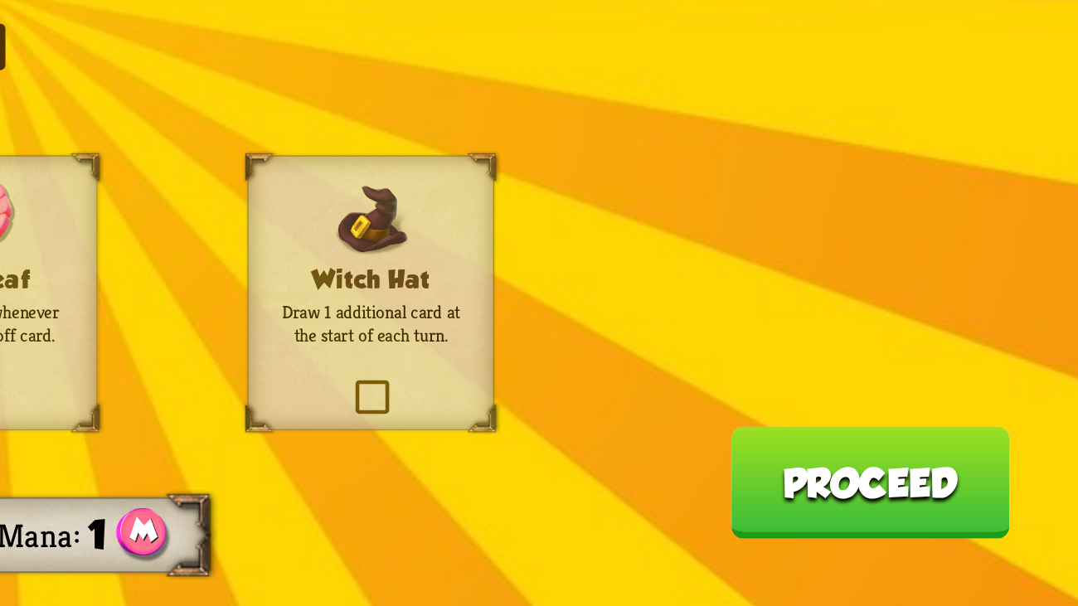
click at [997, 464] on button "Proceed" at bounding box center [976, 544] width 136 height 55
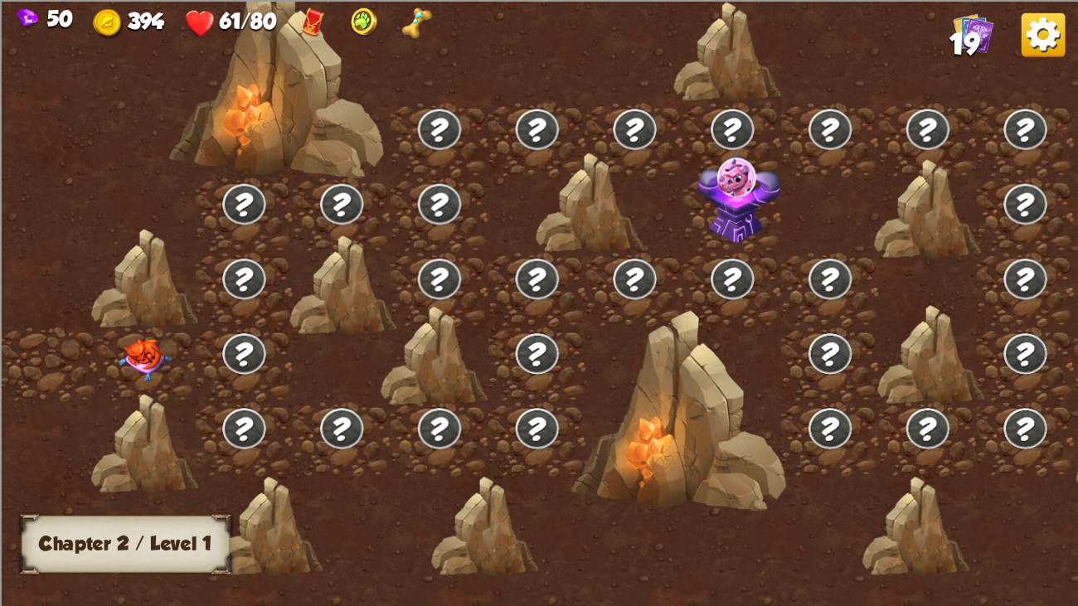
click at [140, 361] on img at bounding box center [145, 360] width 54 height 42
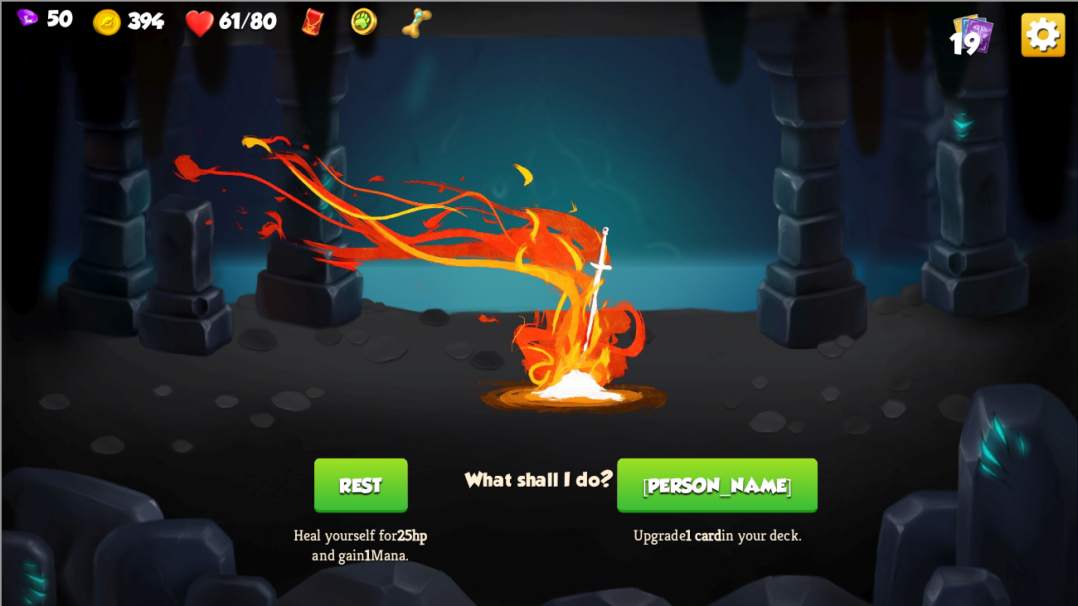
click at [715, 464] on button "[PERSON_NAME]" at bounding box center [717, 485] width 200 height 55
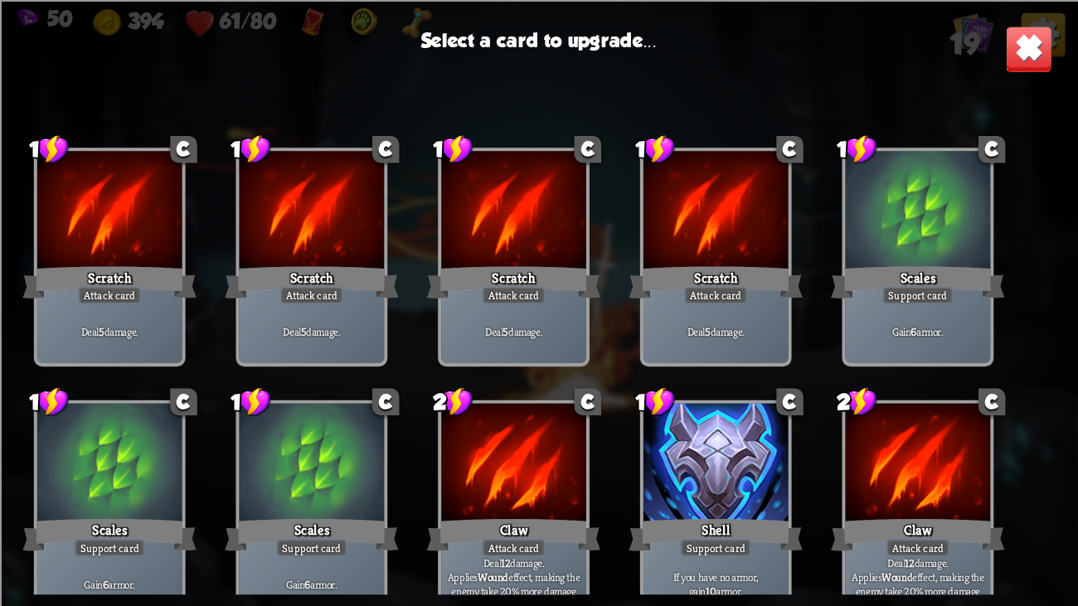
scroll to position [522, 0]
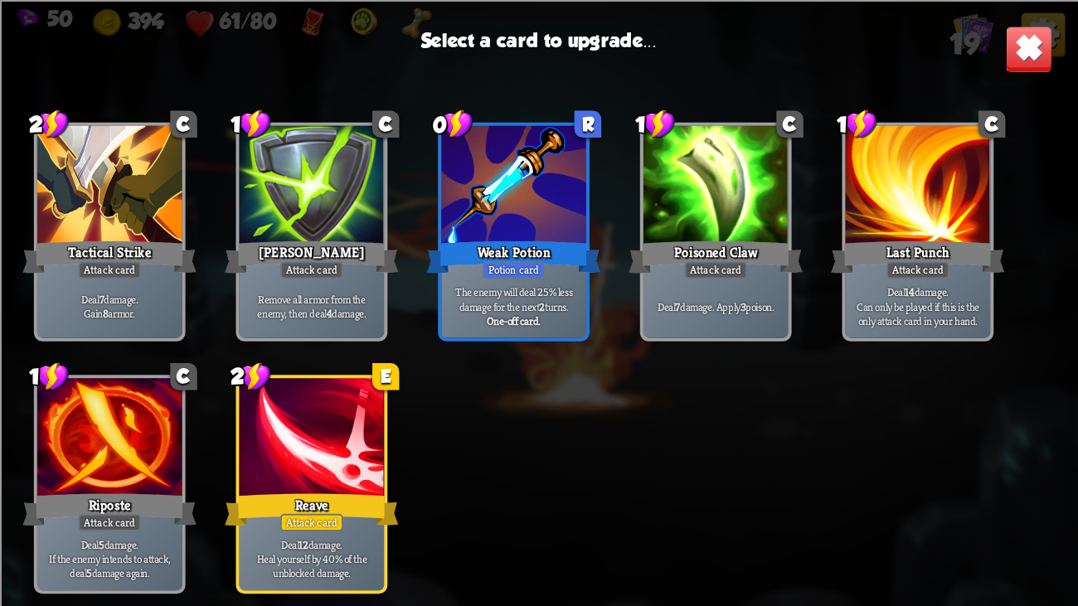
click at [347, 439] on div at bounding box center [312, 439] width 145 height 122
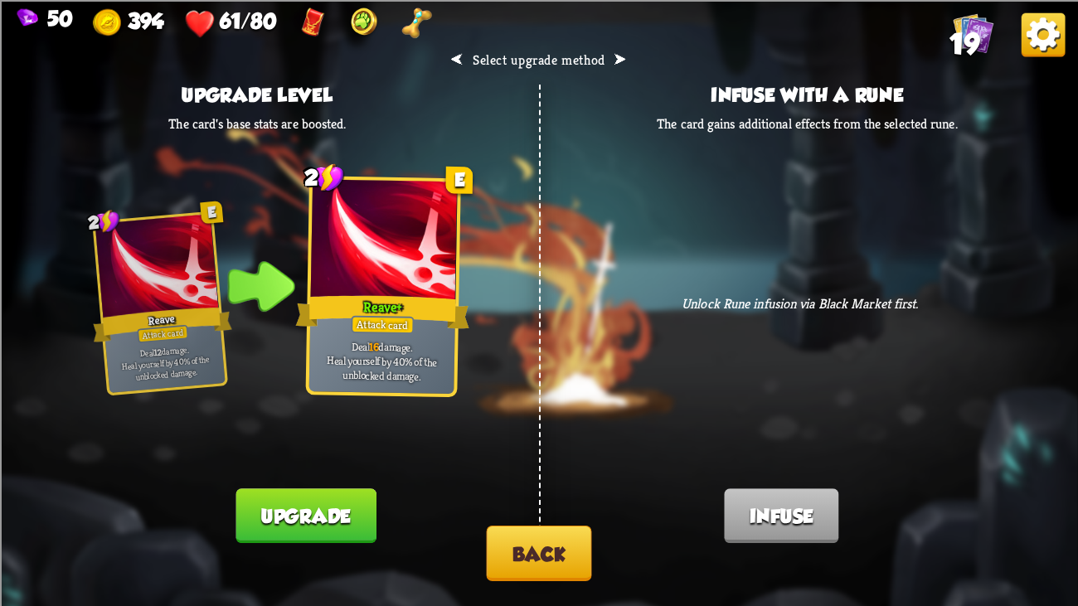
click at [324, 464] on div "⮜ Select upgrade method ⮞ Upgrade level The card's base stats are boosted. 2 E …" at bounding box center [539, 303] width 1078 height 606
click at [336, 464] on button "Upgrade" at bounding box center [305, 515] width 140 height 55
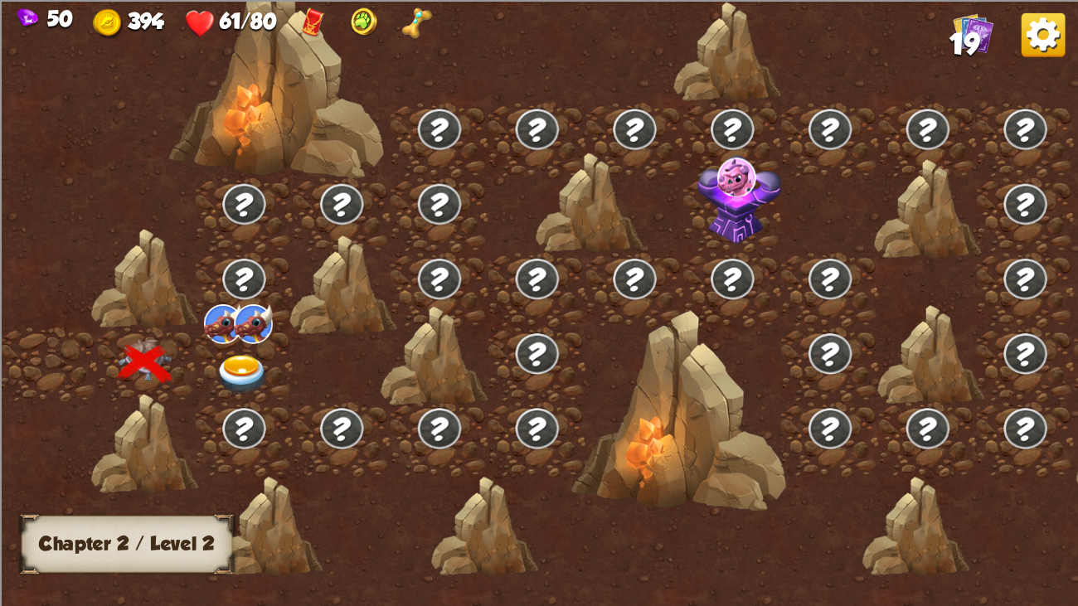
click at [230, 344] on div at bounding box center [245, 364] width 98 height 75
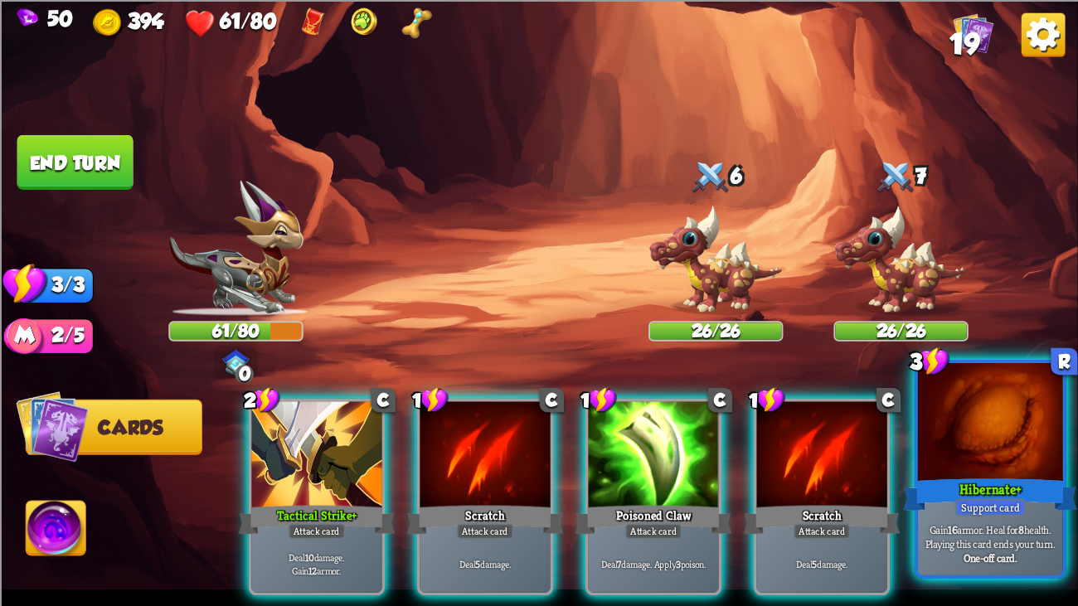
click at [941, 426] on div at bounding box center [990, 424] width 145 height 122
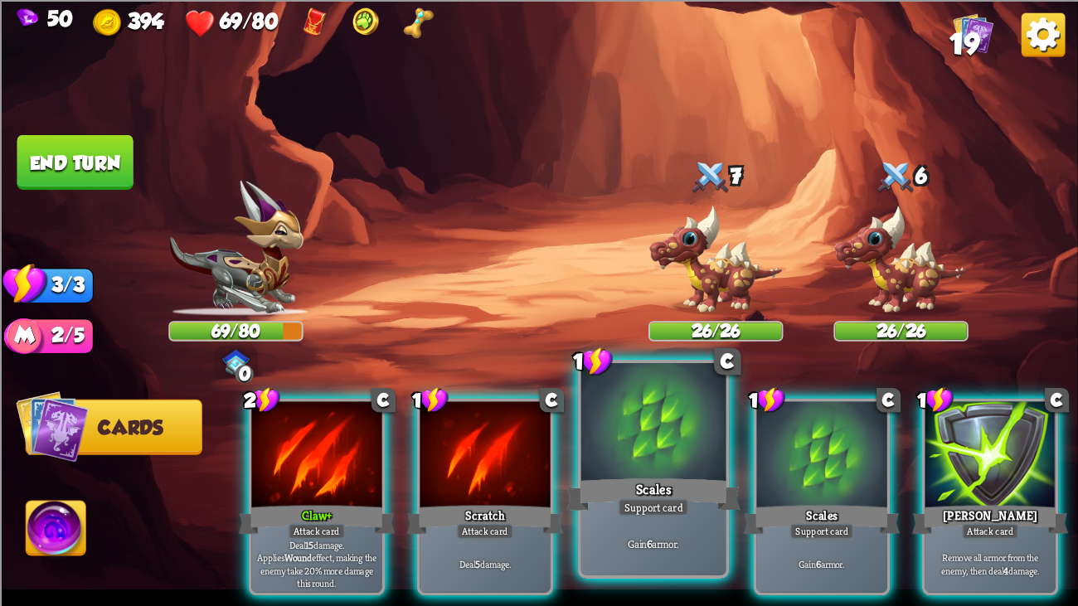
click at [618, 464] on div at bounding box center [653, 424] width 145 height 122
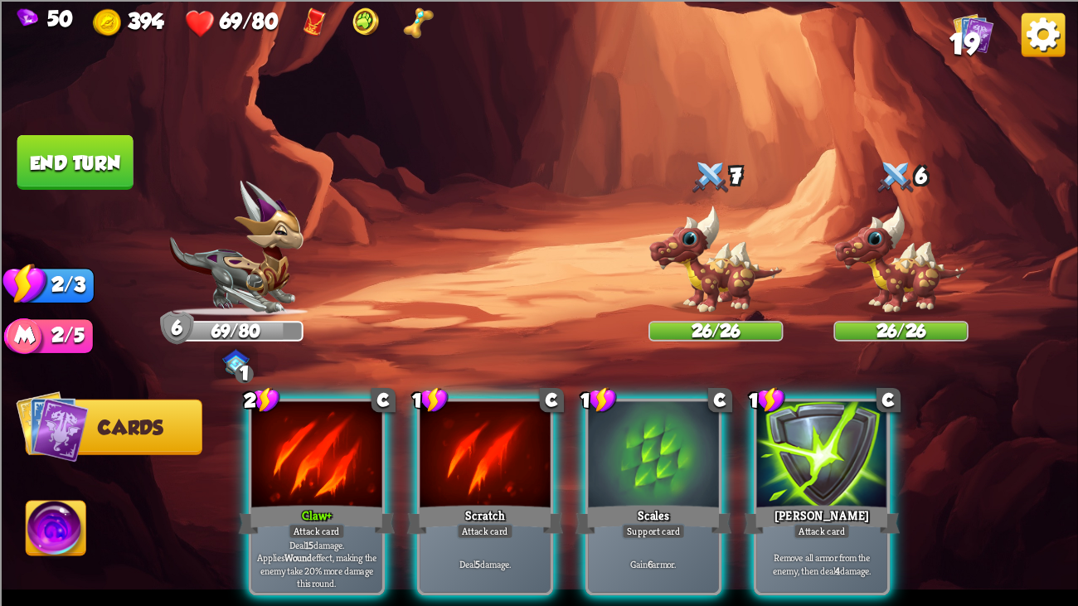
click at [618, 464] on div at bounding box center [653, 455] width 130 height 109
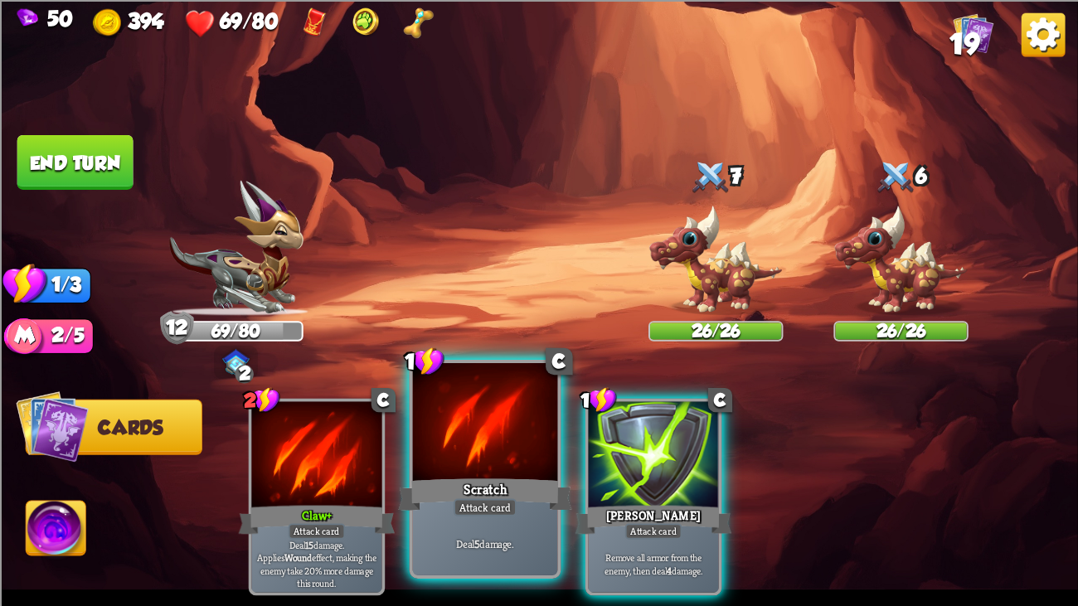
click at [528, 441] on div at bounding box center [485, 424] width 145 height 122
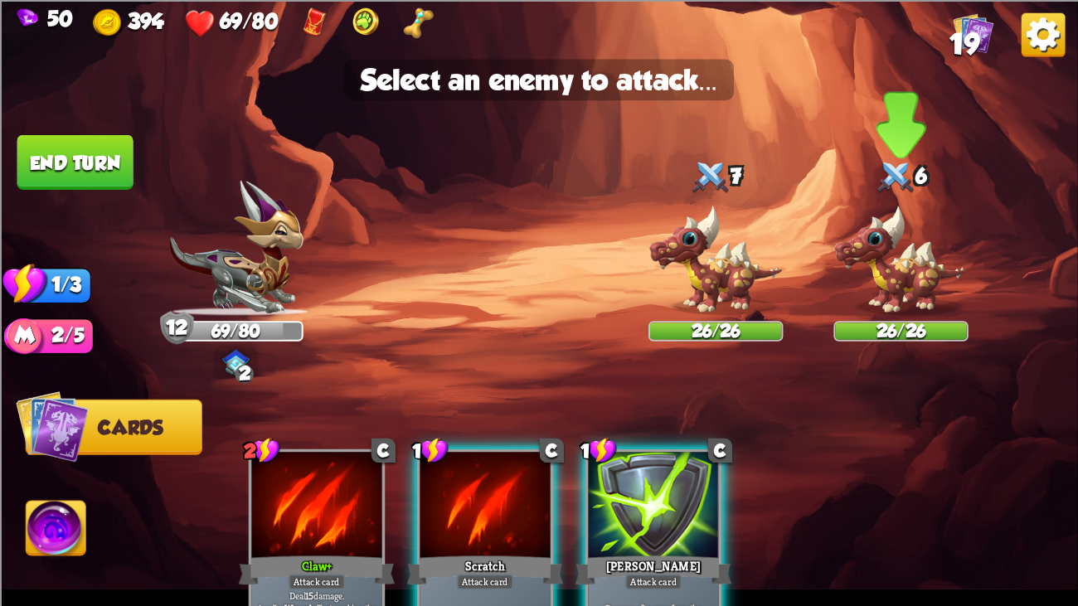
click at [922, 246] on img at bounding box center [900, 259] width 134 height 111
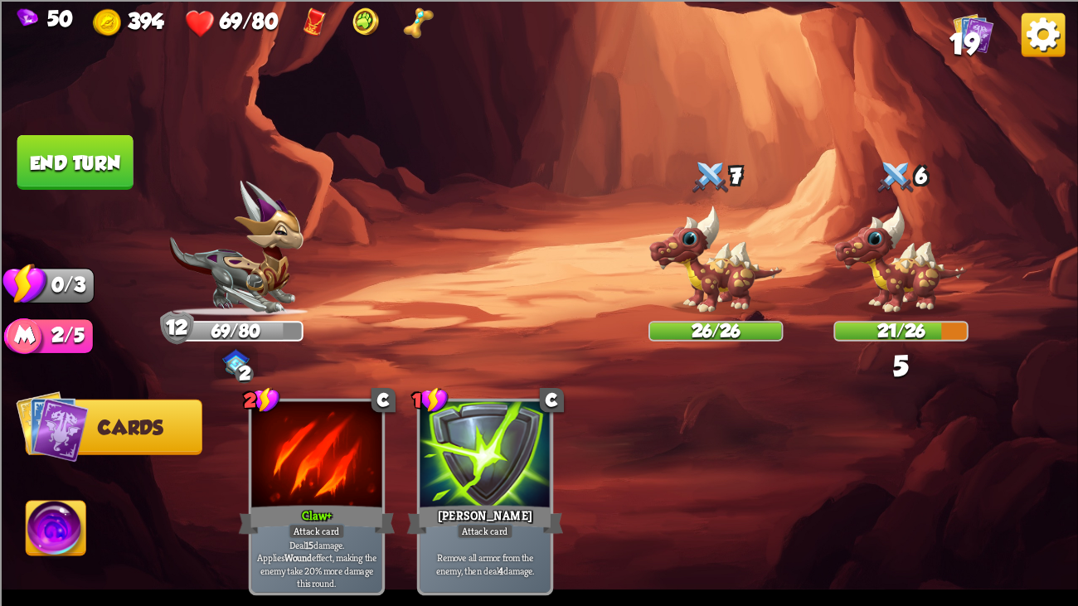
click at [105, 169] on button "End turn" at bounding box center [75, 161] width 116 height 55
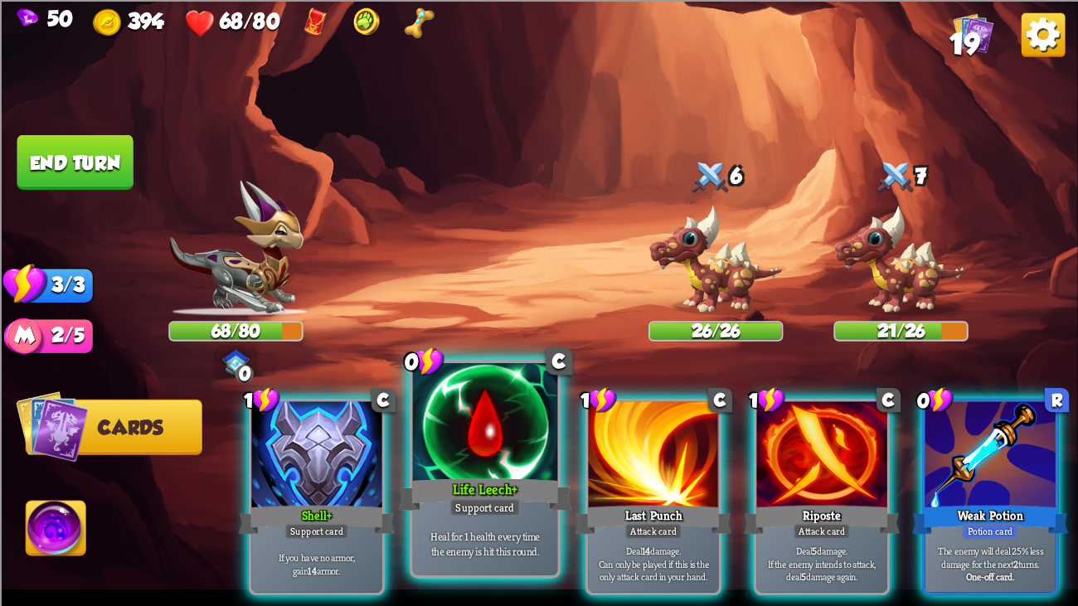
click at [468, 458] on div at bounding box center [485, 424] width 145 height 122
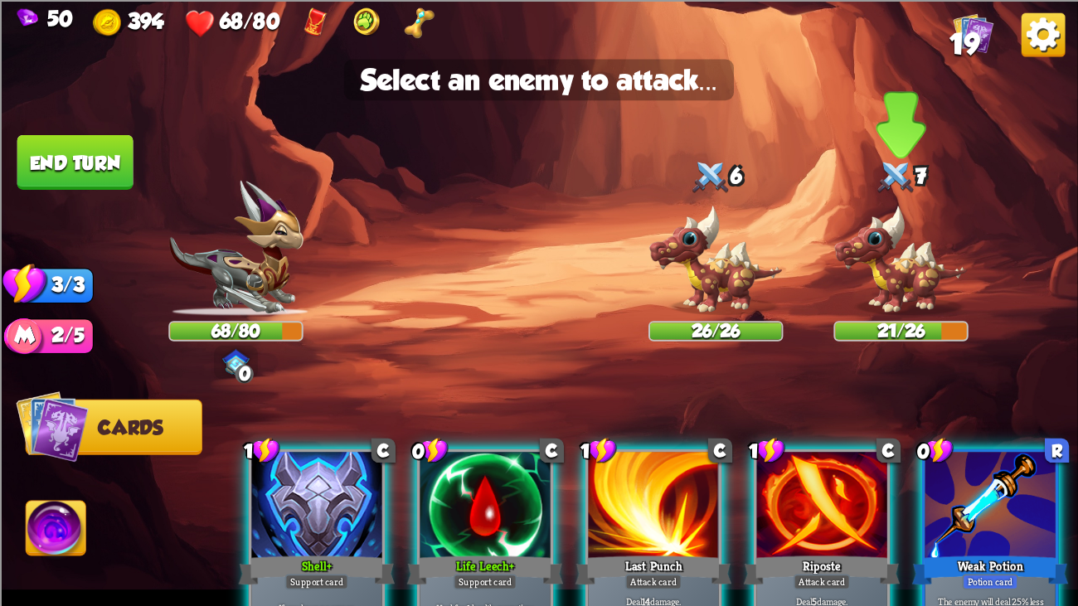
click at [871, 263] on img at bounding box center [900, 259] width 134 height 111
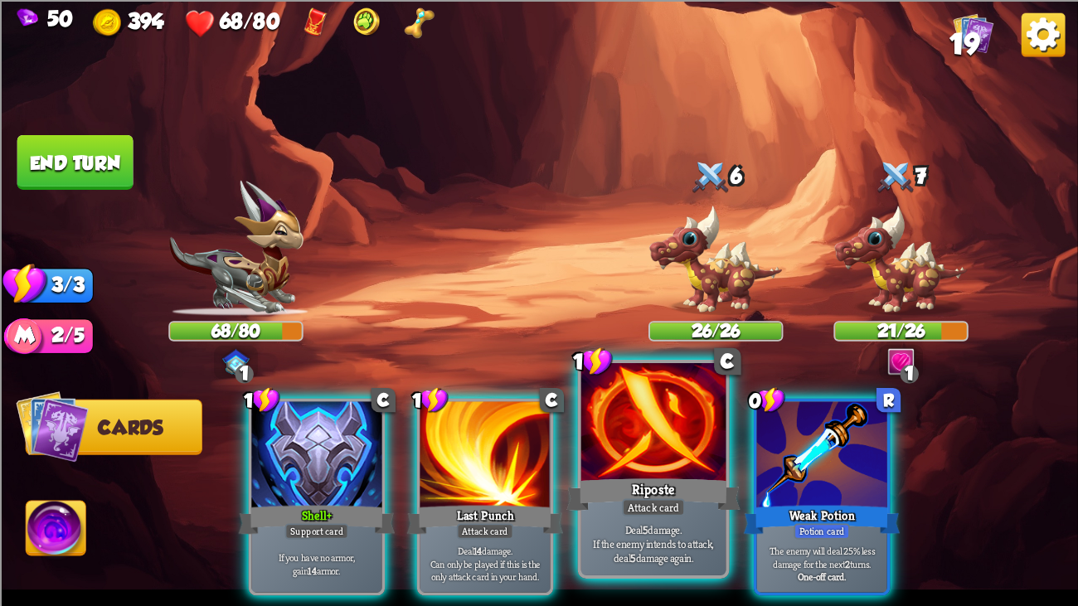
click at [615, 458] on div at bounding box center [653, 424] width 145 height 122
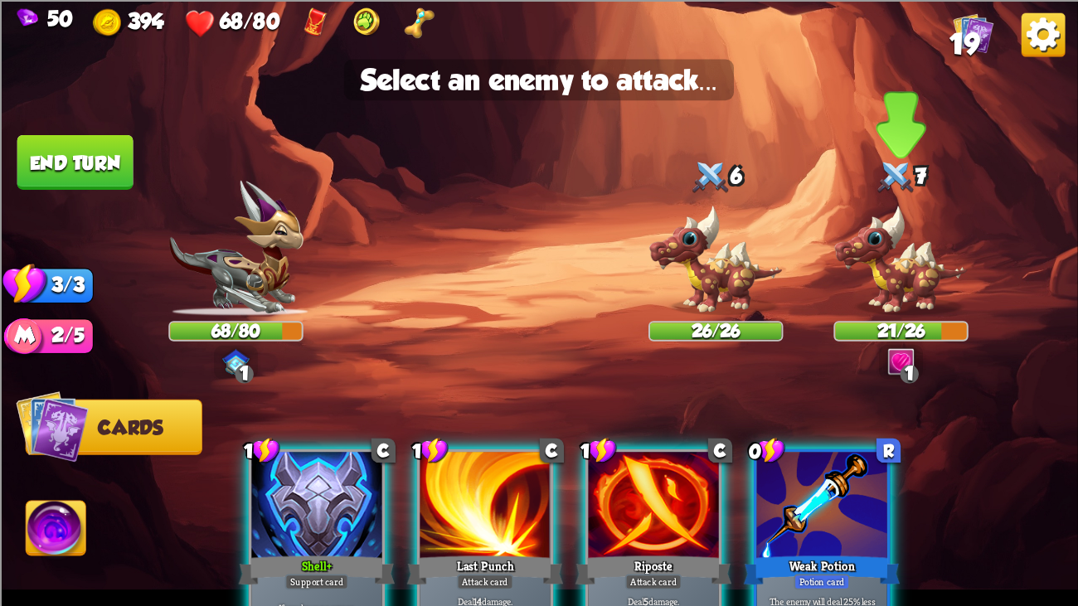
click at [879, 282] on img at bounding box center [900, 259] width 134 height 111
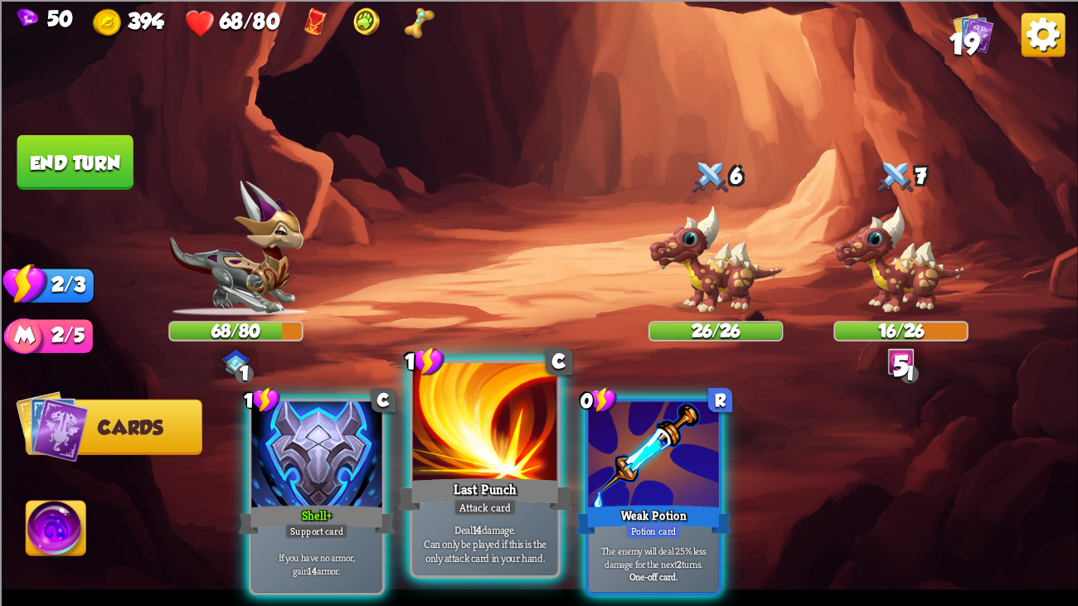
click at [497, 444] on div at bounding box center [485, 424] width 145 height 122
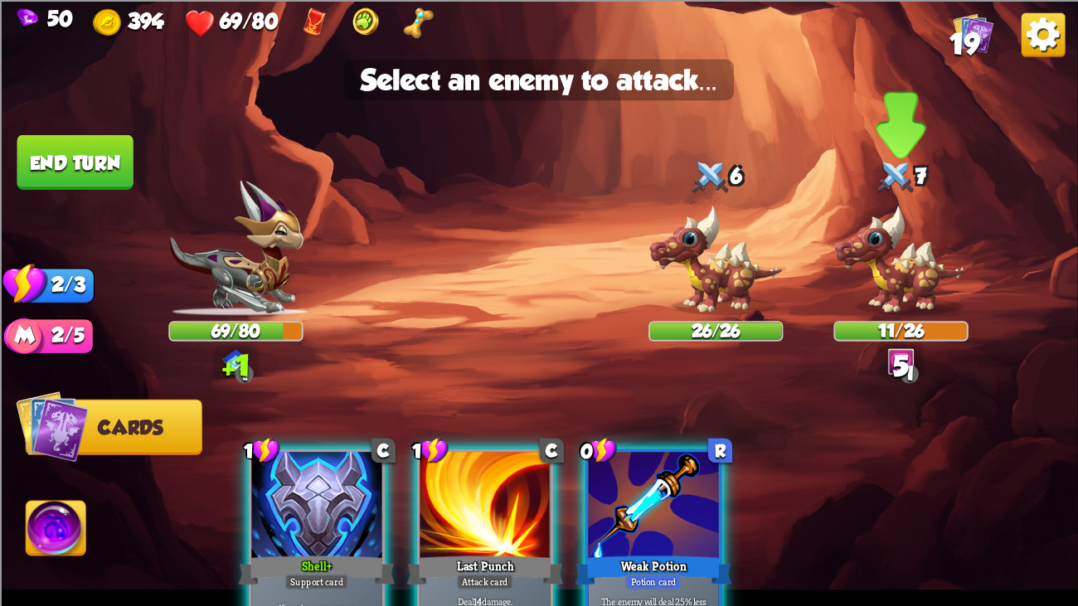
click at [888, 262] on img at bounding box center [900, 259] width 134 height 111
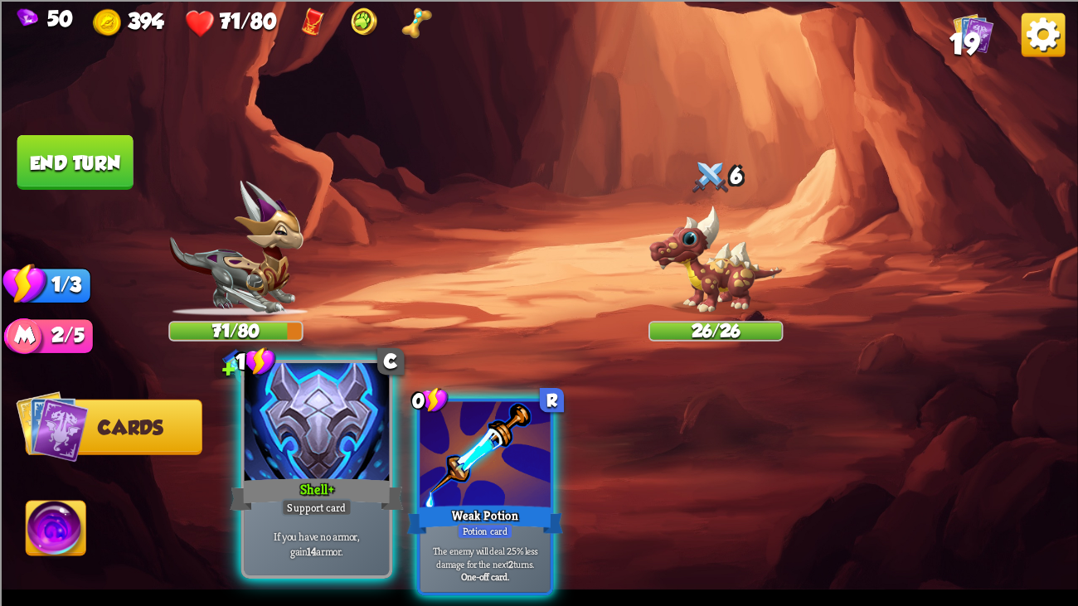
click at [358, 417] on div at bounding box center [317, 424] width 145 height 122
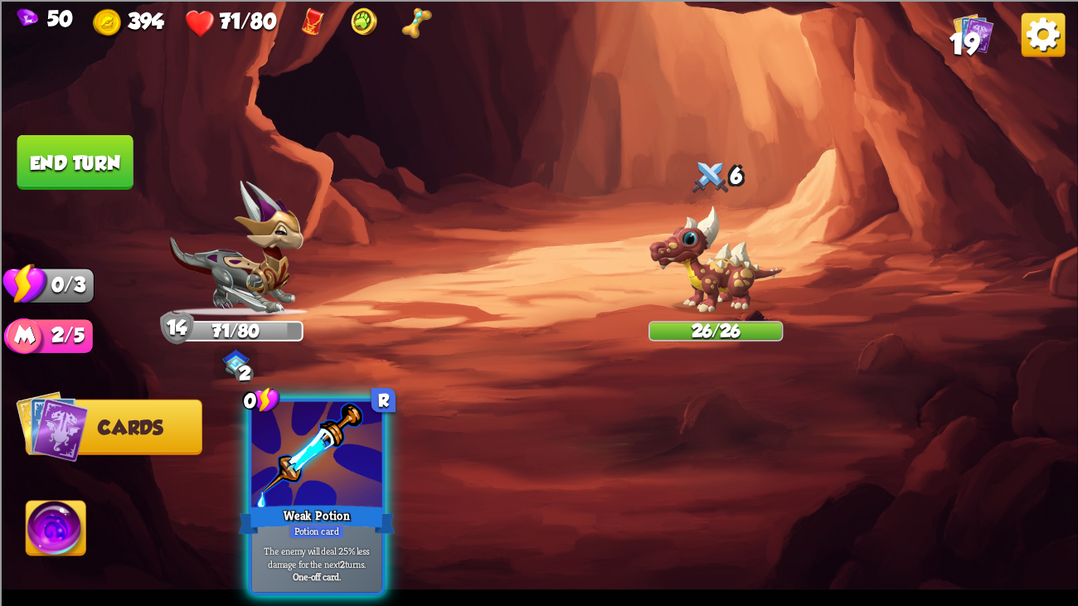
click at [109, 145] on button "End turn" at bounding box center [75, 161] width 116 height 55
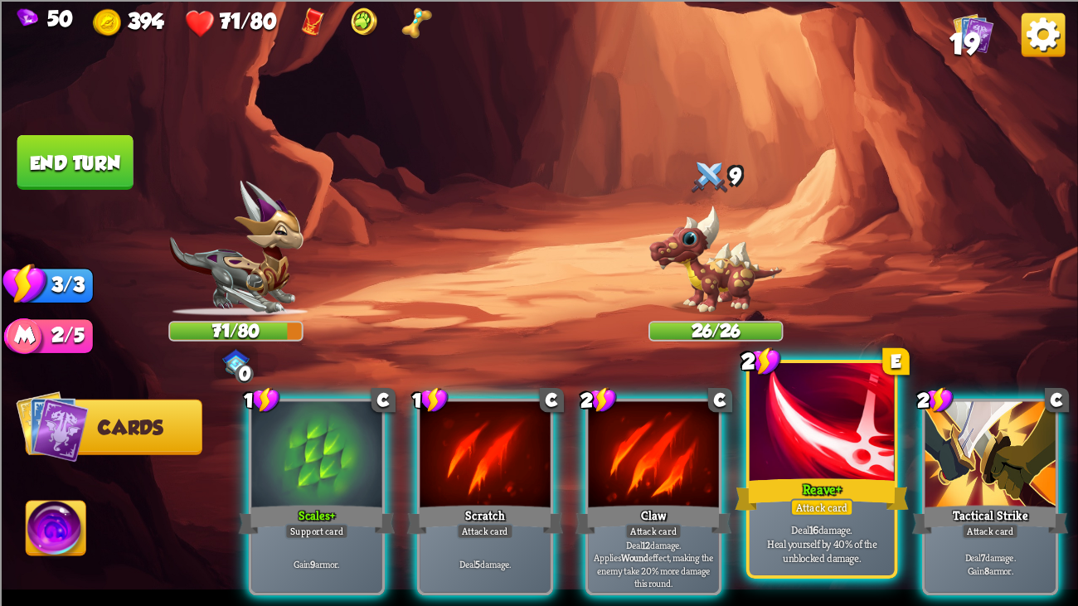
click at [788, 464] on div at bounding box center [821, 424] width 145 height 122
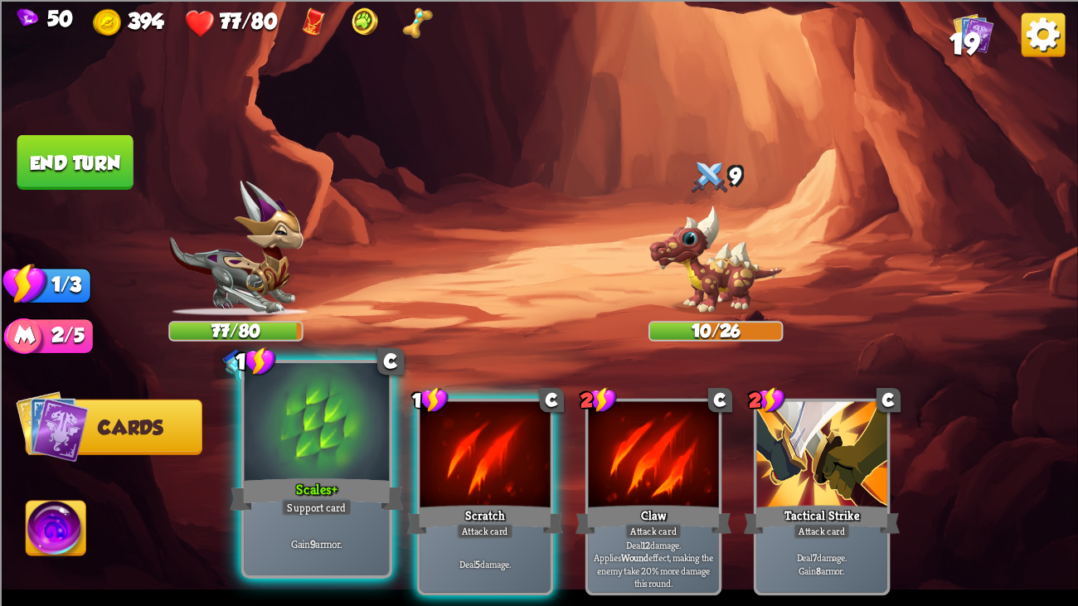
click at [311, 445] on div at bounding box center [317, 424] width 145 height 122
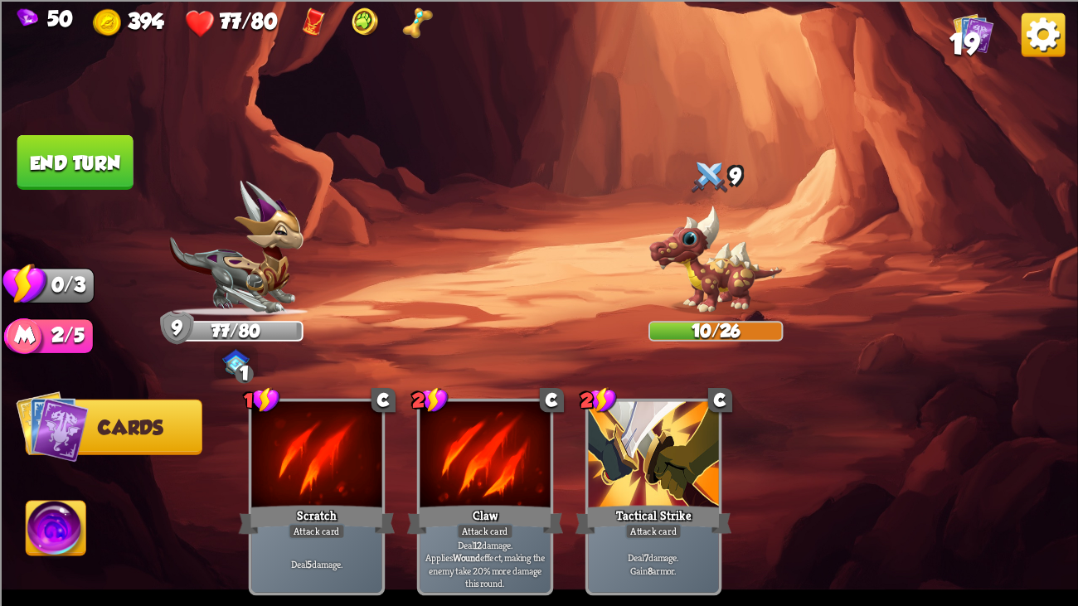
click at [97, 177] on button "End turn" at bounding box center [75, 161] width 116 height 55
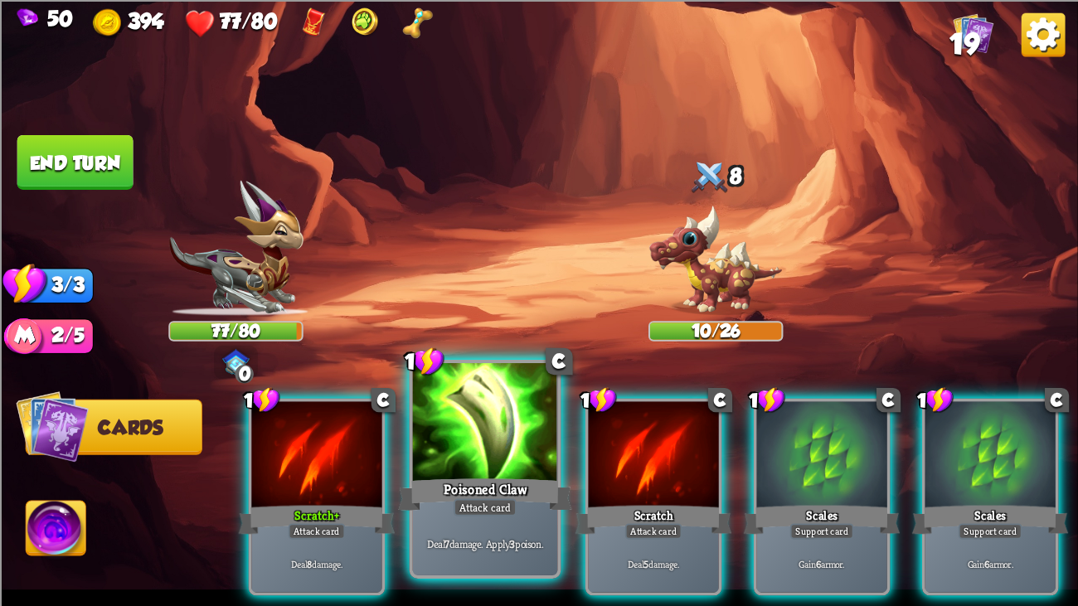
click at [448, 447] on div at bounding box center [485, 424] width 145 height 122
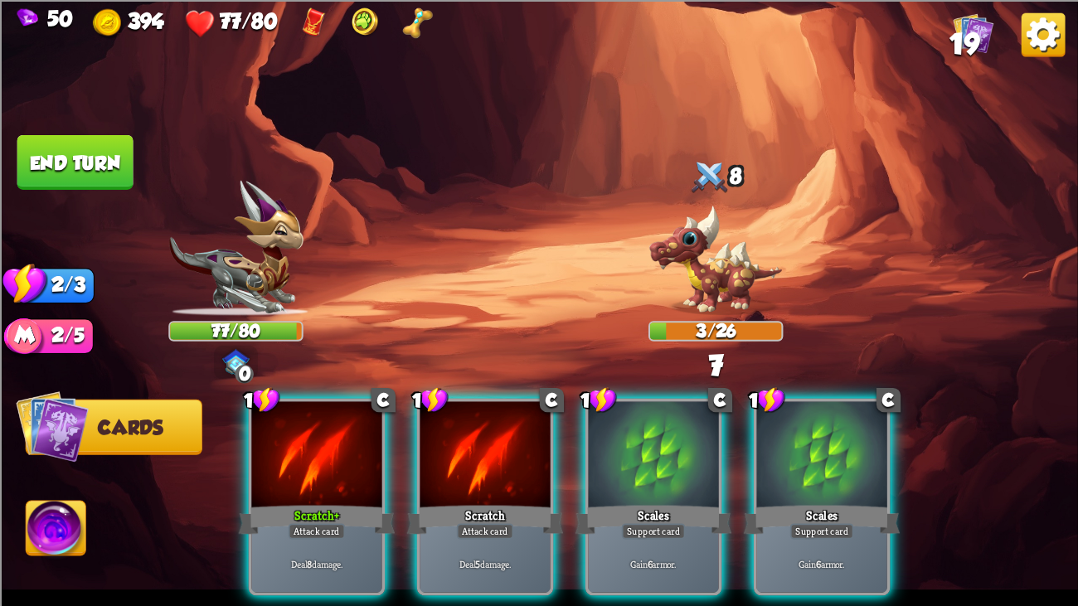
click at [448, 447] on div at bounding box center [484, 455] width 130 height 109
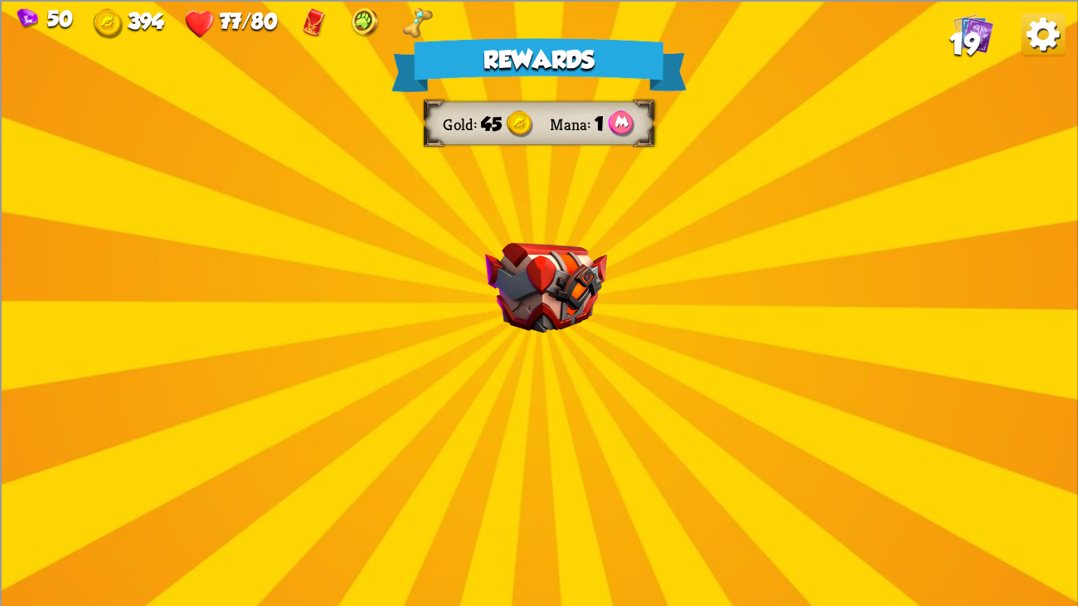
click at [499, 349] on div "Rewards Gold 45 Mana 1 Select a card 1 C Dragon Glass Attack card Deal 12 damag…" at bounding box center [539, 303] width 1078 height 606
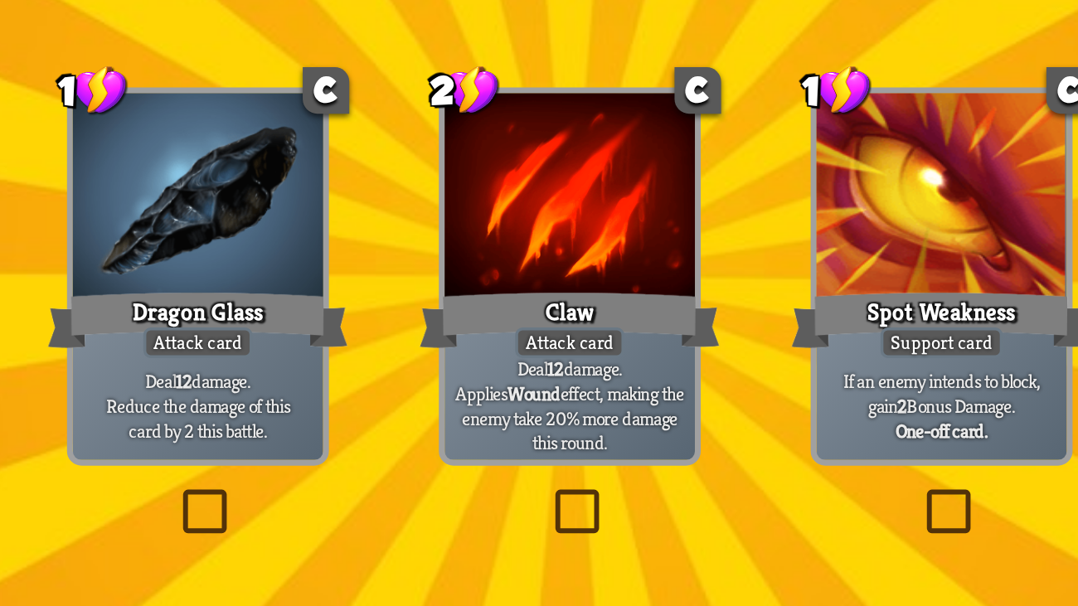
click at [503, 332] on div "Claw" at bounding box center [539, 325] width 157 height 35
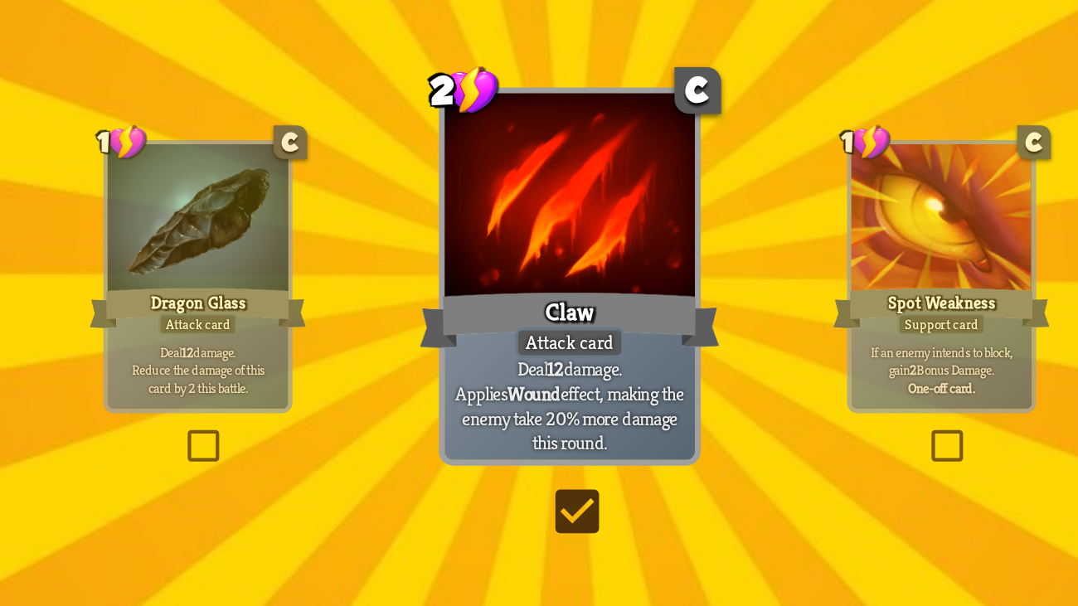
click at [503, 332] on div "Claw" at bounding box center [539, 325] width 157 height 35
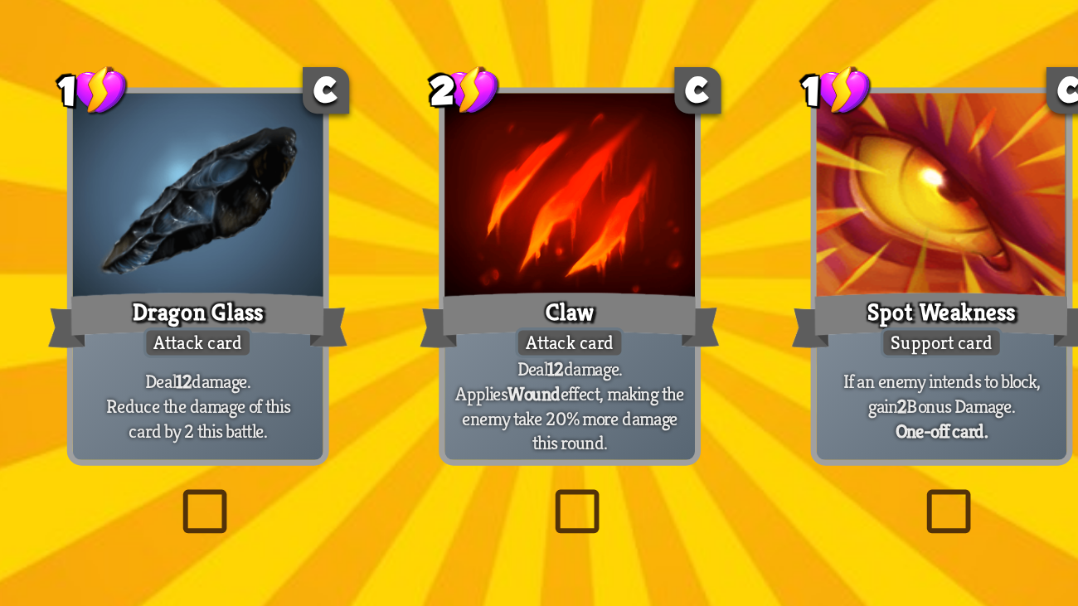
click at [403, 339] on div "Dragon Glass" at bounding box center [345, 325] width 157 height 35
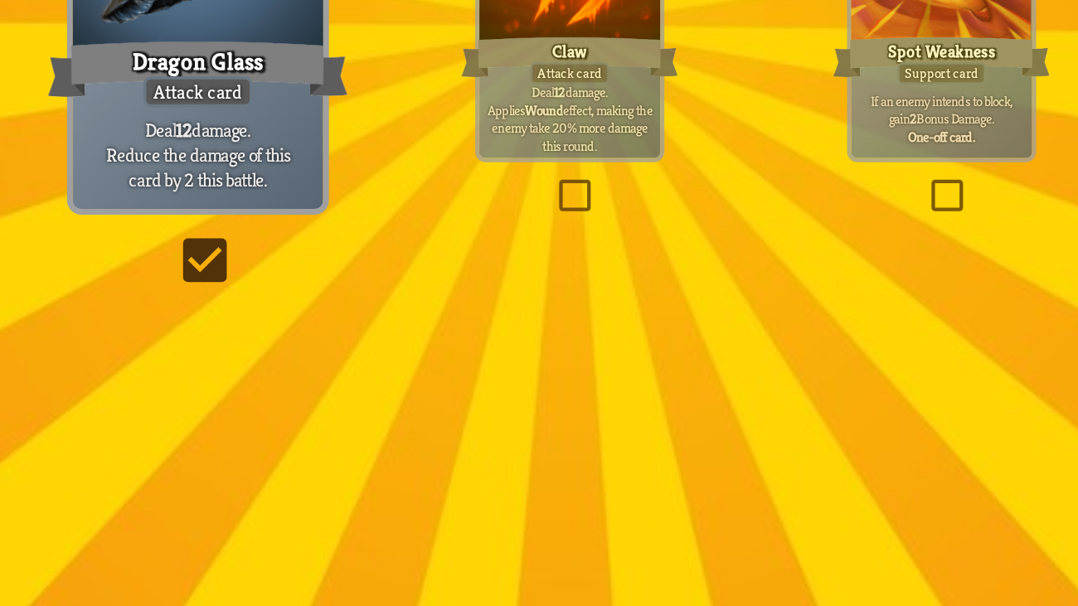
scroll to position [0, 0]
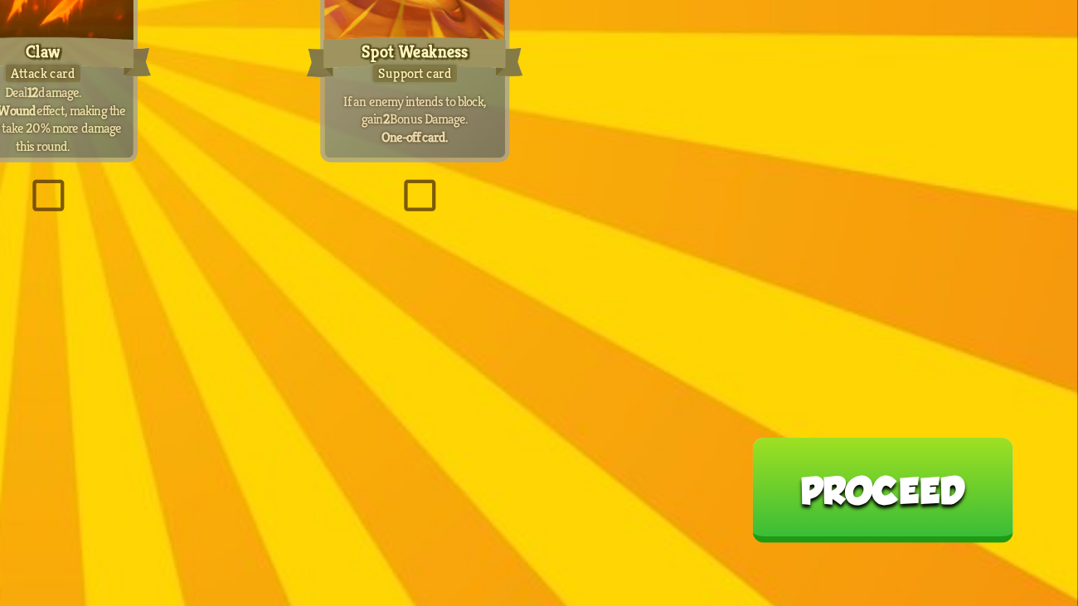
click at [995, 464] on button "Proceed" at bounding box center [976, 544] width 136 height 55
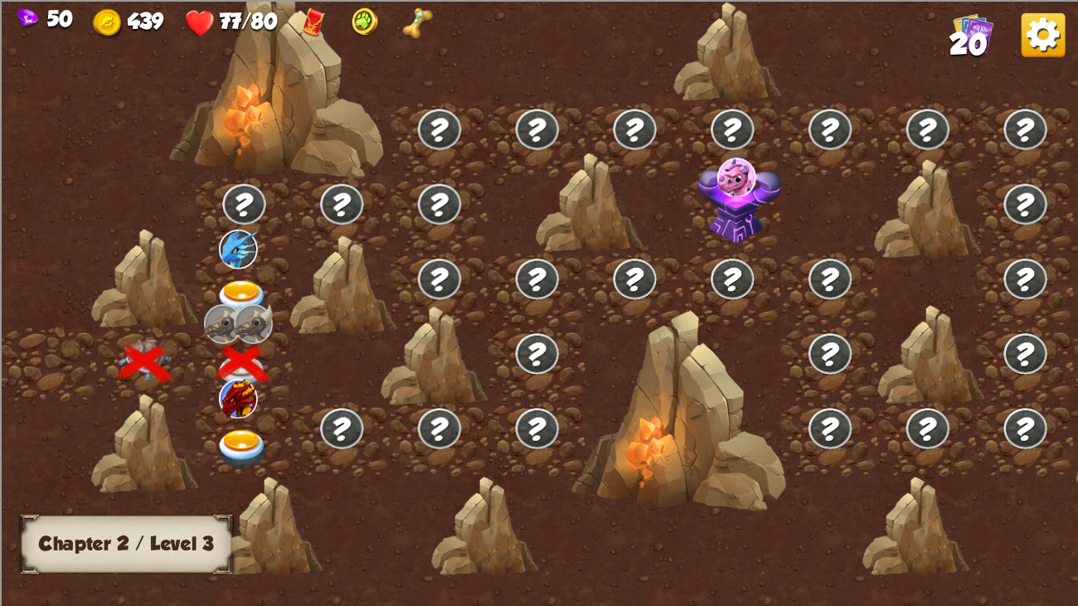
click at [236, 424] on div at bounding box center [245, 439] width 98 height 75
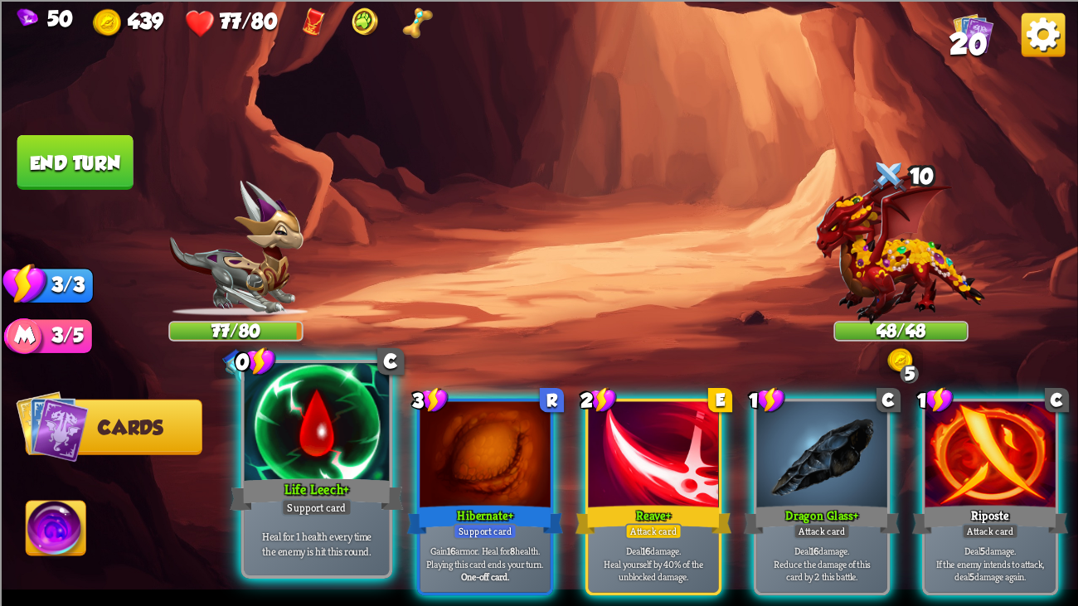
click at [314, 464] on div at bounding box center [317, 424] width 145 height 122
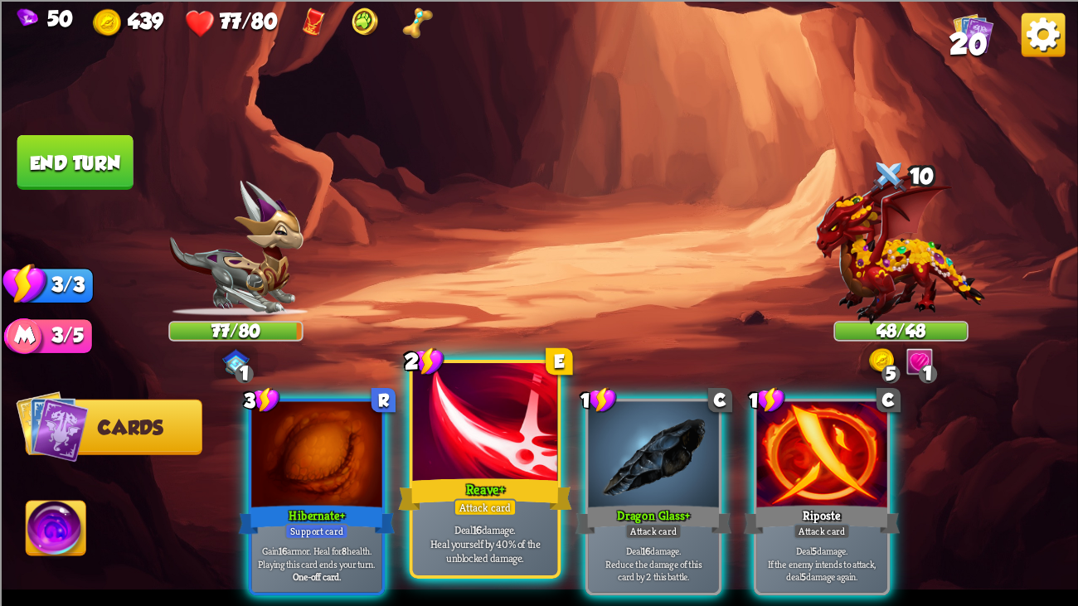
click at [475, 464] on div at bounding box center [485, 424] width 145 height 122
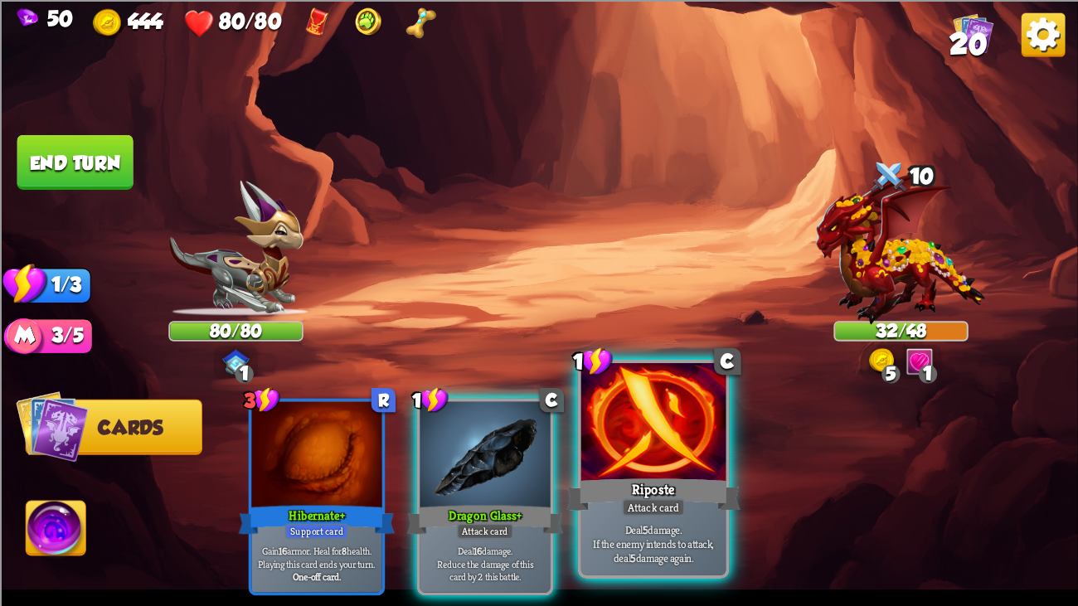
click at [593, 464] on div at bounding box center [653, 424] width 145 height 122
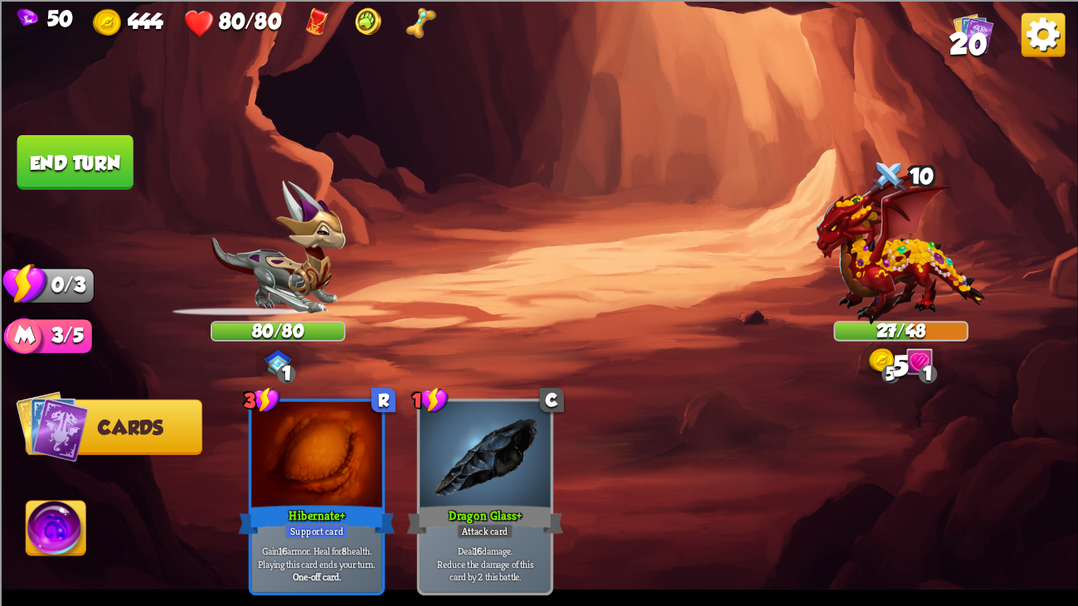
click at [77, 129] on img at bounding box center [539, 303] width 1078 height 606
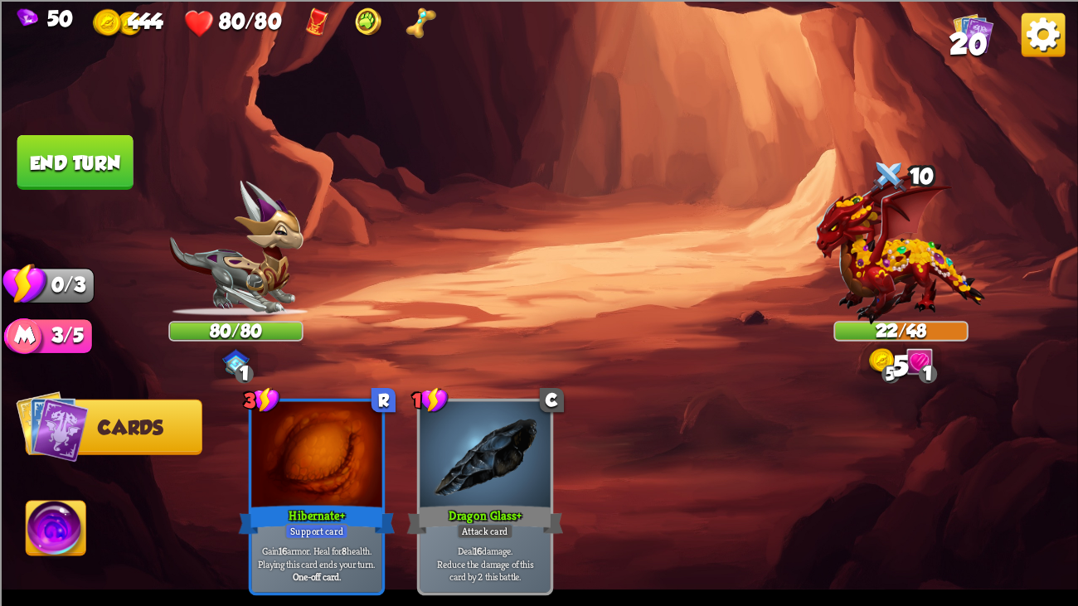
click at [77, 129] on img at bounding box center [539, 303] width 1078 height 606
click at [80, 140] on button "End turn" at bounding box center [75, 161] width 116 height 55
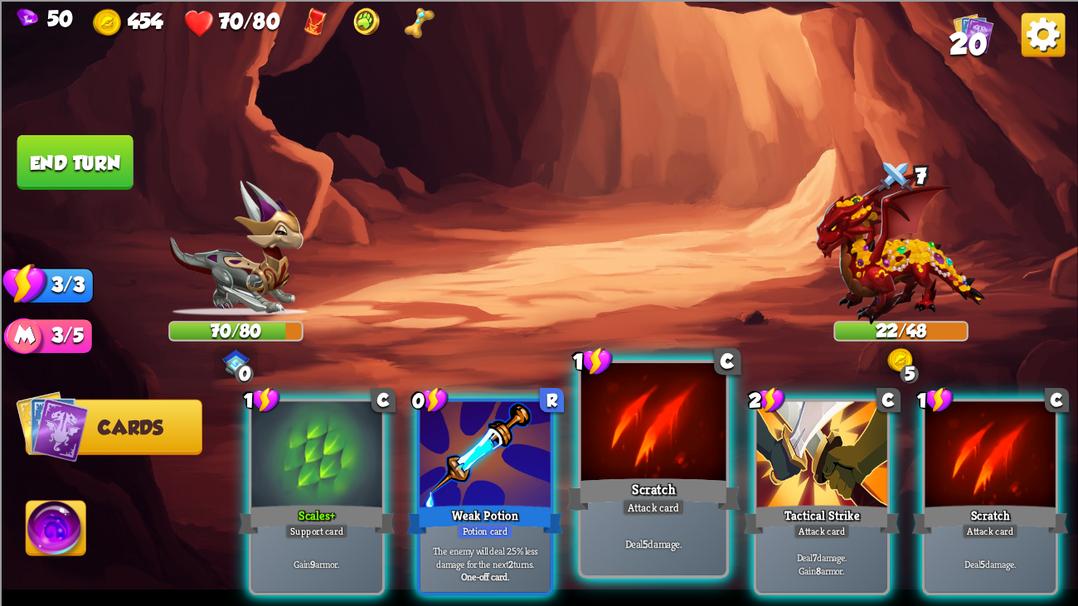
click at [670, 464] on div "Scratch" at bounding box center [653, 494] width 174 height 39
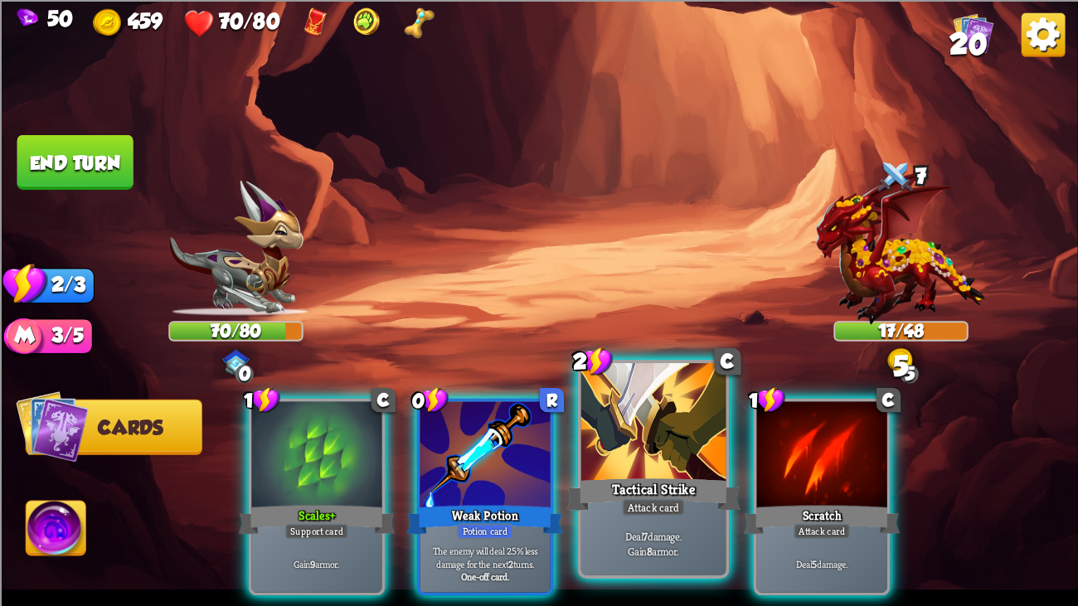
click at [673, 464] on div "Tactical Strike" at bounding box center [653, 494] width 174 height 39
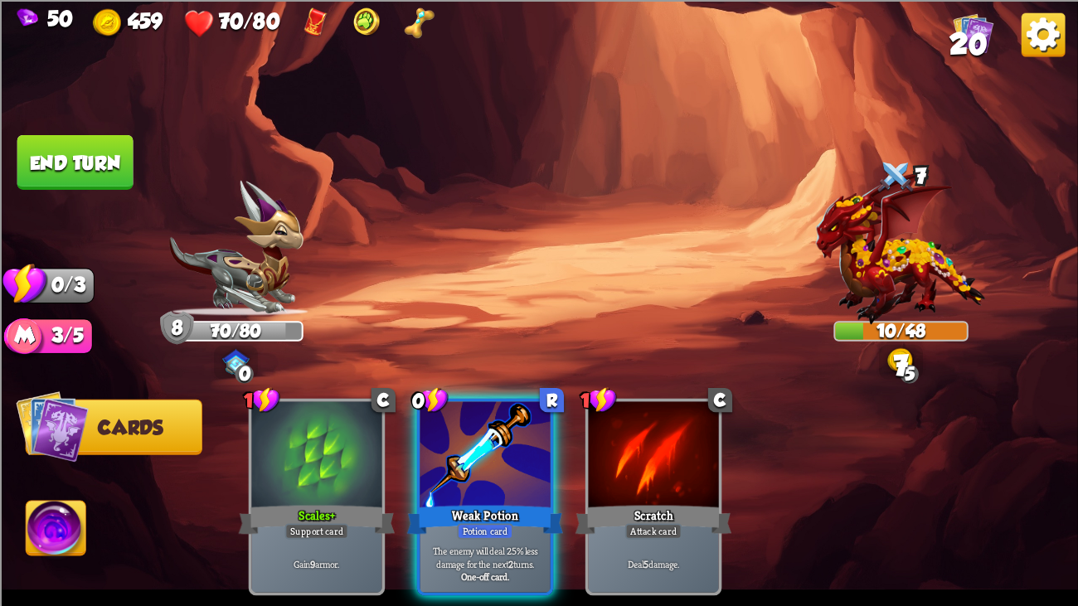
click at [562, 444] on div "1 C Scales+ Support card Gain 9 armor. 0 R Weak Potion Potion card The enemy wi…" at bounding box center [647, 471] width 862 height 269
click at [114, 162] on button "End turn" at bounding box center [75, 161] width 116 height 55
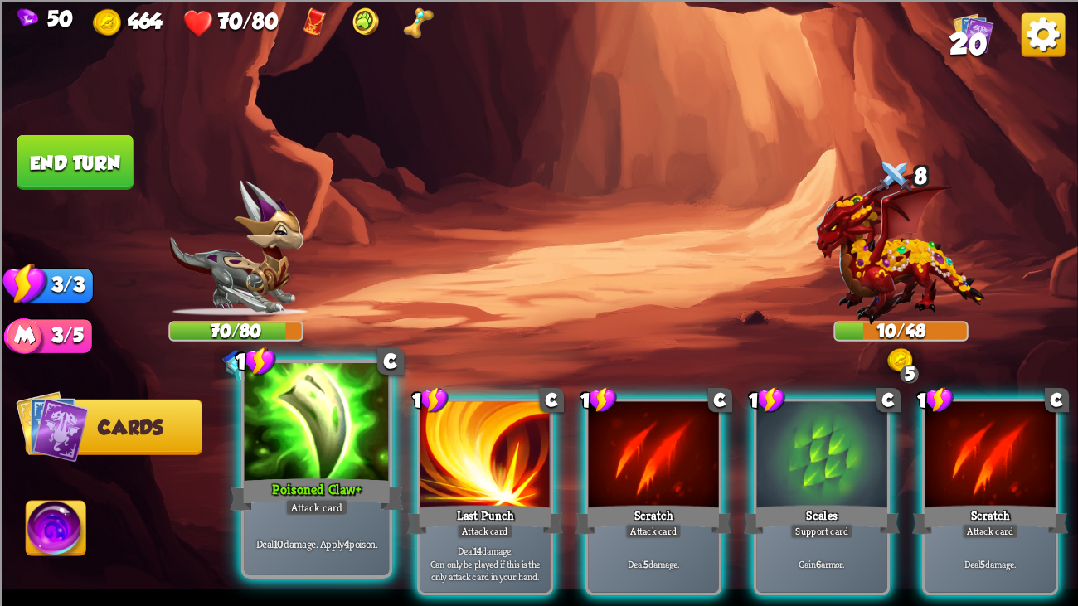
click at [358, 464] on div "Poisoned Claw+" at bounding box center [317, 494] width 174 height 39
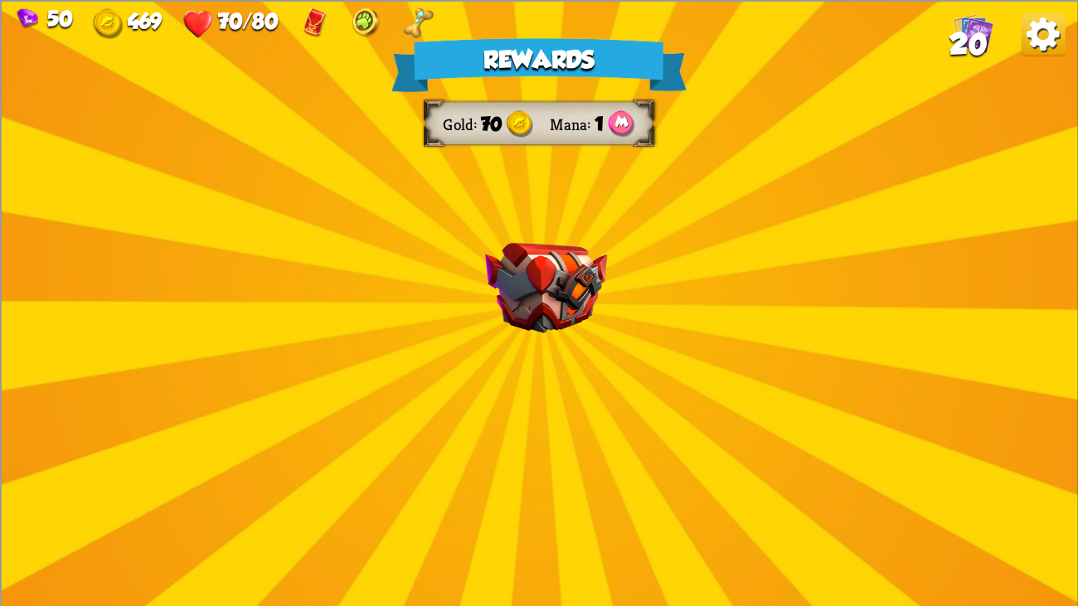
click at [466, 391] on div "Rewards Gold 70 Mana 1 Select a card 2 C Tactical Strike Attack card Deal 7 dam…" at bounding box center [539, 303] width 1078 height 606
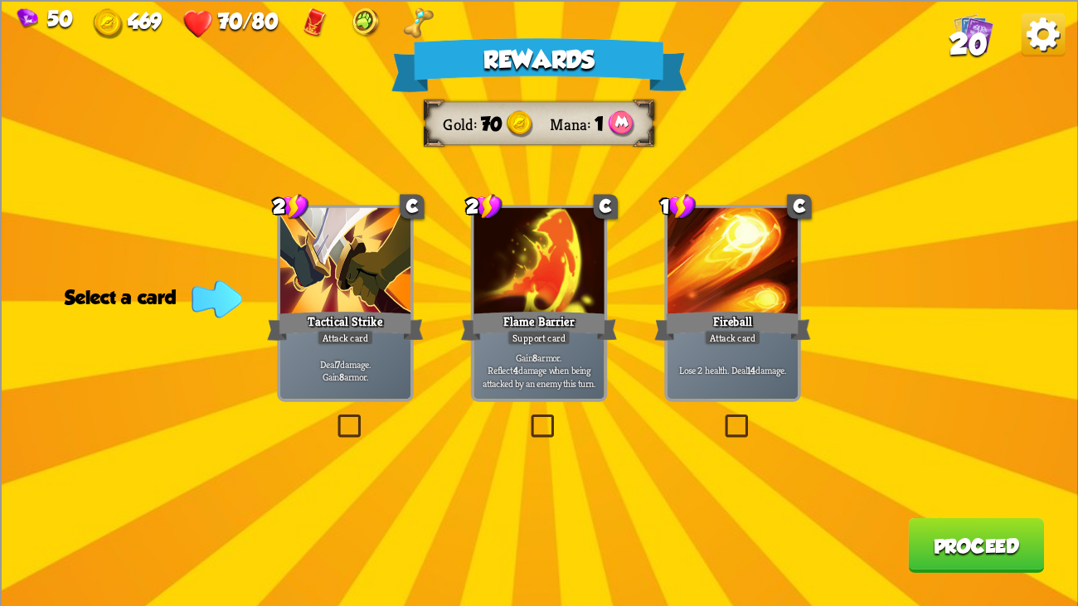
click at [488, 350] on div "Gain 8 armor. Reflect 4 damage when being attacked by an enemy this turn." at bounding box center [538, 370] width 130 height 57
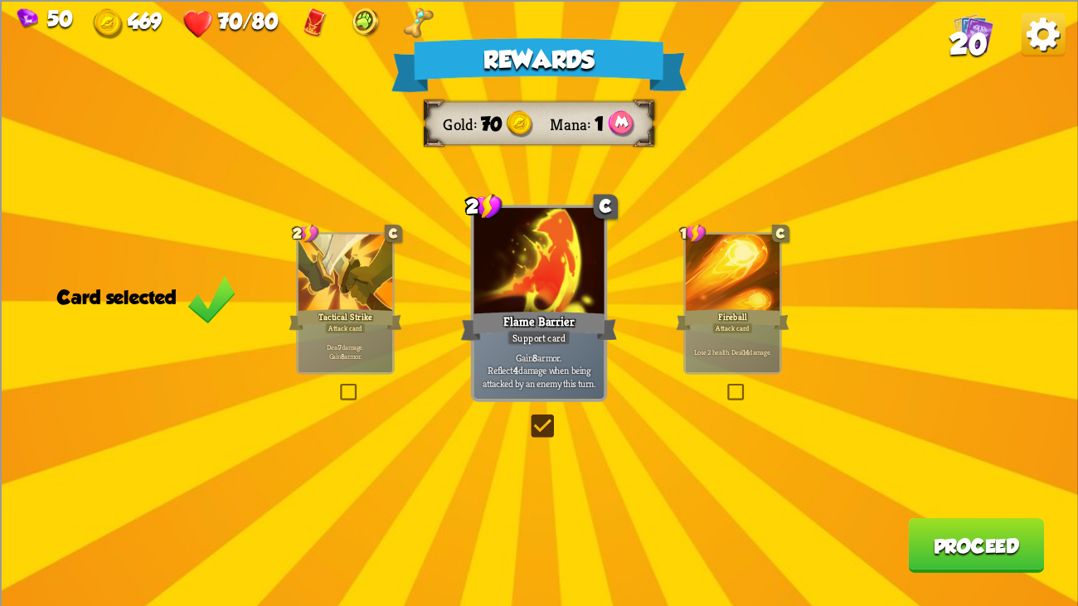
click at [488, 350] on div "Gain 8 armor. Reflect 4 damage when being attacked by an enemy this turn." at bounding box center [538, 370] width 130 height 57
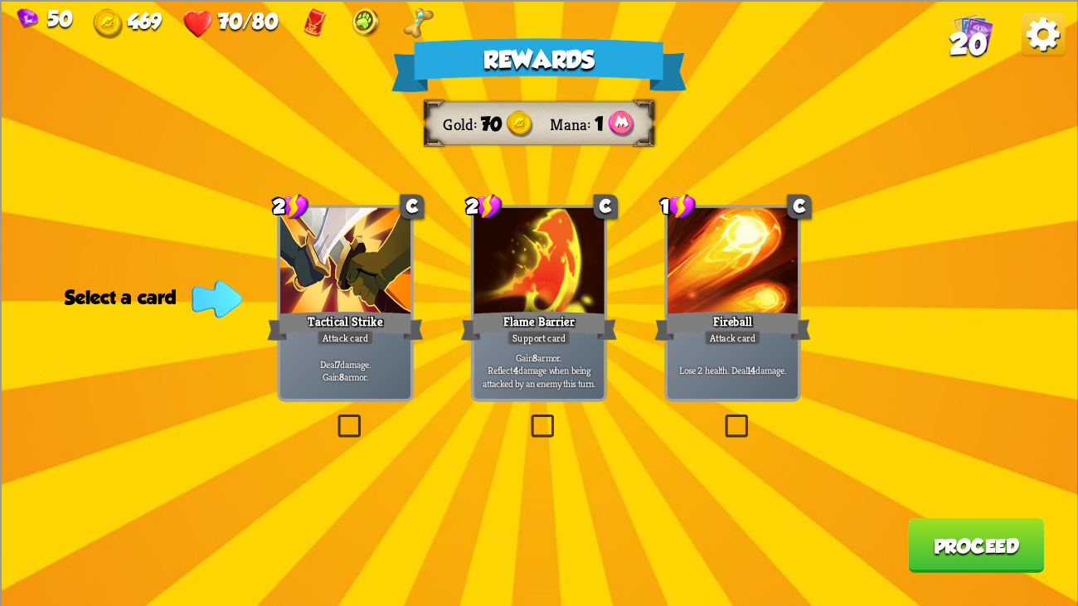
click at [488, 350] on div "Gain 8 armor. Reflect 4 damage when being attacked by an enemy this turn." at bounding box center [538, 370] width 130 height 57
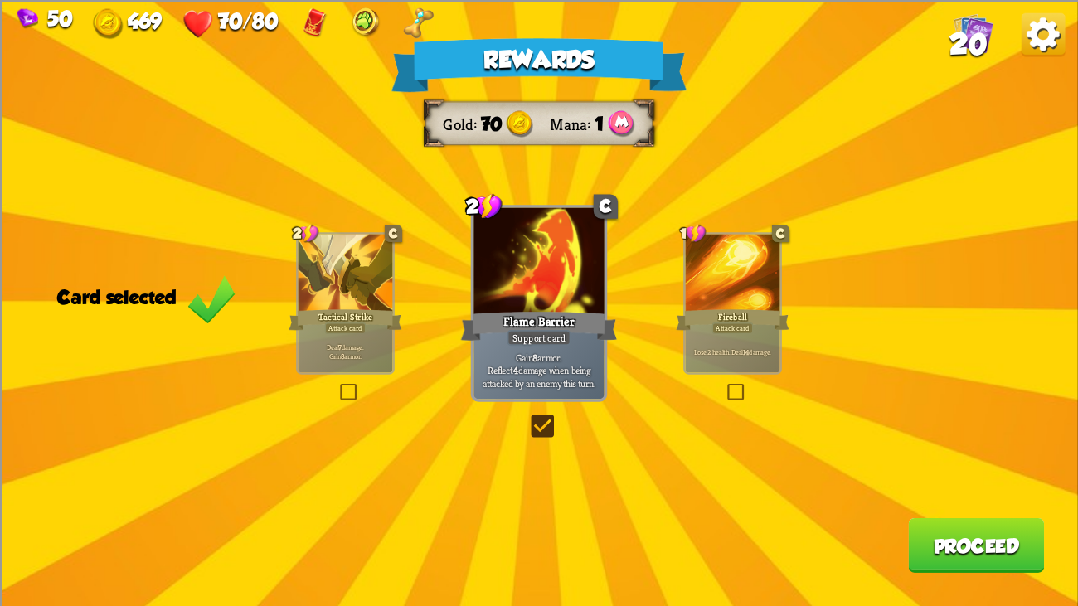
click at [967, 464] on button "Proceed" at bounding box center [976, 544] width 136 height 55
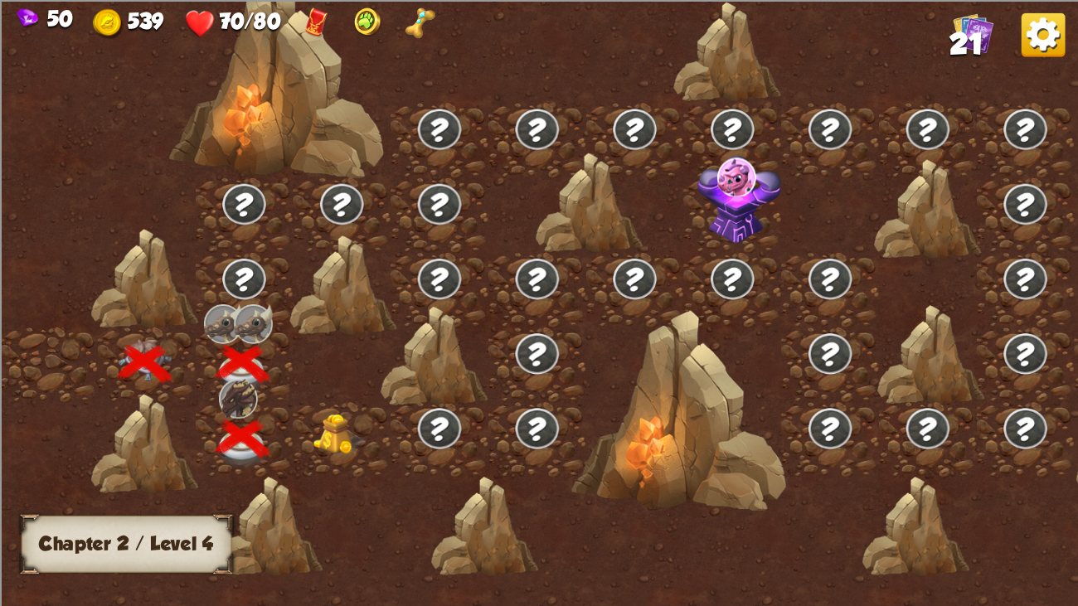
click at [339, 424] on img at bounding box center [340, 434] width 54 height 41
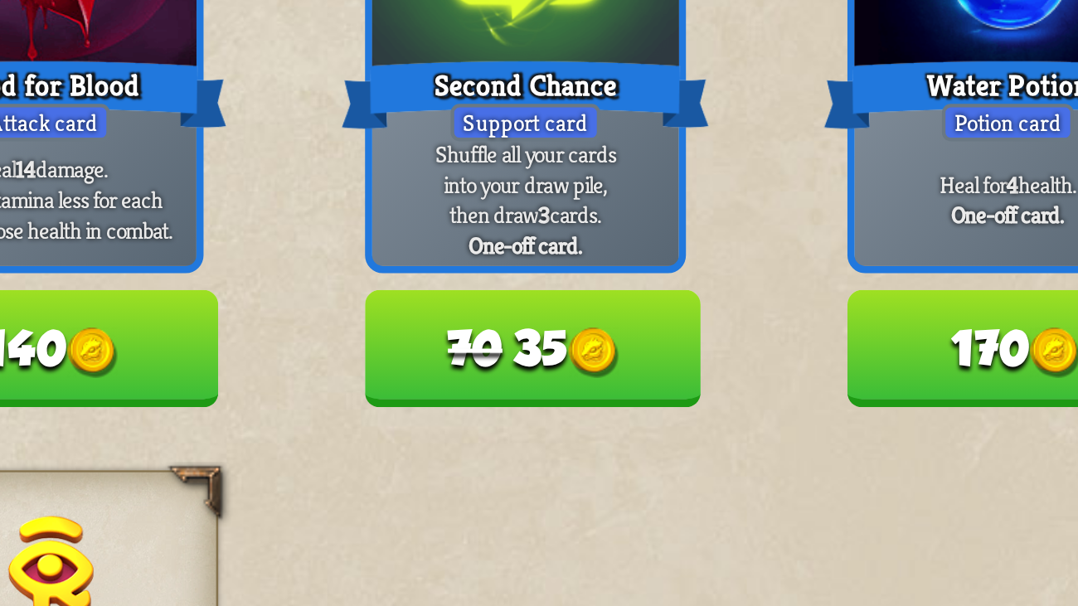
click at [692, 318] on button "70 35" at bounding box center [715, 326] width 134 height 46
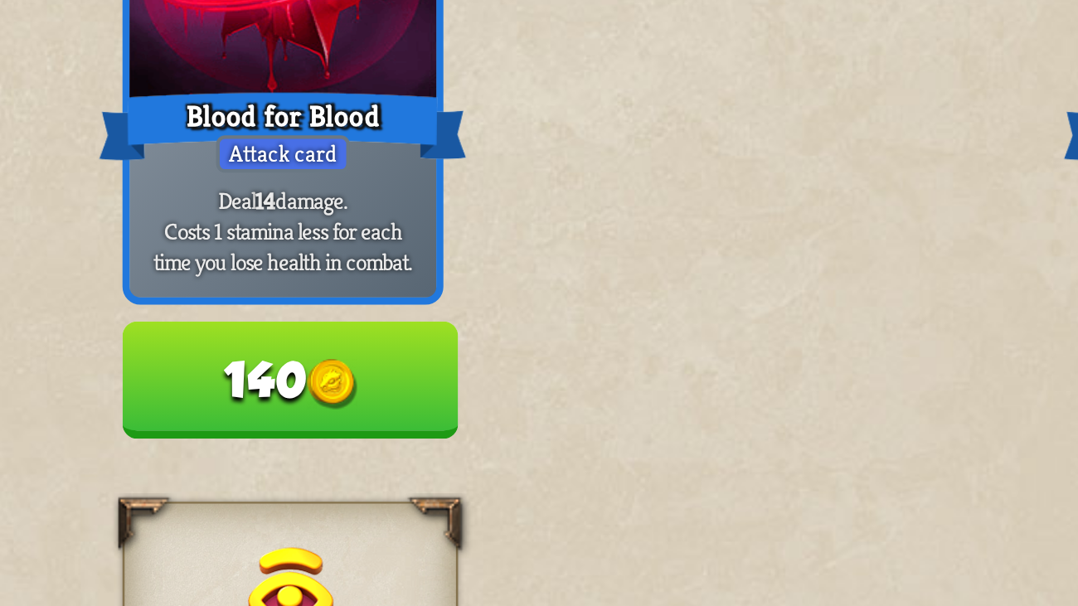
click at [540, 298] on div "4 R Blood for Blood Attack card Deal 14 damage. Costs 1 stamina less for each t…" at bounding box center [521, 229] width 134 height 240
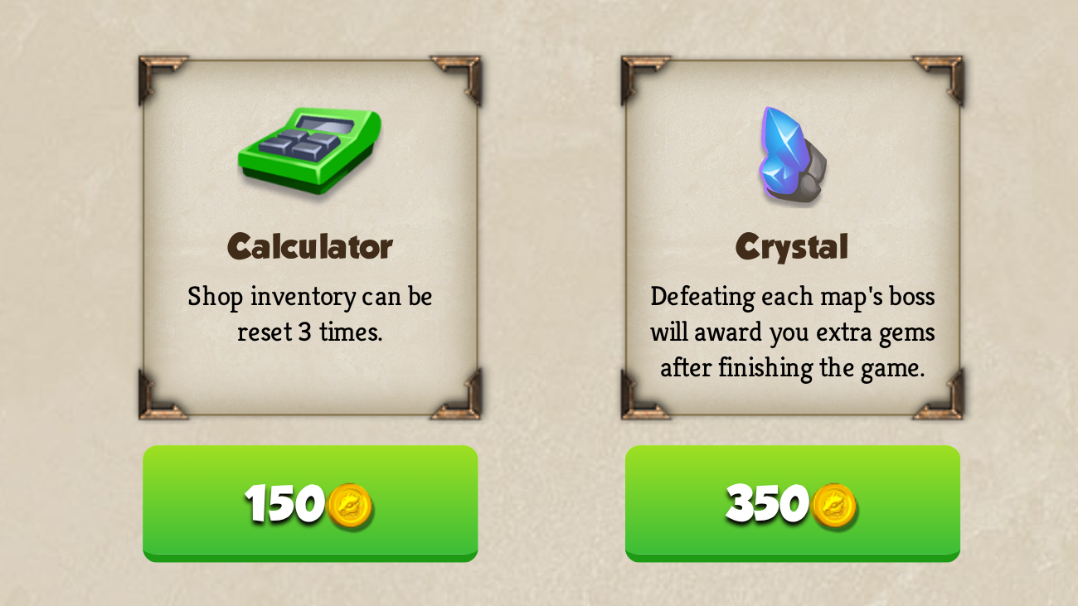
click at [158, 464] on img at bounding box center [151, 555] width 20 height 20
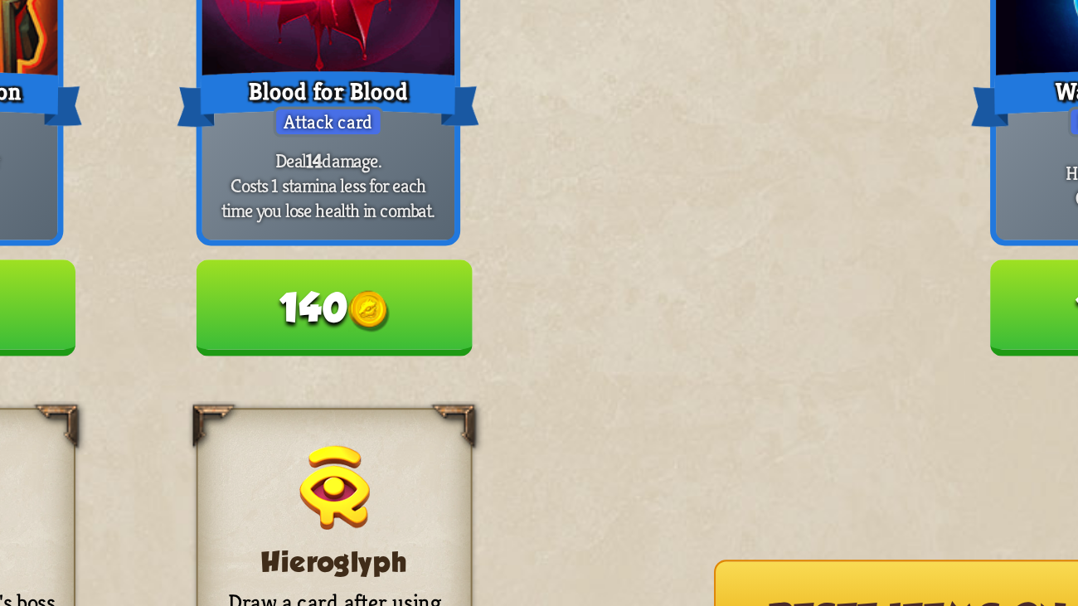
click at [534, 318] on img at bounding box center [539, 328] width 20 height 20
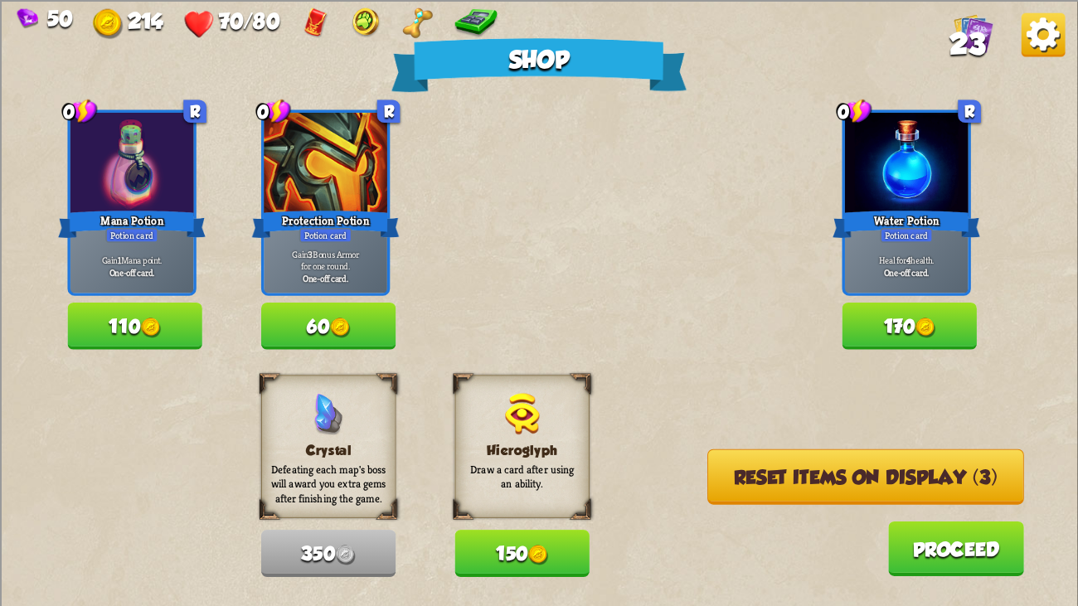
click at [784, 464] on button "Reset items on display (3)" at bounding box center [865, 477] width 317 height 56
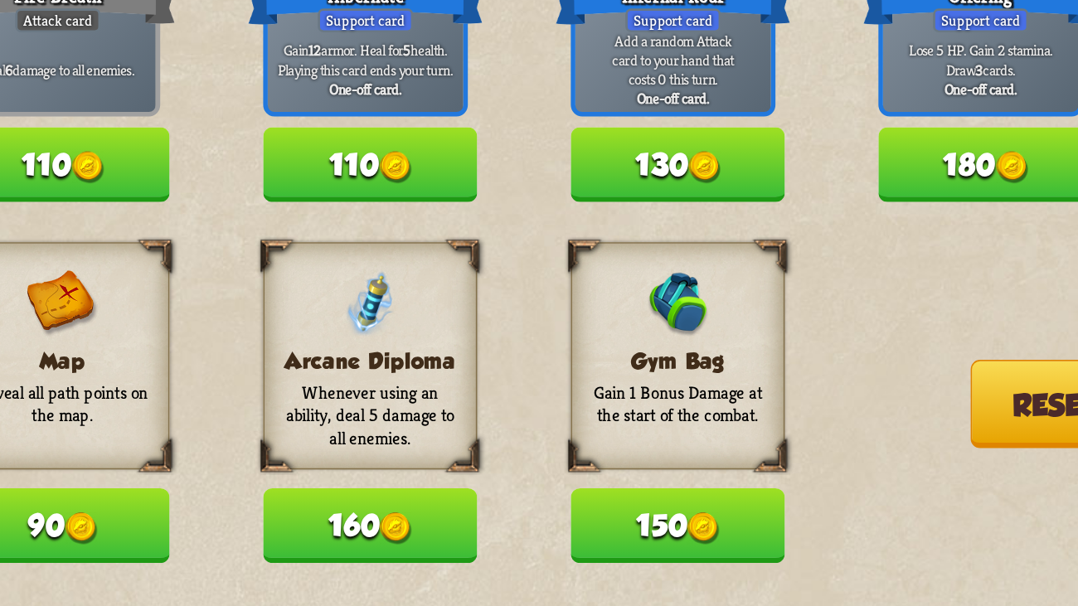
click at [736, 464] on button "Reset items on display (2)" at bounding box center [865, 477] width 318 height 56
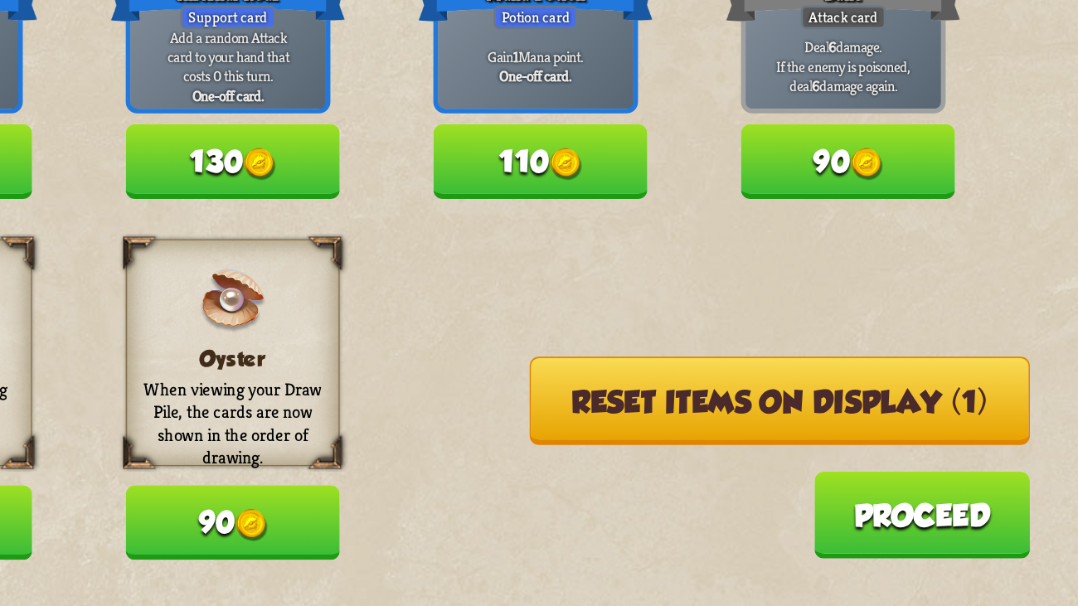
click at [832, 464] on button "Reset items on display (1)" at bounding box center [866, 477] width 315 height 56
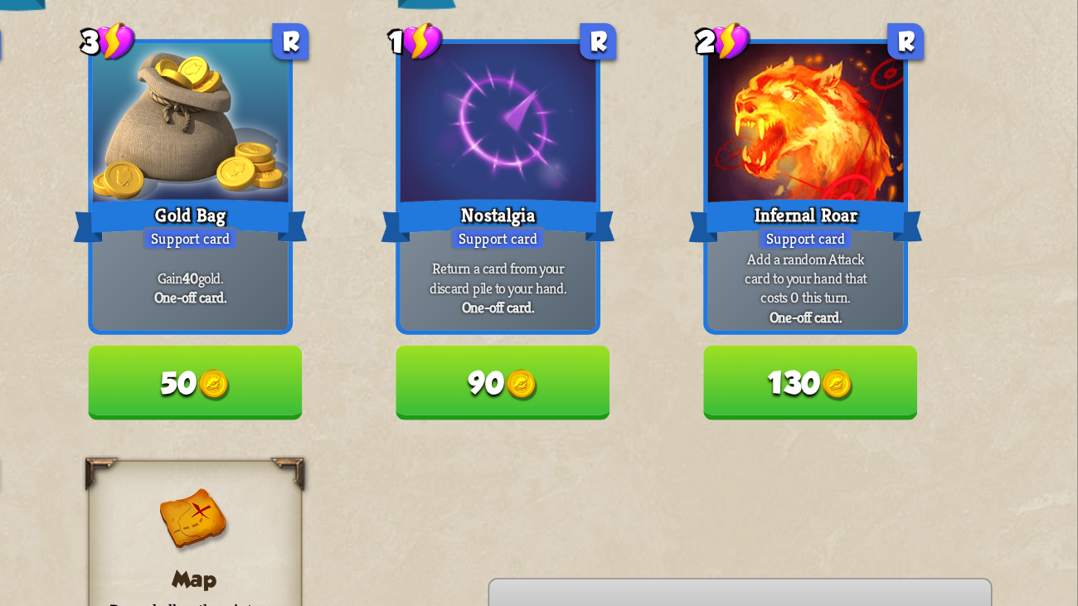
click at [718, 317] on button "90" at bounding box center [715, 326] width 134 height 46
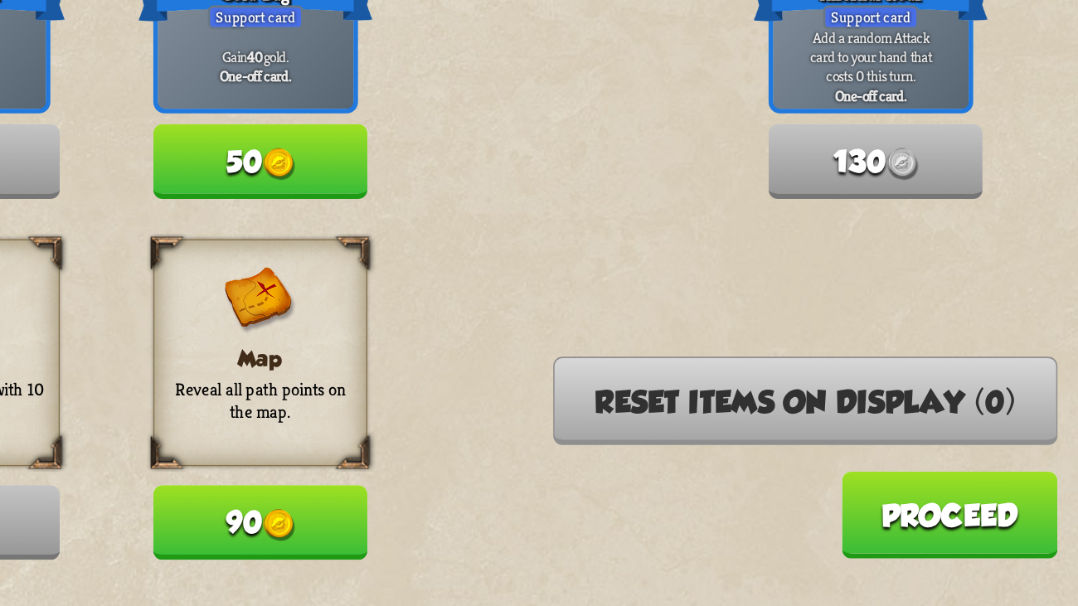
click at [927, 464] on button "Proceed" at bounding box center [956, 548] width 136 height 55
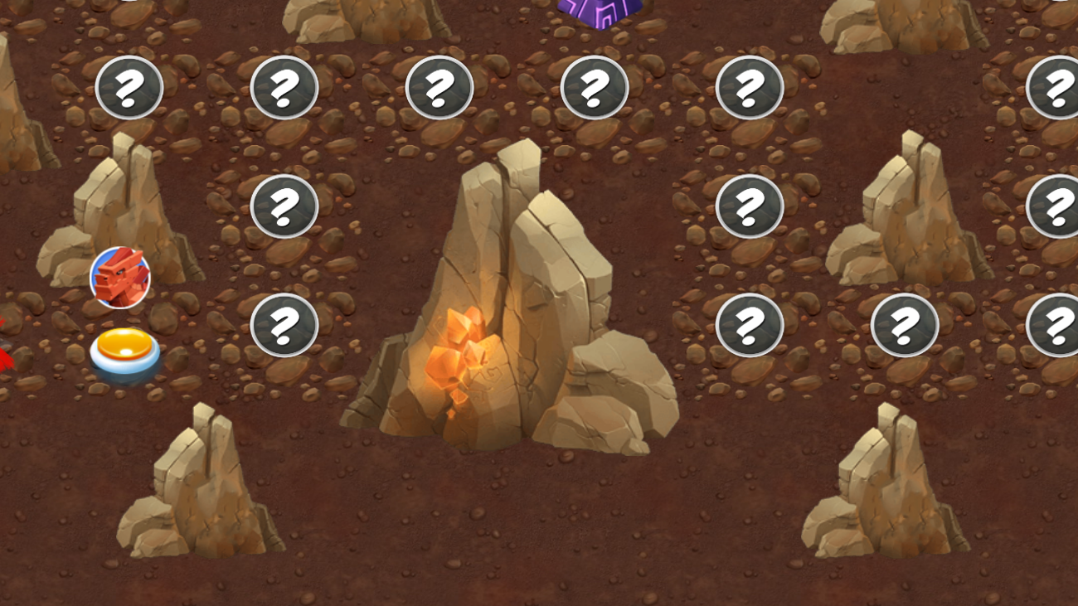
click at [438, 424] on div at bounding box center [439, 439] width 98 height 75
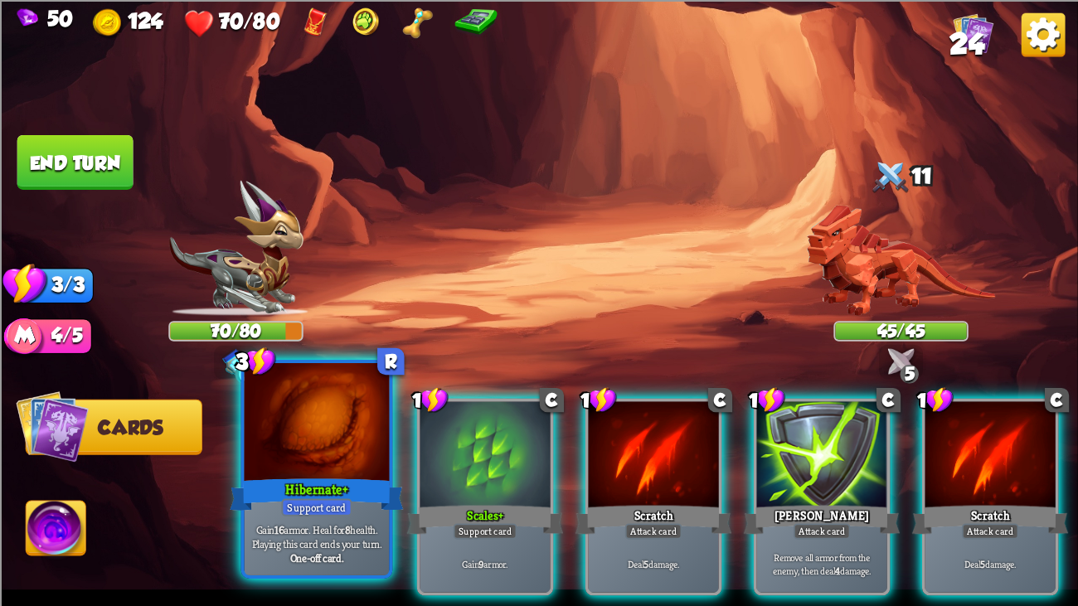
click at [263, 408] on div at bounding box center [317, 424] width 145 height 122
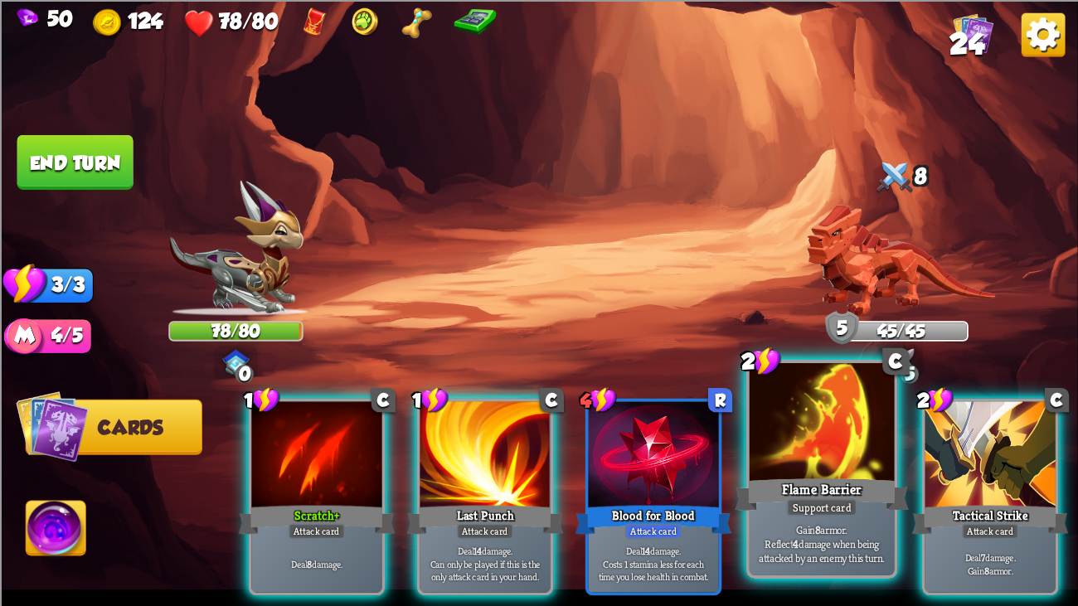
click at [837, 448] on div at bounding box center [821, 424] width 145 height 122
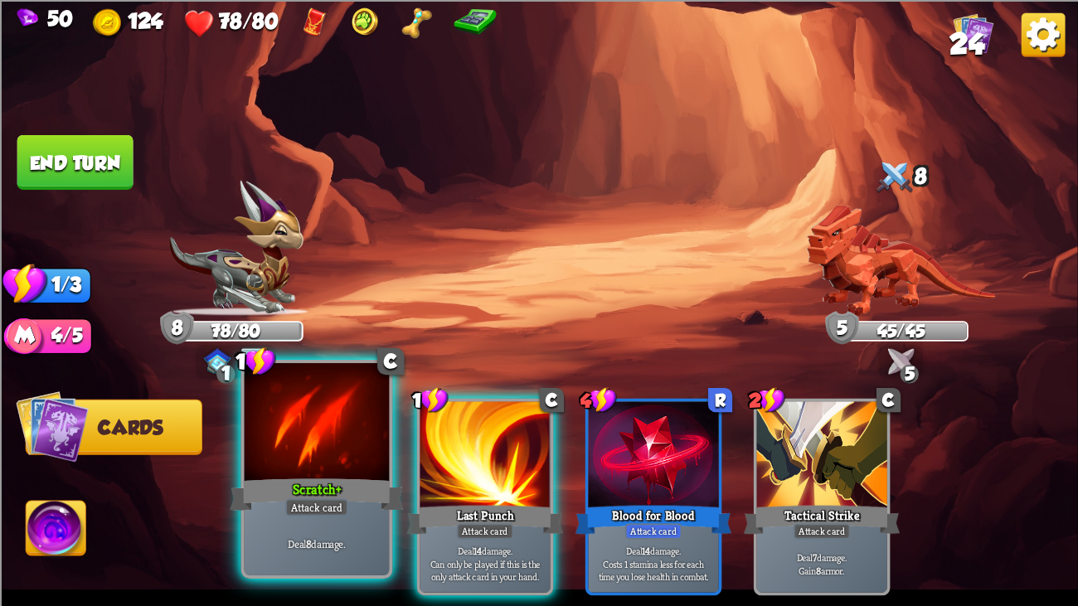
click at [349, 460] on div at bounding box center [317, 424] width 145 height 122
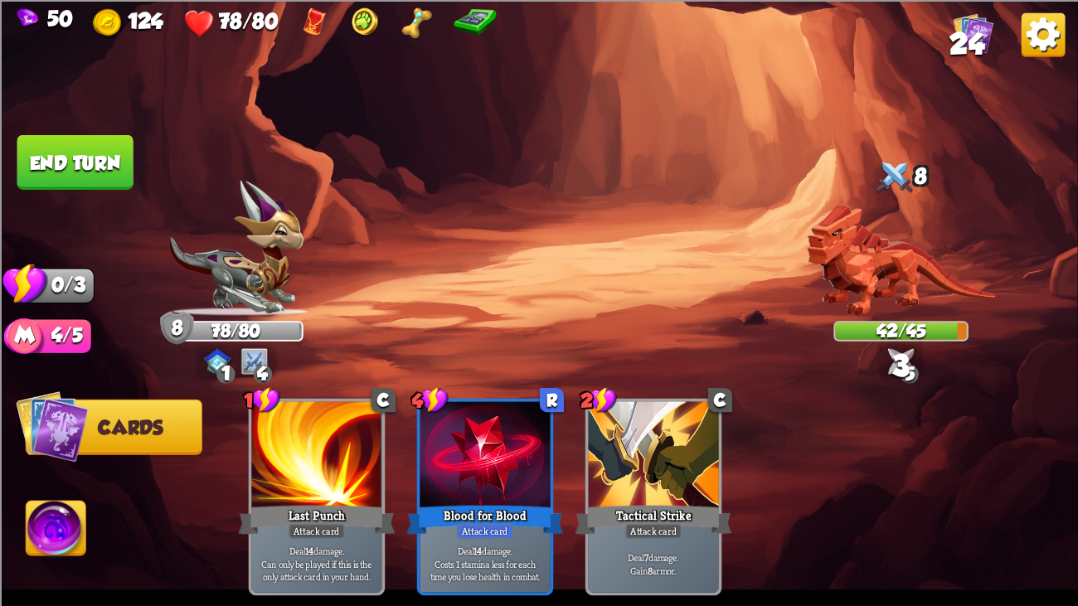
click at [36, 156] on button "End turn" at bounding box center [75, 161] width 116 height 55
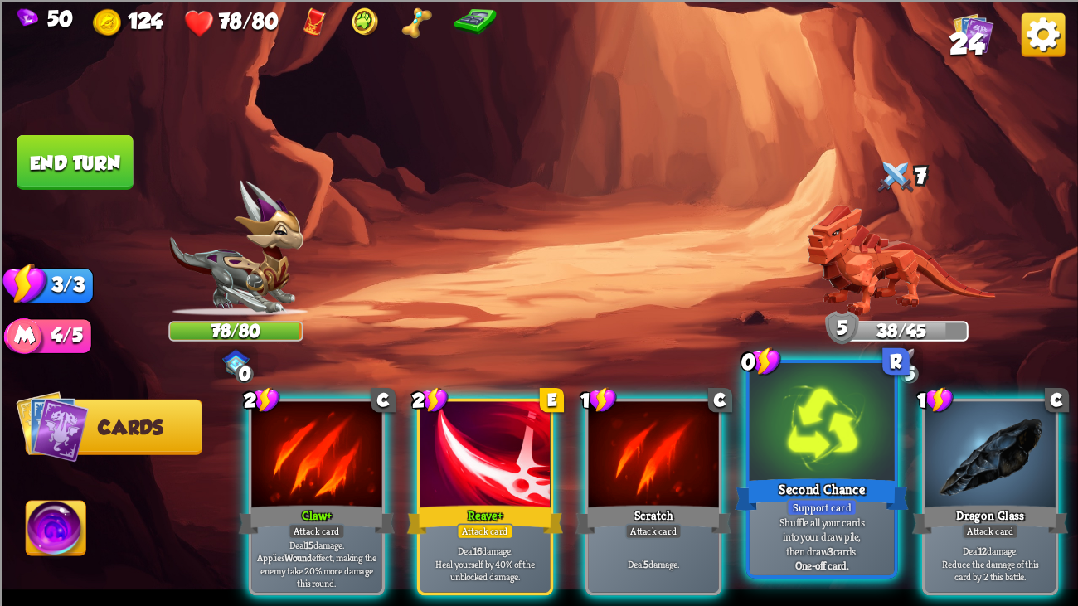
click at [815, 419] on div at bounding box center [821, 424] width 145 height 122
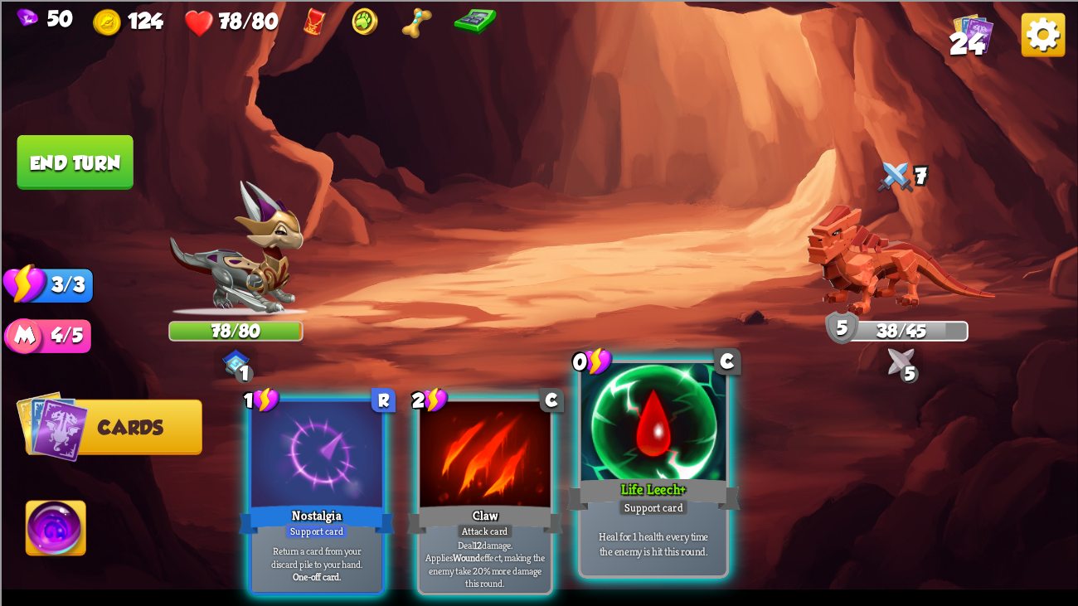
click at [612, 459] on div at bounding box center [653, 424] width 145 height 122
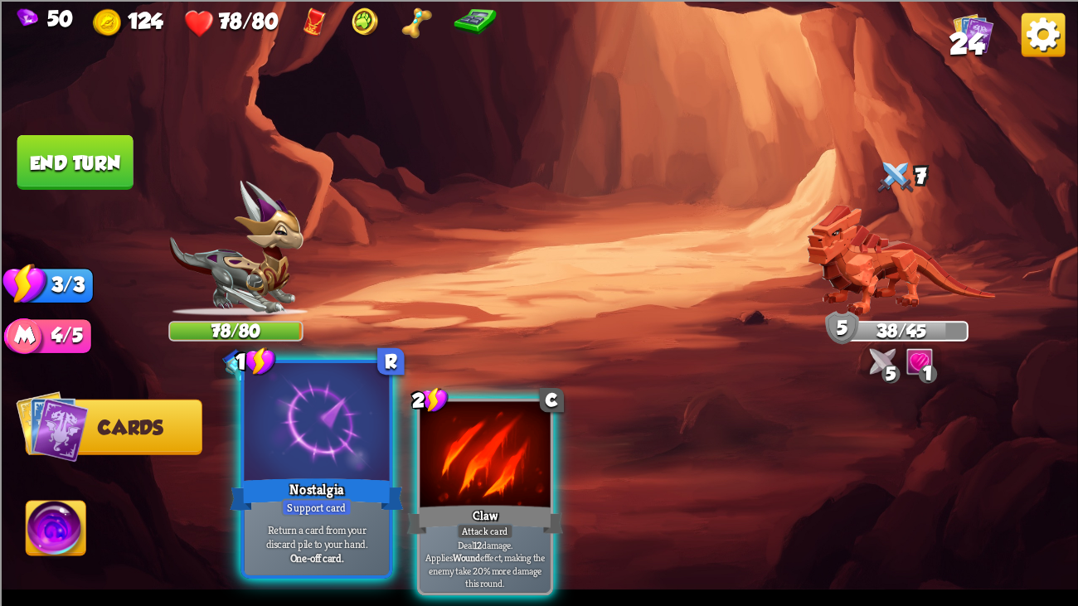
click at [279, 464] on div at bounding box center [317, 424] width 145 height 122
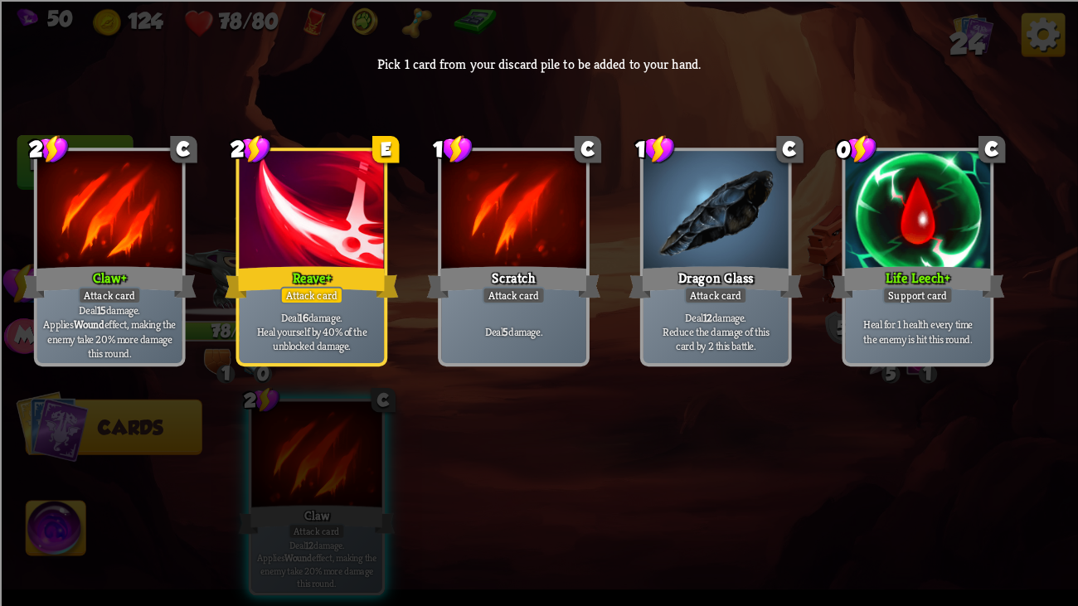
click at [460, 259] on div at bounding box center [513, 212] width 145 height 122
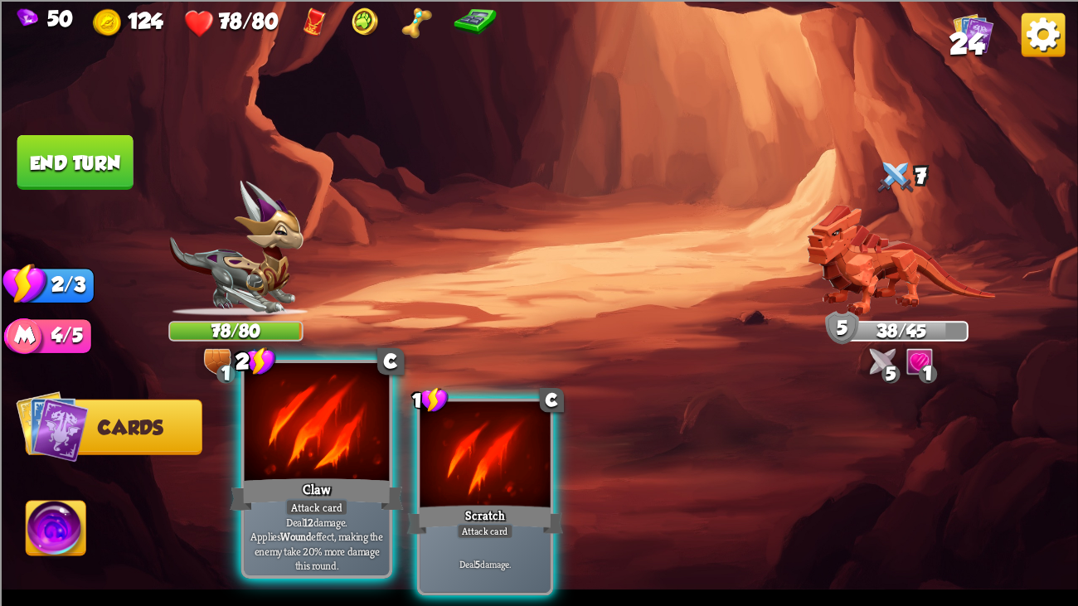
click at [308, 464] on div at bounding box center [317, 424] width 145 height 122
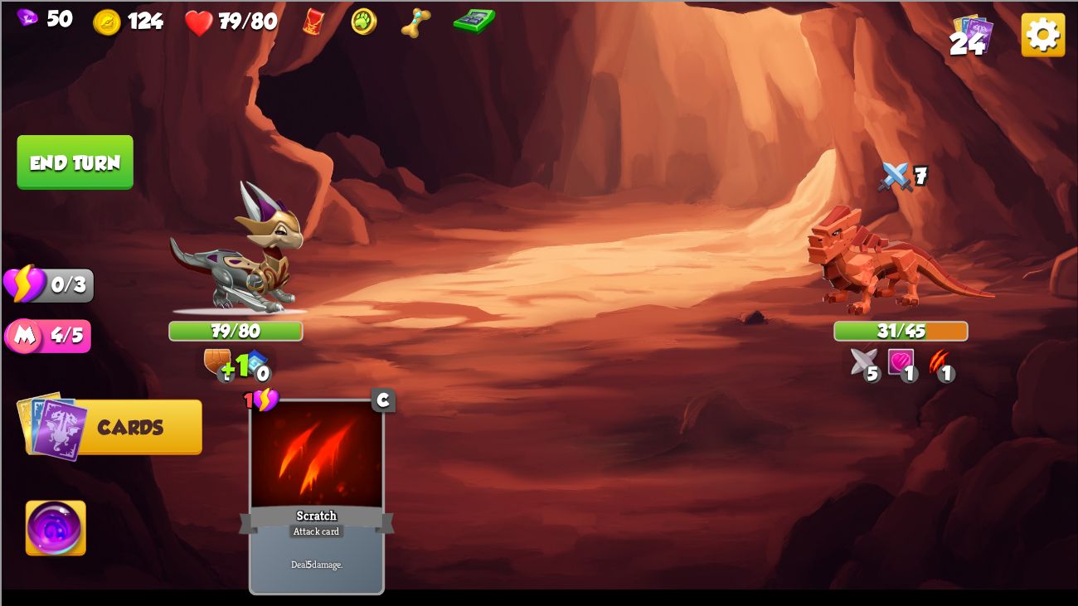
click at [94, 144] on button "End turn" at bounding box center [75, 161] width 116 height 55
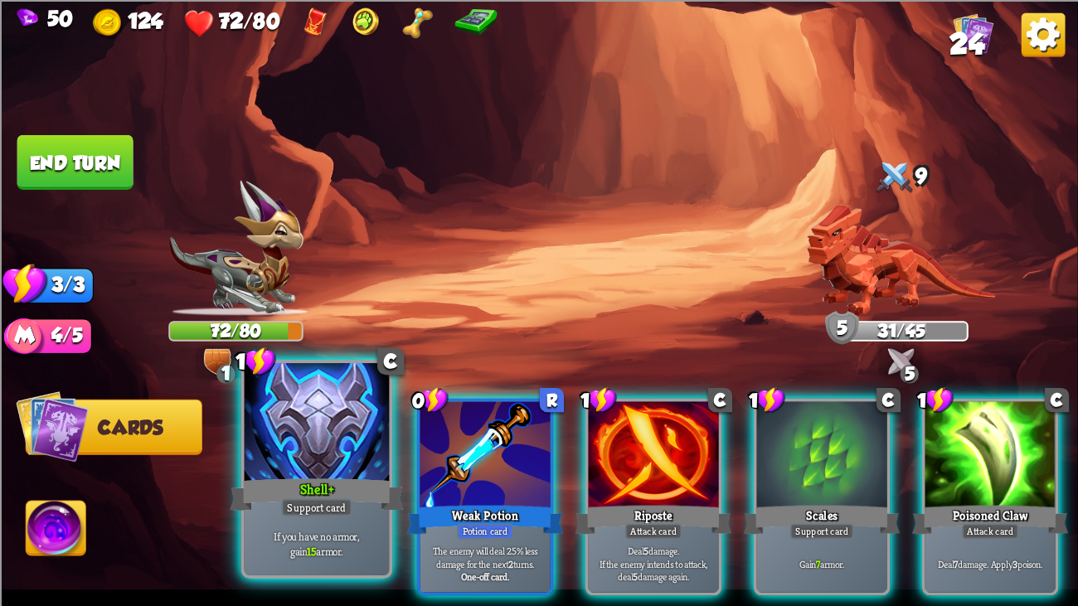
click at [327, 451] on div at bounding box center [317, 424] width 145 height 122
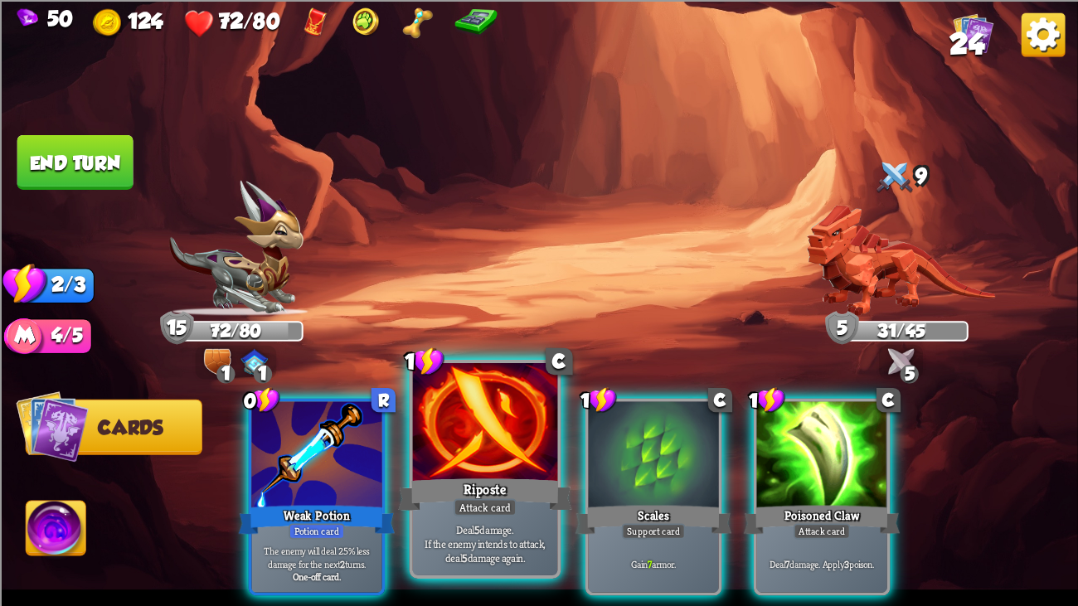
click at [429, 464] on div "Riposte" at bounding box center [485, 494] width 174 height 39
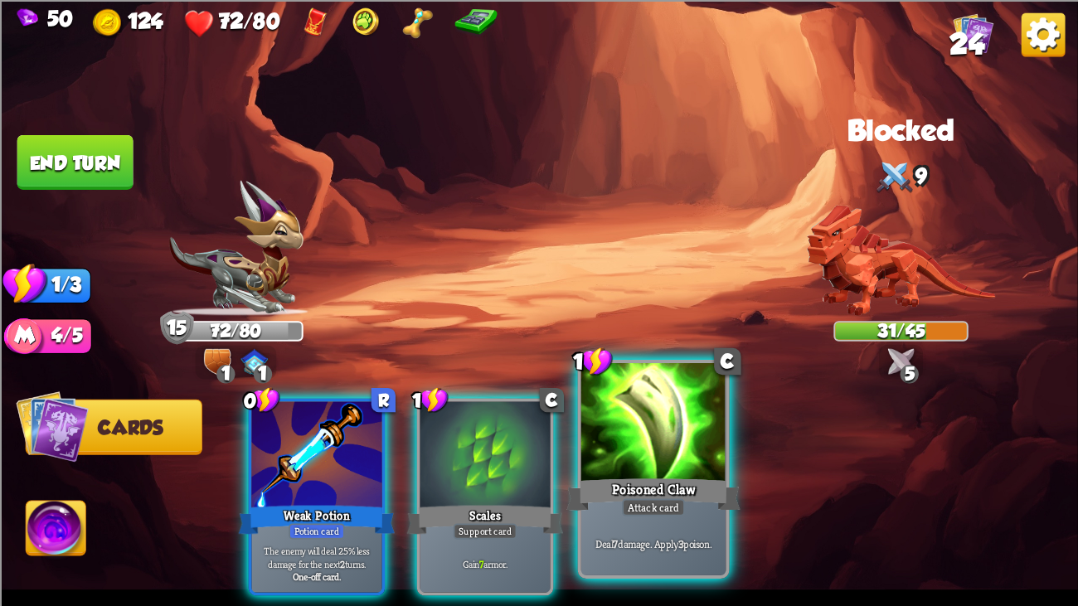
click at [618, 464] on div "Poisoned Claw" at bounding box center [653, 494] width 174 height 39
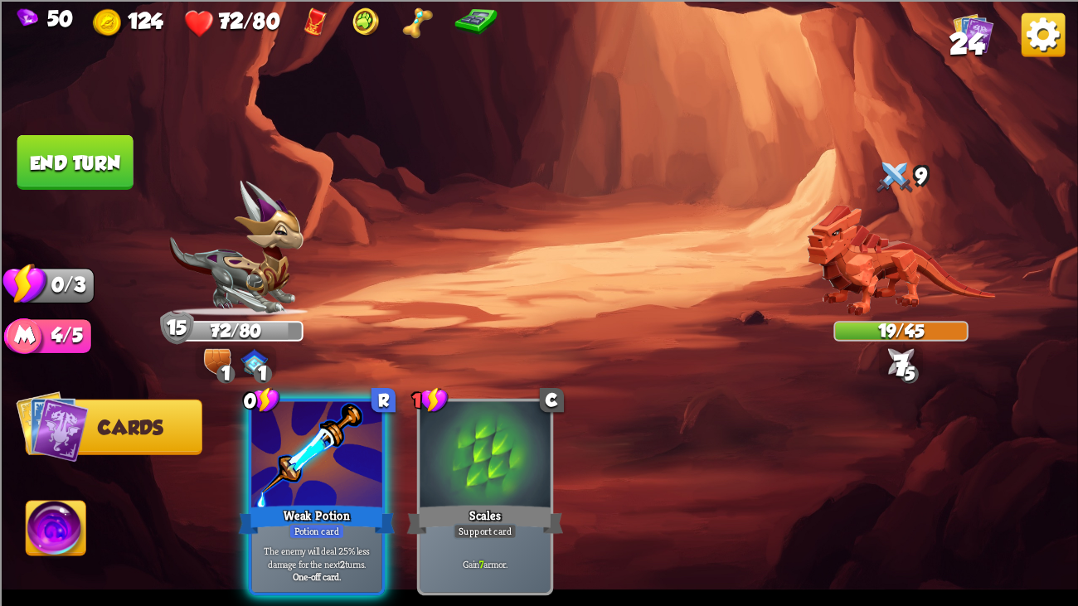
click at [61, 151] on button "End turn" at bounding box center [75, 161] width 116 height 55
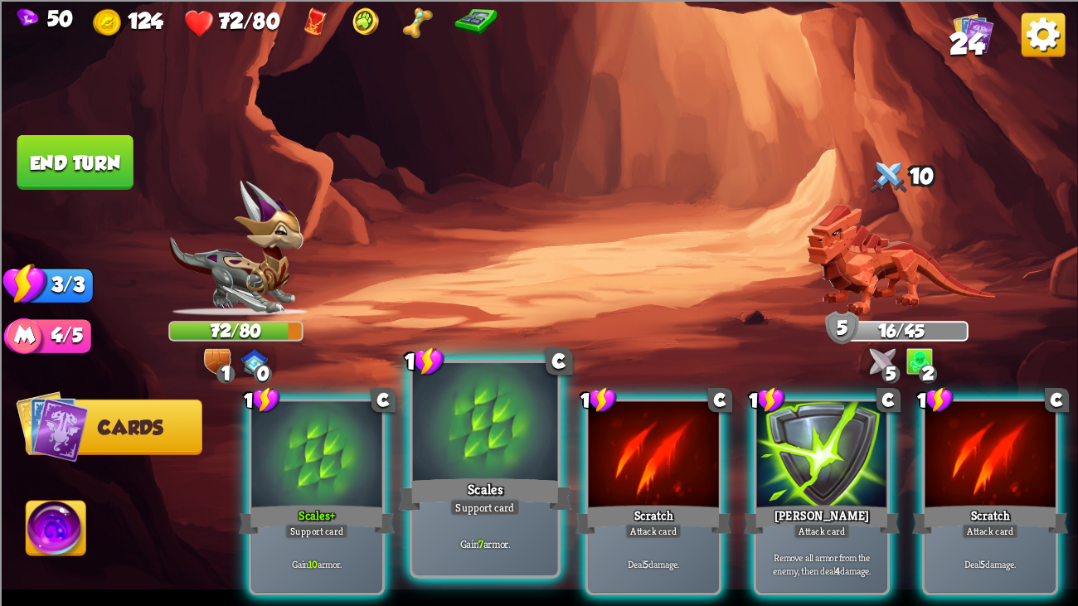
click at [464, 411] on div at bounding box center [485, 424] width 145 height 122
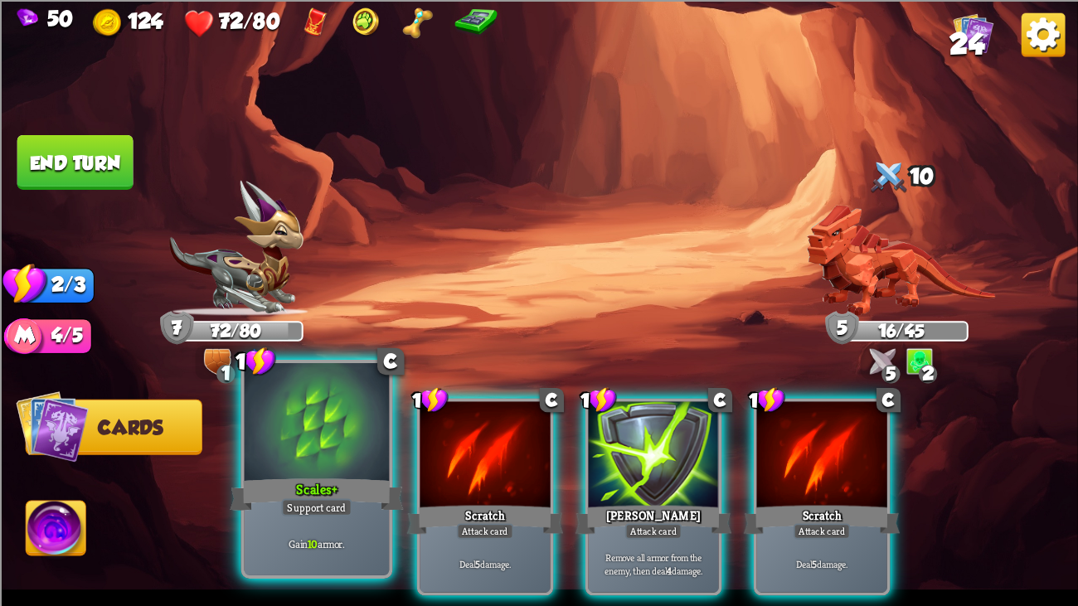
click at [317, 419] on div at bounding box center [317, 424] width 145 height 122
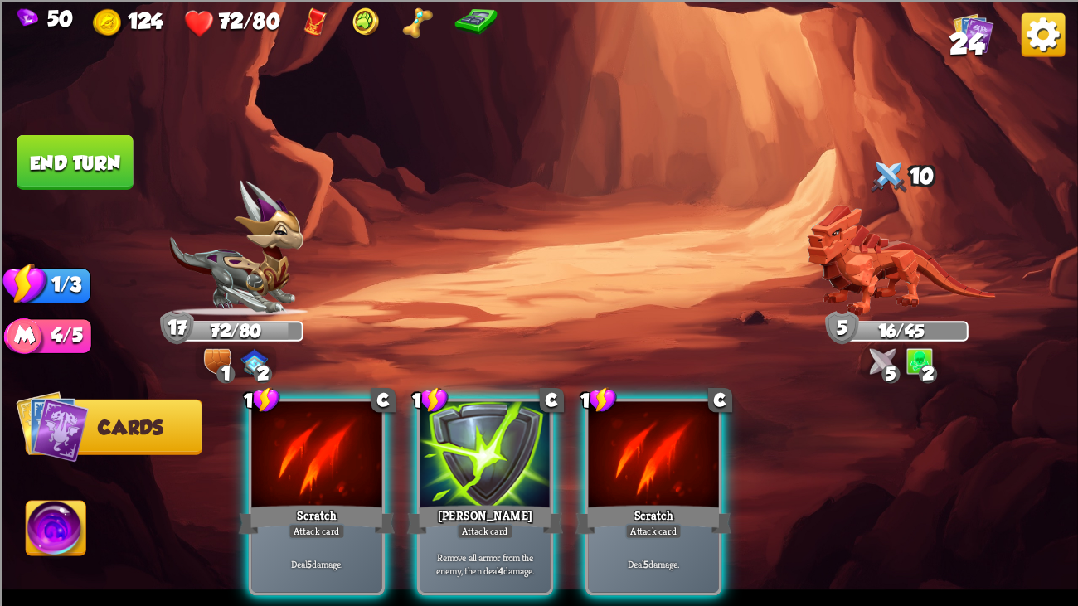
click at [317, 419] on div at bounding box center [316, 455] width 130 height 109
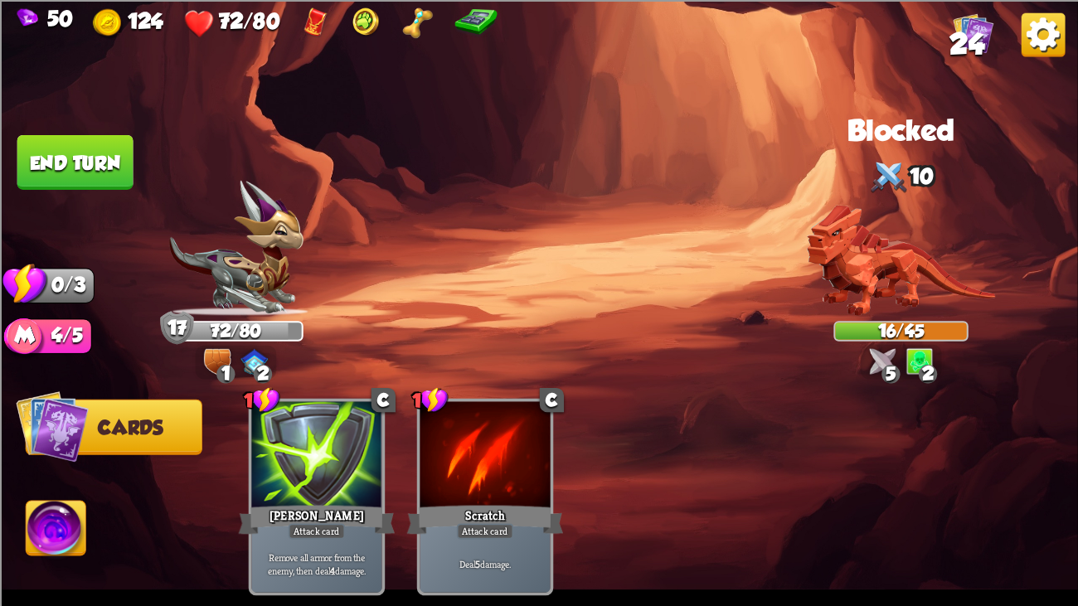
click at [68, 145] on button "End turn" at bounding box center [75, 161] width 116 height 55
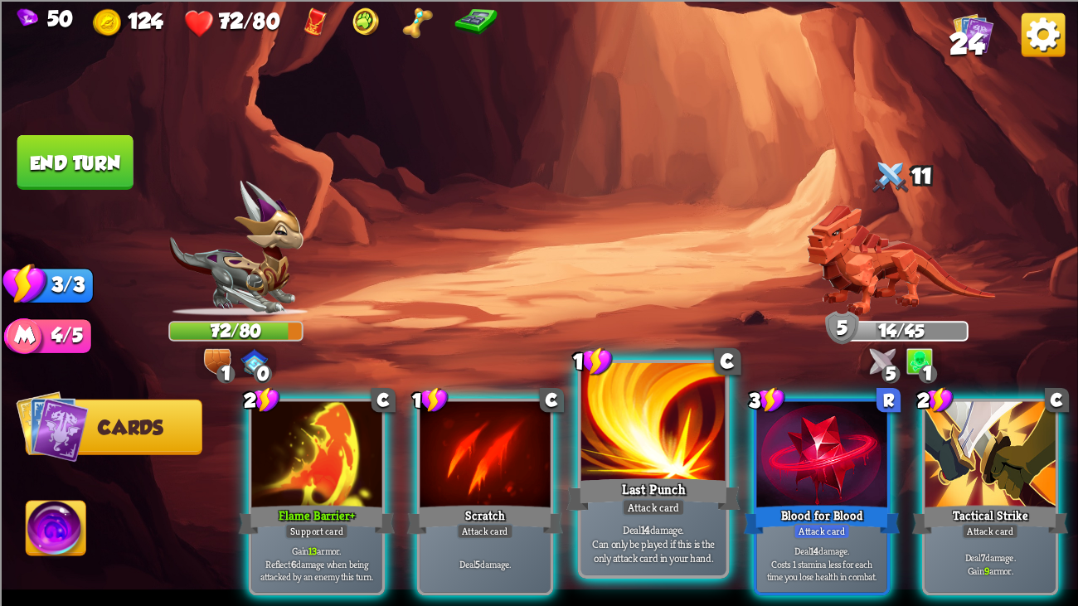
click at [654, 464] on div "Last Punch" at bounding box center [653, 494] width 174 height 39
click at [617, 421] on div at bounding box center [653, 424] width 145 height 122
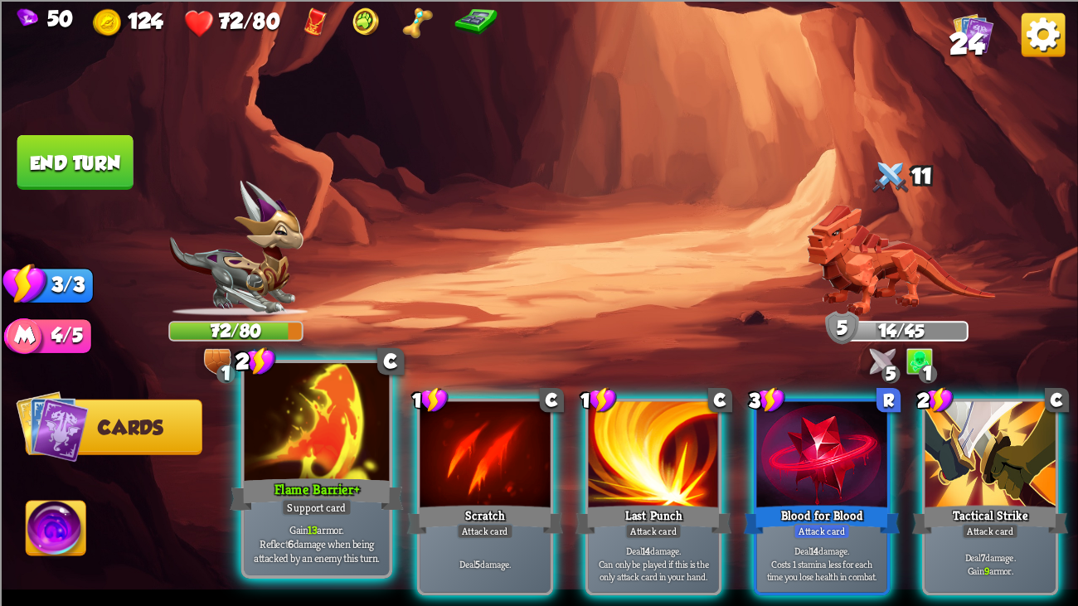
click at [251, 412] on div at bounding box center [317, 424] width 145 height 122
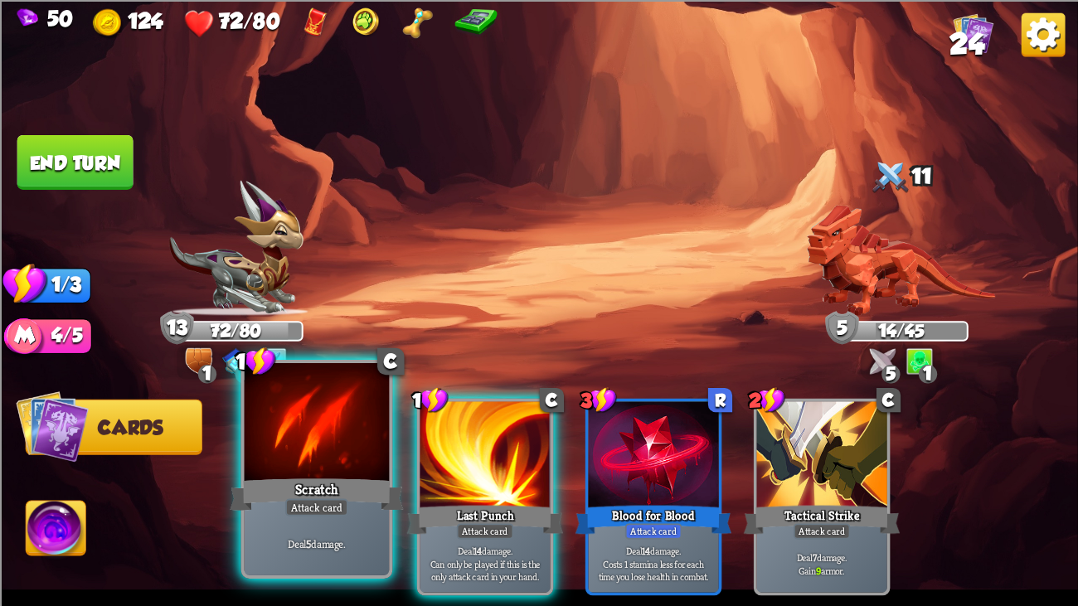
click at [302, 402] on div at bounding box center [317, 424] width 145 height 122
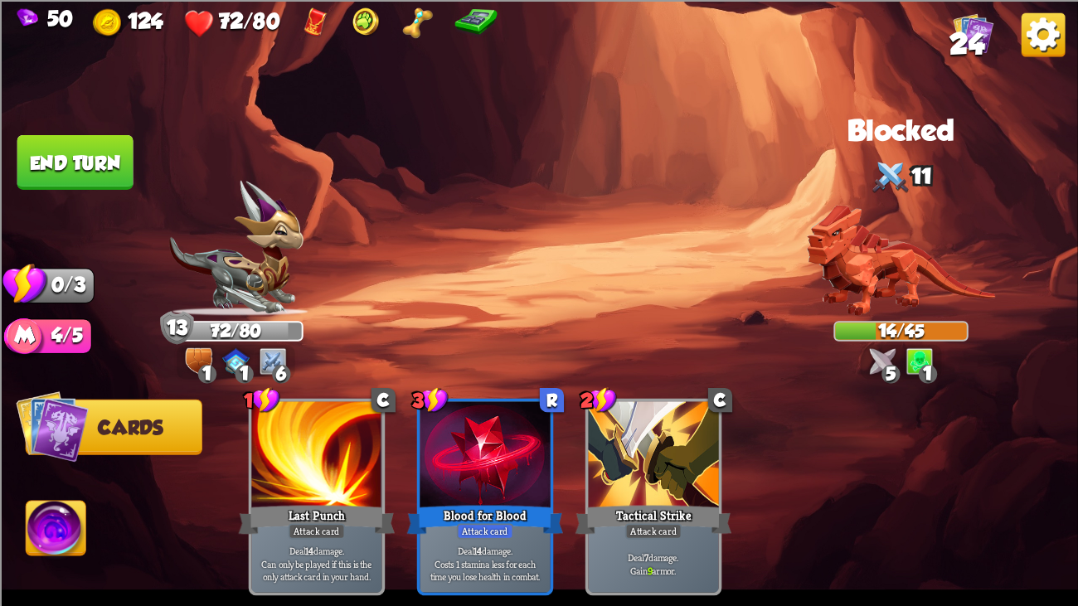
click at [22, 152] on button "End turn" at bounding box center [75, 161] width 116 height 55
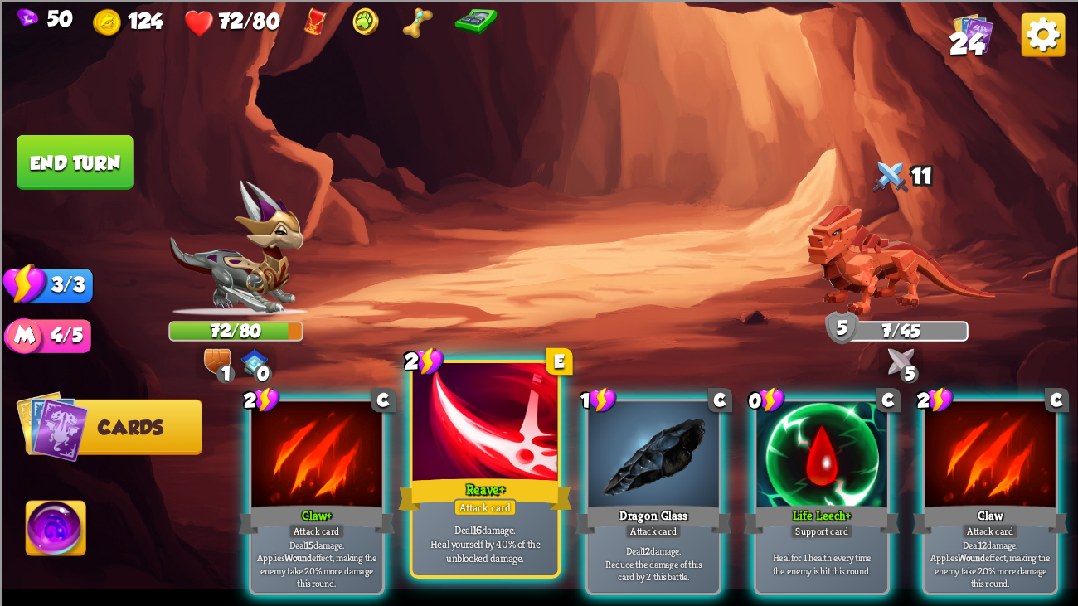
click at [424, 398] on div at bounding box center [485, 424] width 145 height 122
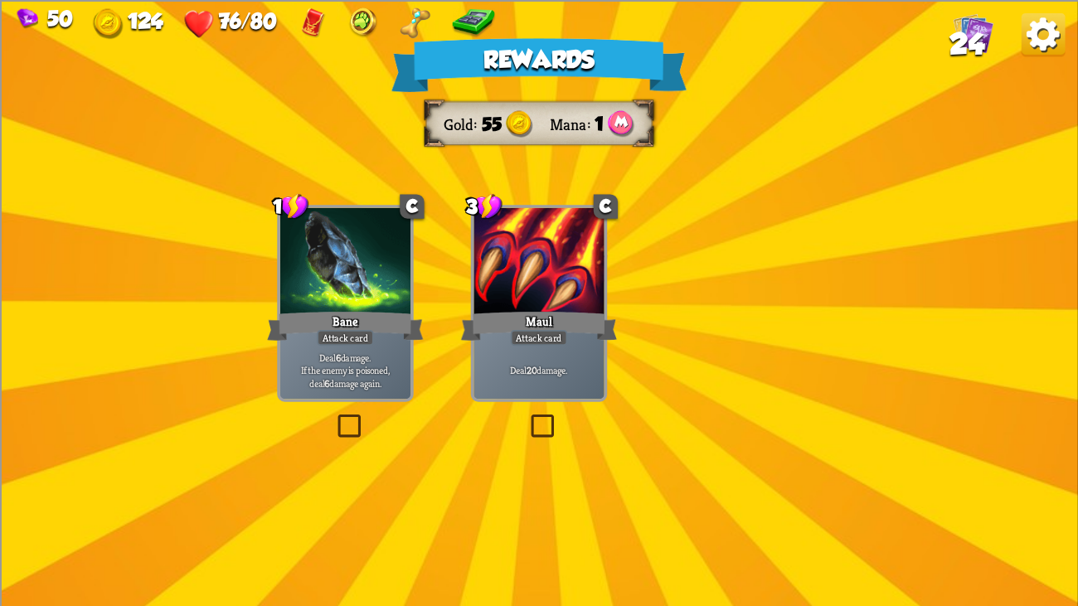
click at [577, 270] on div at bounding box center [538, 261] width 130 height 109
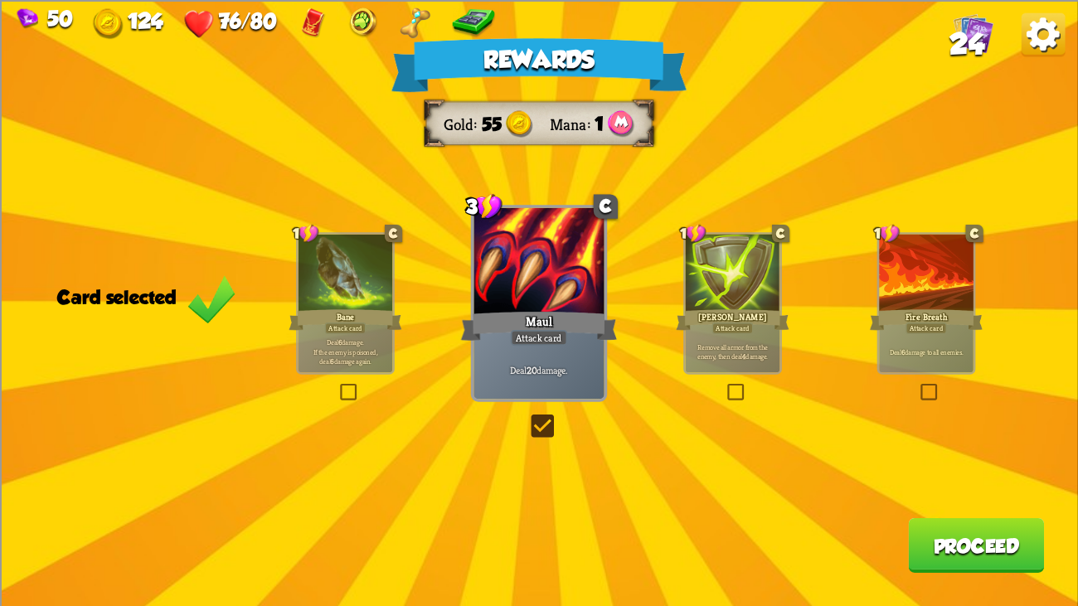
click at [375, 278] on div at bounding box center [345, 274] width 95 height 80
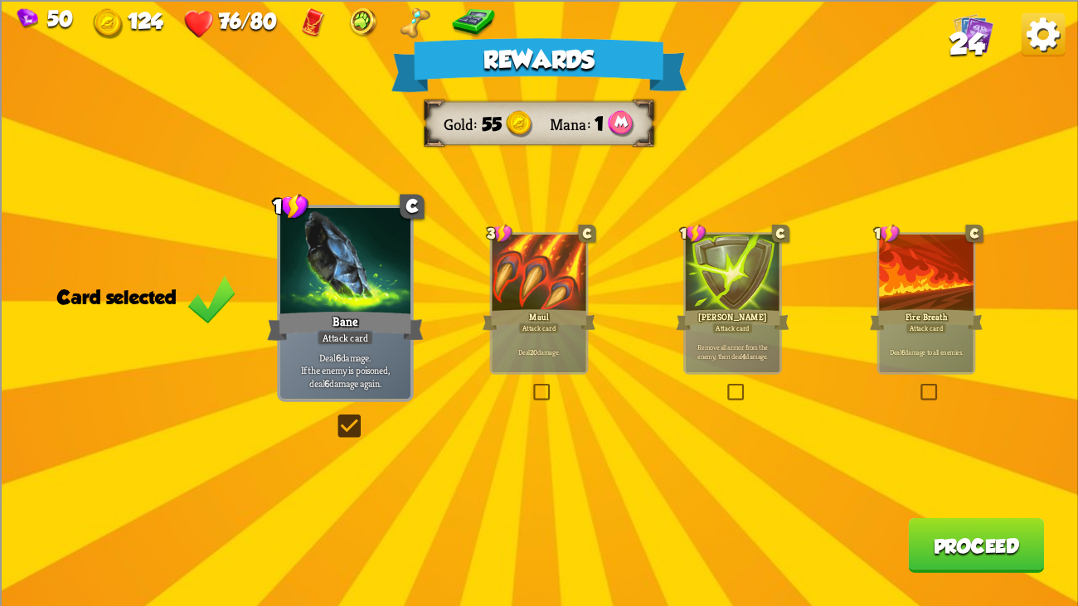
click at [375, 278] on div at bounding box center [345, 261] width 130 height 109
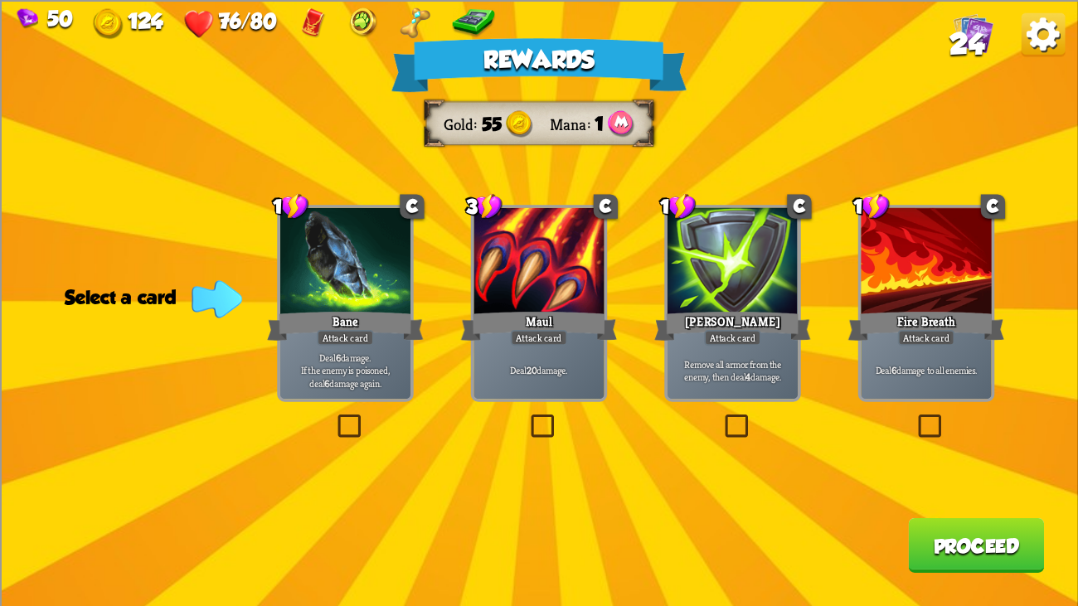
click at [375, 278] on div at bounding box center [345, 261] width 130 height 109
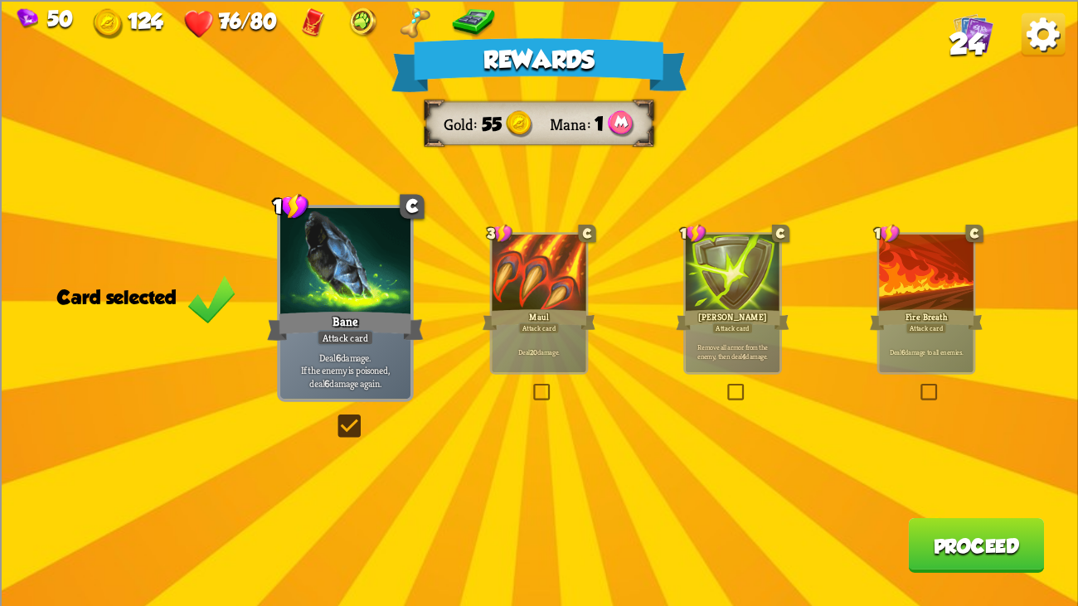
click at [732, 309] on div "[PERSON_NAME]" at bounding box center [732, 319] width 113 height 25
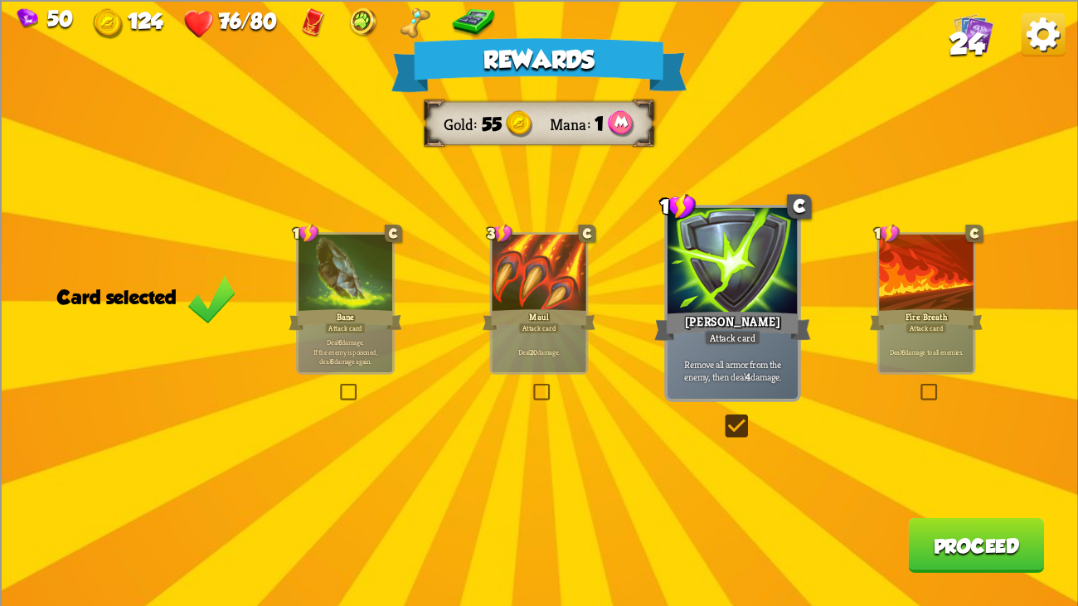
click at [998, 464] on button "Proceed" at bounding box center [976, 544] width 136 height 55
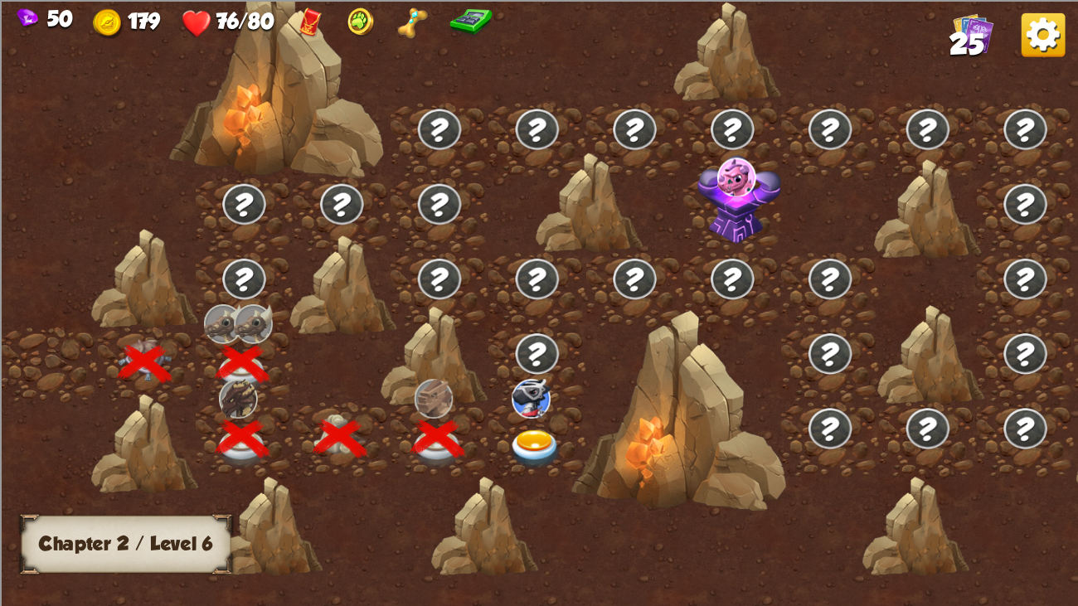
click at [544, 442] on img at bounding box center [535, 449] width 54 height 40
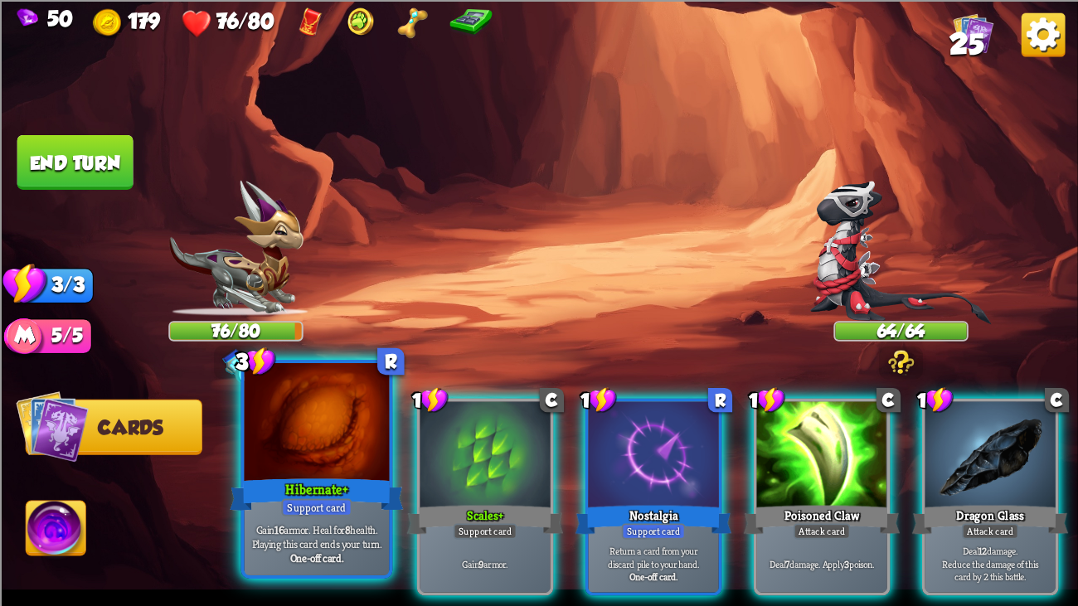
click at [351, 419] on div at bounding box center [317, 424] width 145 height 122
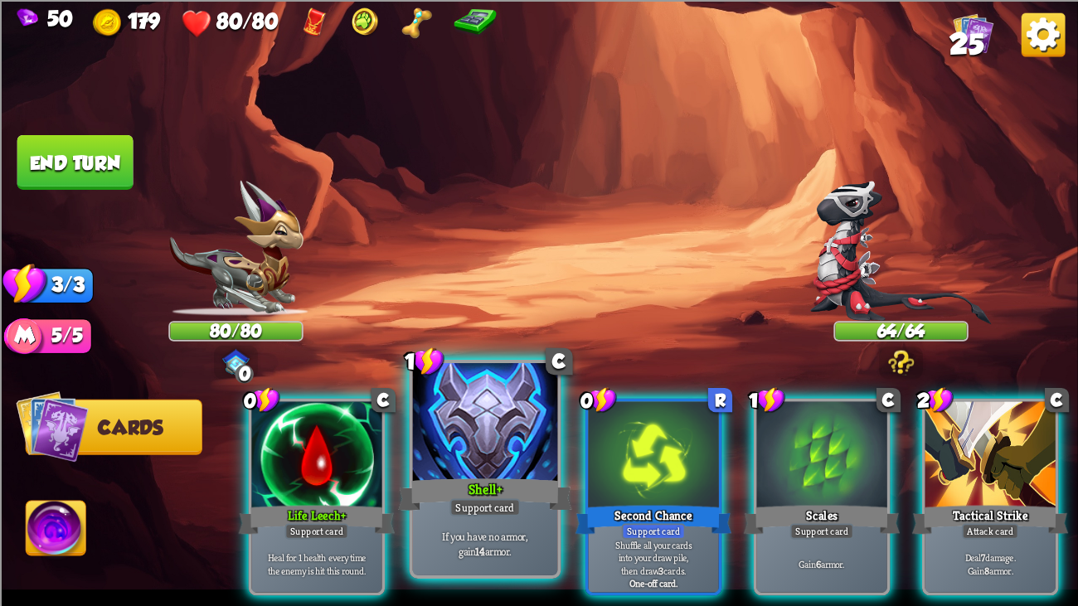
click at [501, 416] on div at bounding box center [485, 424] width 145 height 122
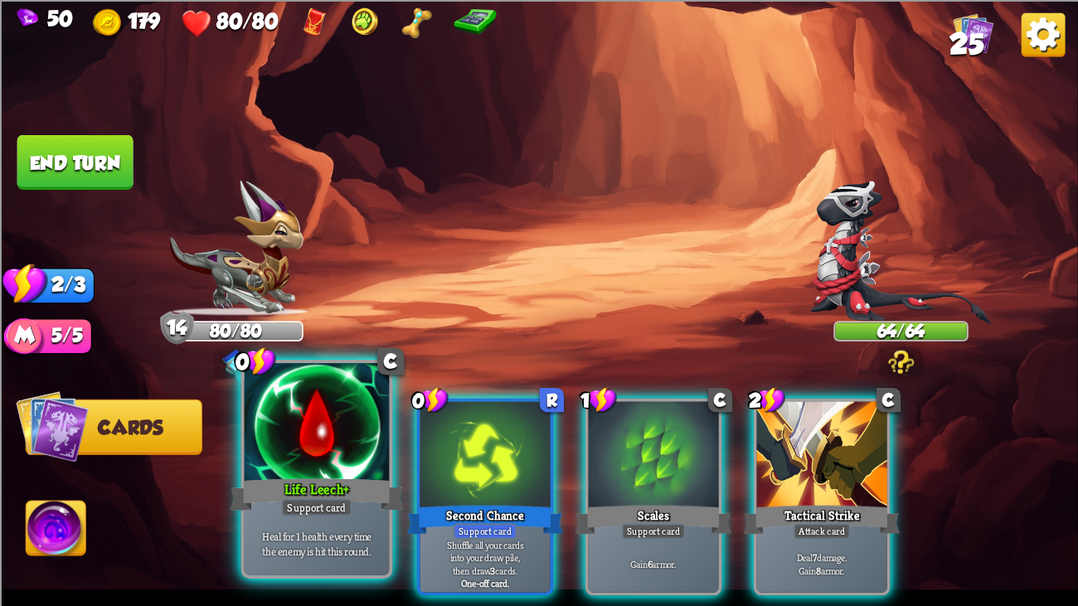
click at [324, 425] on div at bounding box center [317, 424] width 145 height 122
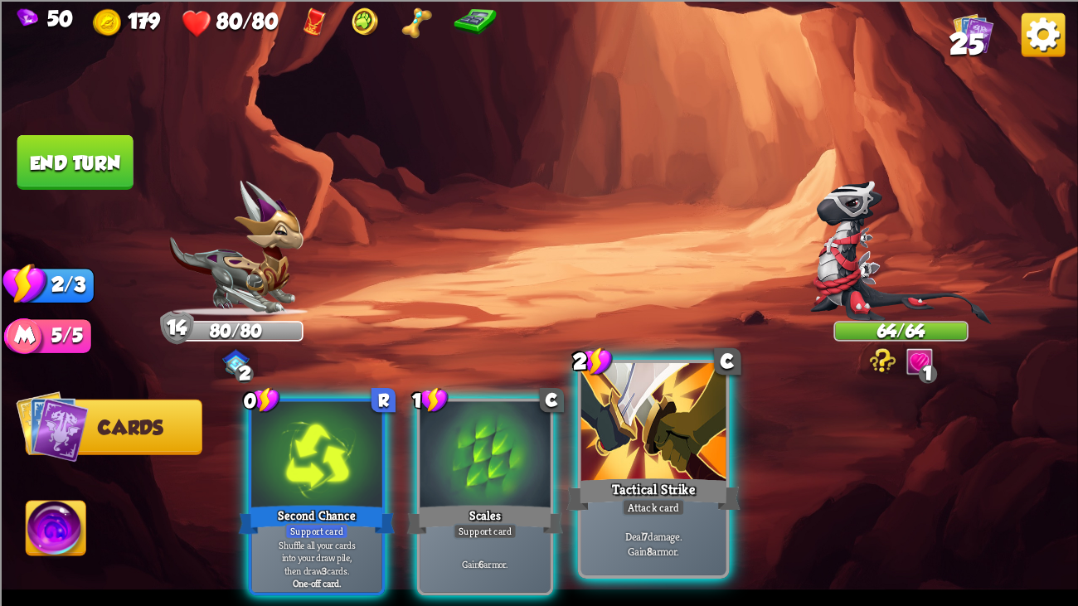
click at [719, 444] on div at bounding box center [653, 424] width 145 height 122
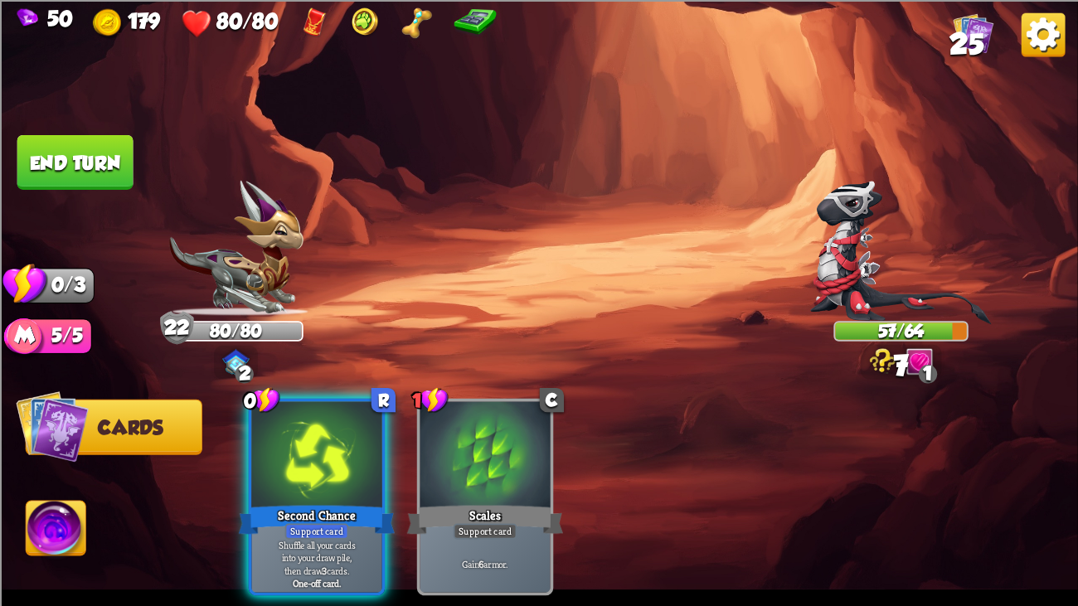
click at [83, 172] on button "End turn" at bounding box center [75, 161] width 116 height 55
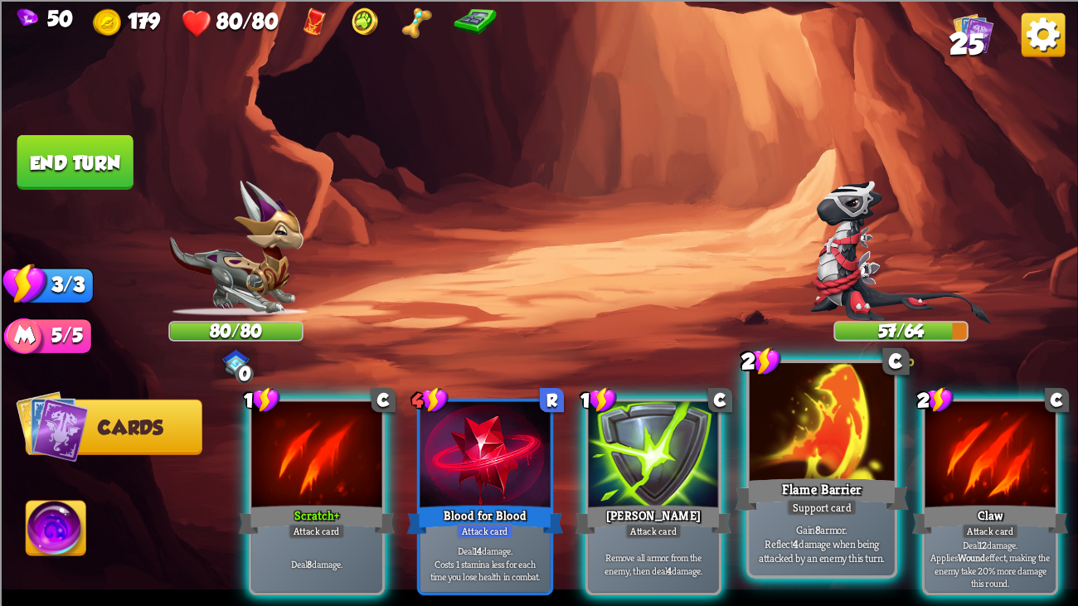
click at [832, 464] on div "Flame Barrier" at bounding box center [822, 494] width 174 height 39
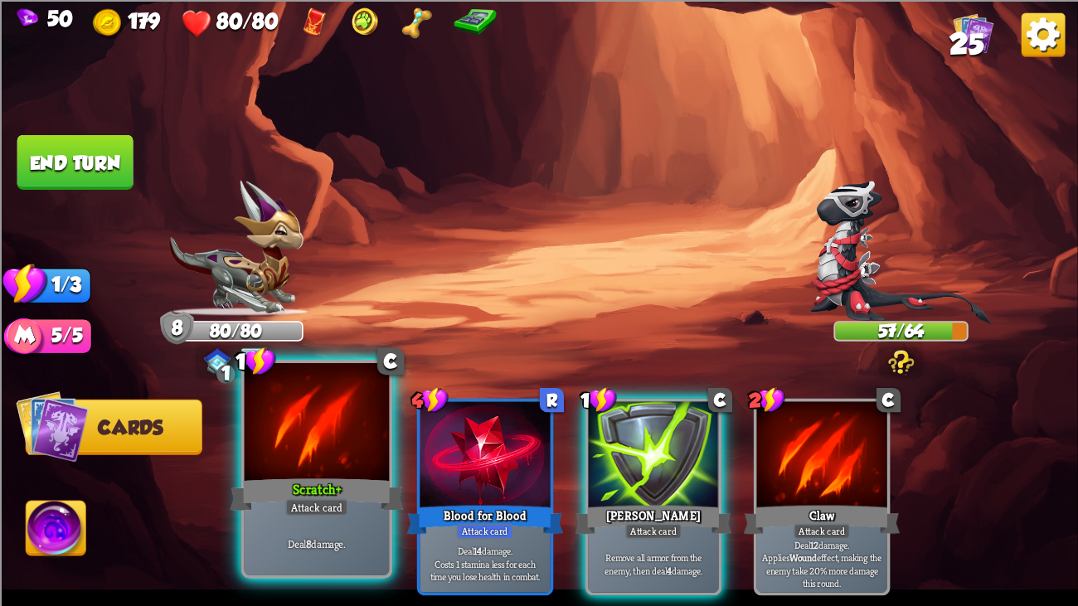
click at [342, 434] on div at bounding box center [317, 424] width 145 height 122
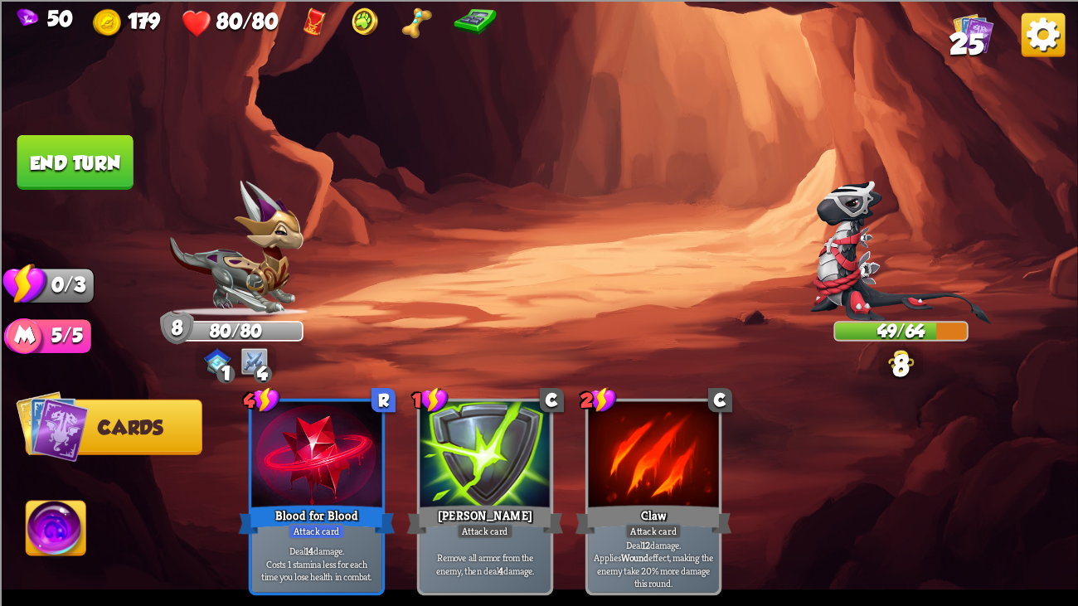
click at [124, 153] on button "End turn" at bounding box center [75, 161] width 116 height 55
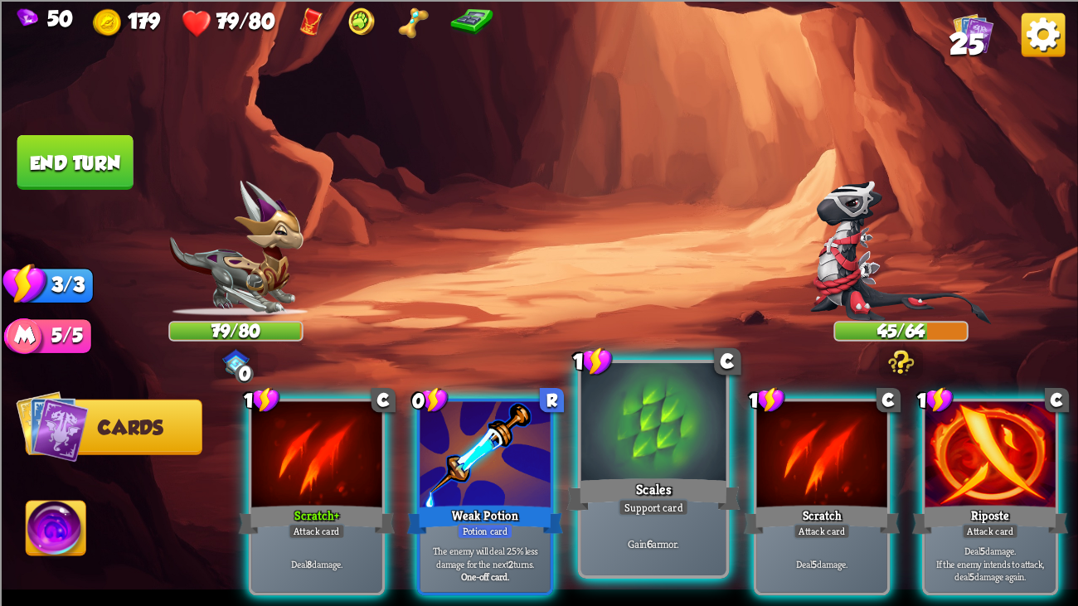
click at [664, 464] on div "Scales" at bounding box center [653, 494] width 174 height 39
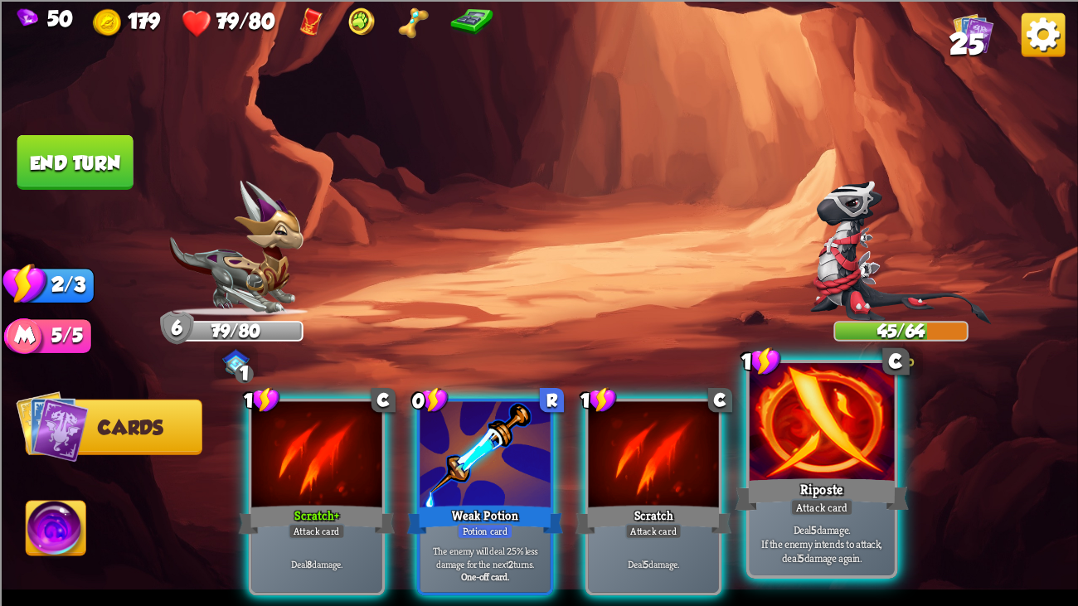
click at [769, 462] on div at bounding box center [821, 424] width 145 height 122
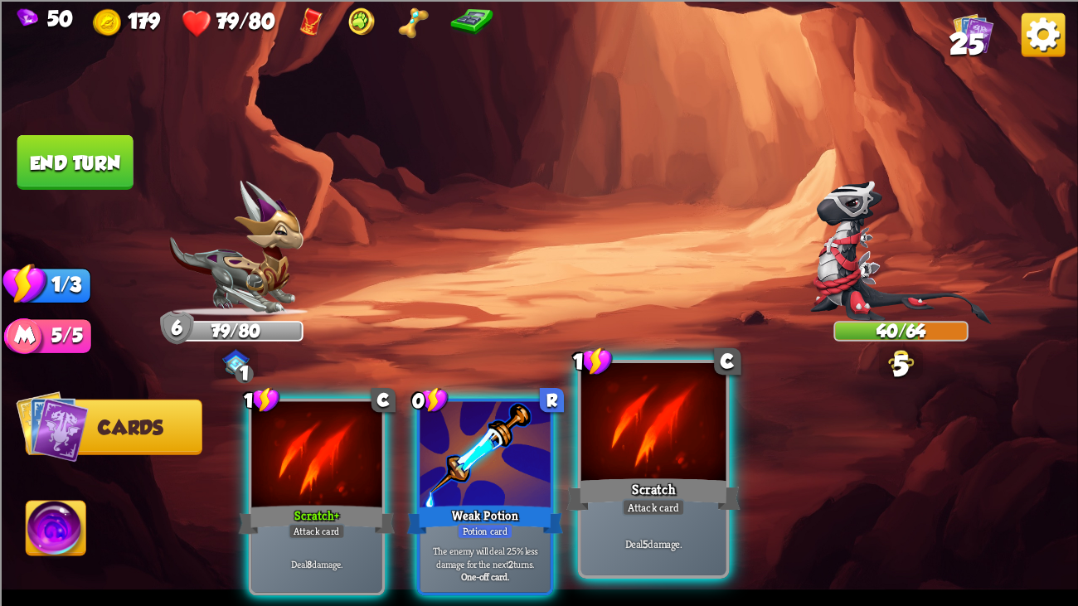
click at [633, 454] on div at bounding box center [653, 424] width 145 height 122
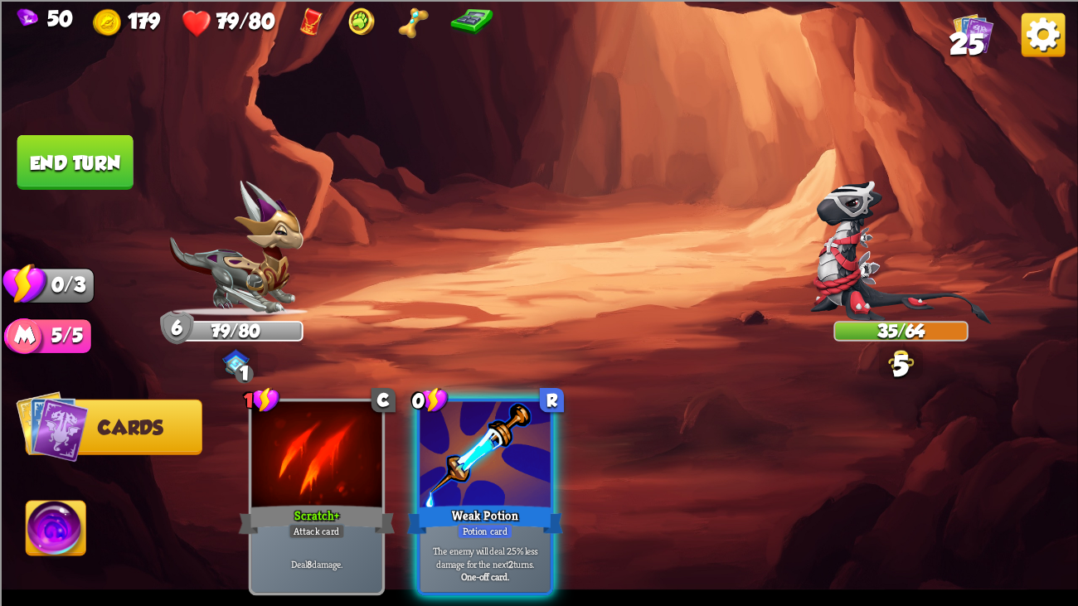
click at [75, 128] on img at bounding box center [539, 303] width 1078 height 606
click at [89, 145] on button "End turn" at bounding box center [75, 161] width 116 height 55
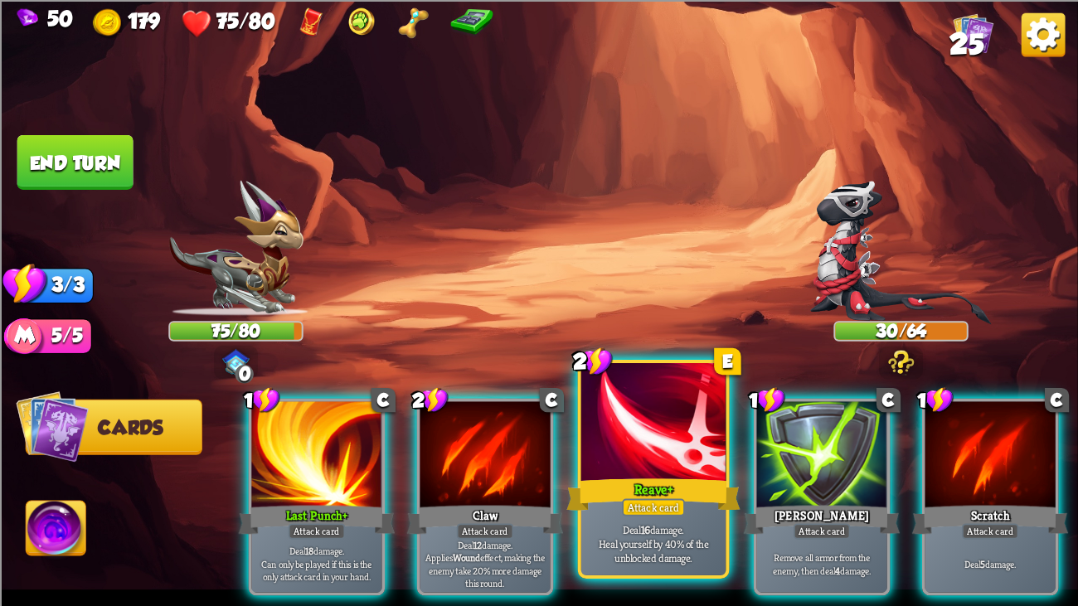
click at [707, 464] on div "Reave+" at bounding box center [653, 494] width 174 height 39
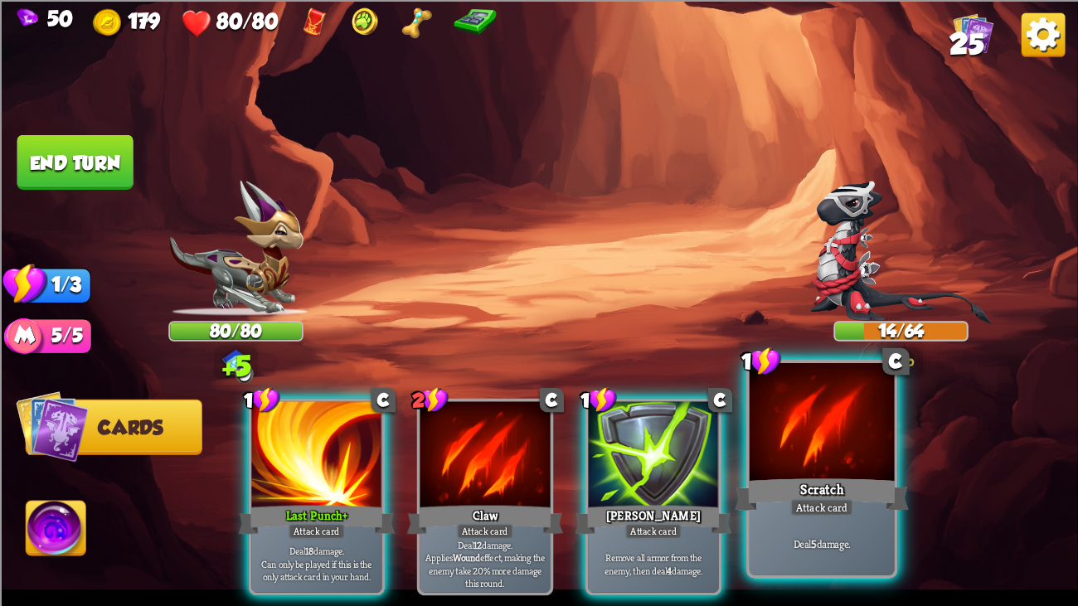
click at [779, 464] on div "Scratch" at bounding box center [822, 494] width 174 height 39
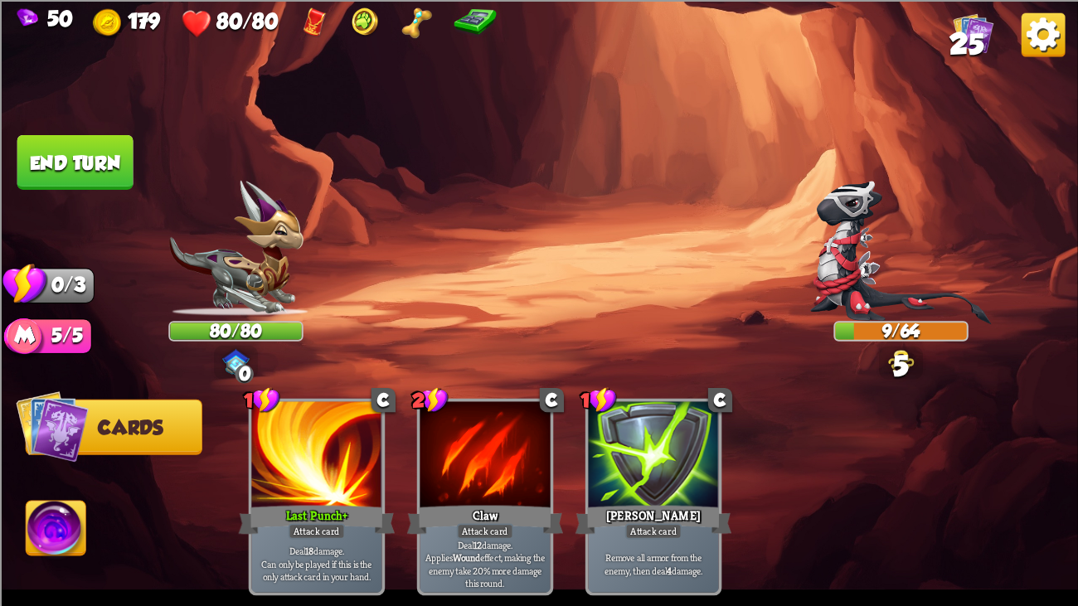
click at [85, 137] on button "End turn" at bounding box center [75, 161] width 116 height 55
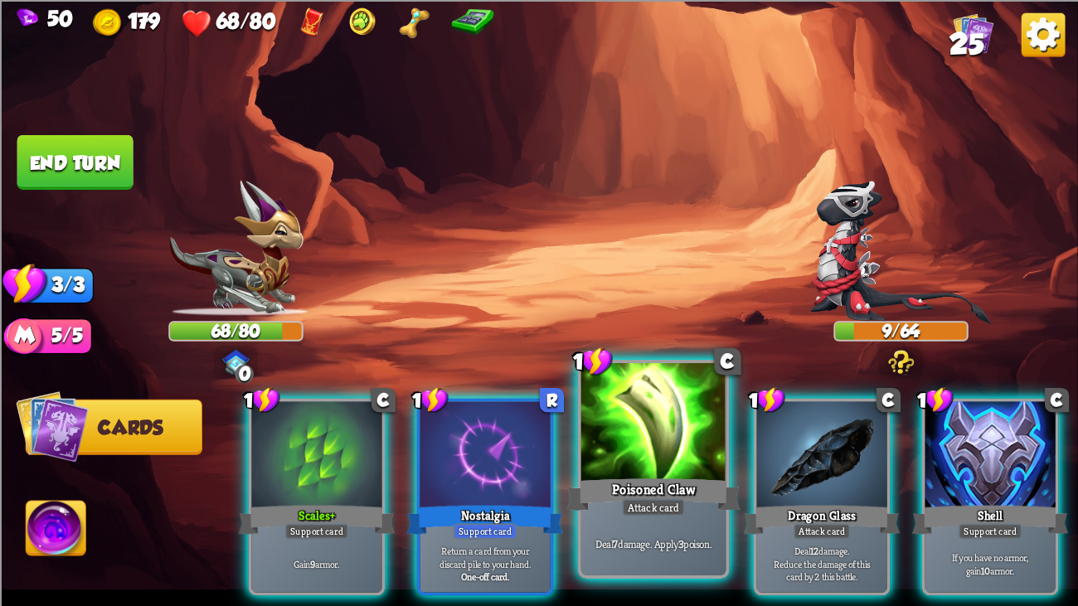
click at [634, 461] on div at bounding box center [653, 424] width 145 height 122
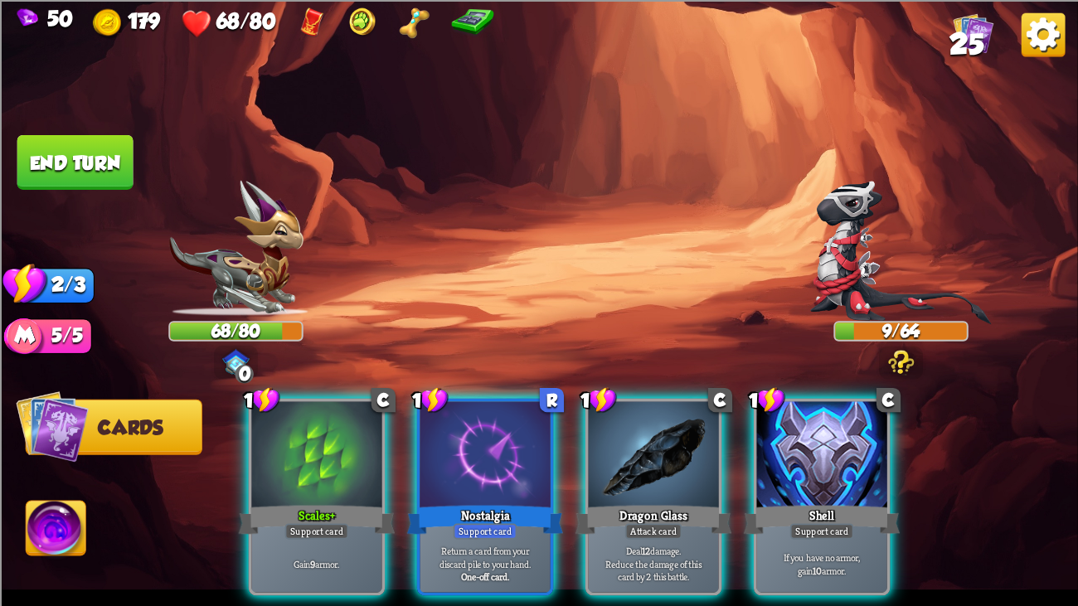
click at [634, 461] on div at bounding box center [653, 455] width 130 height 109
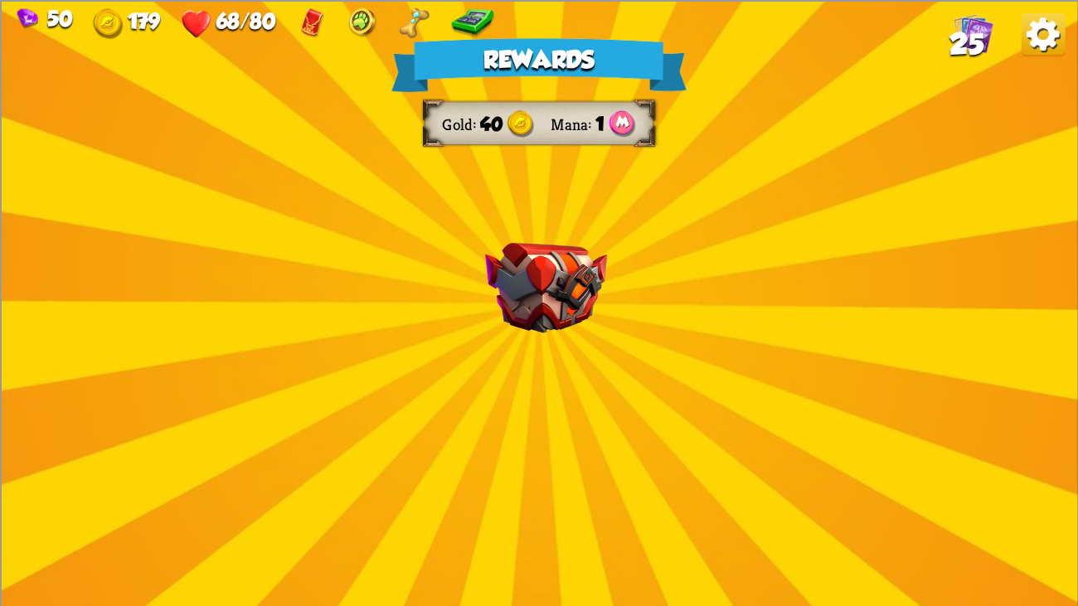
click at [649, 271] on div "Rewards Gold 40 Mana 1 Card selected 1 C Rage Support card Whenever you deal di…" at bounding box center [539, 303] width 1078 height 606
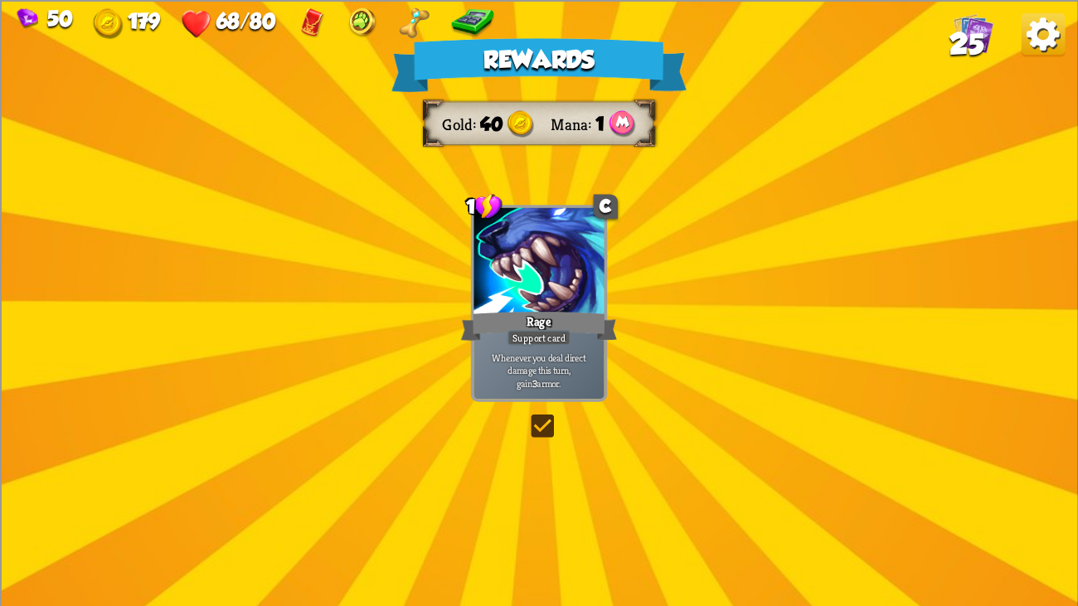
click at [440, 242] on div "Rewards Gold 40 Mana 1 Card selected 1 C Rage Support card Whenever you deal di…" at bounding box center [539, 303] width 1078 height 606
click at [574, 272] on div at bounding box center [538, 261] width 130 height 109
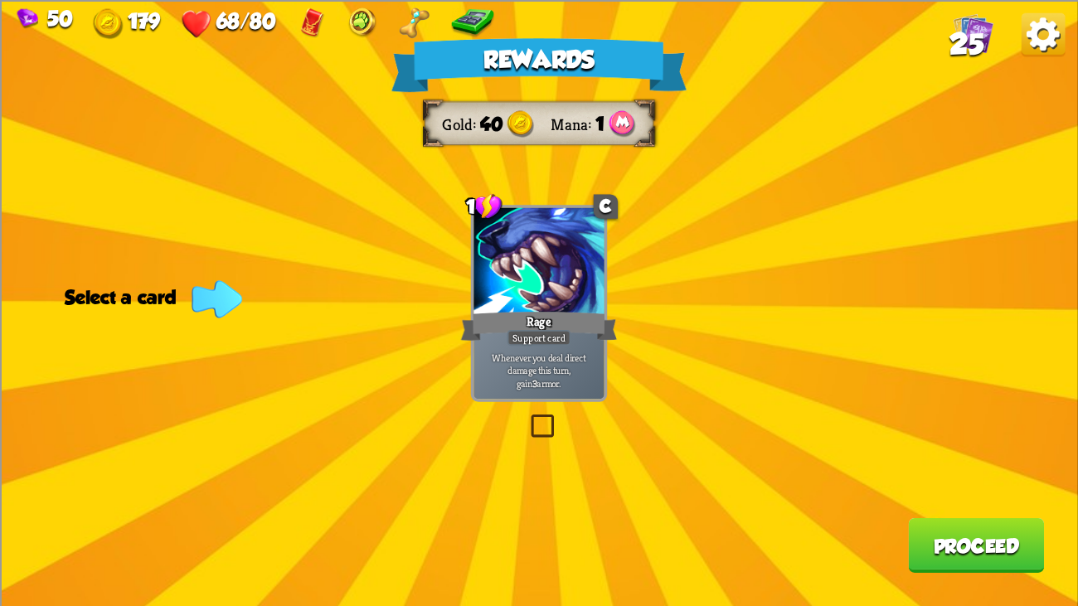
click at [574, 272] on div at bounding box center [538, 261] width 130 height 109
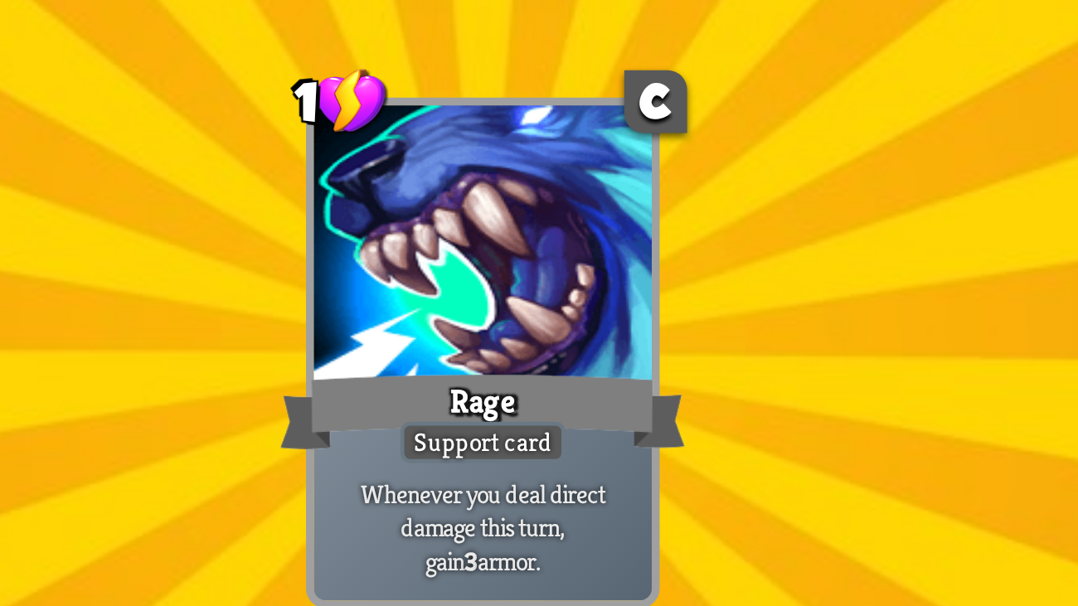
click at [574, 272] on div at bounding box center [538, 261] width 130 height 109
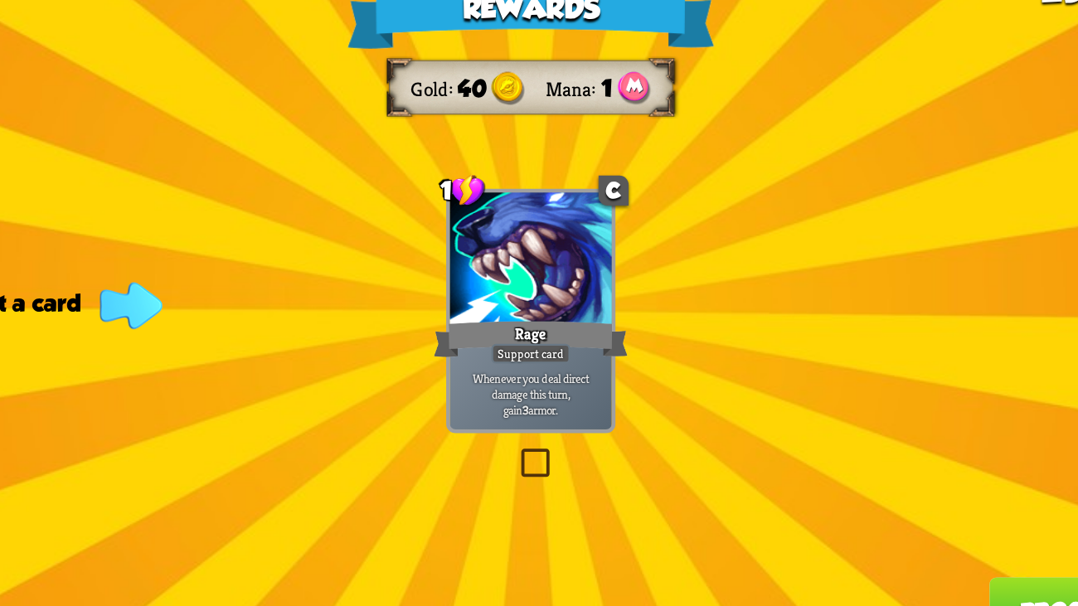
click at [574, 272] on div at bounding box center [538, 261] width 130 height 109
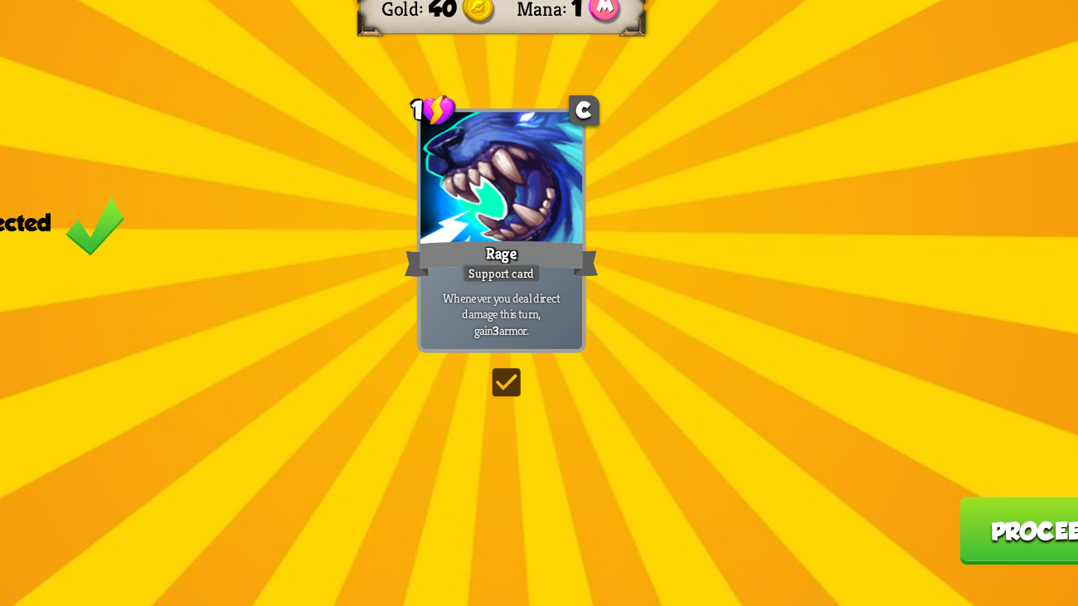
click at [961, 464] on div "Rewards Gold 40 Mana 1 Card selected 1 C Rage Support card Whenever you deal di…" at bounding box center [539, 303] width 1078 height 606
click at [946, 464] on button "Proceed" at bounding box center [976, 544] width 136 height 55
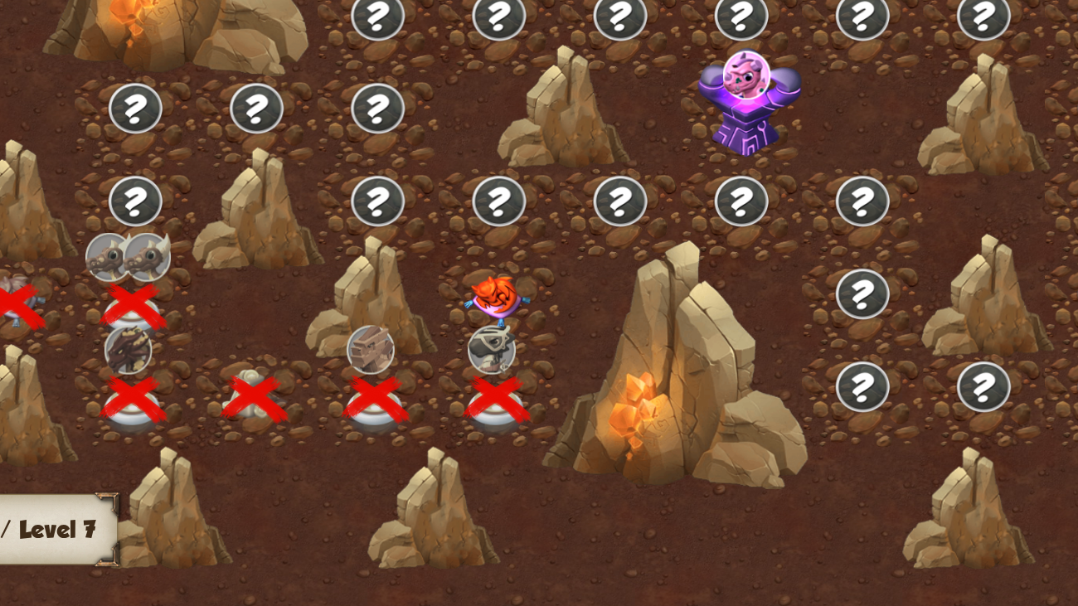
click at [536, 352] on img at bounding box center [535, 360] width 54 height 42
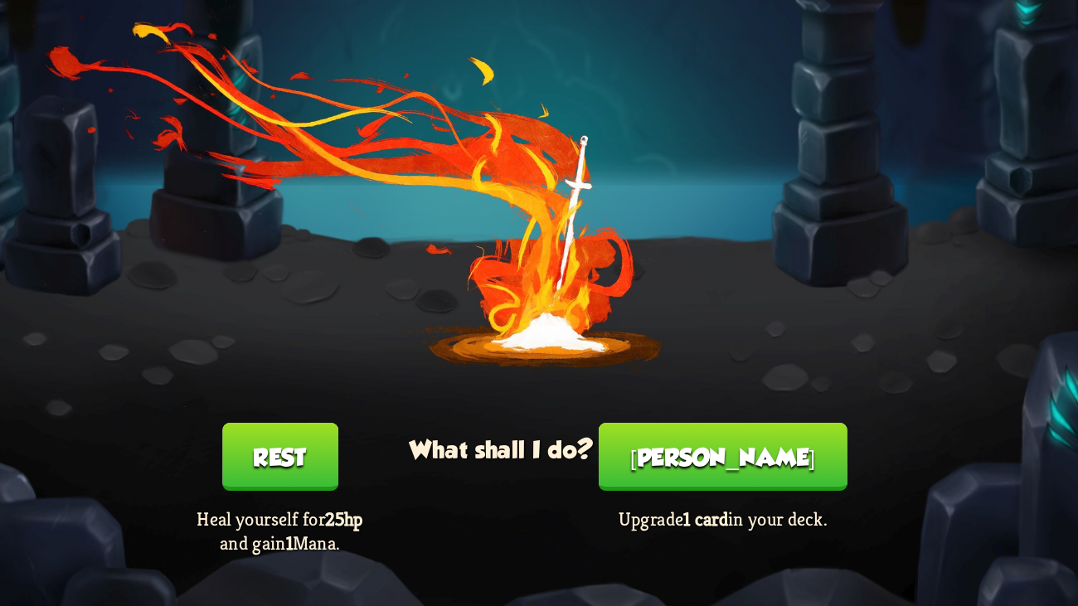
click at [683, 464] on button "[PERSON_NAME]" at bounding box center [717, 485] width 200 height 55
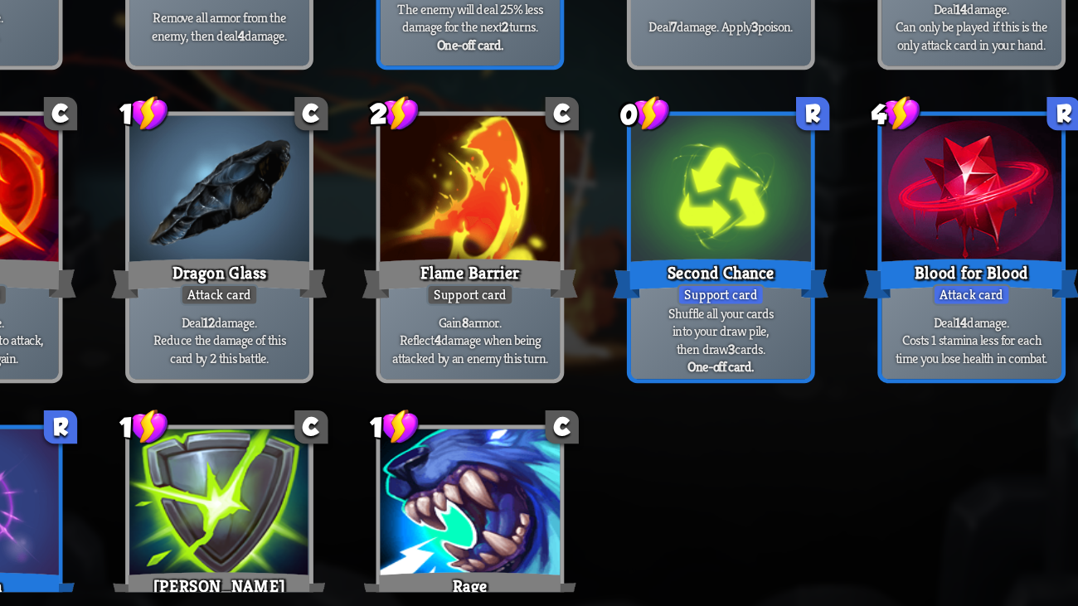
scroll to position [689, 0]
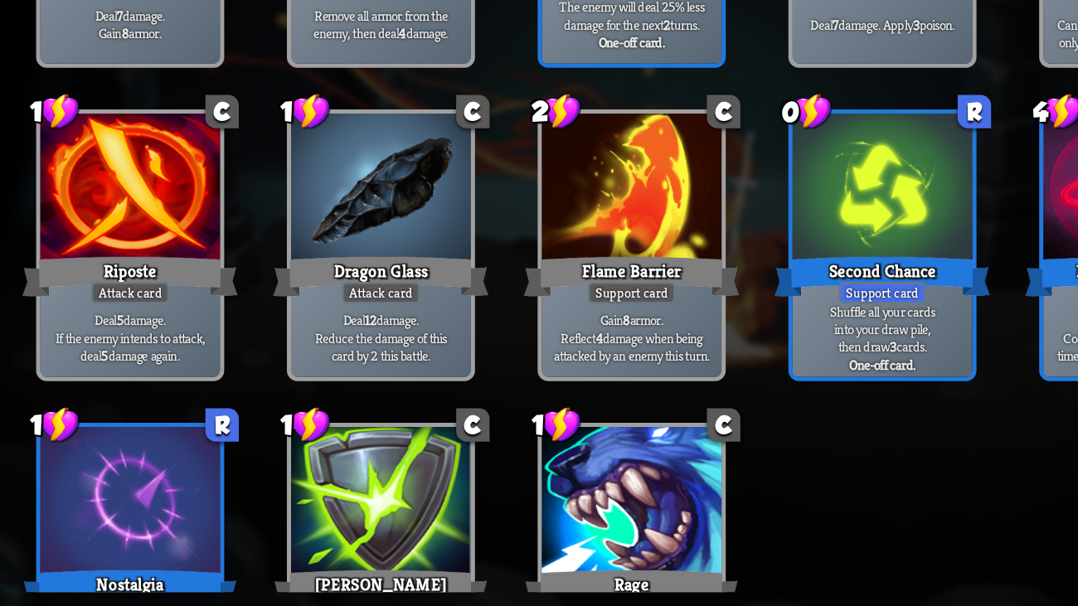
click at [145, 464] on div at bounding box center [109, 523] width 145 height 122
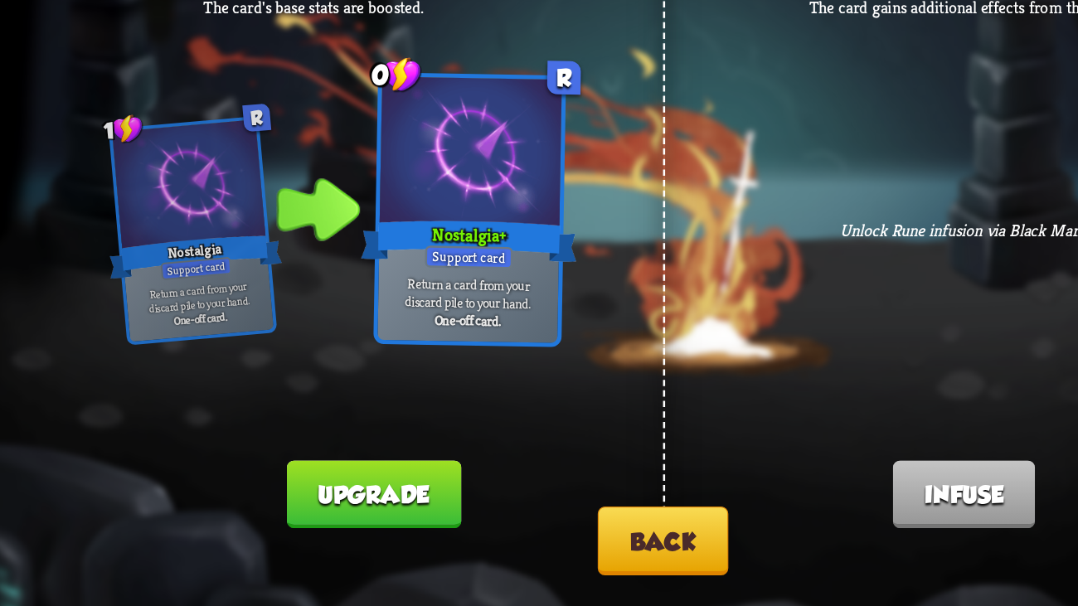
click at [340, 464] on button "Upgrade" at bounding box center [305, 515] width 140 height 55
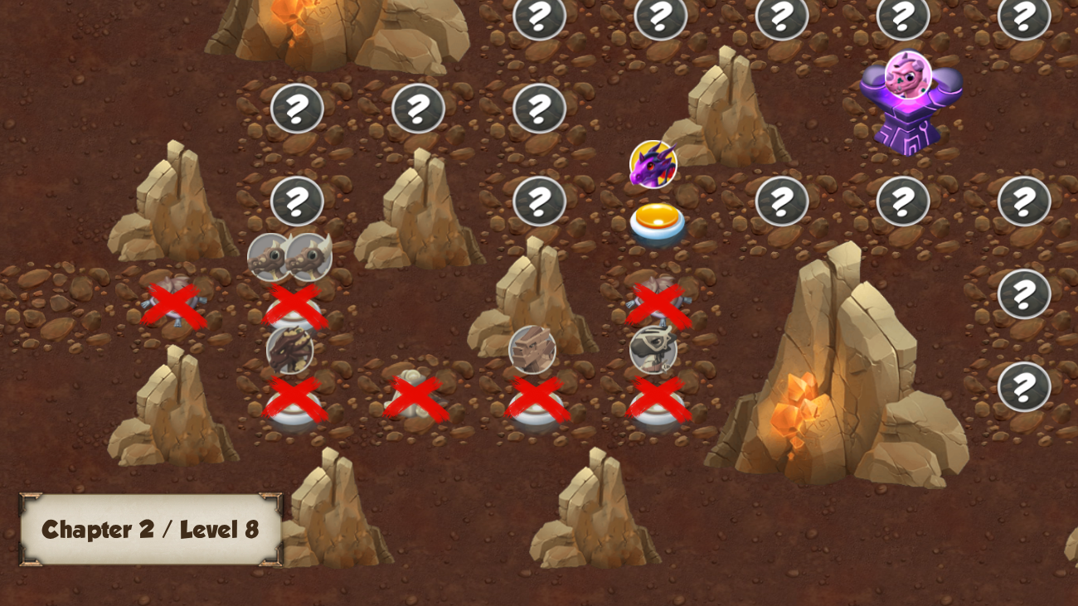
click at [510, 282] on img at bounding box center [535, 300] width 54 height 40
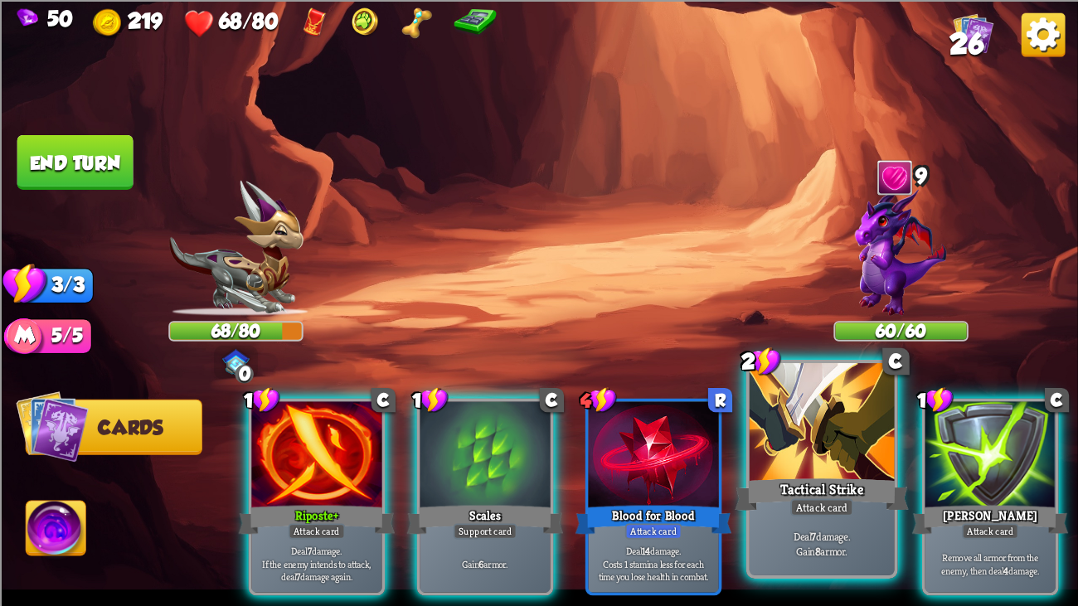
click at [842, 441] on div at bounding box center [821, 424] width 145 height 122
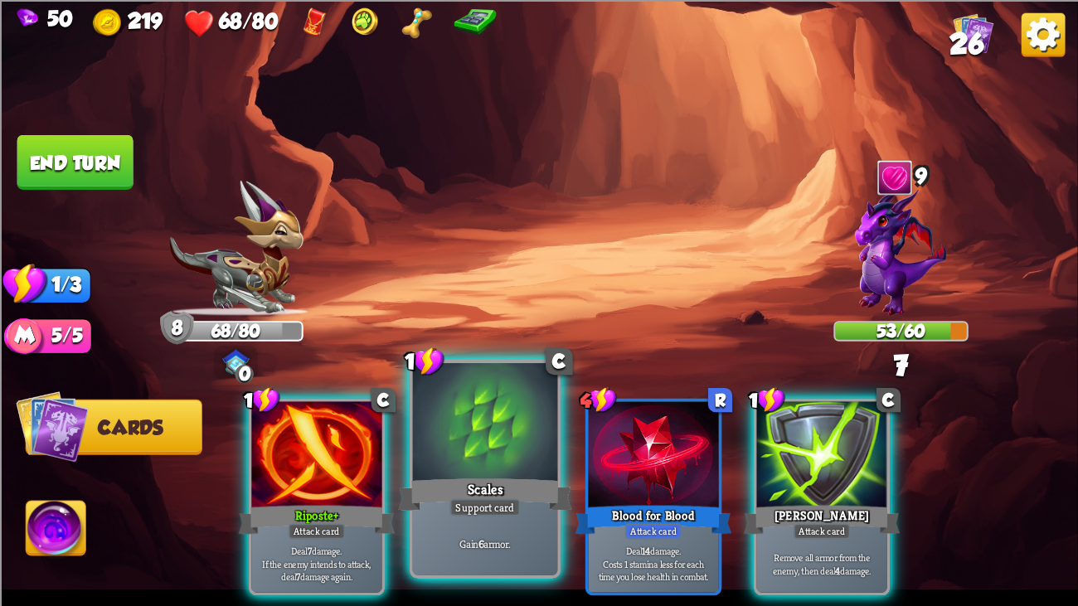
click at [474, 434] on div at bounding box center [485, 424] width 145 height 122
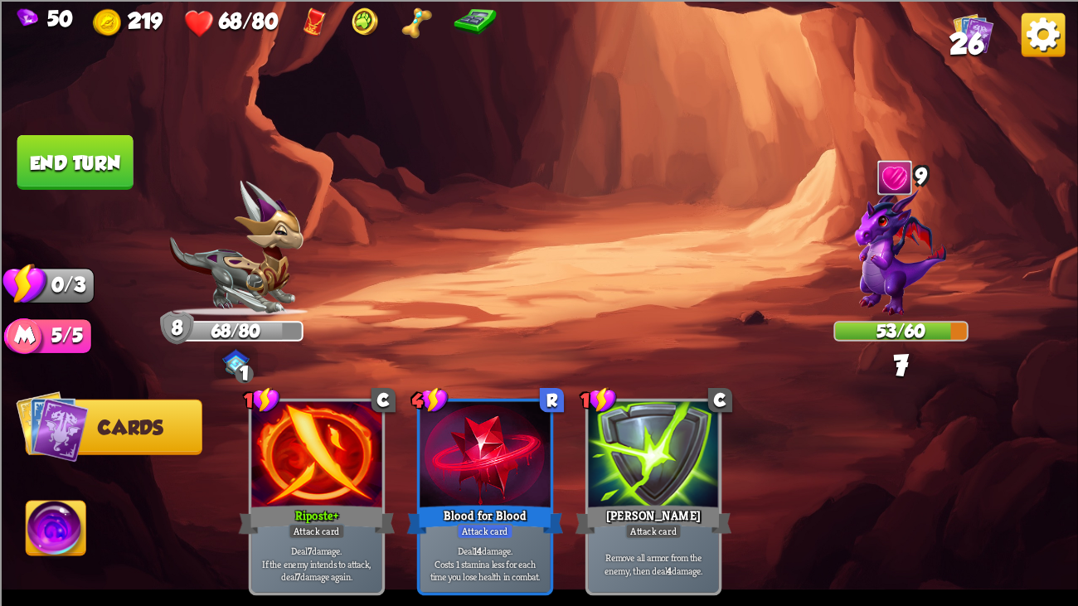
click at [78, 161] on button "End turn" at bounding box center [75, 161] width 116 height 55
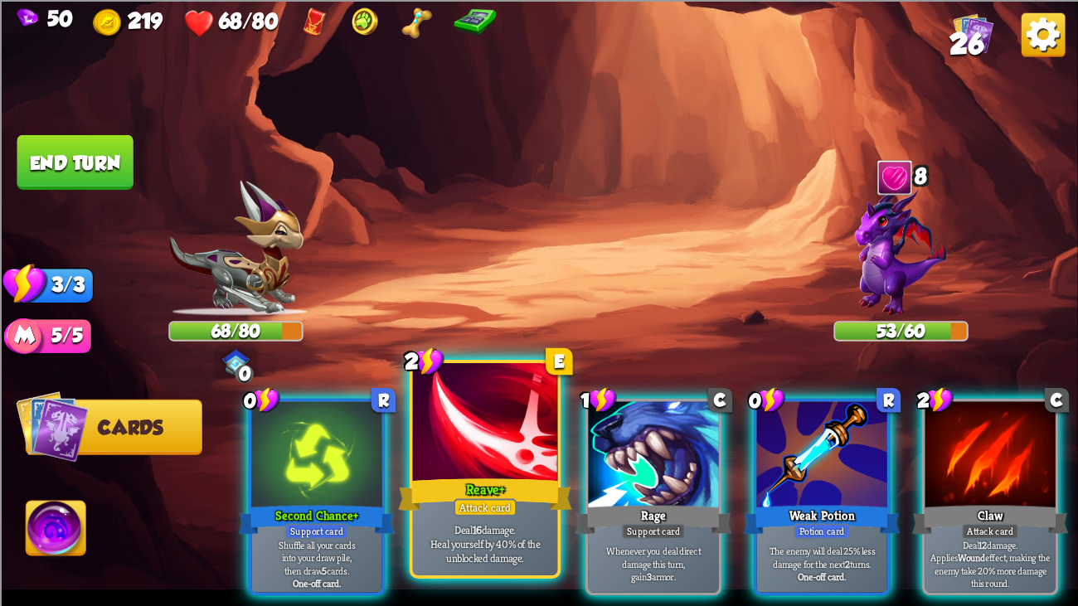
click at [509, 429] on div at bounding box center [485, 424] width 145 height 122
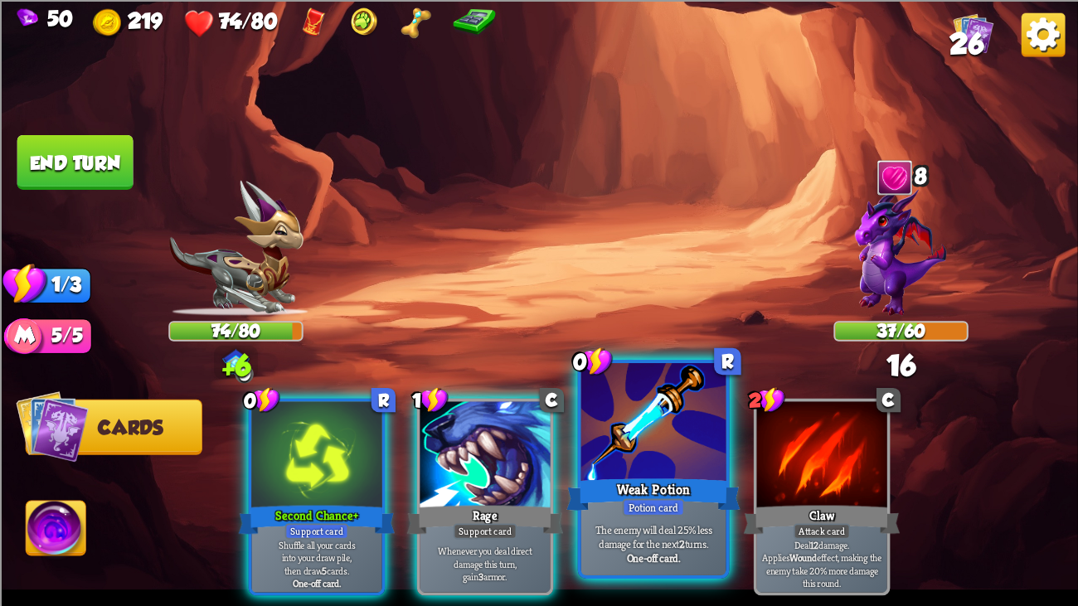
click at [678, 464] on div at bounding box center [653, 424] width 145 height 122
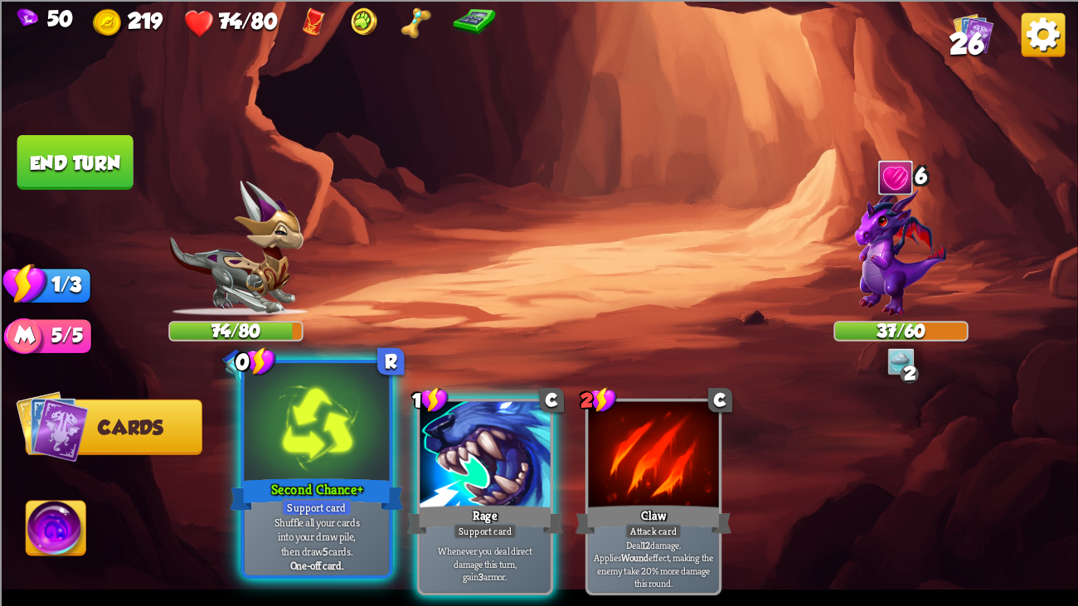
click at [346, 453] on div at bounding box center [317, 424] width 145 height 122
click at [419, 453] on div at bounding box center [484, 455] width 130 height 109
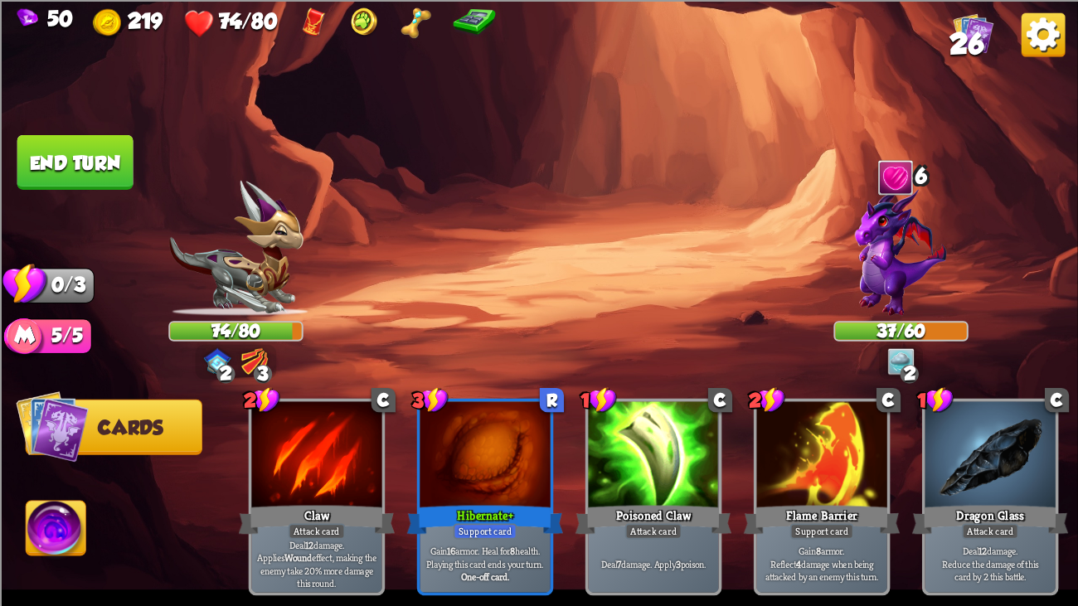
click at [38, 147] on button "End turn" at bounding box center [75, 161] width 116 height 55
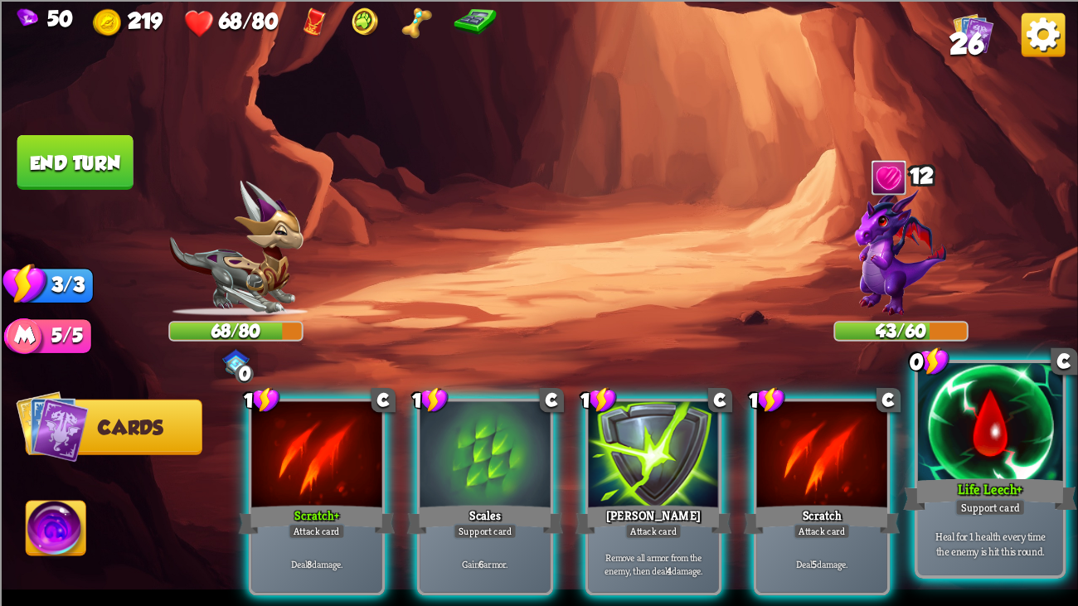
click at [1046, 464] on div at bounding box center [990, 424] width 145 height 122
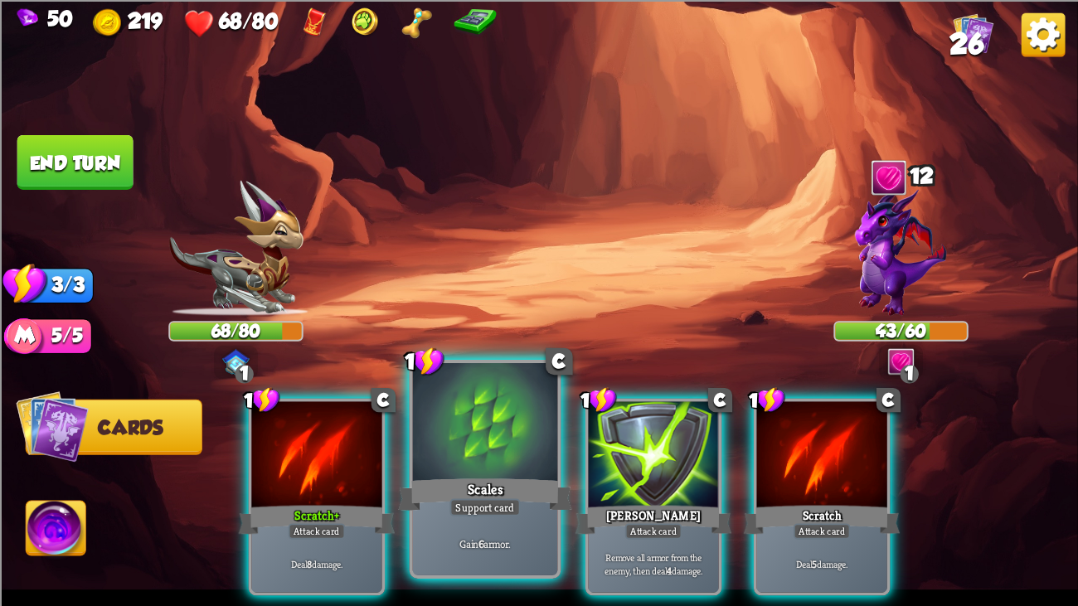
click at [488, 440] on div at bounding box center [485, 424] width 145 height 122
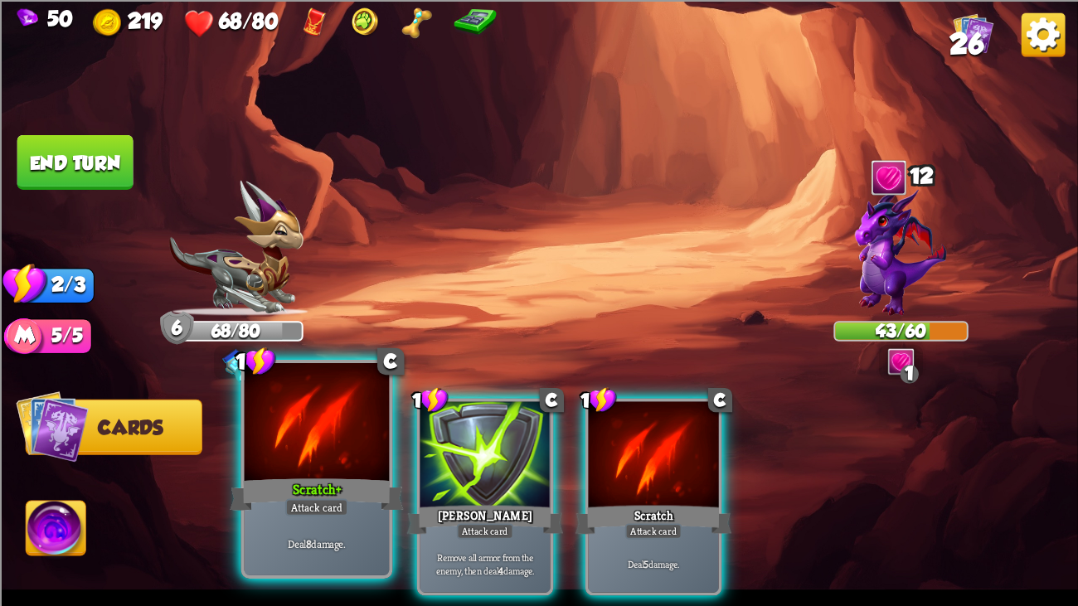
click at [336, 421] on div at bounding box center [317, 424] width 145 height 122
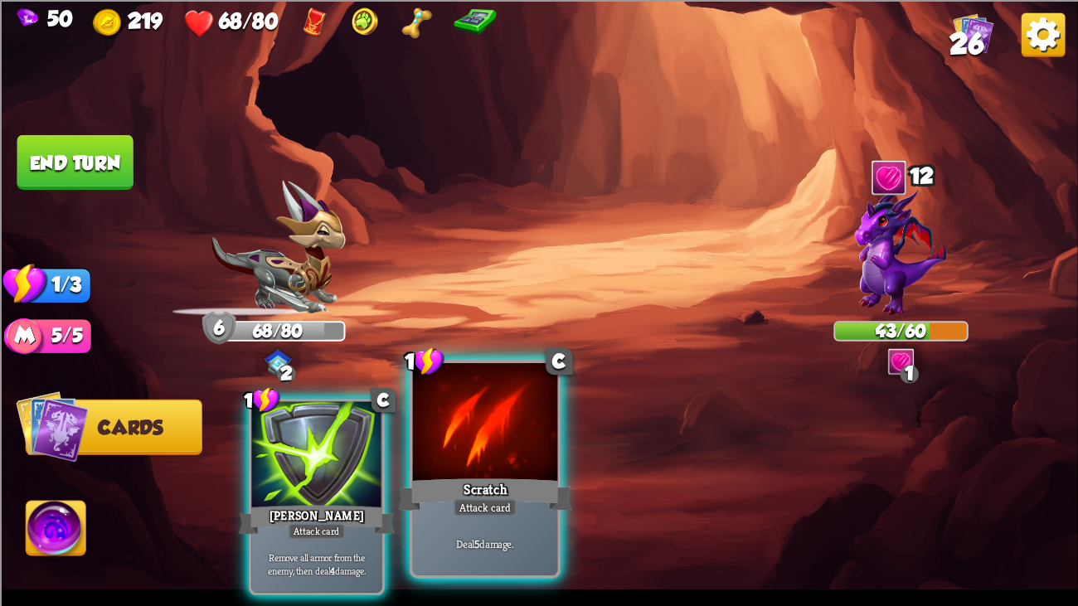
click at [509, 453] on div at bounding box center [485, 424] width 145 height 122
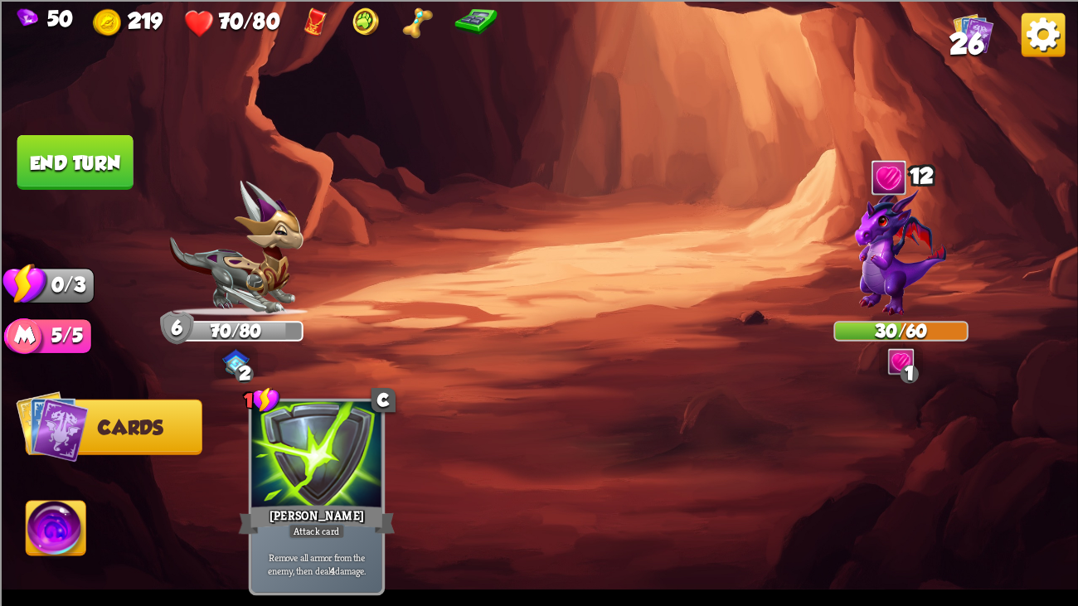
click at [34, 155] on button "End turn" at bounding box center [75, 161] width 116 height 55
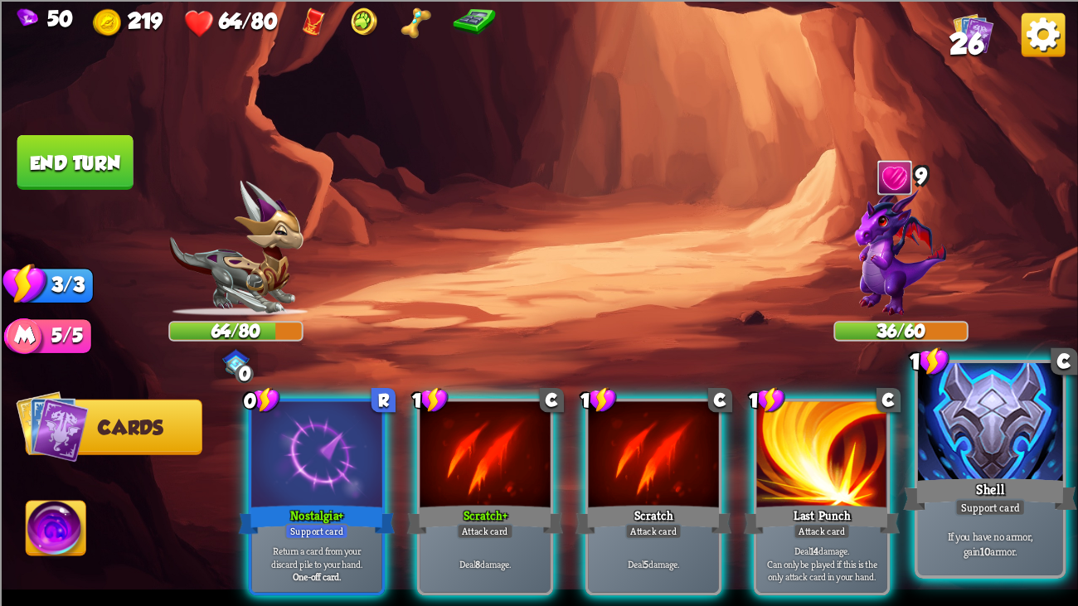
click at [929, 464] on div "Shell" at bounding box center [990, 494] width 174 height 39
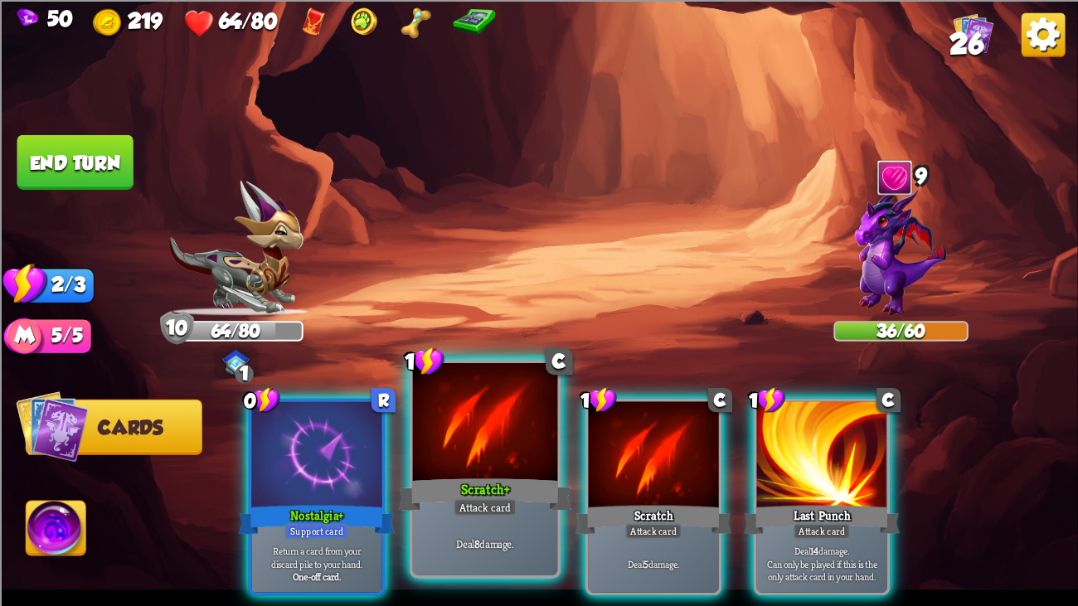
click at [454, 464] on div "Attack card" at bounding box center [484, 506] width 63 height 17
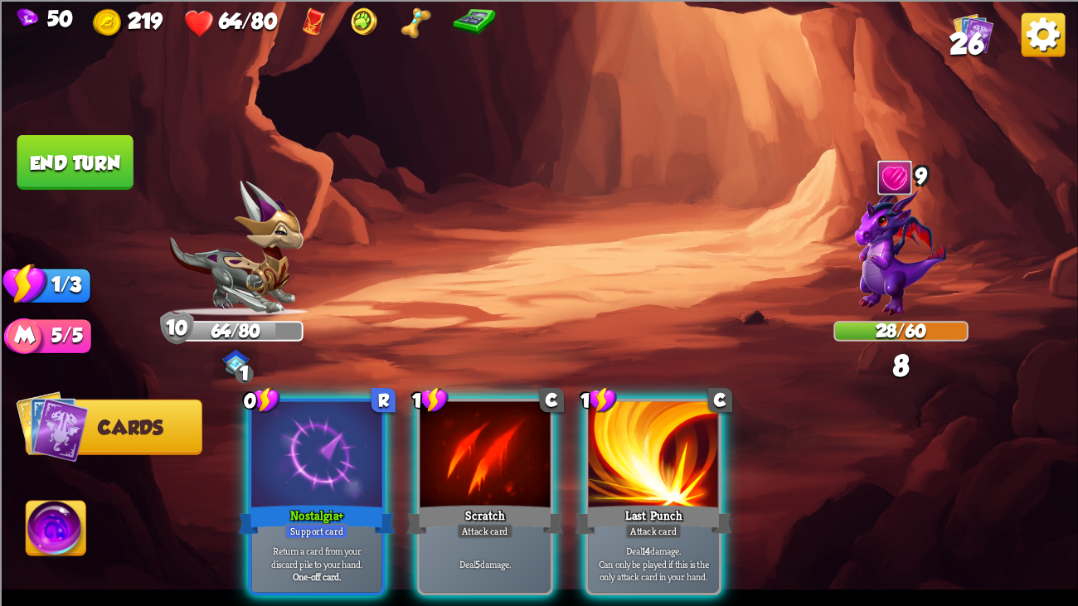
click at [457, 464] on div "Attack card" at bounding box center [485, 531] width 57 height 16
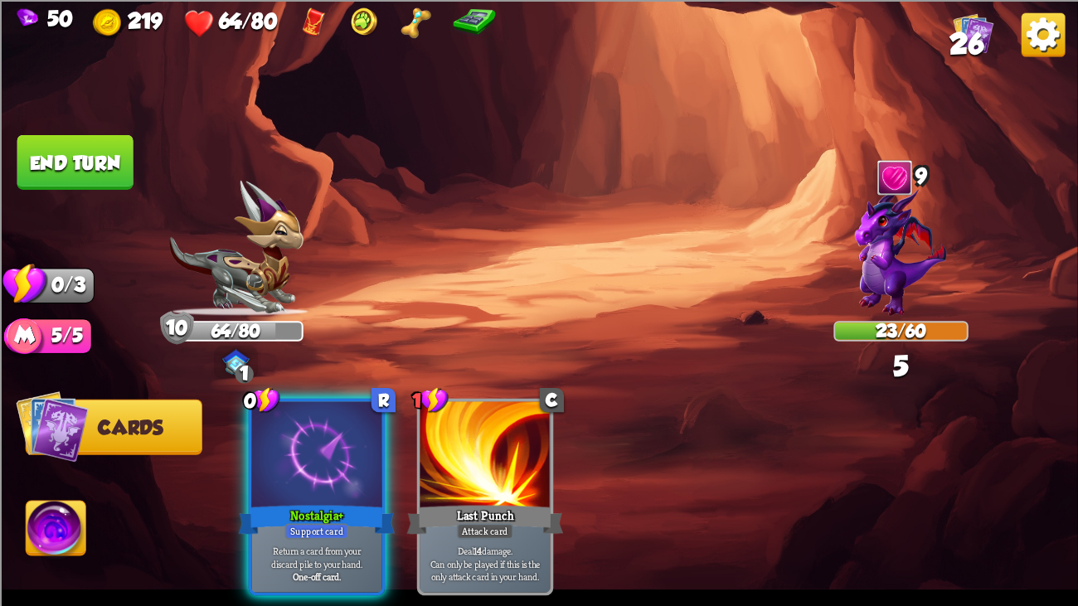
click at [73, 164] on button "End turn" at bounding box center [75, 161] width 116 height 55
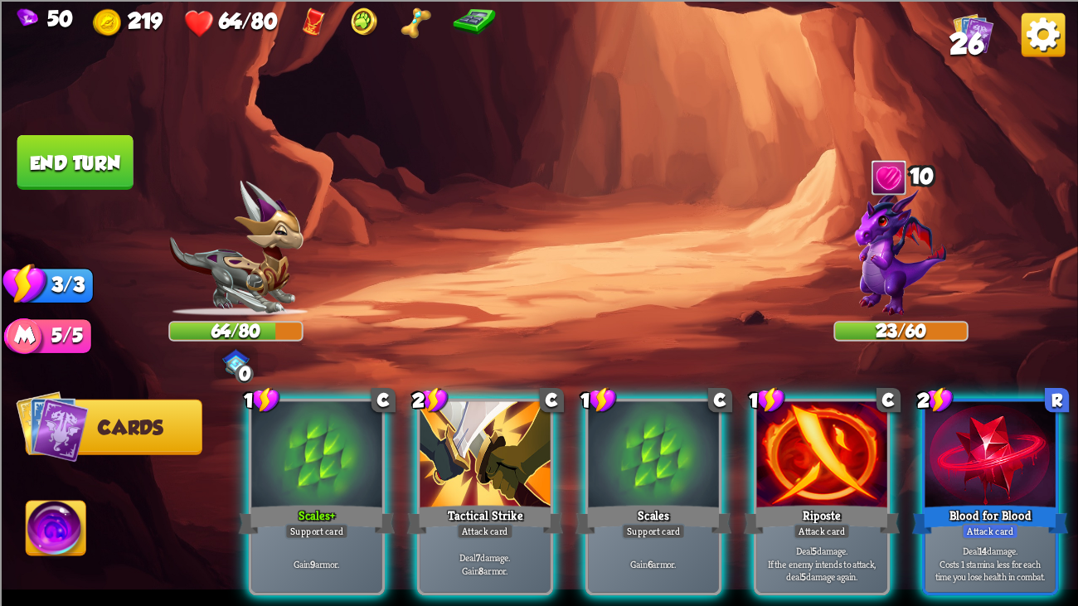
click at [230, 461] on div "1 C Scales+ Support card Gain 9 armor. 2 C Tactical Strike Attack card Deal 7 d…" at bounding box center [647, 471] width 862 height 269
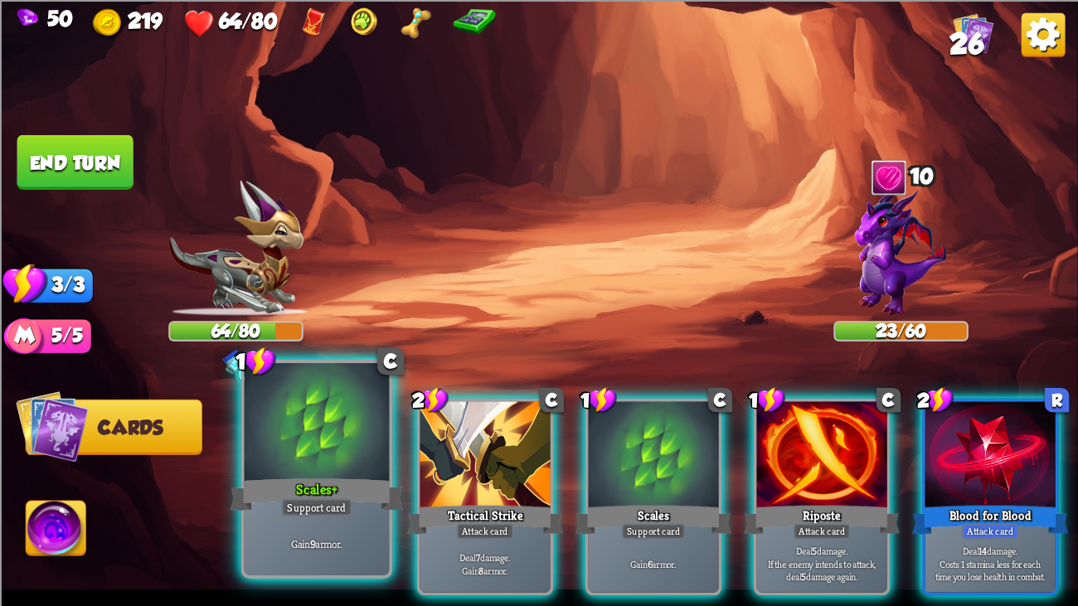
click at [271, 464] on div at bounding box center [317, 424] width 145 height 122
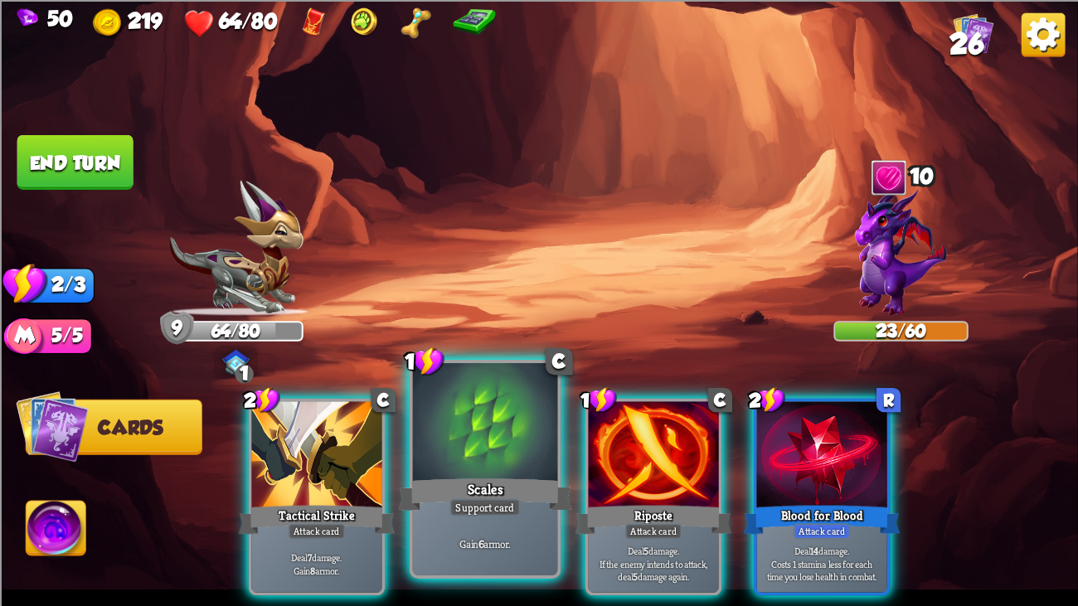
click at [485, 435] on div at bounding box center [485, 424] width 145 height 122
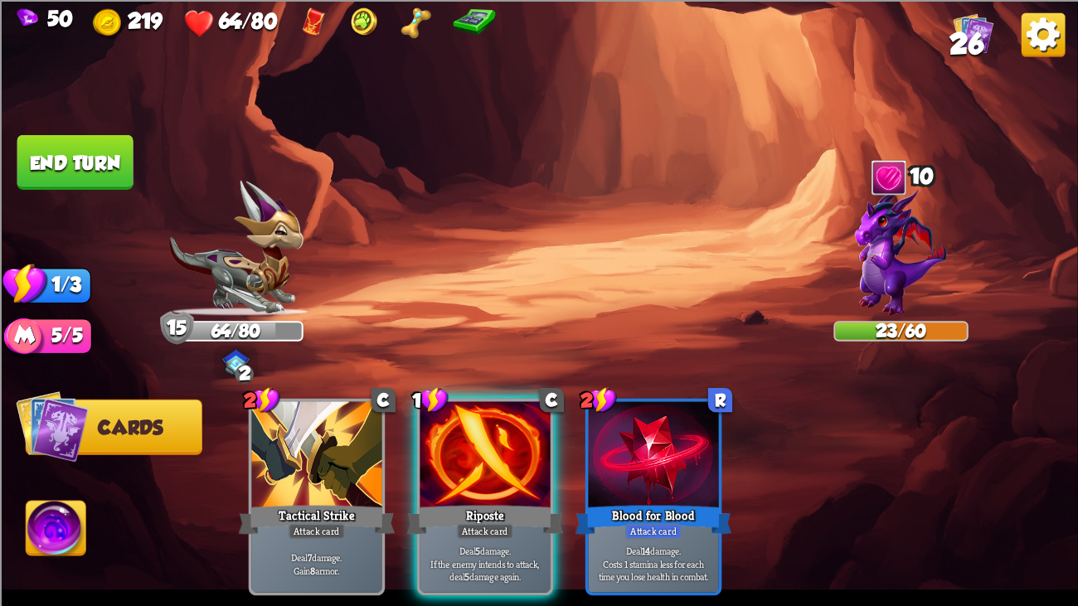
click at [485, 435] on div at bounding box center [484, 455] width 130 height 109
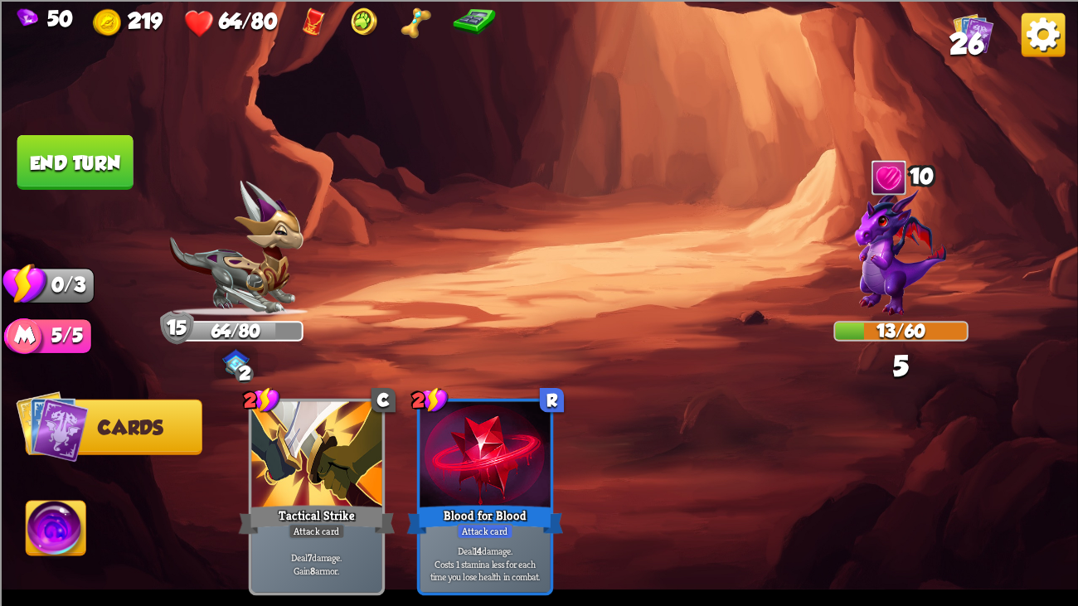
click at [122, 171] on button "End turn" at bounding box center [75, 161] width 116 height 55
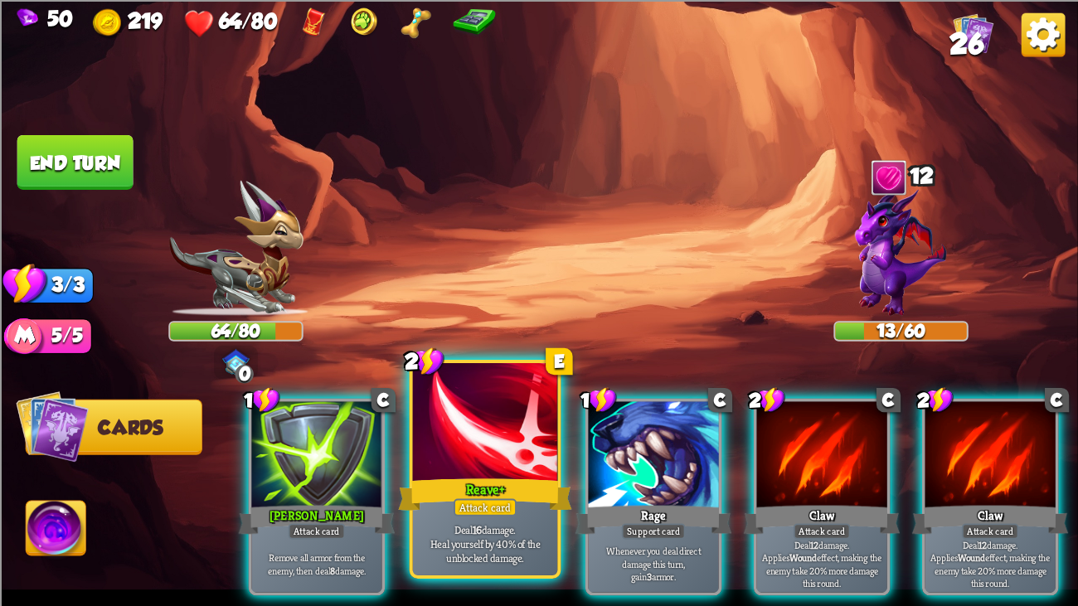
click at [471, 407] on div at bounding box center [485, 424] width 145 height 122
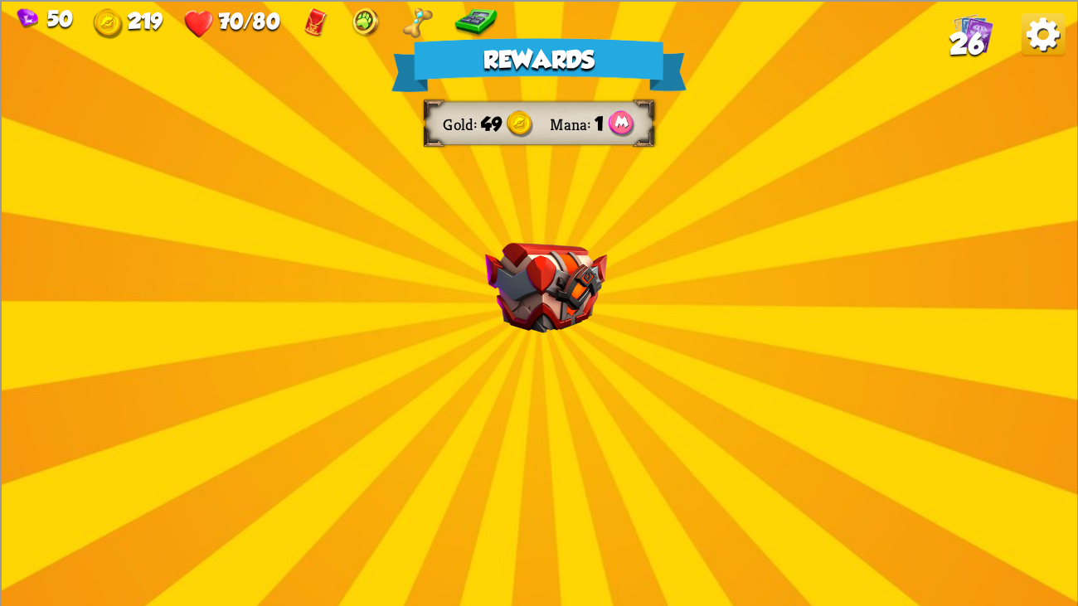
click at [592, 308] on img at bounding box center [546, 287] width 122 height 90
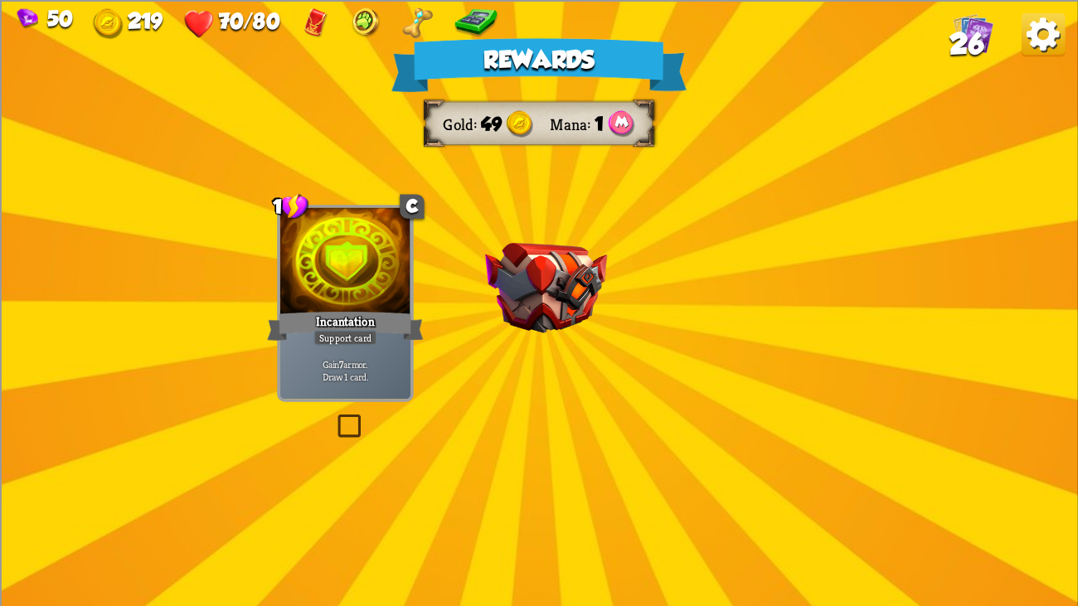
click at [592, 308] on img at bounding box center [546, 287] width 122 height 90
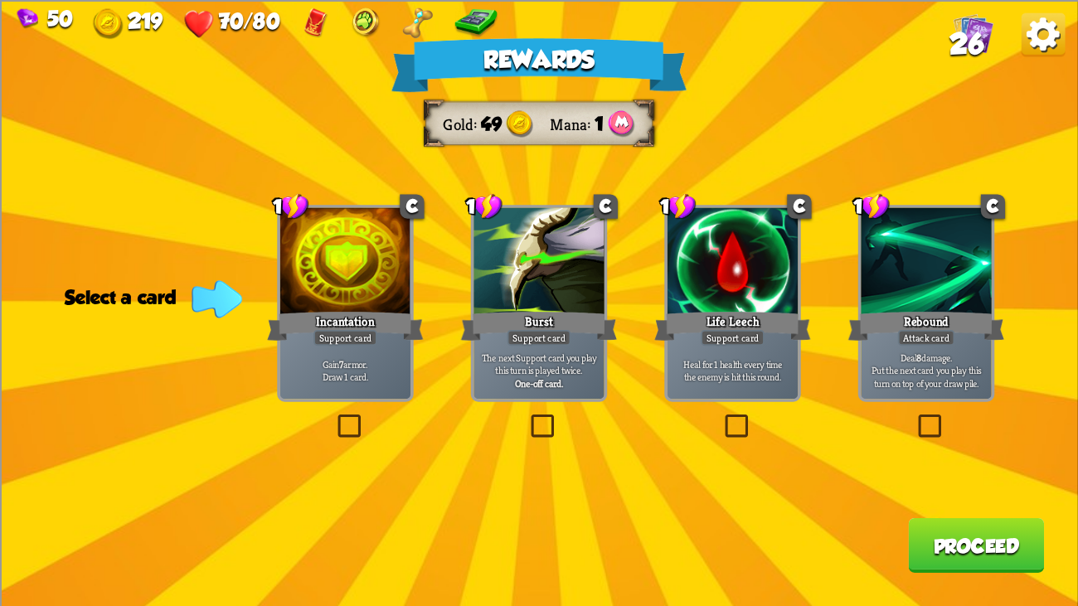
click at [742, 332] on div "Support card" at bounding box center [733, 337] width 64 height 16
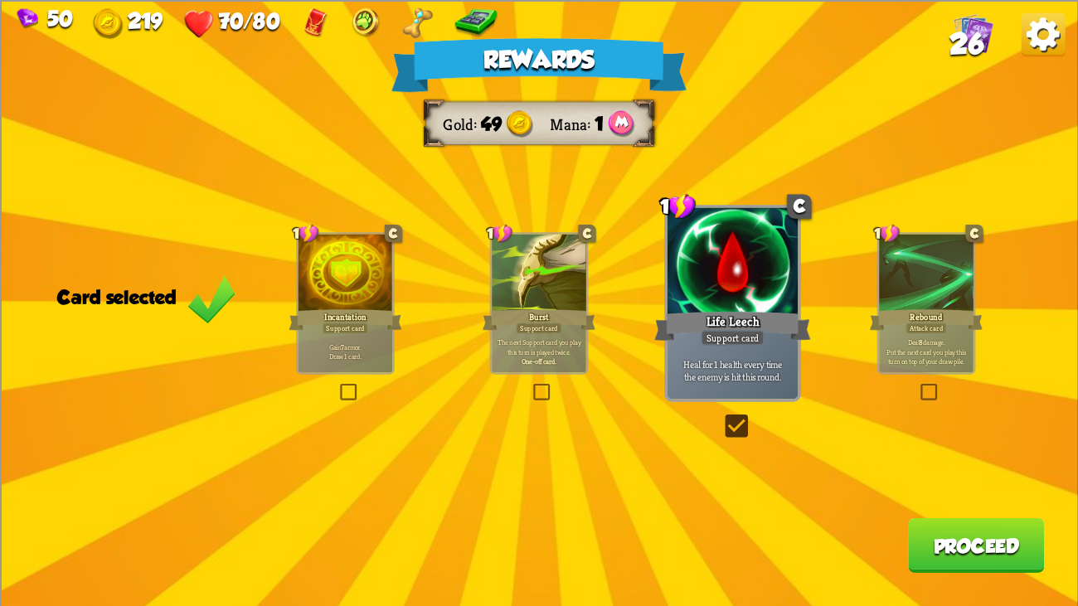
click at [742, 332] on div "Support card" at bounding box center [733, 337] width 64 height 16
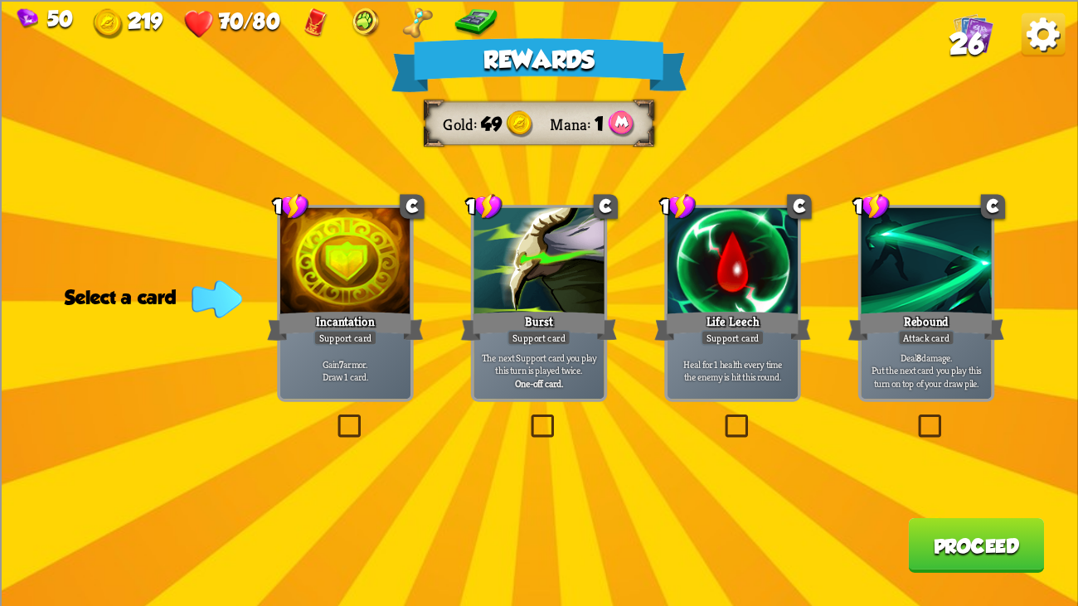
click at [588, 291] on div at bounding box center [538, 261] width 130 height 109
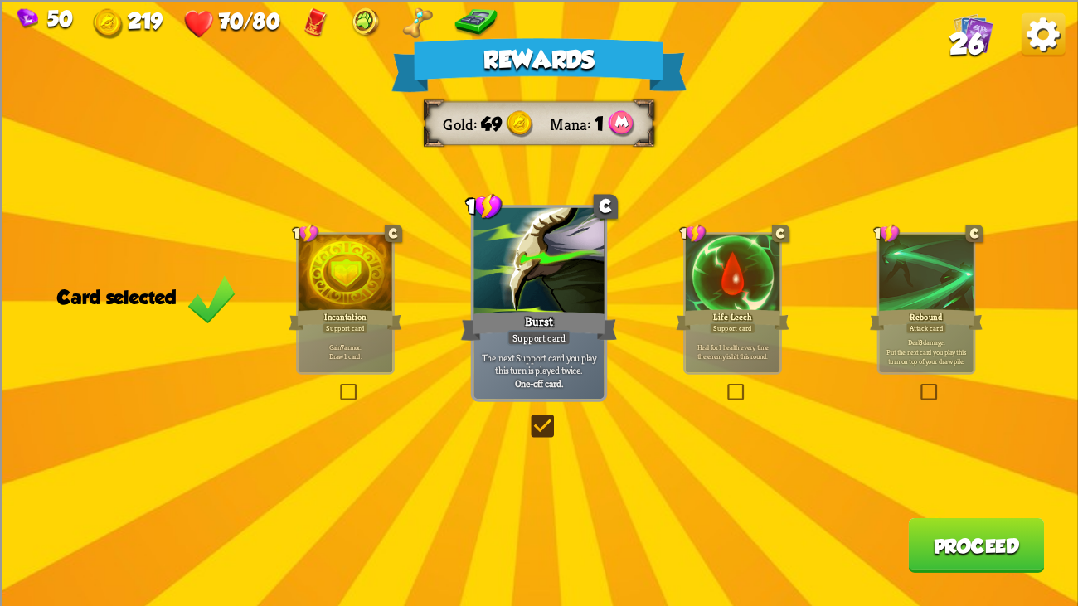
click at [960, 464] on button "Proceed" at bounding box center [976, 544] width 136 height 55
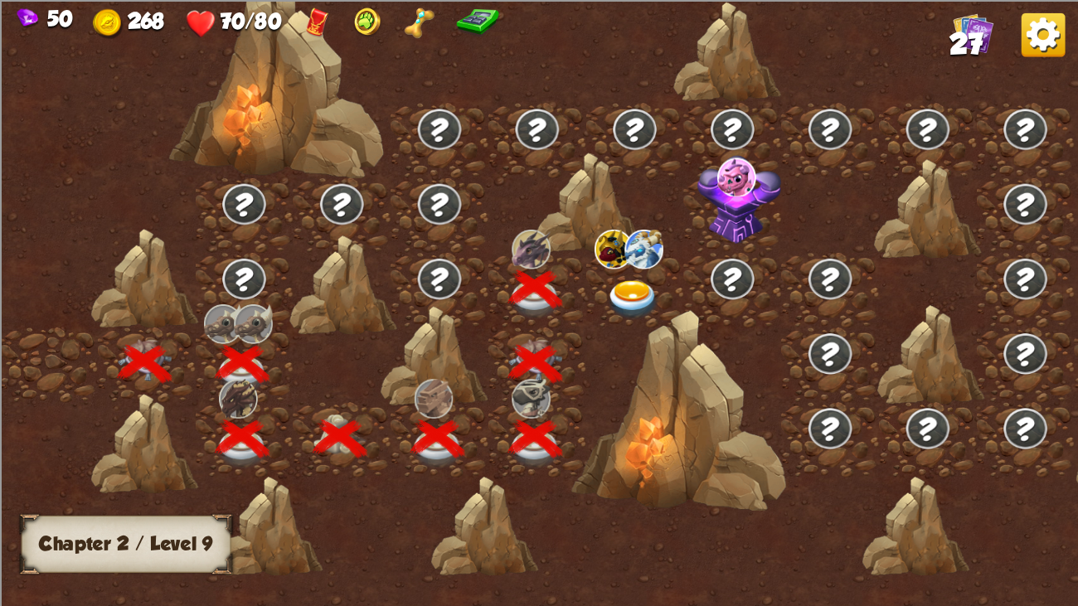
click at [625, 290] on img at bounding box center [633, 300] width 54 height 40
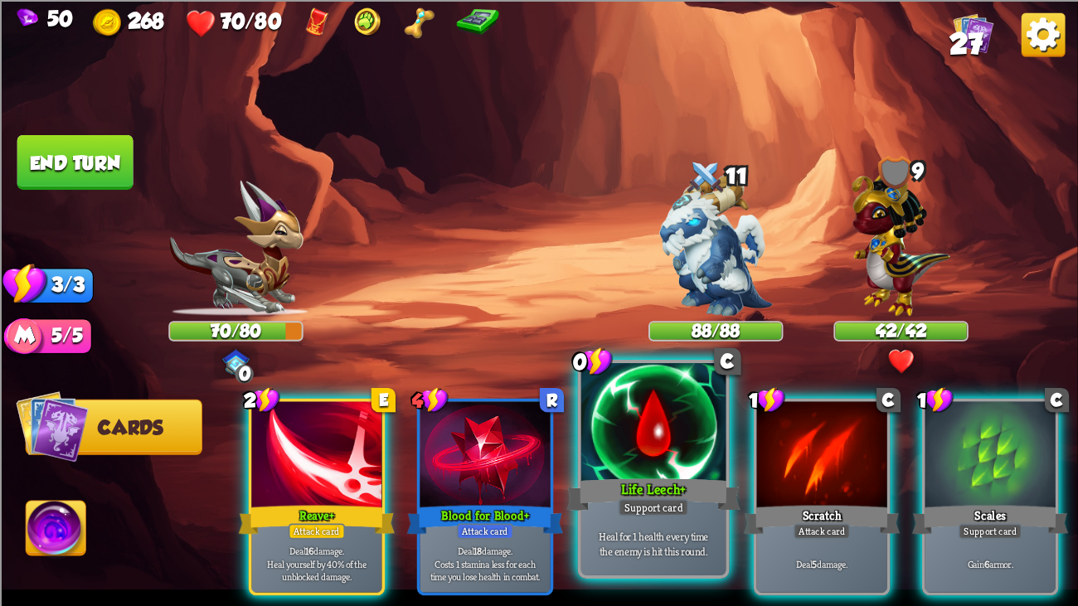
click at [621, 464] on div "Life Leech+" at bounding box center [653, 494] width 174 height 39
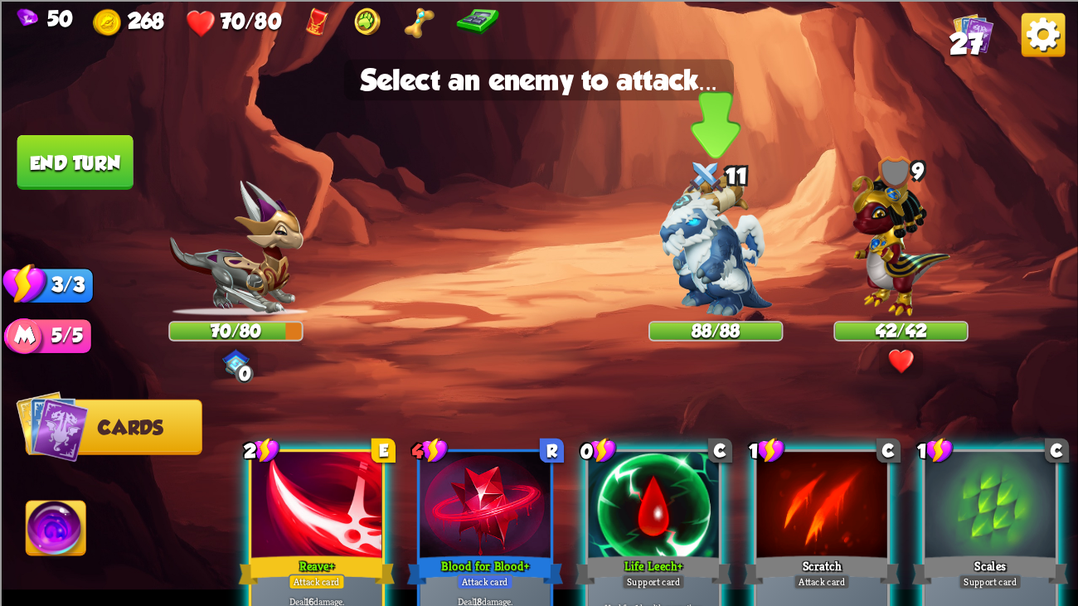
click at [691, 216] on img at bounding box center [715, 245] width 113 height 142
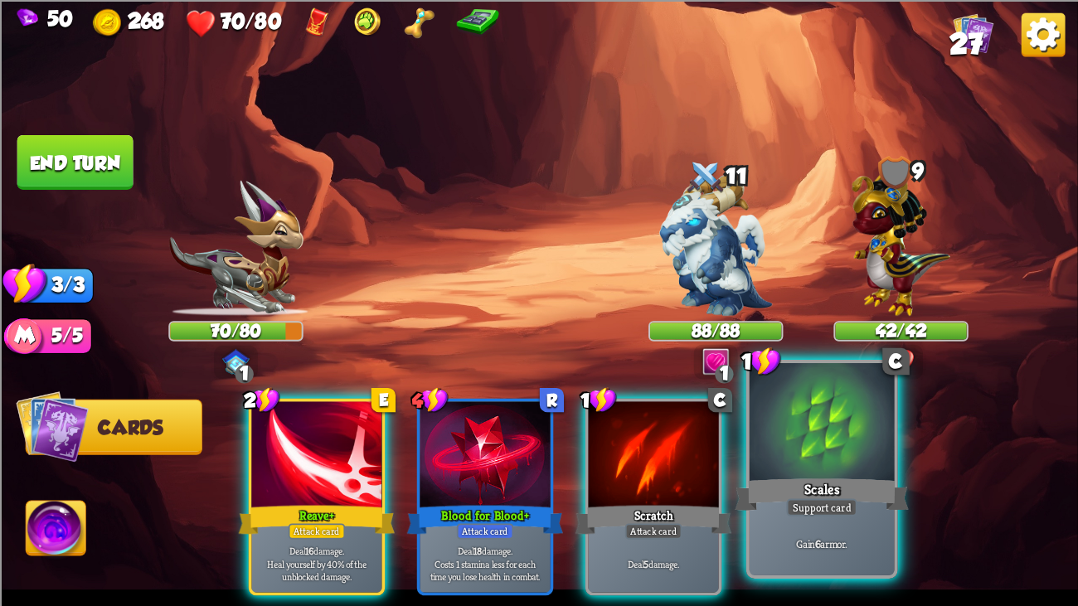
click at [785, 451] on div at bounding box center [821, 424] width 145 height 122
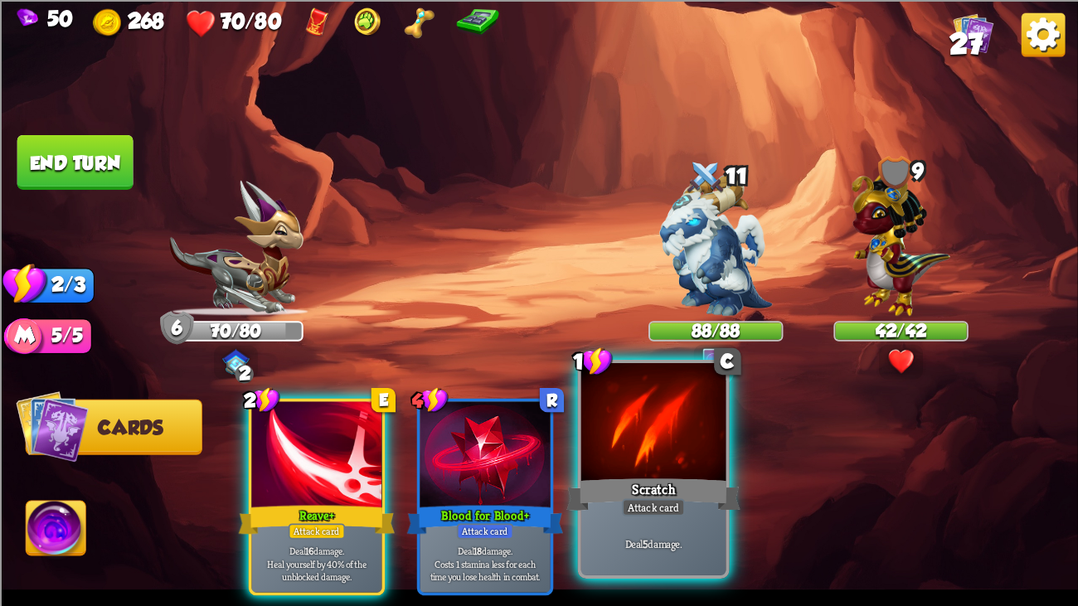
click at [632, 449] on div at bounding box center [653, 424] width 145 height 122
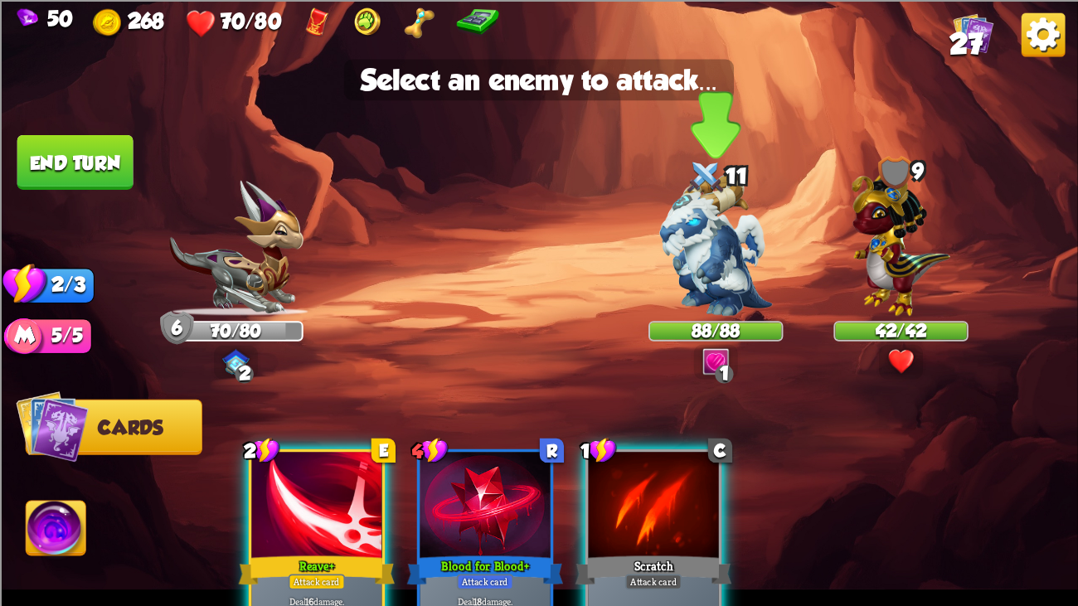
click at [681, 272] on img at bounding box center [715, 245] width 113 height 142
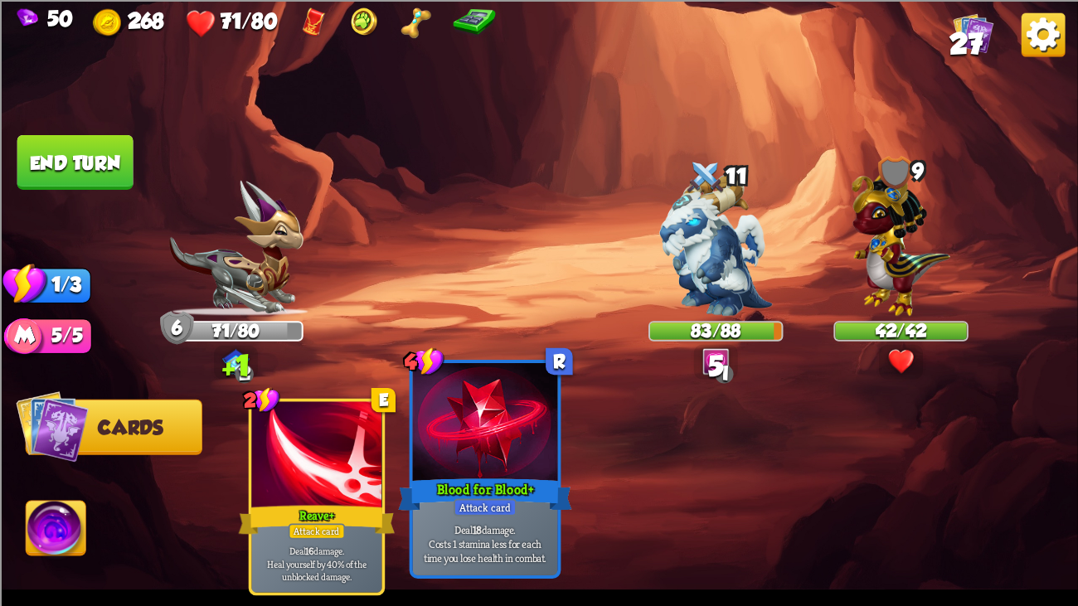
click at [444, 464] on div "Blood for Blood+" at bounding box center [485, 494] width 174 height 39
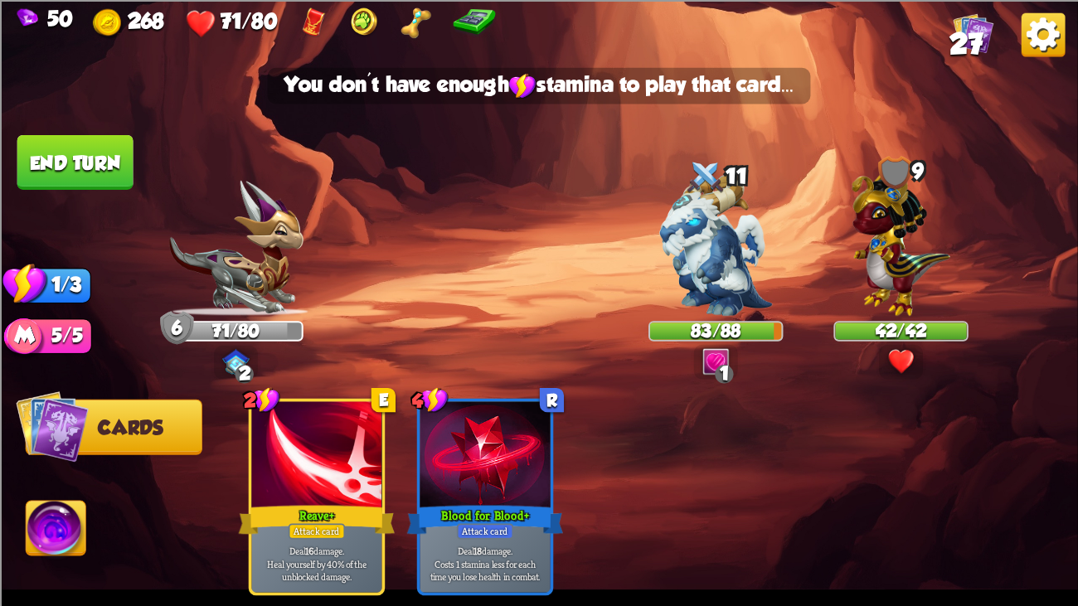
click at [80, 154] on button "End turn" at bounding box center [75, 161] width 116 height 55
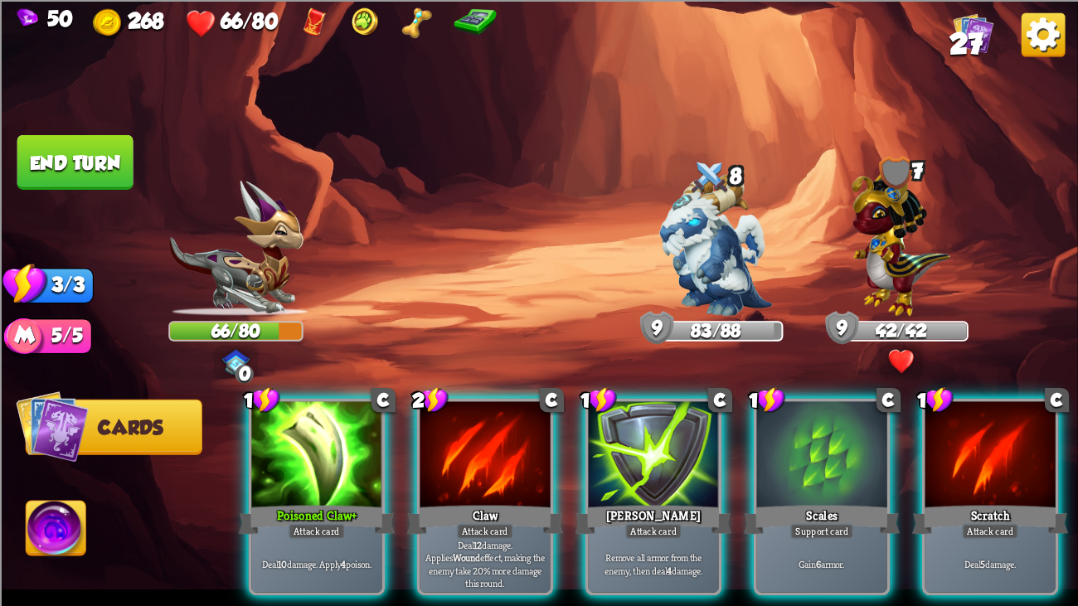
click at [600, 235] on img at bounding box center [539, 303] width 1078 height 606
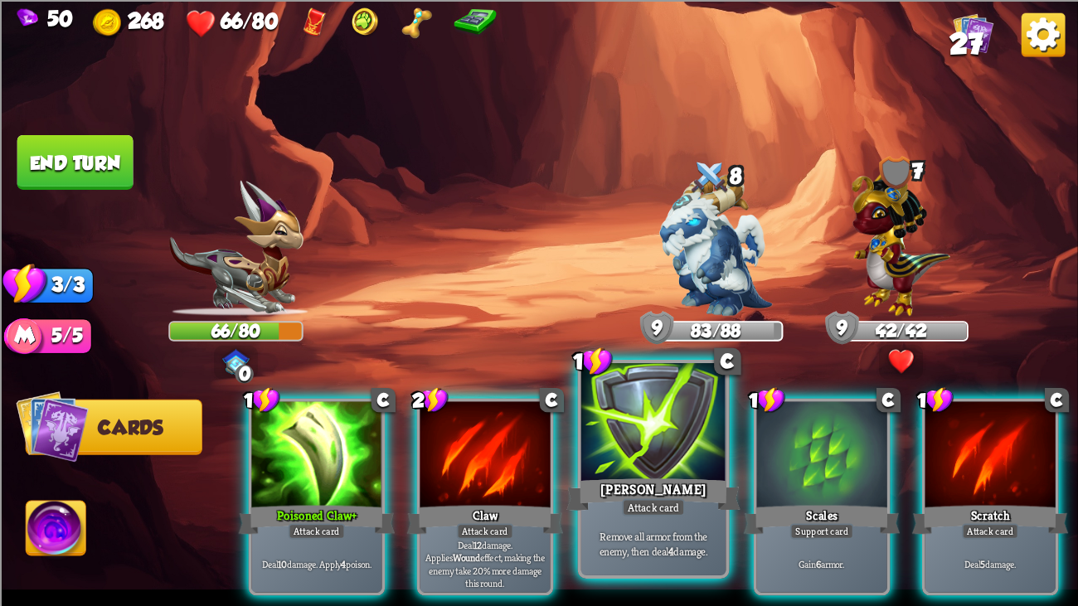
click at [705, 464] on div at bounding box center [653, 424] width 145 height 122
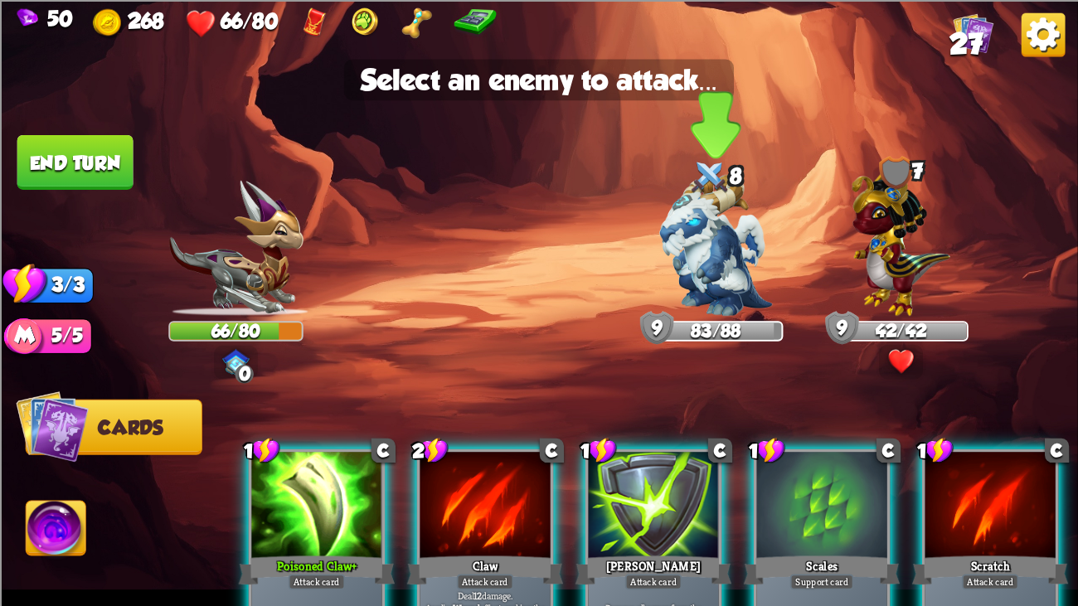
click at [713, 279] on img at bounding box center [715, 245] width 113 height 142
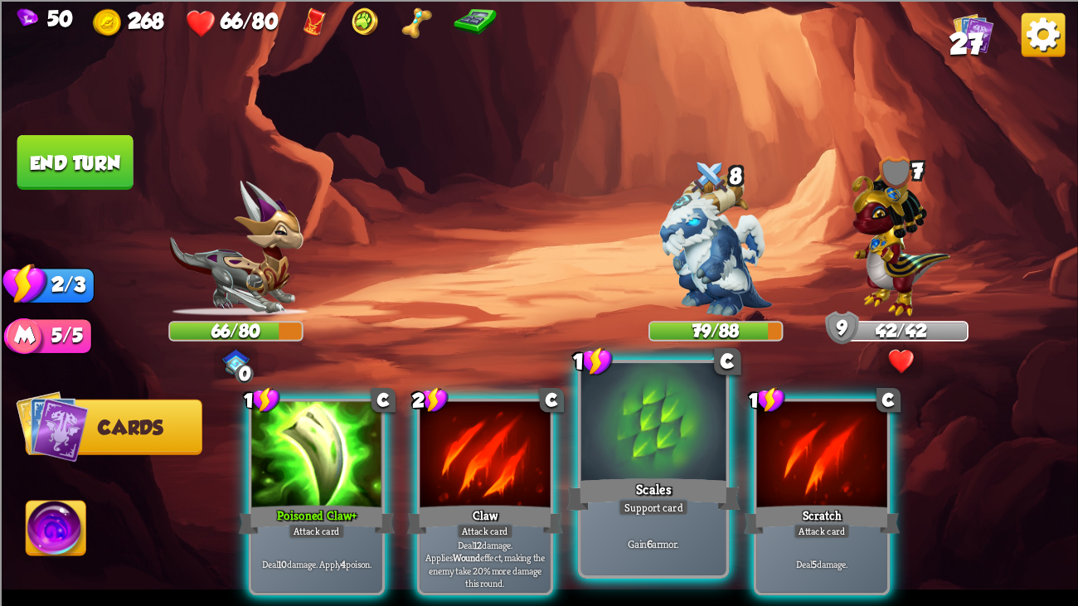
click at [633, 451] on div at bounding box center [653, 424] width 145 height 122
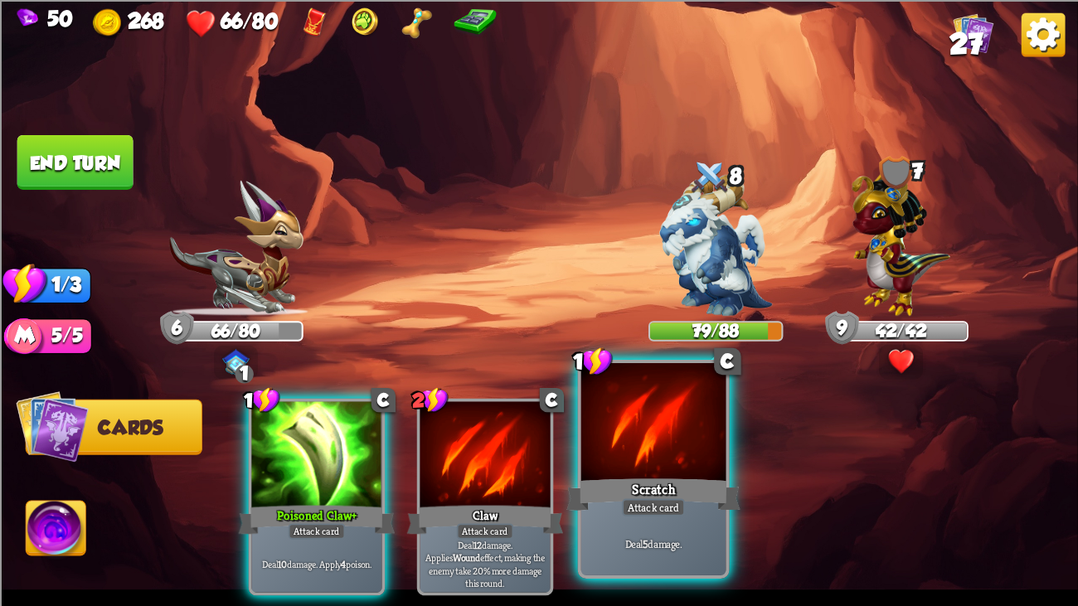
click at [632, 446] on div at bounding box center [653, 424] width 145 height 122
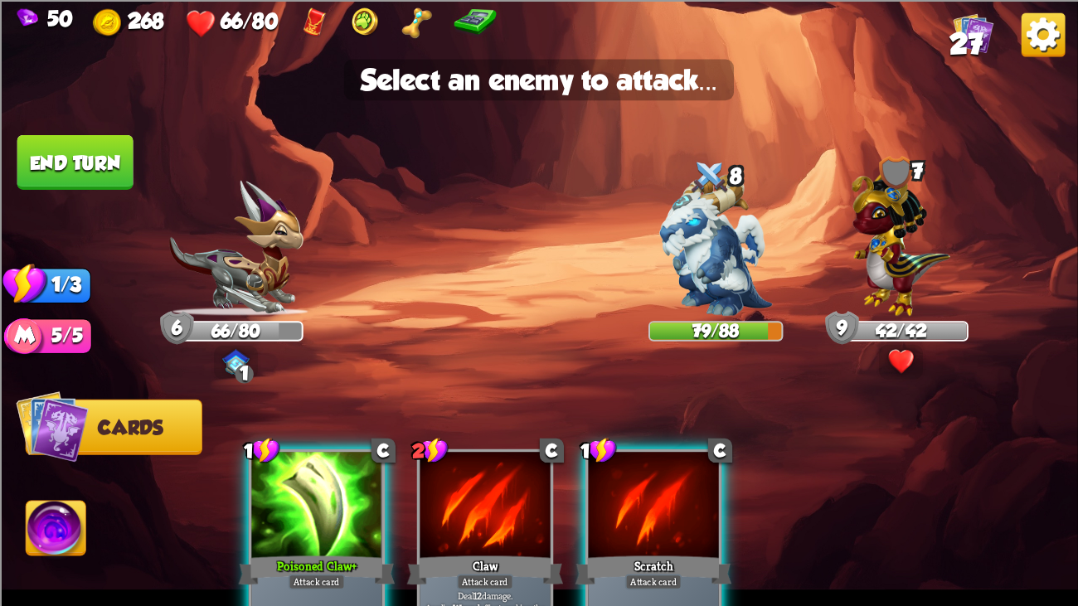
click at [647, 464] on div at bounding box center [653, 506] width 130 height 109
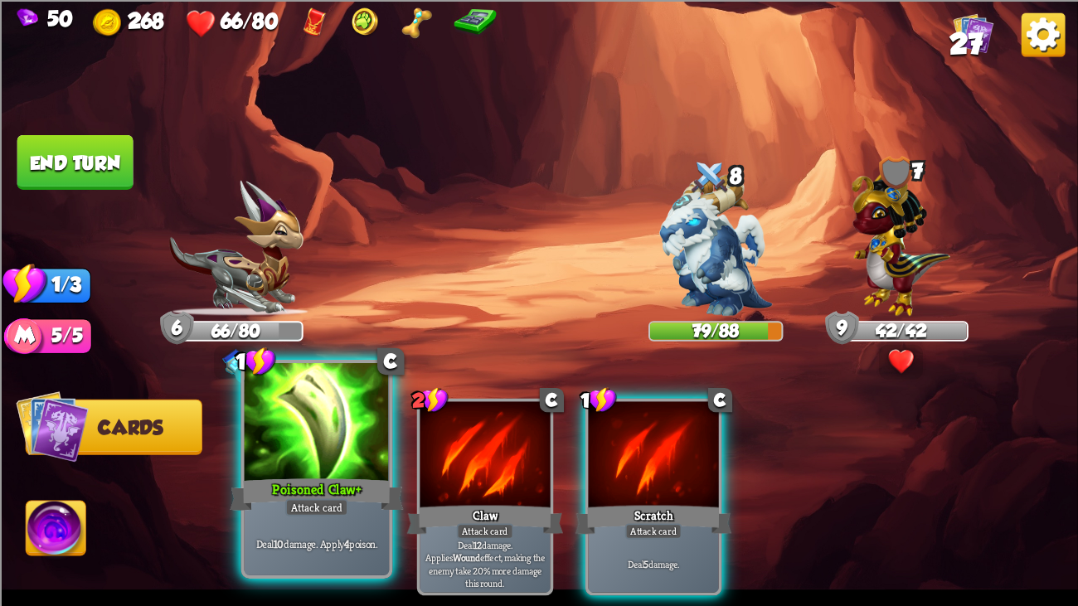
click at [345, 429] on div at bounding box center [317, 424] width 145 height 122
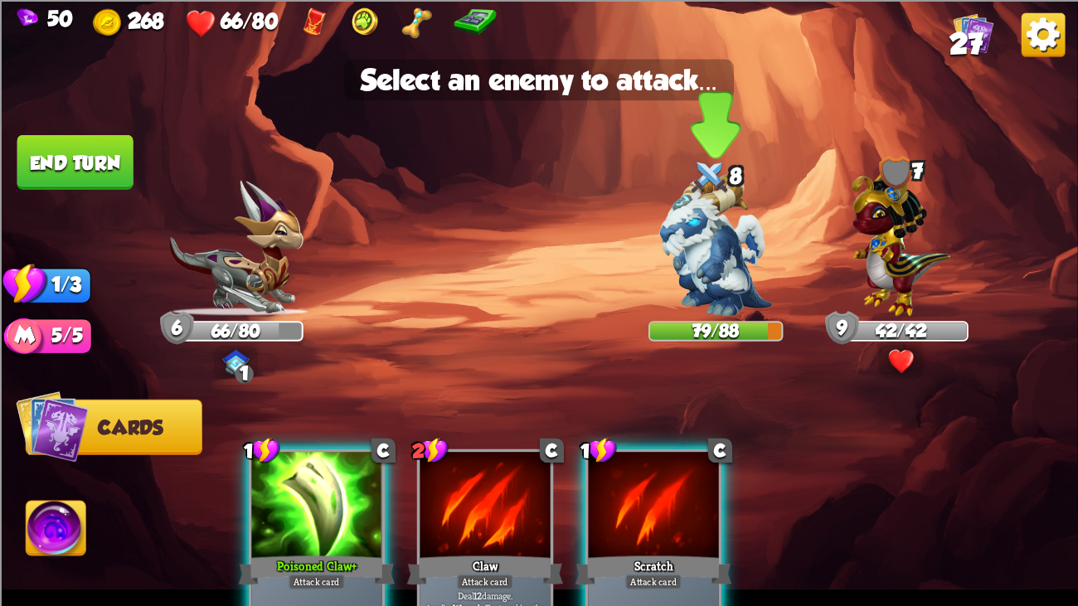
click at [685, 240] on img at bounding box center [715, 245] width 113 height 142
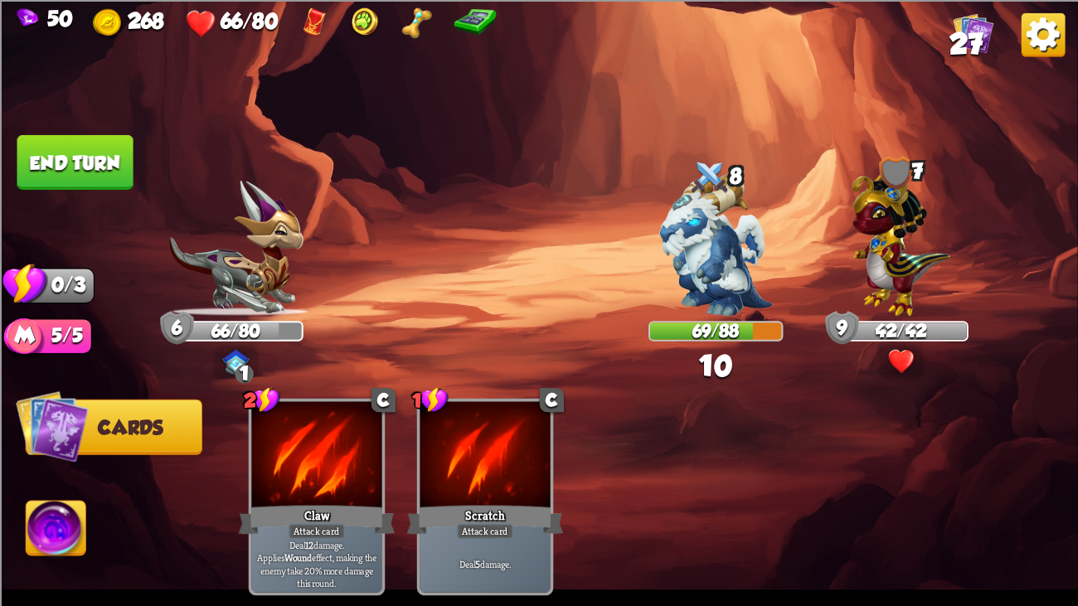
click at [65, 130] on img at bounding box center [539, 303] width 1078 height 606
click at [73, 143] on button "End turn" at bounding box center [75, 161] width 116 height 55
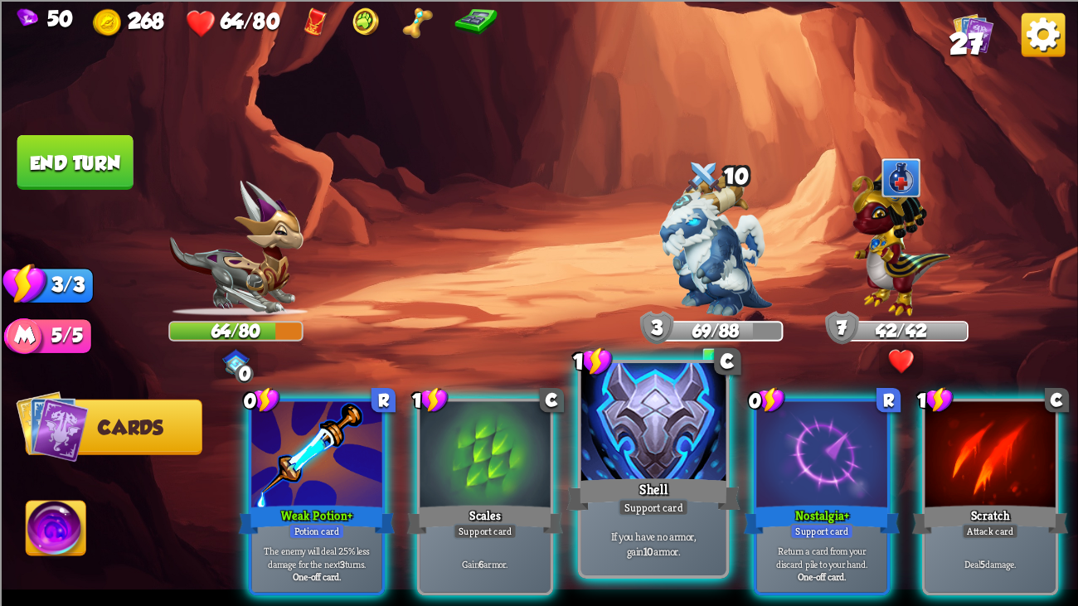
click at [636, 394] on div at bounding box center [653, 424] width 145 height 122
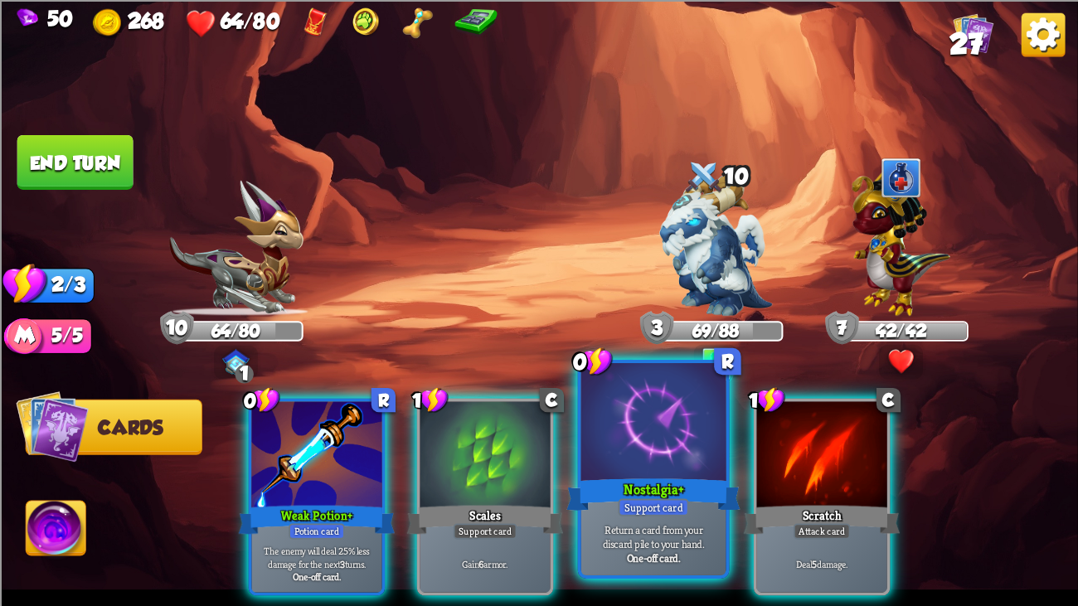
click at [628, 441] on div at bounding box center [653, 424] width 145 height 122
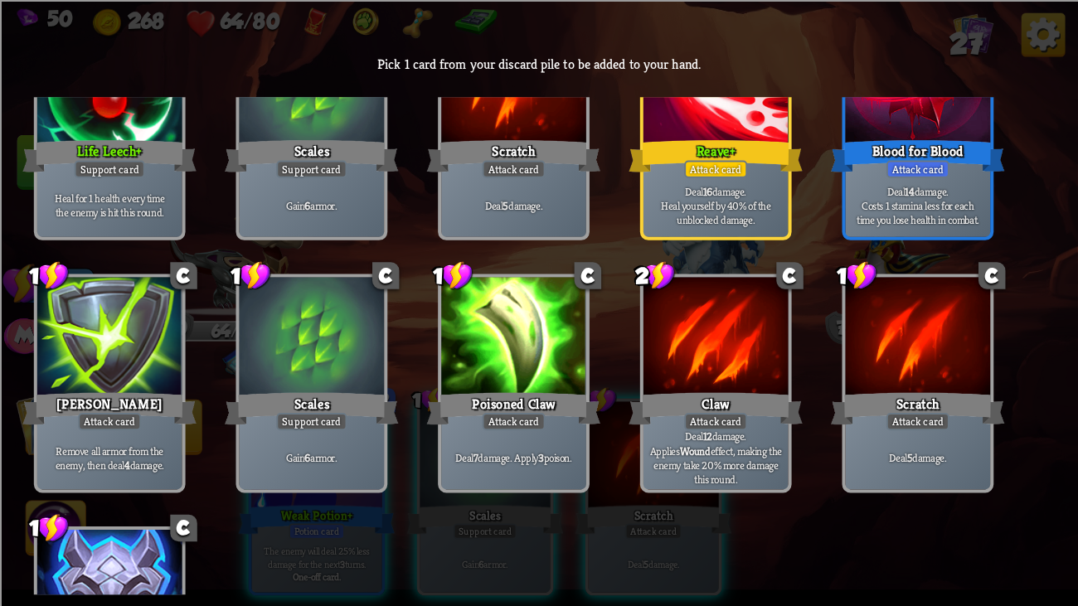
scroll to position [109, 0]
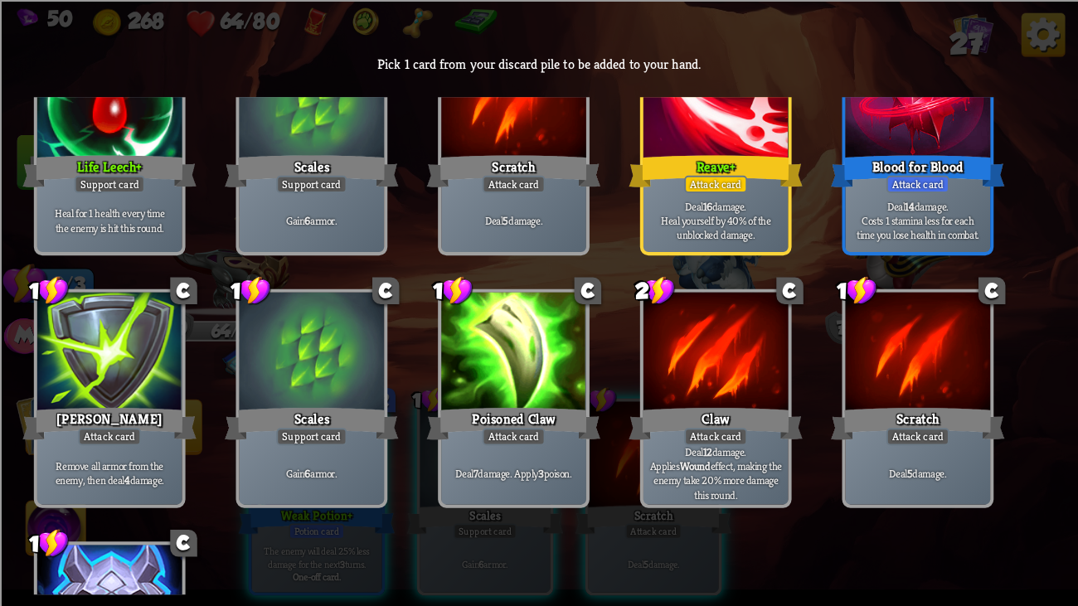
click at [675, 168] on div "Reave+" at bounding box center [715, 171] width 174 height 39
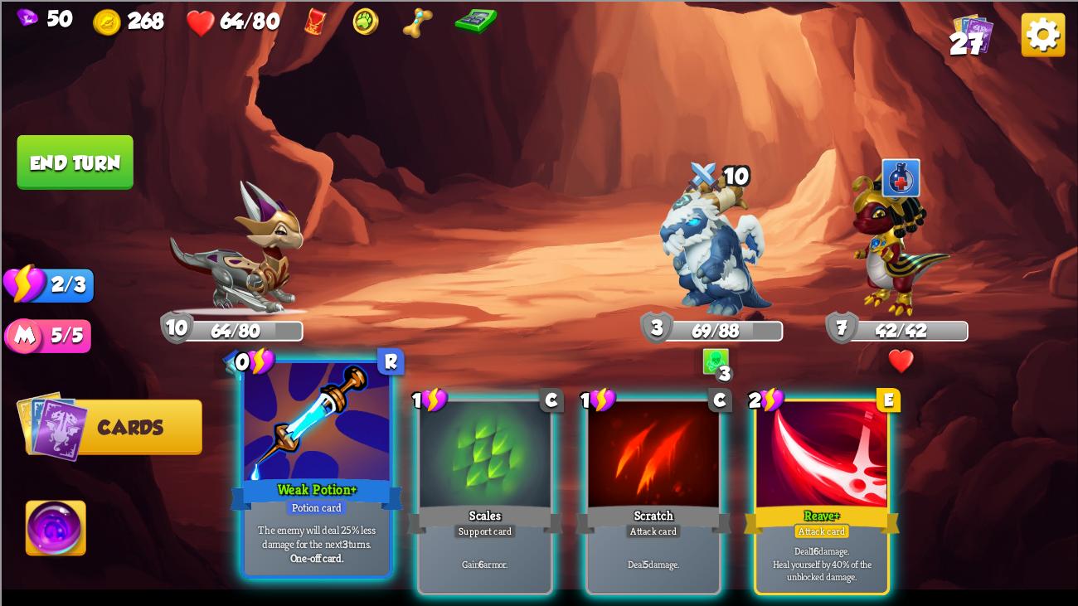
click at [352, 408] on div at bounding box center [317, 424] width 145 height 122
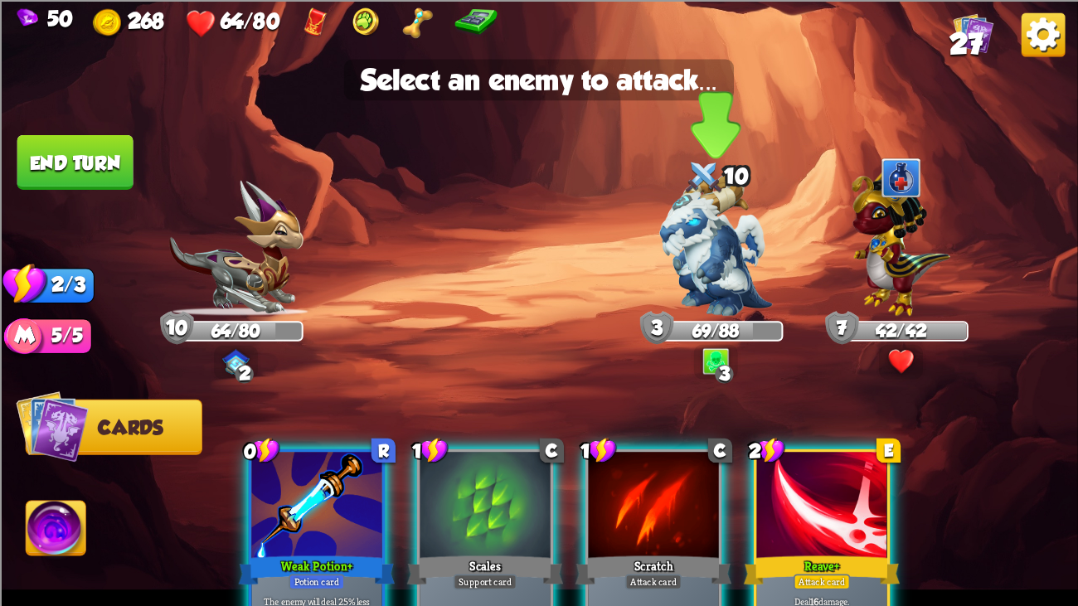
click at [667, 269] on img at bounding box center [715, 245] width 113 height 142
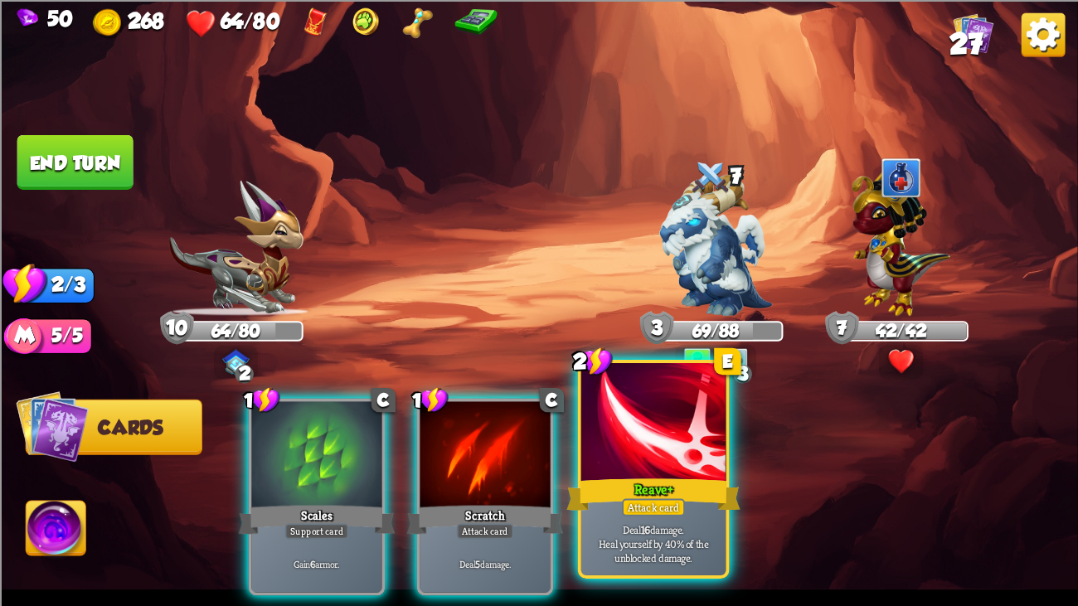
click at [673, 419] on div at bounding box center [653, 424] width 145 height 122
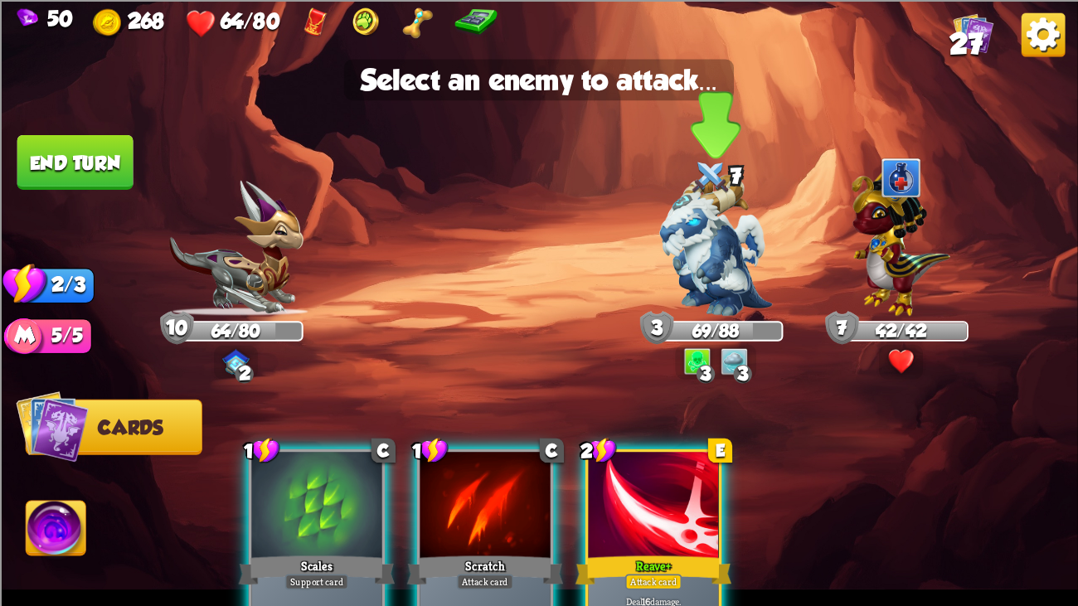
click at [737, 278] on img at bounding box center [715, 245] width 113 height 142
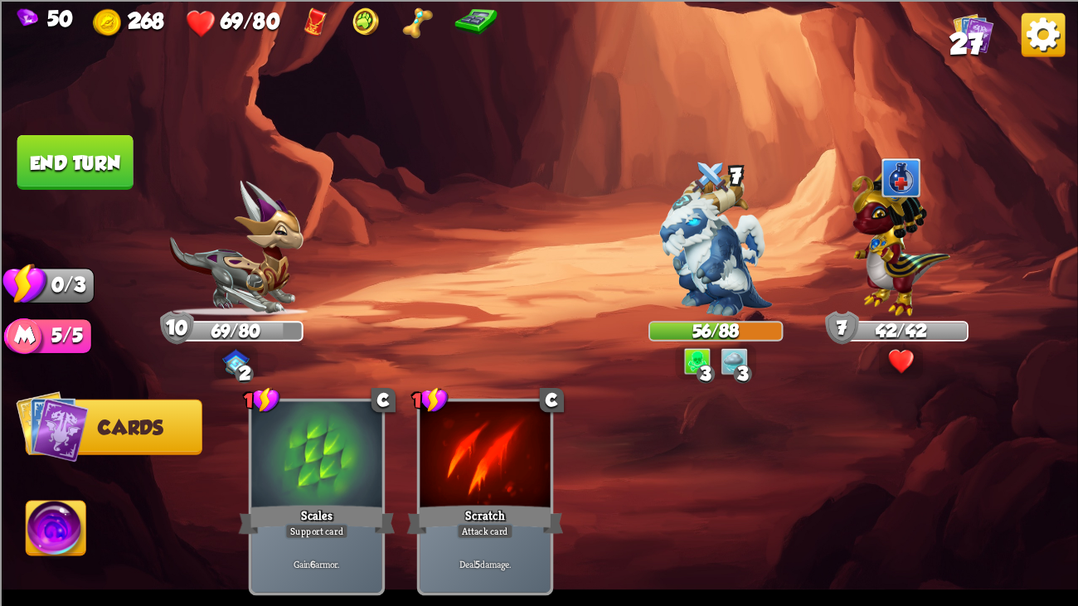
click at [50, 136] on button "End turn" at bounding box center [75, 161] width 116 height 55
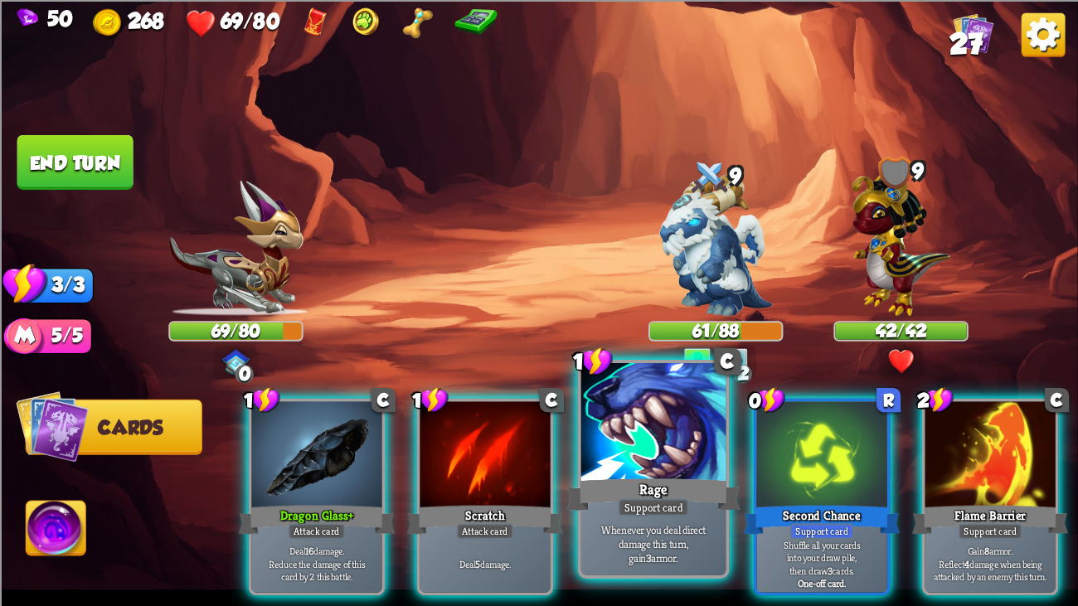
click at [690, 446] on div at bounding box center [653, 424] width 145 height 122
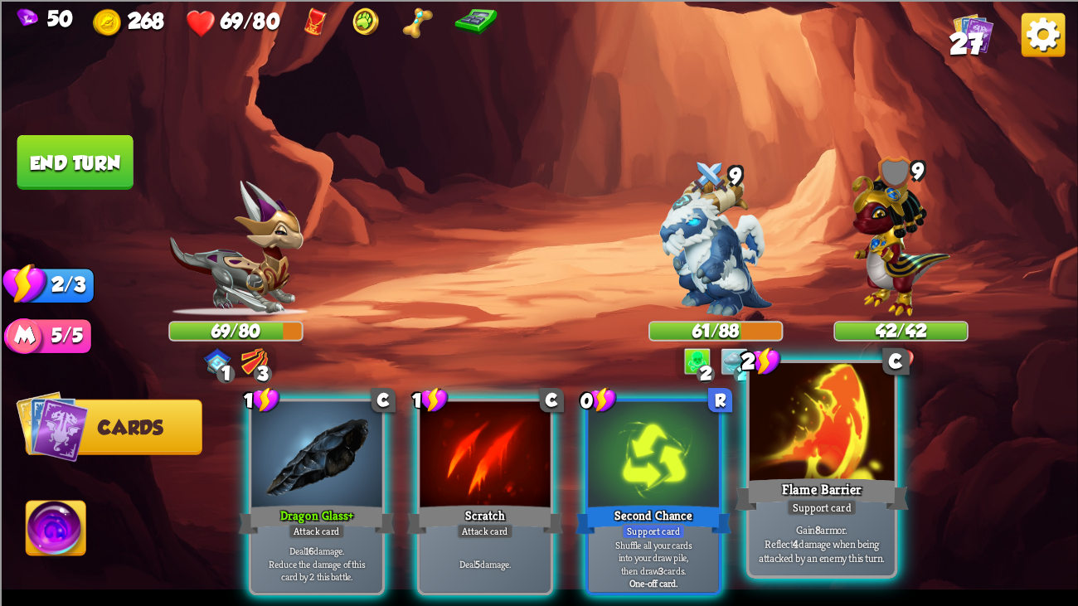
click at [861, 459] on div at bounding box center [821, 424] width 145 height 122
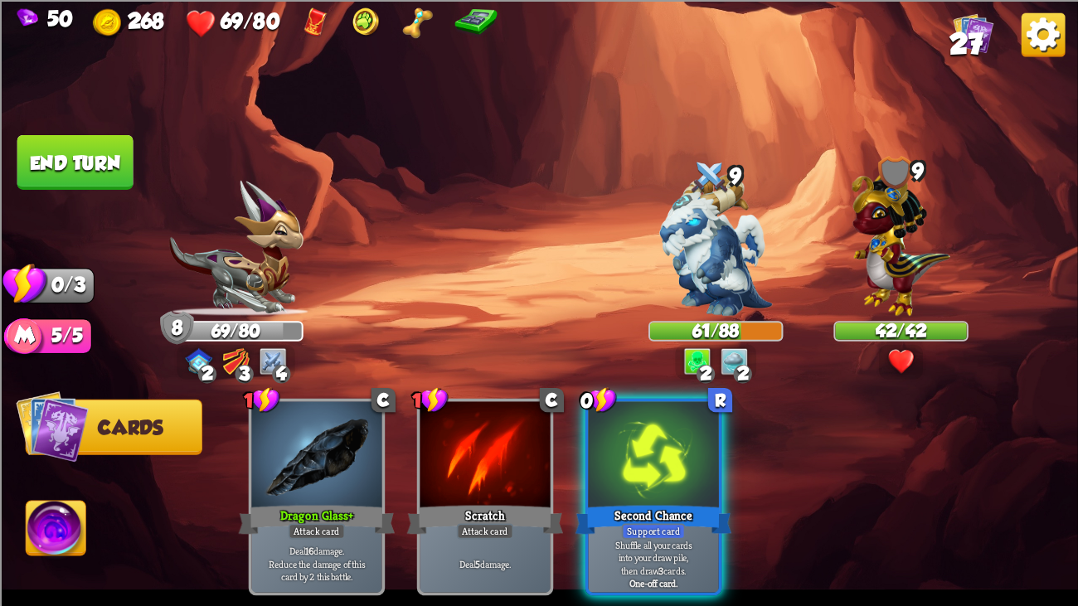
click at [32, 114] on img at bounding box center [539, 303] width 1078 height 606
click at [65, 172] on button "End turn" at bounding box center [75, 161] width 116 height 55
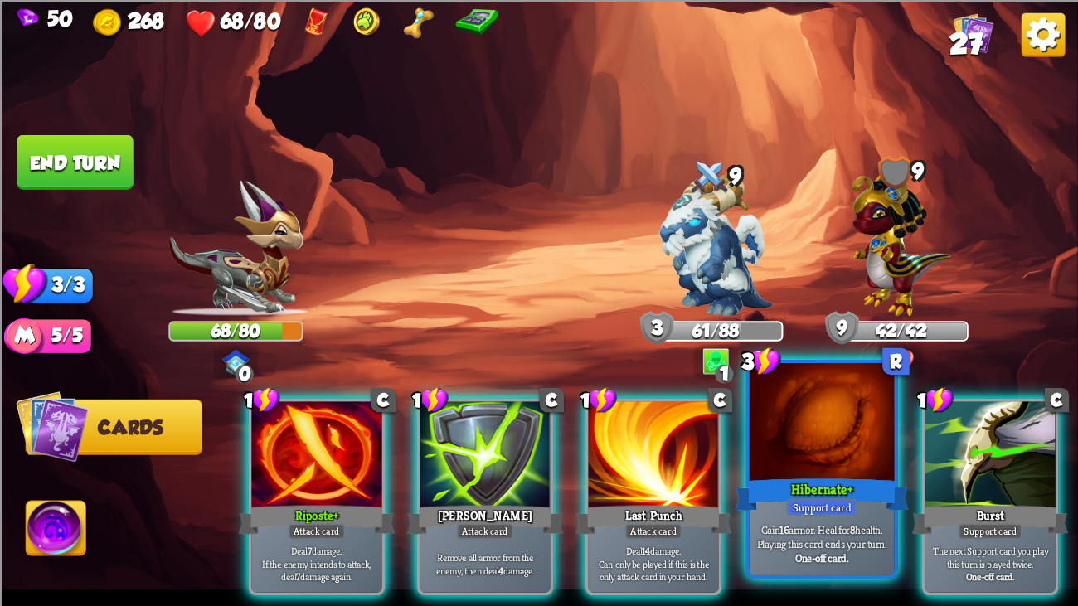
click at [810, 438] on div at bounding box center [821, 424] width 145 height 122
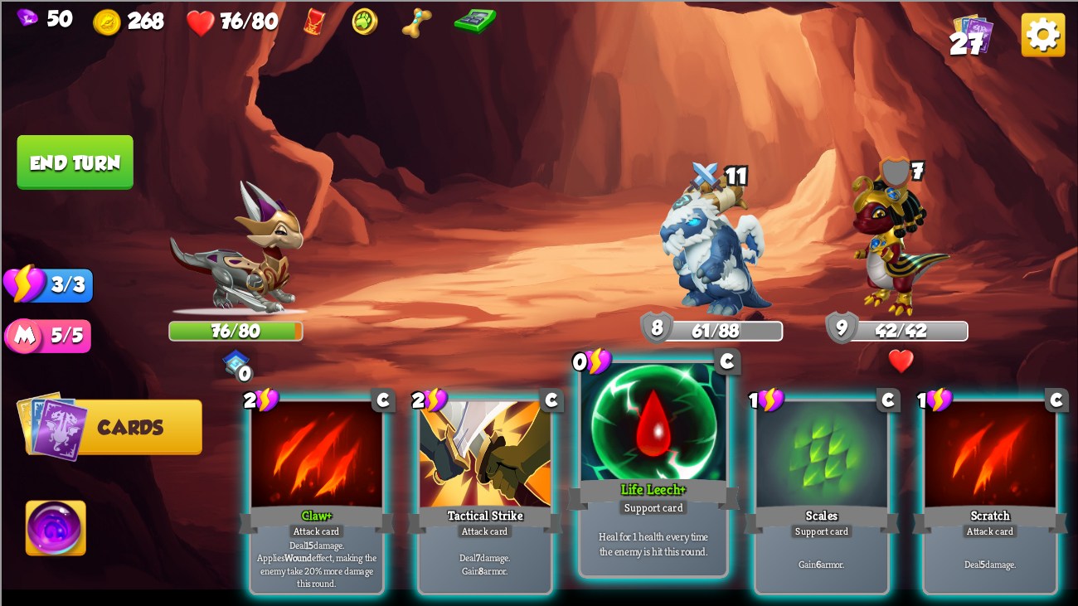
click at [669, 448] on div at bounding box center [653, 424] width 145 height 122
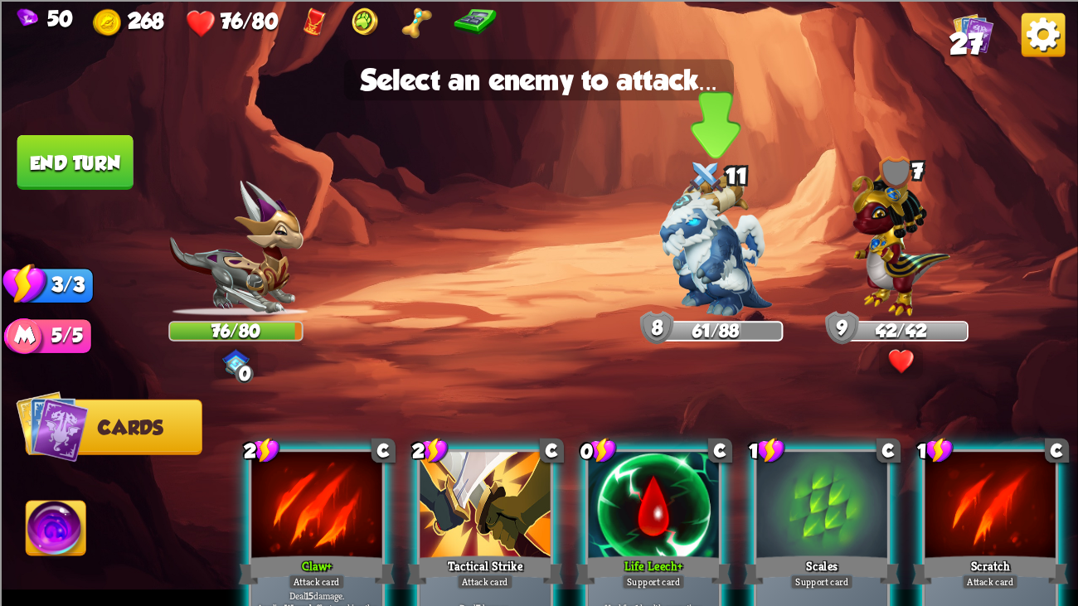
click at [749, 276] on img at bounding box center [715, 245] width 113 height 142
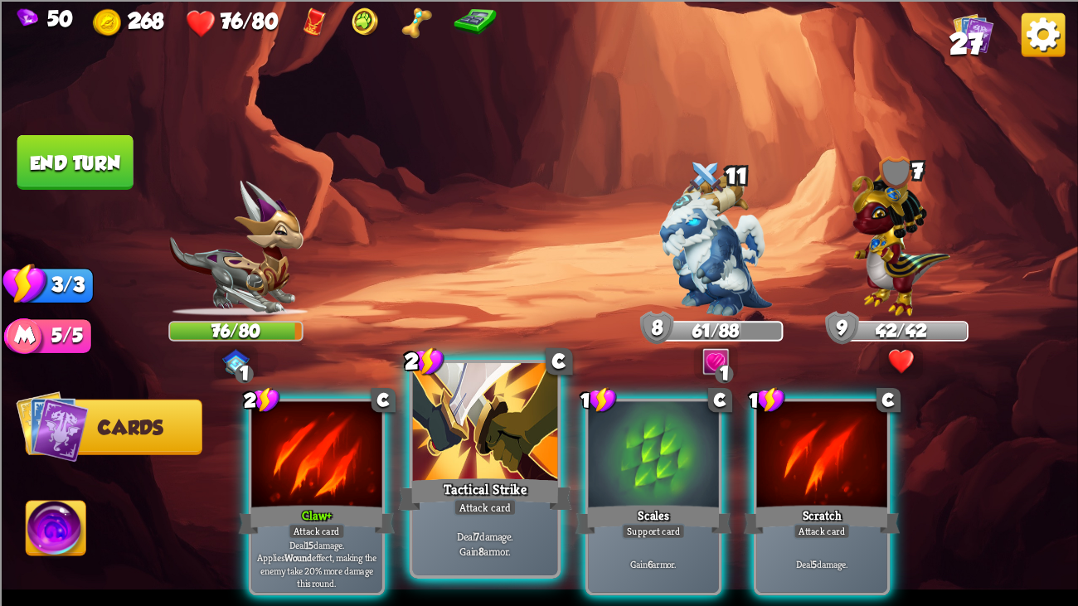
click at [466, 396] on div at bounding box center [485, 424] width 145 height 122
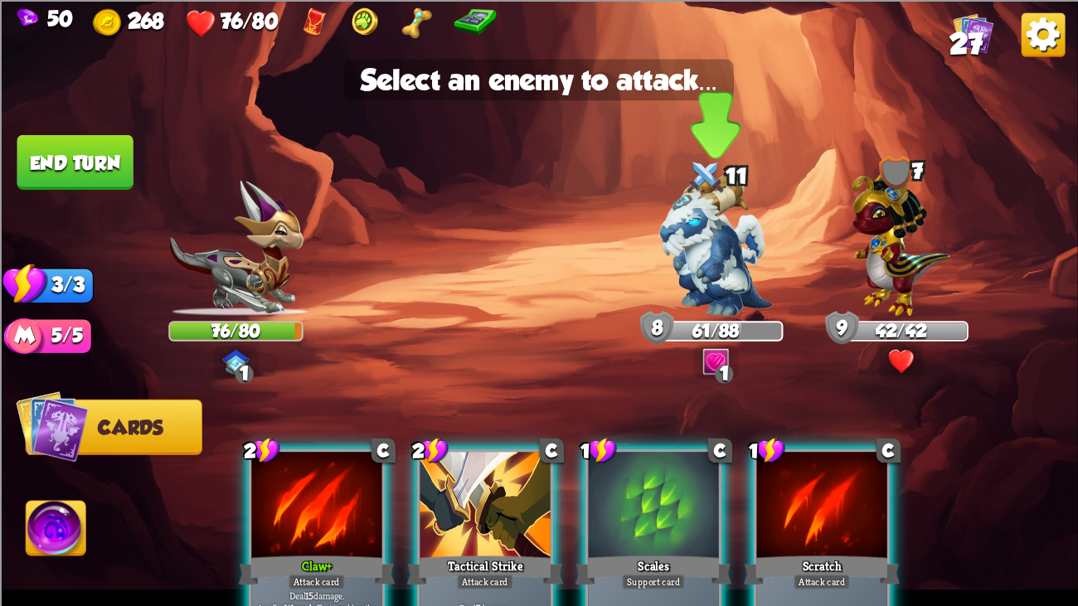
click at [701, 220] on img at bounding box center [715, 245] width 113 height 142
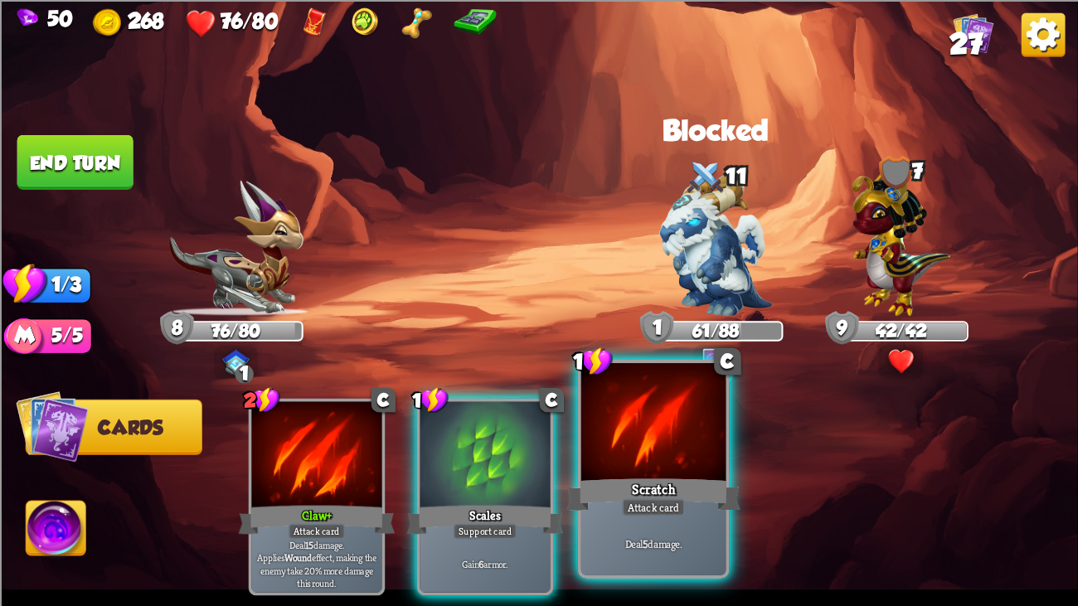
click at [650, 398] on div at bounding box center [653, 424] width 145 height 122
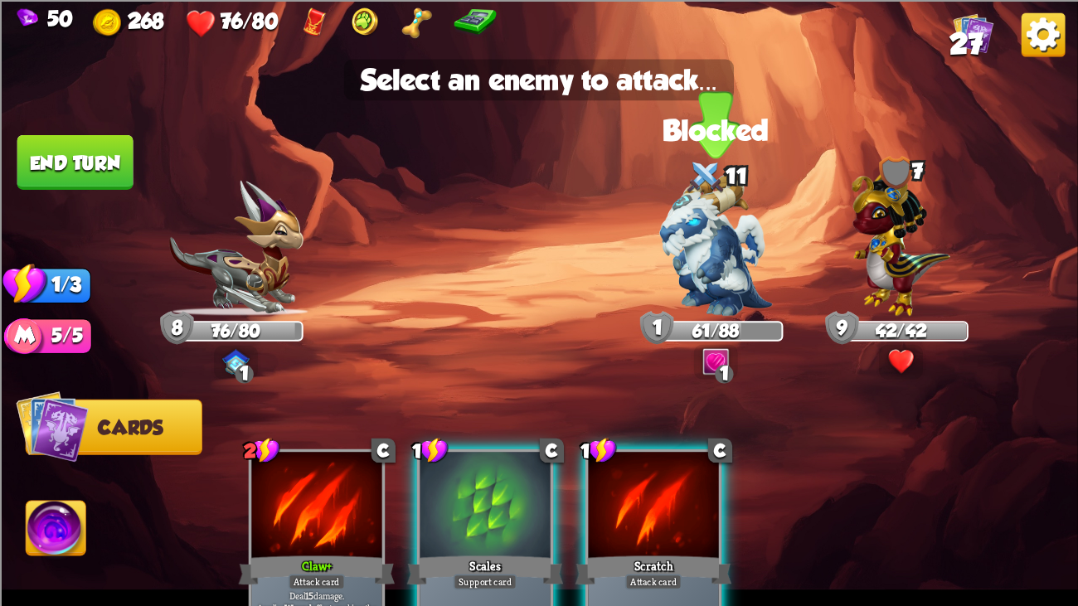
click at [684, 226] on img at bounding box center [715, 245] width 113 height 142
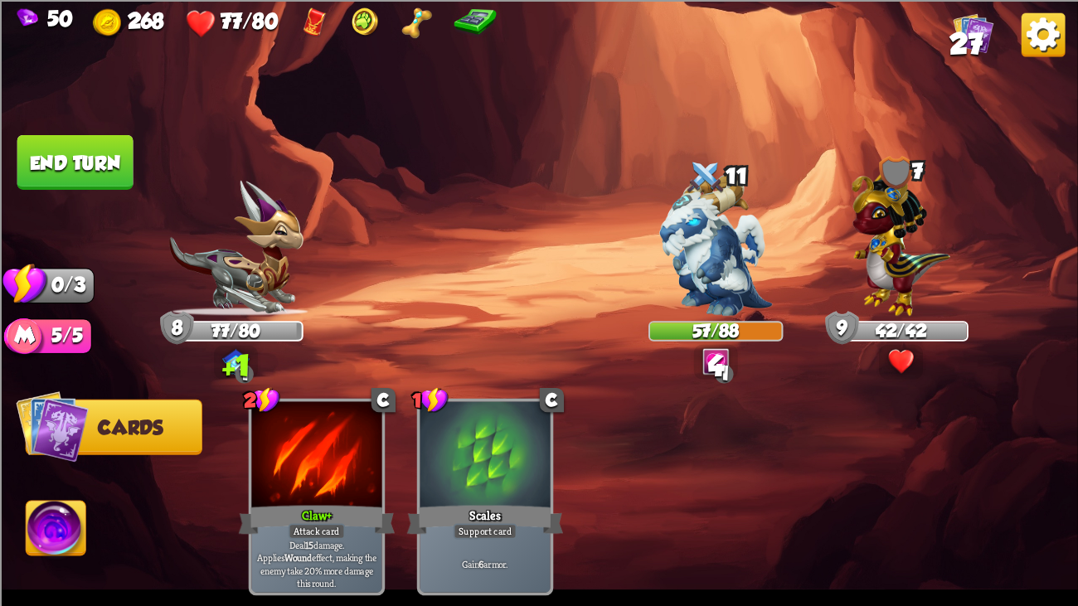
click at [119, 156] on button "End turn" at bounding box center [75, 161] width 116 height 55
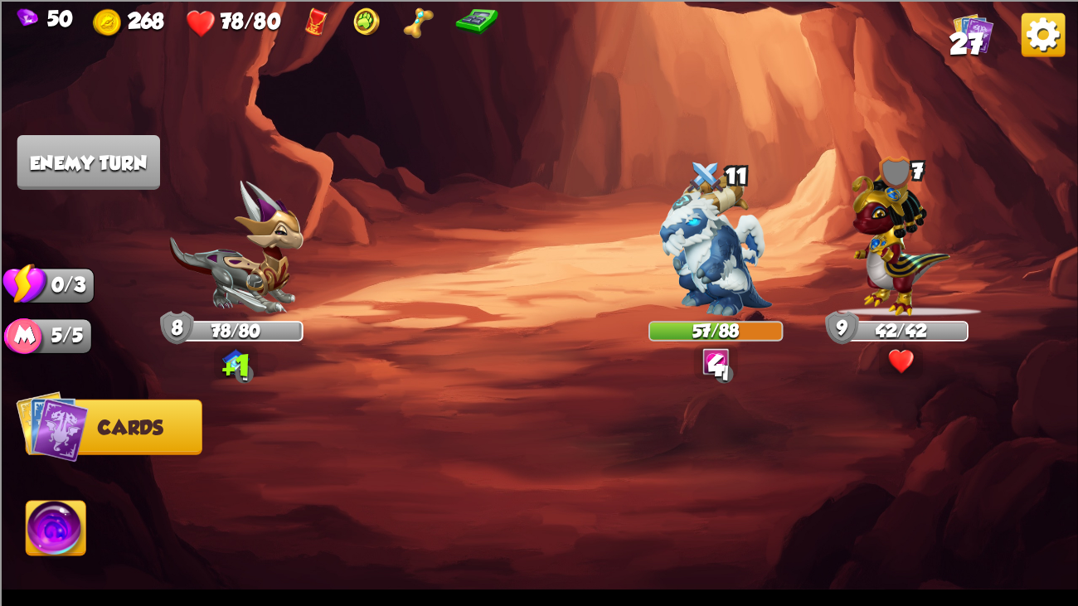
click at [69, 132] on img at bounding box center [539, 303] width 1078 height 606
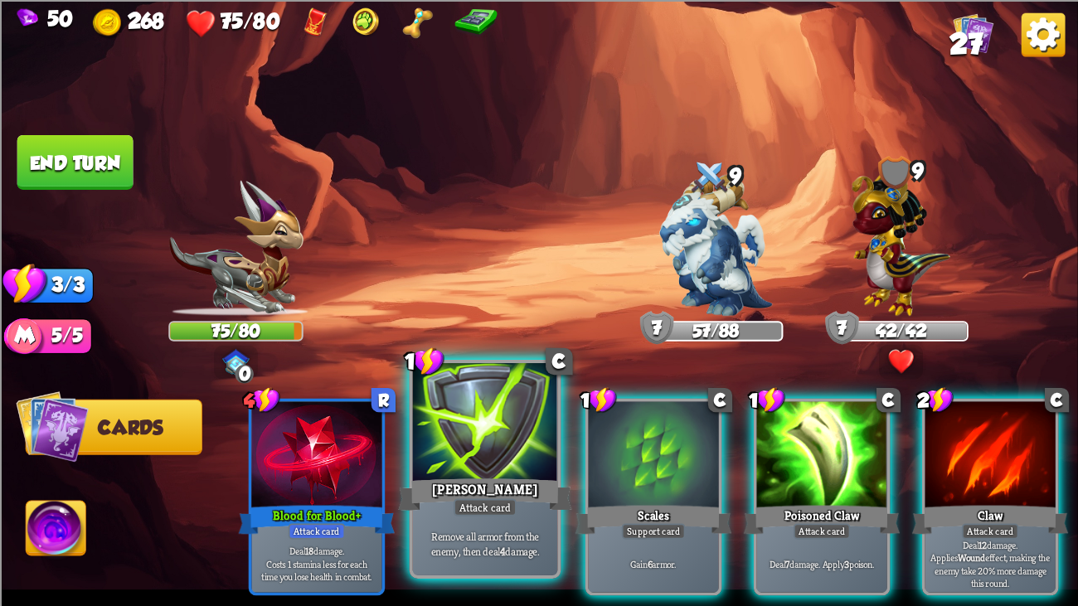
click at [485, 426] on div at bounding box center [485, 424] width 145 height 122
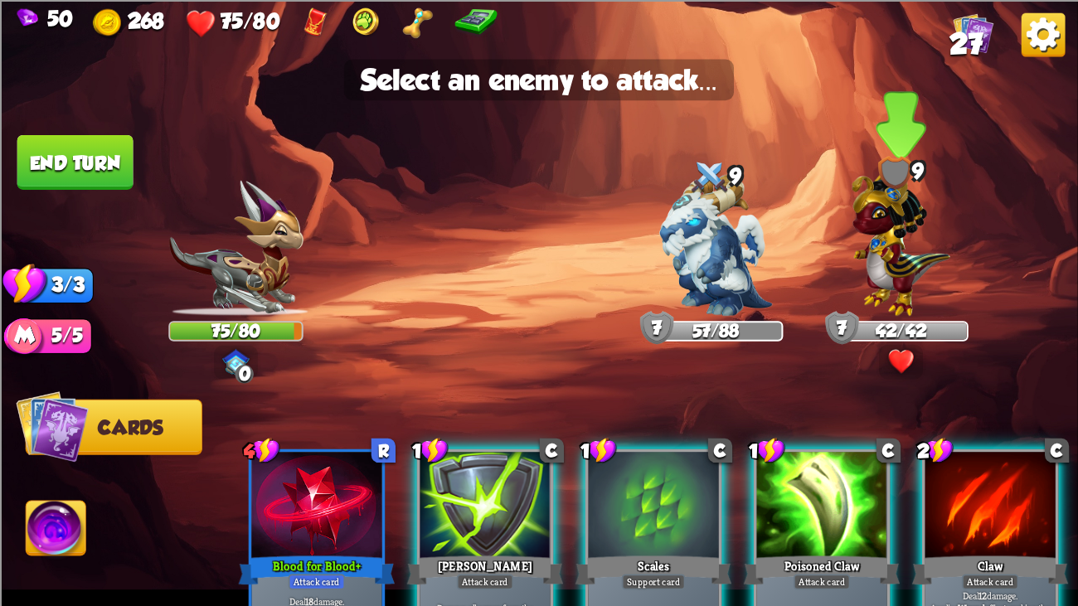
click at [923, 214] on img at bounding box center [900, 238] width 99 height 153
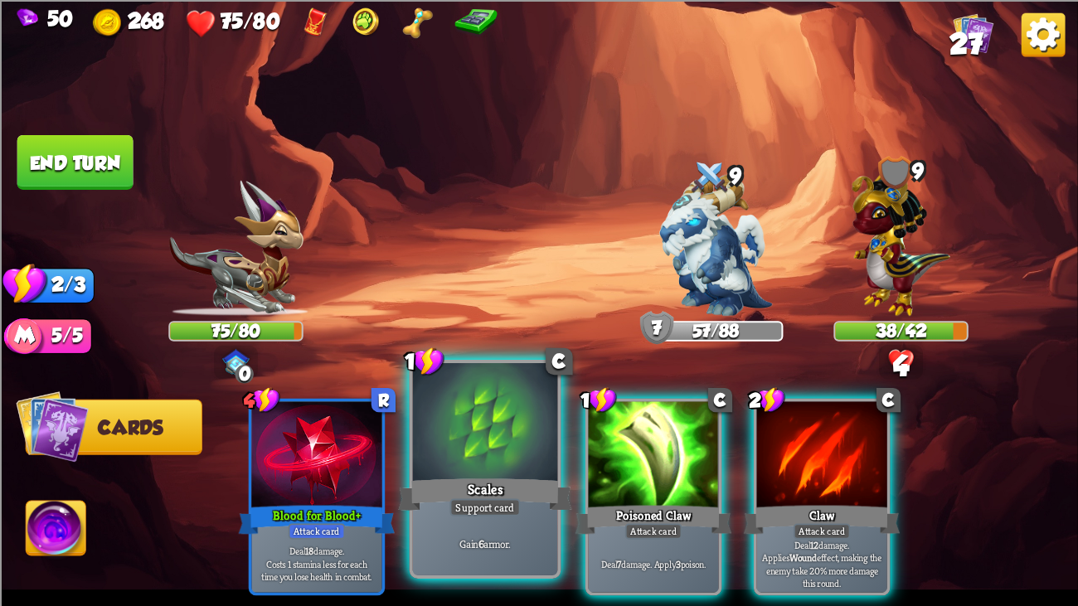
click at [416, 464] on div "Scales" at bounding box center [485, 494] width 174 height 39
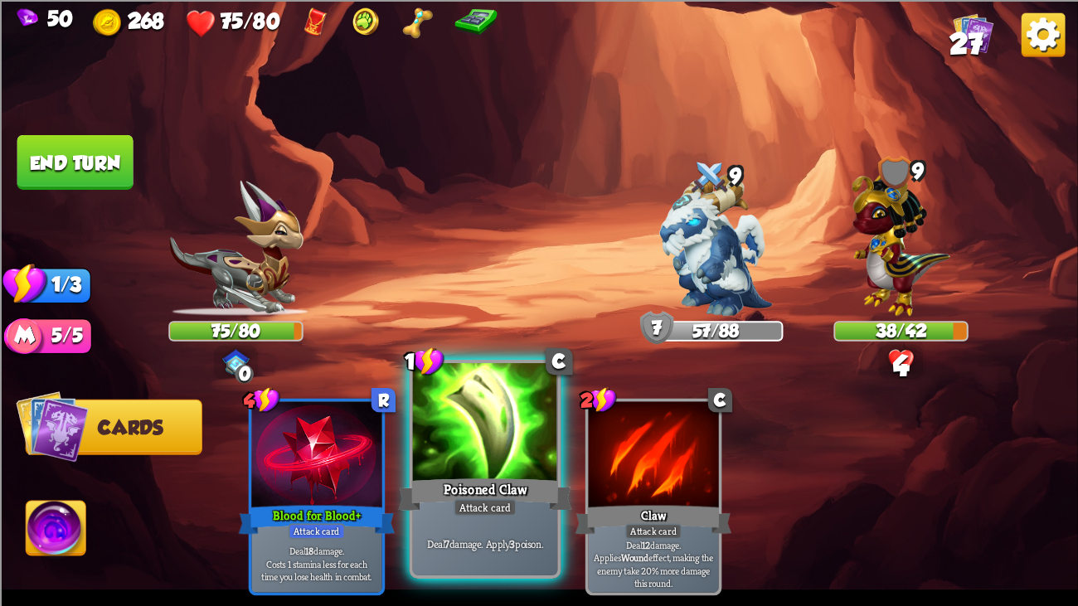
click at [447, 464] on div "Poisoned Claw" at bounding box center [485, 494] width 174 height 39
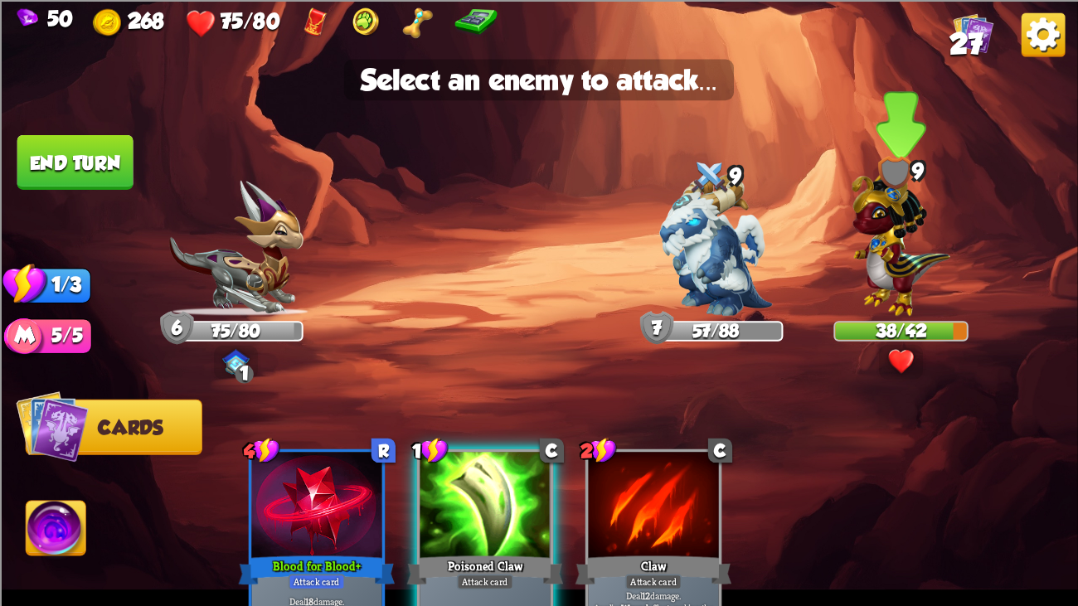
click at [851, 265] on img at bounding box center [900, 238] width 99 height 153
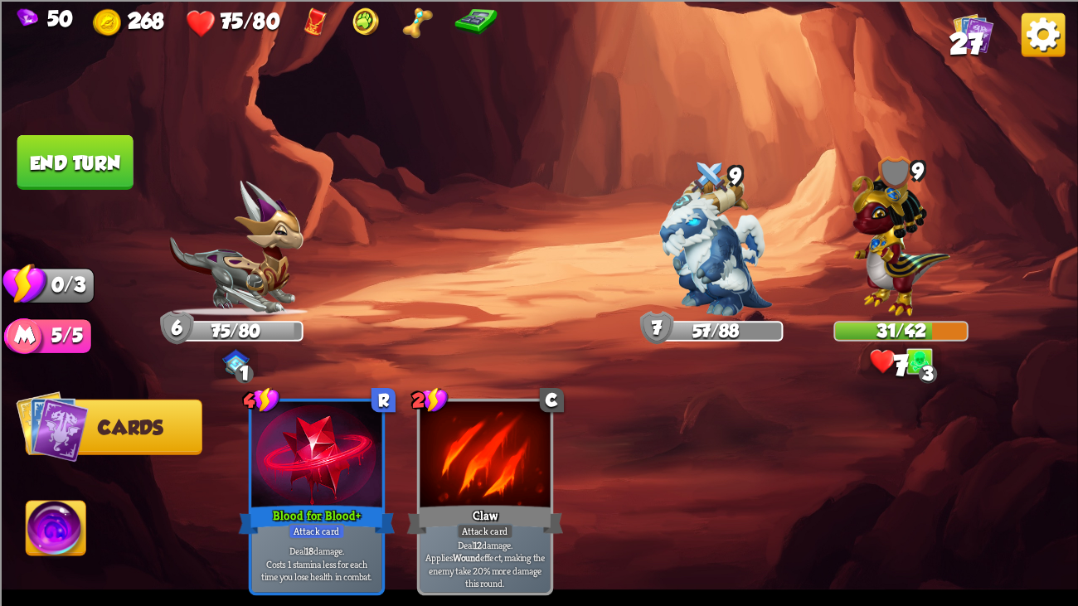
click at [47, 143] on button "End turn" at bounding box center [75, 161] width 116 height 55
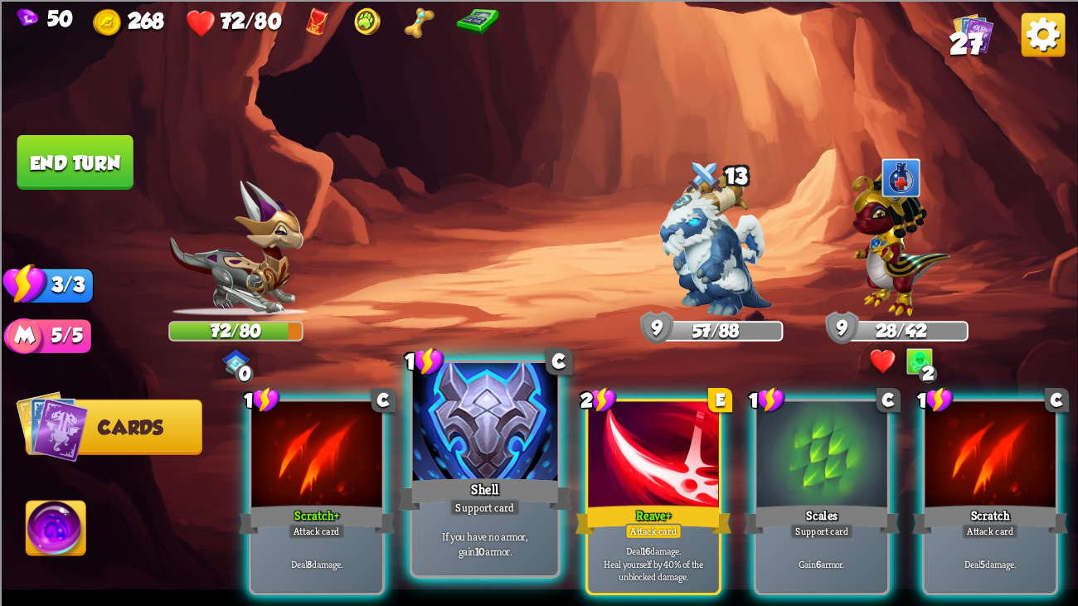
click at [490, 464] on div "Shell" at bounding box center [485, 494] width 174 height 39
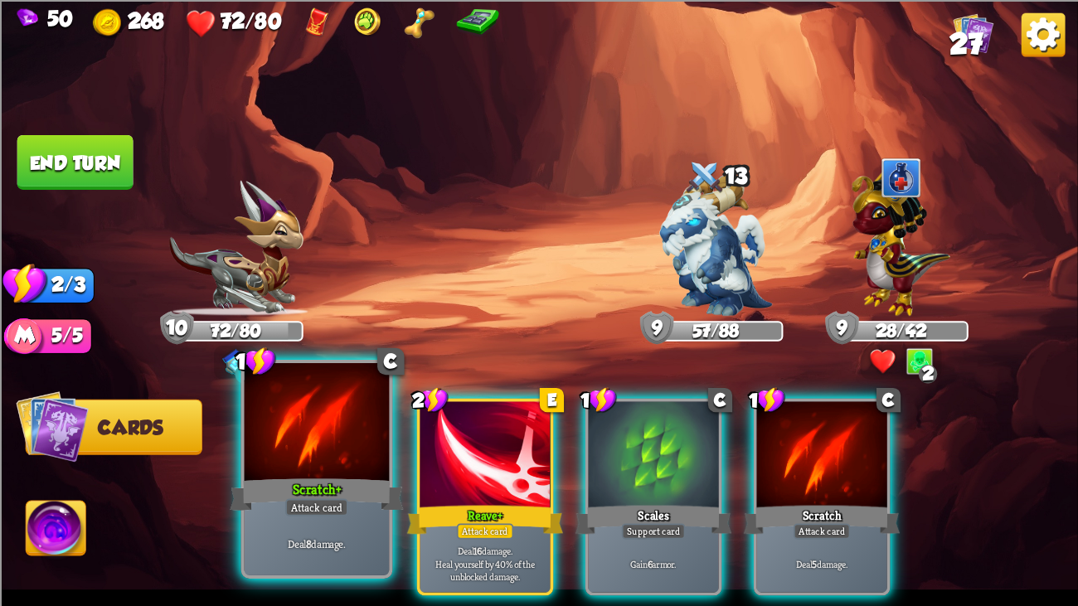
click at [283, 457] on div at bounding box center [317, 424] width 145 height 122
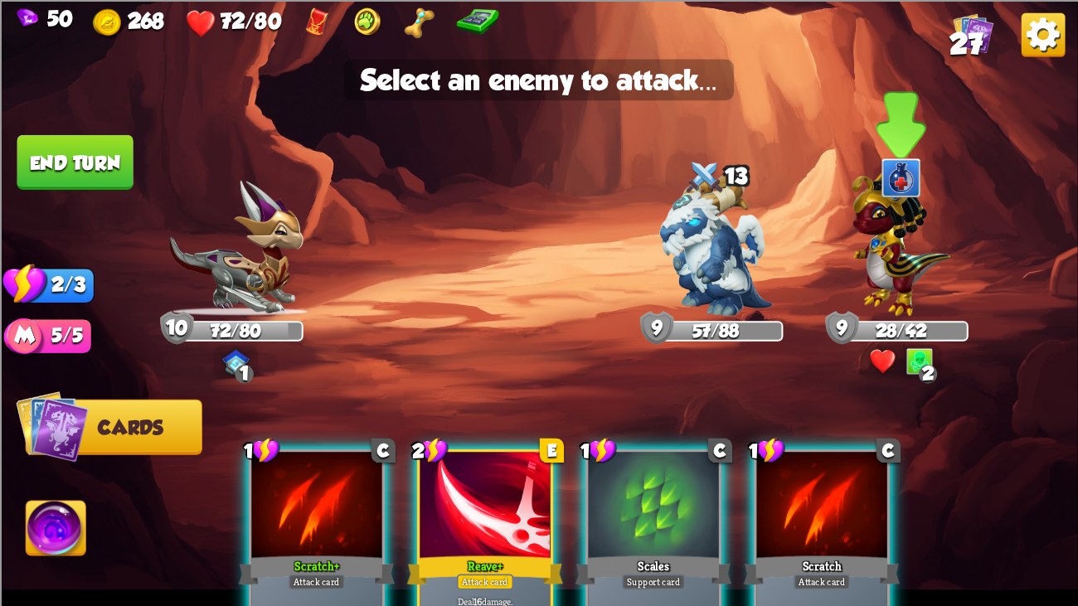
click at [856, 297] on img at bounding box center [900, 238] width 99 height 153
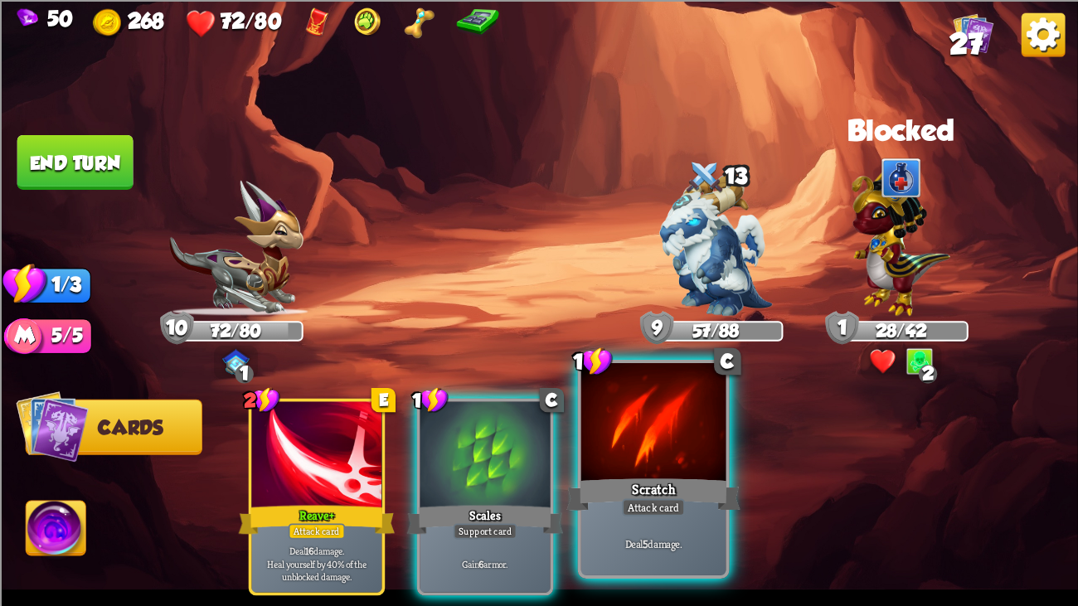
click at [622, 426] on div at bounding box center [653, 424] width 145 height 122
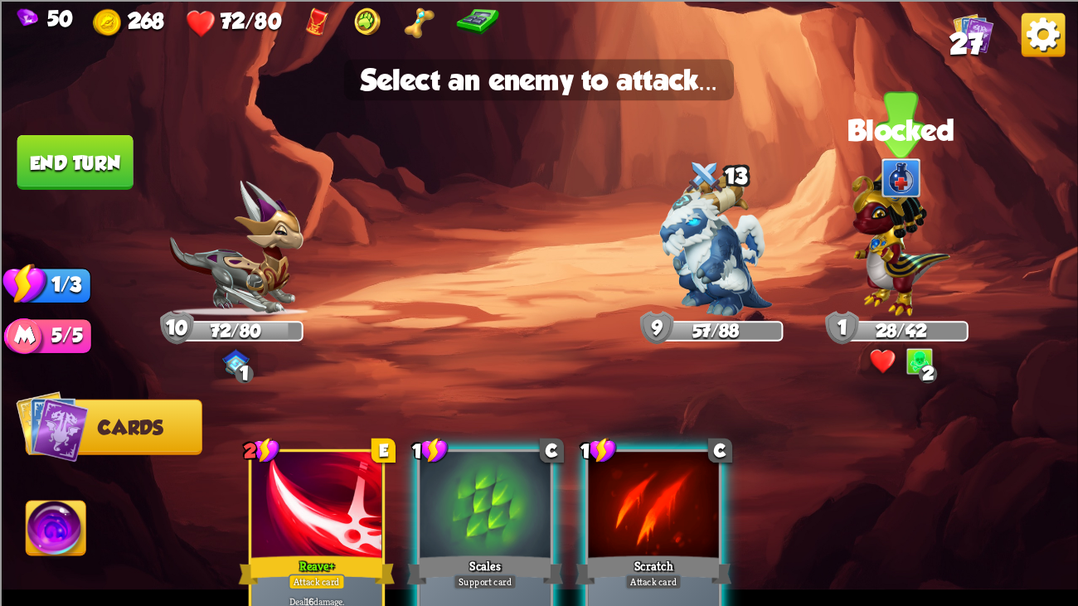
click at [860, 229] on img at bounding box center [900, 238] width 99 height 153
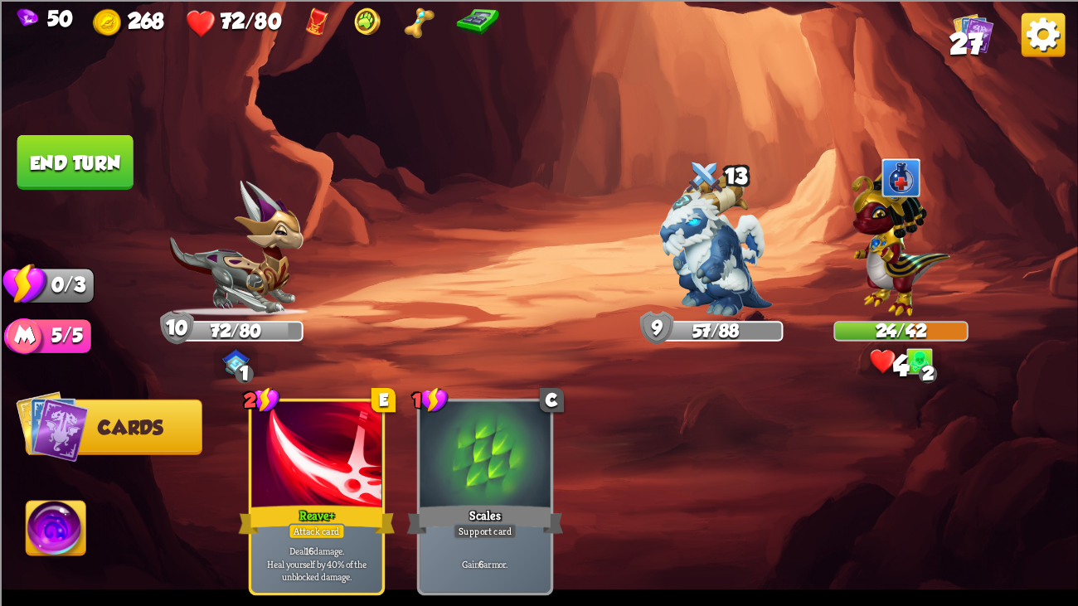
click at [103, 159] on button "End turn" at bounding box center [75, 161] width 116 height 55
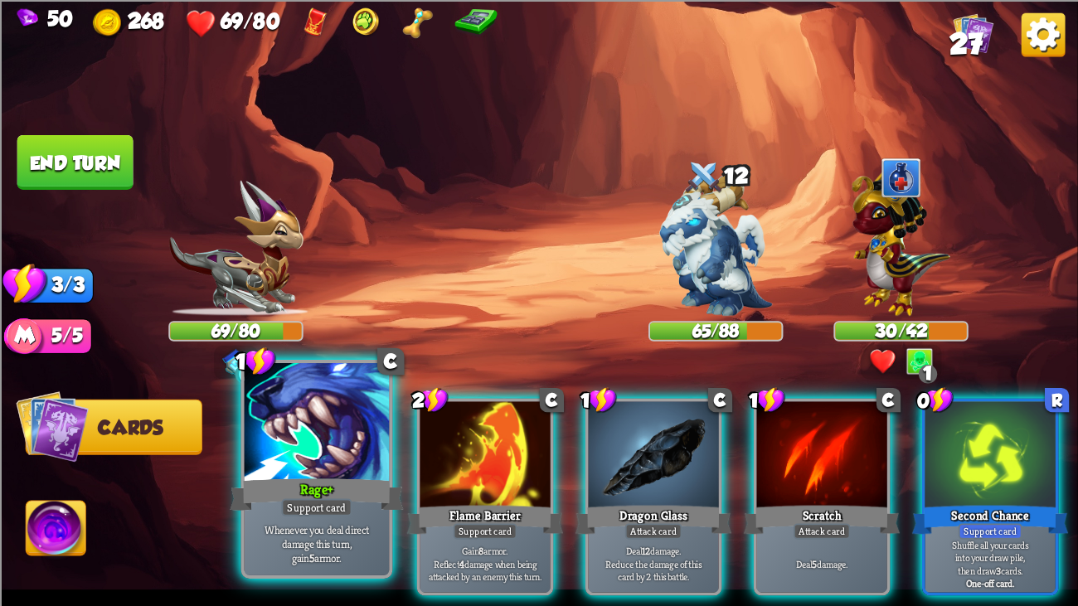
click at [386, 410] on div at bounding box center [317, 424] width 145 height 122
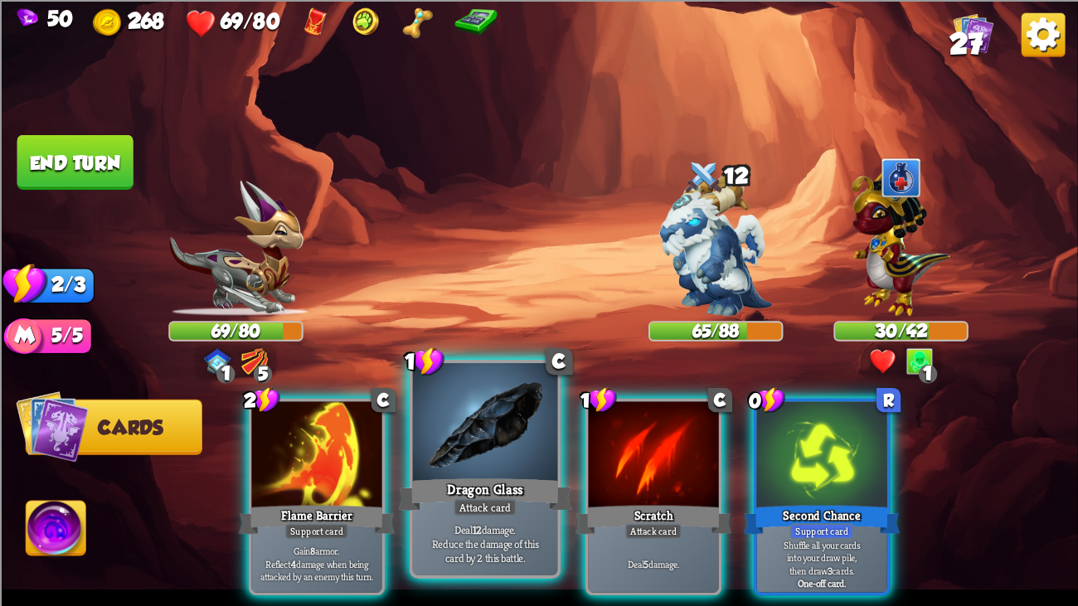
click at [474, 439] on div at bounding box center [485, 424] width 145 height 122
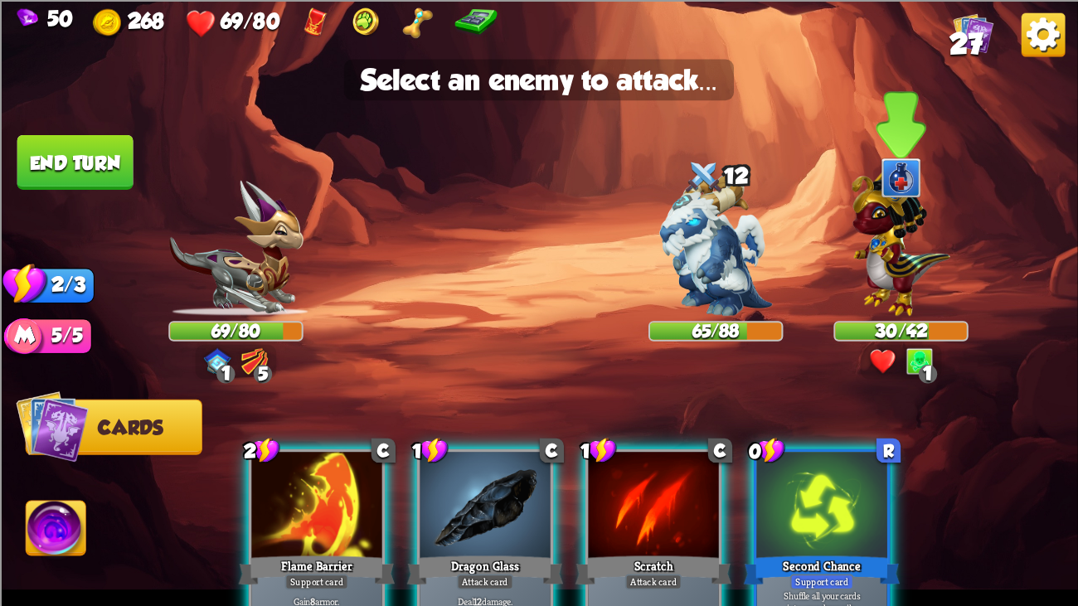
click at [859, 280] on img at bounding box center [900, 238] width 99 height 153
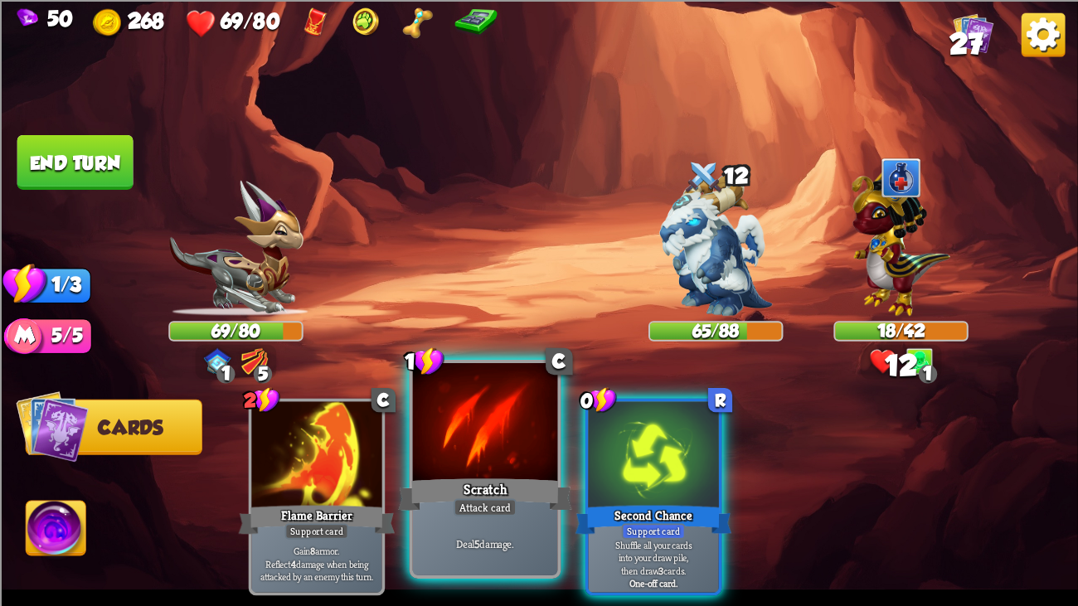
click at [434, 455] on div at bounding box center [485, 424] width 145 height 122
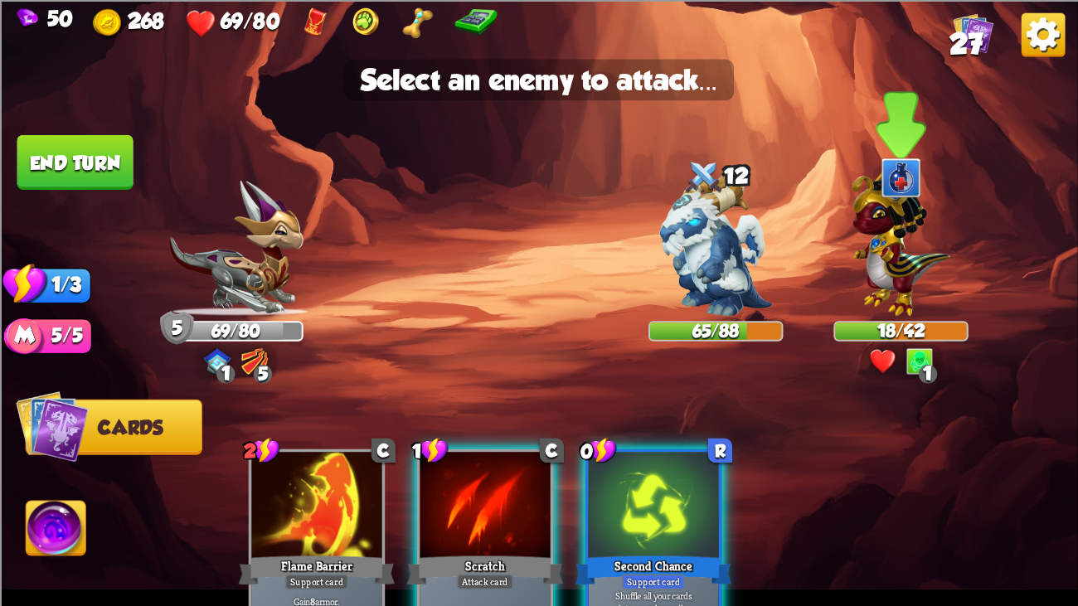
click at [891, 245] on img at bounding box center [900, 238] width 99 height 153
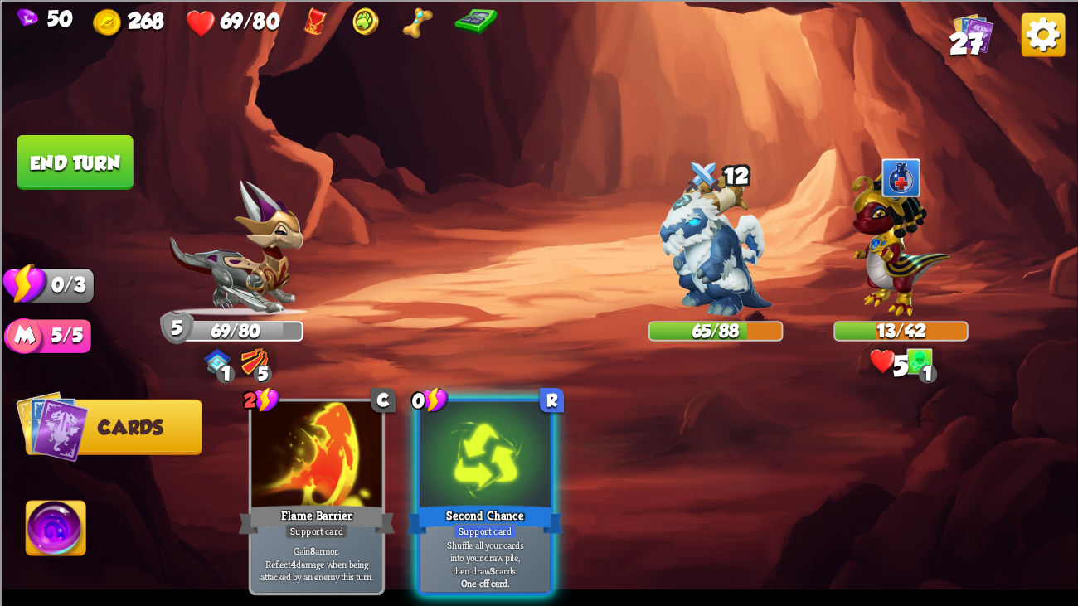
click at [75, 147] on button "End turn" at bounding box center [75, 161] width 116 height 55
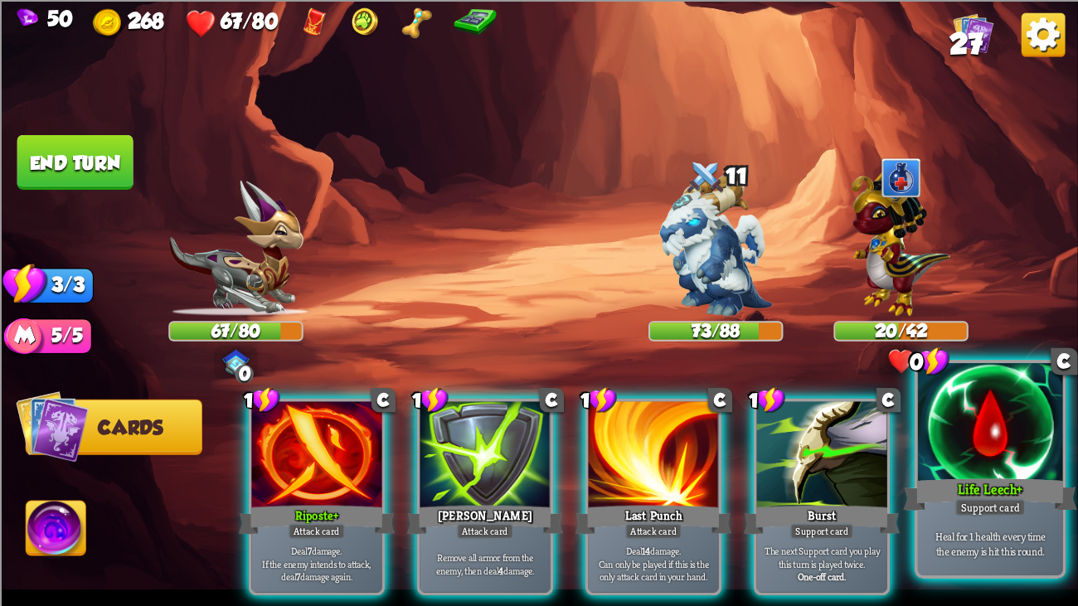
click at [1033, 458] on div at bounding box center [990, 424] width 145 height 122
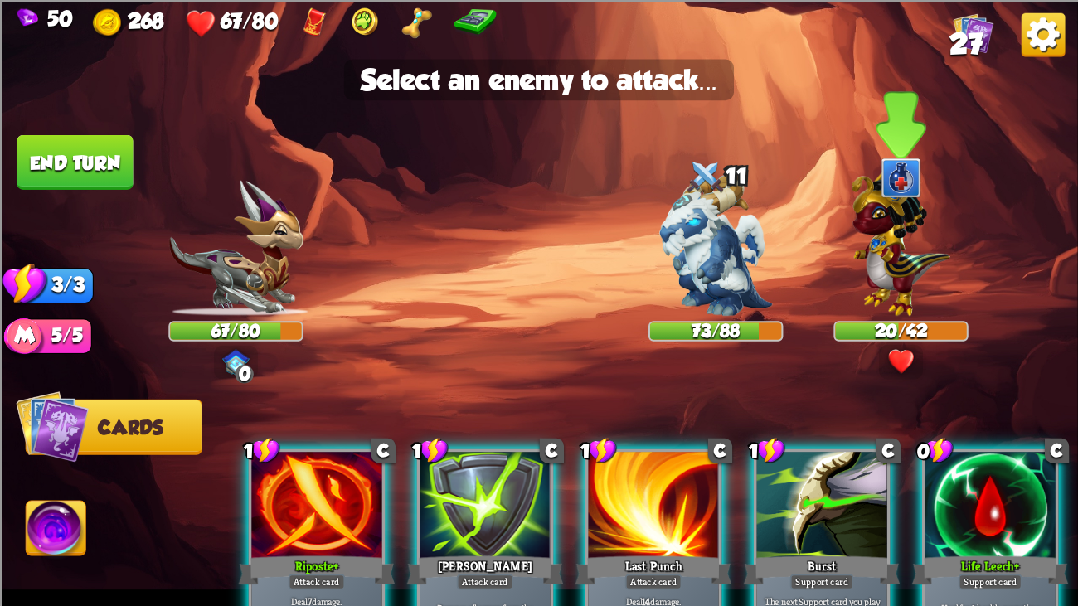
click at [890, 264] on img at bounding box center [900, 238] width 99 height 153
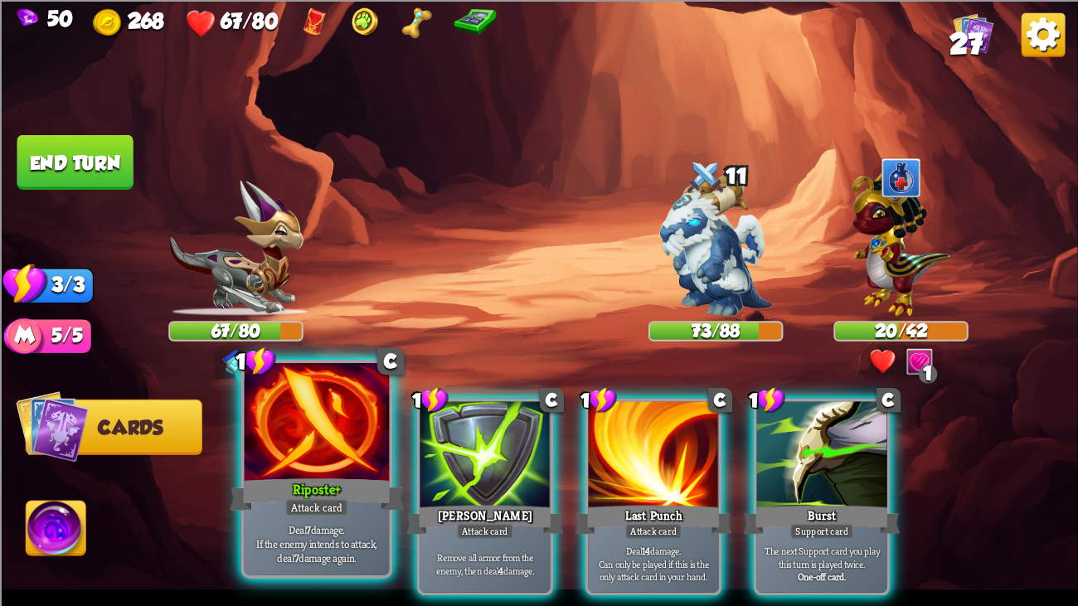
click at [343, 438] on div at bounding box center [317, 424] width 145 height 122
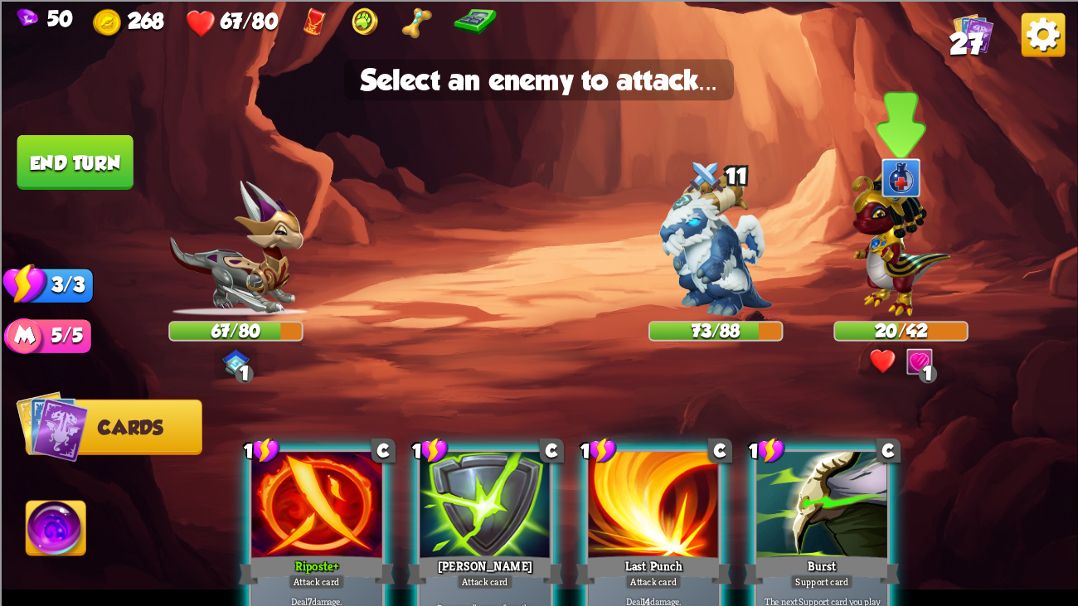
click at [886, 262] on img at bounding box center [900, 238] width 99 height 153
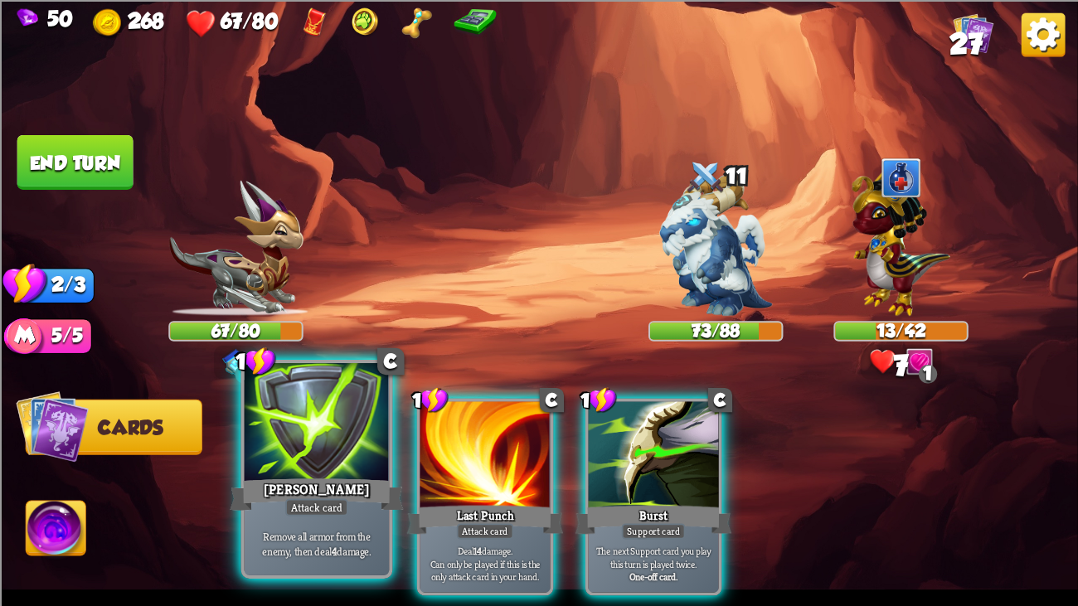
click at [282, 427] on div at bounding box center [317, 424] width 145 height 122
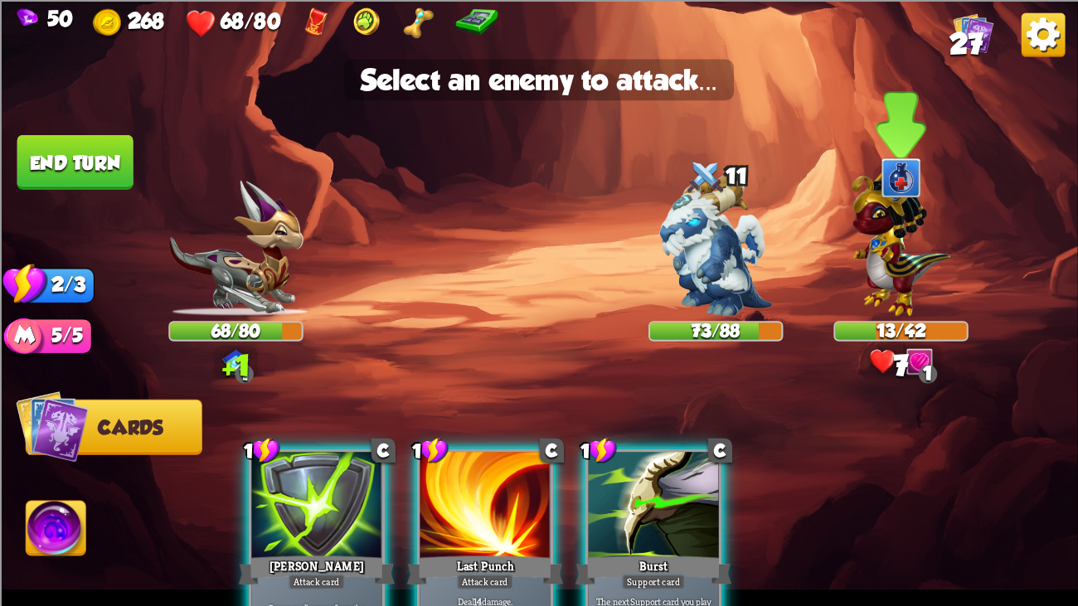
click at [856, 273] on img at bounding box center [900, 238] width 99 height 153
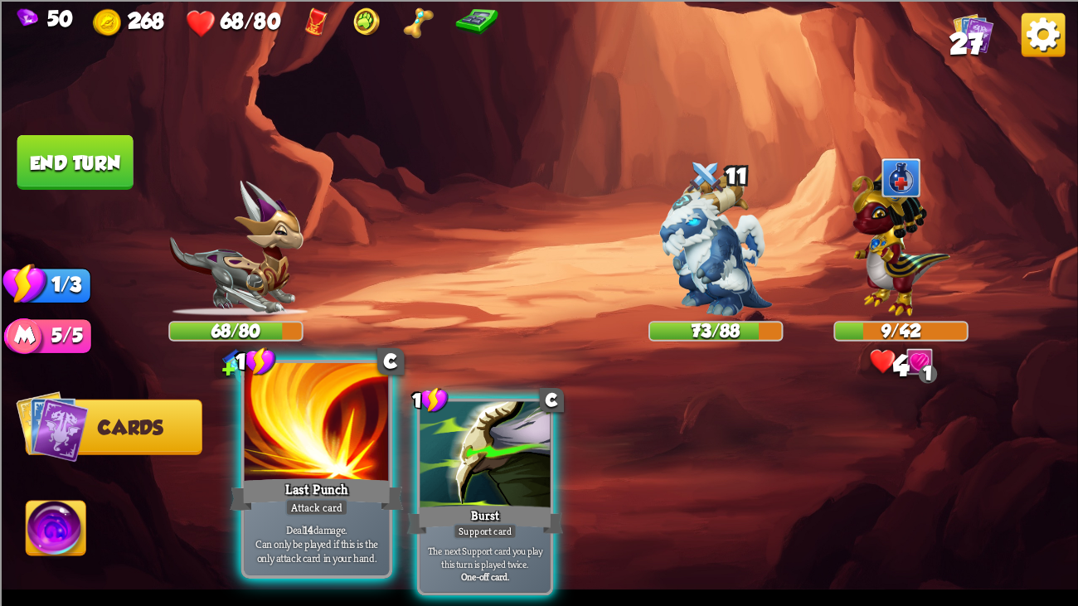
click at [332, 458] on div at bounding box center [317, 424] width 145 height 122
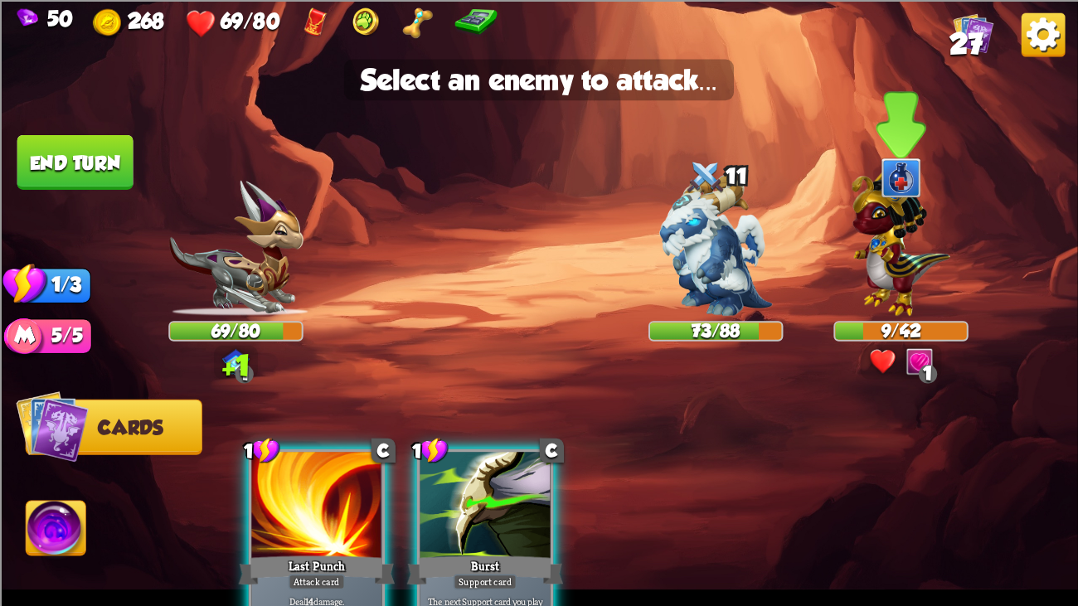
click at [904, 223] on img at bounding box center [900, 238] width 99 height 153
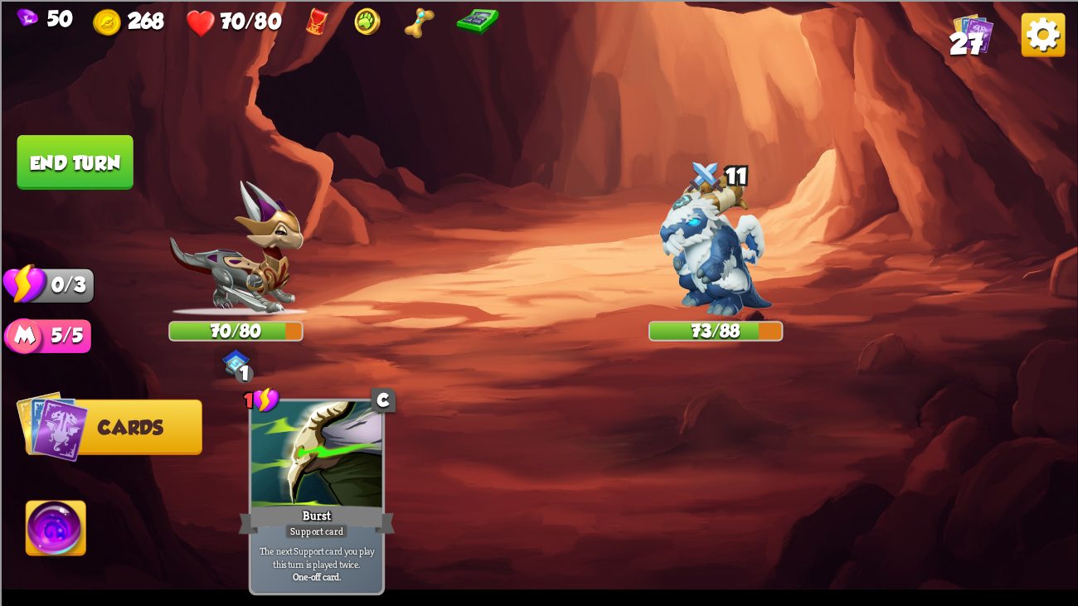
click at [59, 148] on button "End turn" at bounding box center [75, 161] width 116 height 55
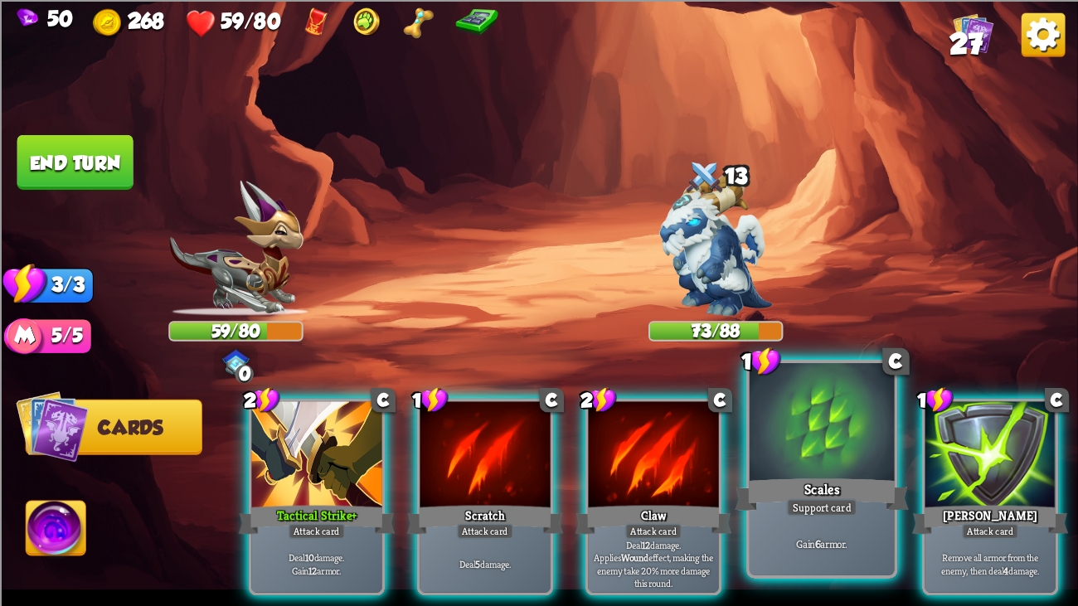
click at [790, 430] on div at bounding box center [821, 424] width 145 height 122
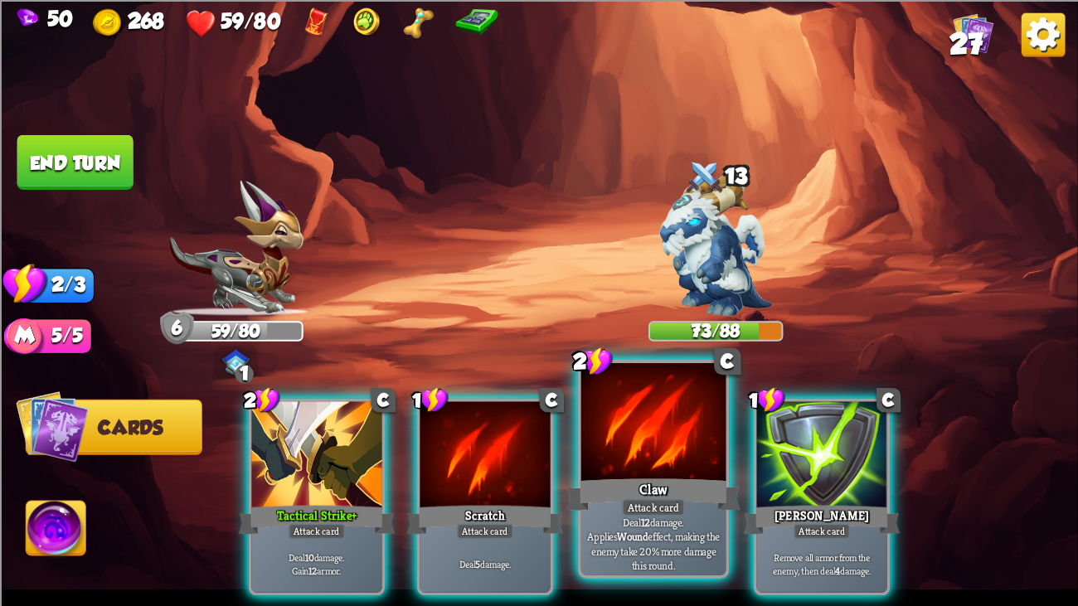
click at [643, 426] on div at bounding box center [653, 424] width 145 height 122
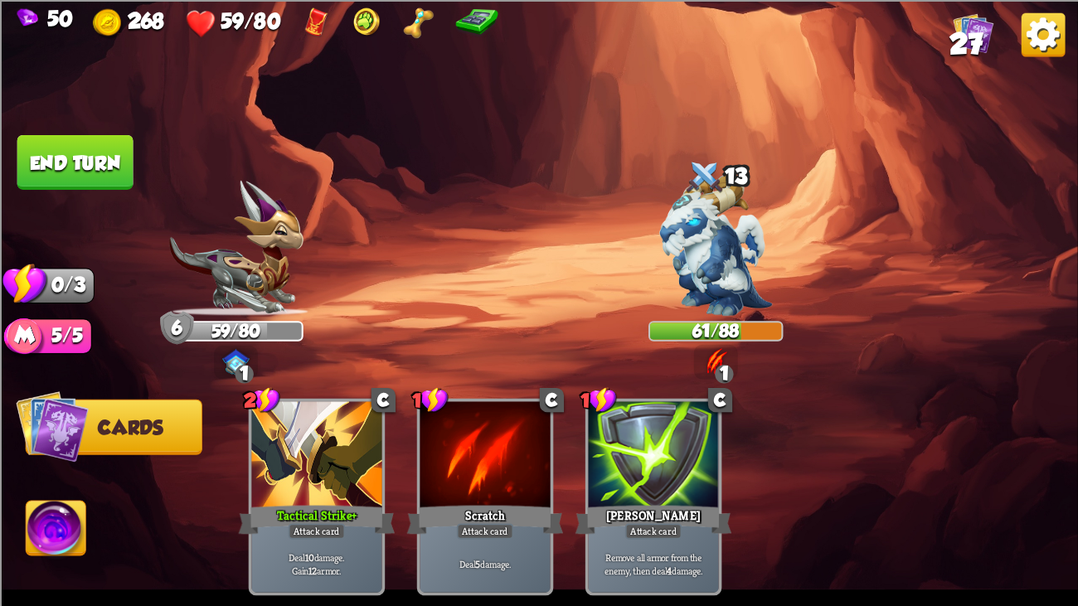
click at [70, 173] on button "End turn" at bounding box center [75, 161] width 116 height 55
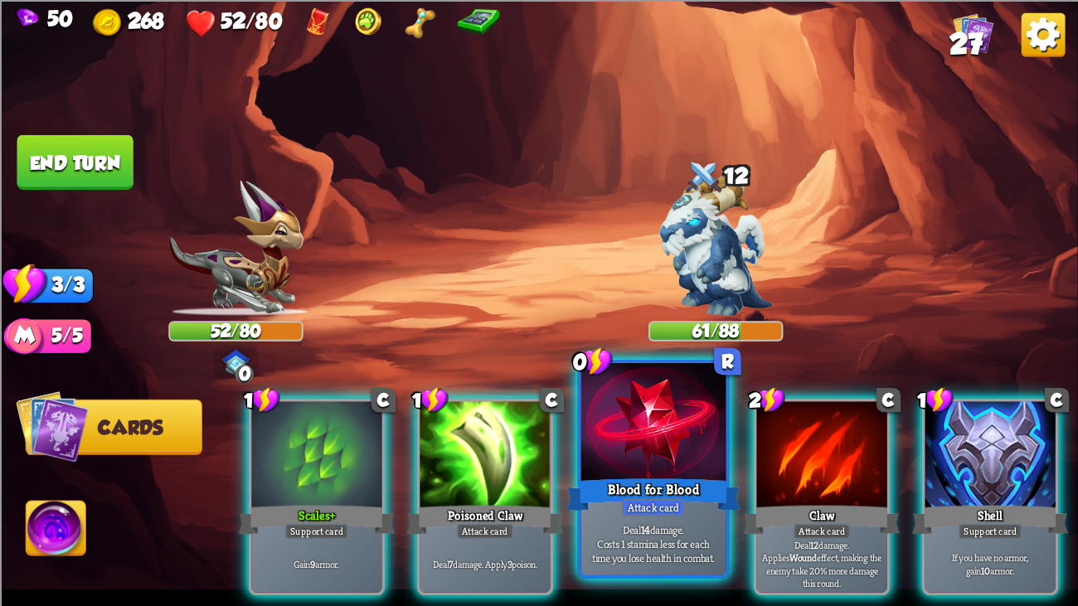
click at [677, 422] on div at bounding box center [653, 424] width 145 height 122
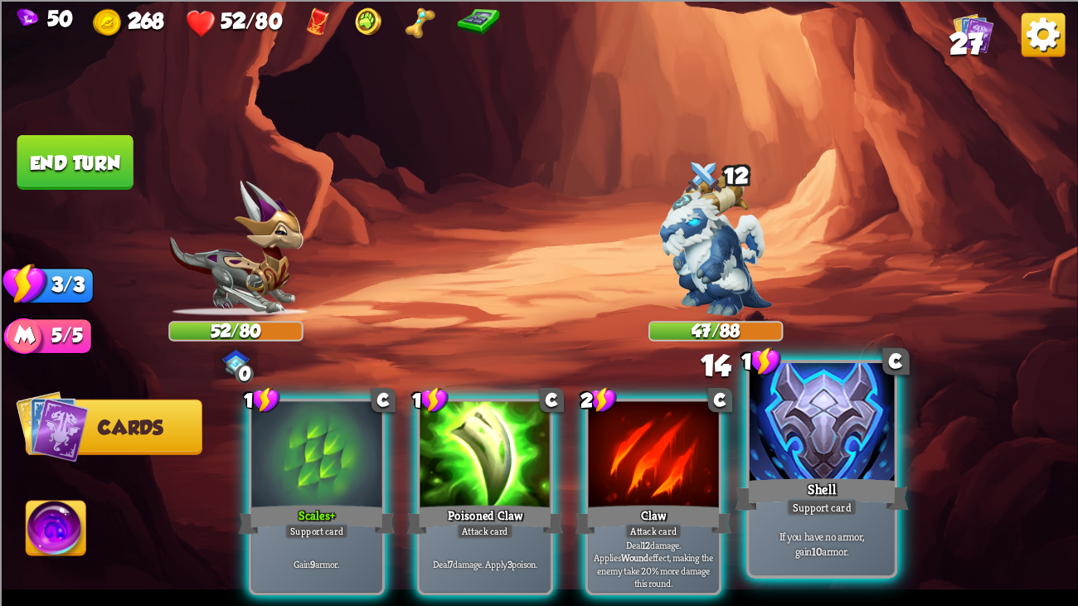
click at [789, 446] on div at bounding box center [821, 424] width 145 height 122
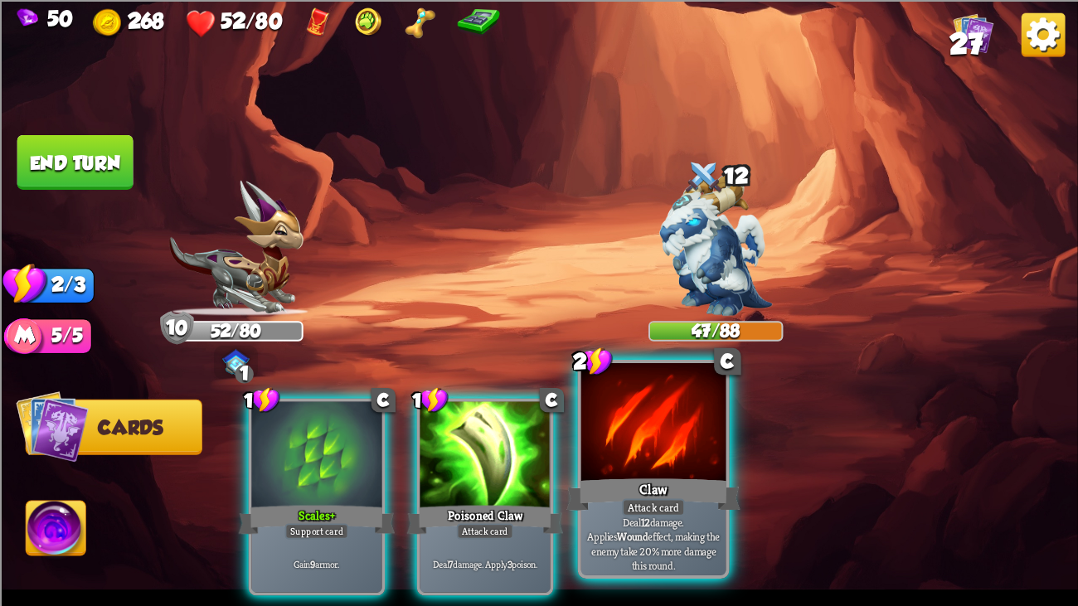
click at [615, 424] on div at bounding box center [653, 424] width 145 height 122
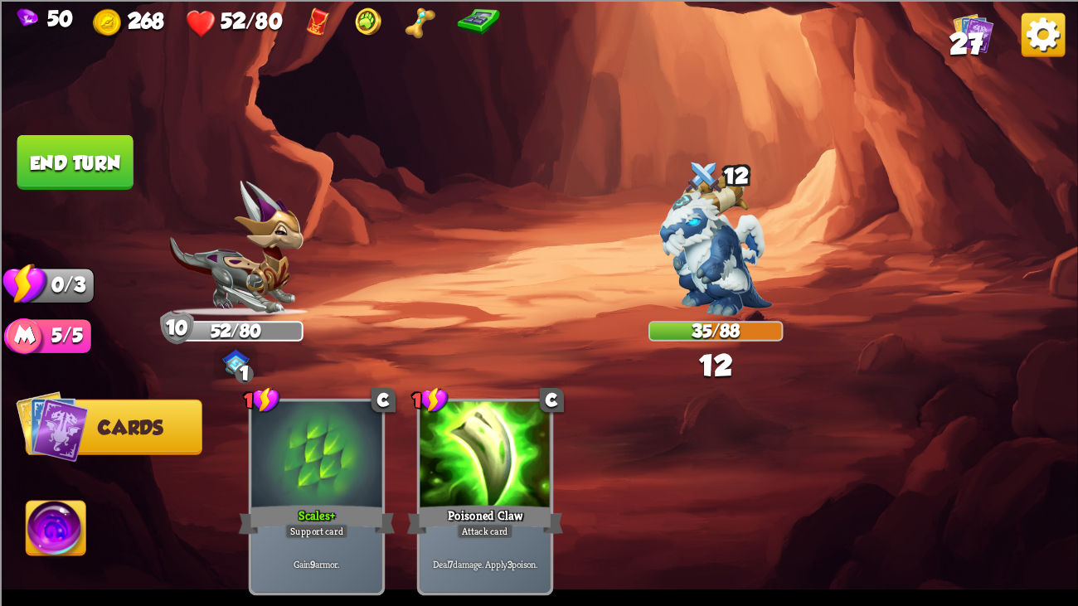
click at [97, 184] on button "End turn" at bounding box center [75, 161] width 116 height 55
